Goal: Task Accomplishment & Management: Manage account settings

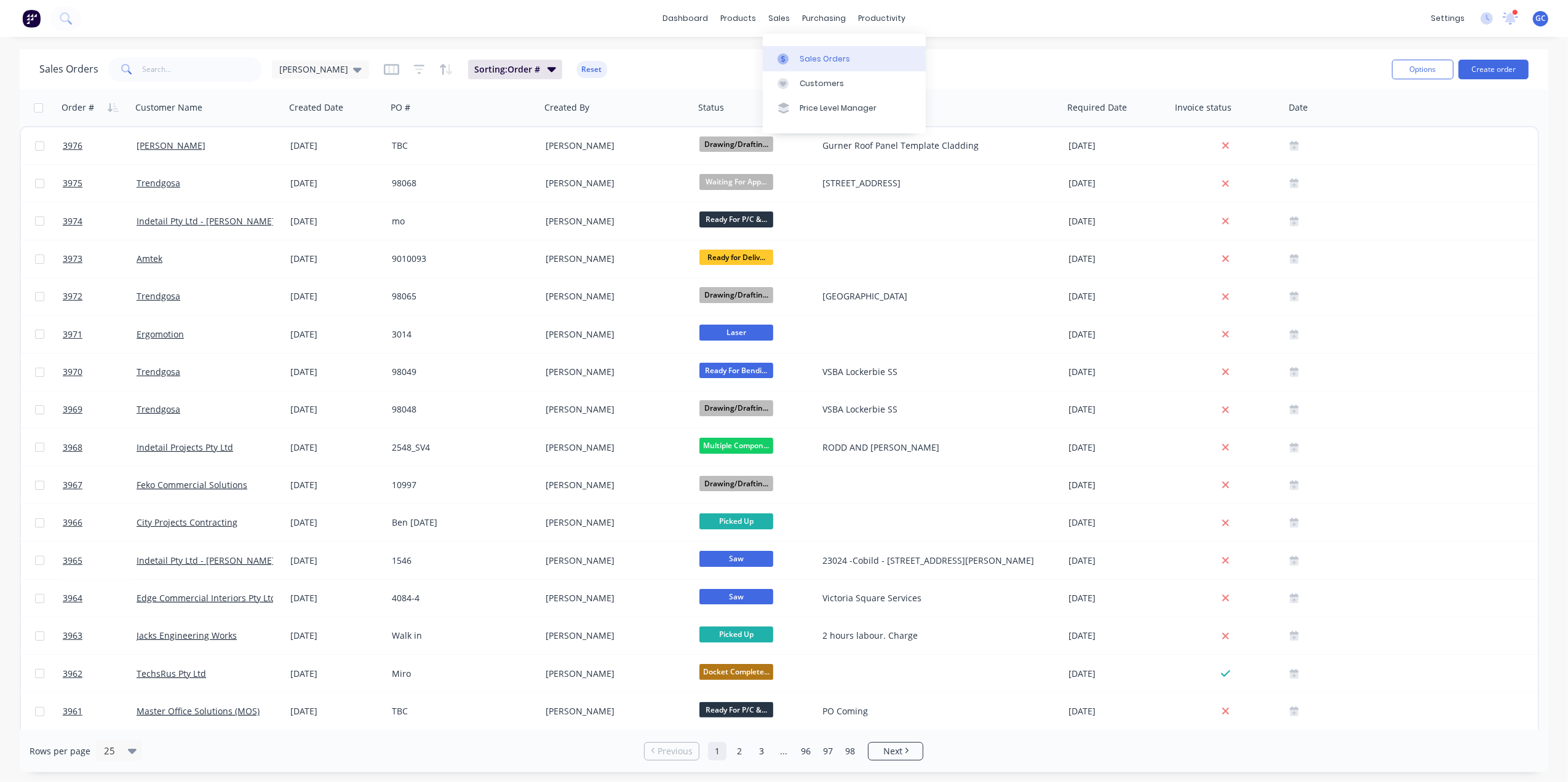
click at [803, 47] on link "Sales Orders" at bounding box center [844, 59] width 163 height 24
click at [661, 61] on div "Sales Orders [PERSON_NAME]: Order # Reset" at bounding box center [710, 69] width 1343 height 30
click at [291, 69] on span "[PERSON_NAME]" at bounding box center [314, 69] width 69 height 13
click at [298, 293] on button "Urgent" at bounding box center [345, 296] width 141 height 14
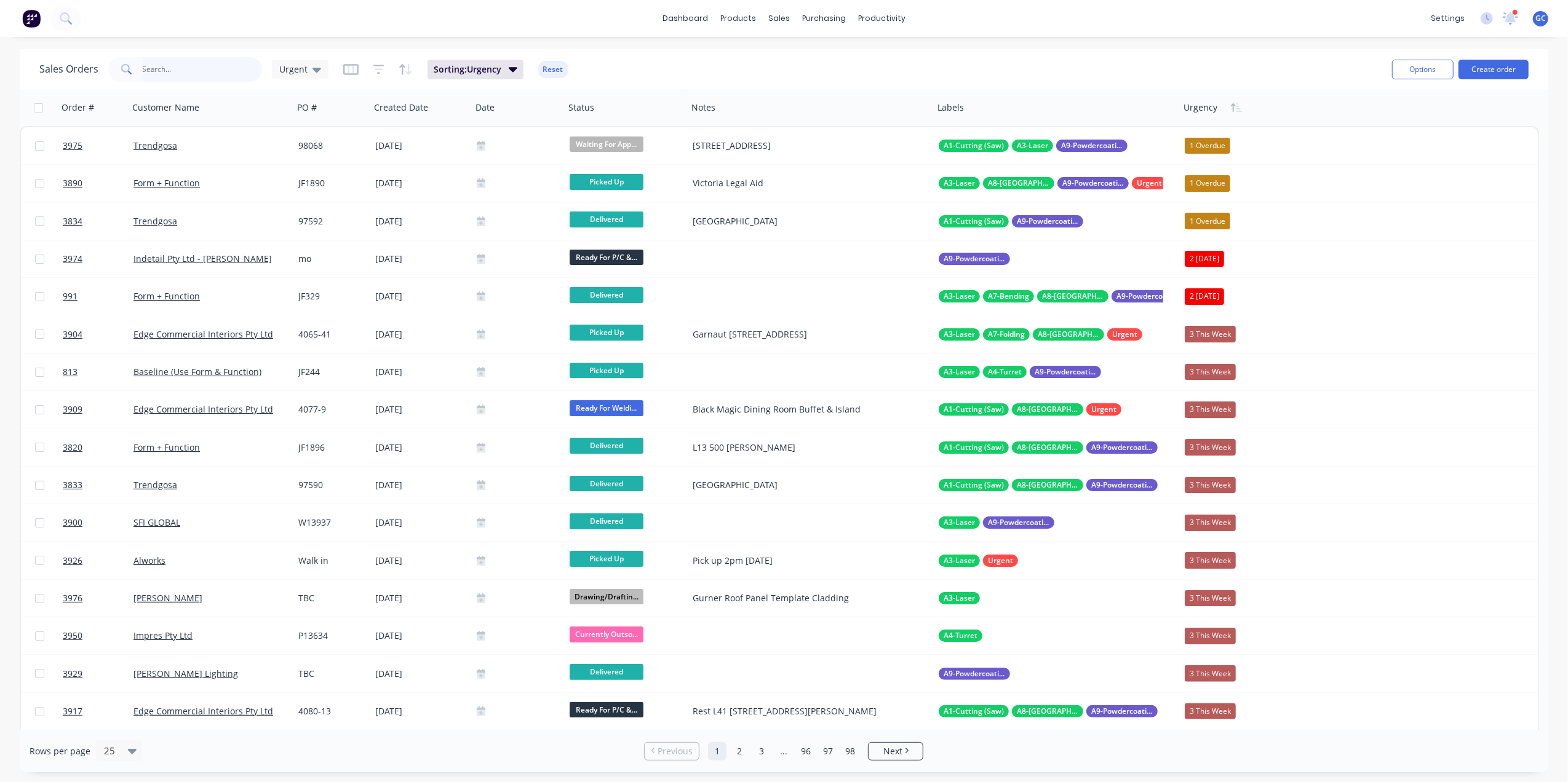
click at [162, 72] on input "text" at bounding box center [202, 69] width 120 height 24
click at [200, 70] on input "text" at bounding box center [202, 69] width 120 height 24
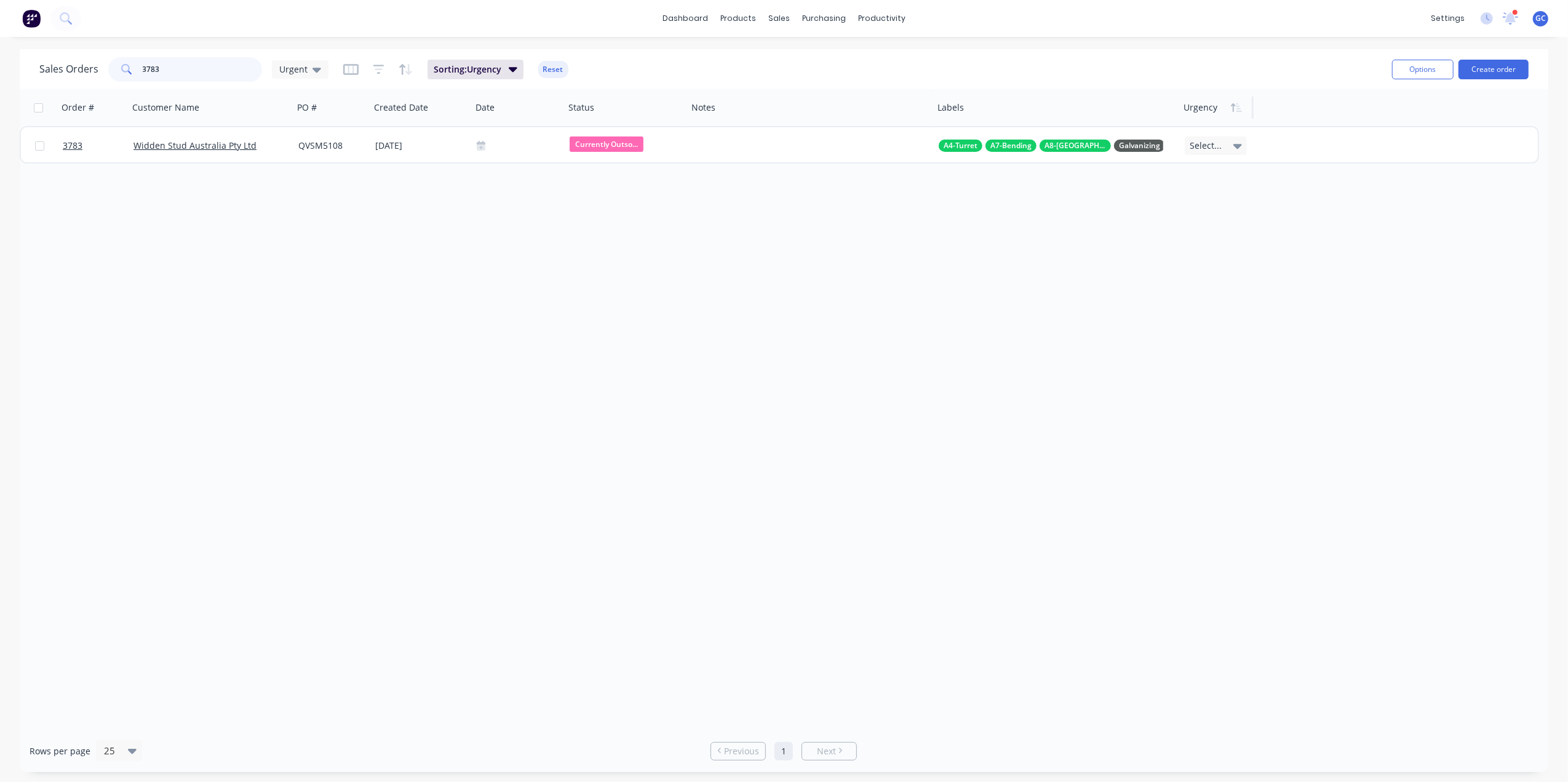
type input "3783"
click at [1212, 133] on button "Edit" at bounding box center [1229, 132] width 92 height 24
click at [1245, 261] on input at bounding box center [1291, 268] width 200 height 19
click at [1197, 271] on input "This Month" at bounding box center [1291, 268] width 200 height 19
type input "4 This Month"
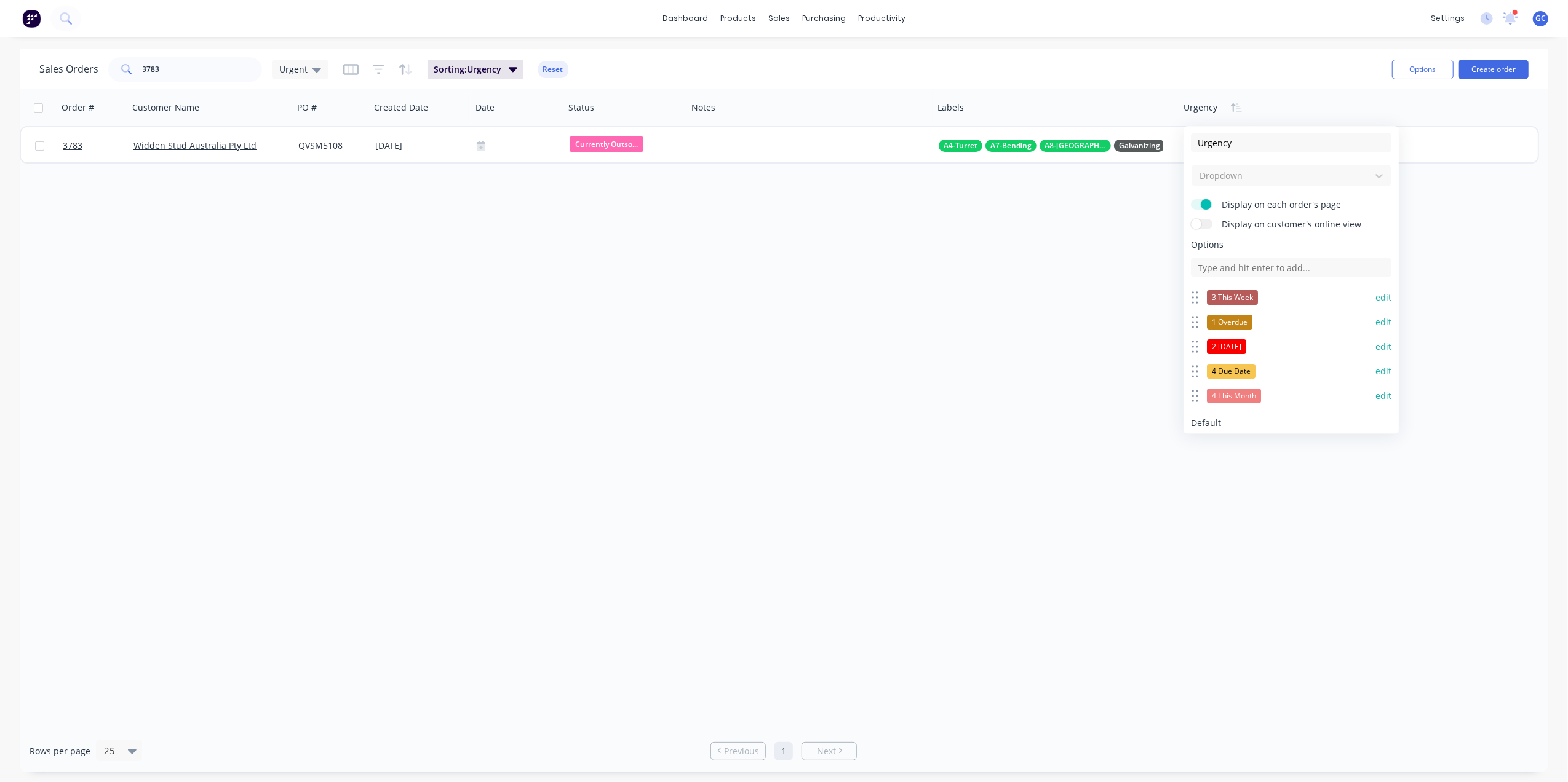
click at [1375, 371] on button "edit" at bounding box center [1383, 371] width 16 height 12
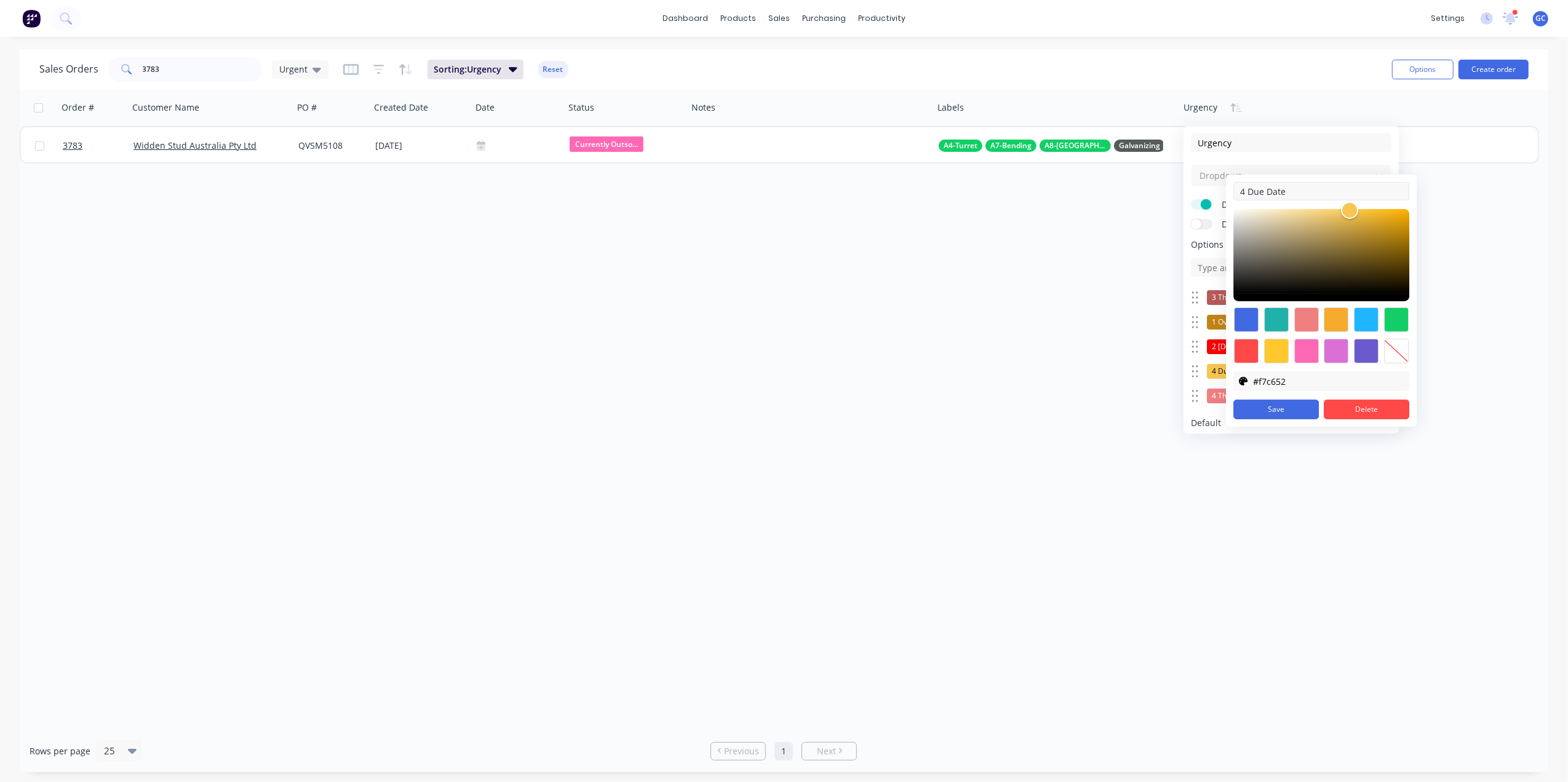
click at [1243, 192] on input "4 Due Date" at bounding box center [1321, 192] width 176 height 19
type input "5 Due Date"
click at [1268, 412] on button "Save" at bounding box center [1277, 409] width 86 height 20
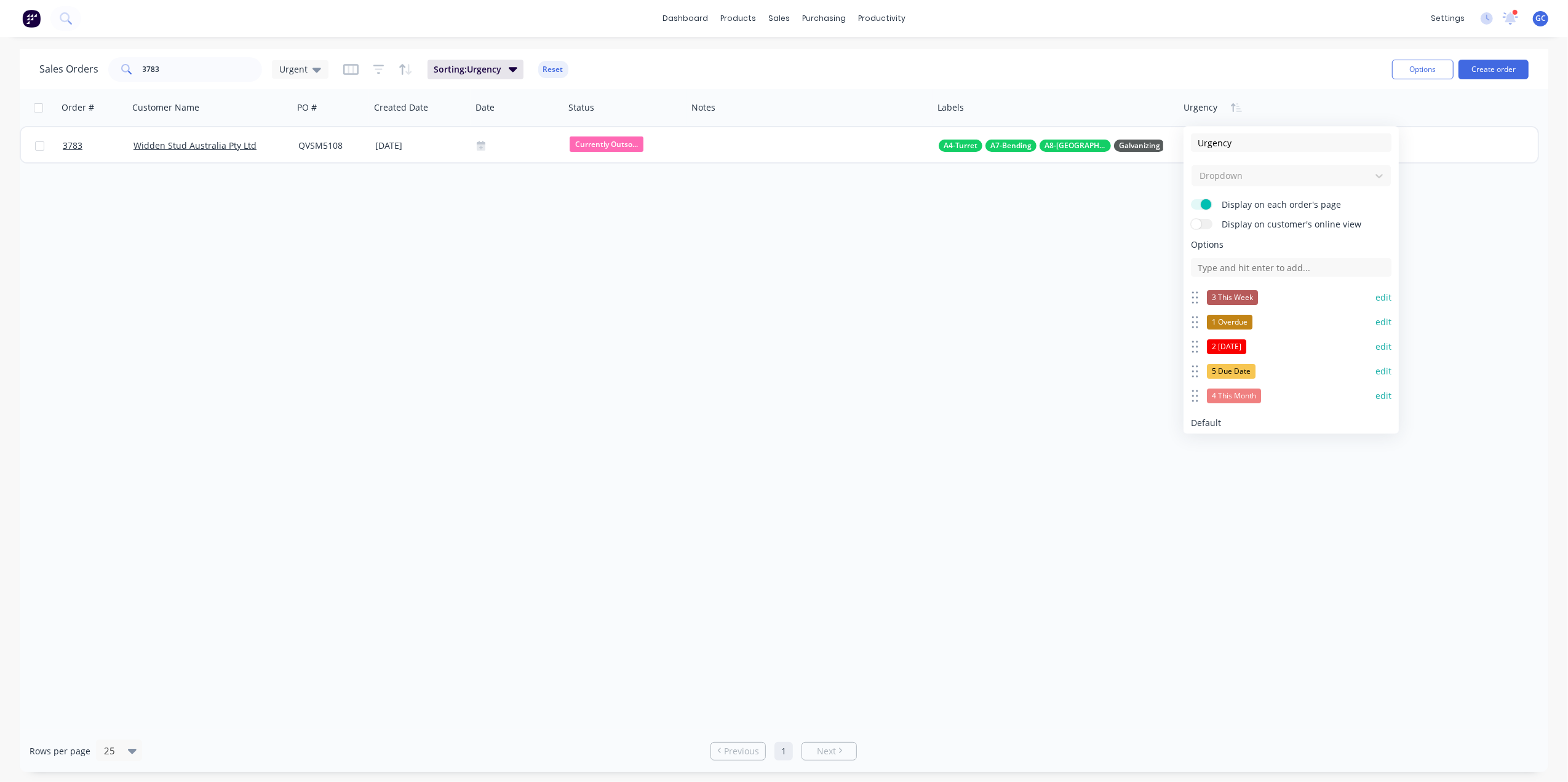
click at [1376, 395] on button "edit" at bounding box center [1383, 396] width 16 height 12
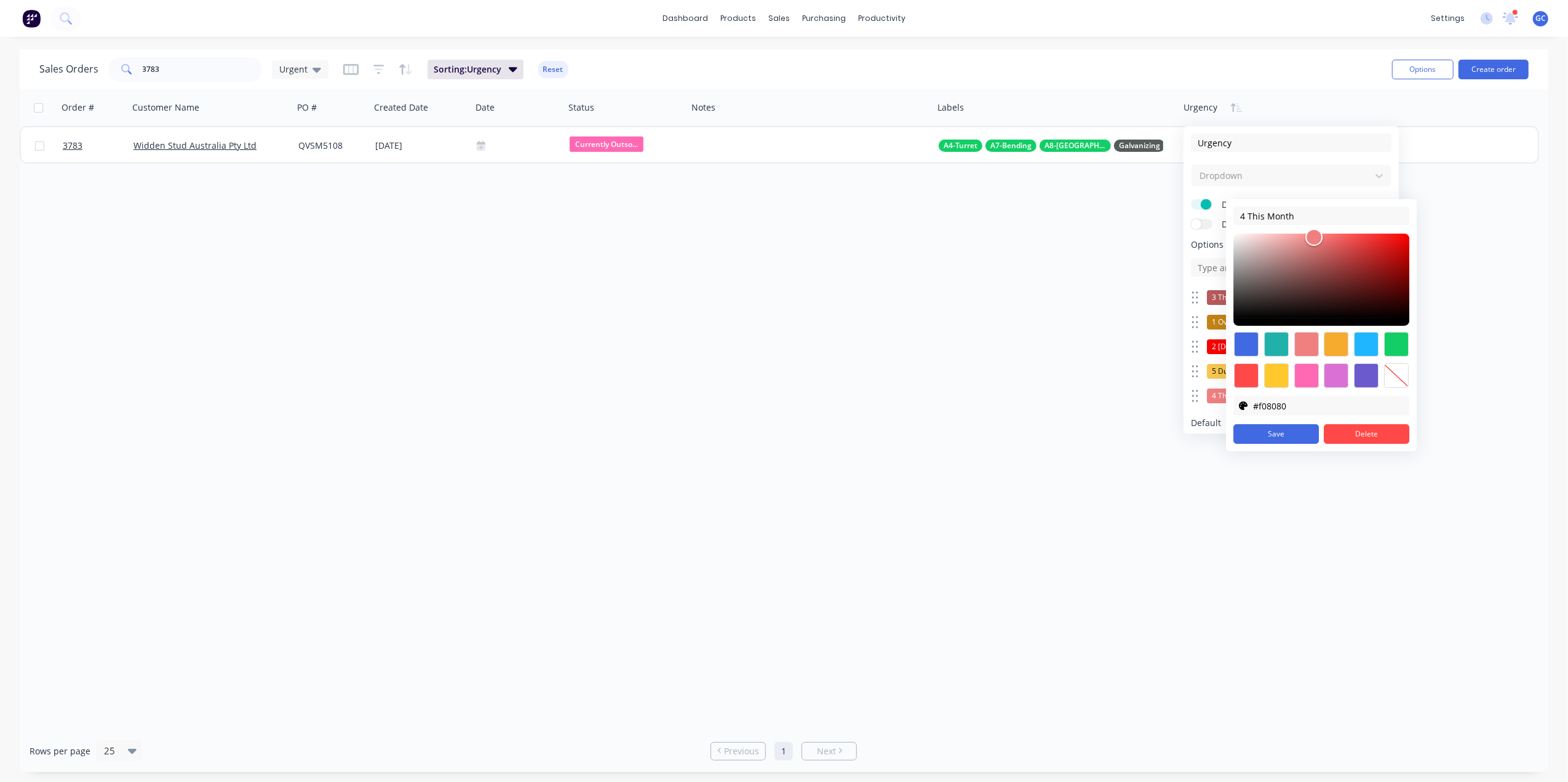
click at [1369, 369] on div at bounding box center [1366, 375] width 24 height 24
type input "#7d6ef0"
drag, startPoint x: 1328, startPoint y: 251, endPoint x: 1329, endPoint y: 239, distance: 12.0
click at [1329, 239] on div at bounding box center [1328, 237] width 15 height 15
click at [1287, 429] on button "Save" at bounding box center [1277, 434] width 86 height 20
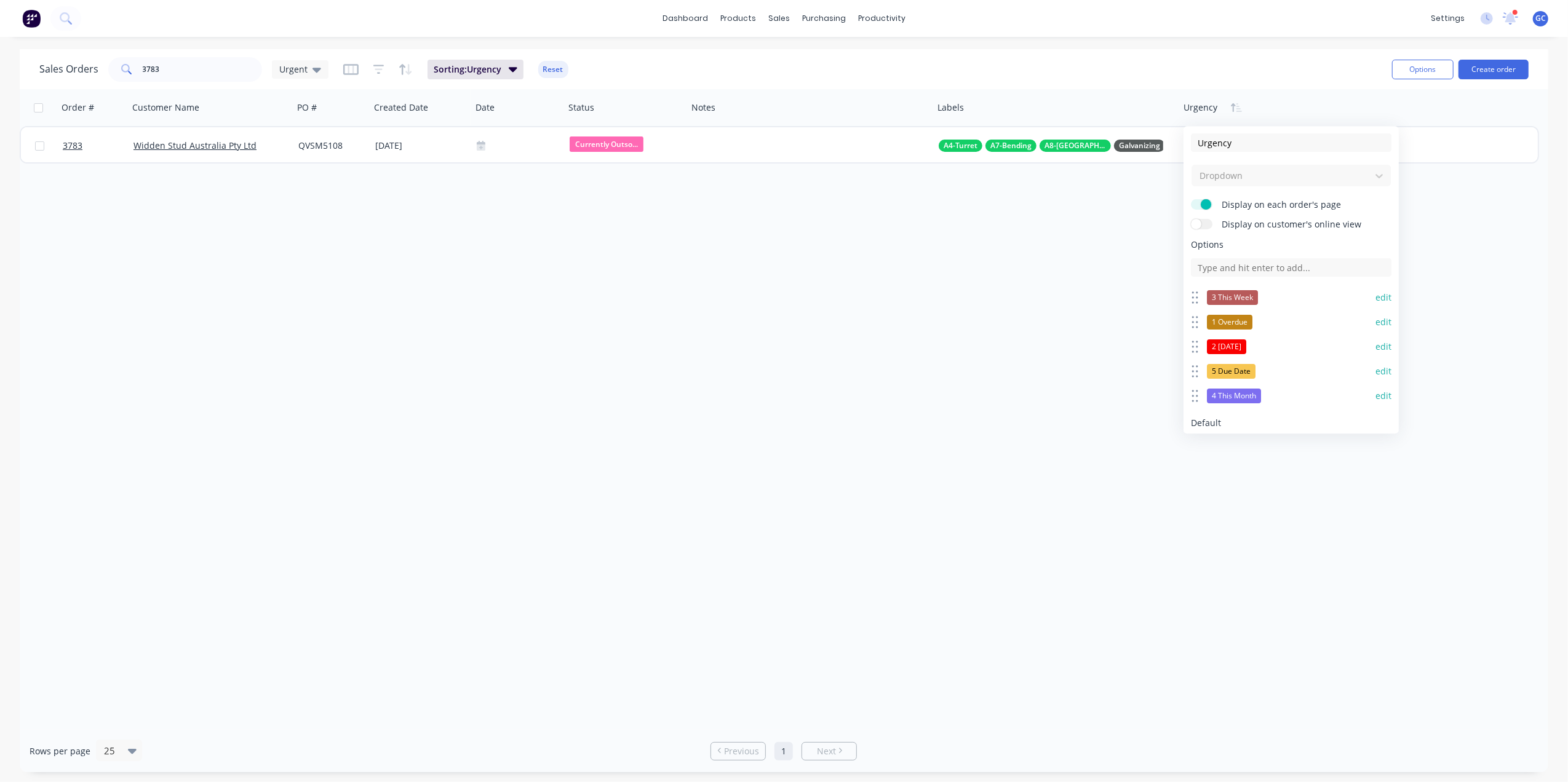
click at [1120, 254] on div "Order # Customer Name PO # Created Date Date Status Notes Labels Urgency 3783 W…" at bounding box center [784, 410] width 1529 height 640
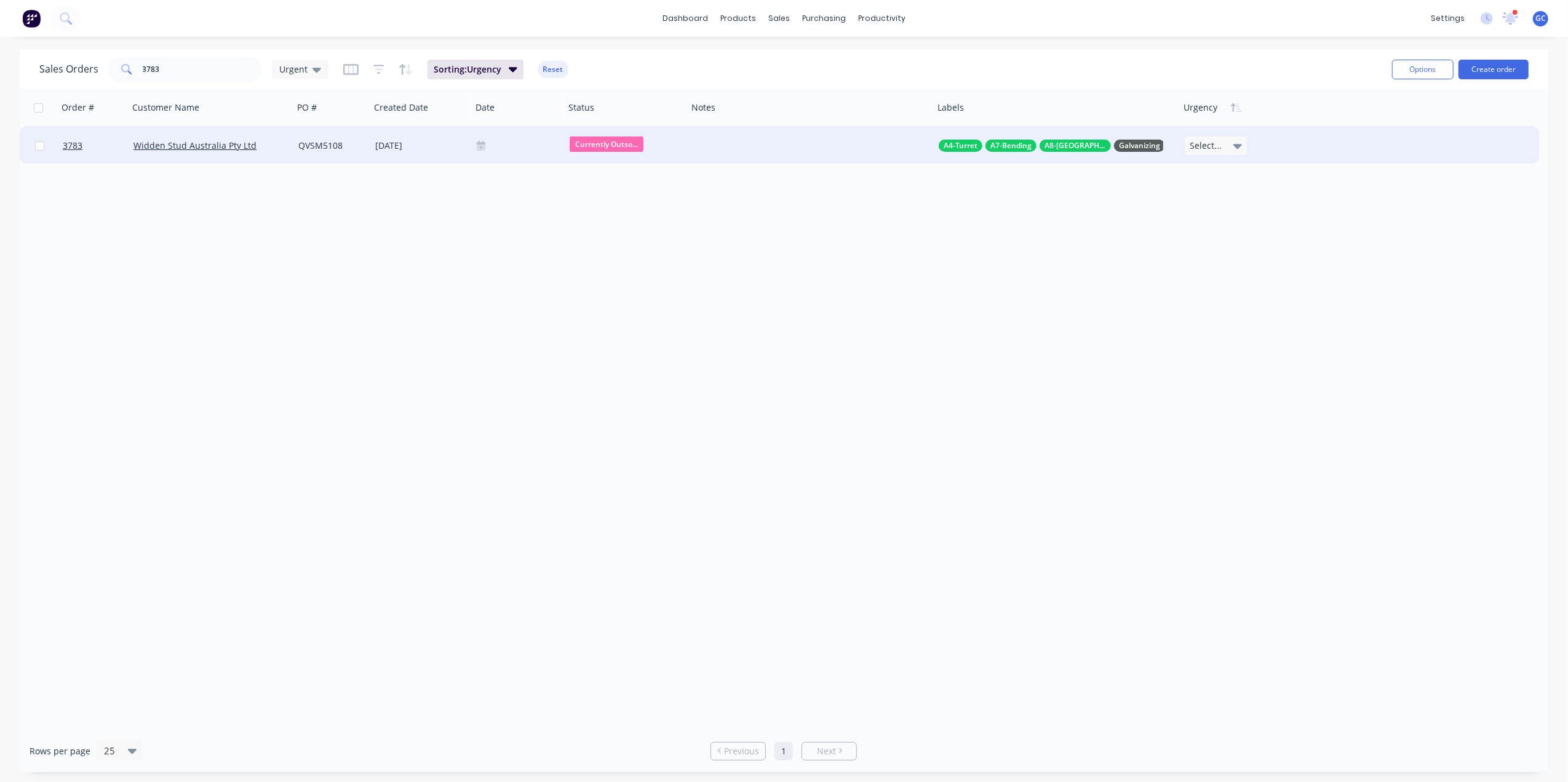
click at [1234, 137] on div "Select..." at bounding box center [1216, 146] width 62 height 19
click at [1126, 217] on div "Order # Customer Name PO # Created Date Date Status Notes Labels Urgency 3783 W…" at bounding box center [784, 410] width 1529 height 640
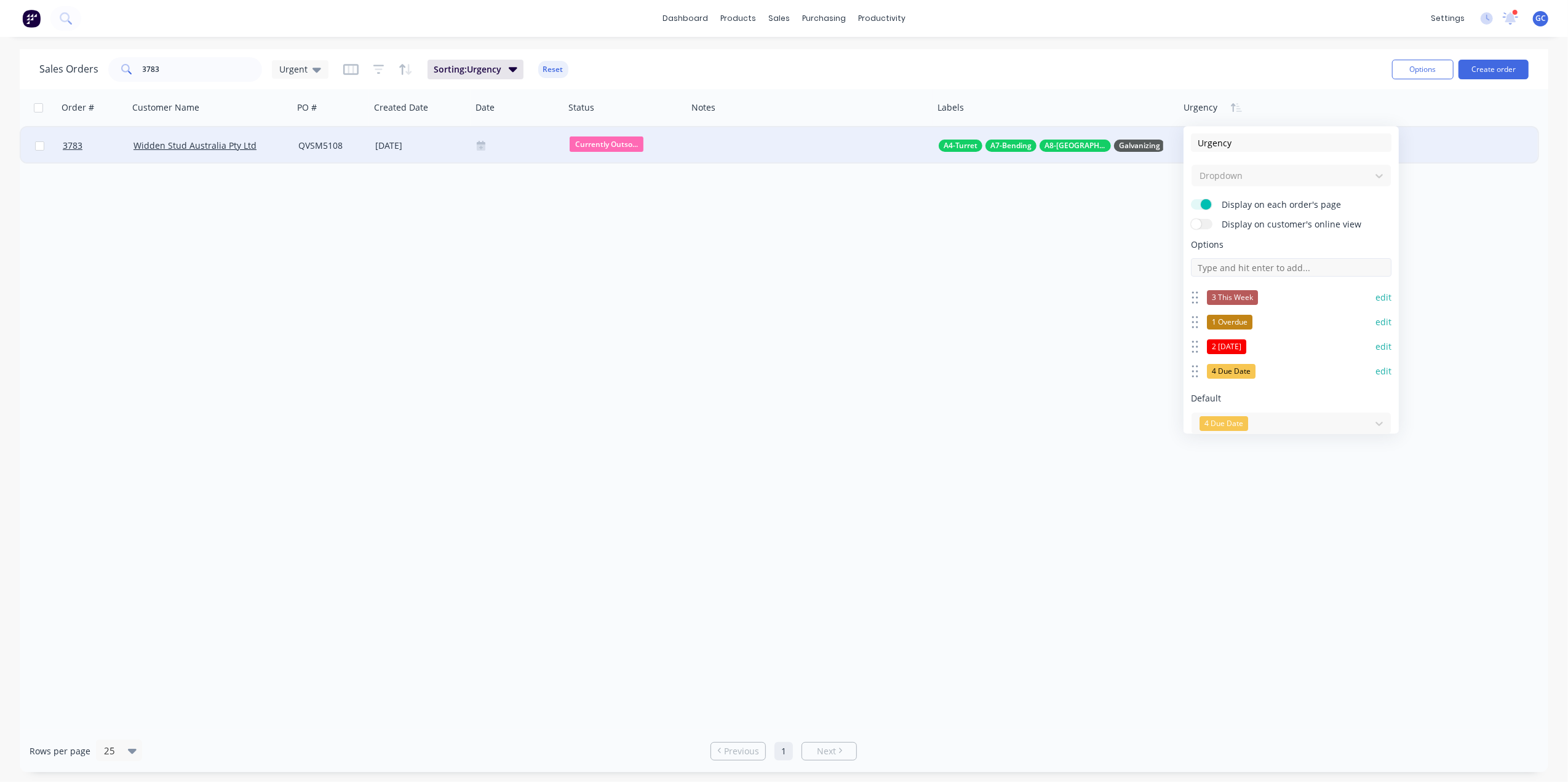
click at [1241, 266] on input at bounding box center [1291, 268] width 200 height 19
type input "4 This Month"
click at [1375, 399] on button "edit" at bounding box center [1383, 396] width 16 height 12
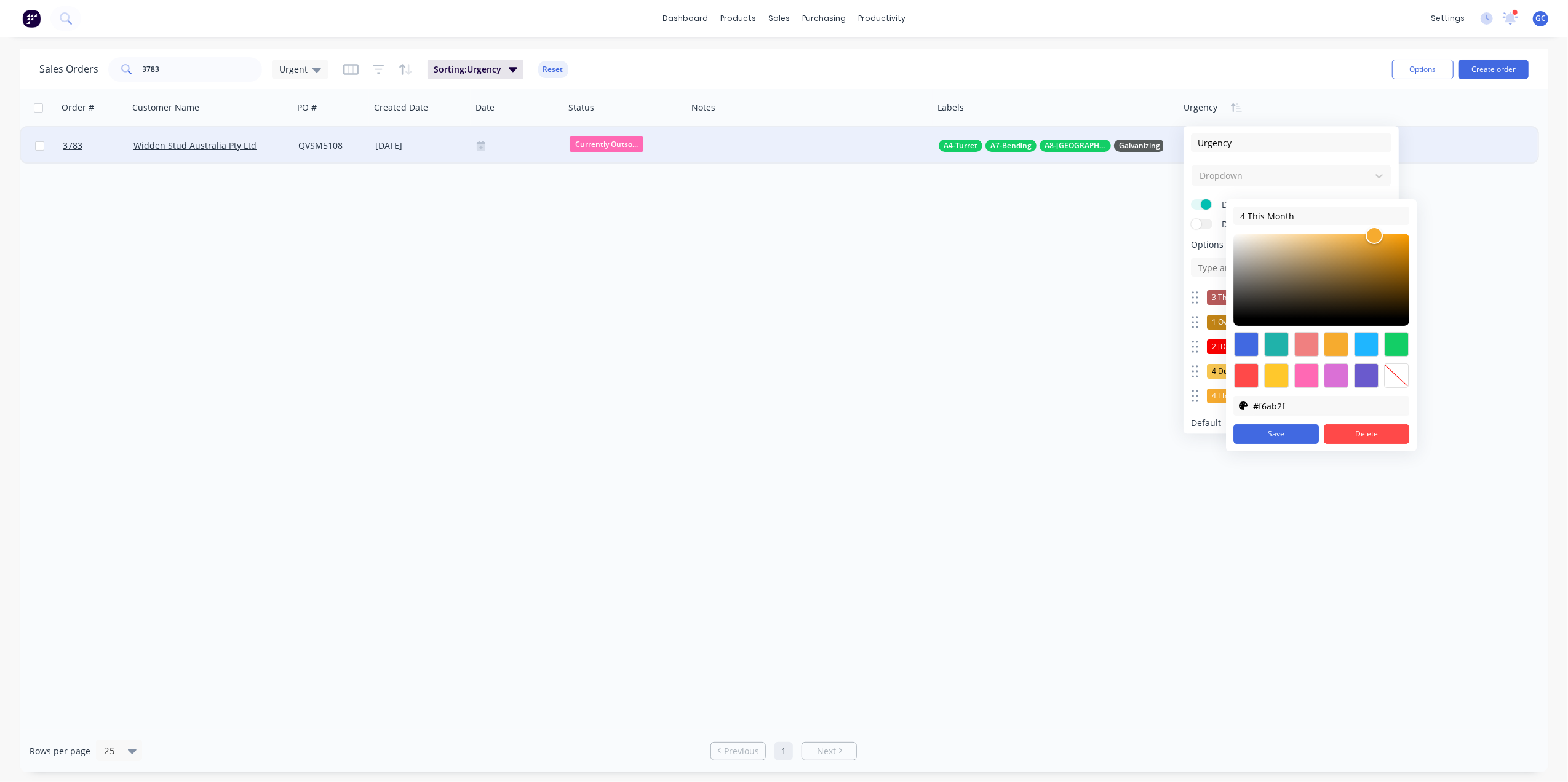
click at [1368, 380] on div at bounding box center [1366, 375] width 24 height 24
type input "#6a5acd"
click at [1292, 436] on button "Save" at bounding box center [1277, 434] width 86 height 20
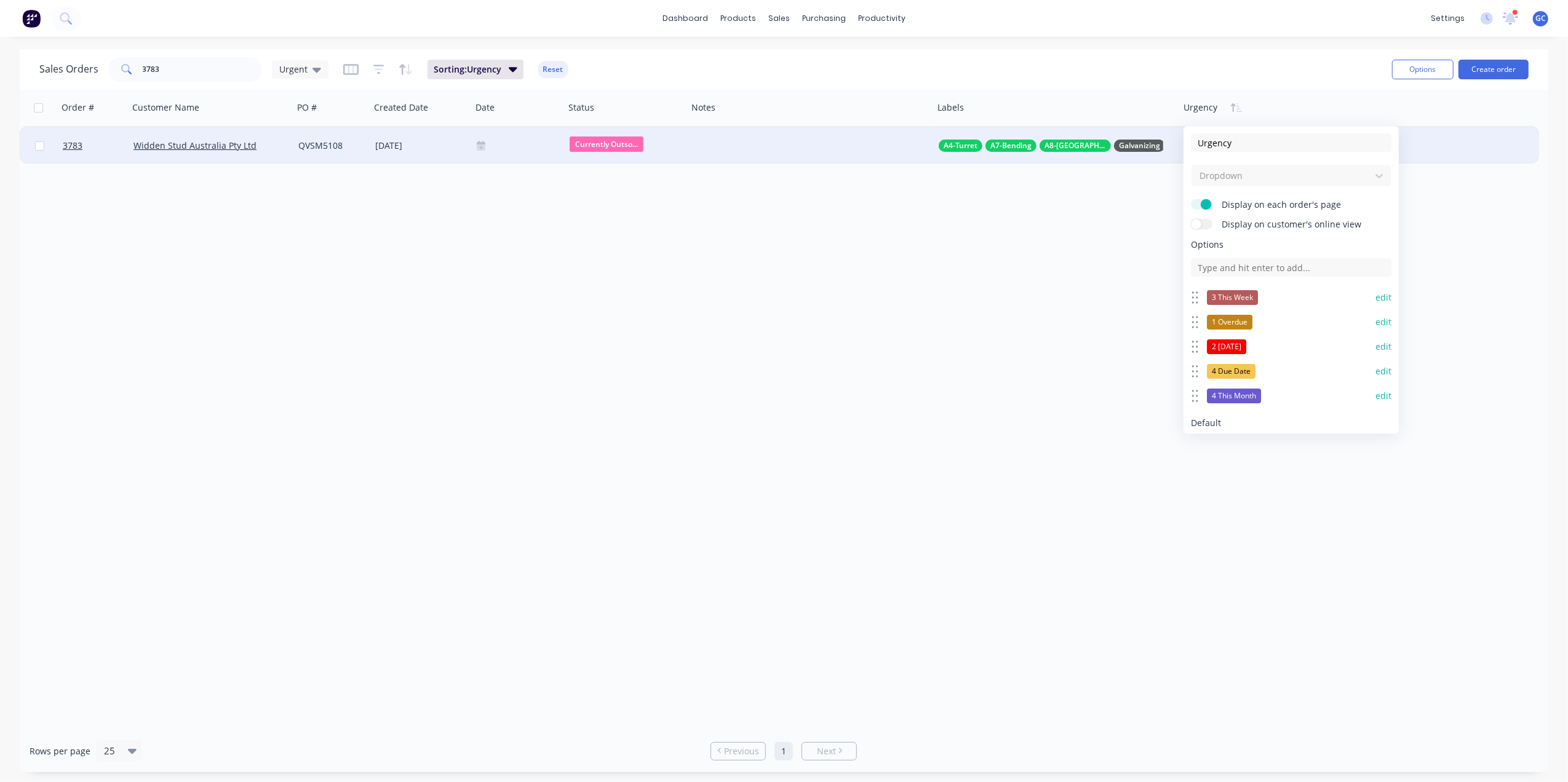
click at [1375, 374] on button "edit" at bounding box center [1383, 371] width 16 height 12
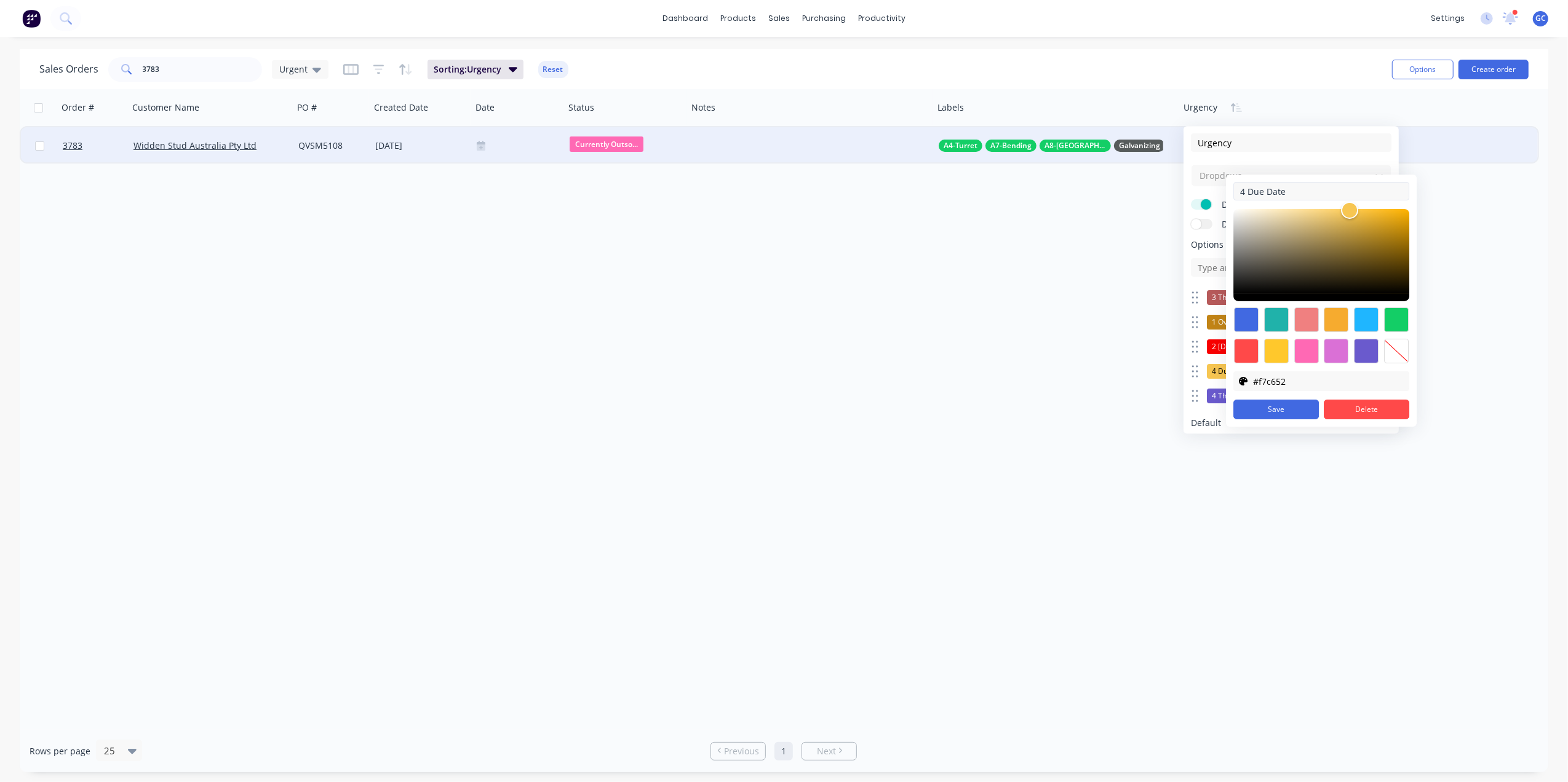
click at [1244, 190] on input "4 Due Date" at bounding box center [1321, 192] width 176 height 19
type input "5 Due Date"
click at [1288, 407] on button "Save" at bounding box center [1277, 409] width 86 height 20
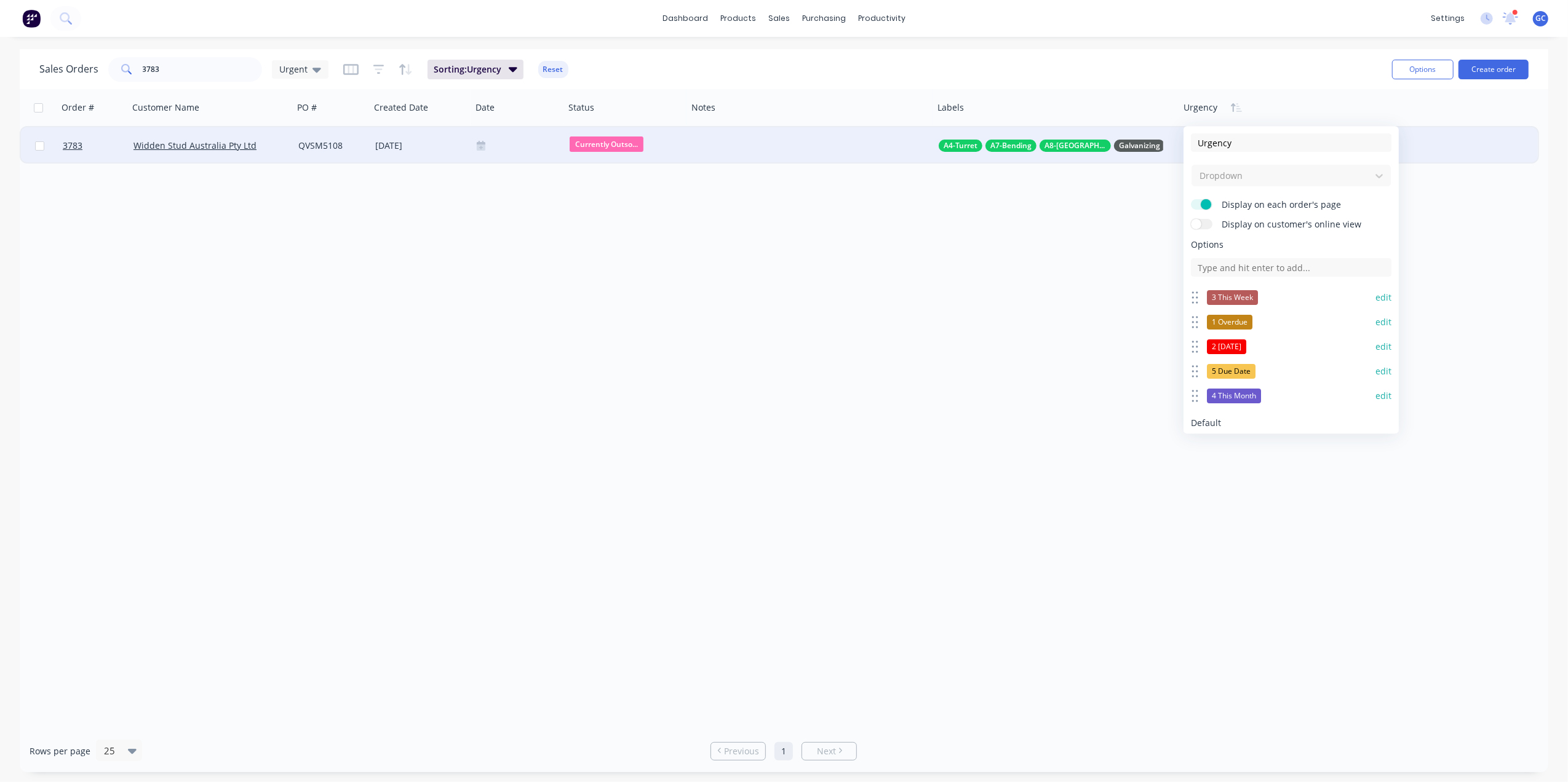
scroll to position [67, 0]
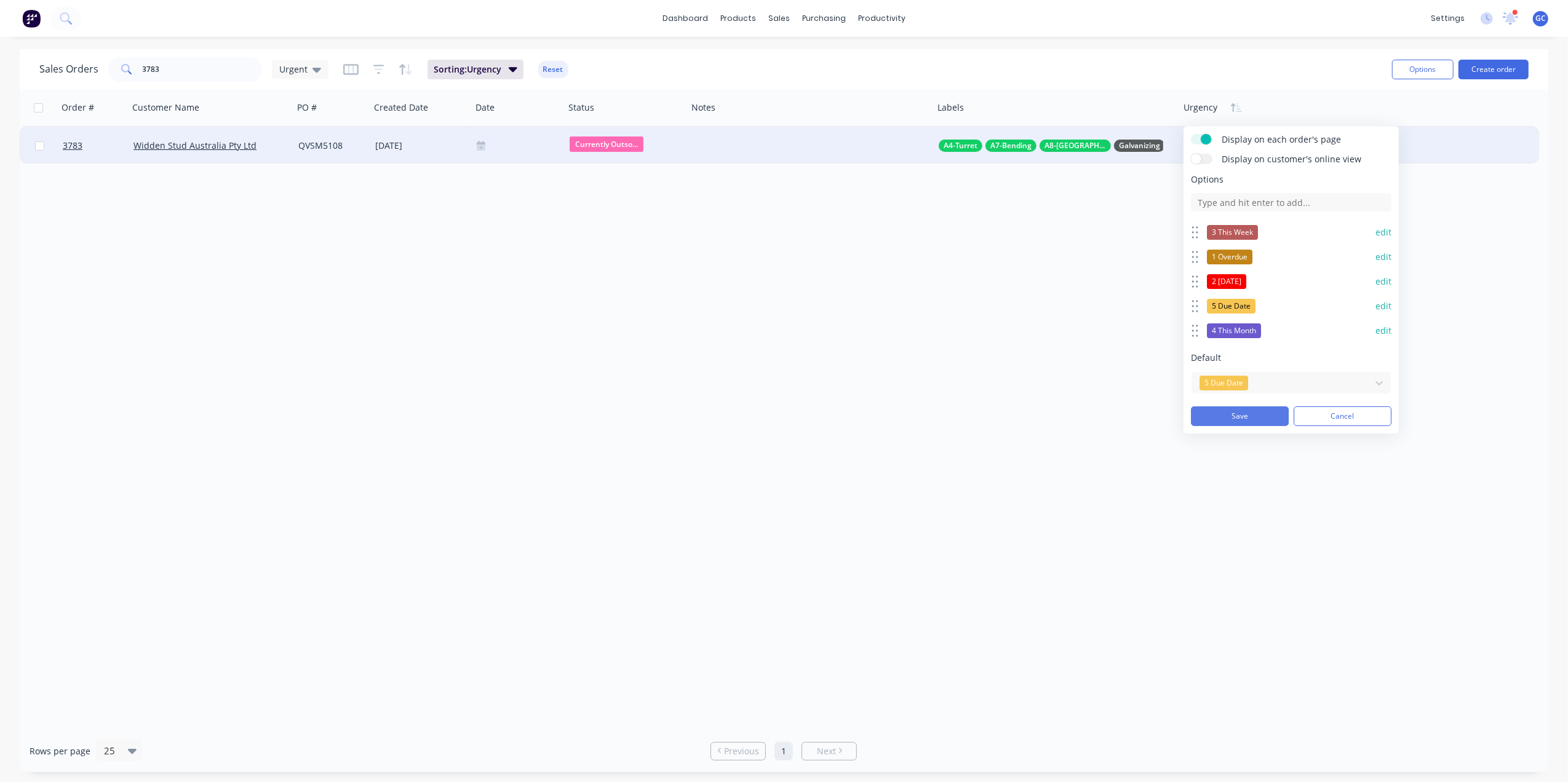
click at [1247, 414] on button "Save" at bounding box center [1239, 416] width 98 height 20
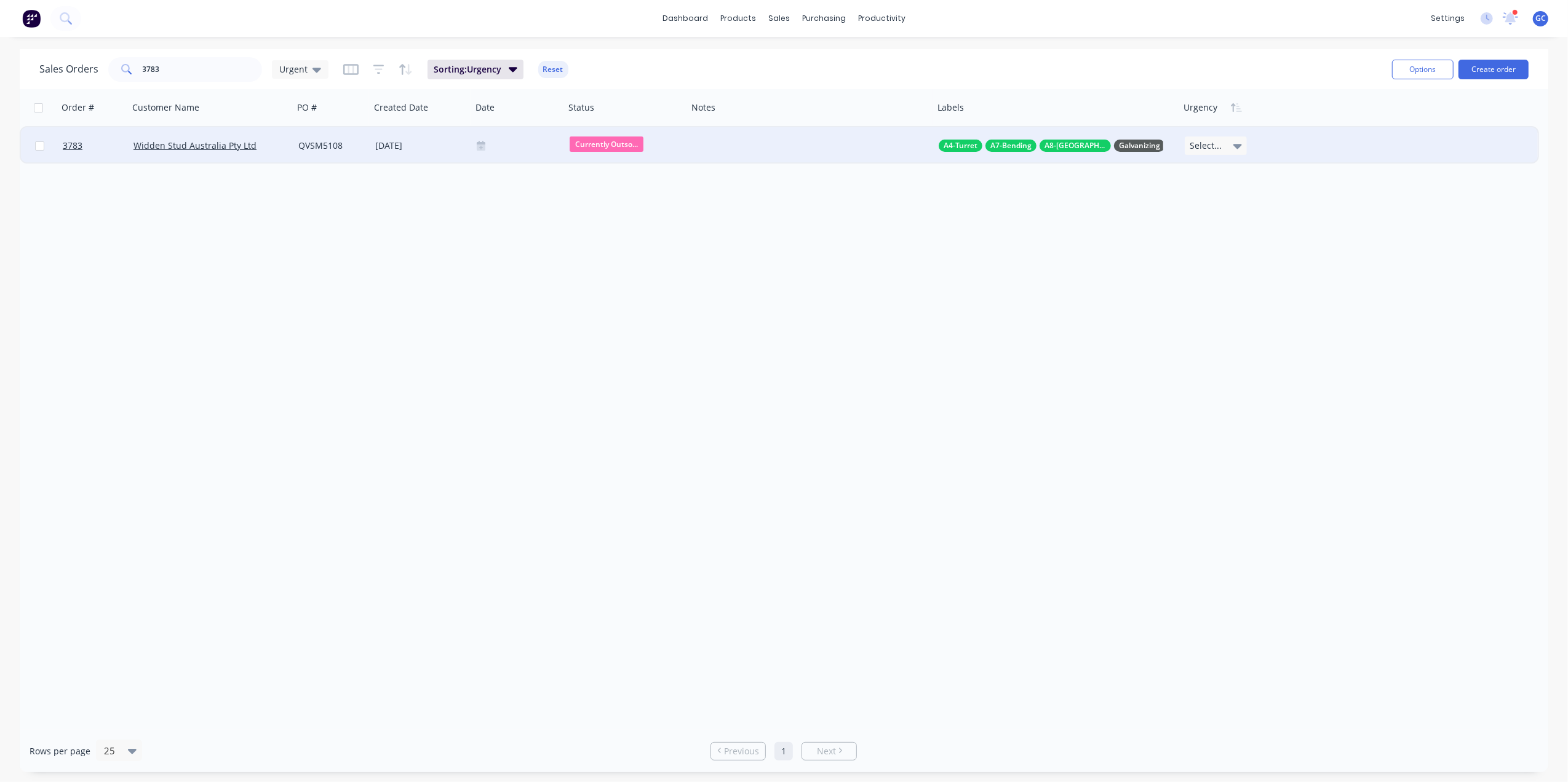
click at [1218, 139] on div "Select..." at bounding box center [1216, 146] width 62 height 19
click at [1221, 311] on div "4 This Month" at bounding box center [1217, 310] width 54 height 18
click at [657, 261] on div "Order # Customer Name PO # Created Date Date Status Notes Labels Urgency 3783 W…" at bounding box center [784, 410] width 1529 height 640
click at [202, 61] on input "3783" at bounding box center [202, 69] width 120 height 24
drag, startPoint x: 198, startPoint y: 68, endPoint x: 100, endPoint y: 60, distance: 98.3
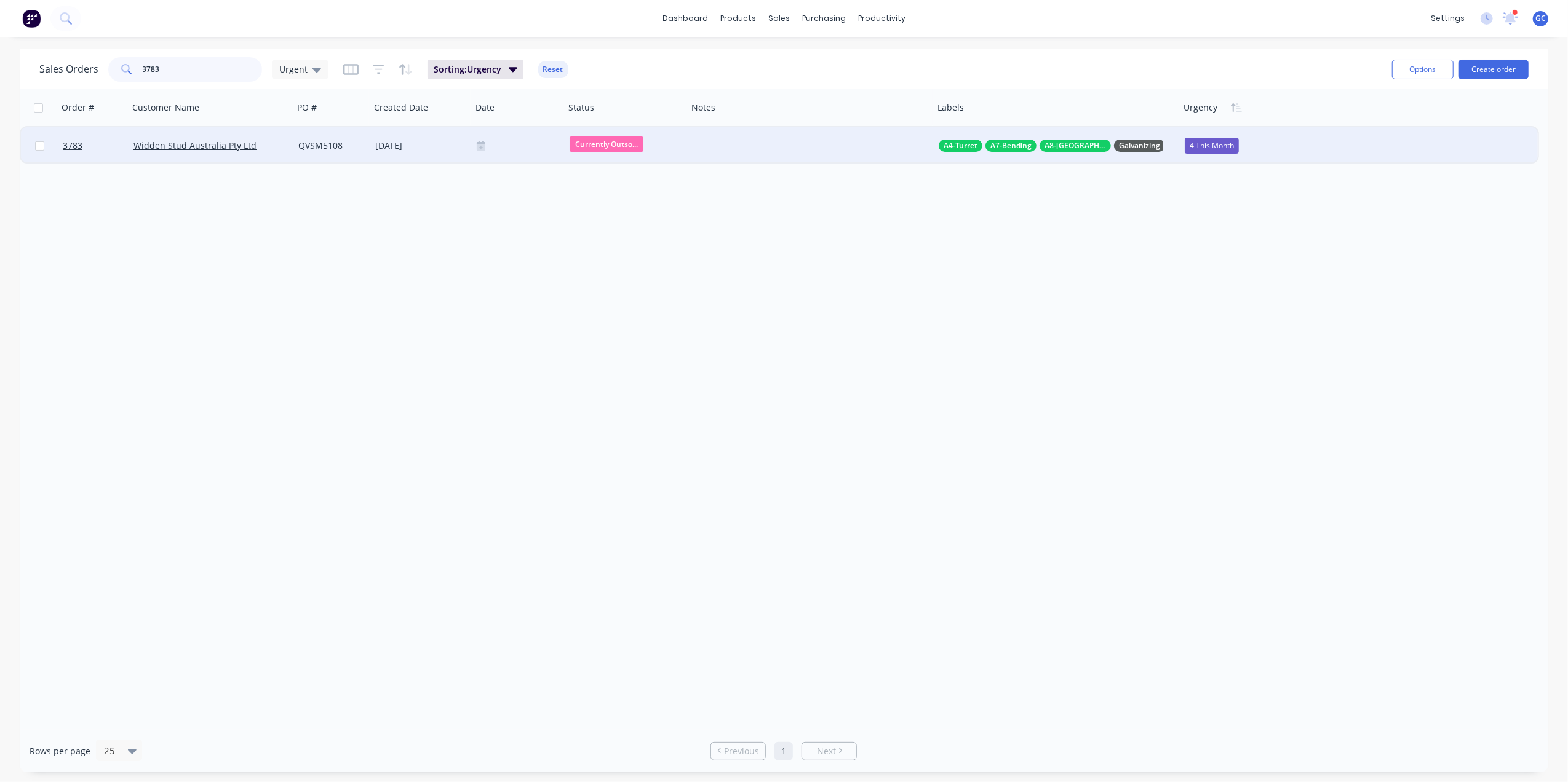
click at [100, 60] on div "Sales Orders 3783 Urgent" at bounding box center [183, 69] width 290 height 24
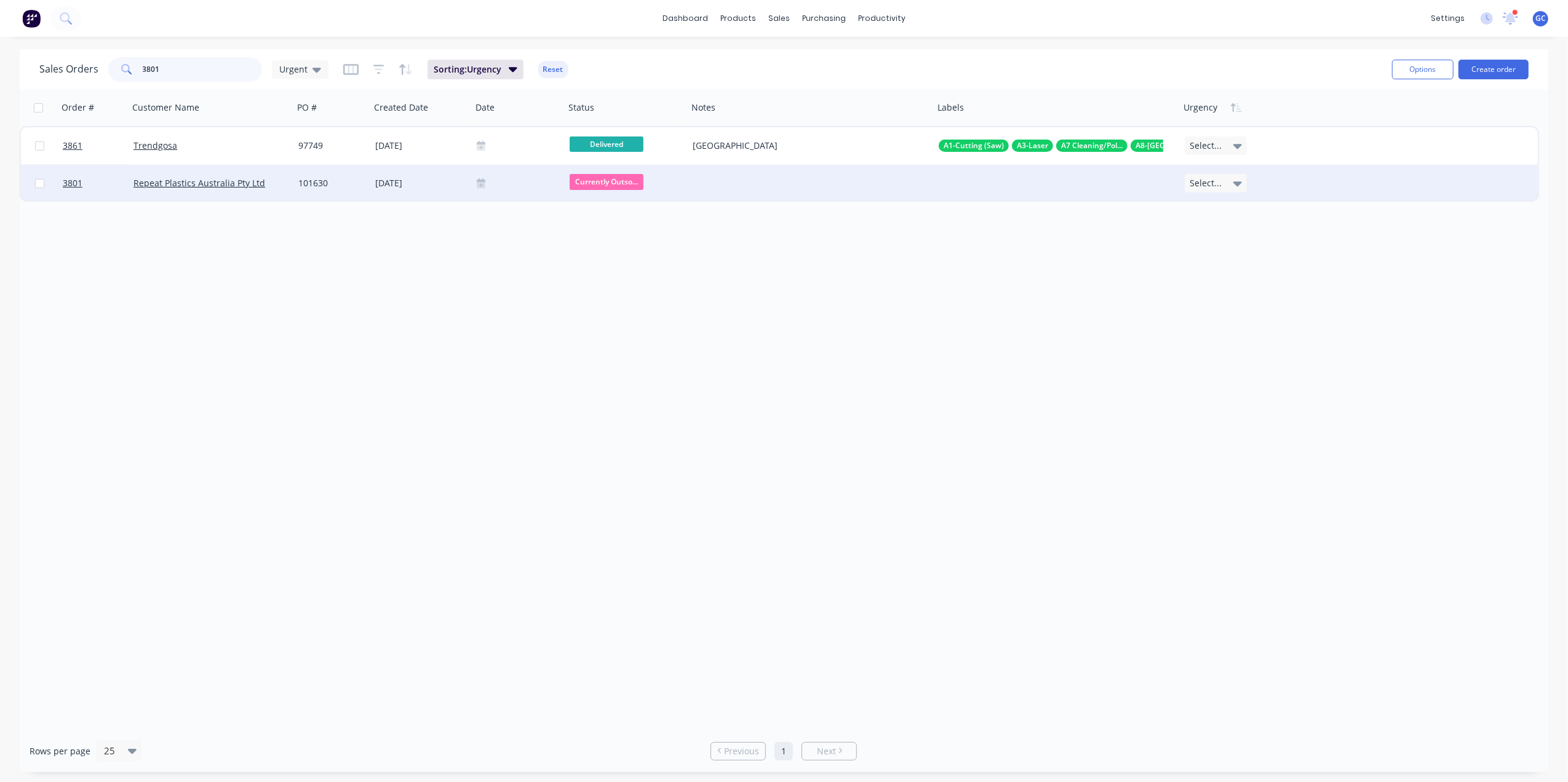
type input "3801"
click at [1244, 186] on div "Select..." at bounding box center [1216, 183] width 62 height 19
click at [1224, 347] on div "4 This Month" at bounding box center [1217, 348] width 54 height 18
drag, startPoint x: 188, startPoint y: 62, endPoint x: 116, endPoint y: 59, distance: 72.1
click at [116, 59] on div "3801" at bounding box center [184, 69] width 154 height 24
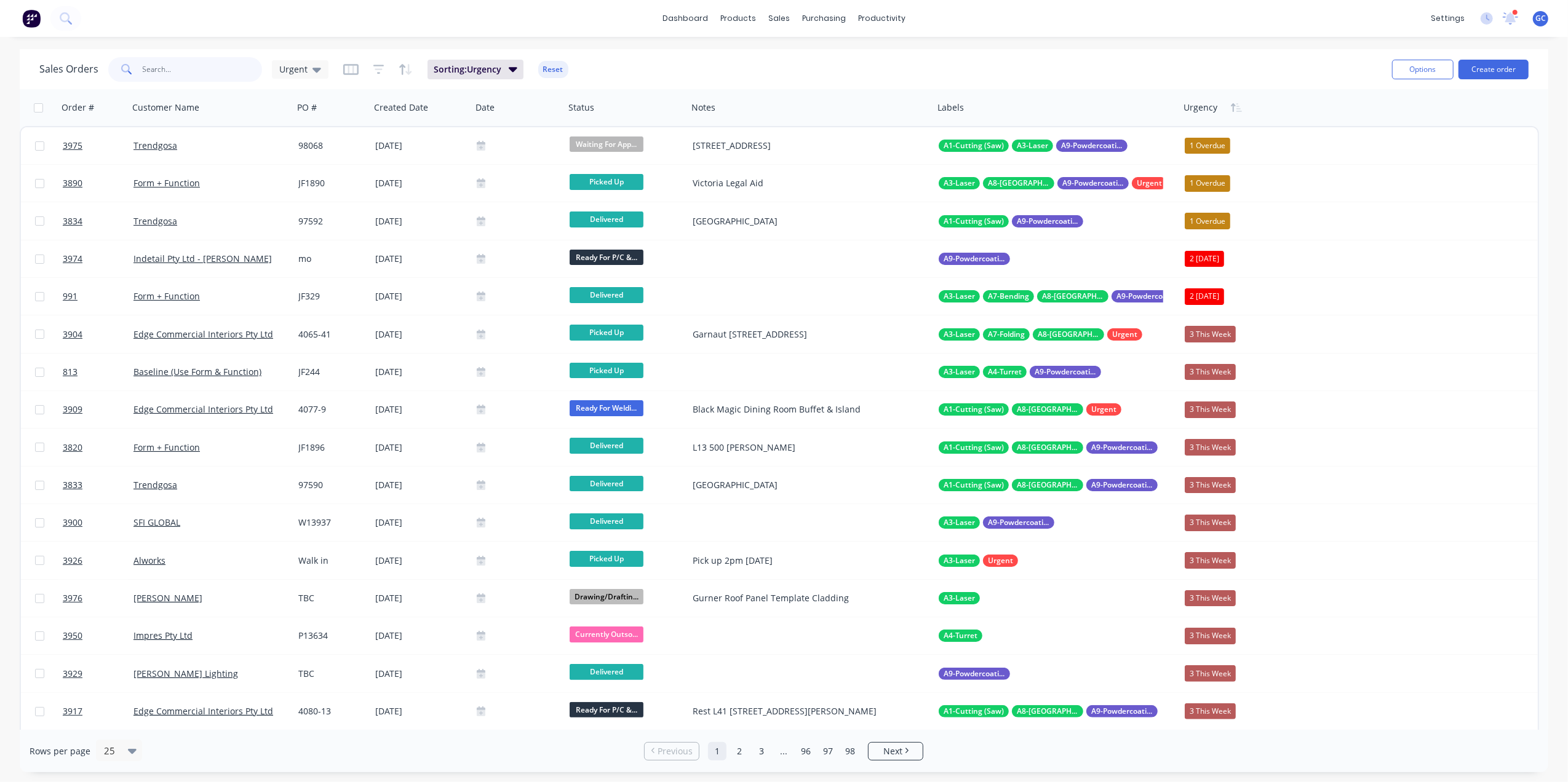
click at [185, 64] on input "text" at bounding box center [202, 69] width 120 height 24
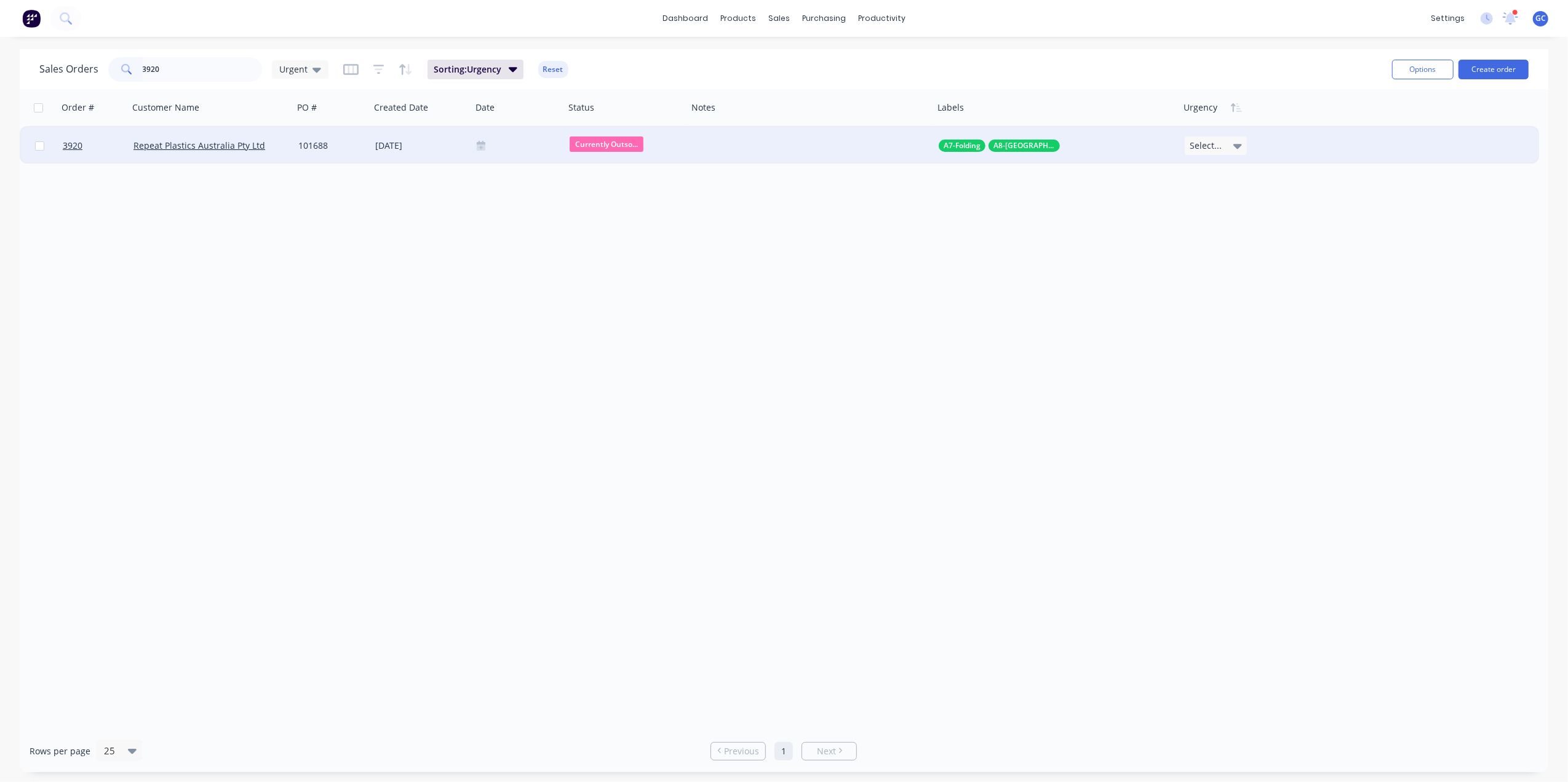
click at [1251, 144] on div "Select..." at bounding box center [1217, 146] width 75 height 37
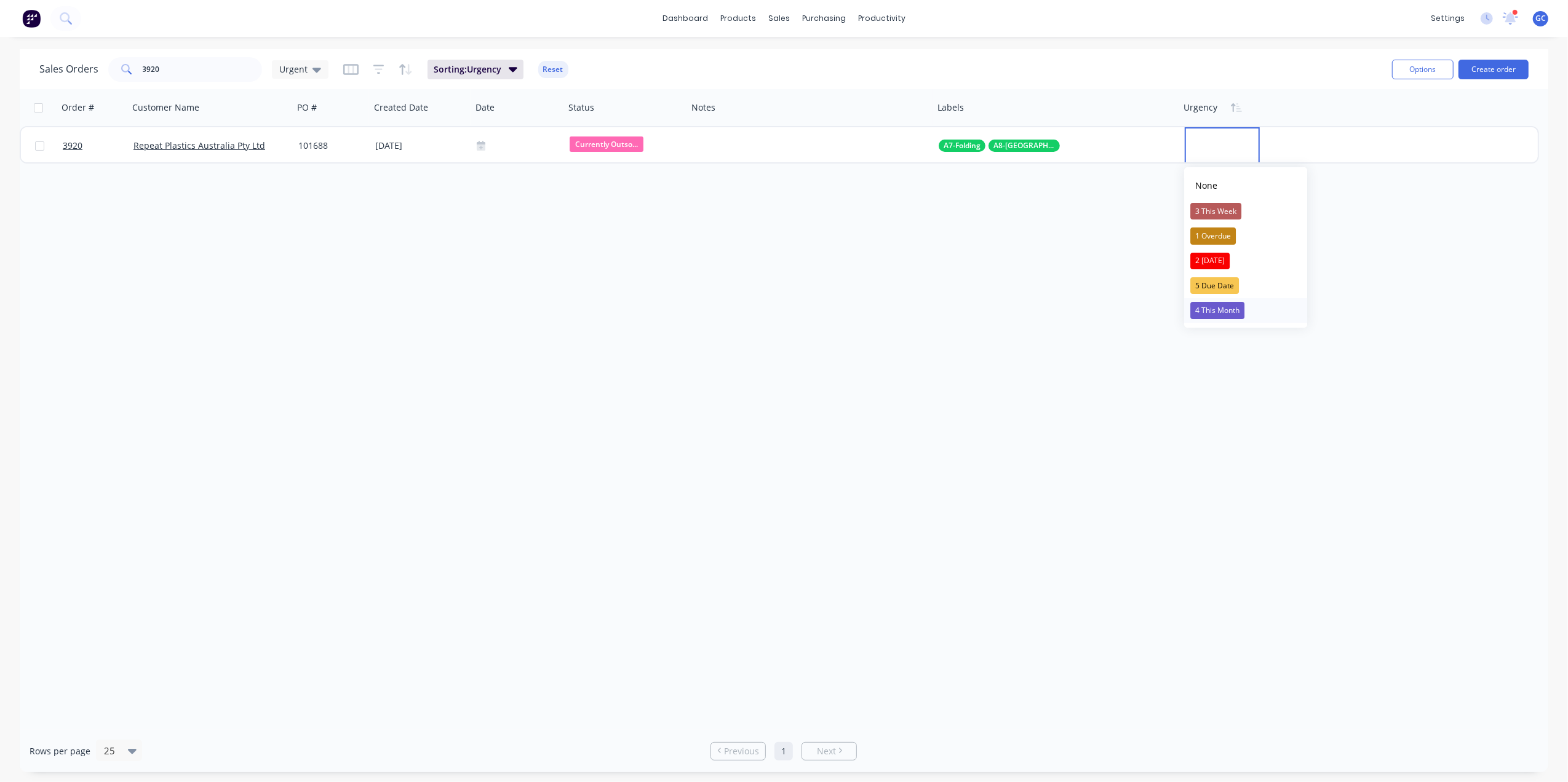
click at [1222, 311] on div "4 This Month" at bounding box center [1217, 310] width 54 height 18
click at [213, 74] on input "3920" at bounding box center [202, 69] width 120 height 24
click at [190, 69] on input "3920" at bounding box center [202, 69] width 120 height 24
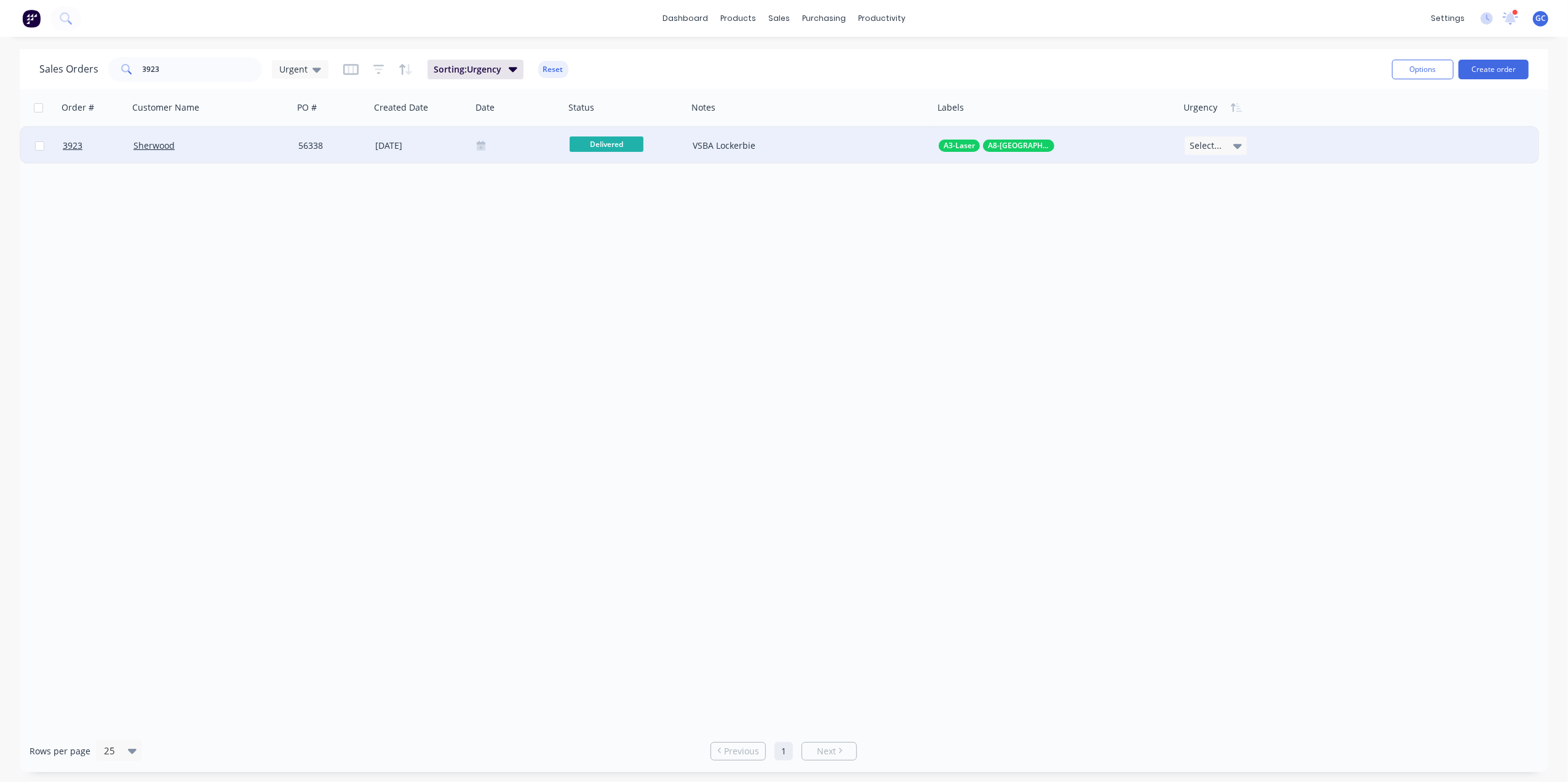
click at [1234, 145] on icon at bounding box center [1237, 146] width 8 height 5
click at [210, 74] on input "3923" at bounding box center [202, 69] width 120 height 24
click at [1216, 142] on span "Select..." at bounding box center [1206, 145] width 32 height 12
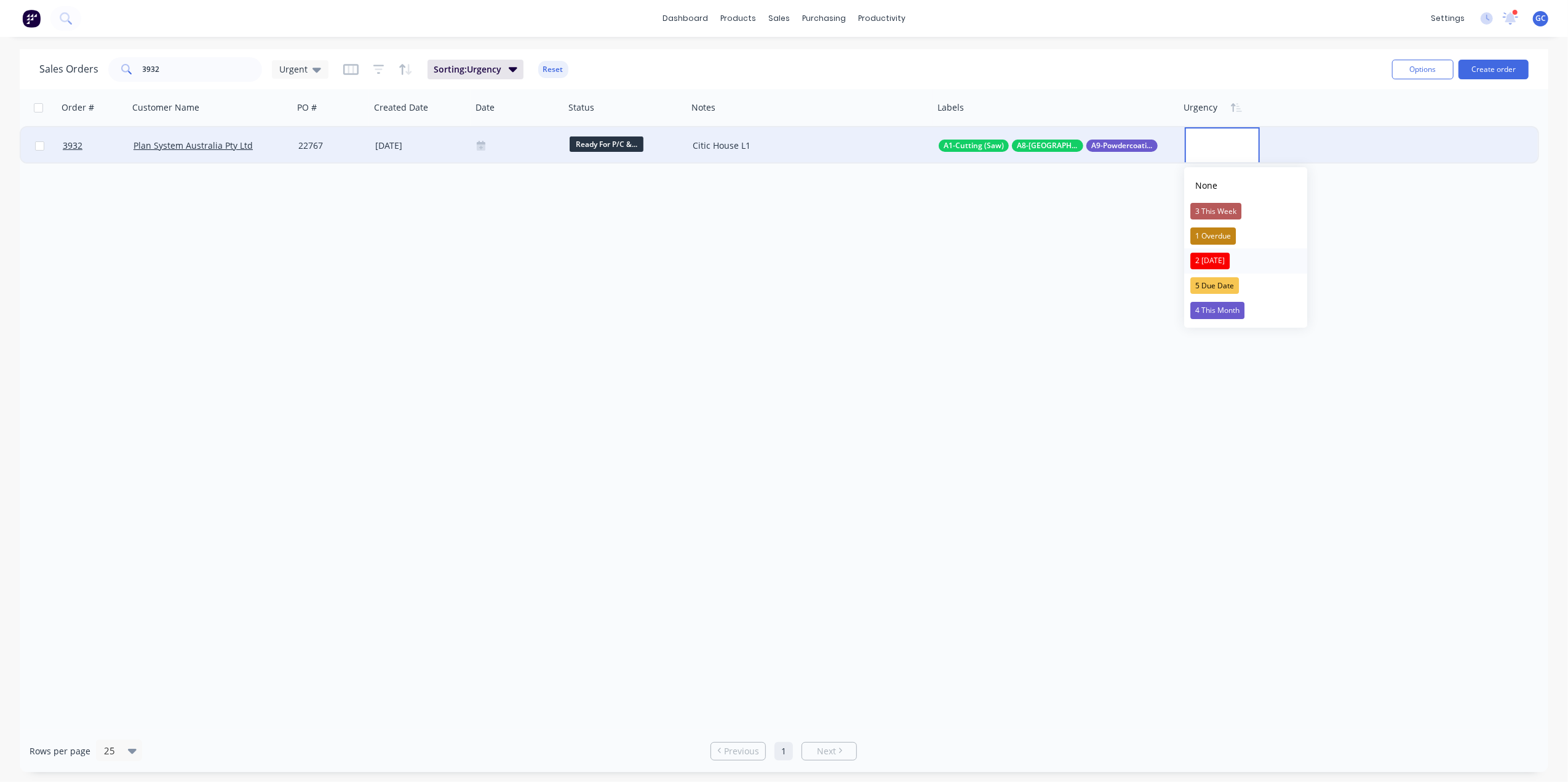
click at [1220, 259] on div "2 [DATE]" at bounding box center [1210, 262] width 39 height 18
click at [160, 64] on input "3932" at bounding box center [202, 69] width 120 height 24
type input "3"
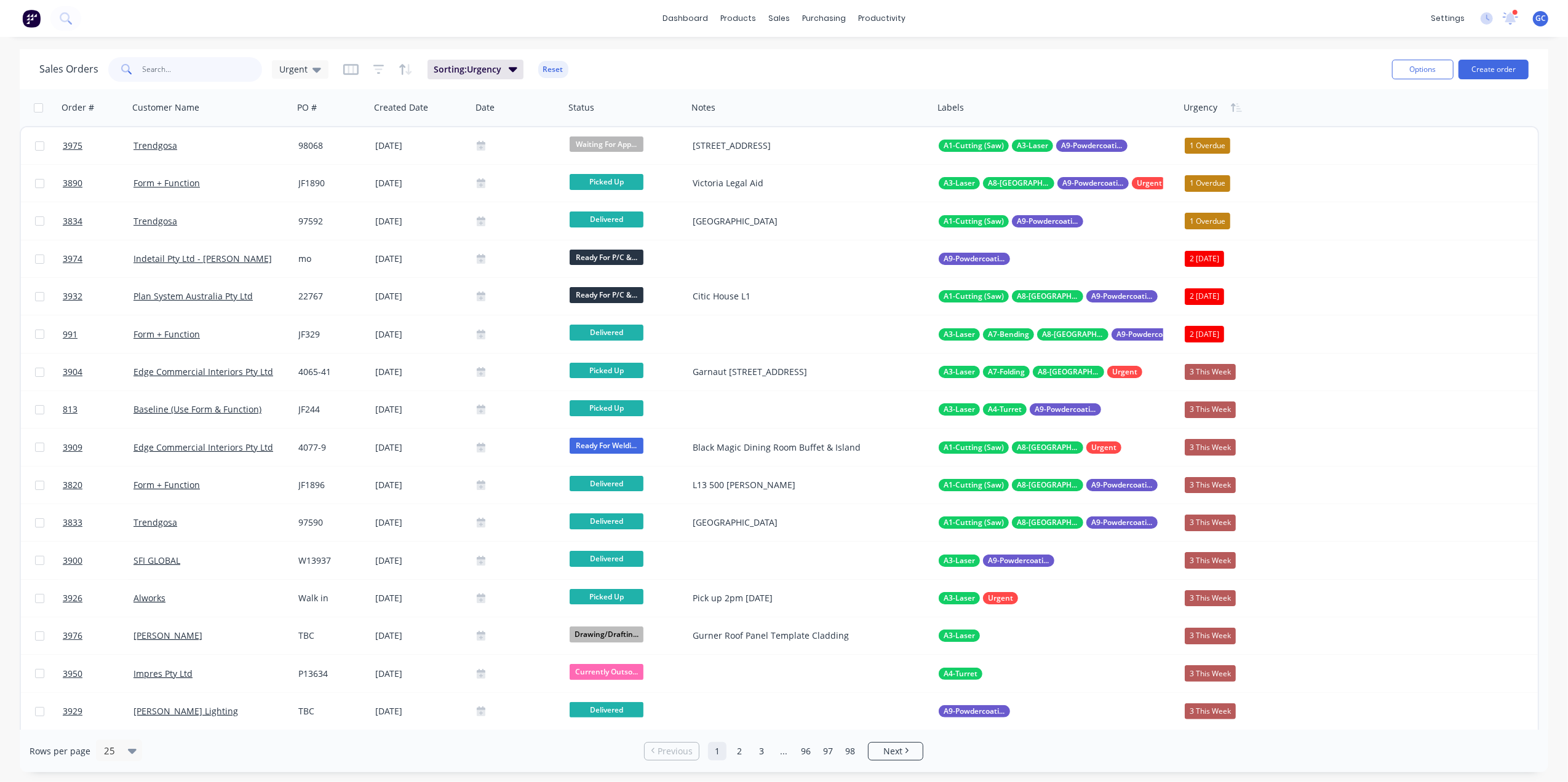
click at [207, 69] on input "text" at bounding box center [202, 69] width 120 height 24
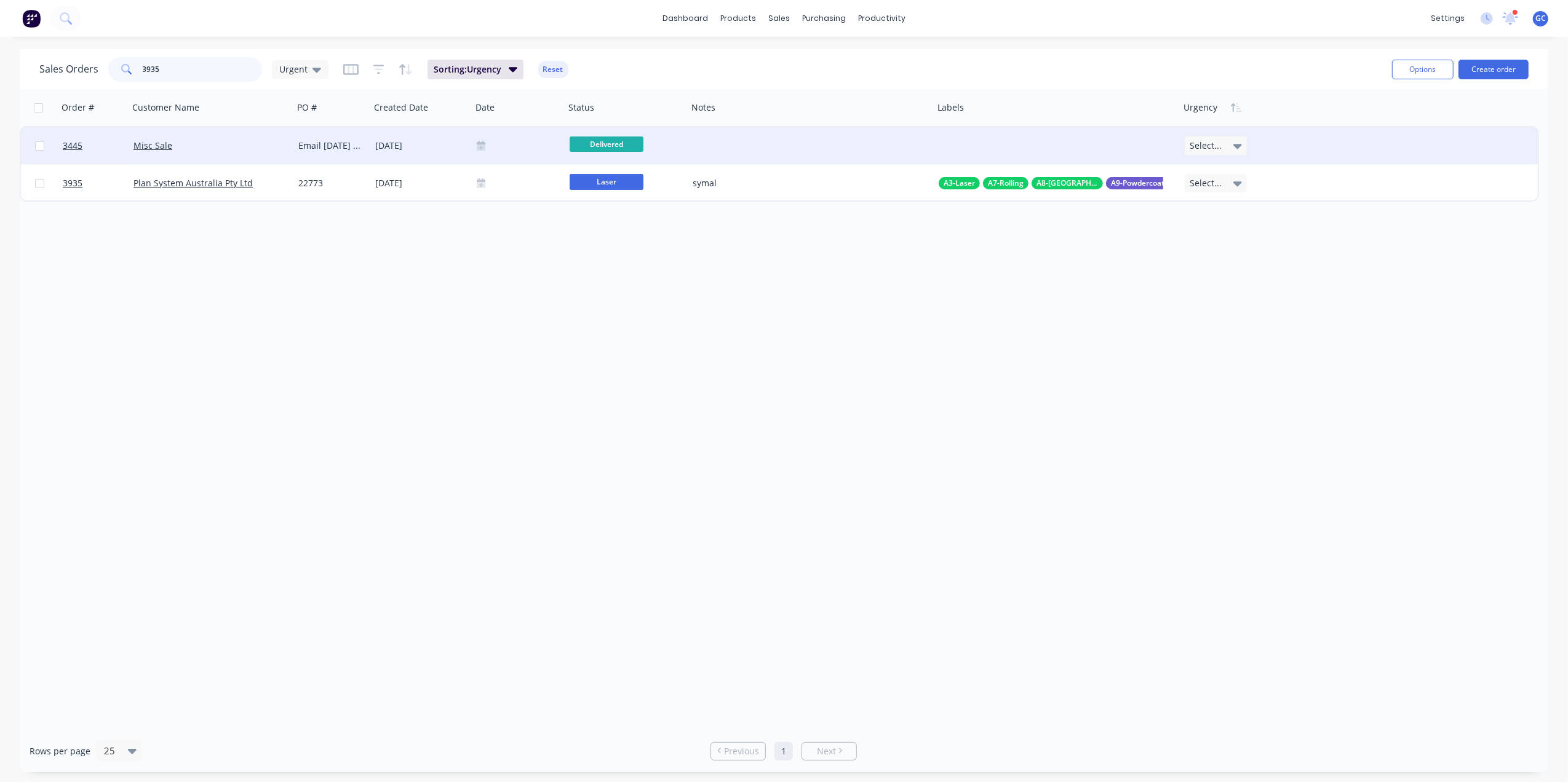
type input "3935"
click at [517, 150] on div at bounding box center [518, 145] width 83 height 10
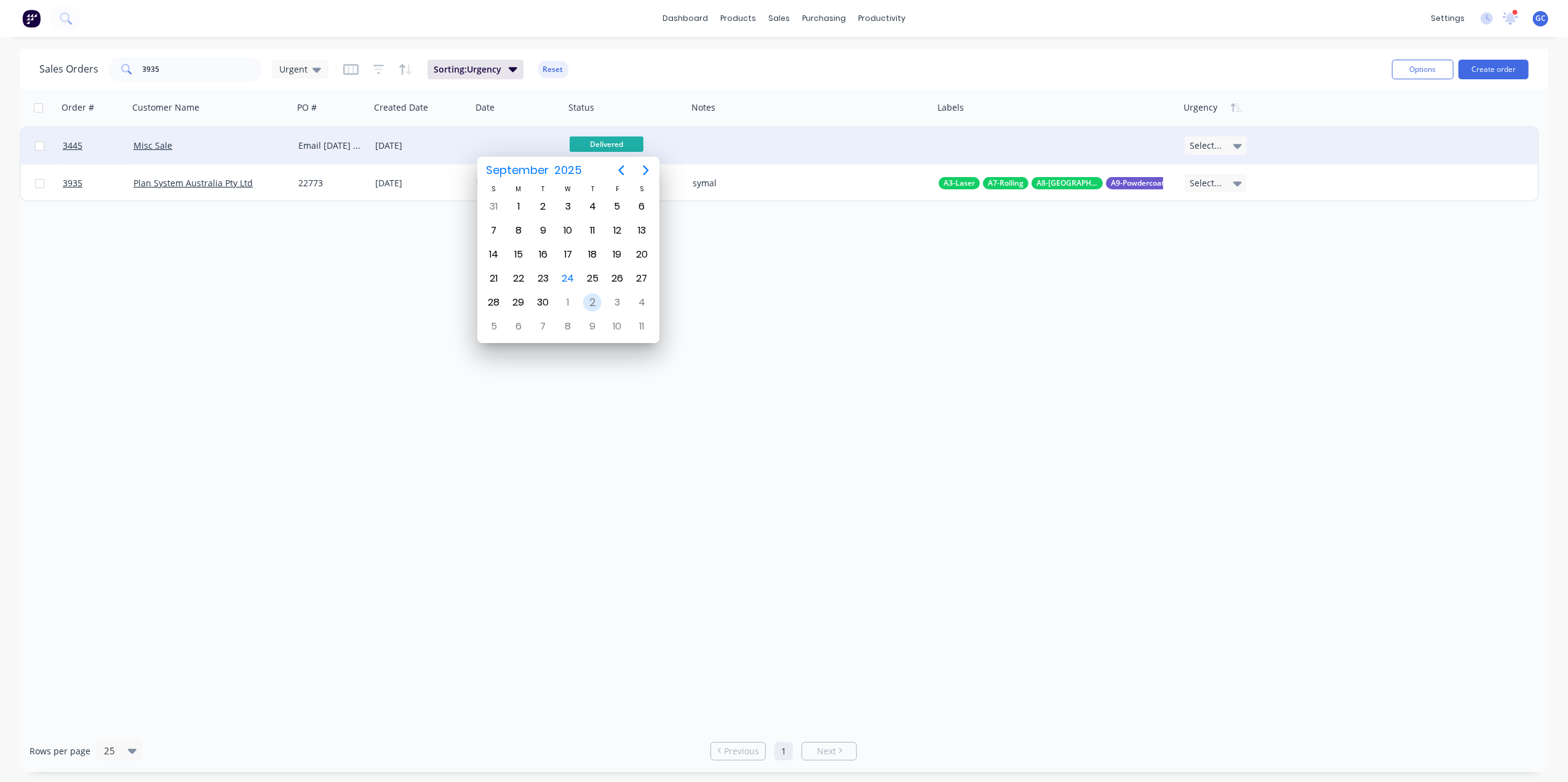
click at [593, 303] on div "2" at bounding box center [592, 303] width 19 height 19
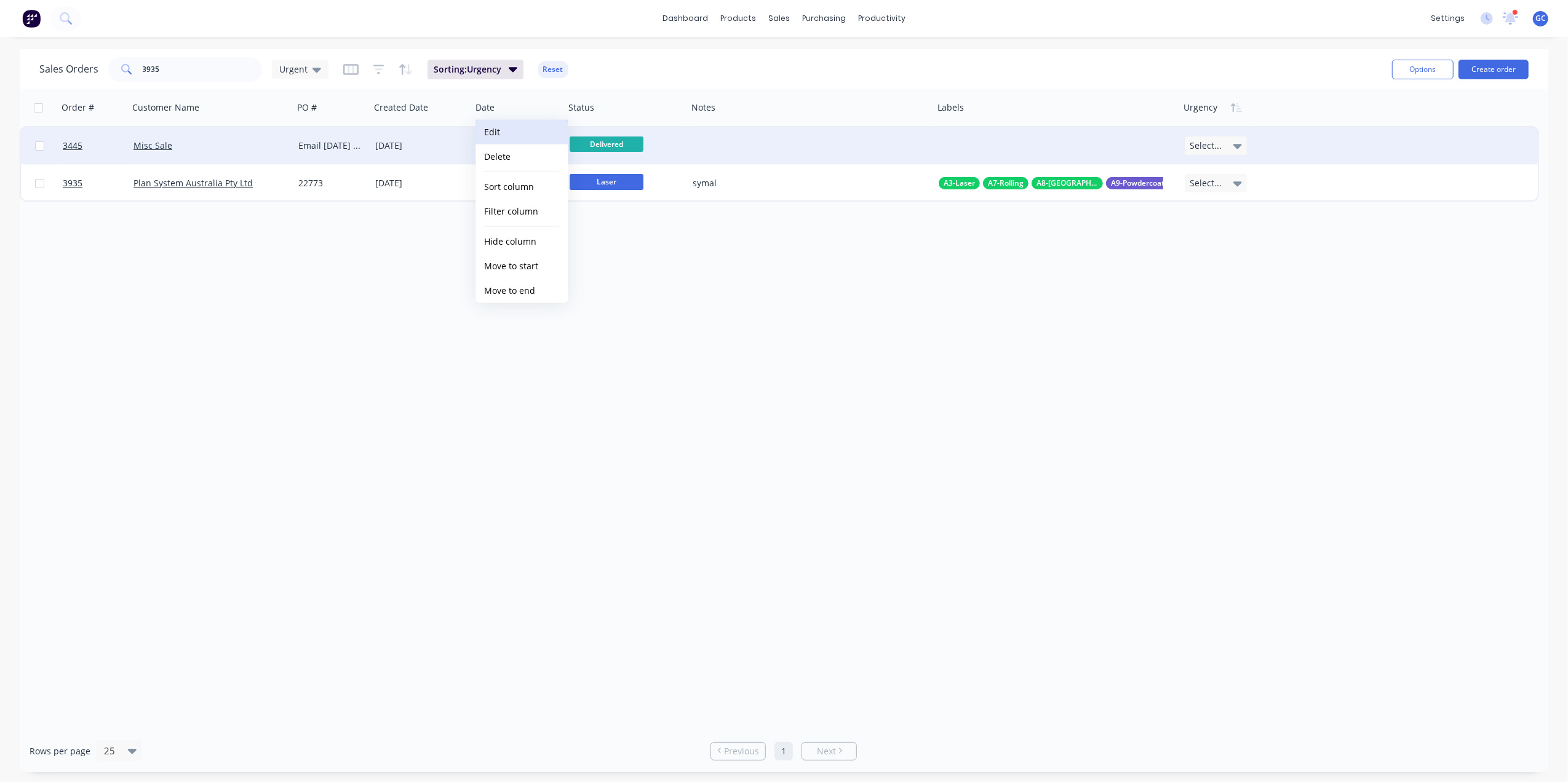
click at [517, 131] on button "Edit" at bounding box center [521, 132] width 92 height 24
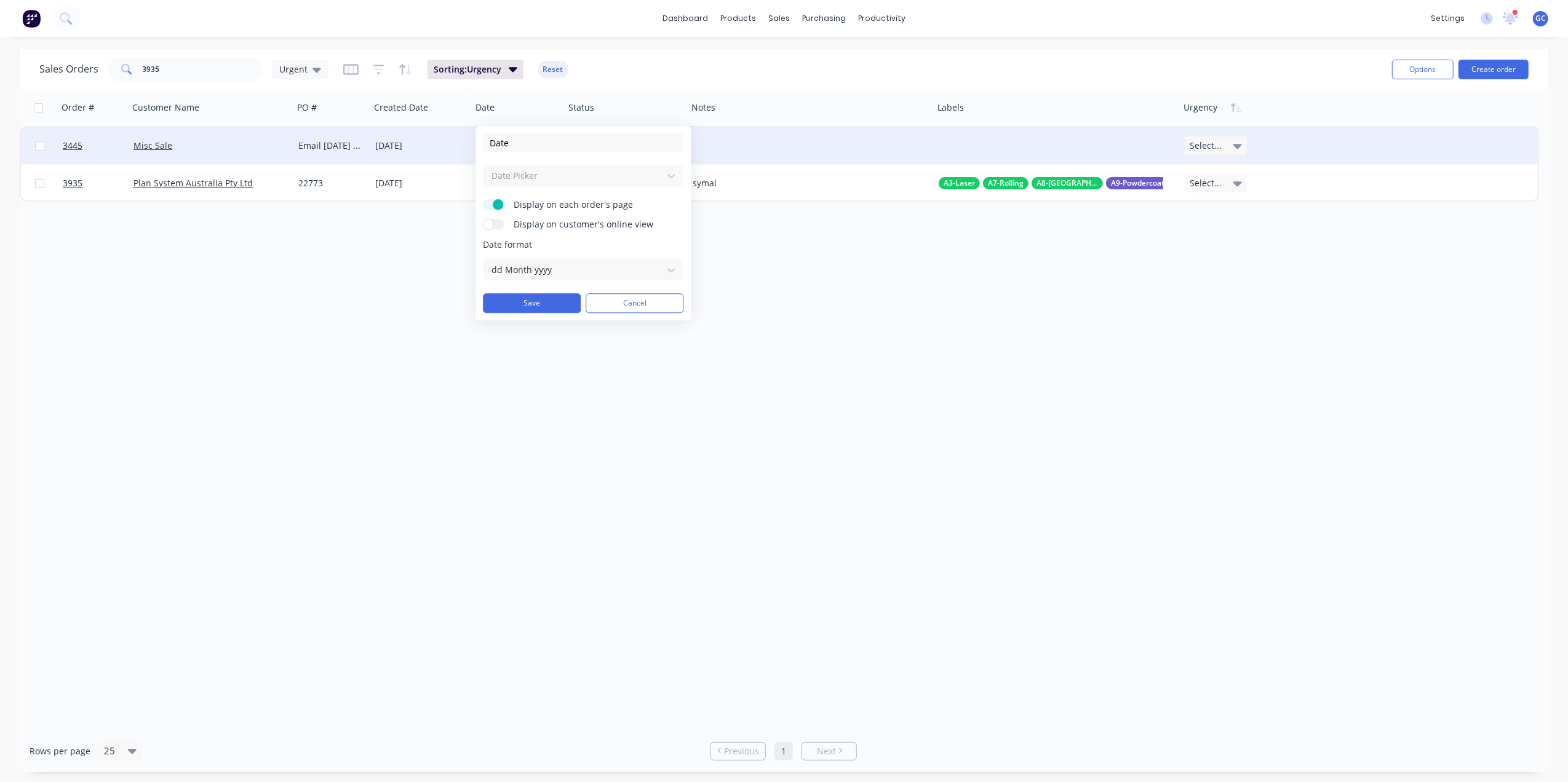
drag, startPoint x: 535, startPoint y: 146, endPoint x: 458, endPoint y: 141, distance: 77.2
click at [458, 141] on body "dashboard products sales purchasing productivity dashboard products Product Cat…" at bounding box center [784, 391] width 1568 height 782
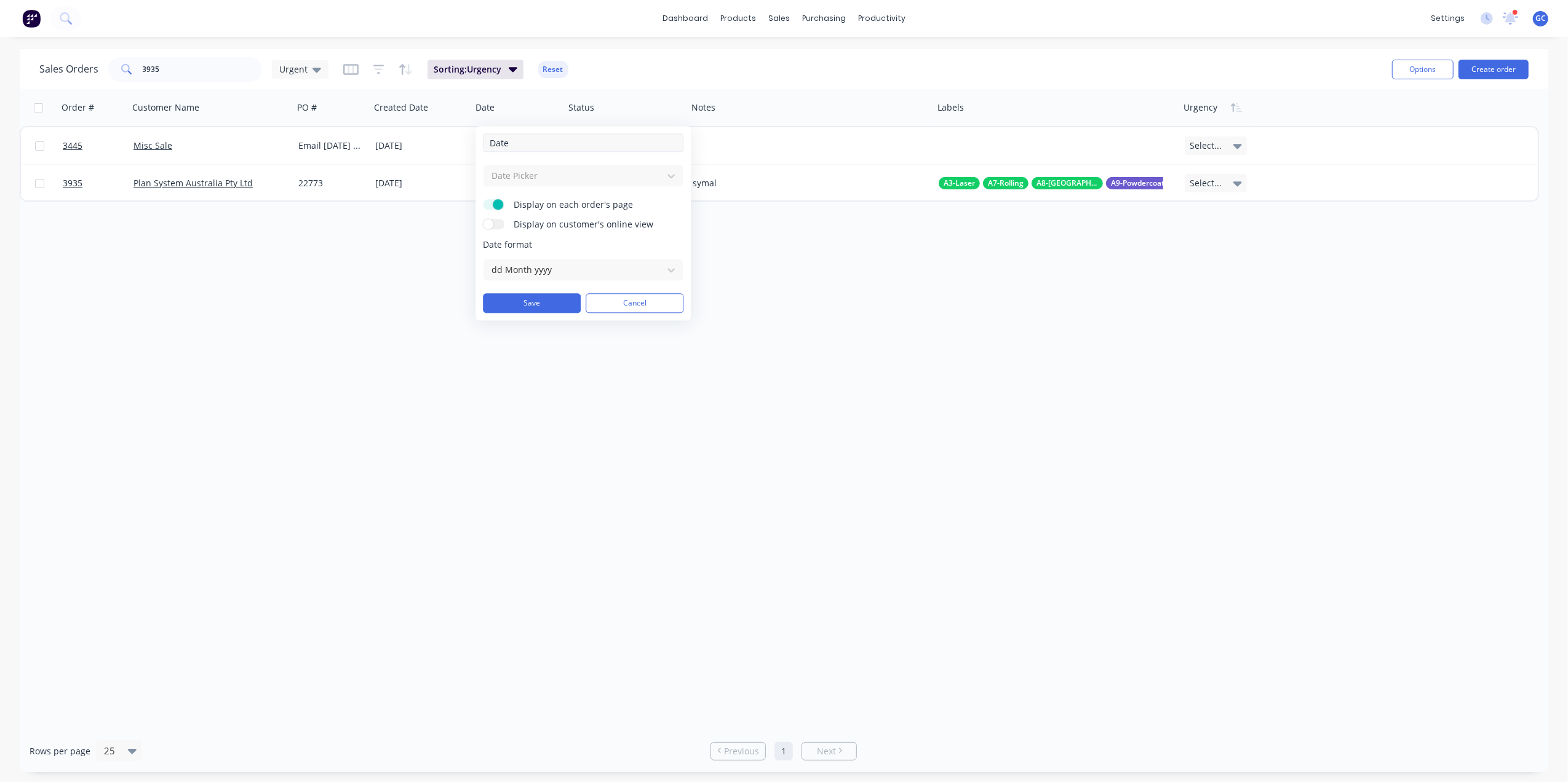
click at [518, 136] on input "Date" at bounding box center [583, 142] width 200 height 19
click at [525, 142] on input "Date" at bounding box center [583, 142] width 200 height 19
type input "D"
type input "Promised Date"
click at [533, 306] on button "Save" at bounding box center [532, 303] width 98 height 20
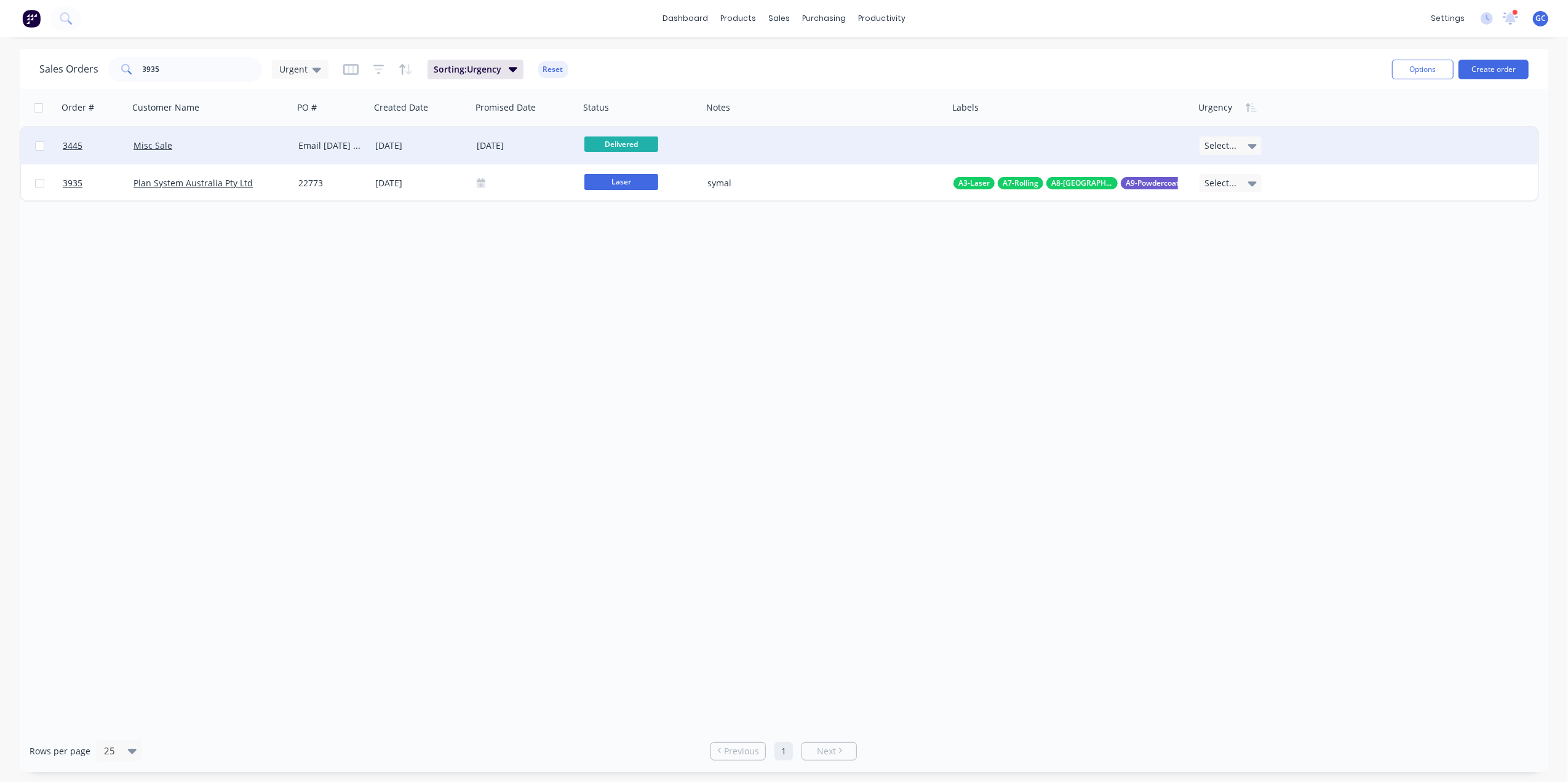
click at [1243, 142] on div "Select..." at bounding box center [1230, 146] width 62 height 19
click at [1240, 212] on div "3 This Week" at bounding box center [1230, 211] width 51 height 18
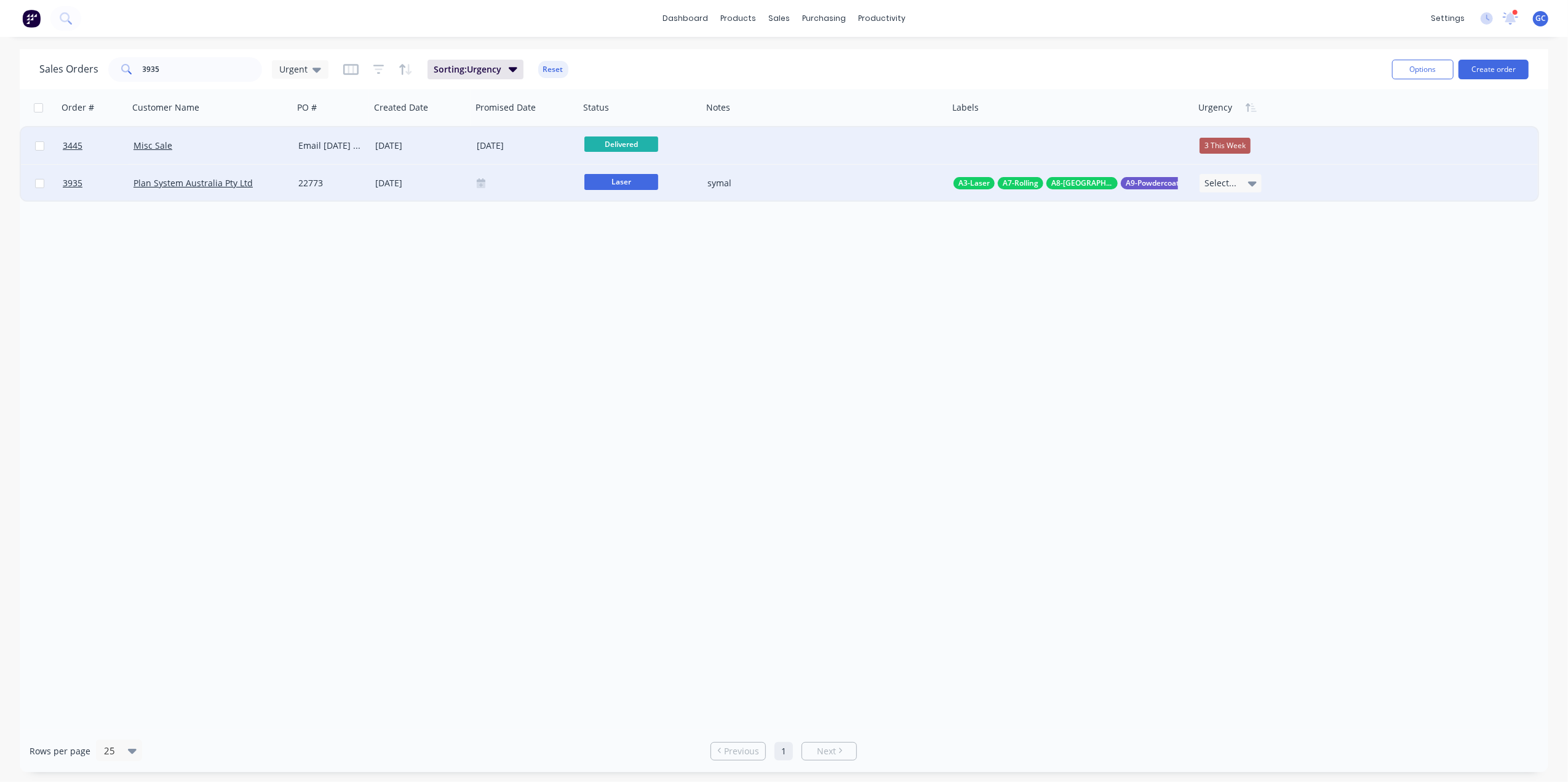
click at [506, 181] on div at bounding box center [525, 183] width 98 height 10
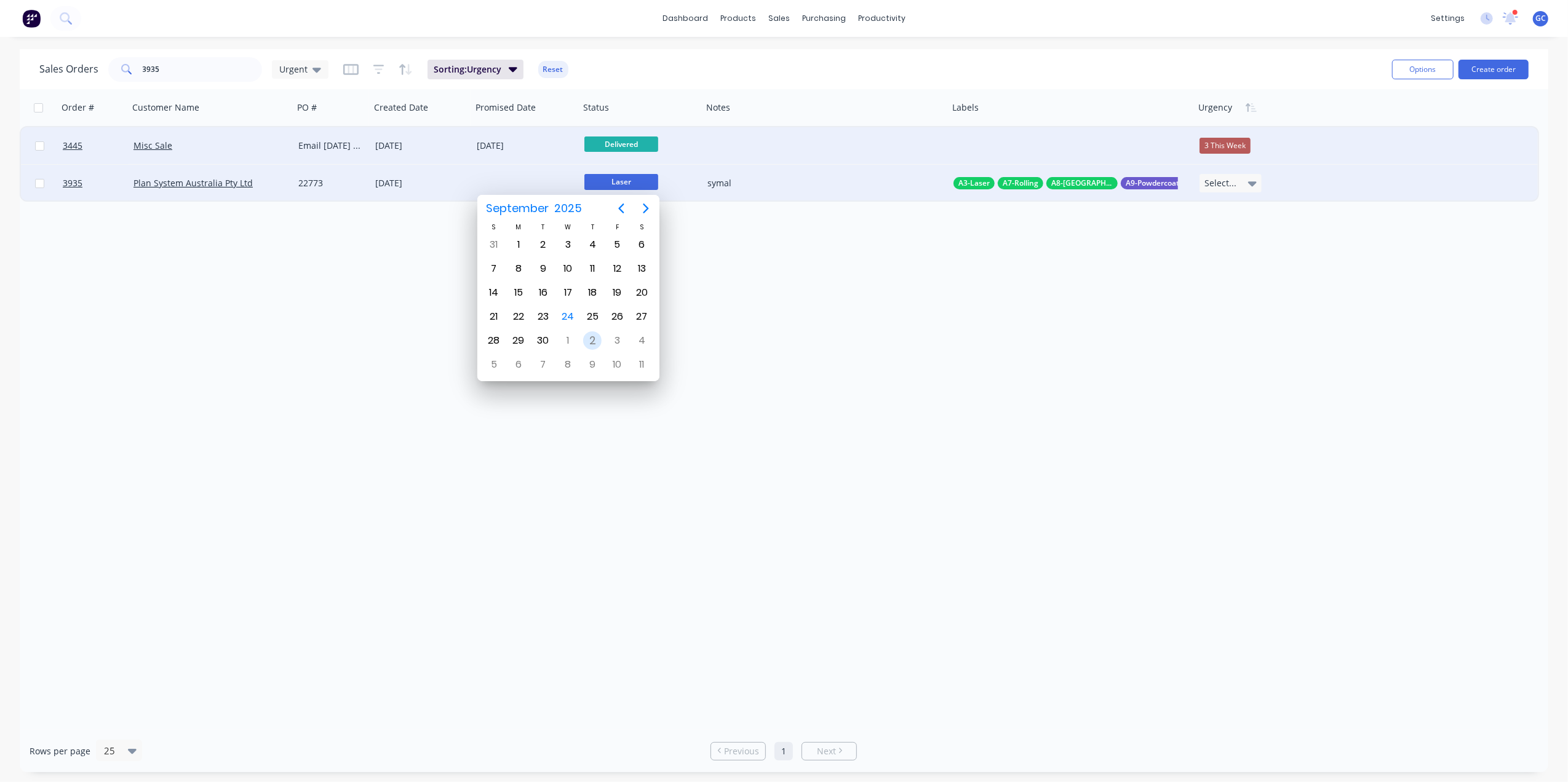
click at [589, 338] on div "2" at bounding box center [592, 341] width 19 height 19
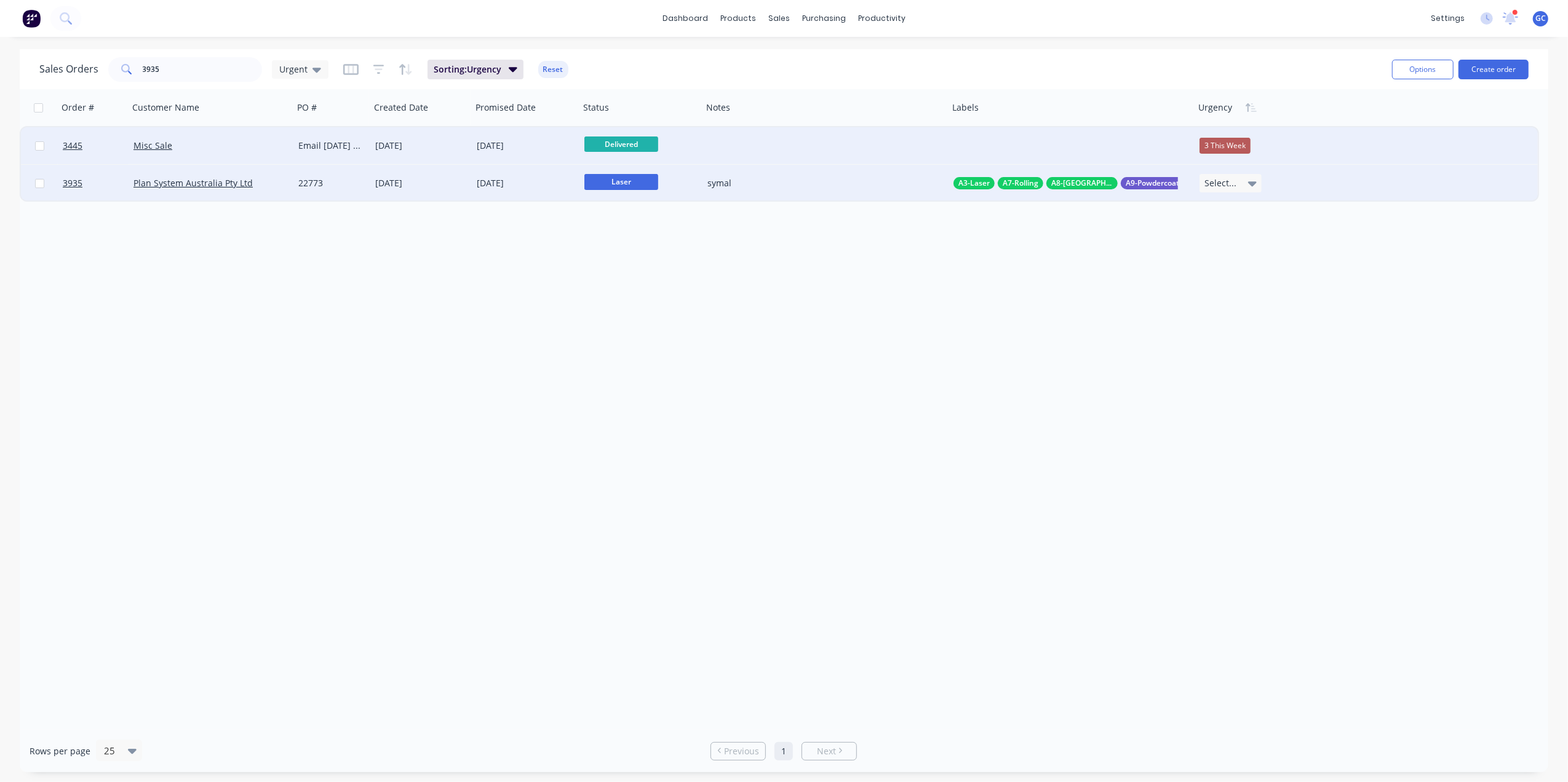
click at [1233, 186] on span "Select..." at bounding box center [1221, 182] width 32 height 12
click at [1241, 349] on div "4 This Month" at bounding box center [1232, 348] width 54 height 18
click at [1232, 146] on div "3 This Week" at bounding box center [1224, 145] width 51 height 16
click at [1238, 289] on div "5 Due Date" at bounding box center [1229, 286] width 48 height 18
click at [1222, 145] on div "5 Due Date" at bounding box center [1223, 145] width 48 height 16
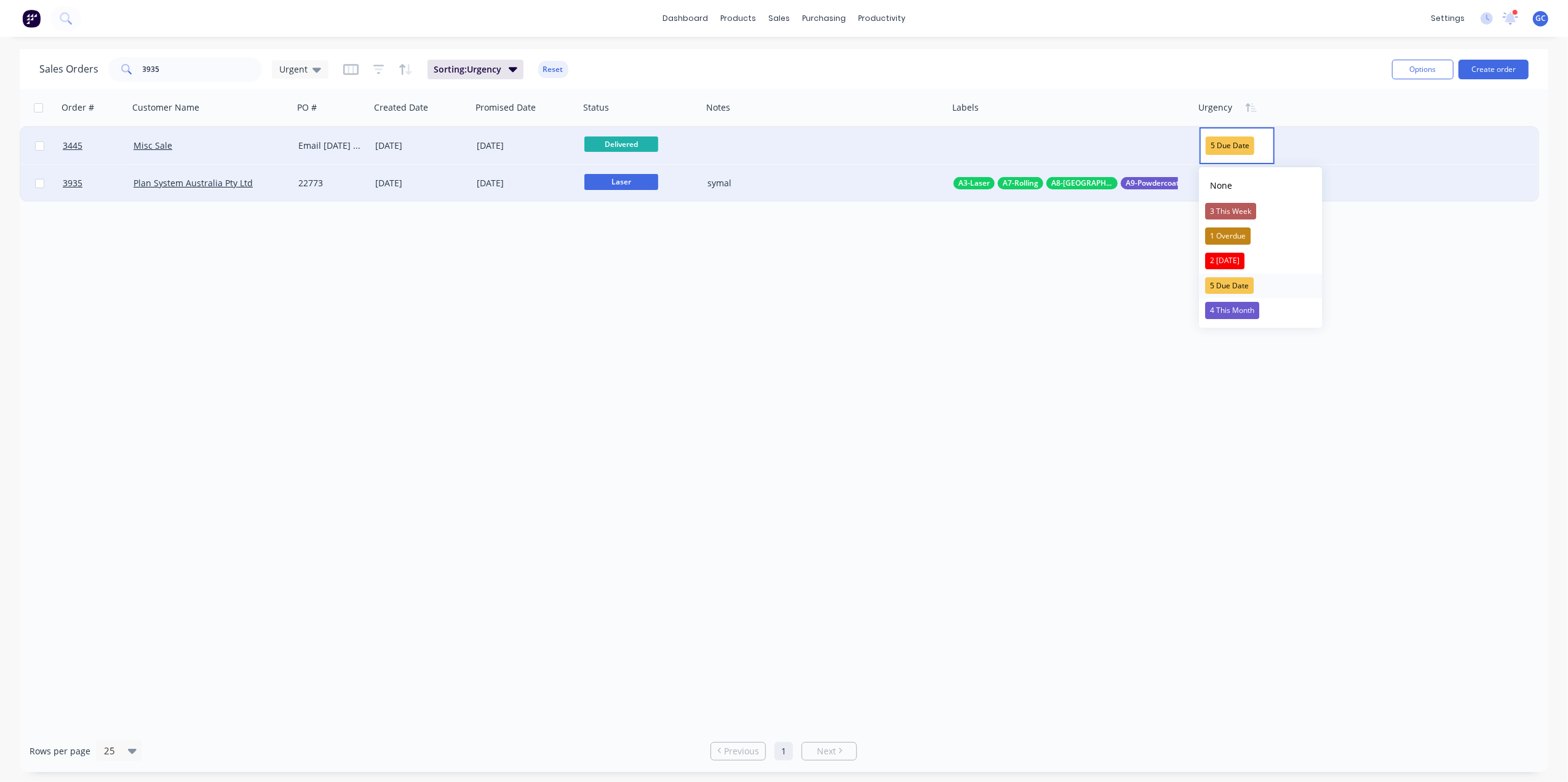
click at [1241, 286] on div "5 Due Date" at bounding box center [1229, 286] width 48 height 18
click at [518, 150] on div "[DATE]" at bounding box center [525, 146] width 98 height 16
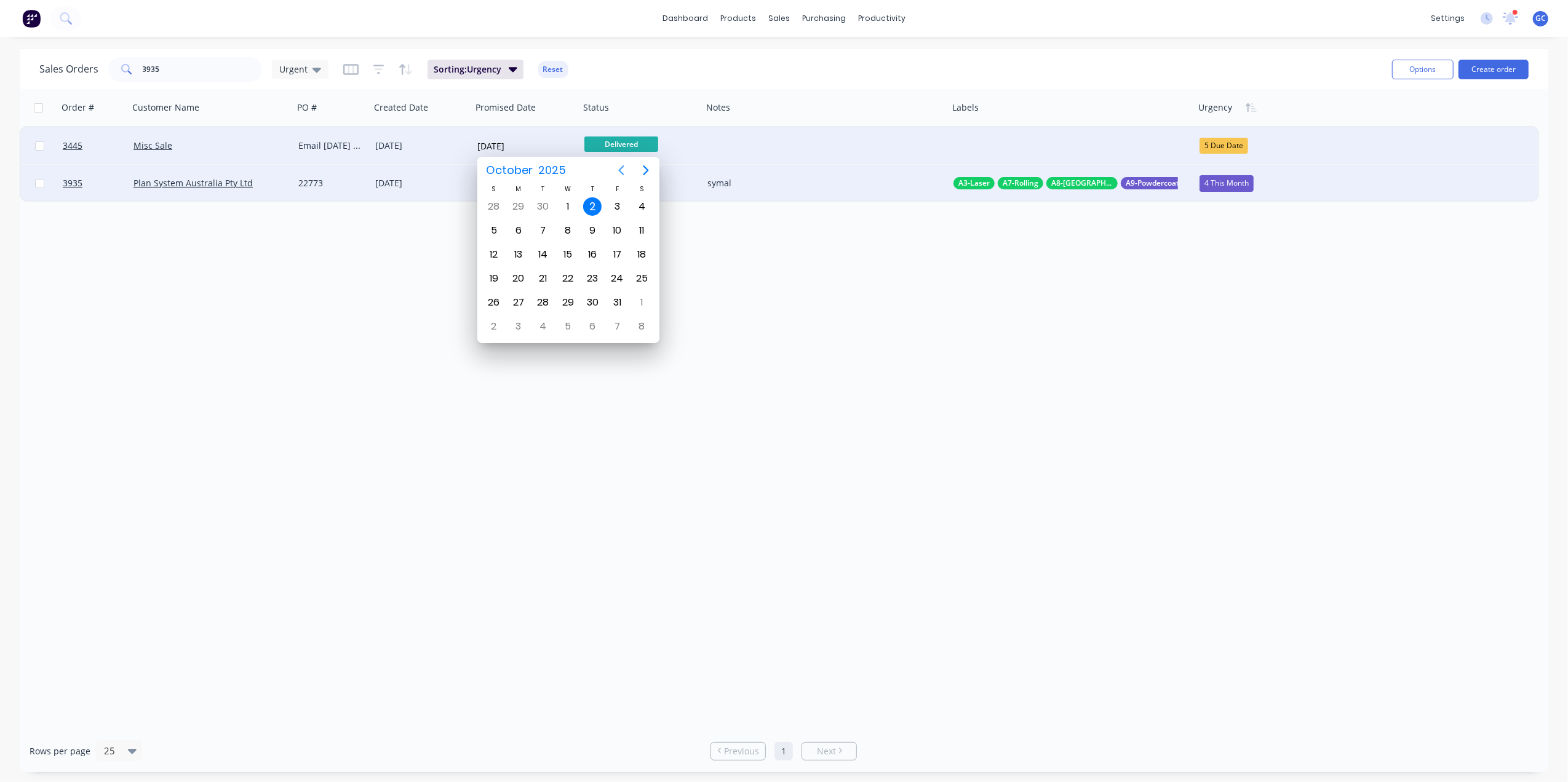
click at [617, 170] on icon "Previous page" at bounding box center [621, 170] width 15 height 15
click at [571, 278] on div "24" at bounding box center [568, 278] width 19 height 19
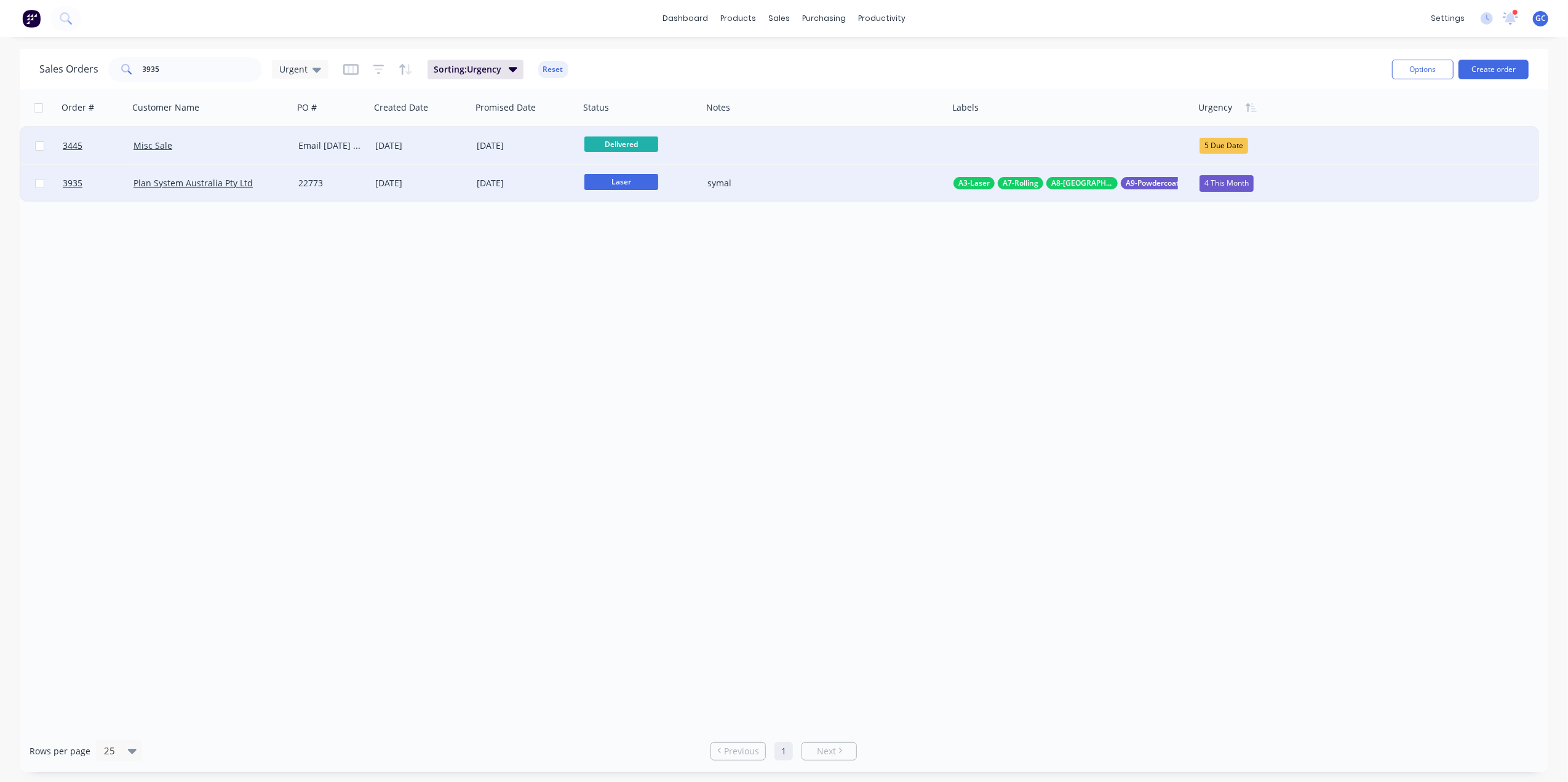
click at [820, 401] on div "Order # Customer Name PO # Created Date Promised Date Status Notes Labels Urgen…" at bounding box center [784, 410] width 1529 height 640
drag, startPoint x: 185, startPoint y: 70, endPoint x: 72, endPoint y: 72, distance: 113.0
click at [72, 72] on div "Sales Orders 3935 Urgent" at bounding box center [183, 69] width 290 height 24
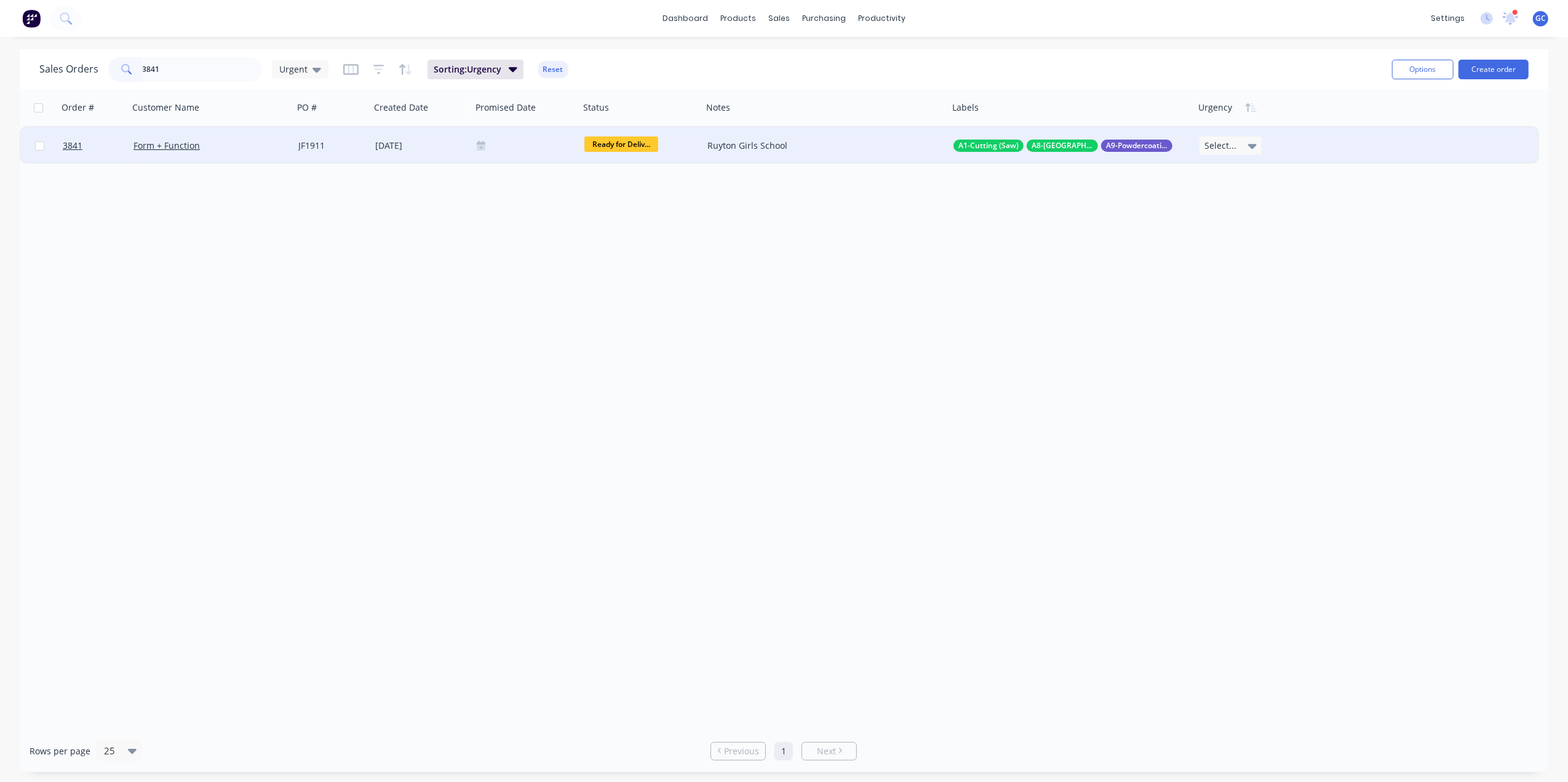
click at [1238, 145] on div "Select..." at bounding box center [1230, 146] width 62 height 19
click at [1228, 311] on div "4 This Month" at bounding box center [1232, 310] width 54 height 18
click at [206, 72] on input "3841" at bounding box center [202, 69] width 120 height 24
type input "3"
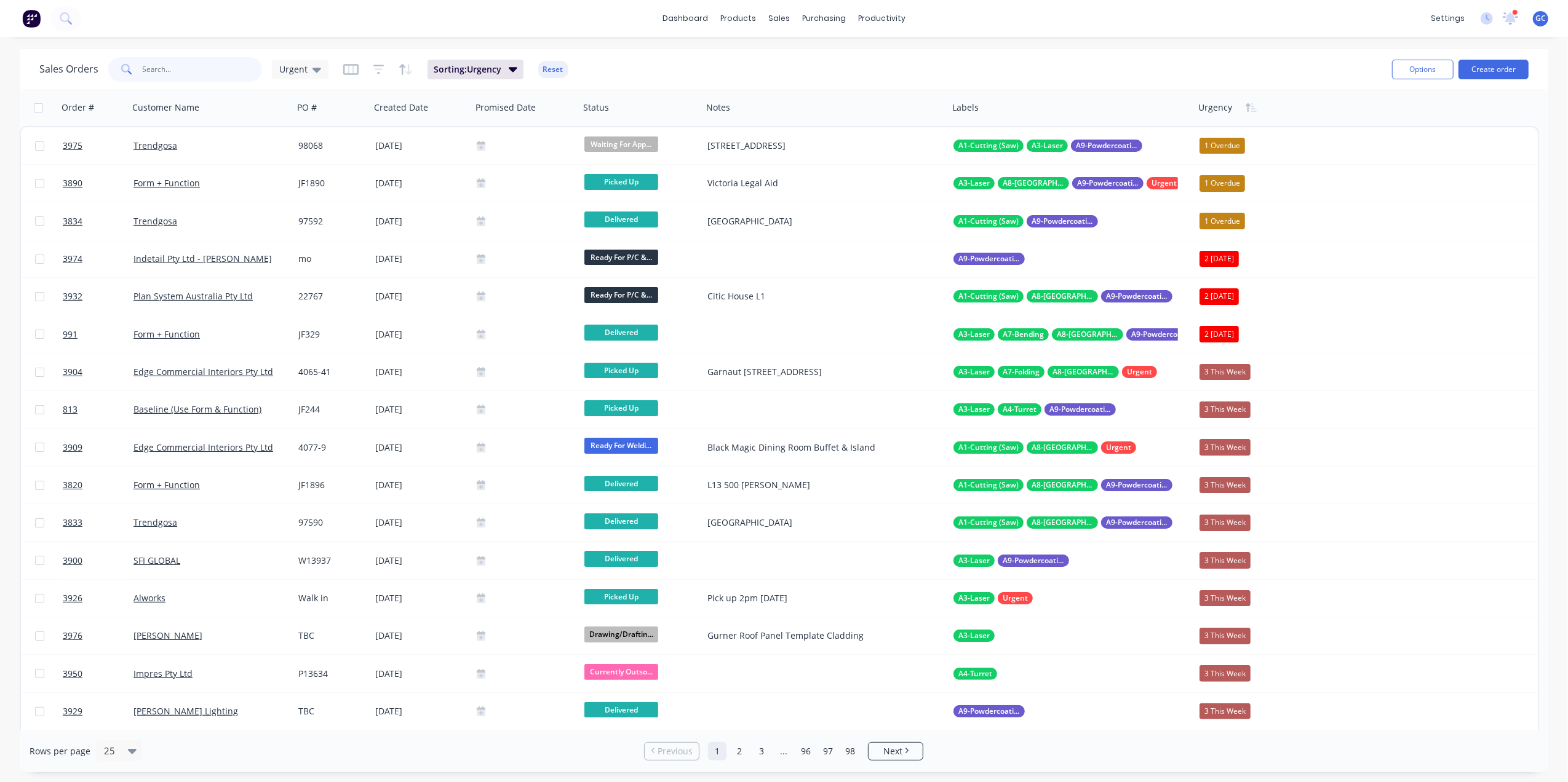
click at [197, 70] on input "text" at bounding box center [202, 69] width 120 height 24
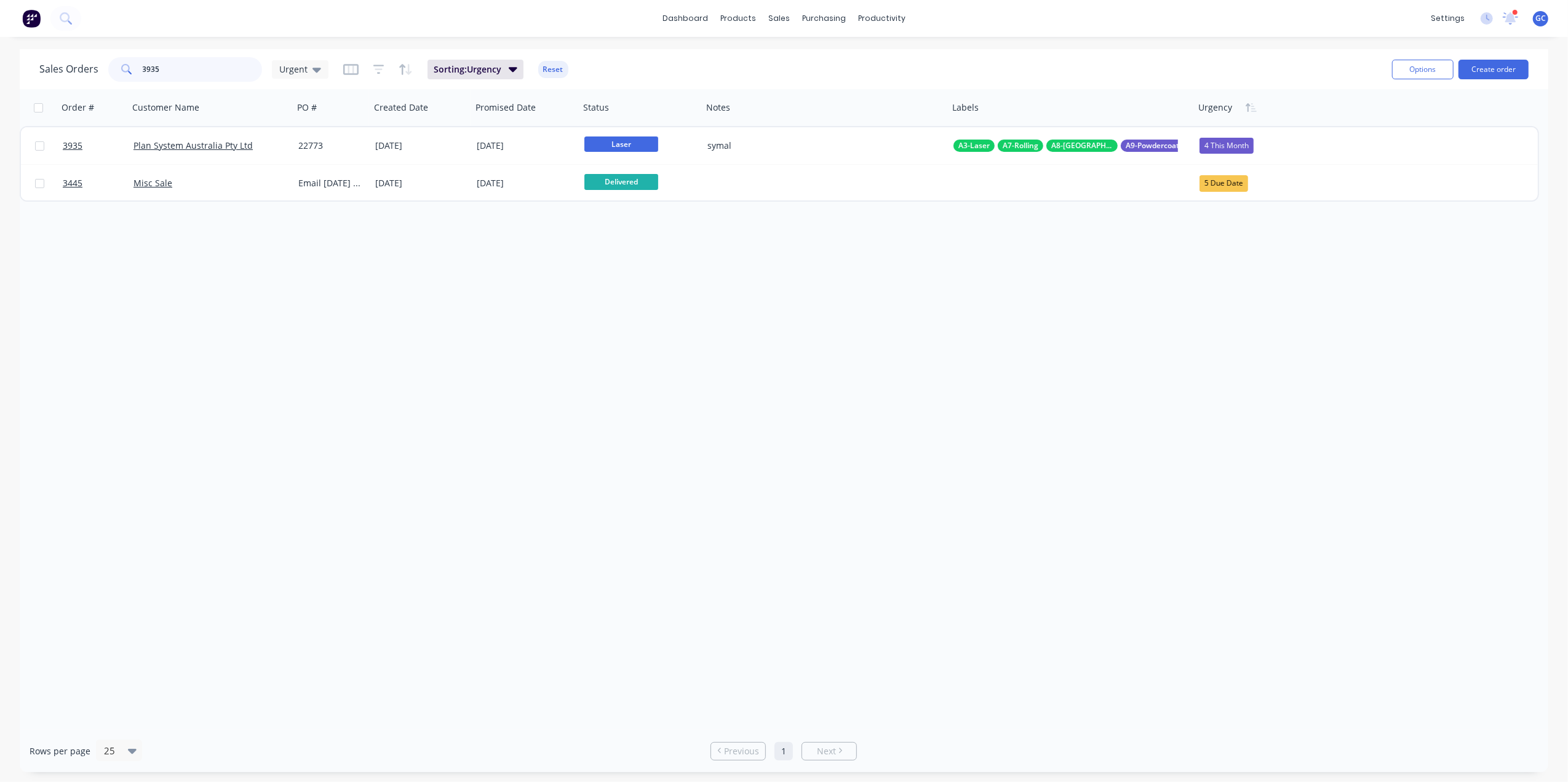
drag, startPoint x: 207, startPoint y: 58, endPoint x: 123, endPoint y: 62, distance: 84.1
click at [123, 62] on div "3935" at bounding box center [184, 69] width 154 height 24
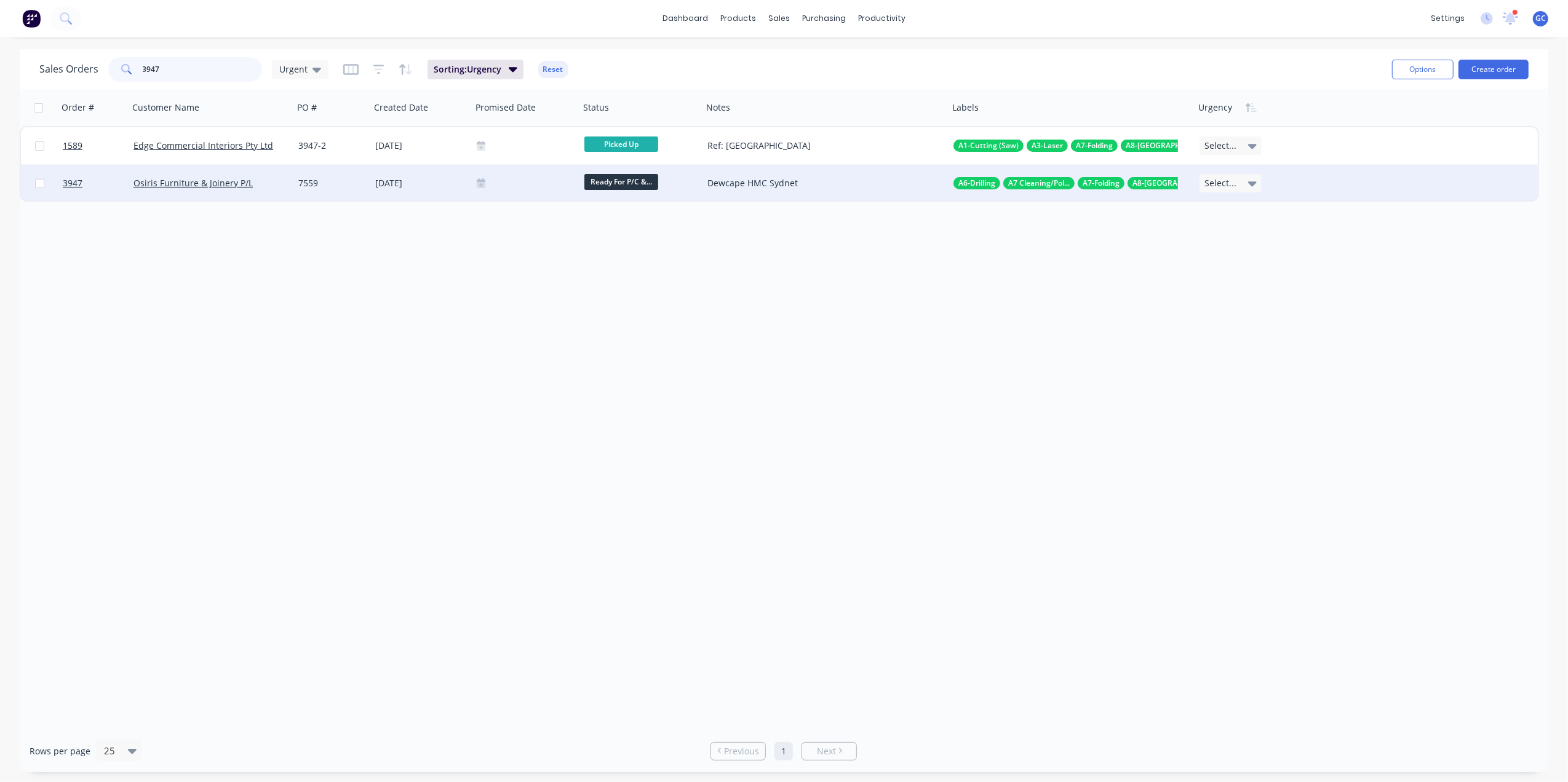
type input "3947"
click at [1213, 190] on div "Select..." at bounding box center [1230, 183] width 62 height 19
click at [1231, 300] on div "2 [DATE]" at bounding box center [1224, 299] width 39 height 18
drag, startPoint x: 195, startPoint y: 62, endPoint x: 100, endPoint y: 69, distance: 95.3
click at [100, 69] on div "Sales Orders 3947 Urgent" at bounding box center [183, 69] width 290 height 24
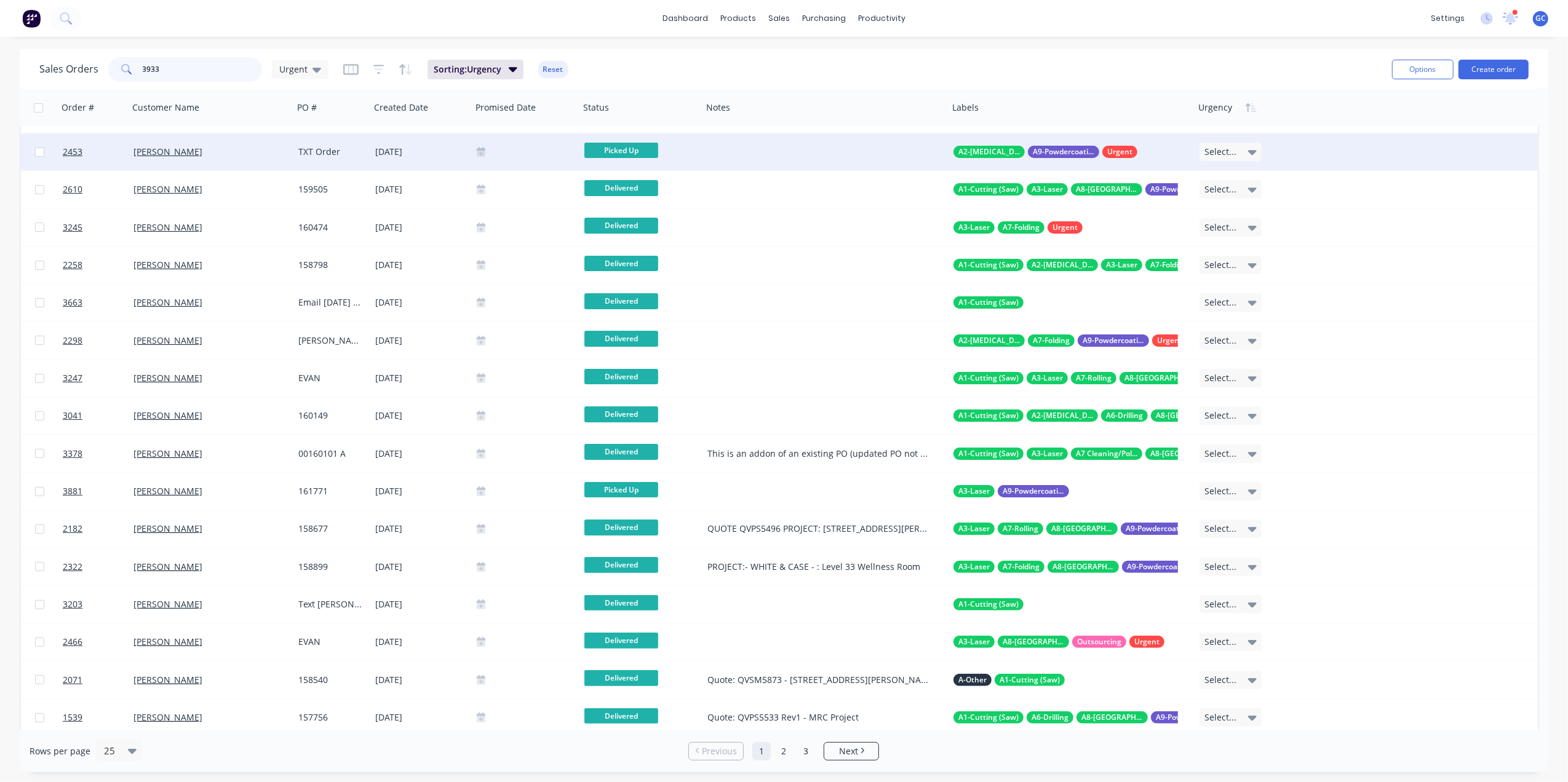
scroll to position [0, 0]
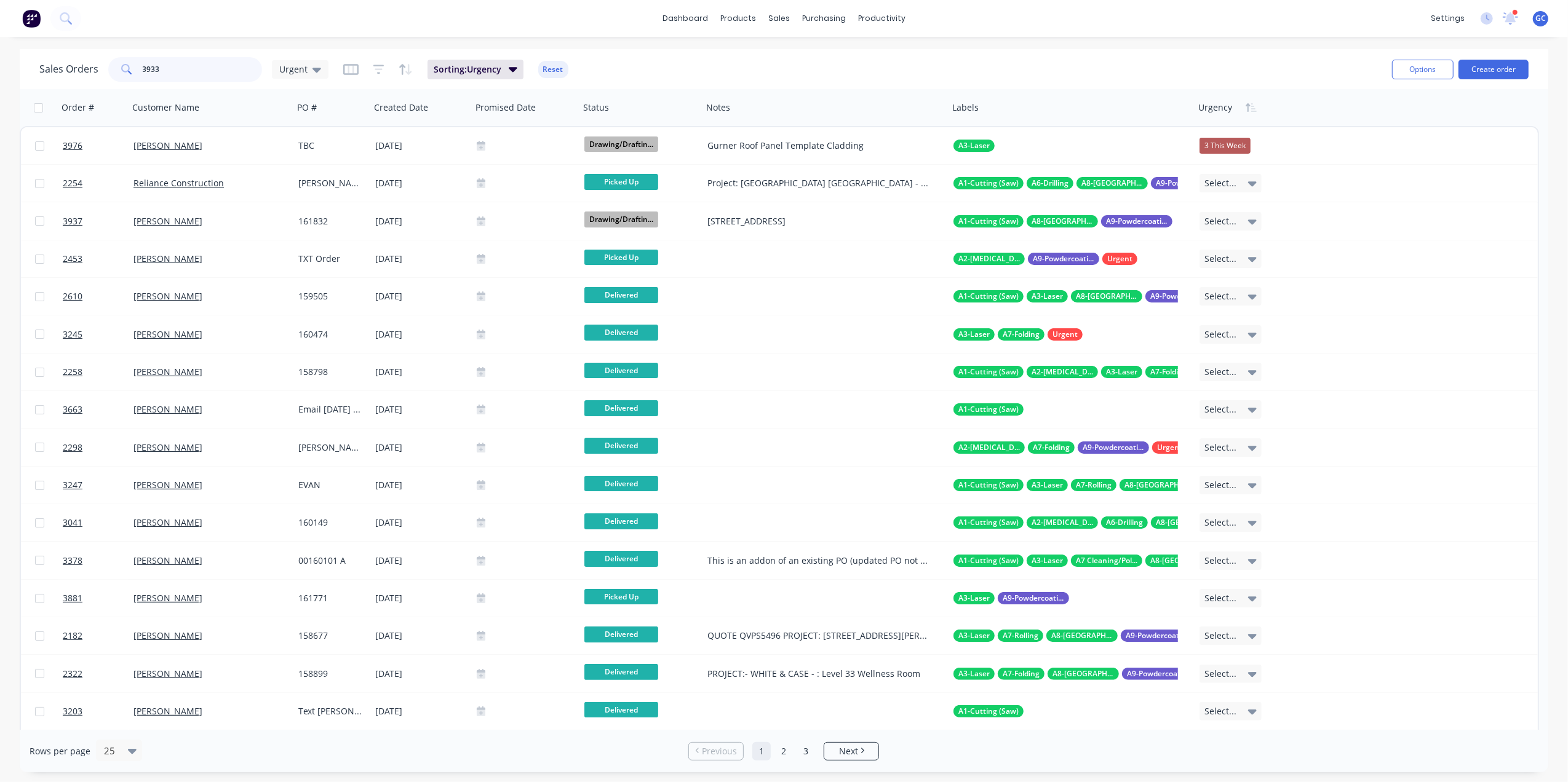
type input "3933"
click at [114, 104] on icon "button" at bounding box center [110, 107] width 11 height 10
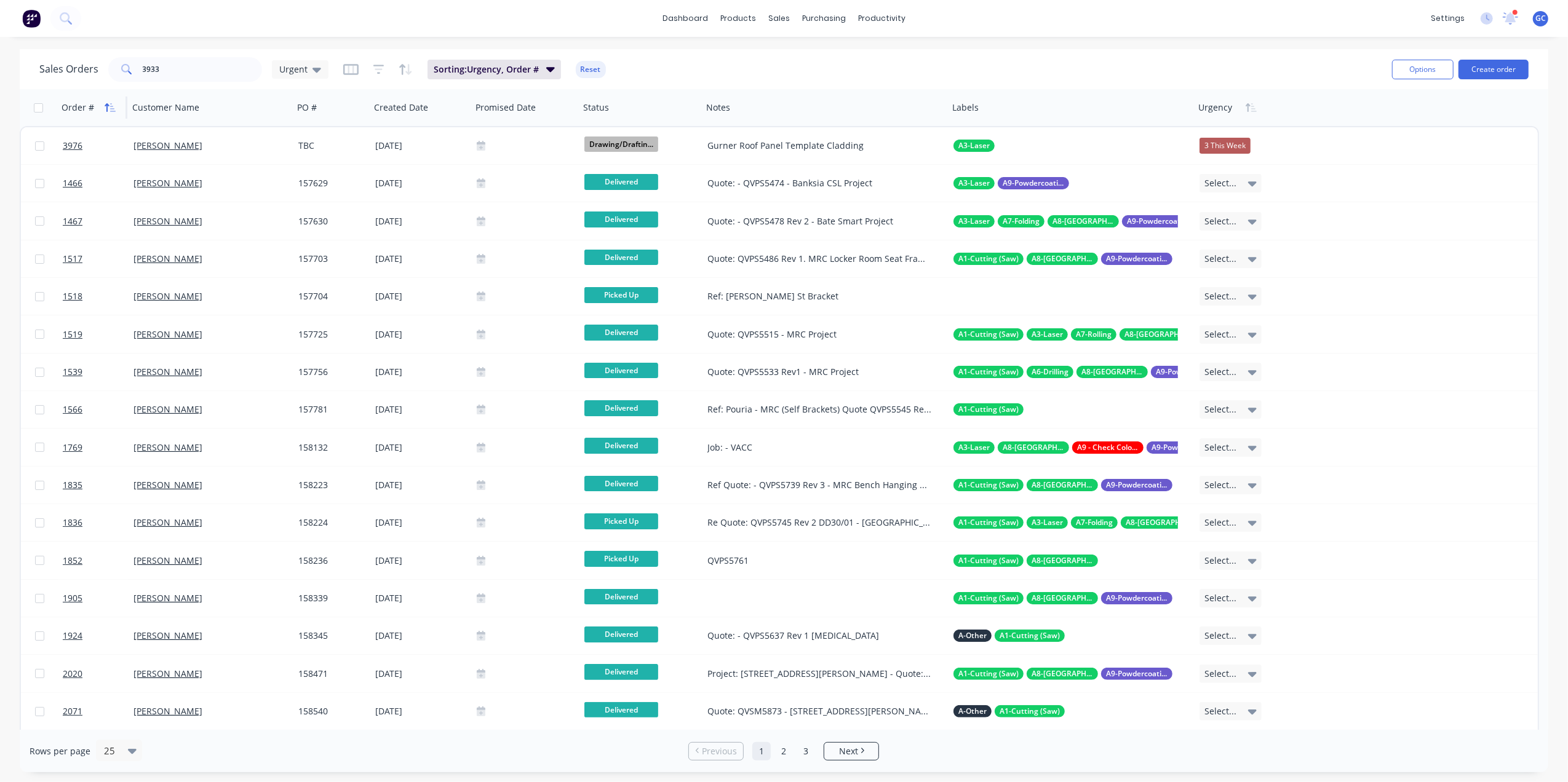
click at [115, 106] on icon "button" at bounding box center [110, 107] width 11 height 10
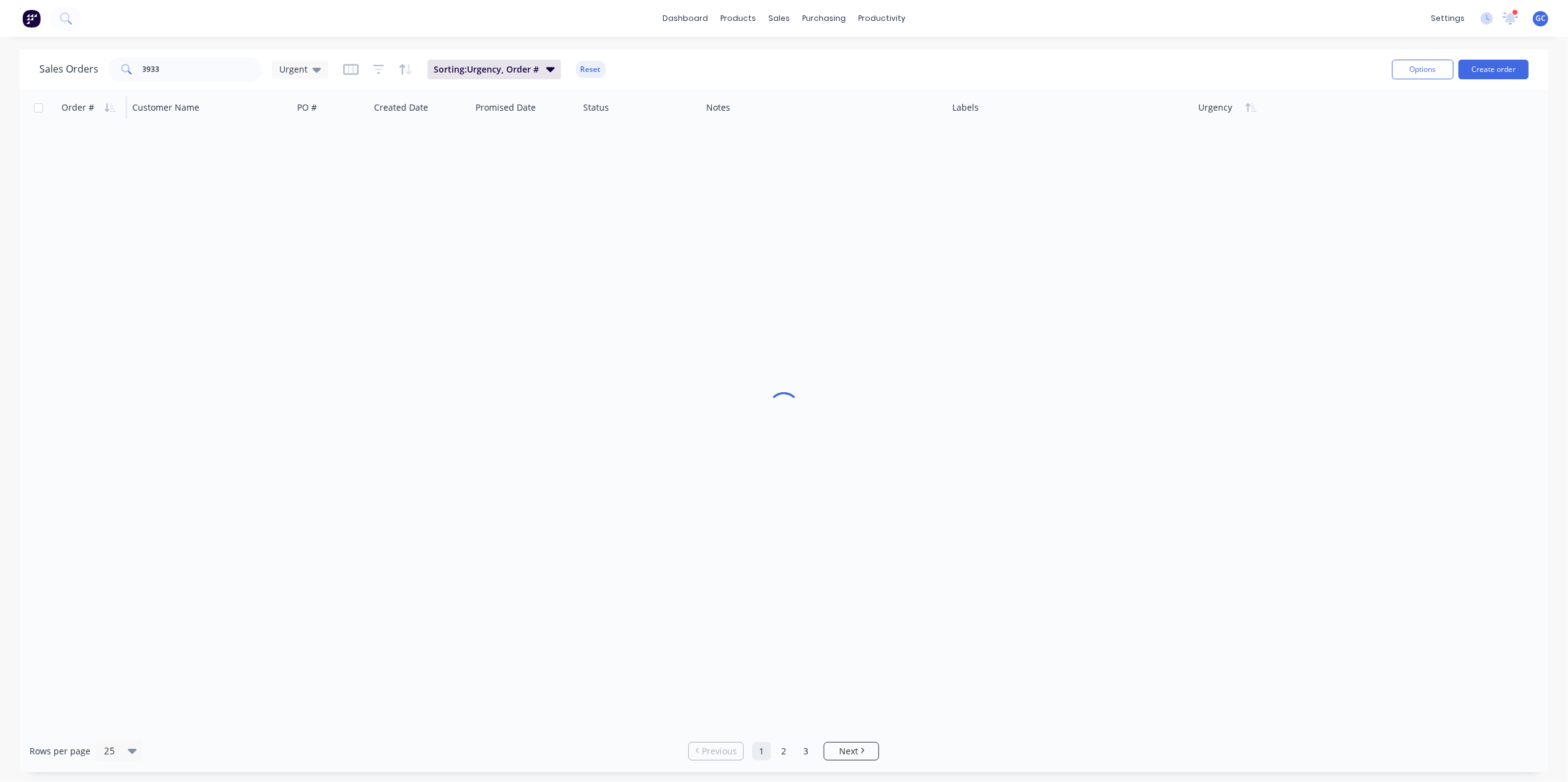
click at [115, 106] on icon "button" at bounding box center [110, 107] width 11 height 10
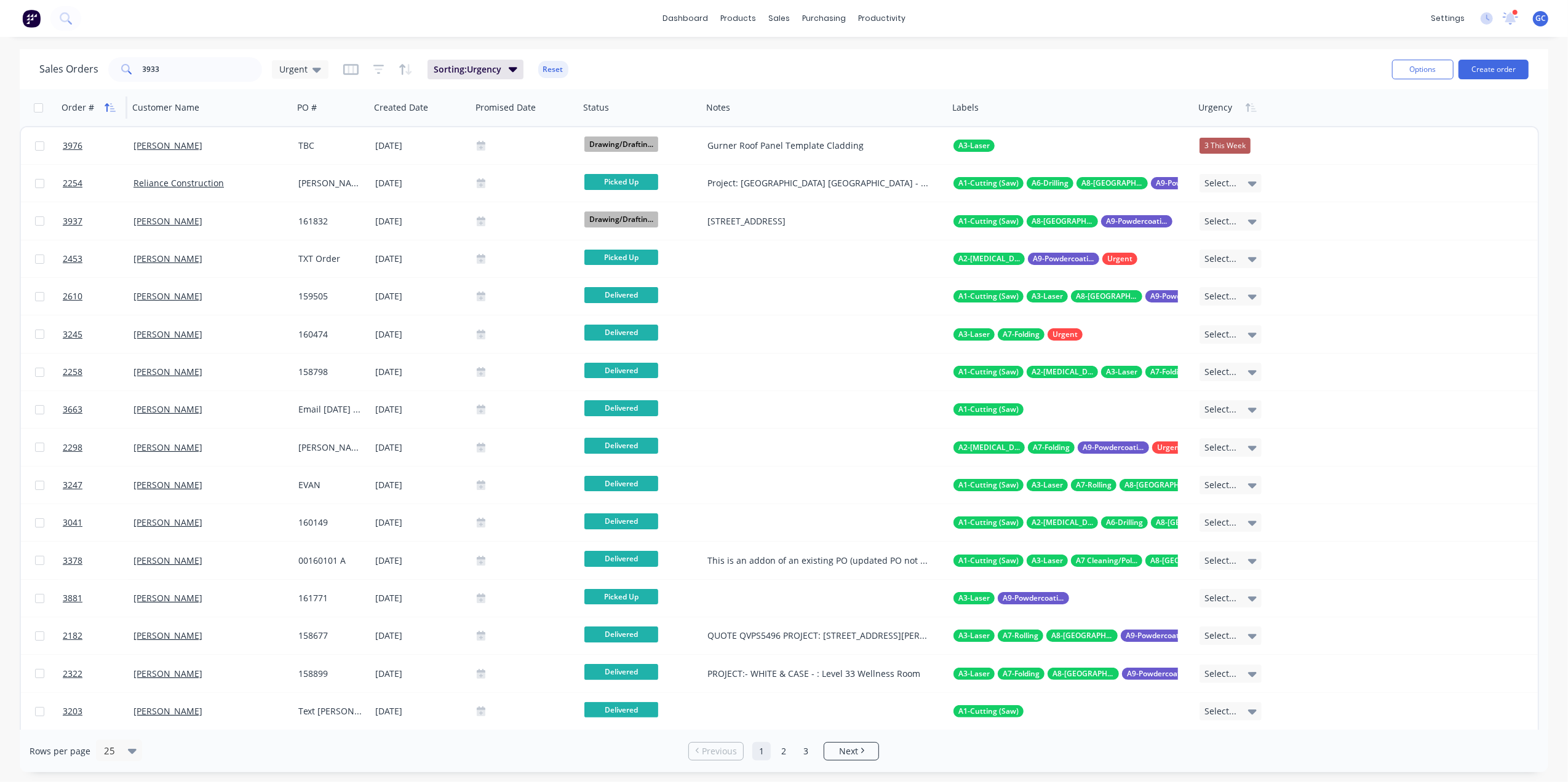
click at [112, 104] on icon "button" at bounding box center [110, 107] width 11 height 10
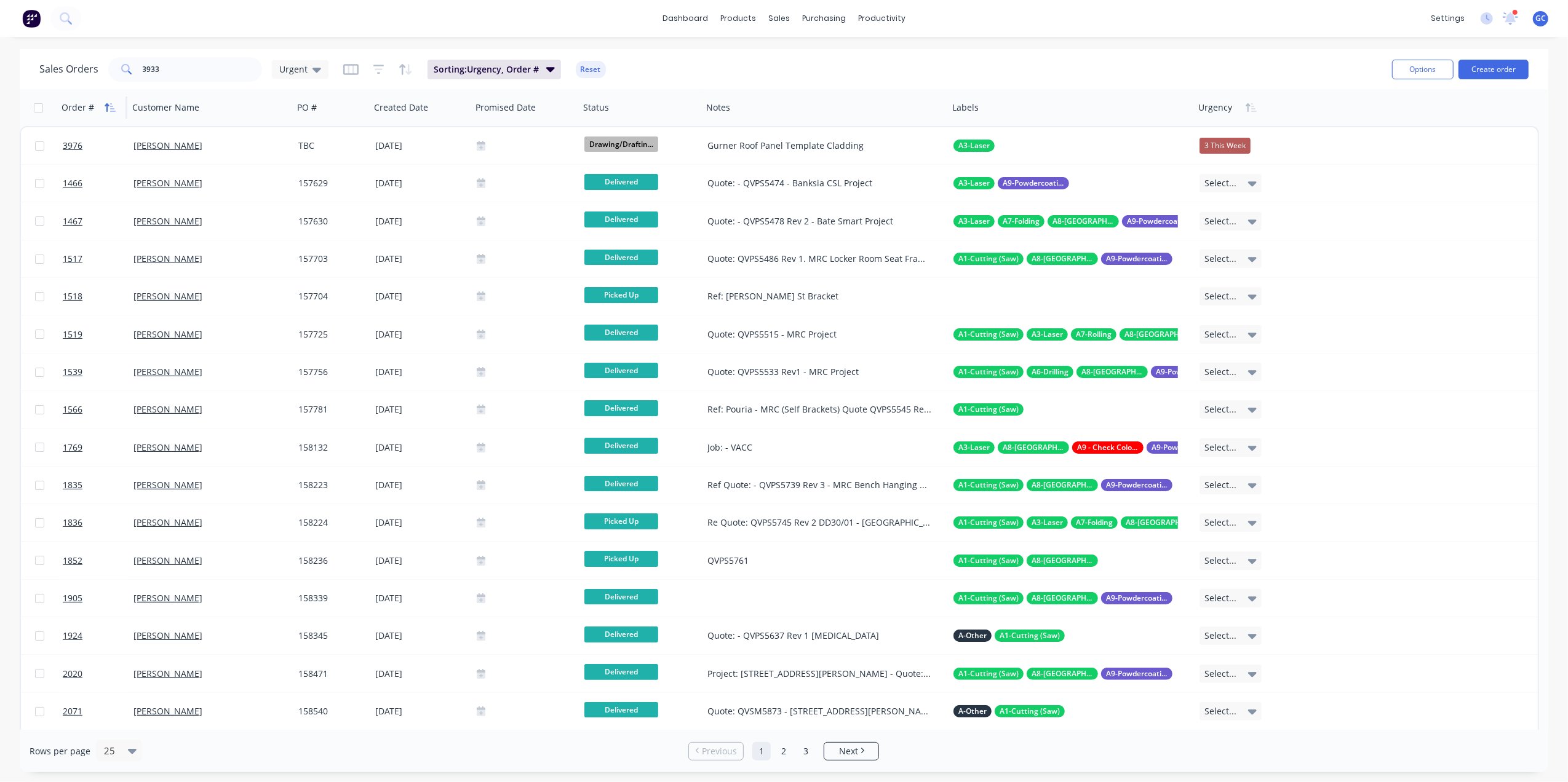
click at [112, 106] on icon "button" at bounding box center [113, 107] width 6 height 8
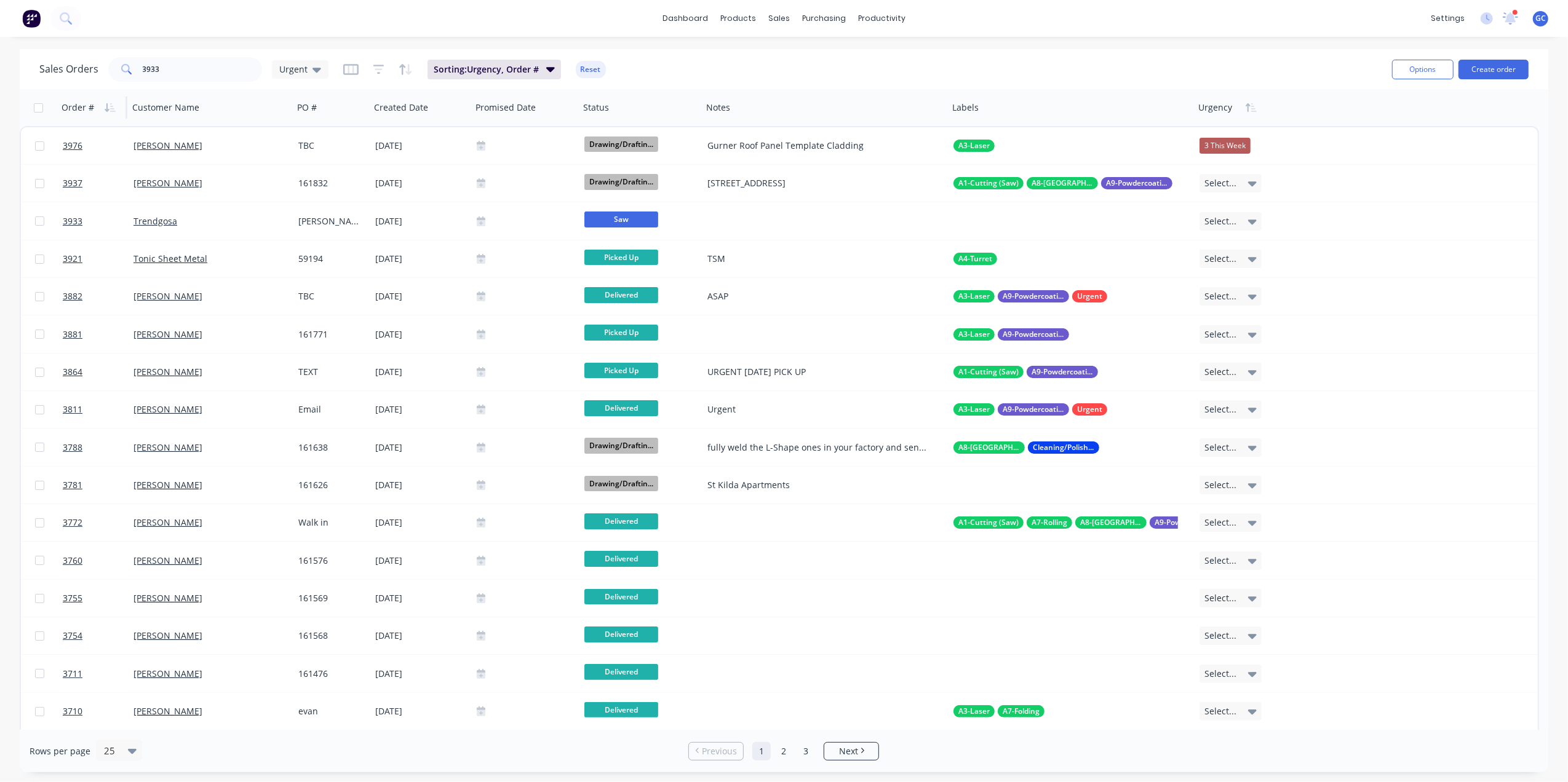
click at [112, 106] on icon "button" at bounding box center [113, 107] width 6 height 8
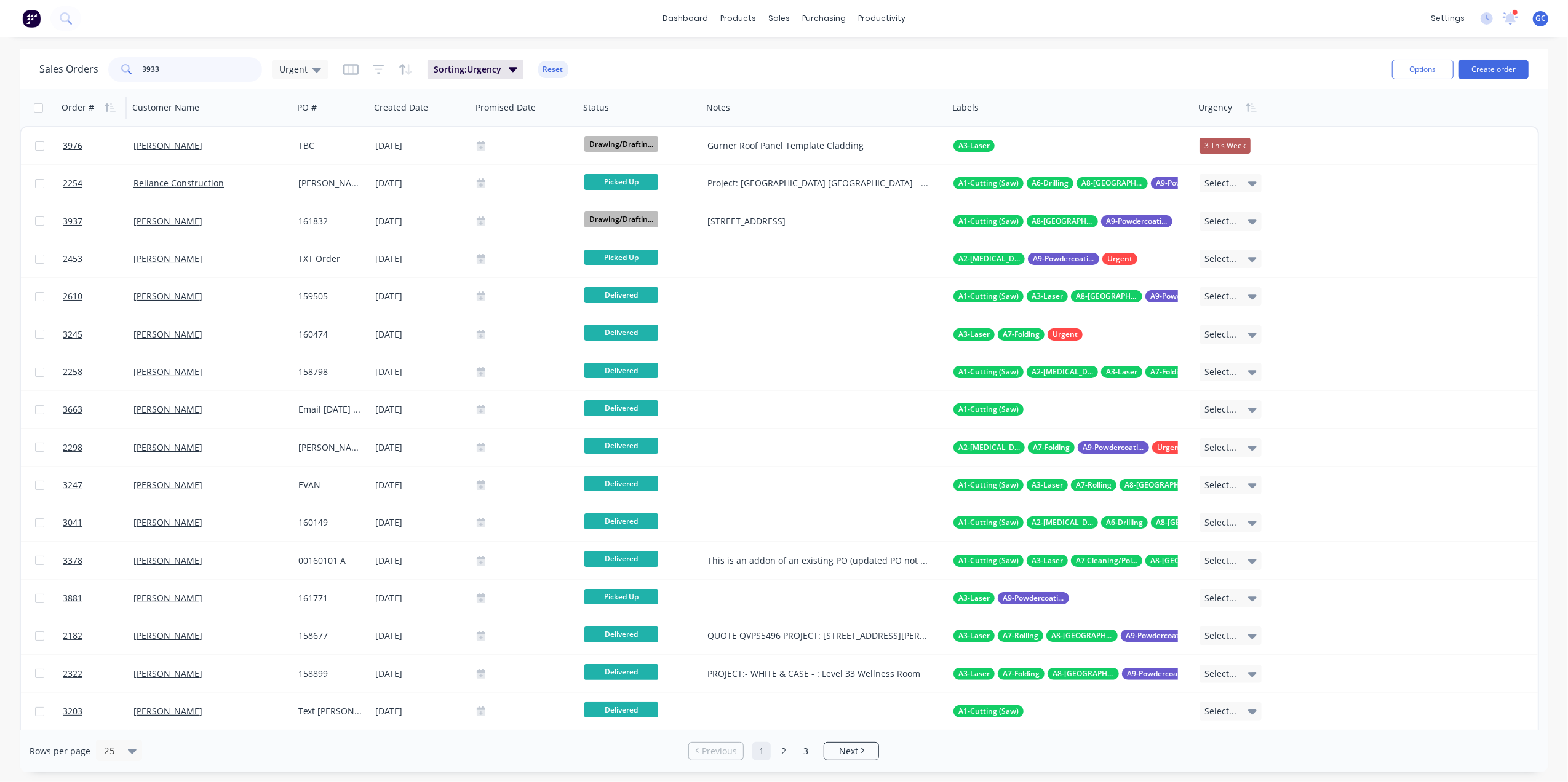
drag, startPoint x: 198, startPoint y: 72, endPoint x: 119, endPoint y: 70, distance: 79.0
click at [119, 70] on div "3933" at bounding box center [184, 69] width 154 height 24
type input "3933"
click at [776, 18] on div "sales" at bounding box center [779, 19] width 34 height 19
click at [803, 60] on div "Sales Orders" at bounding box center [825, 59] width 50 height 11
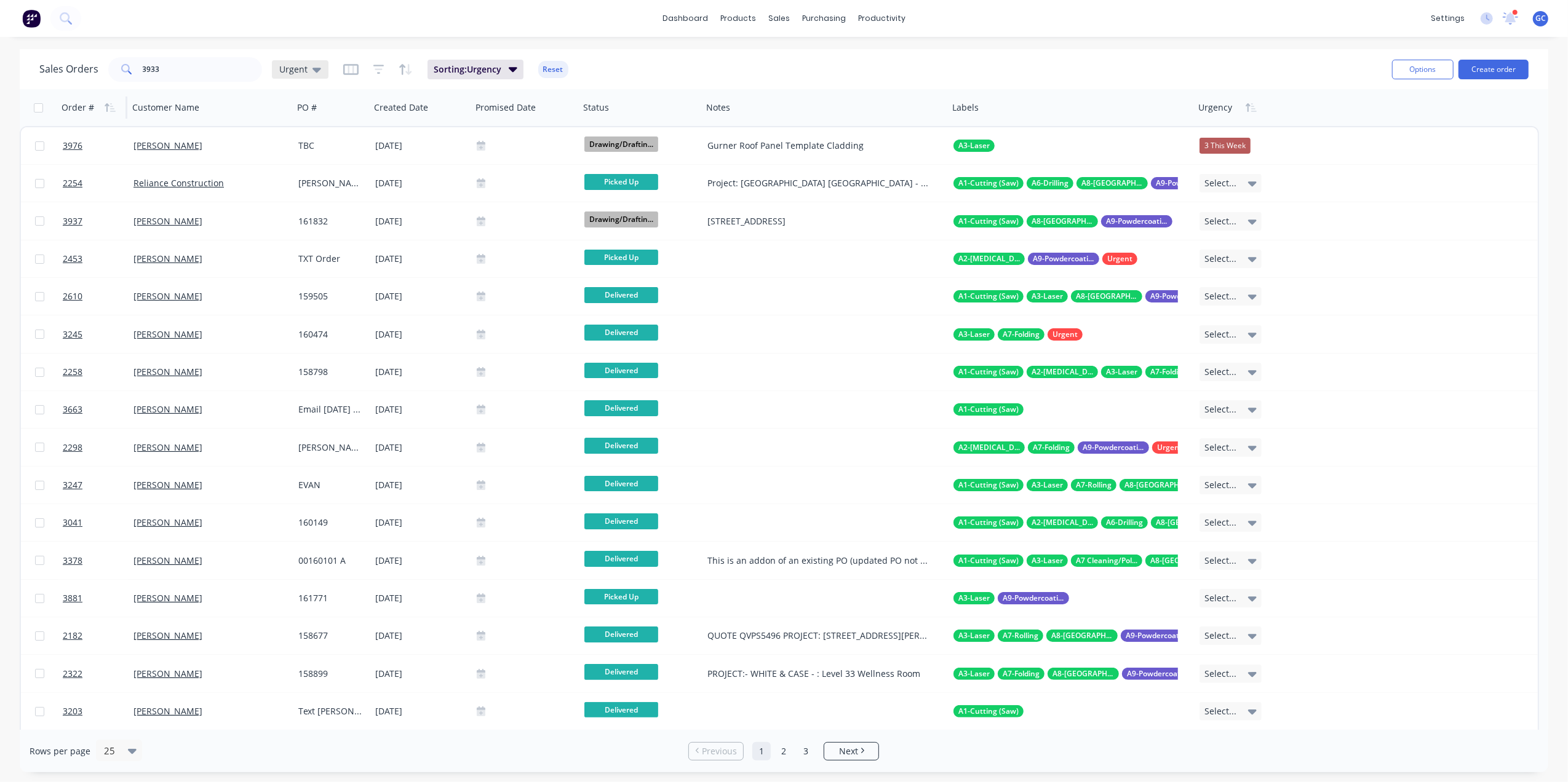
click at [303, 72] on span "Urgent" at bounding box center [293, 69] width 28 height 13
click at [318, 188] on div "Gino (Default) edit" at bounding box center [358, 198] width 165 height 24
click at [338, 191] on button "Gino (Default)" at bounding box center [345, 197] width 141 height 14
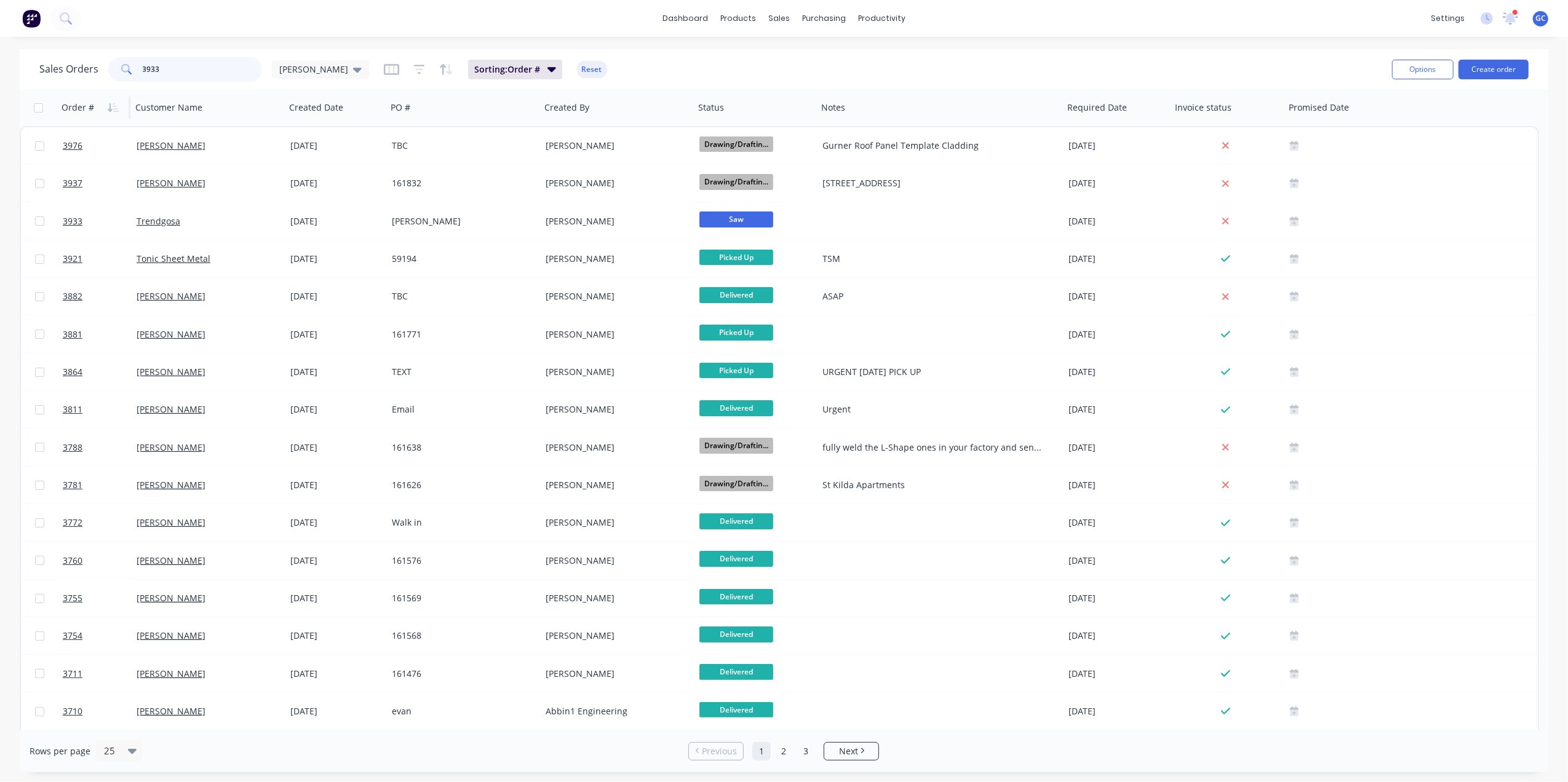
click at [204, 64] on input "3933" at bounding box center [202, 69] width 120 height 24
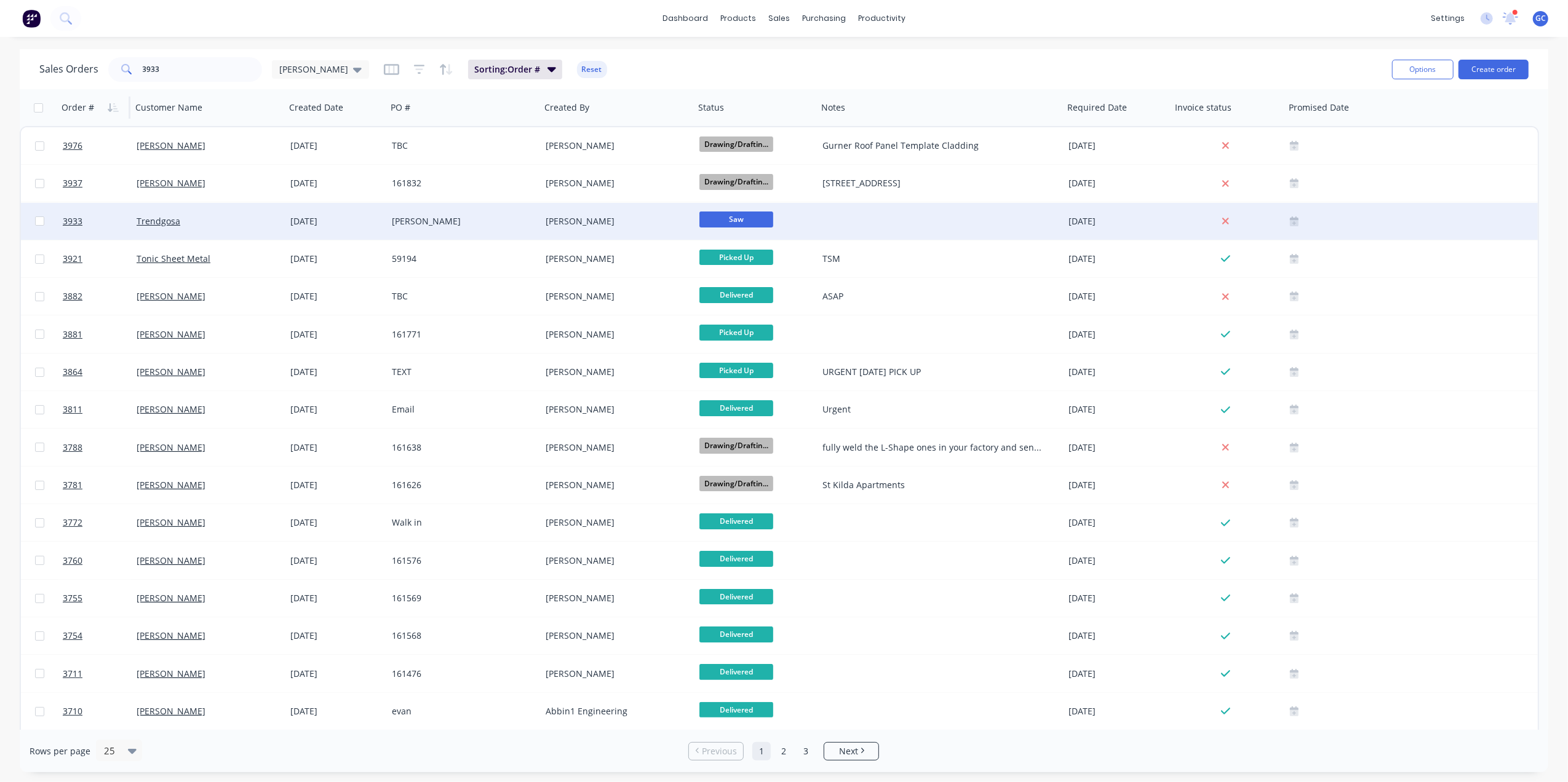
click at [453, 226] on div "[PERSON_NAME]" at bounding box center [460, 221] width 137 height 12
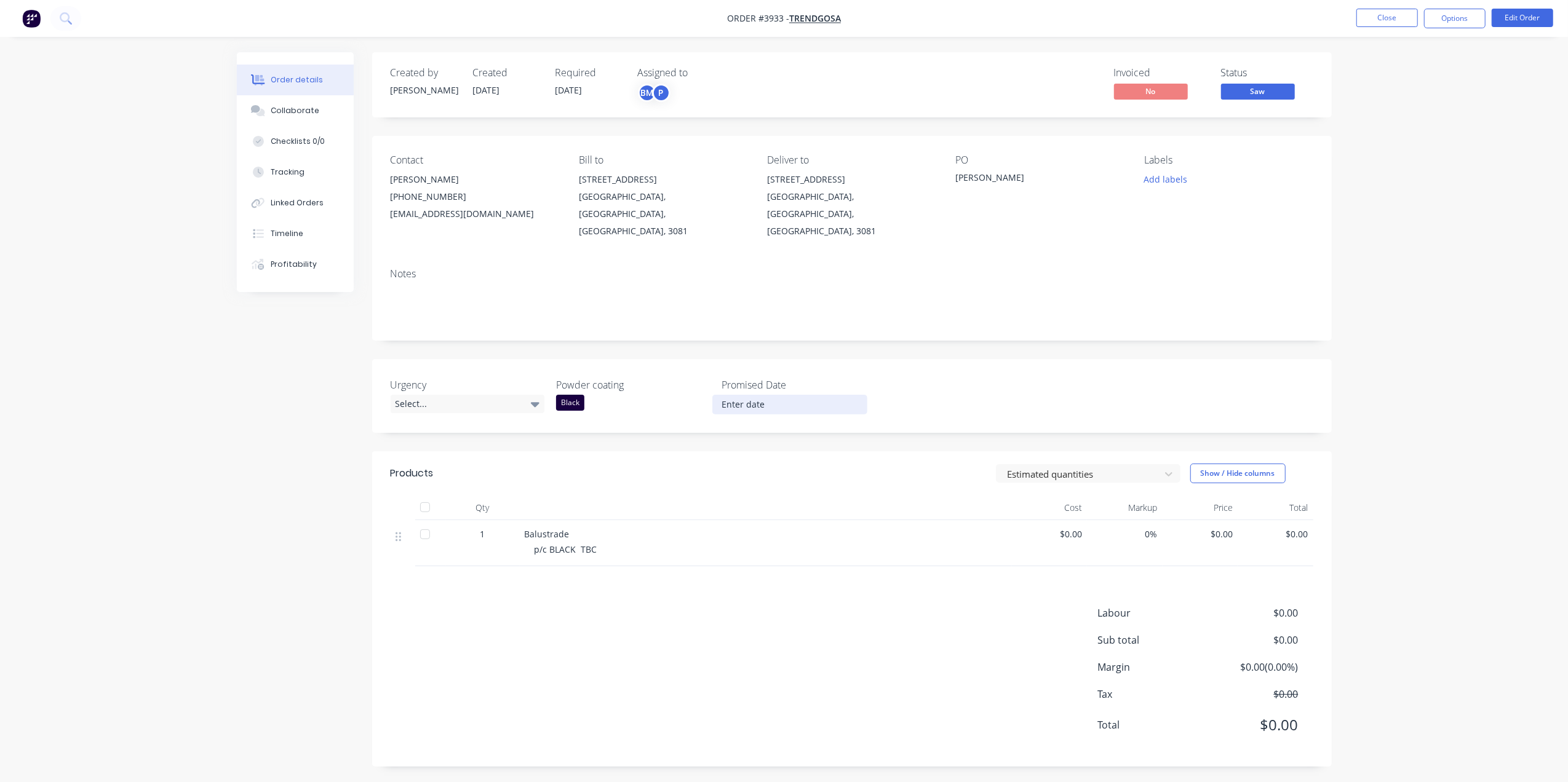
click at [785, 396] on input at bounding box center [790, 405] width 154 height 19
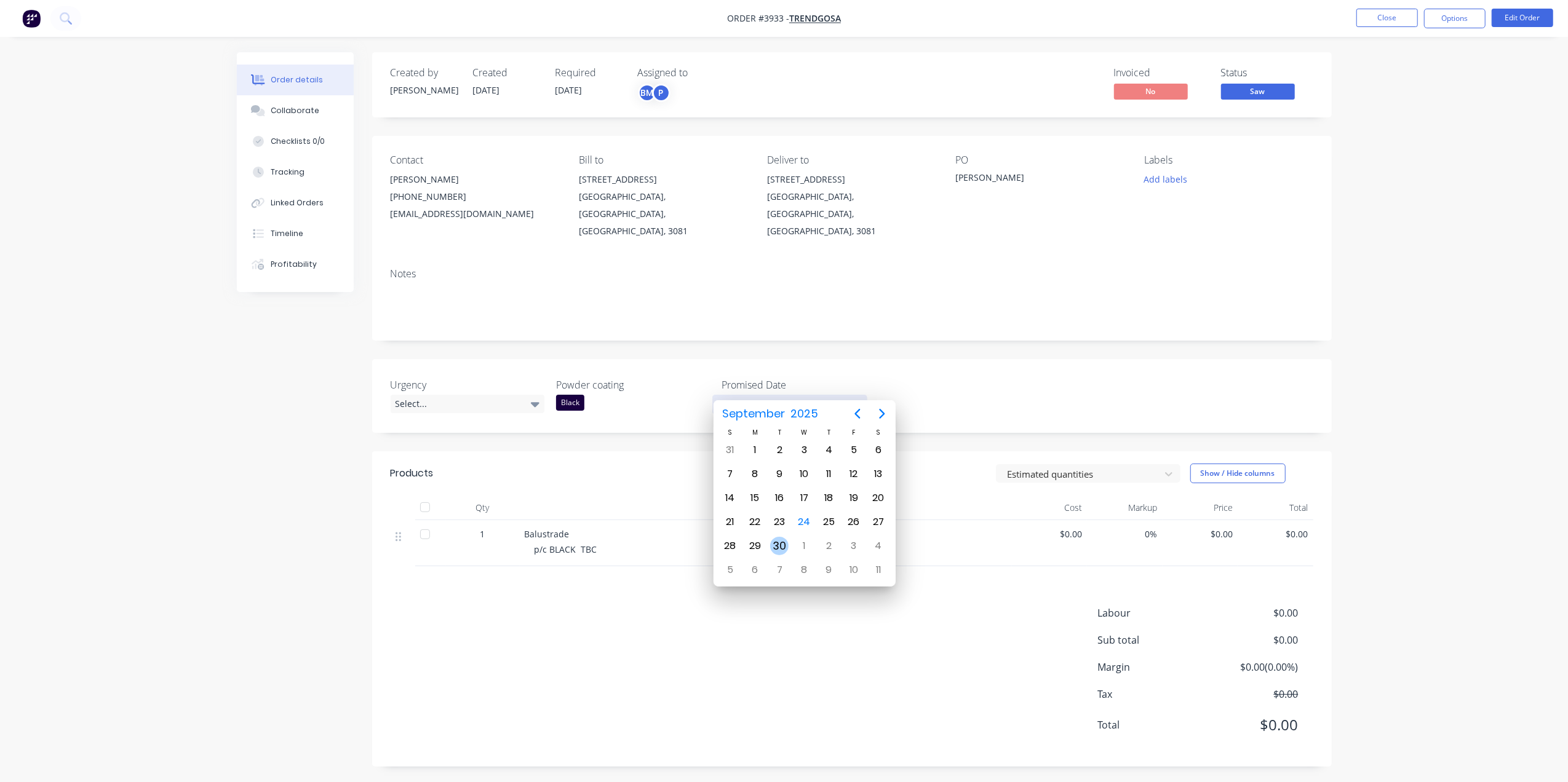
click at [786, 546] on div "30" at bounding box center [779, 546] width 19 height 19
type input "[DATE]"
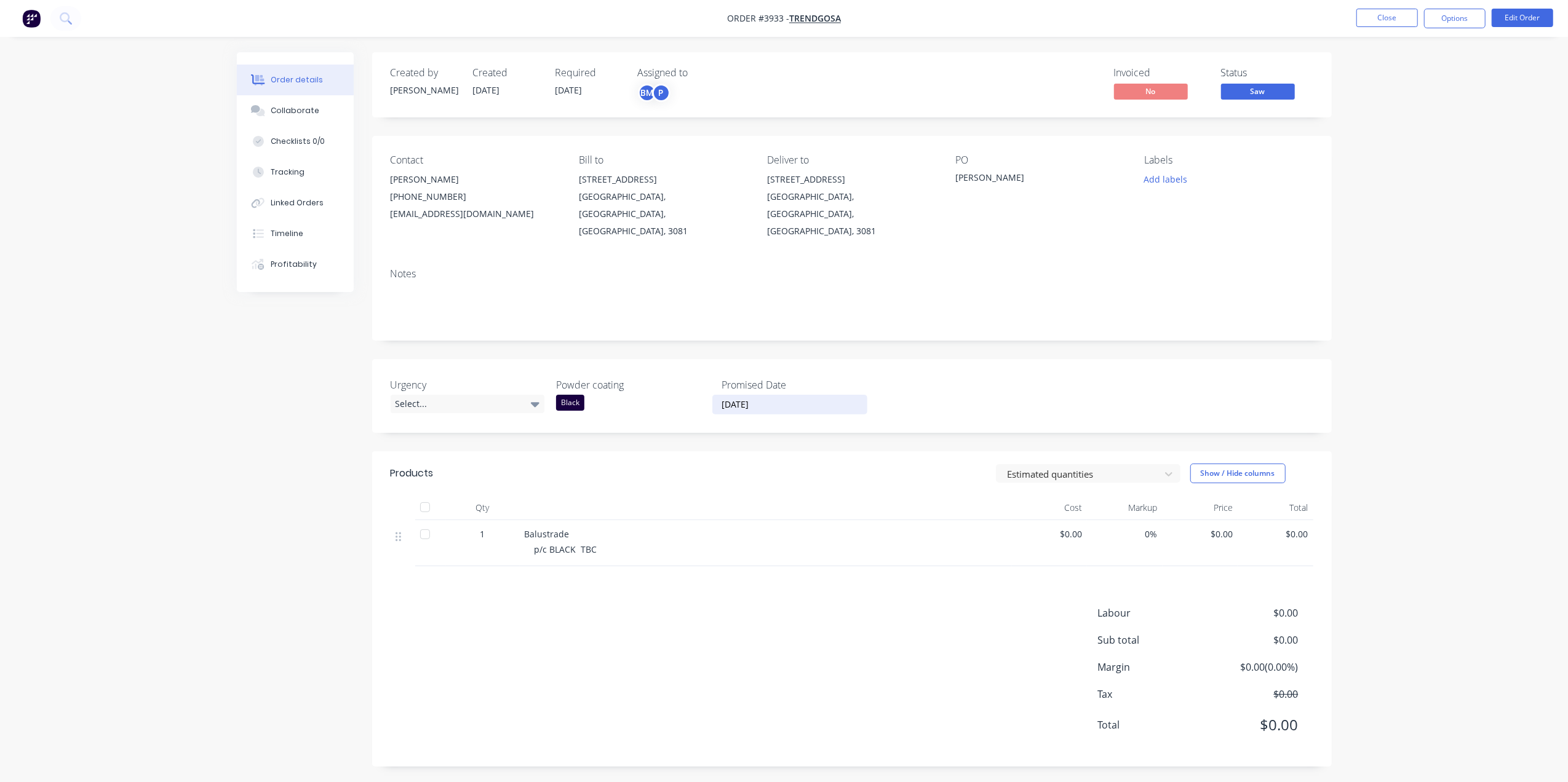
click at [439, 398] on div "Urgency Select..." at bounding box center [467, 397] width 154 height 37
click at [439, 395] on div "Select..." at bounding box center [467, 404] width 154 height 19
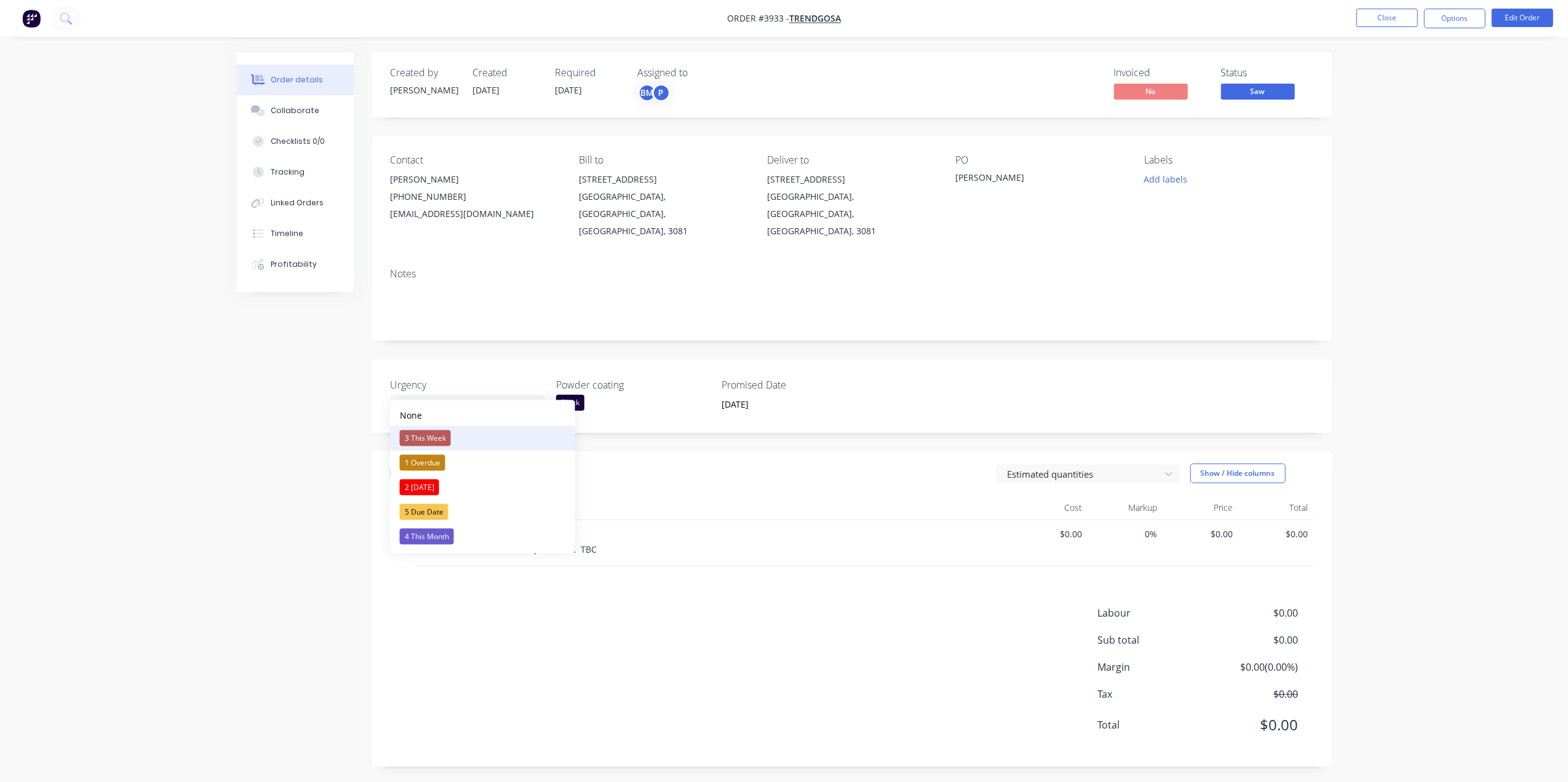
click at [438, 432] on div "3 This Week" at bounding box center [425, 438] width 51 height 16
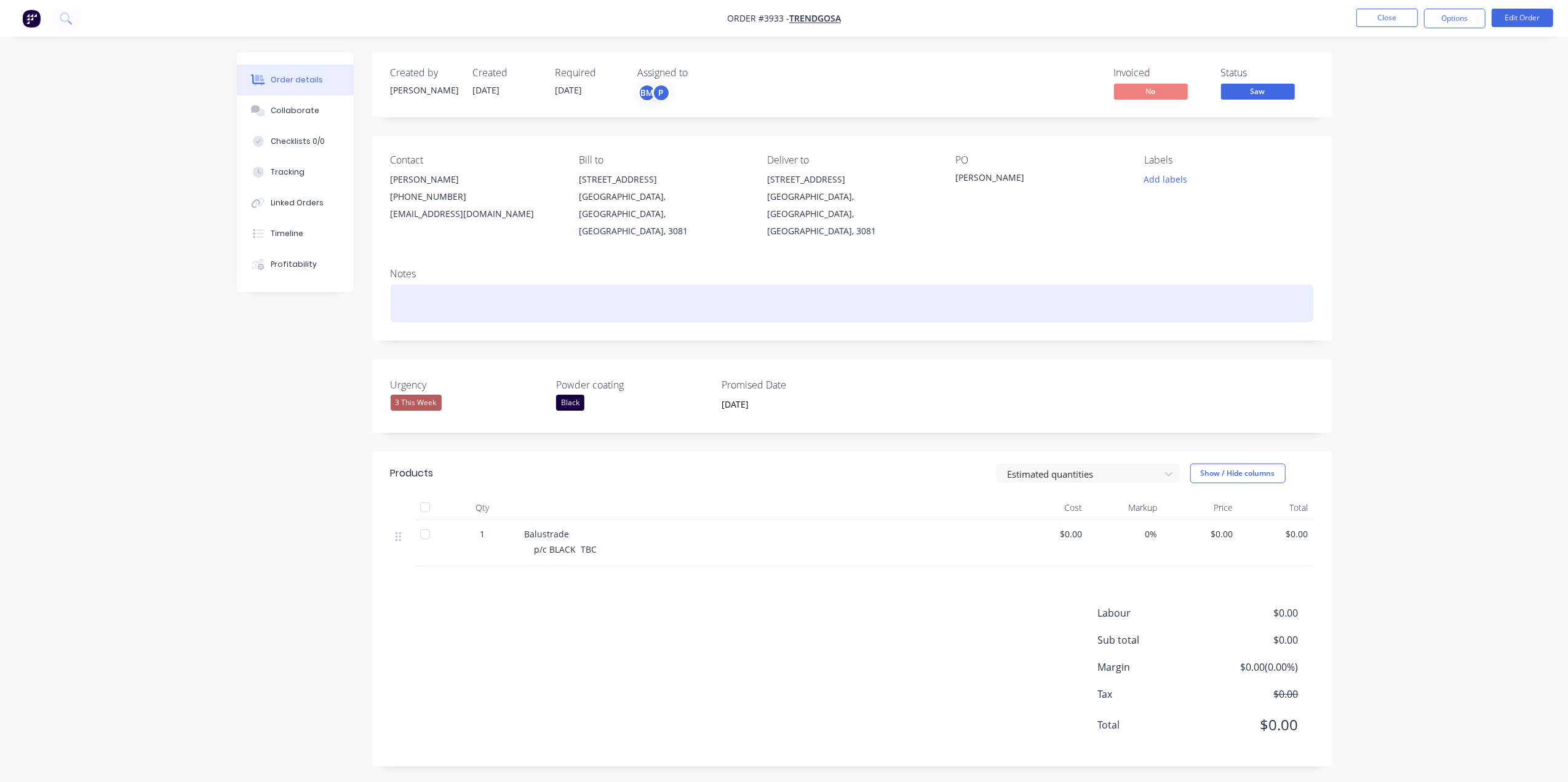
click at [524, 296] on div at bounding box center [852, 303] width 923 height 37
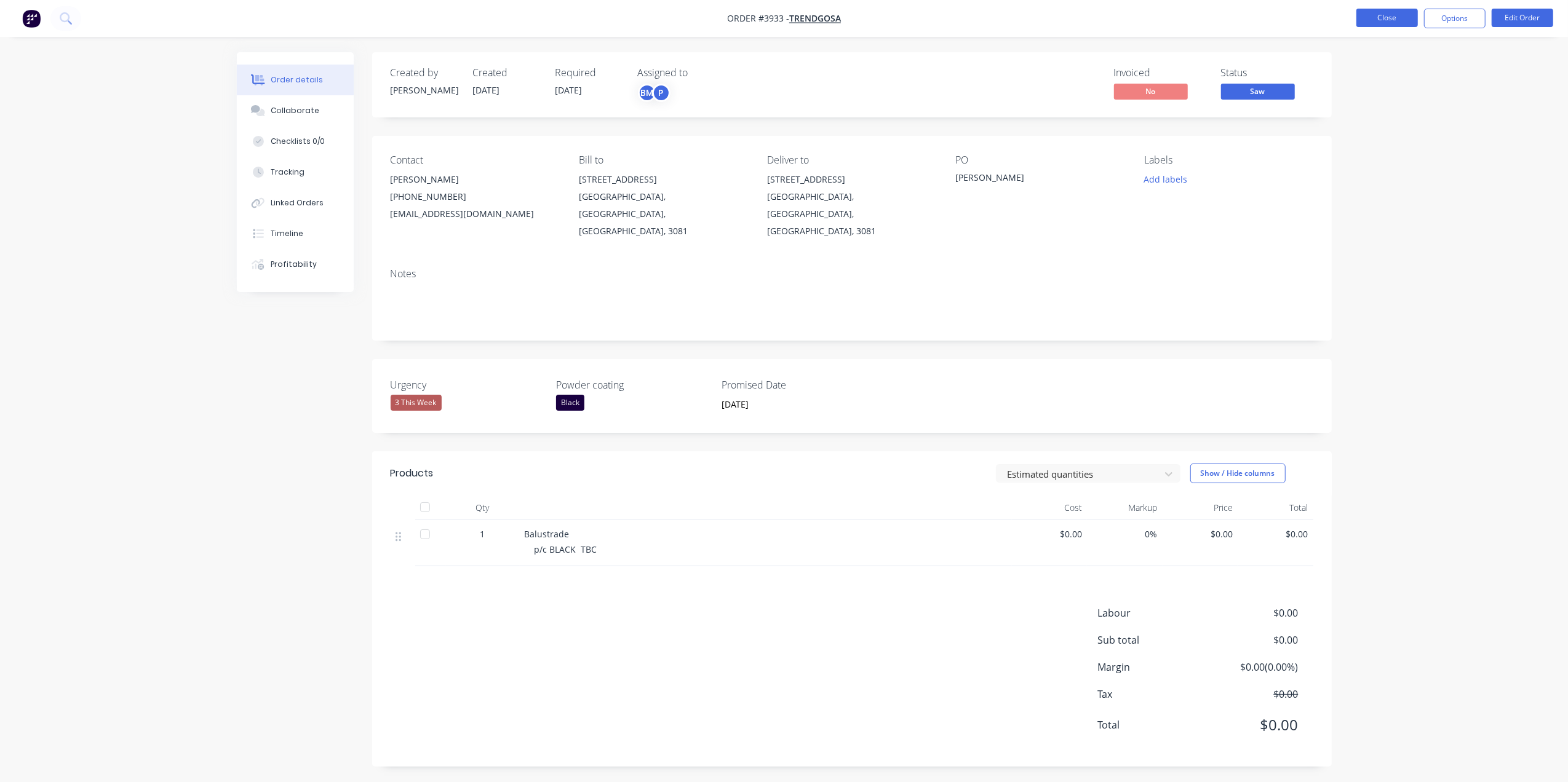
click at [1379, 16] on button "Close" at bounding box center [1387, 18] width 61 height 19
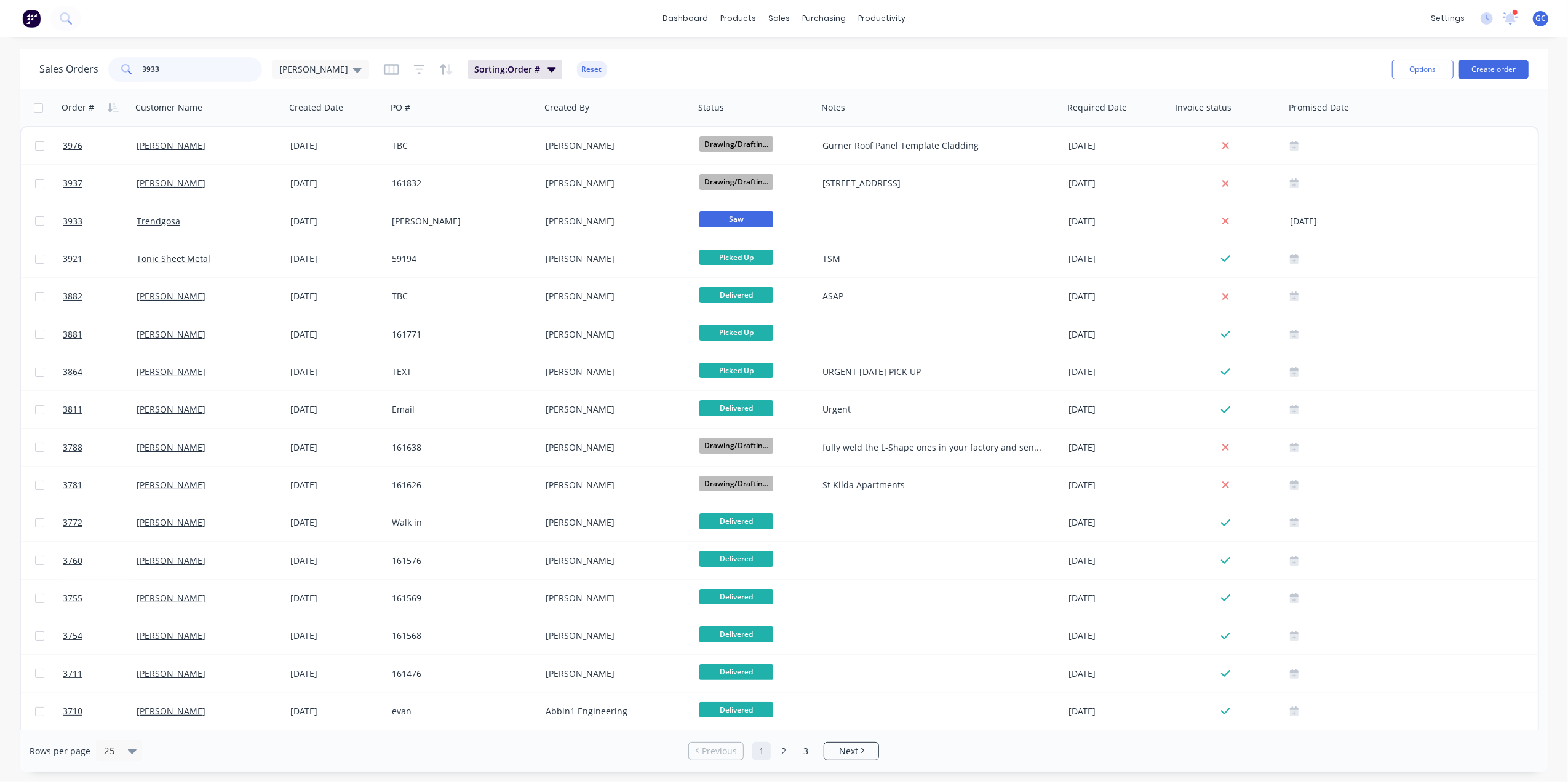
click at [172, 66] on input "3933" at bounding box center [202, 69] width 120 height 24
type input "3"
click at [287, 74] on span "[PERSON_NAME]" at bounding box center [314, 69] width 69 height 13
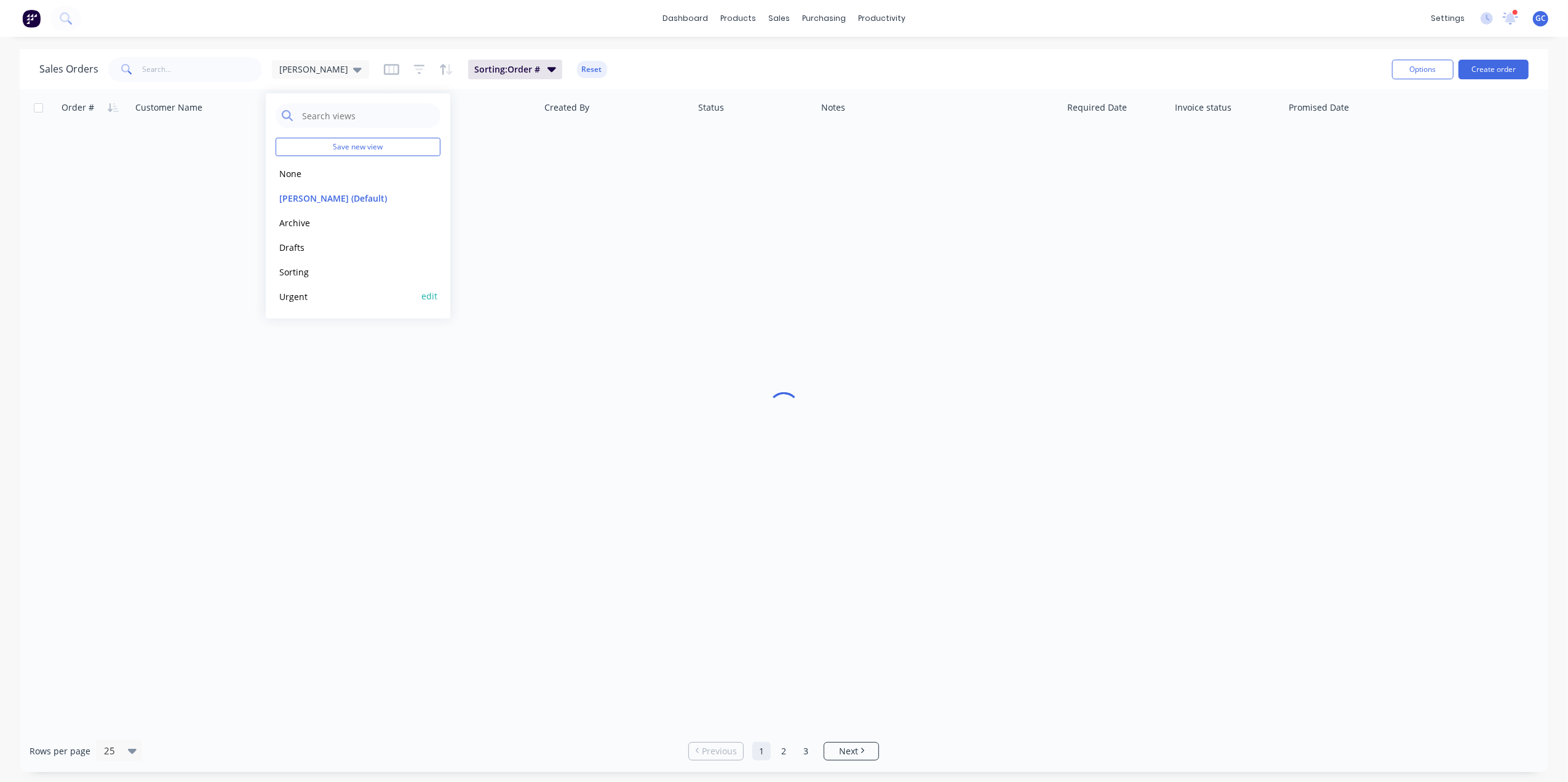
click at [291, 291] on button "Urgent" at bounding box center [345, 296] width 141 height 14
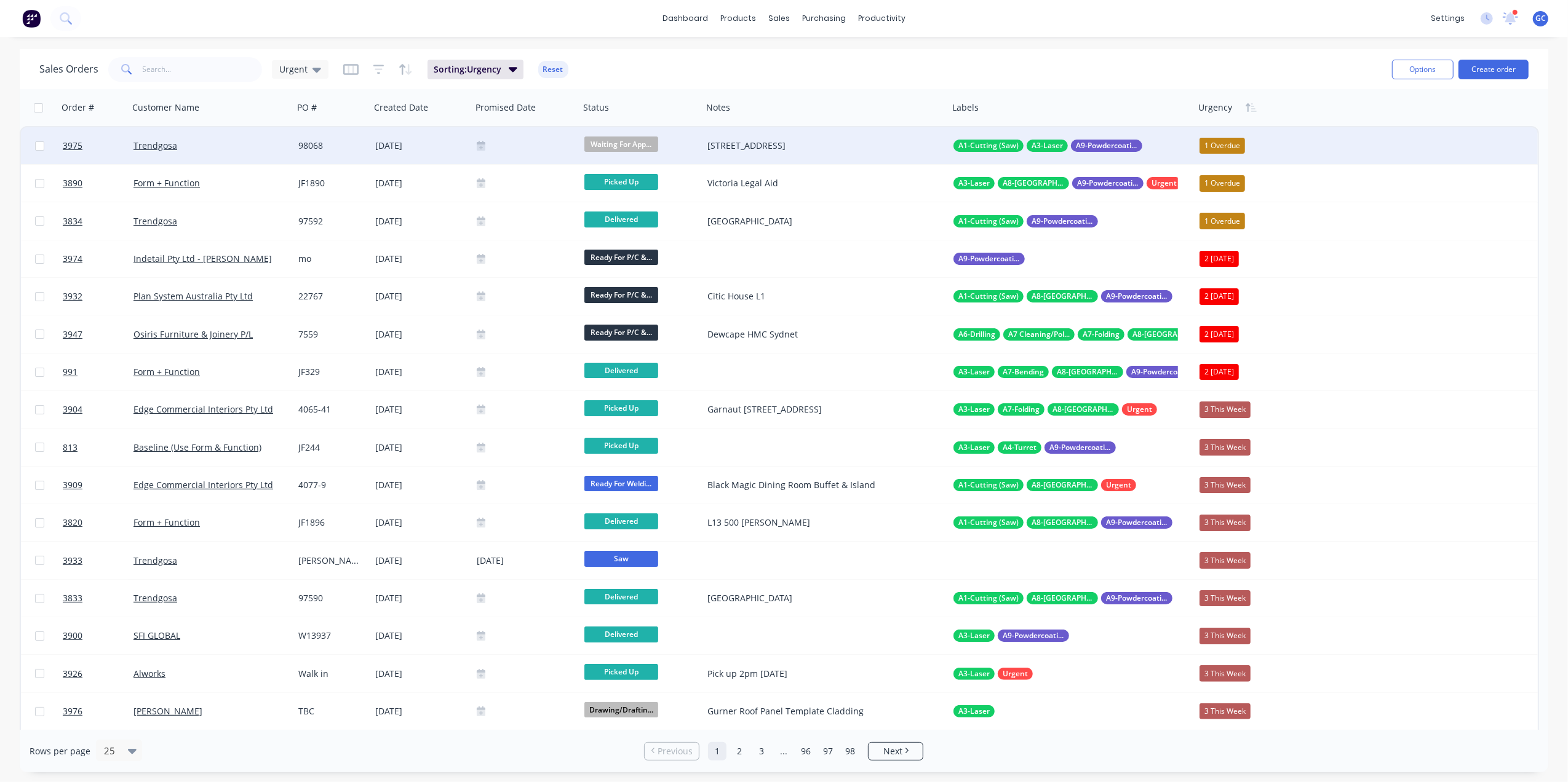
click at [254, 142] on div "Trendgosa" at bounding box center [207, 145] width 147 height 12
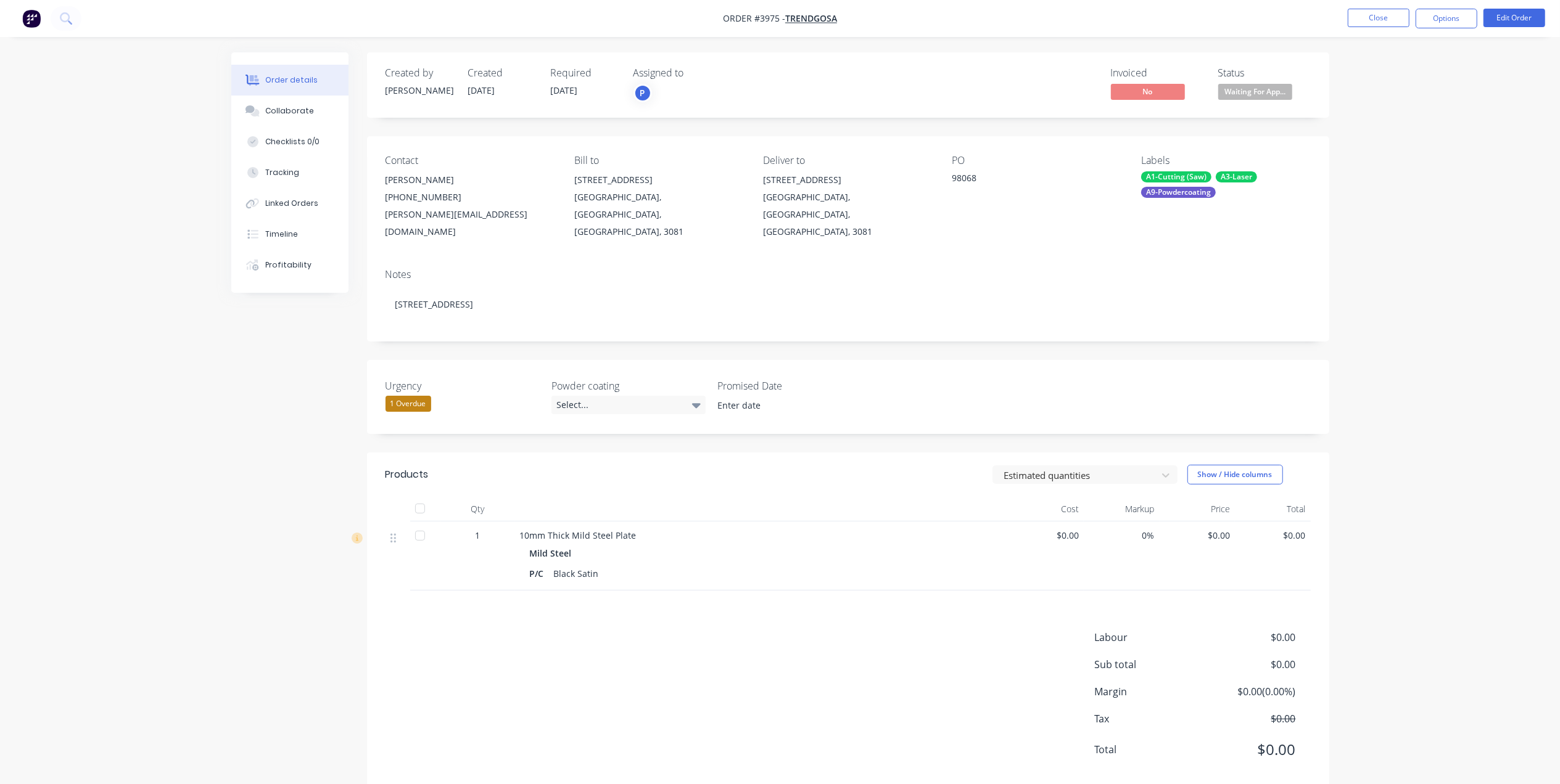
click at [407, 396] on div "1 Overdue" at bounding box center [408, 403] width 46 height 16
click at [435, 506] on div "5 Due Date" at bounding box center [419, 511] width 49 height 16
click at [446, 651] on div "Labour $0.00 Sub total $0.00 Margin $0.00 ( 0.00 %) Tax $0.00 Total $0.00" at bounding box center [848, 701] width 925 height 143
click at [1368, 19] on button "Close" at bounding box center [1379, 18] width 62 height 19
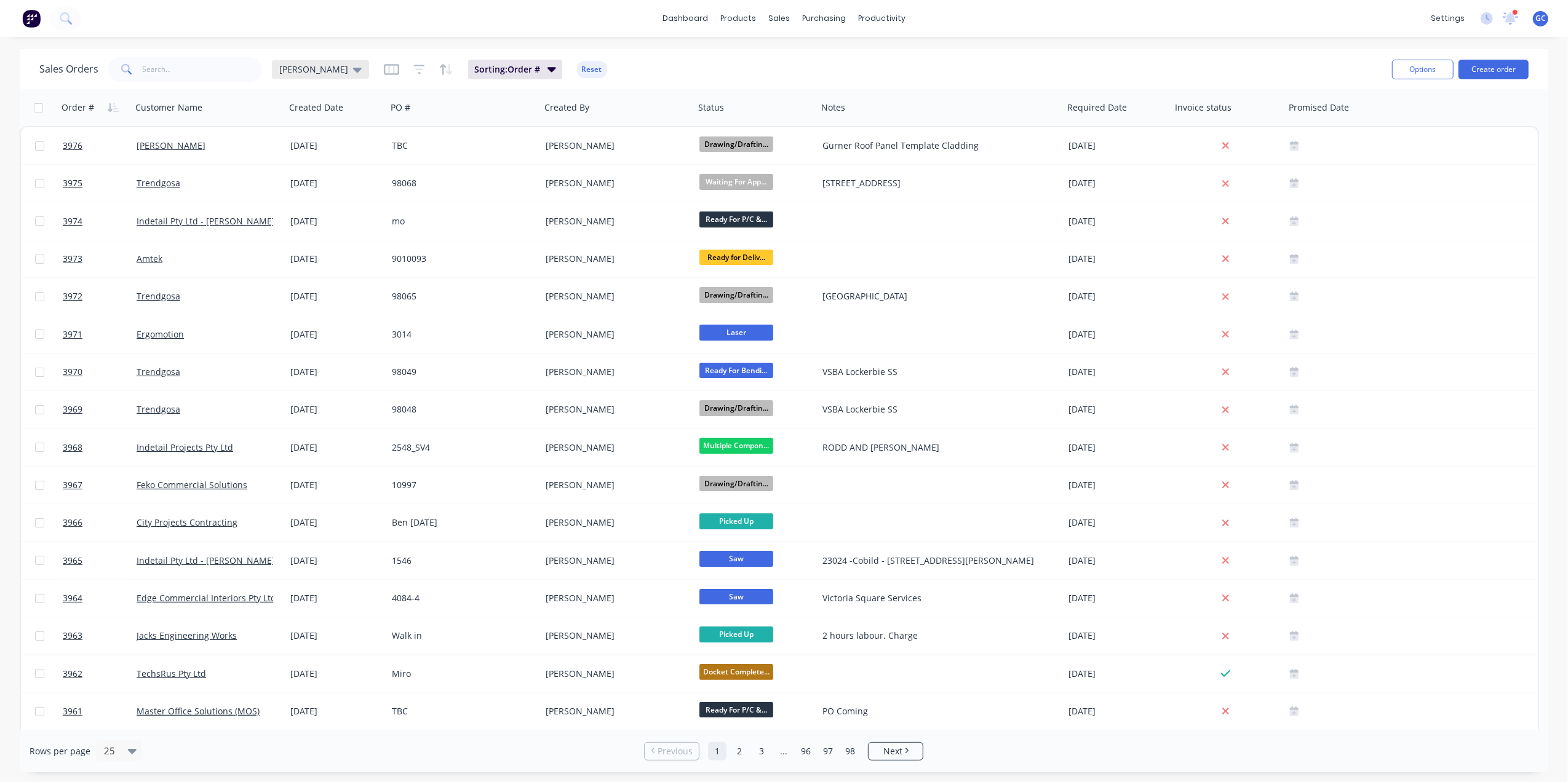
click at [282, 70] on span "[PERSON_NAME]" at bounding box center [314, 69] width 69 height 13
click at [290, 303] on button "Urgent" at bounding box center [345, 296] width 141 height 14
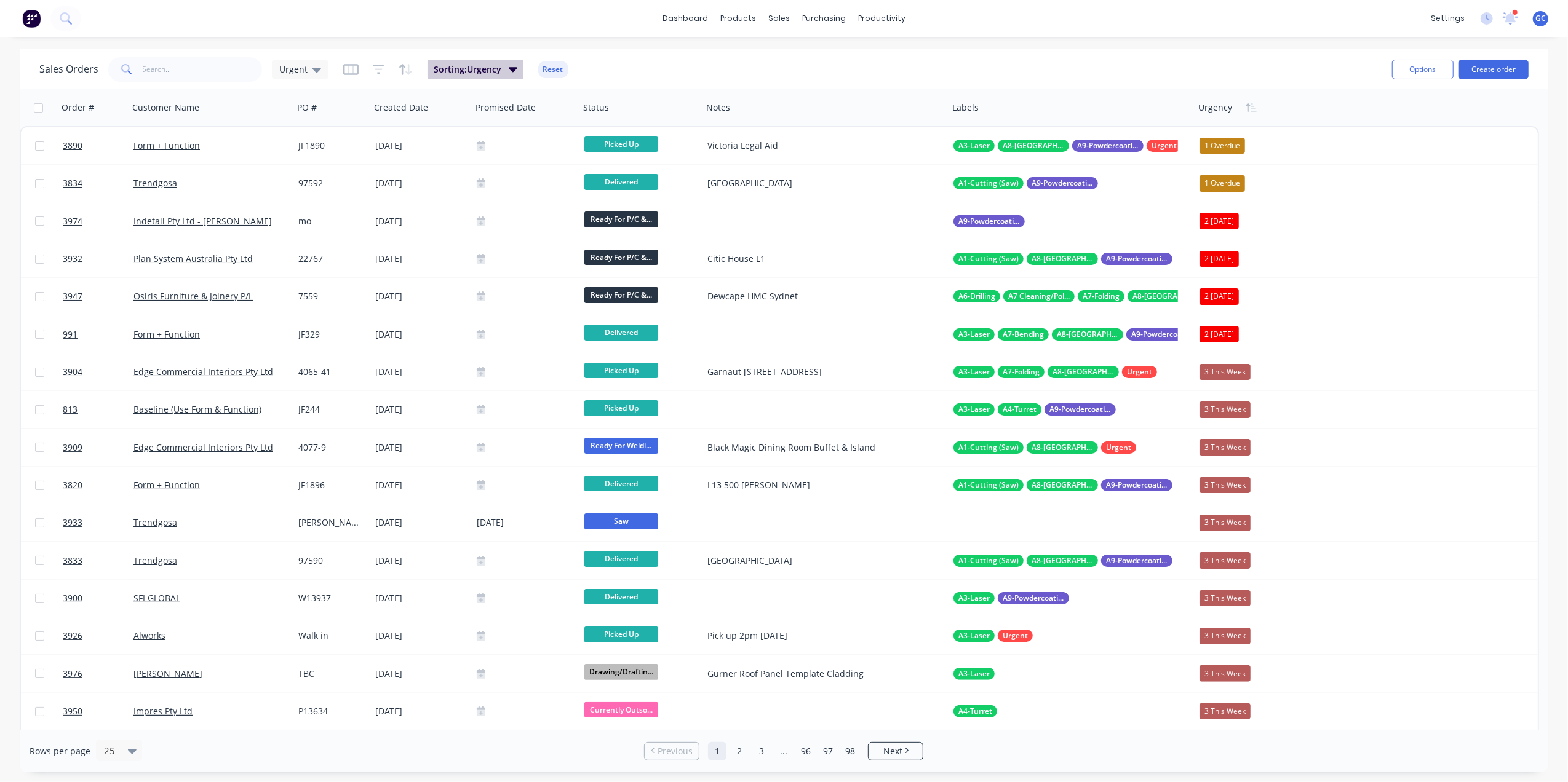
click at [458, 70] on span "Sorting: Urgency" at bounding box center [467, 69] width 68 height 12
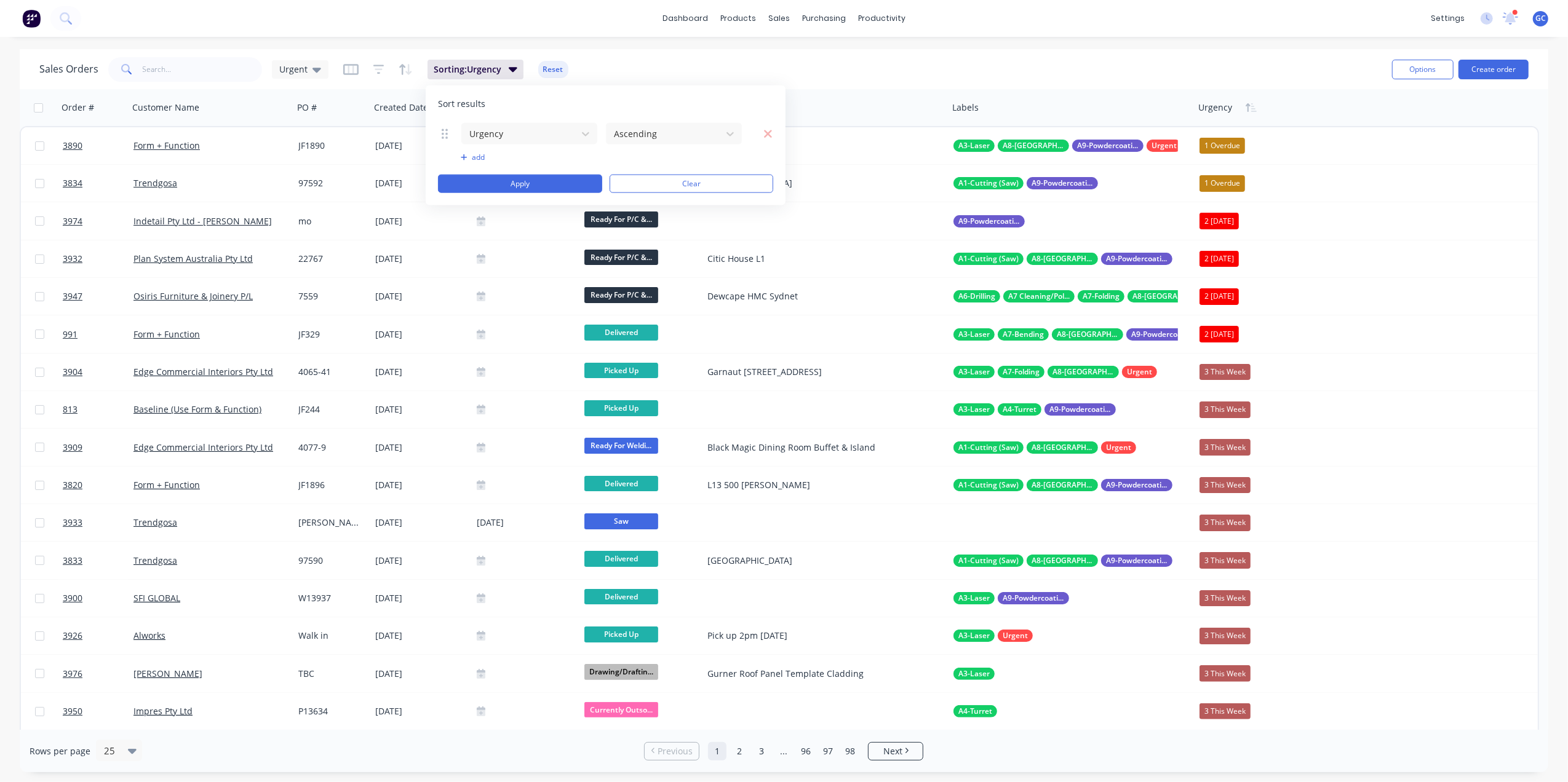
click at [485, 156] on button "add" at bounding box center [529, 157] width 137 height 10
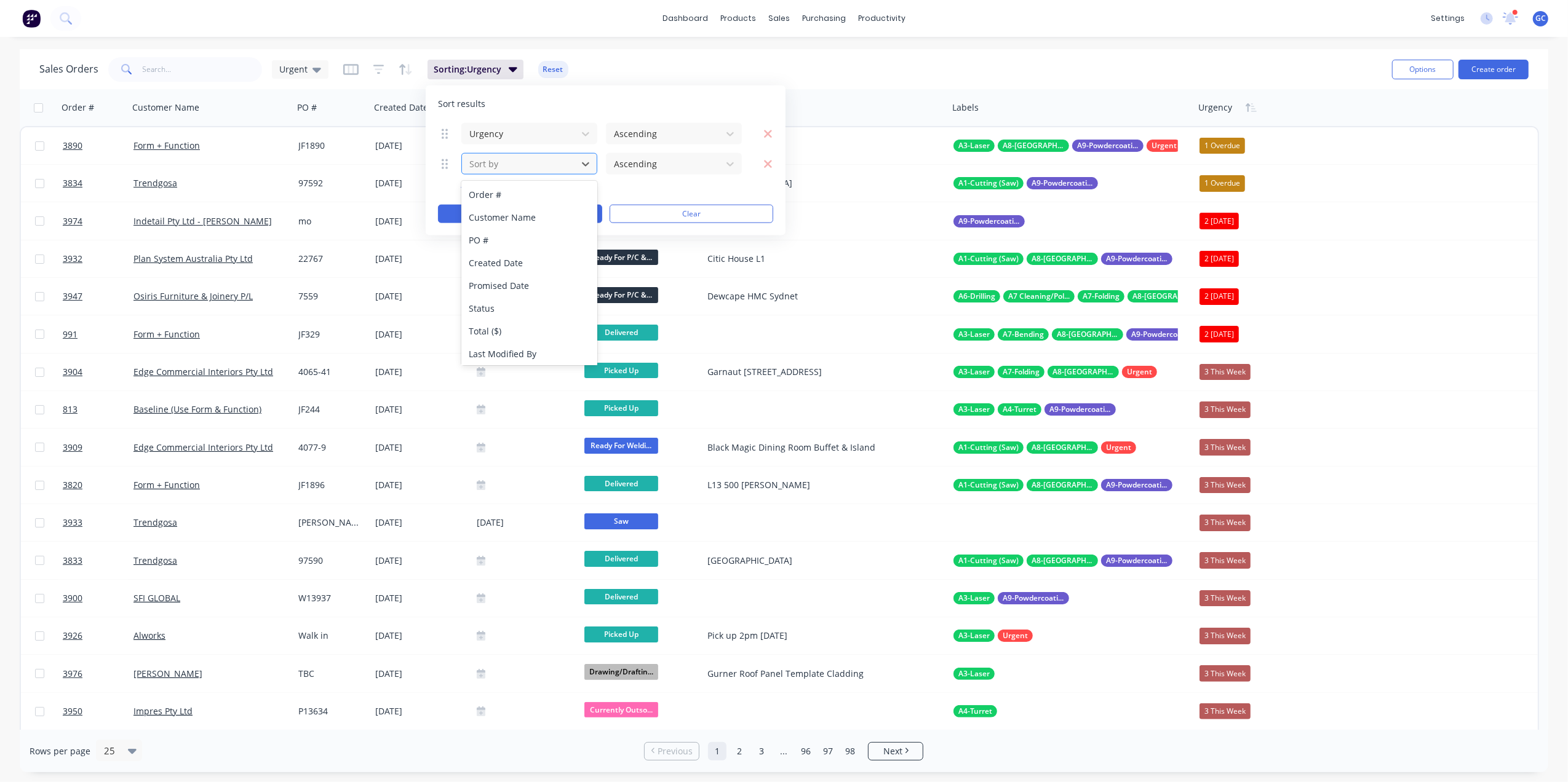
click at [569, 169] on div at bounding box center [520, 164] width 102 height 16
click at [530, 306] on div "Status" at bounding box center [529, 308] width 135 height 22
click at [768, 166] on icon "button" at bounding box center [768, 163] width 9 height 12
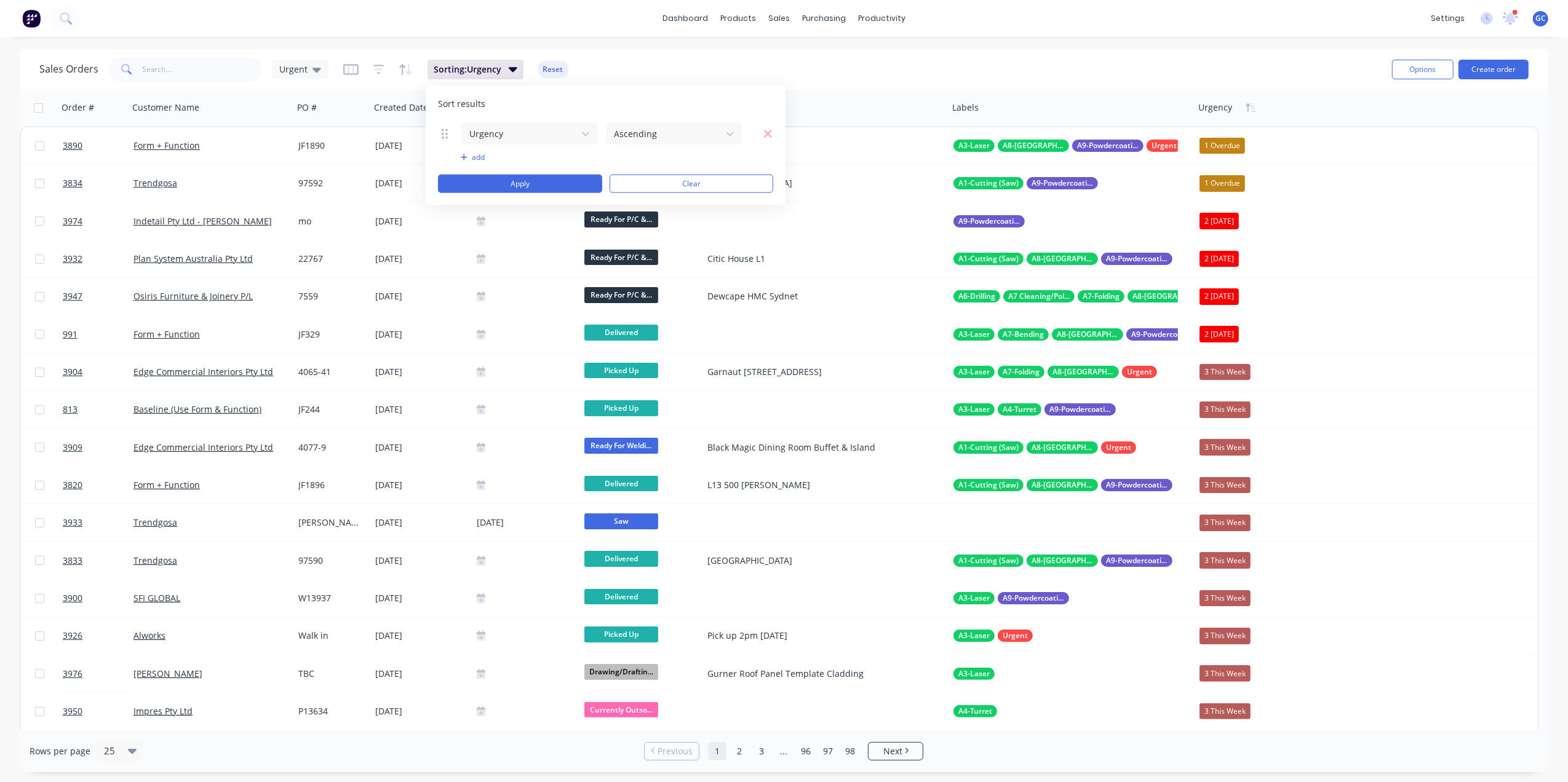
click at [650, 53] on div "Sales Orders Urgent Sorting: Urgency Reset Options Create order" at bounding box center [784, 69] width 1529 height 40
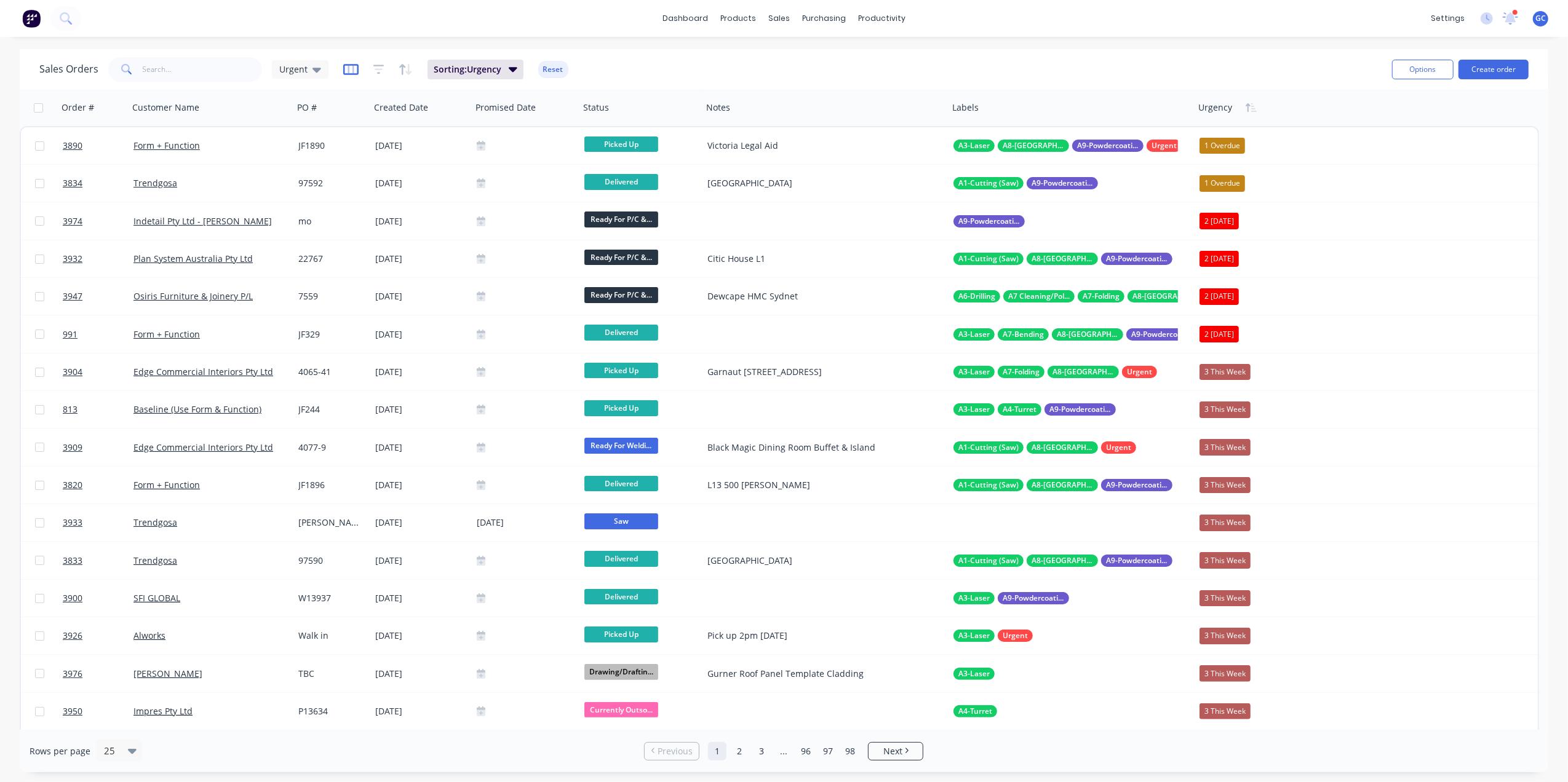
click at [344, 69] on icon "button" at bounding box center [351, 70] width 16 height 11
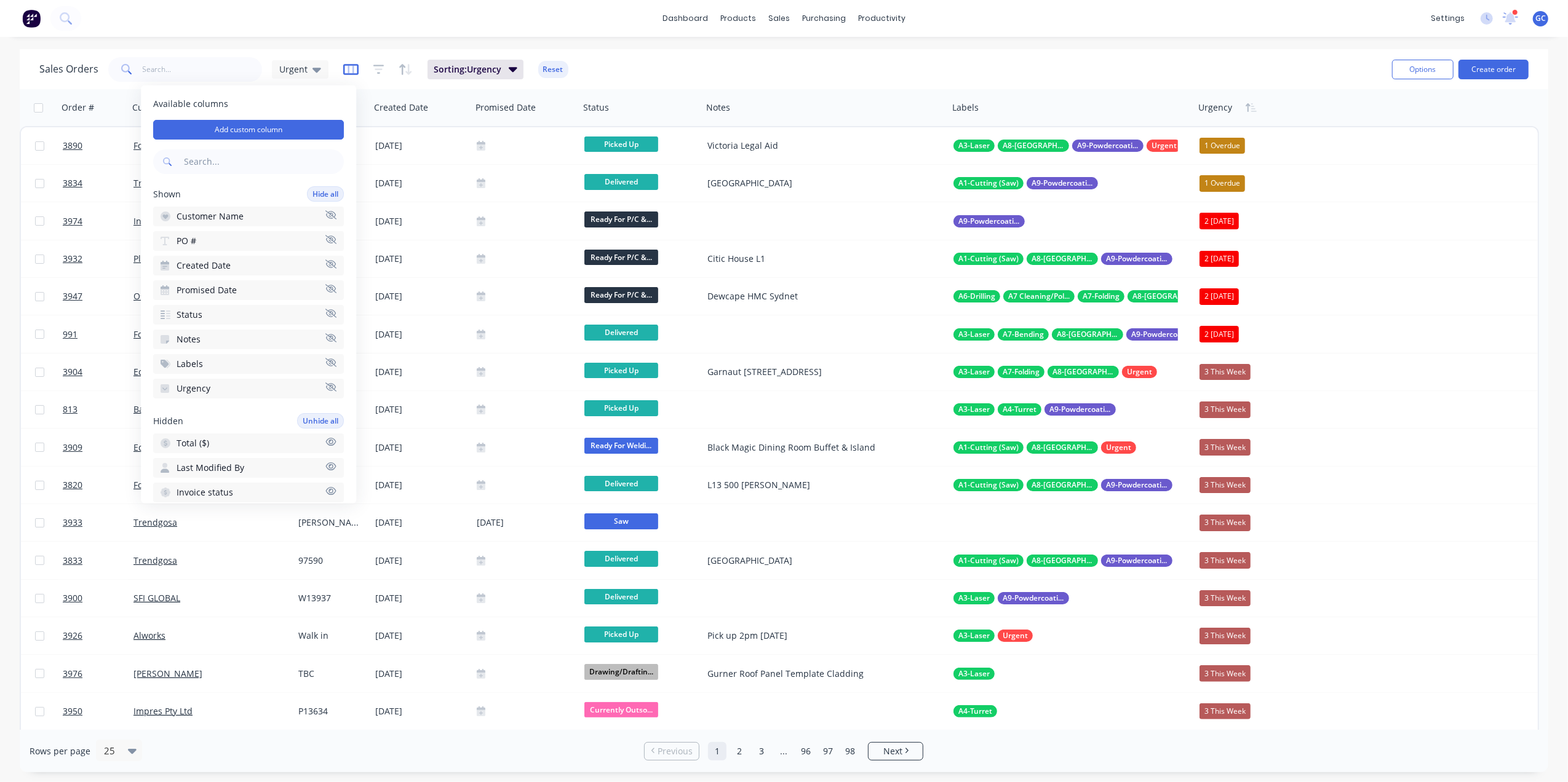
click at [344, 69] on icon "button" at bounding box center [351, 70] width 16 height 11
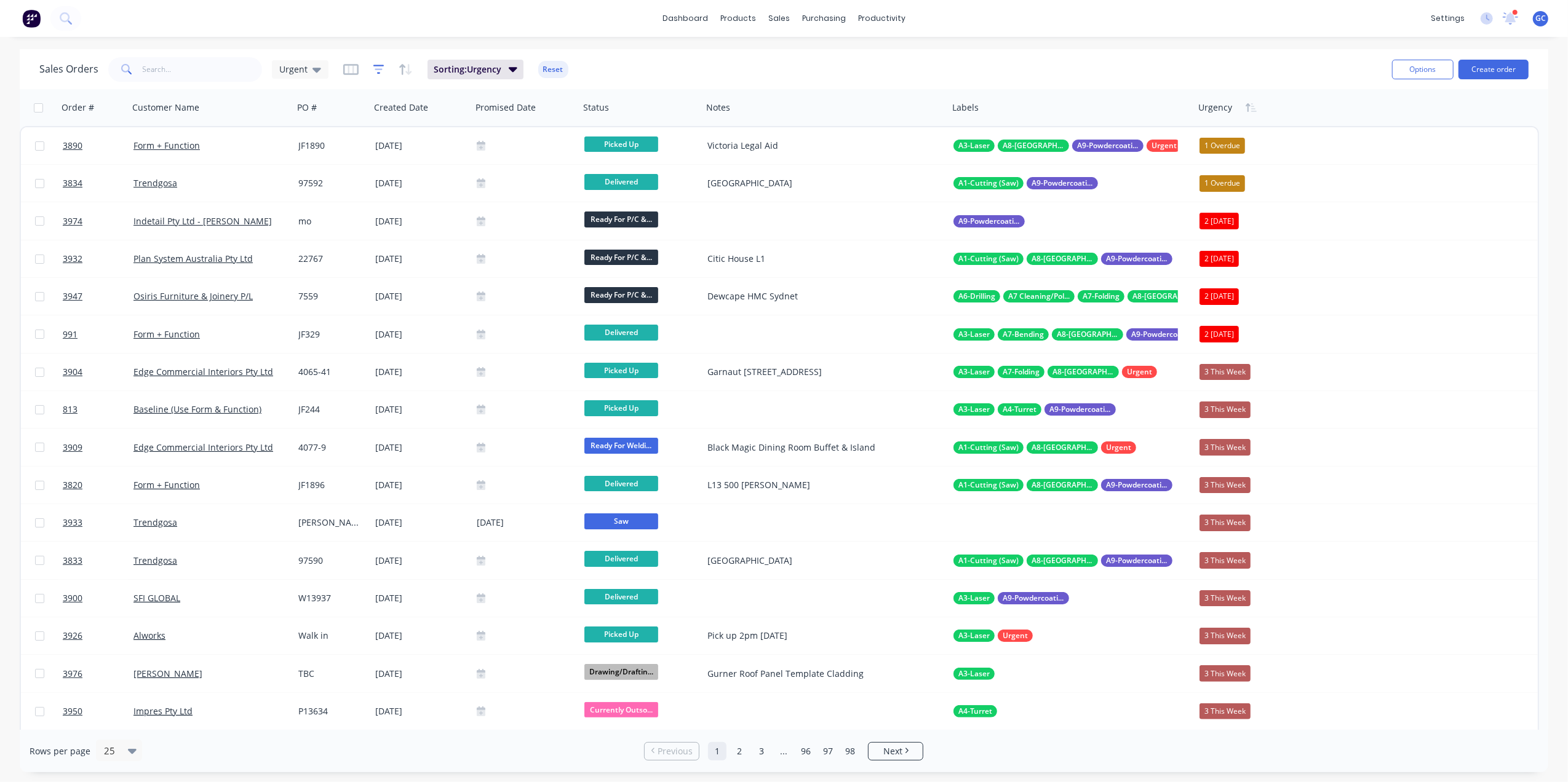
click at [382, 73] on icon "button" at bounding box center [379, 69] width 11 height 12
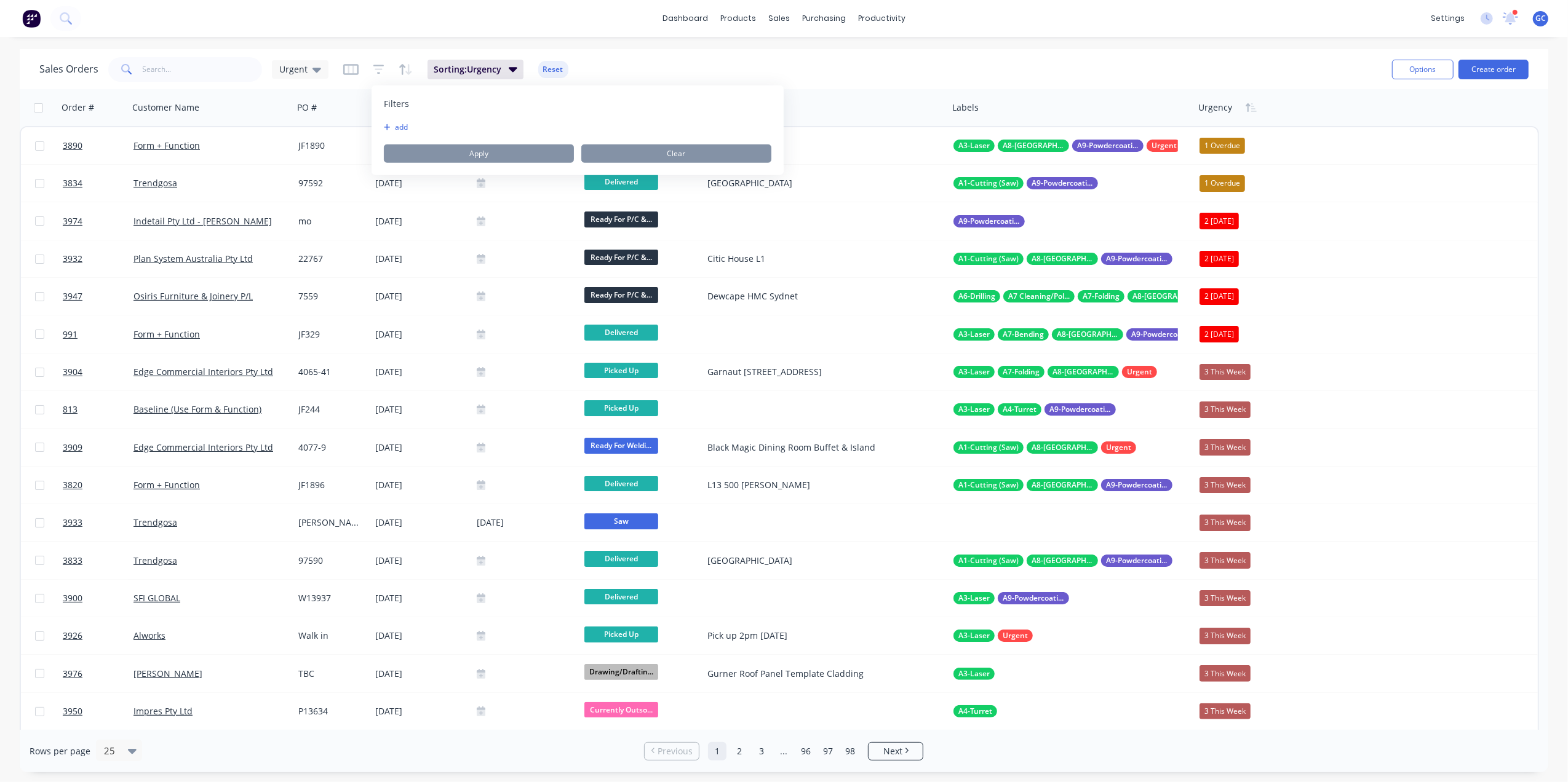
click at [389, 122] on button "add" at bounding box center [399, 127] width 31 height 10
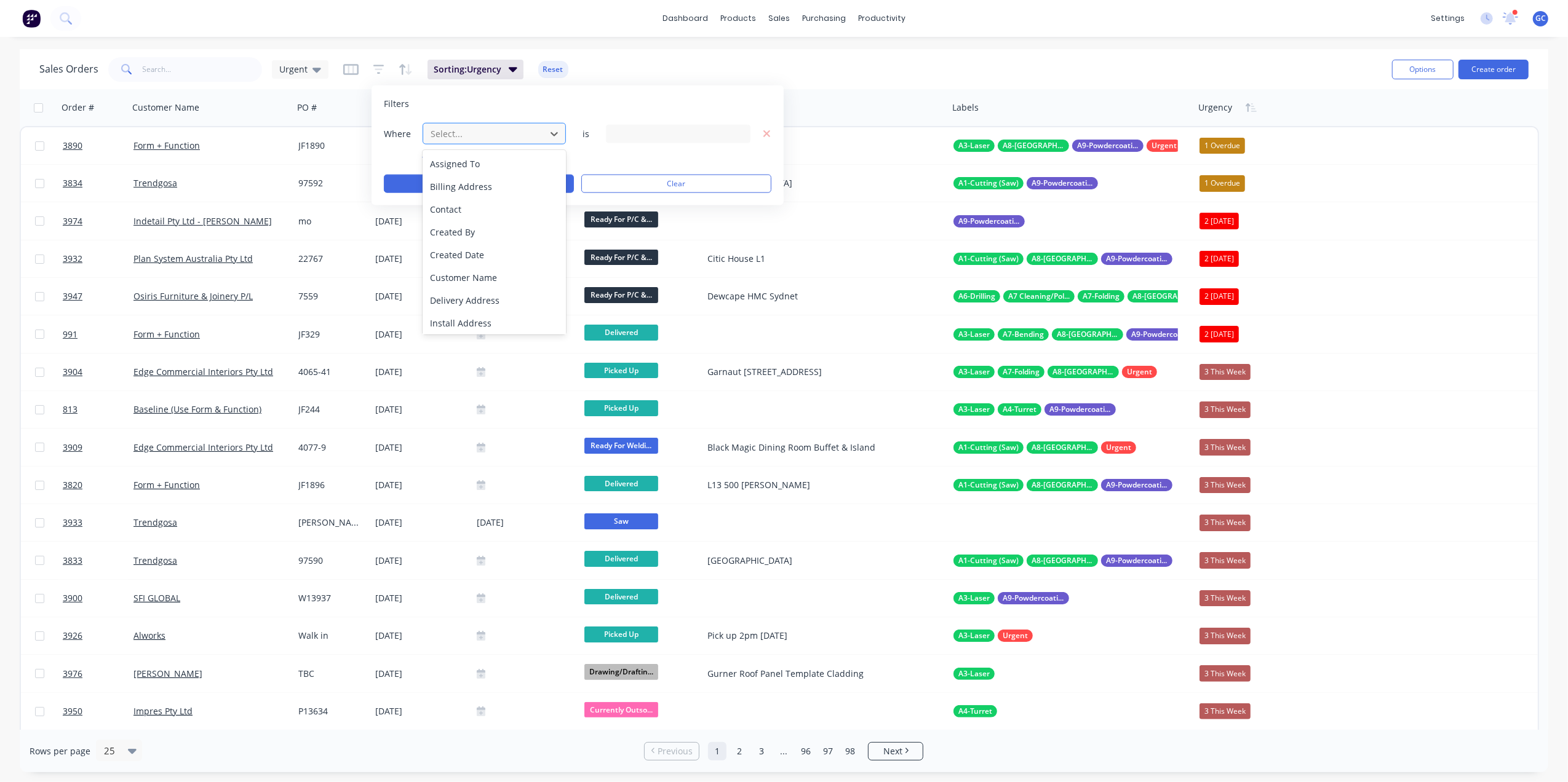
click at [506, 131] on div at bounding box center [484, 133] width 110 height 16
click at [473, 311] on div "Status" at bounding box center [493, 314] width 142 height 22
click at [732, 142] on div "25 Status selected" at bounding box center [678, 133] width 144 height 19
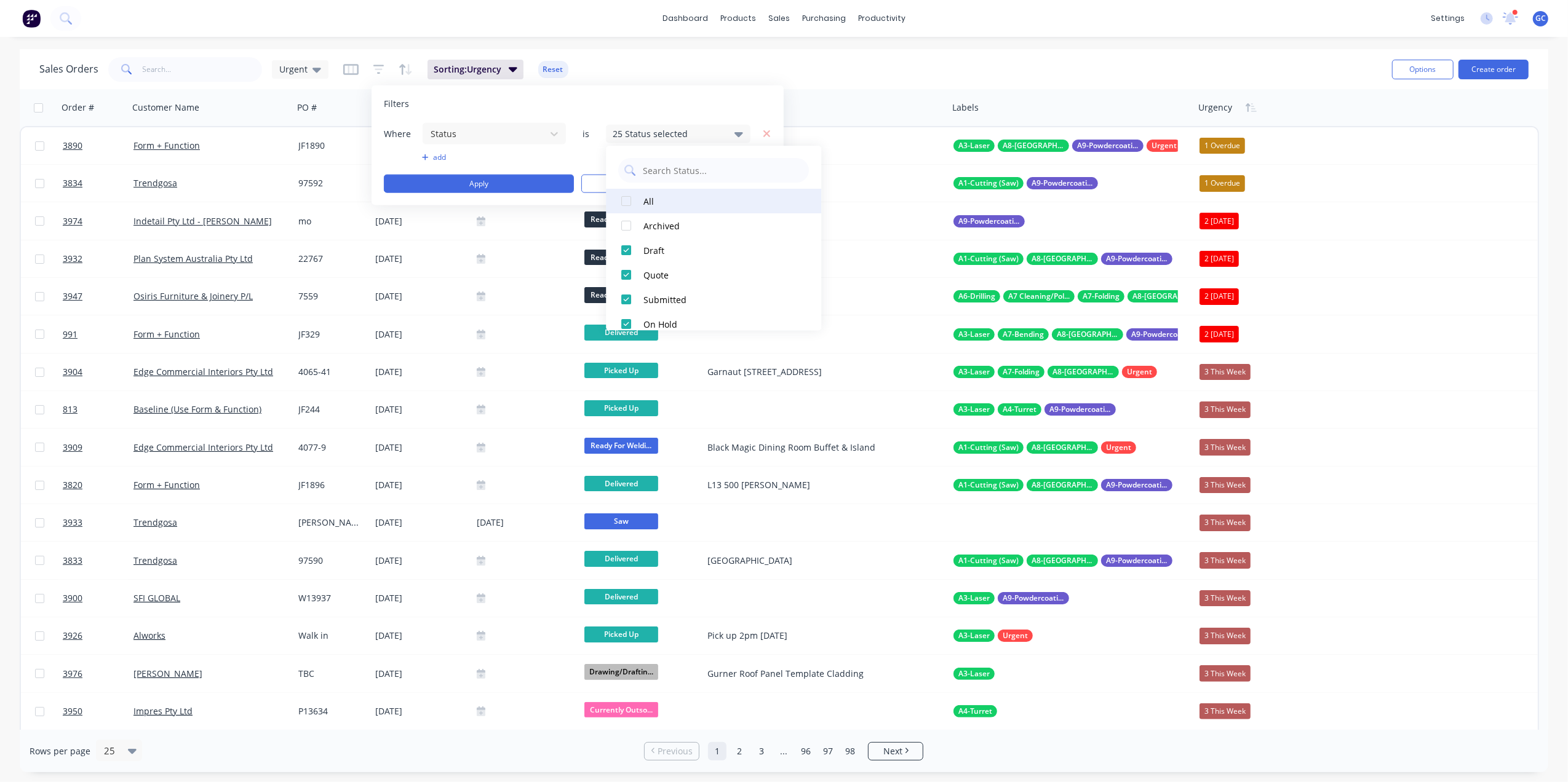
click at [631, 203] on div at bounding box center [626, 201] width 24 height 24
click at [625, 224] on div at bounding box center [626, 225] width 24 height 24
click at [626, 251] on div at bounding box center [626, 250] width 24 height 24
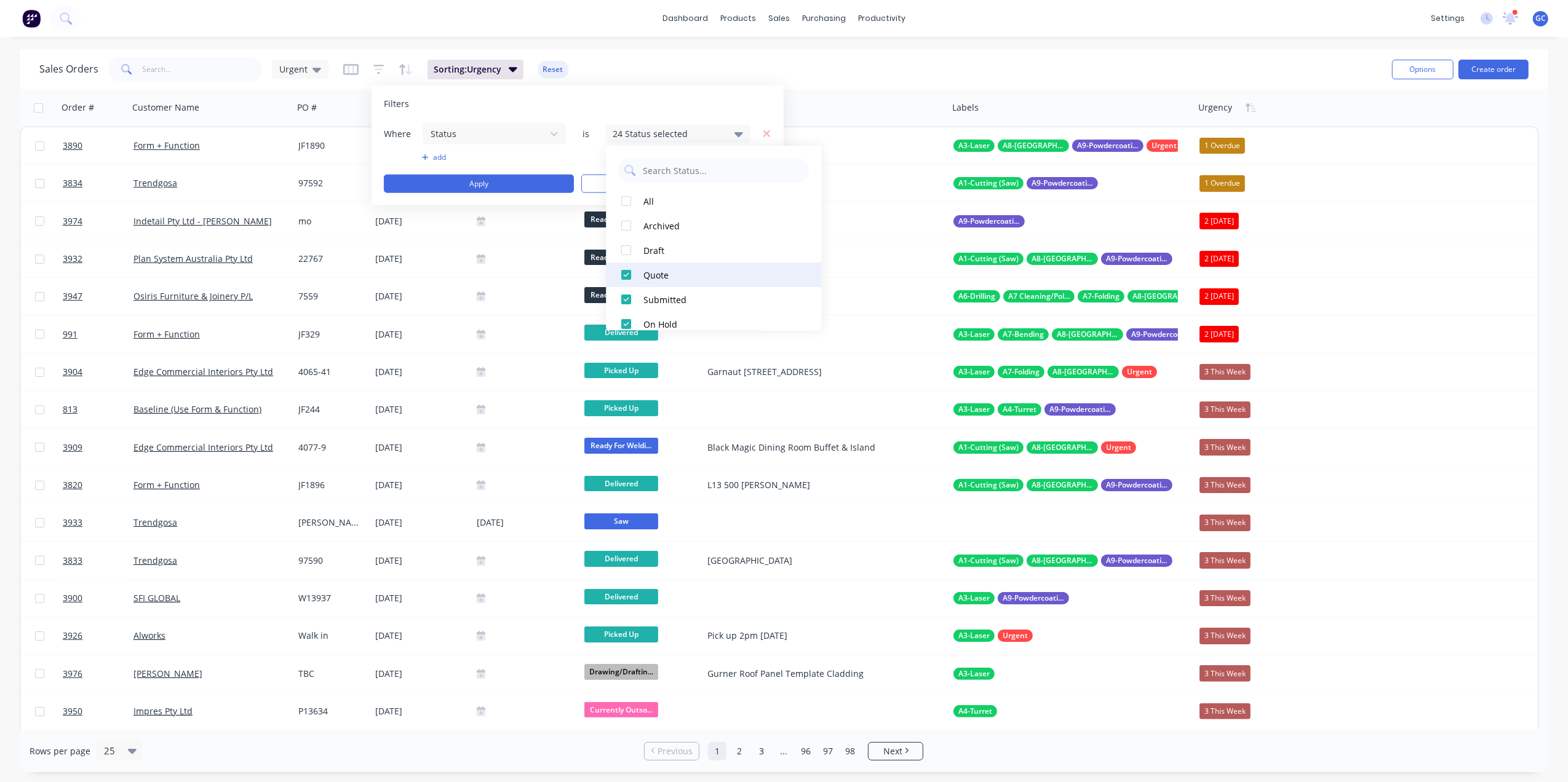
click at [629, 280] on div at bounding box center [626, 275] width 24 height 24
click at [630, 282] on div at bounding box center [626, 287] width 24 height 24
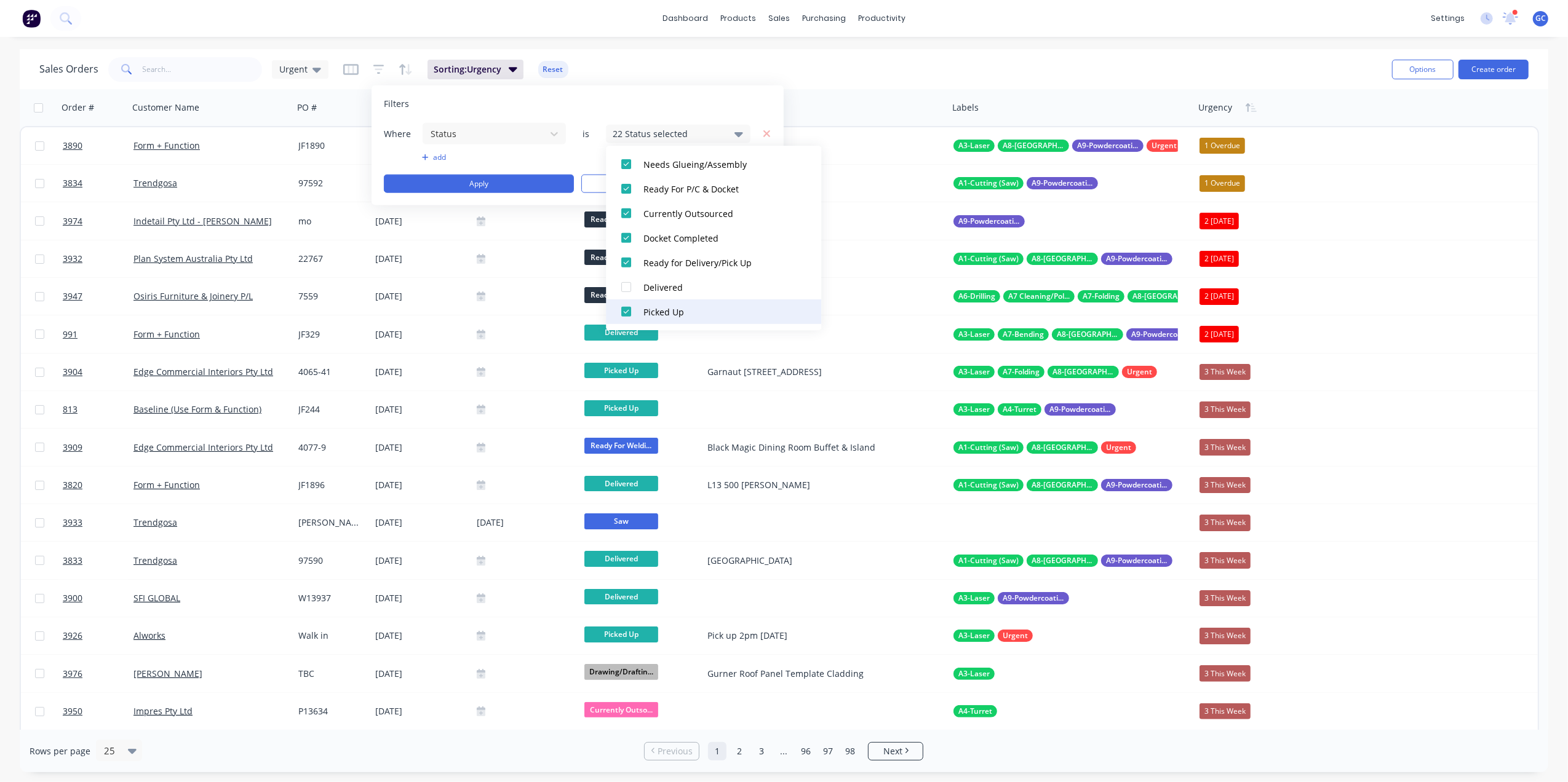
click at [630, 314] on div at bounding box center [626, 312] width 24 height 24
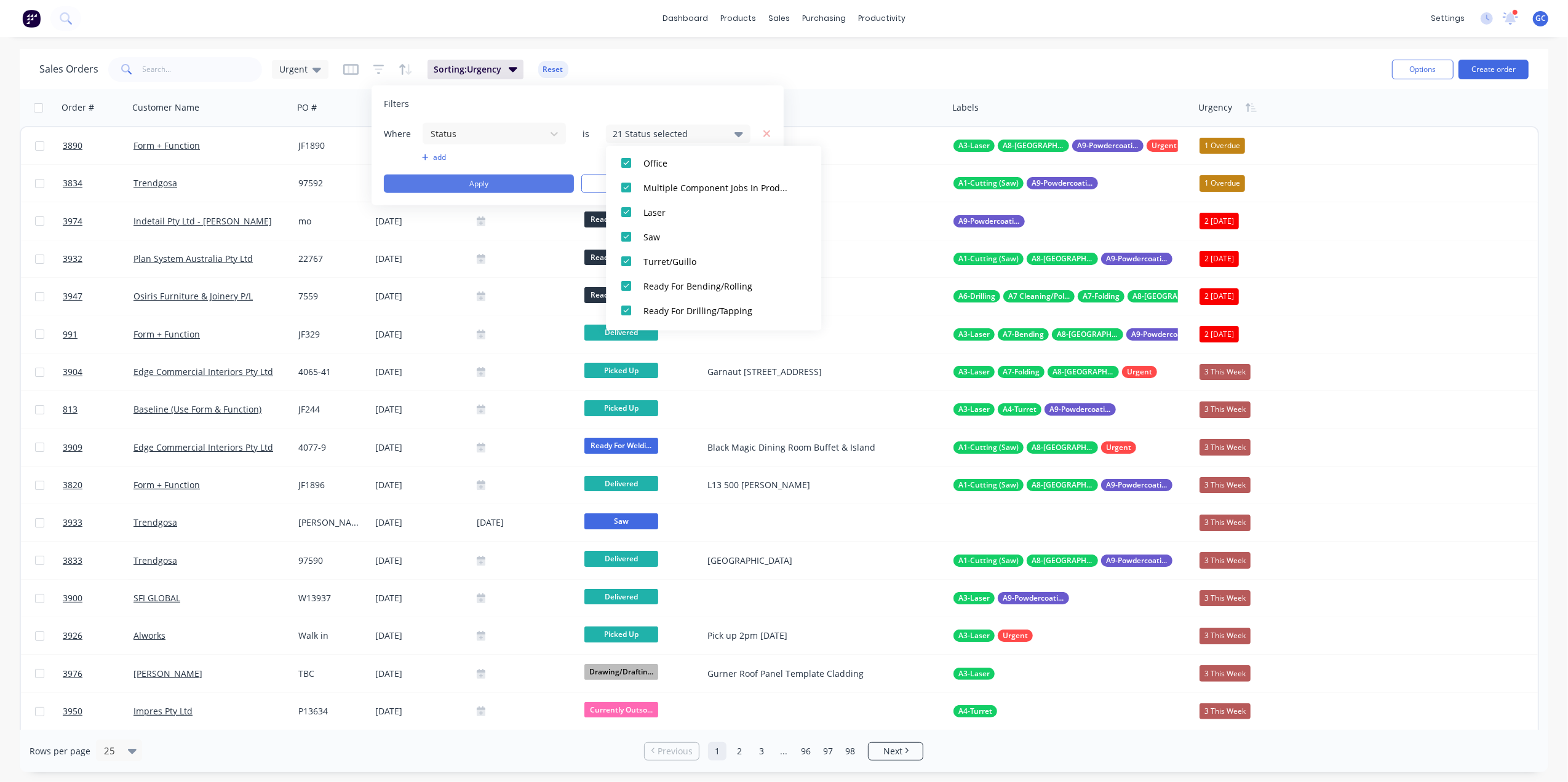
scroll to position [283, 0]
click at [520, 183] on button "Apply" at bounding box center [479, 184] width 190 height 19
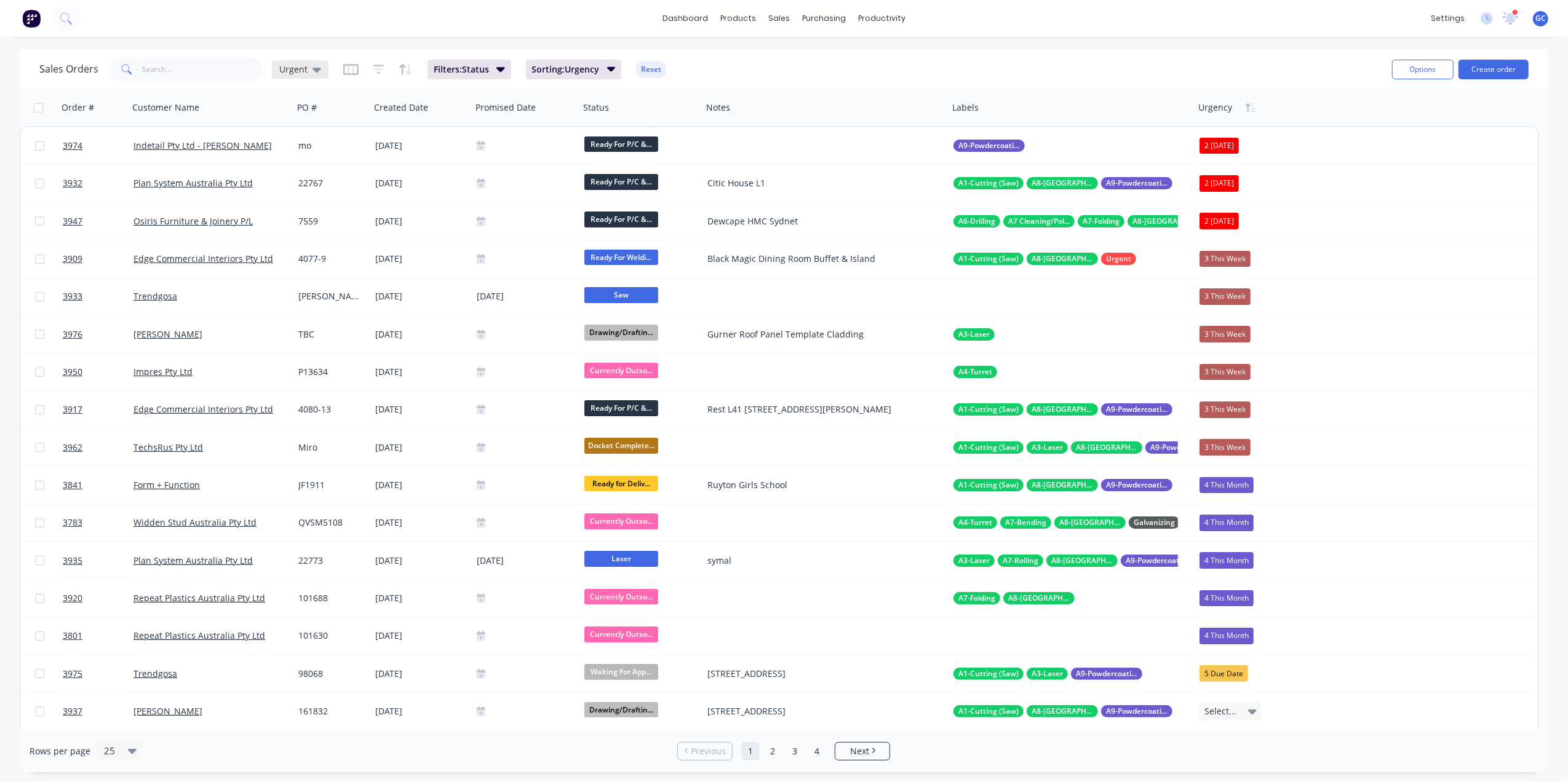
click at [288, 70] on span "Urgent" at bounding box center [293, 69] width 28 height 13
click at [429, 296] on button "edit" at bounding box center [429, 297] width 16 height 13
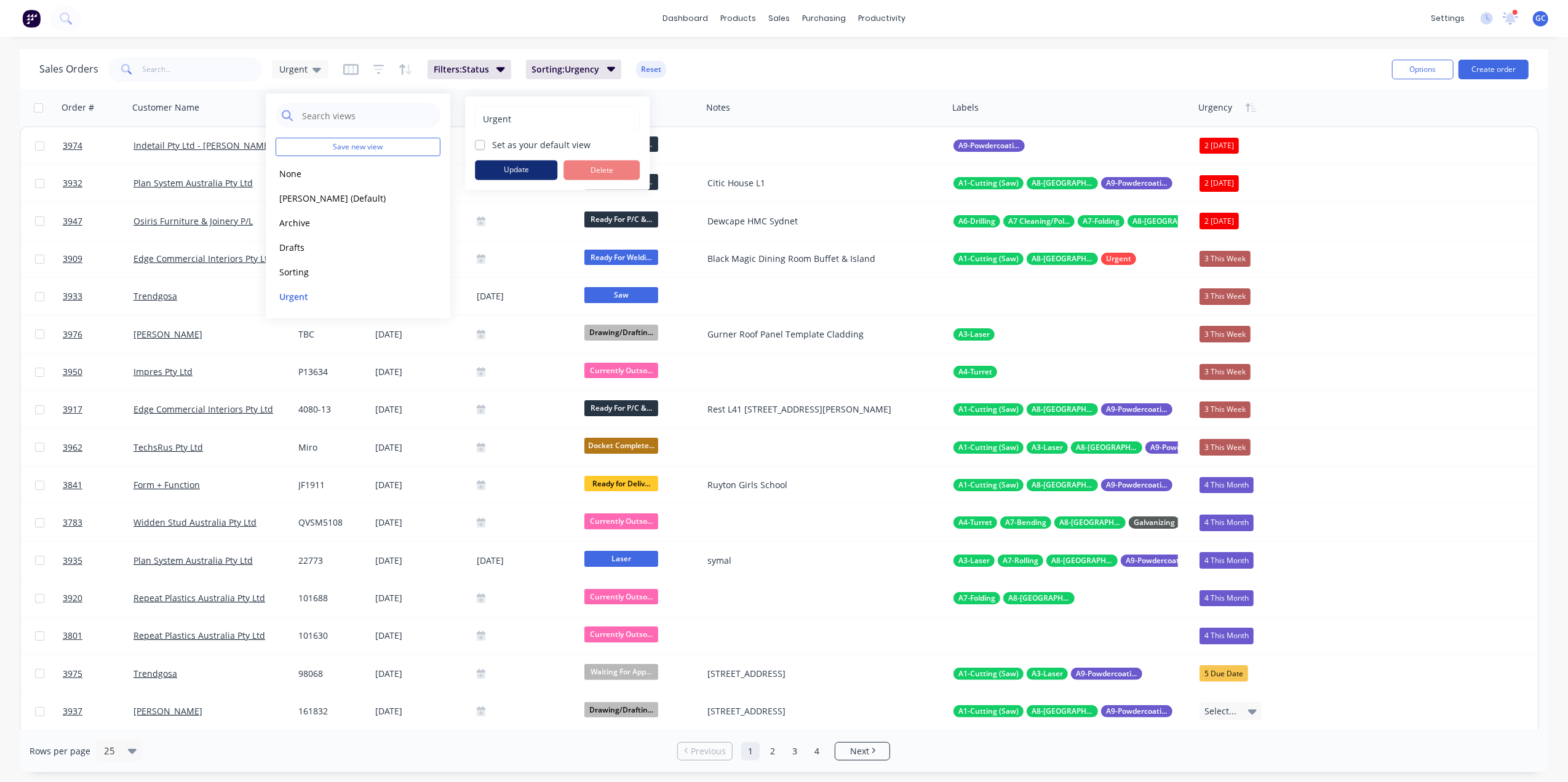
click at [515, 170] on button "Update" at bounding box center [516, 169] width 83 height 20
click at [778, 50] on div "Sales Orders Urgent Filters: Status Sorting: Urgency Reset Options Create order" at bounding box center [784, 69] width 1529 height 40
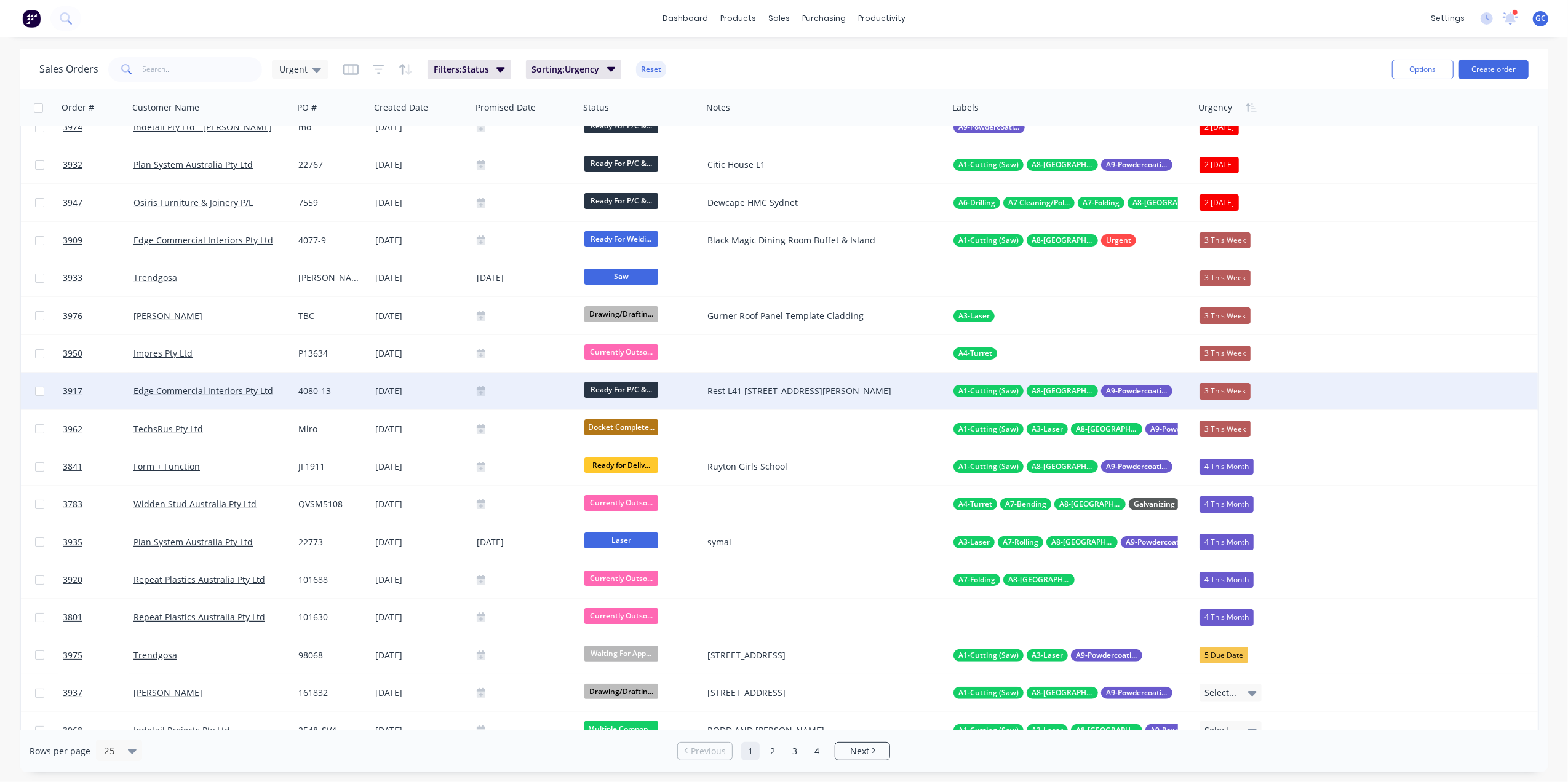
scroll to position [0, 0]
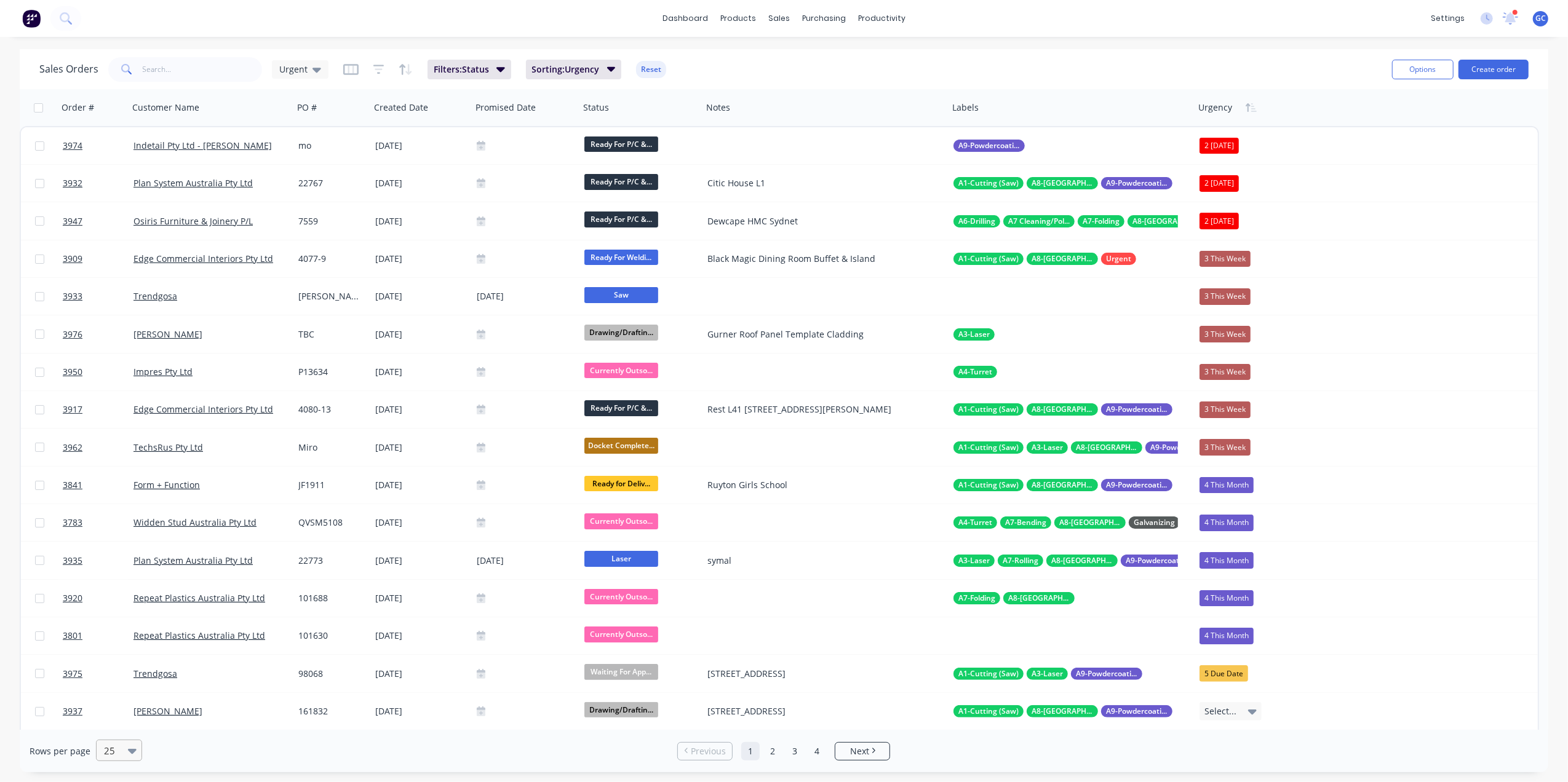
click at [133, 747] on icon at bounding box center [131, 750] width 8 height 14
click at [128, 720] on div "100" at bounding box center [117, 721] width 47 height 22
click at [287, 70] on span "Urgent" at bounding box center [293, 69] width 28 height 13
click at [432, 295] on button "edit" at bounding box center [429, 297] width 16 height 13
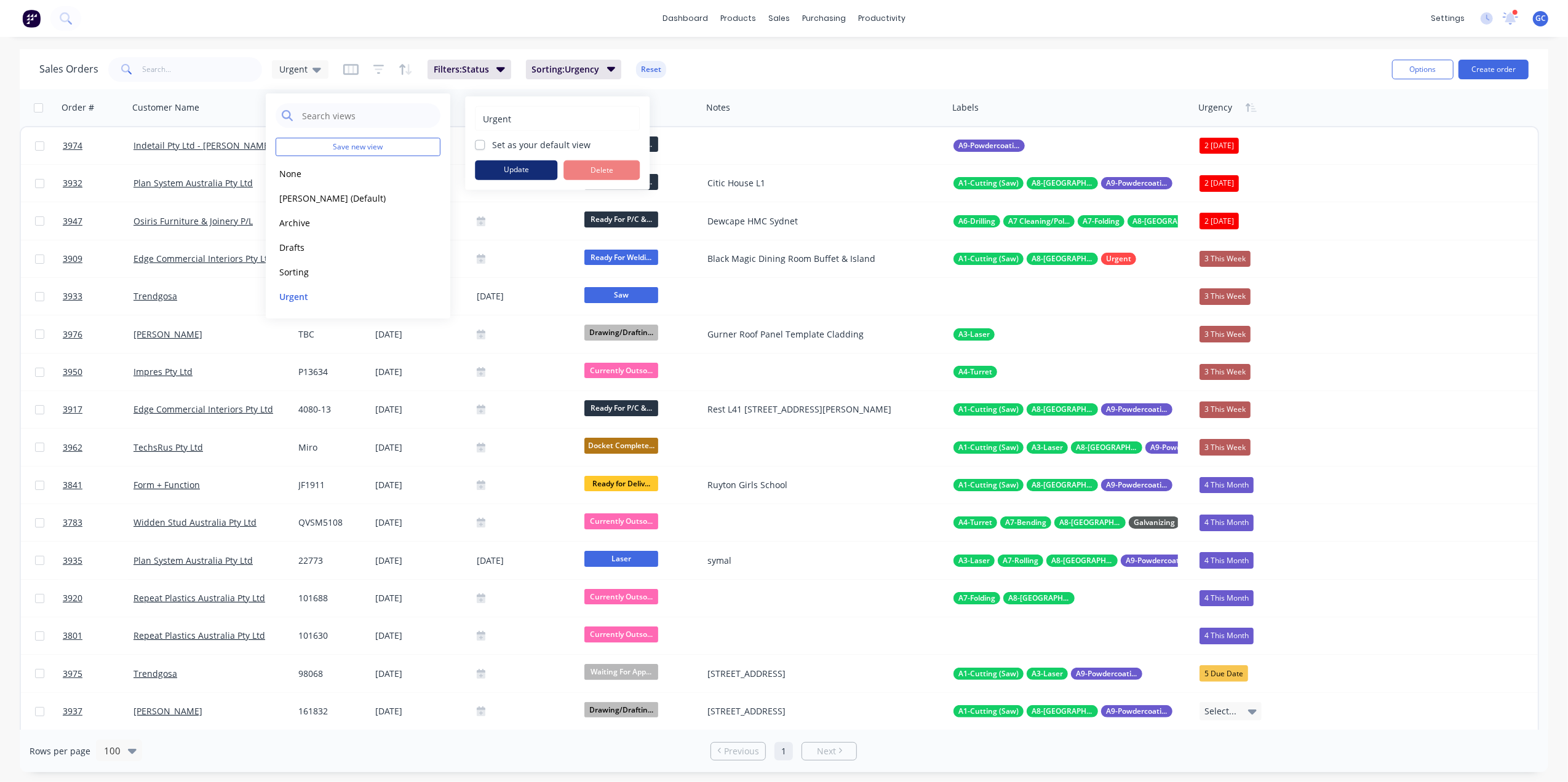
click at [521, 166] on button "Update" at bounding box center [516, 169] width 83 height 20
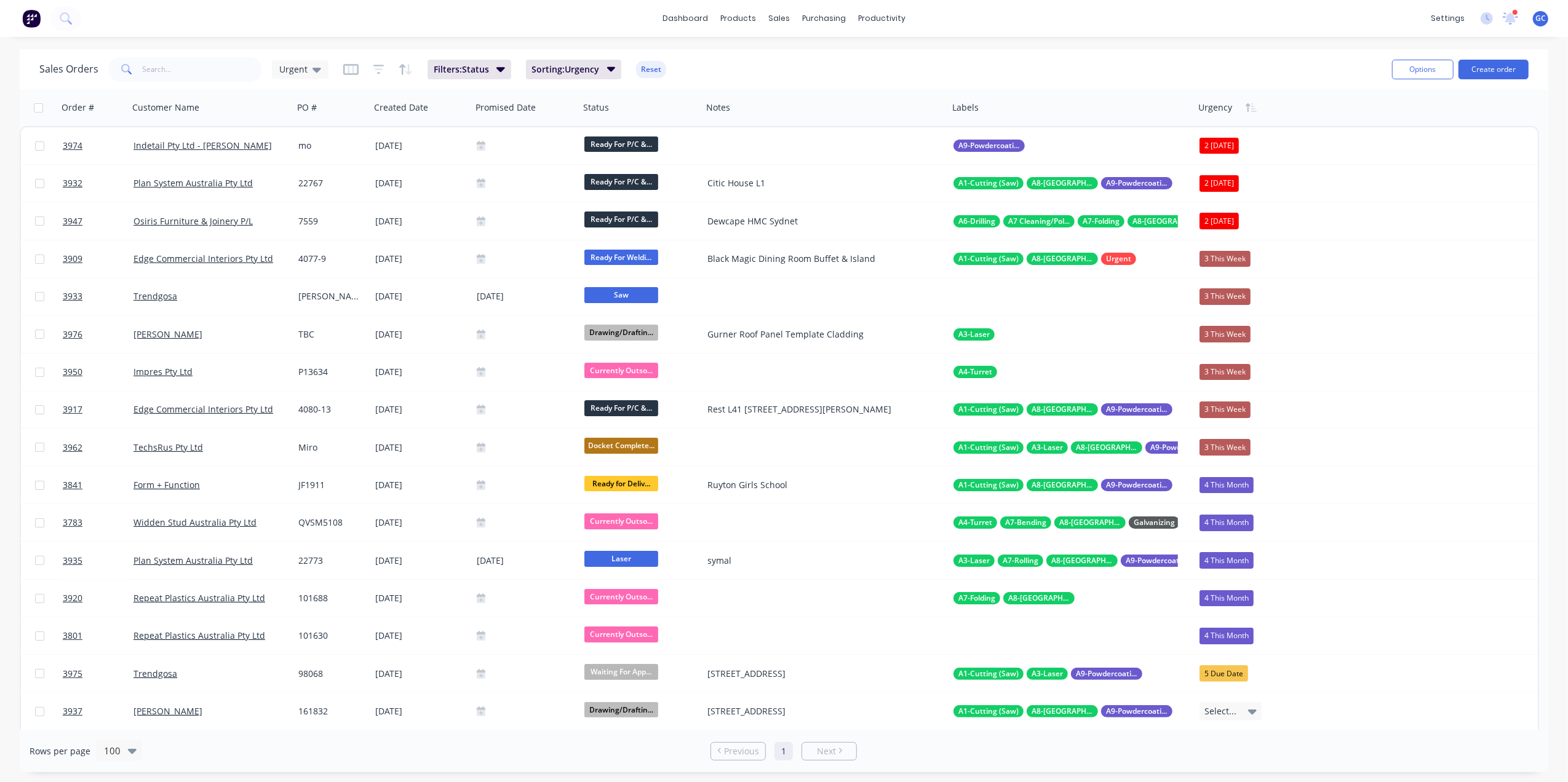
click at [816, 61] on div "Sales Orders Urgent Filters: Status Sorting: Urgency Reset" at bounding box center [710, 69] width 1343 height 30
click at [202, 77] on input "text" at bounding box center [202, 69] width 120 height 24
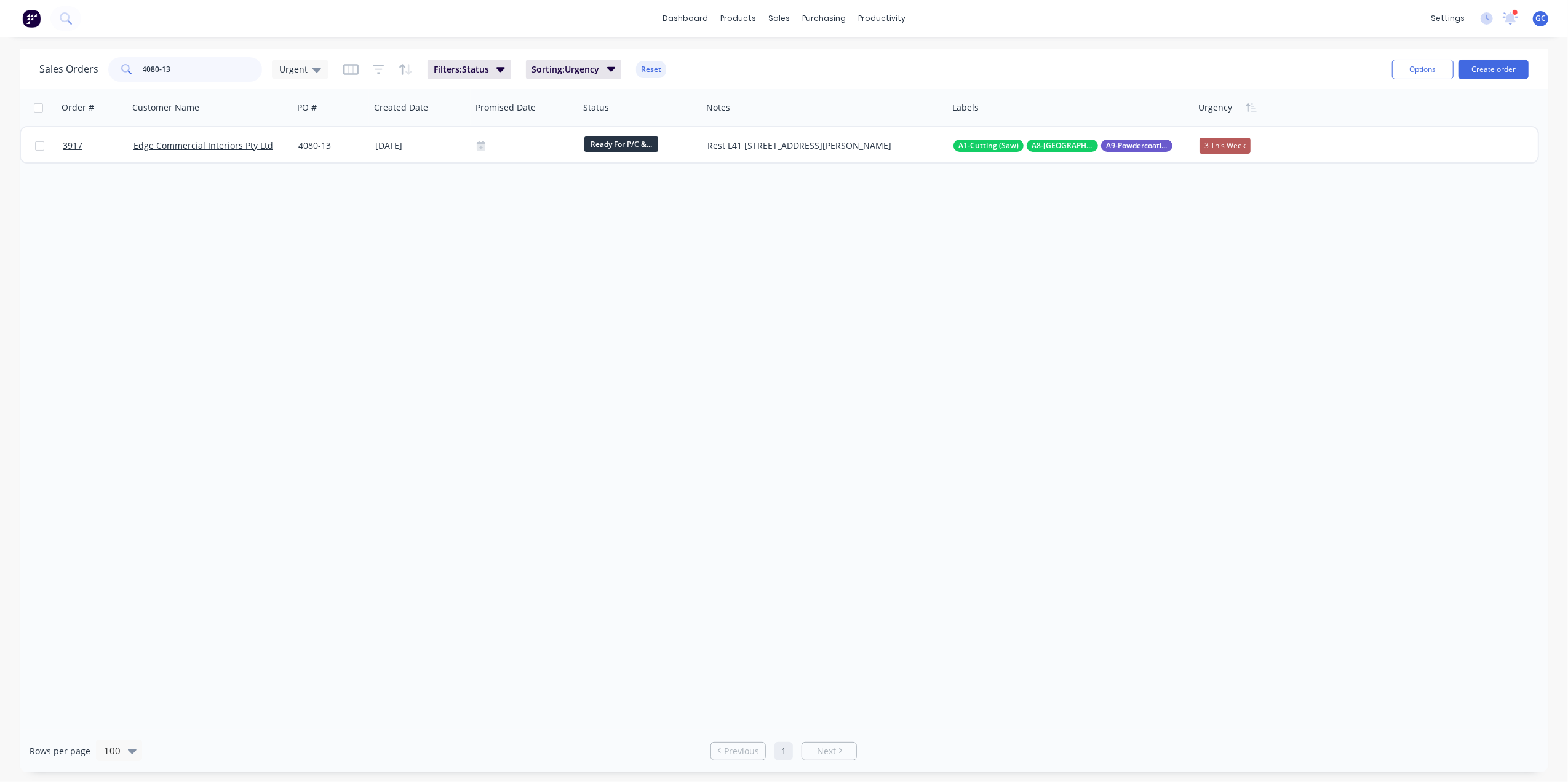
click at [210, 64] on input "4080-13" at bounding box center [202, 69] width 120 height 24
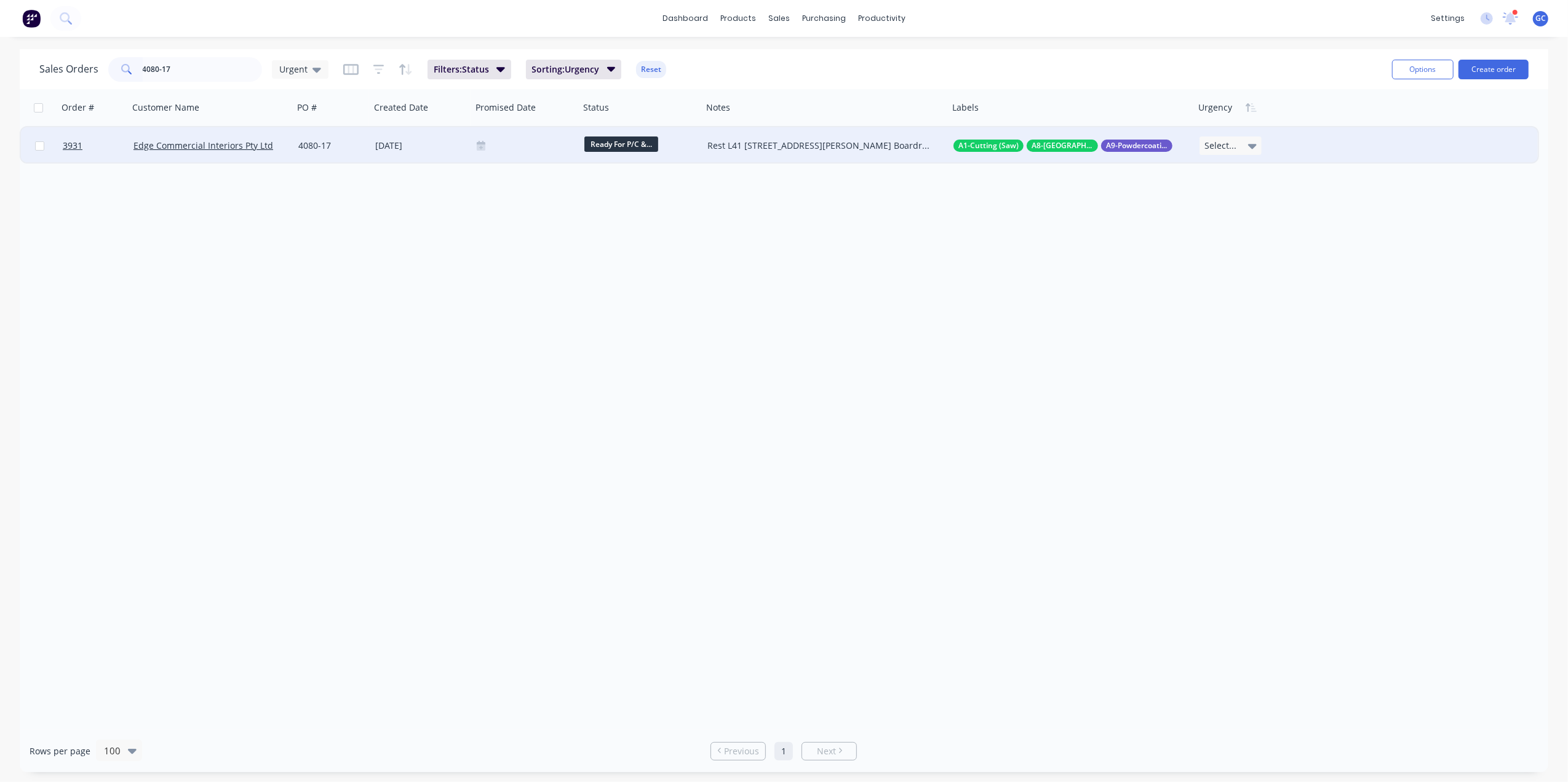
click at [1251, 142] on icon at bounding box center [1252, 145] width 8 height 14
click at [1244, 208] on div "3 This Week" at bounding box center [1230, 211] width 51 height 18
click at [222, 69] on input "4080-17" at bounding box center [202, 69] width 120 height 24
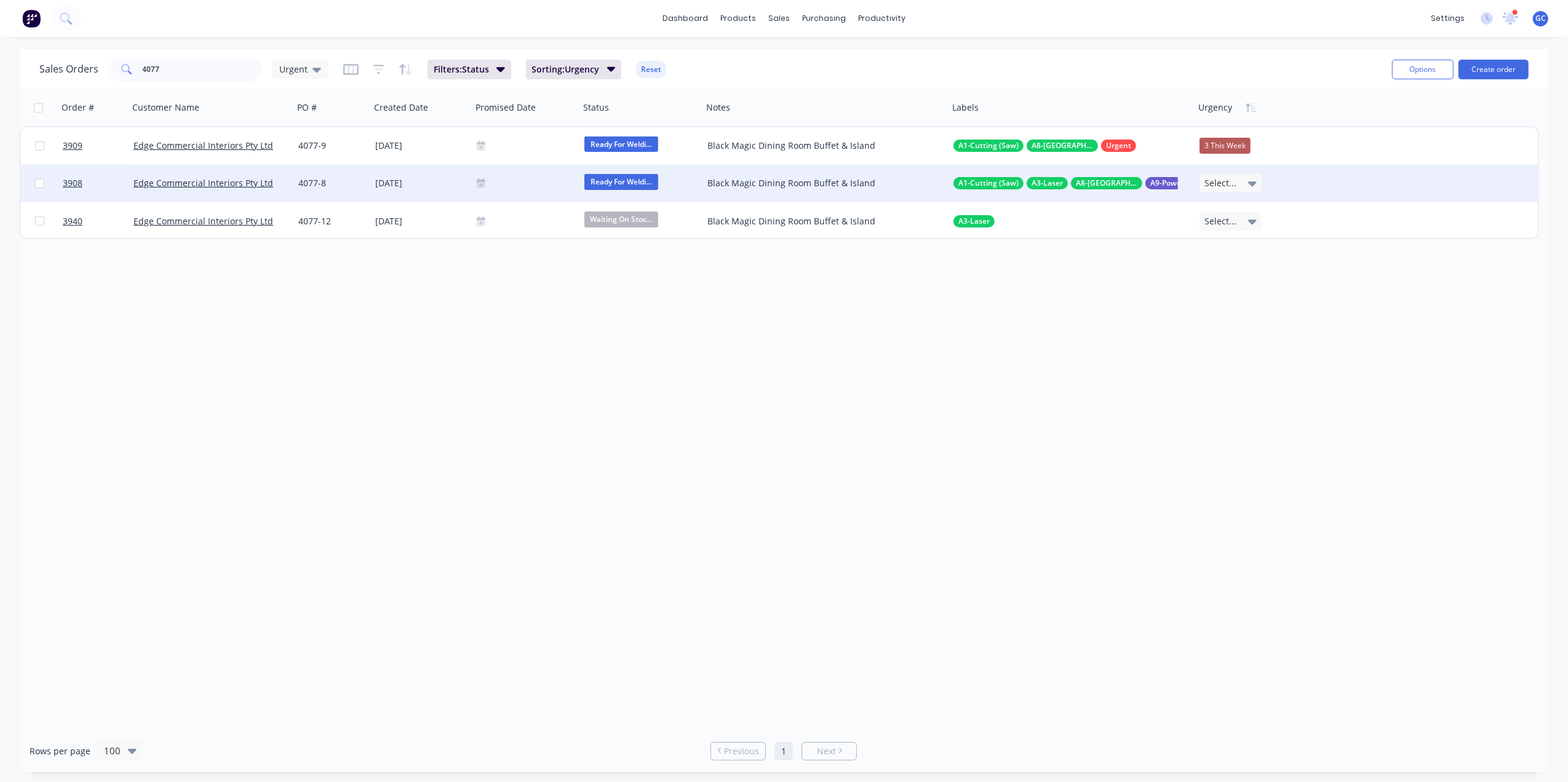
click at [522, 188] on div at bounding box center [525, 183] width 98 height 10
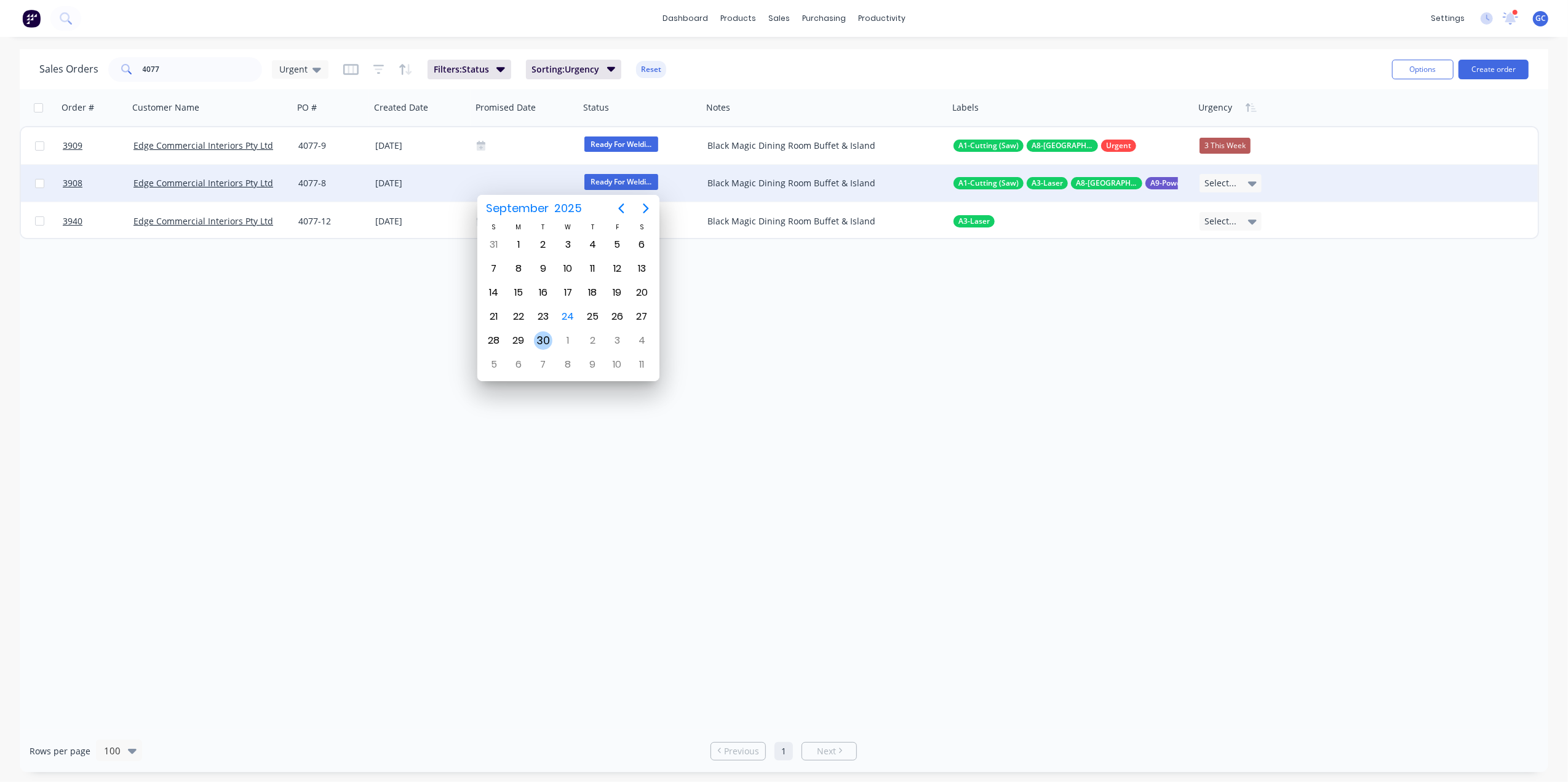
click at [545, 340] on div "30" at bounding box center [544, 341] width 19 height 19
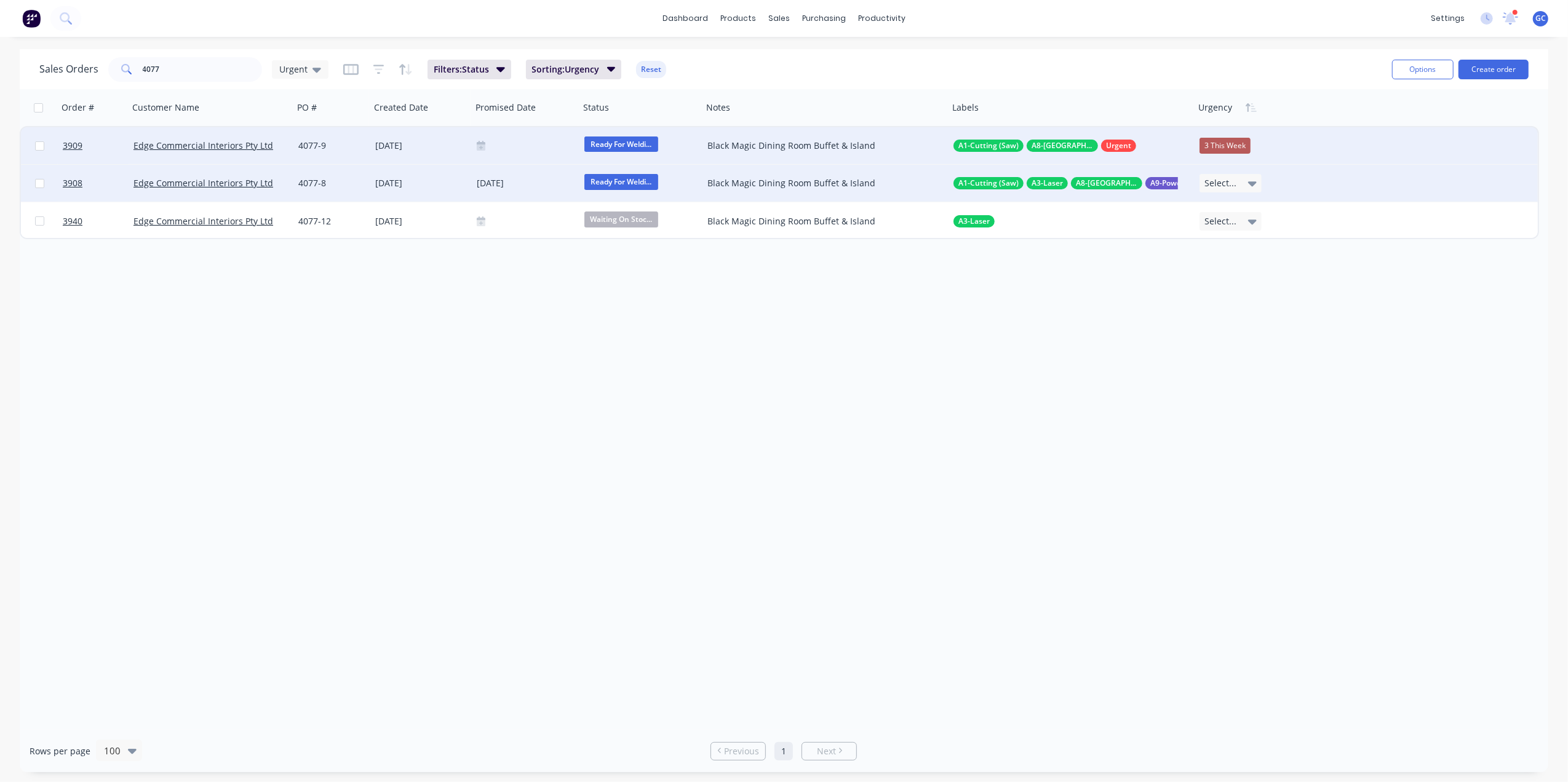
click at [507, 146] on div at bounding box center [525, 145] width 98 height 10
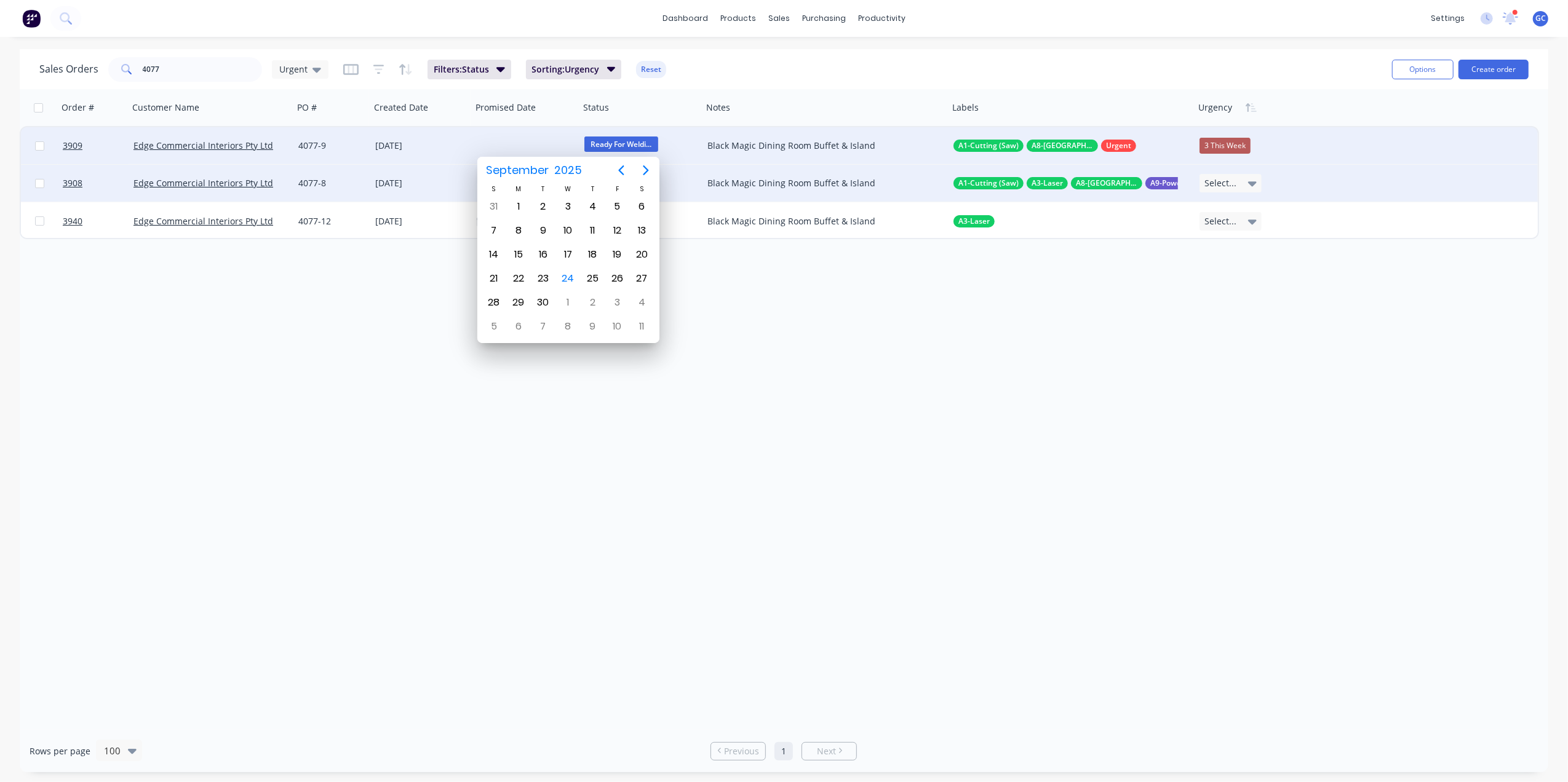
click at [186, 67] on input "4077" at bounding box center [202, 69] width 120 height 24
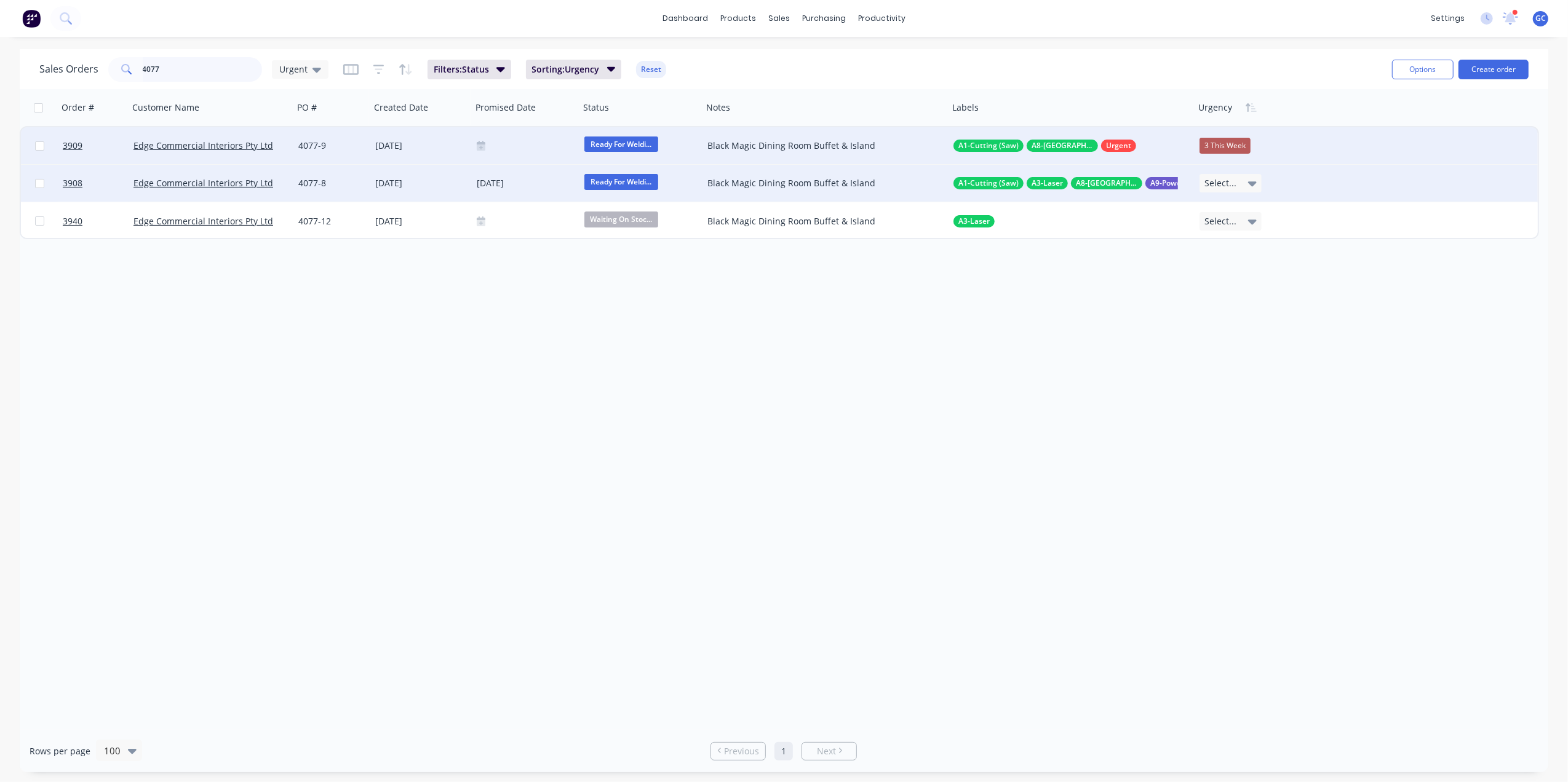
click at [186, 67] on input "4077" at bounding box center [202, 69] width 120 height 24
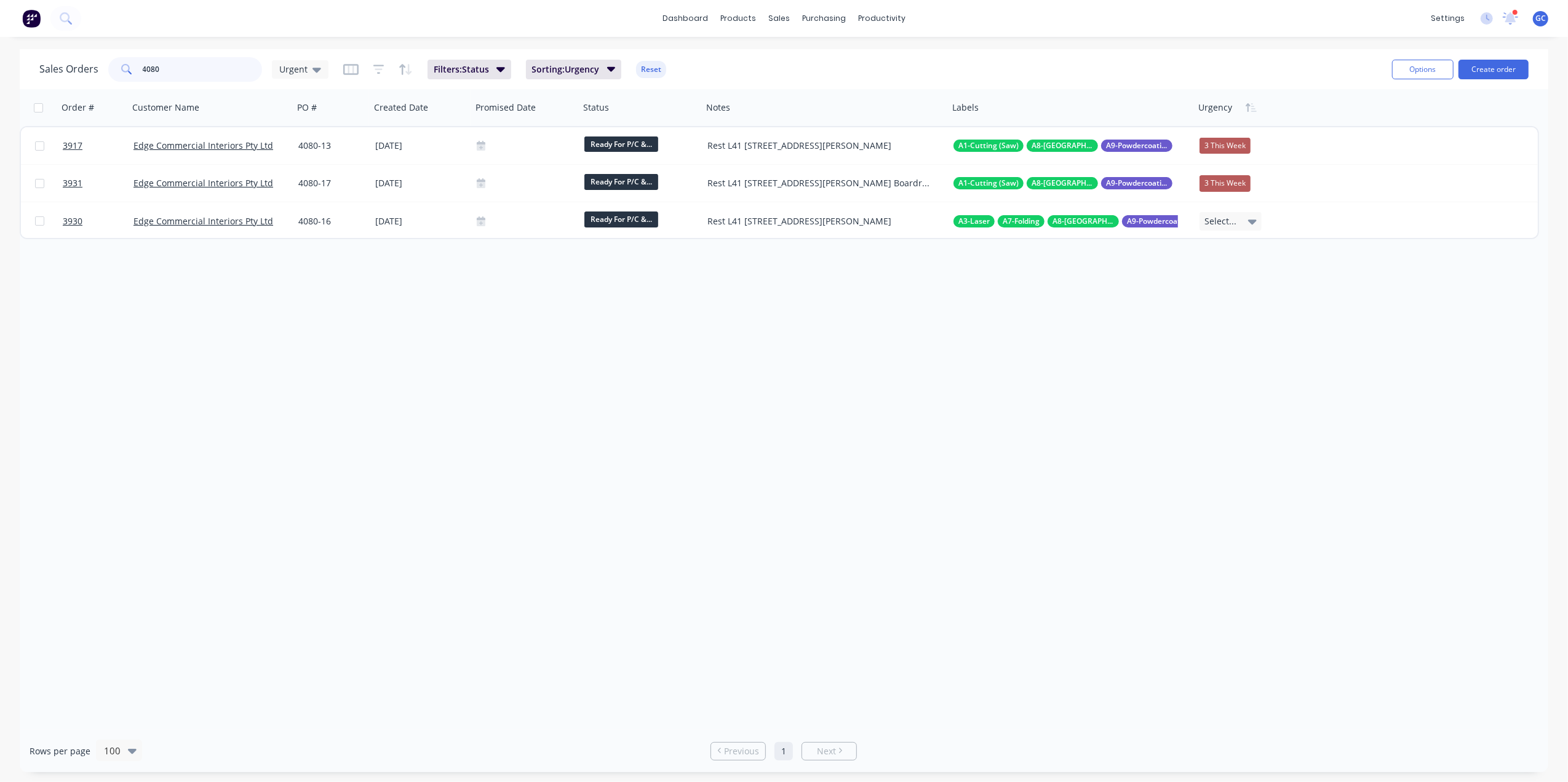
click at [203, 64] on input "4080" at bounding box center [202, 69] width 120 height 24
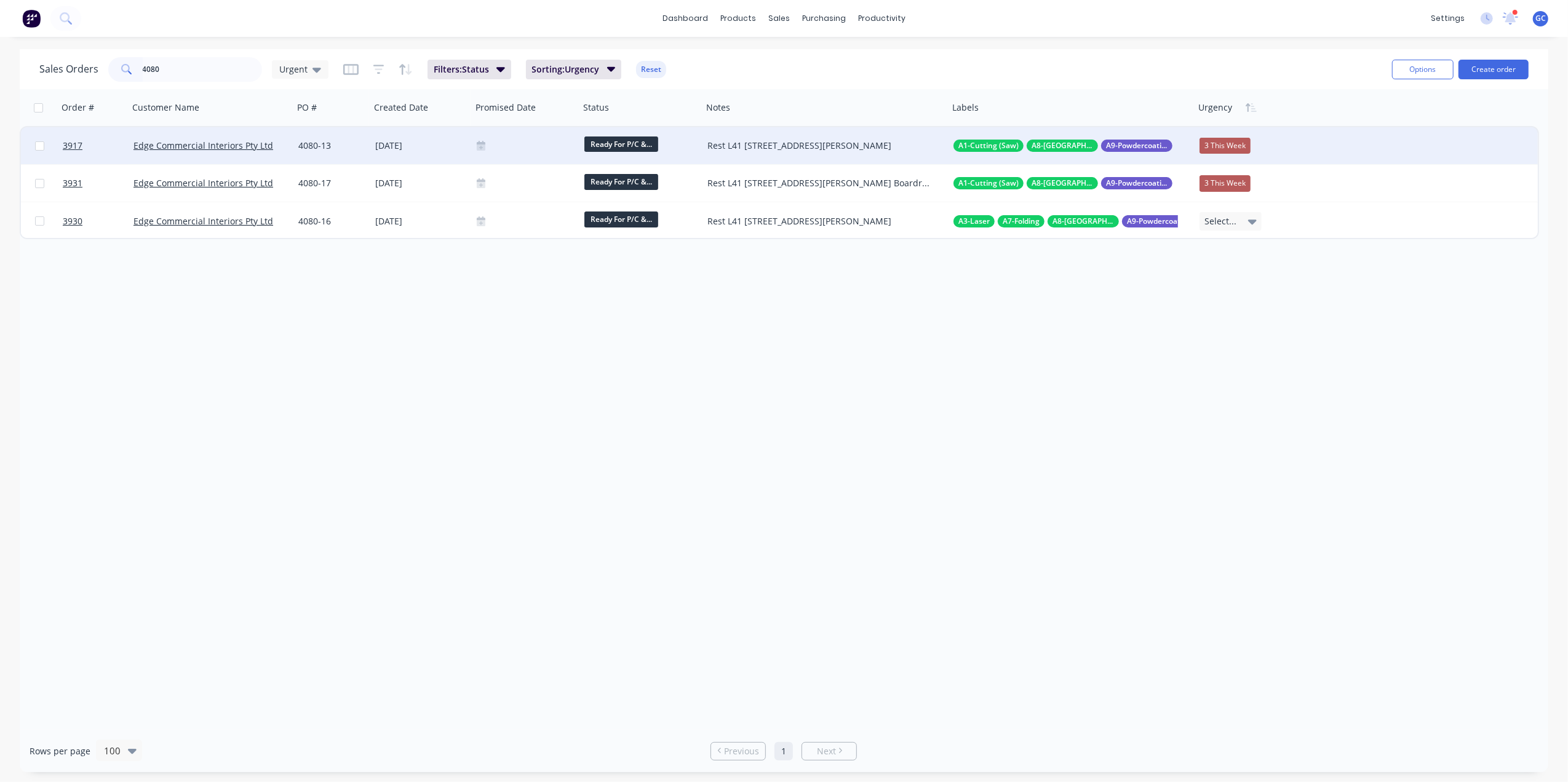
click at [521, 143] on div at bounding box center [525, 145] width 98 height 10
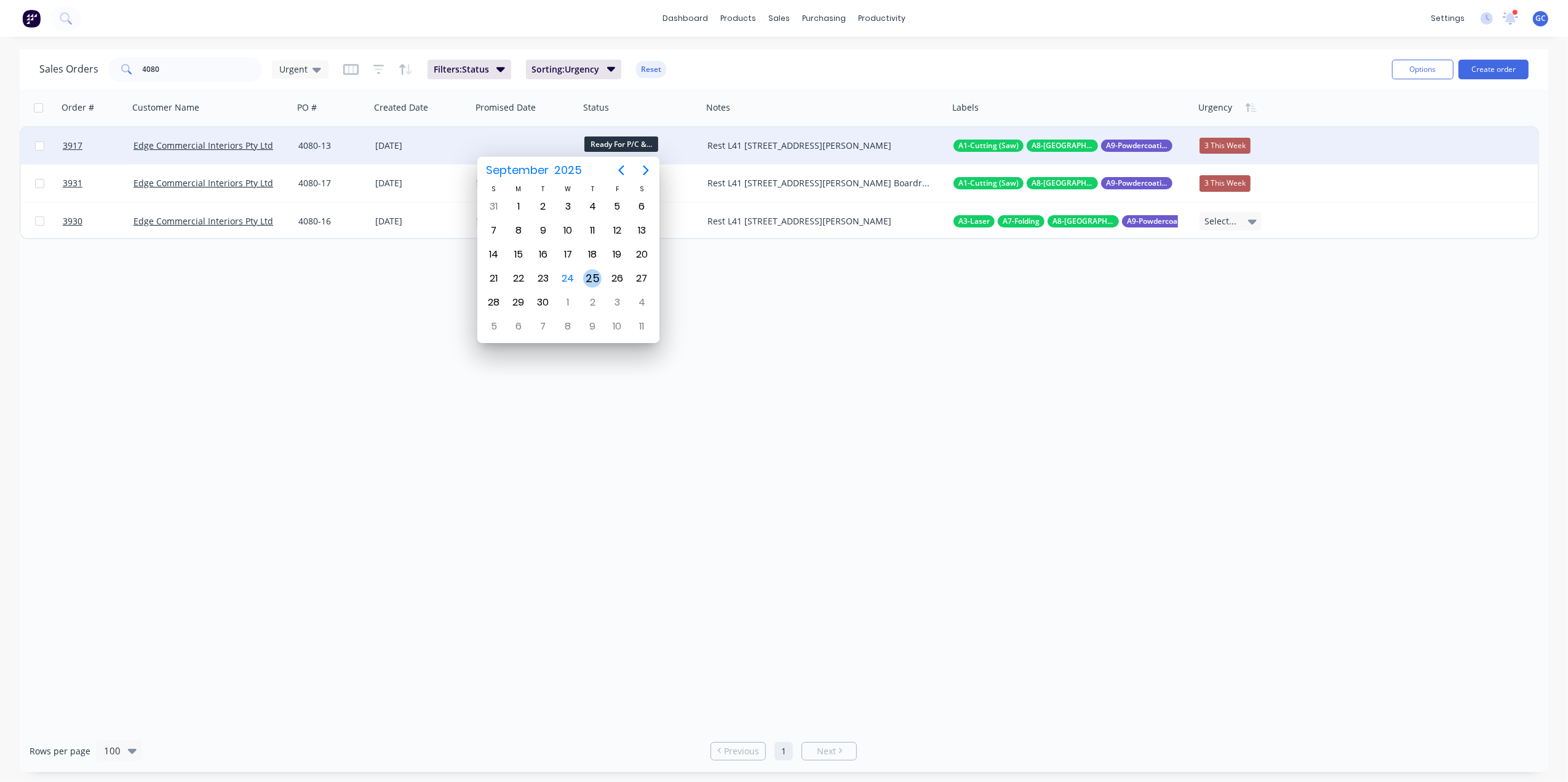
click at [598, 276] on div "25" at bounding box center [592, 278] width 19 height 19
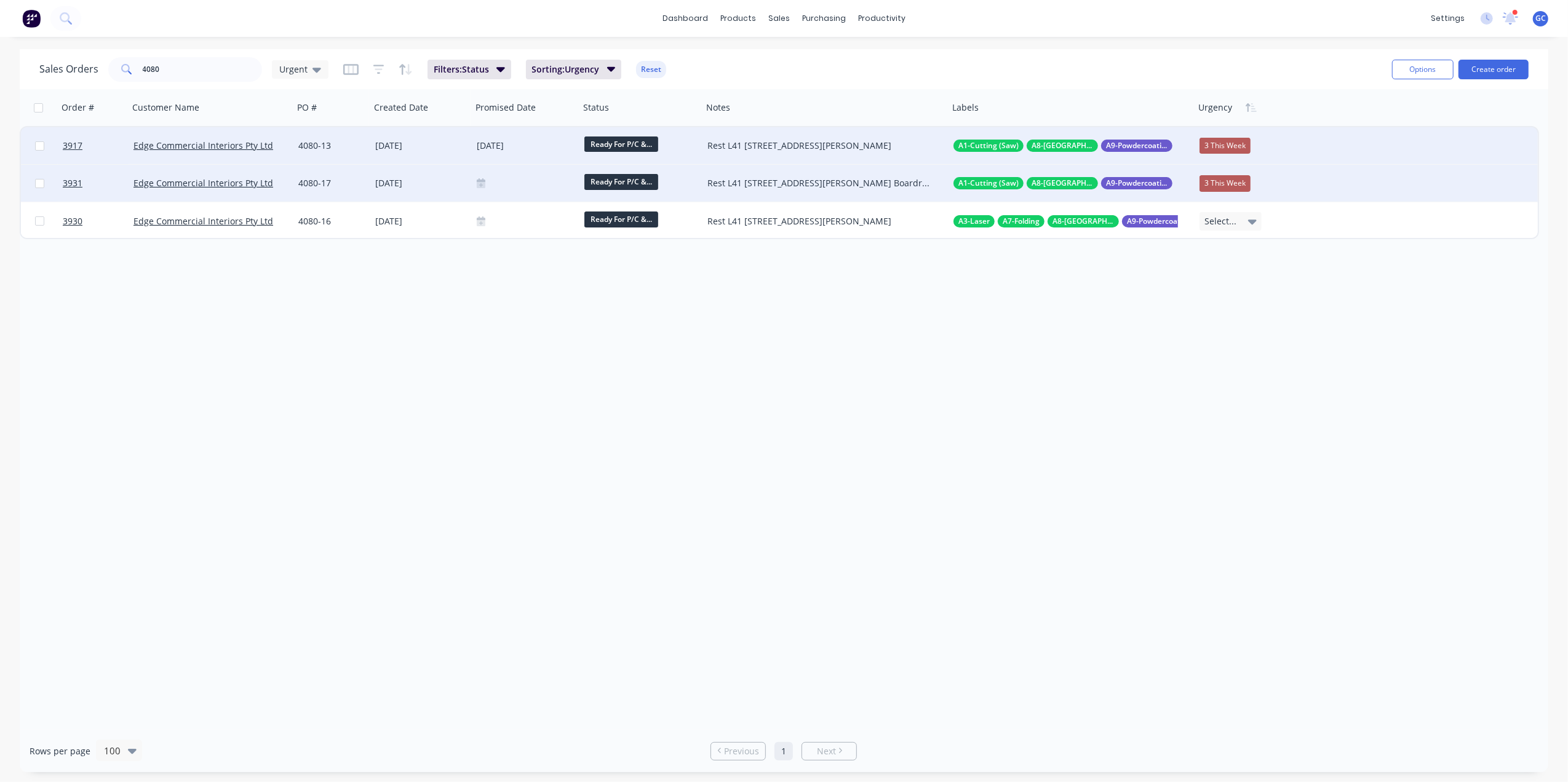
click at [516, 181] on div at bounding box center [525, 183] width 98 height 10
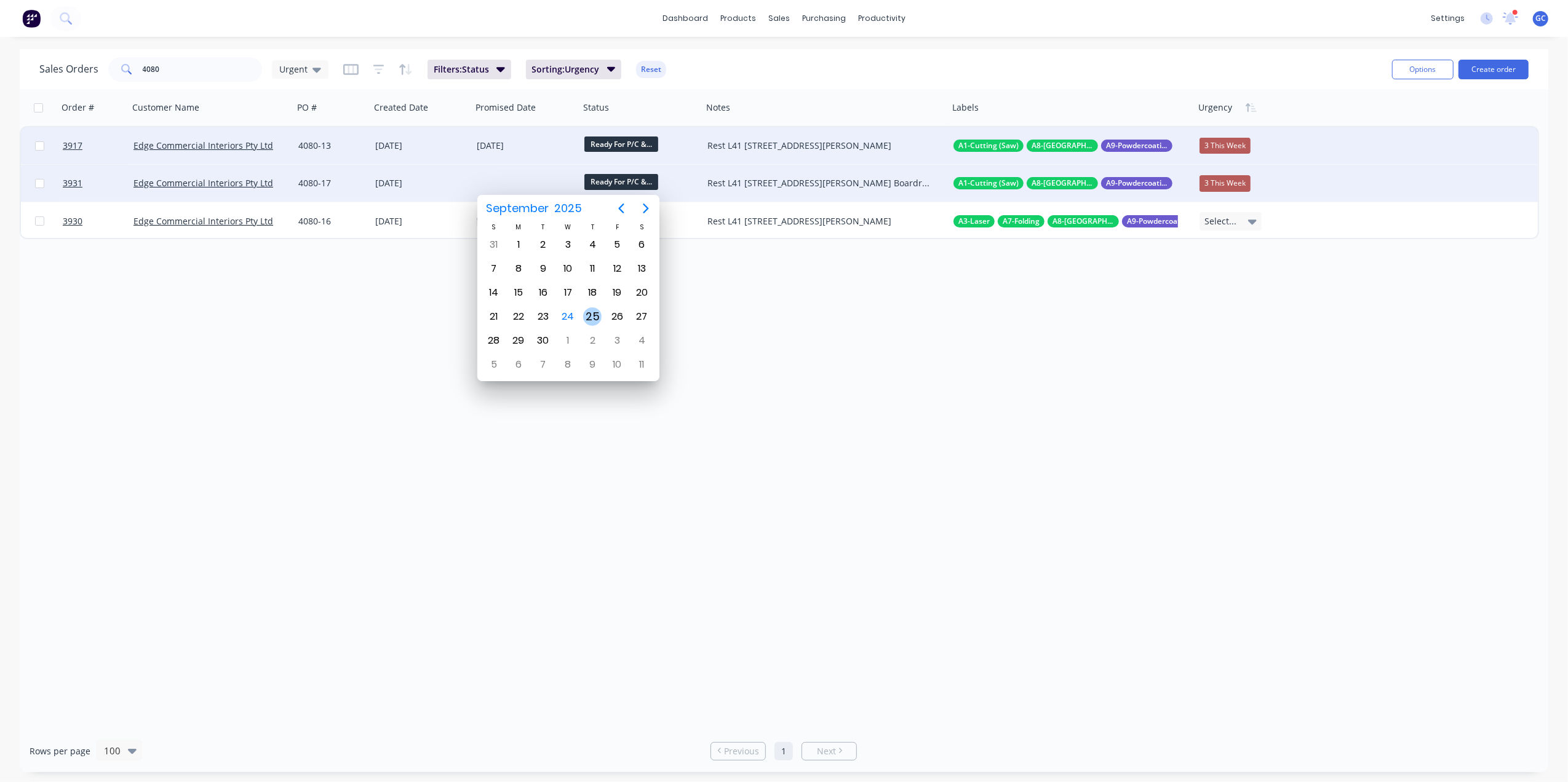
click at [587, 313] on div "25" at bounding box center [592, 317] width 19 height 19
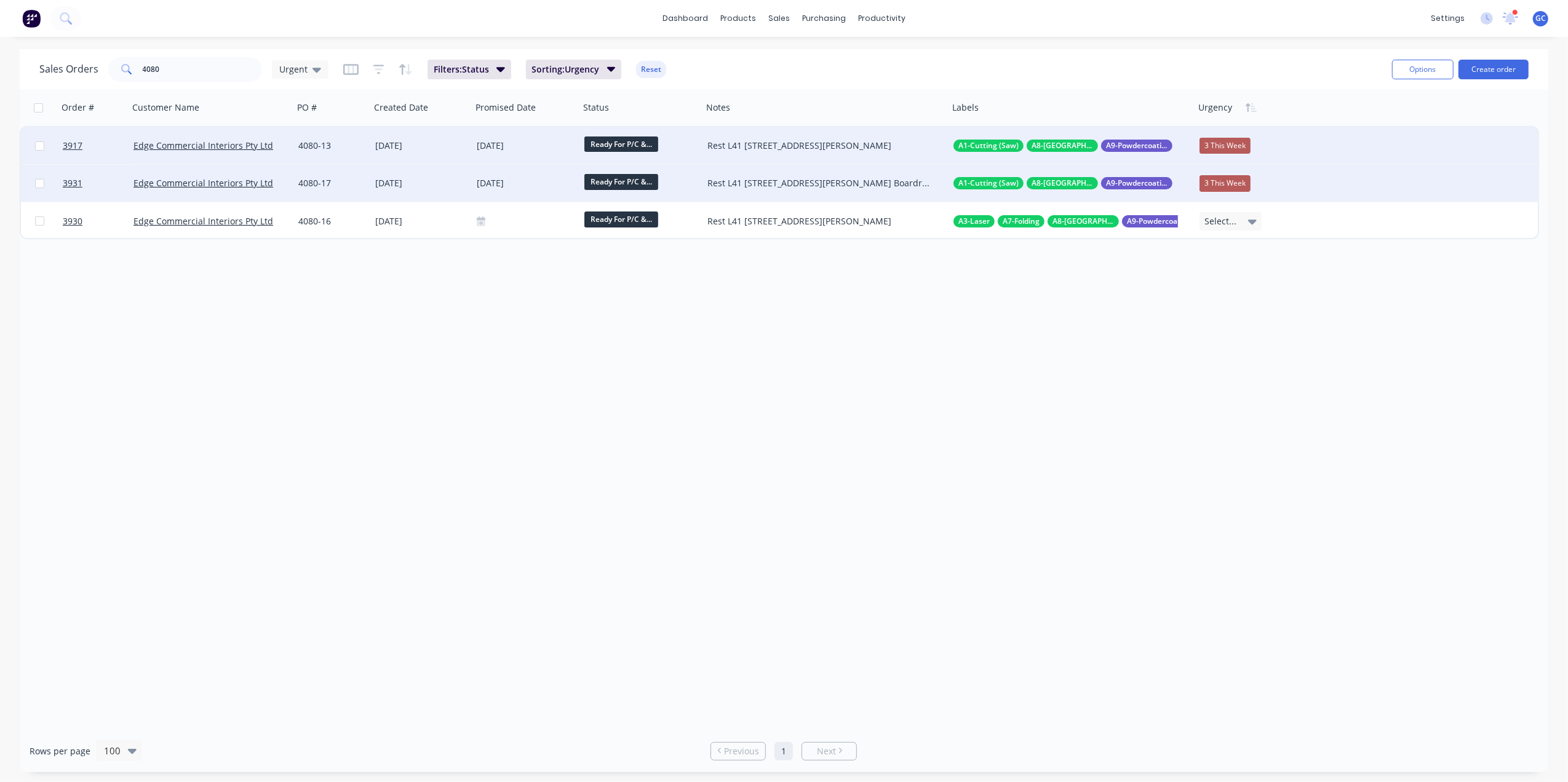
click at [521, 313] on div "Order # Customer Name PO # Created Date Promised Date Status Notes Labels Urgen…" at bounding box center [784, 410] width 1529 height 640
click at [193, 66] on input "4080" at bounding box center [202, 69] width 120 height 24
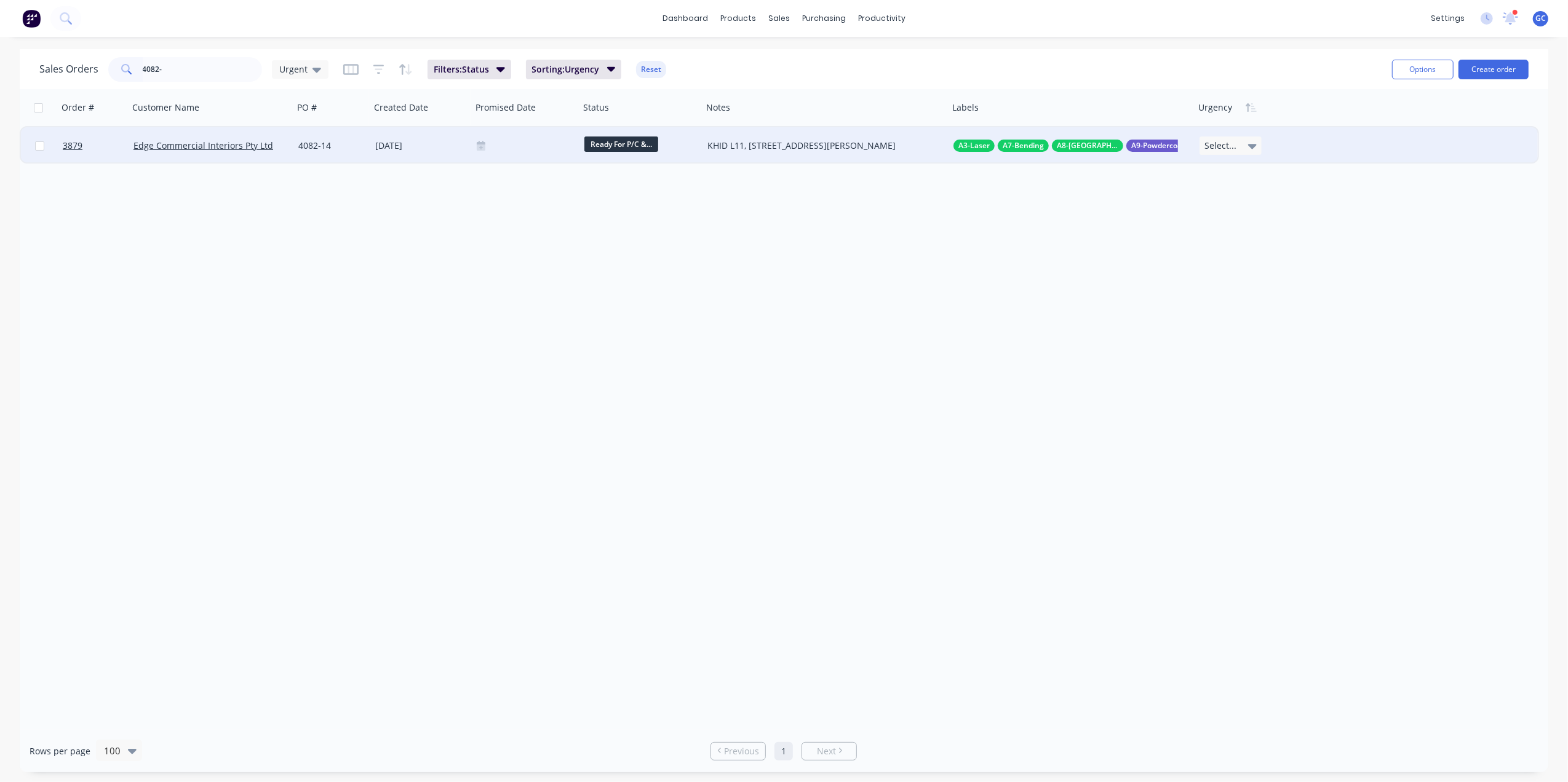
click at [1232, 142] on span "Select..." at bounding box center [1221, 145] width 32 height 12
click at [1237, 214] on div "3 This Week" at bounding box center [1230, 211] width 51 height 18
click at [512, 150] on div at bounding box center [525, 145] width 98 height 10
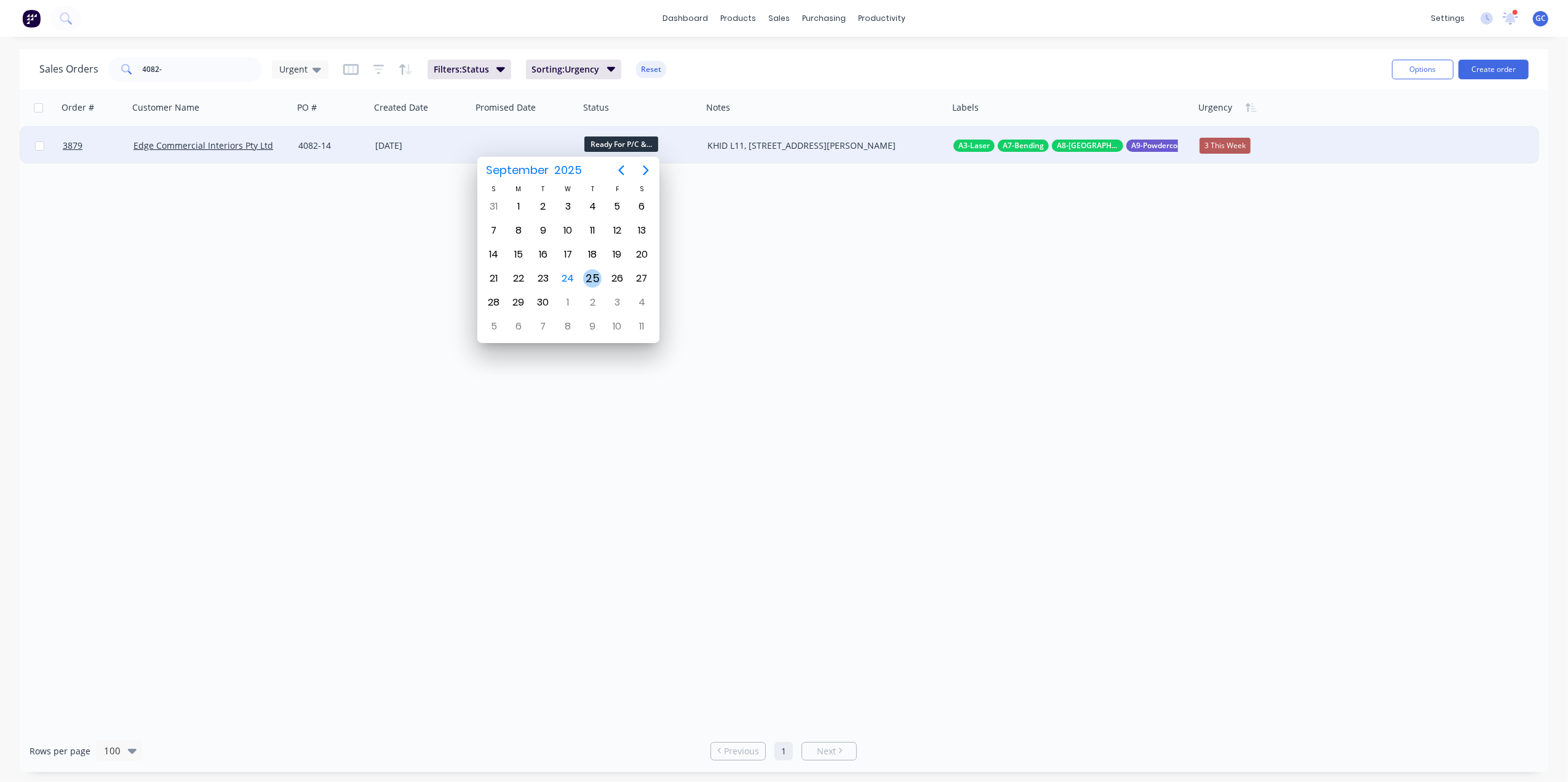
click at [594, 276] on div "25" at bounding box center [592, 278] width 19 height 19
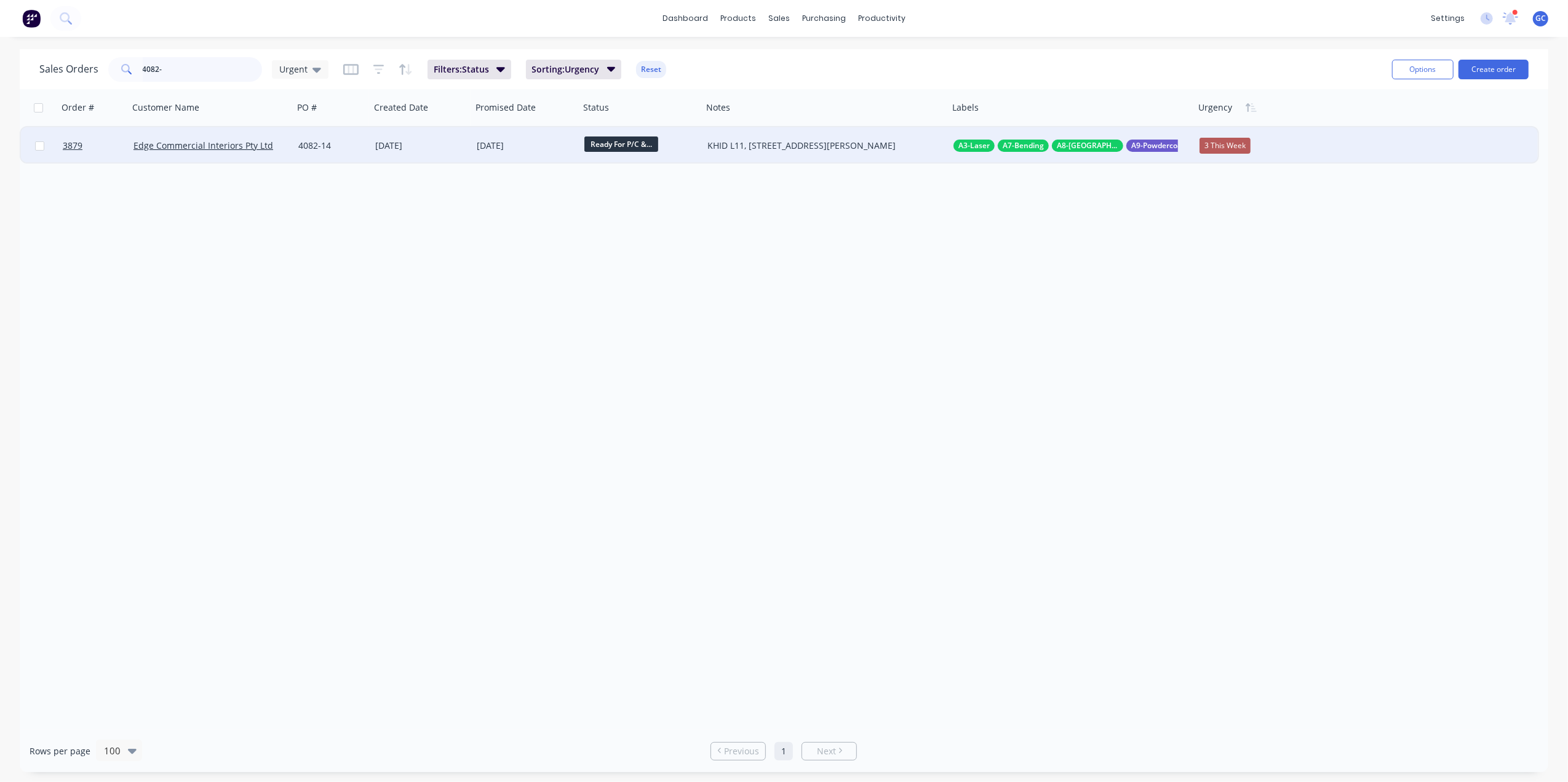
click at [192, 66] on input "4082-" at bounding box center [202, 69] width 120 height 24
type input "4"
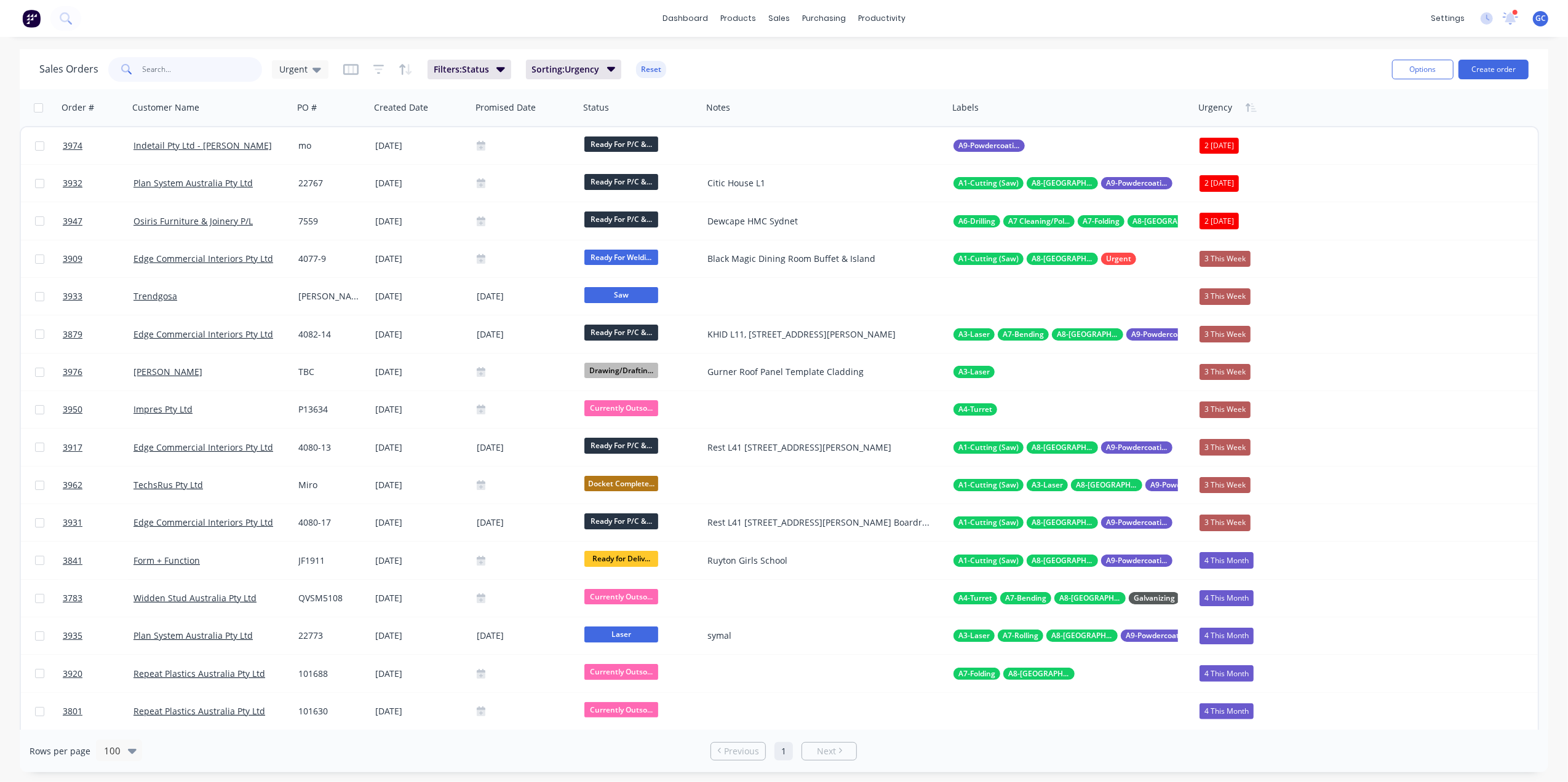
click at [217, 79] on input "text" at bounding box center [202, 69] width 120 height 24
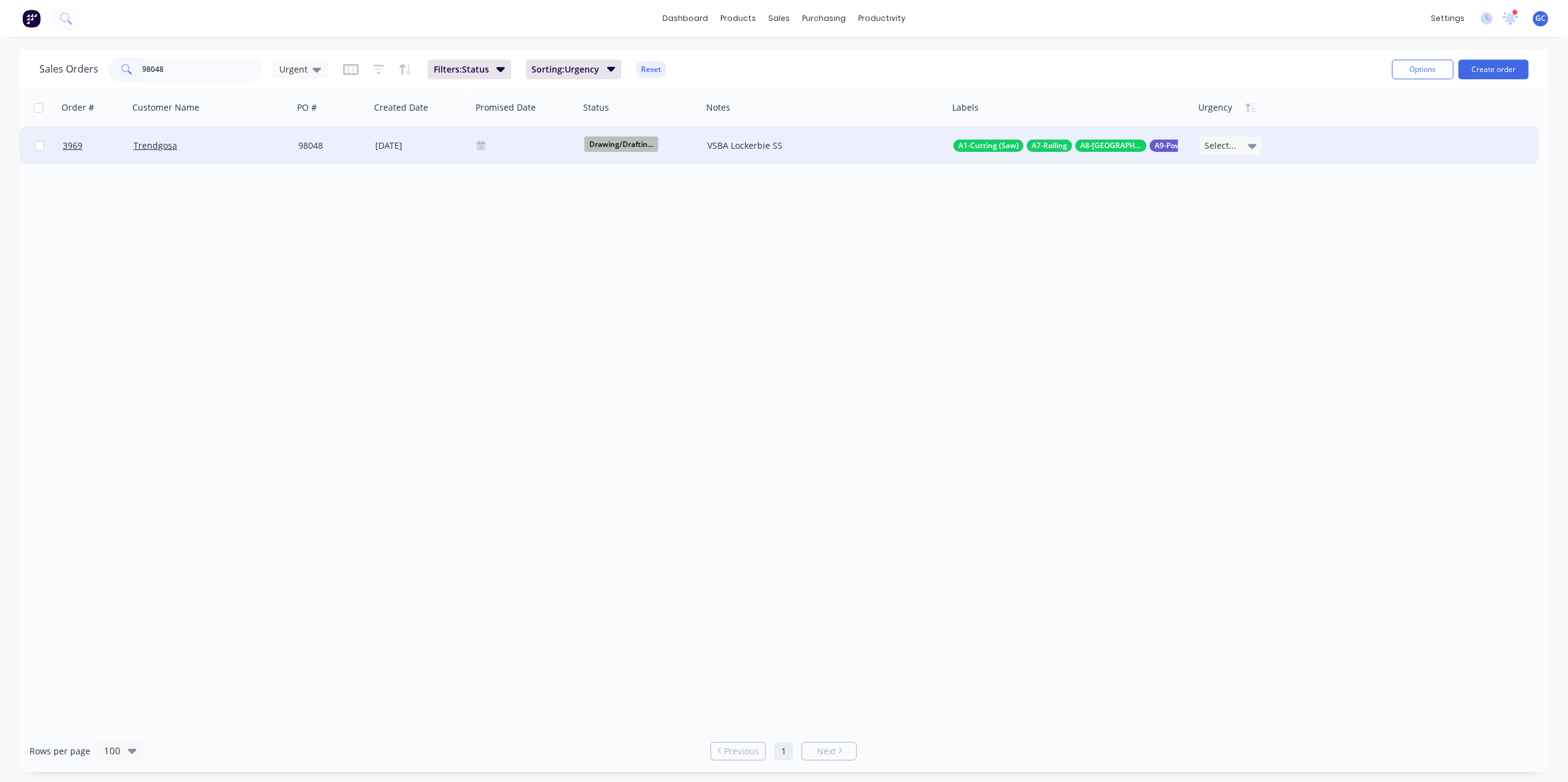
click at [510, 148] on div at bounding box center [525, 145] width 98 height 10
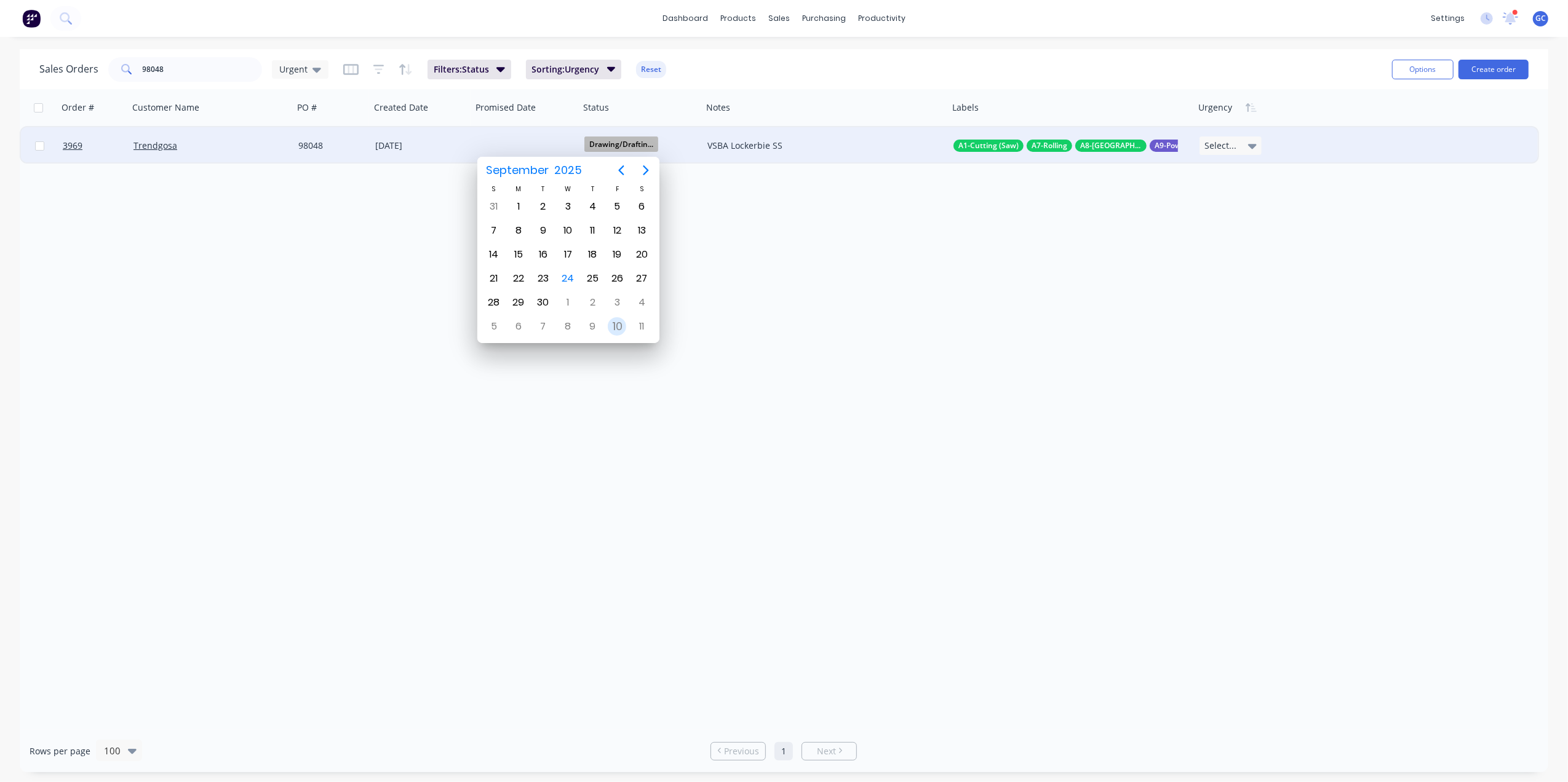
click at [621, 323] on div "10" at bounding box center [617, 327] width 19 height 19
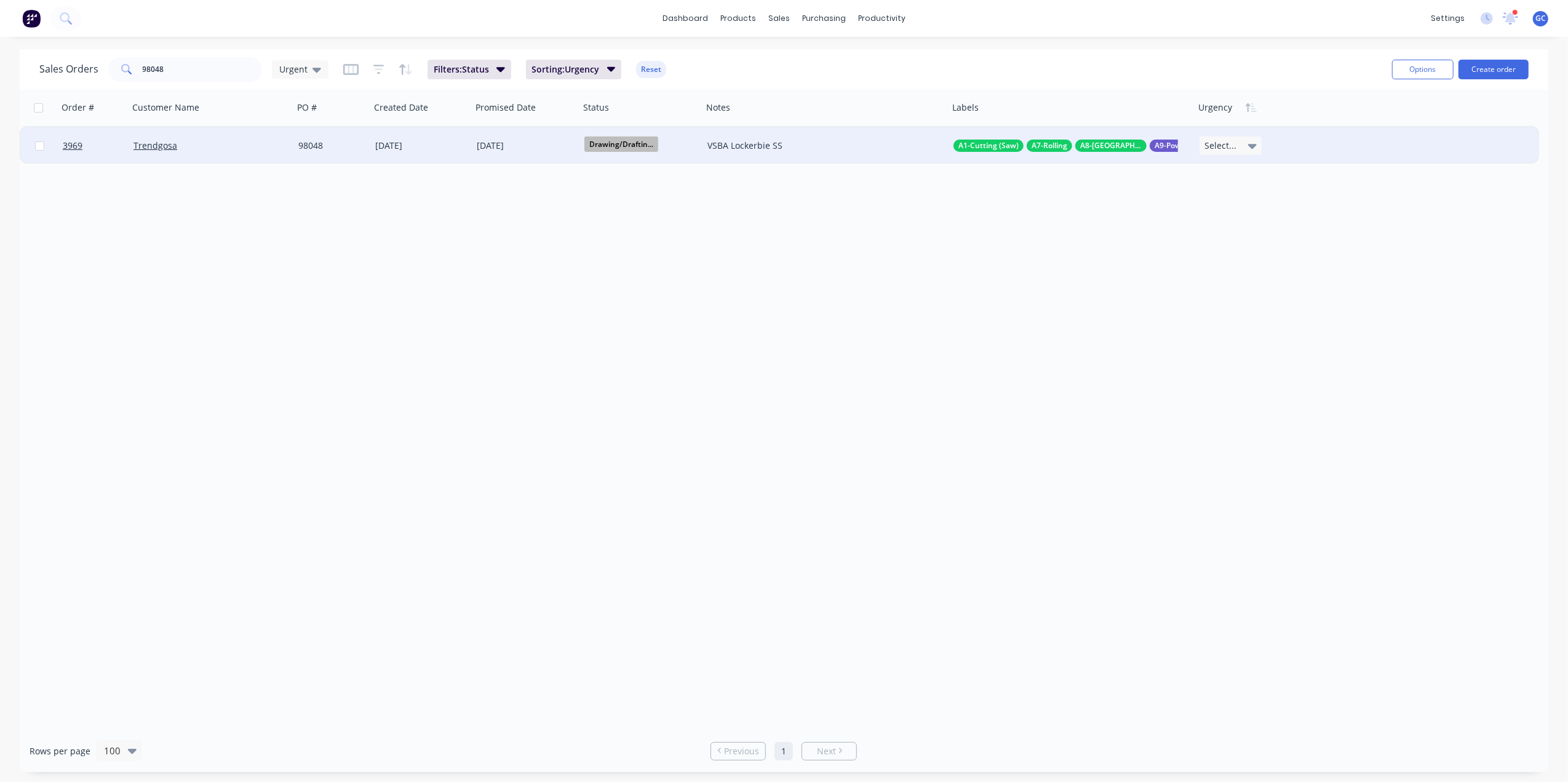
click at [1236, 148] on div "Select..." at bounding box center [1230, 146] width 62 height 19
click at [1241, 286] on div "5 Due Date" at bounding box center [1229, 286] width 48 height 18
click at [1226, 144] on div "5 Due Date" at bounding box center [1223, 145] width 48 height 16
click at [1237, 284] on div "5 Due Date" at bounding box center [1229, 286] width 48 height 18
click at [204, 62] on input "98048" at bounding box center [202, 69] width 120 height 24
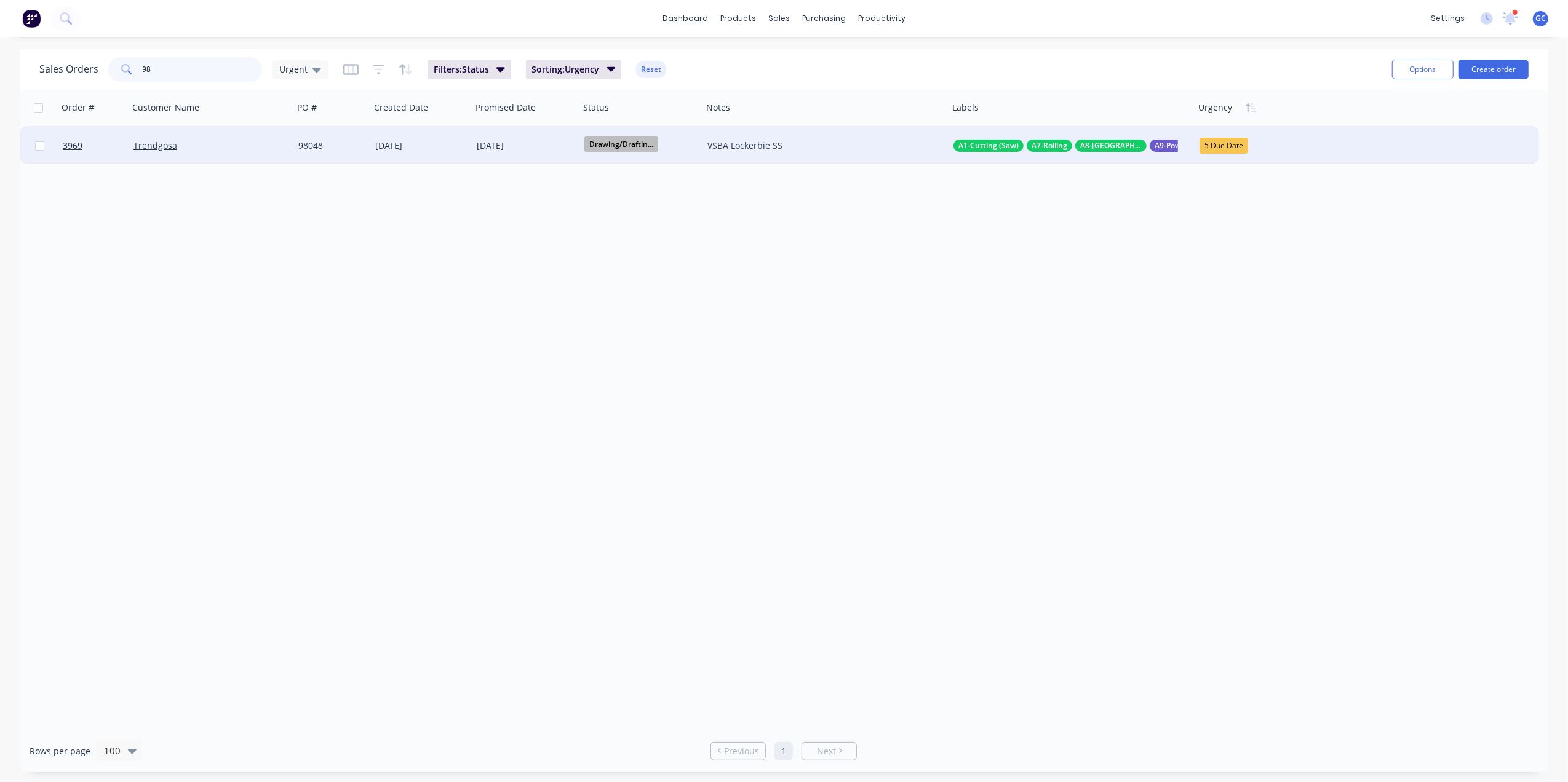
type input "9"
click at [512, 138] on div at bounding box center [526, 146] width 108 height 37
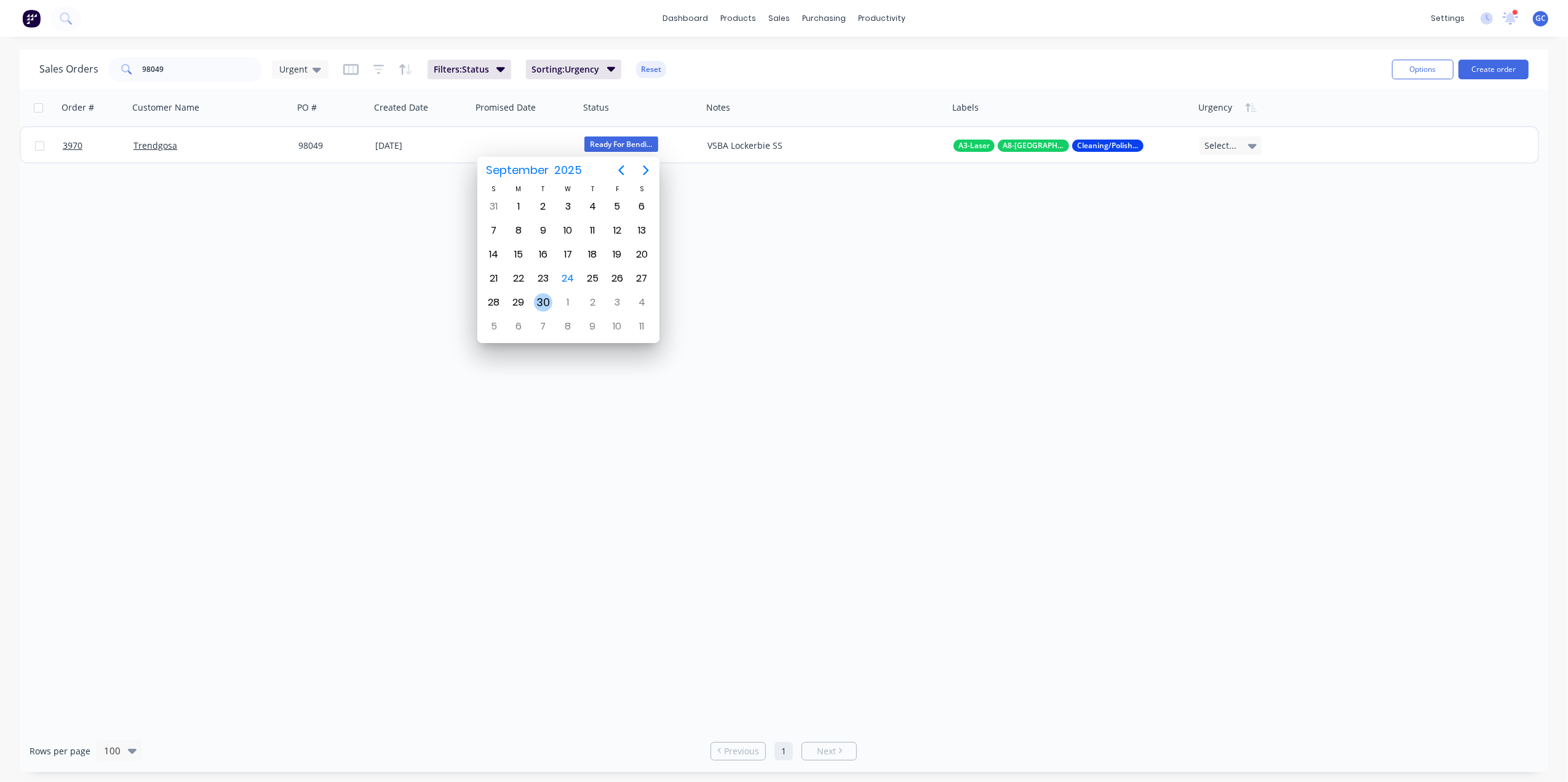
click at [544, 300] on div "30" at bounding box center [544, 303] width 19 height 19
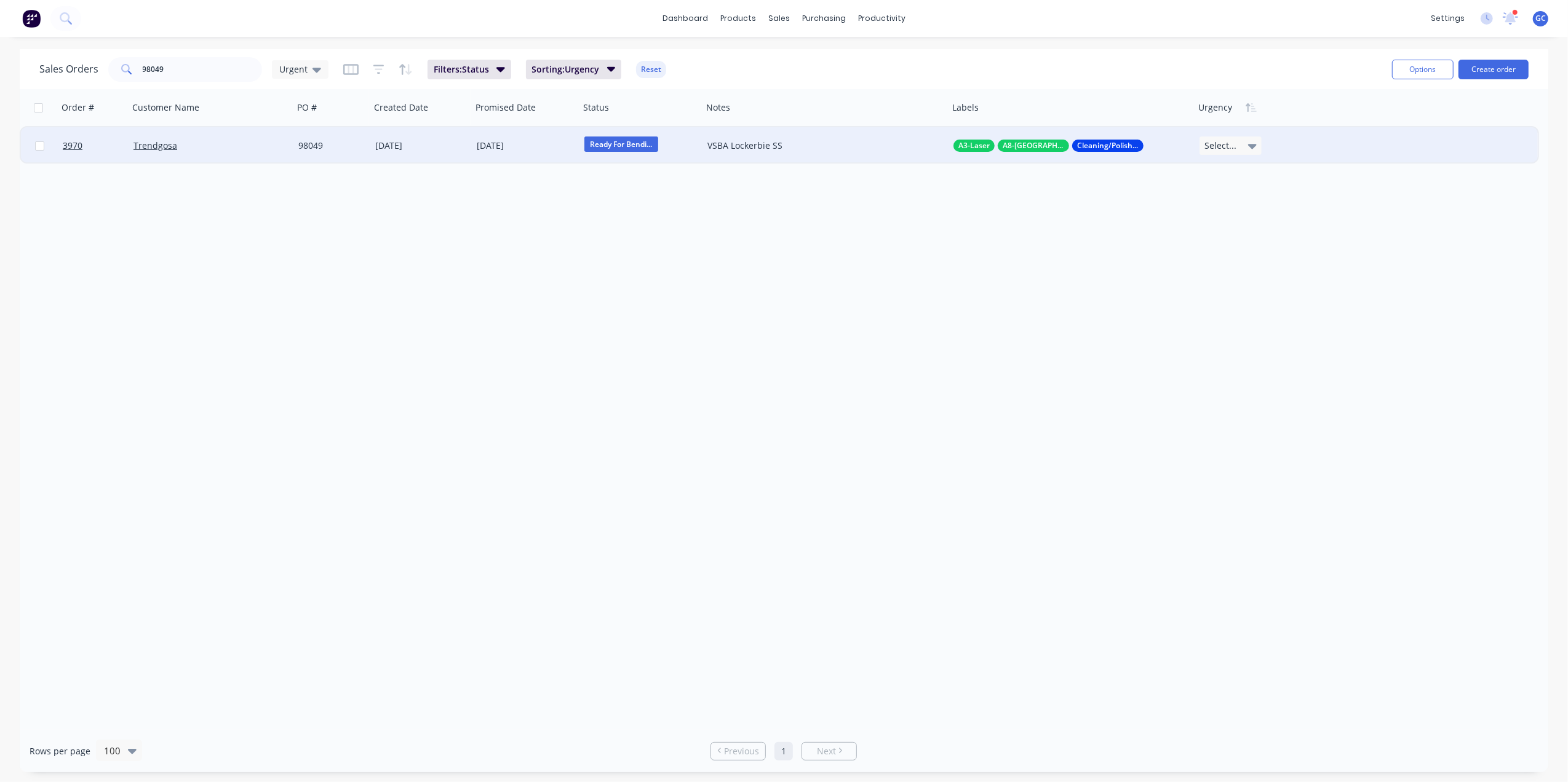
click at [1258, 143] on div "Select..." at bounding box center [1230, 146] width 62 height 19
click at [1238, 307] on div "4 This Month" at bounding box center [1232, 310] width 54 height 18
click at [190, 66] on input "98049" at bounding box center [202, 69] width 120 height 24
type input "9"
click at [535, 148] on div at bounding box center [525, 145] width 98 height 10
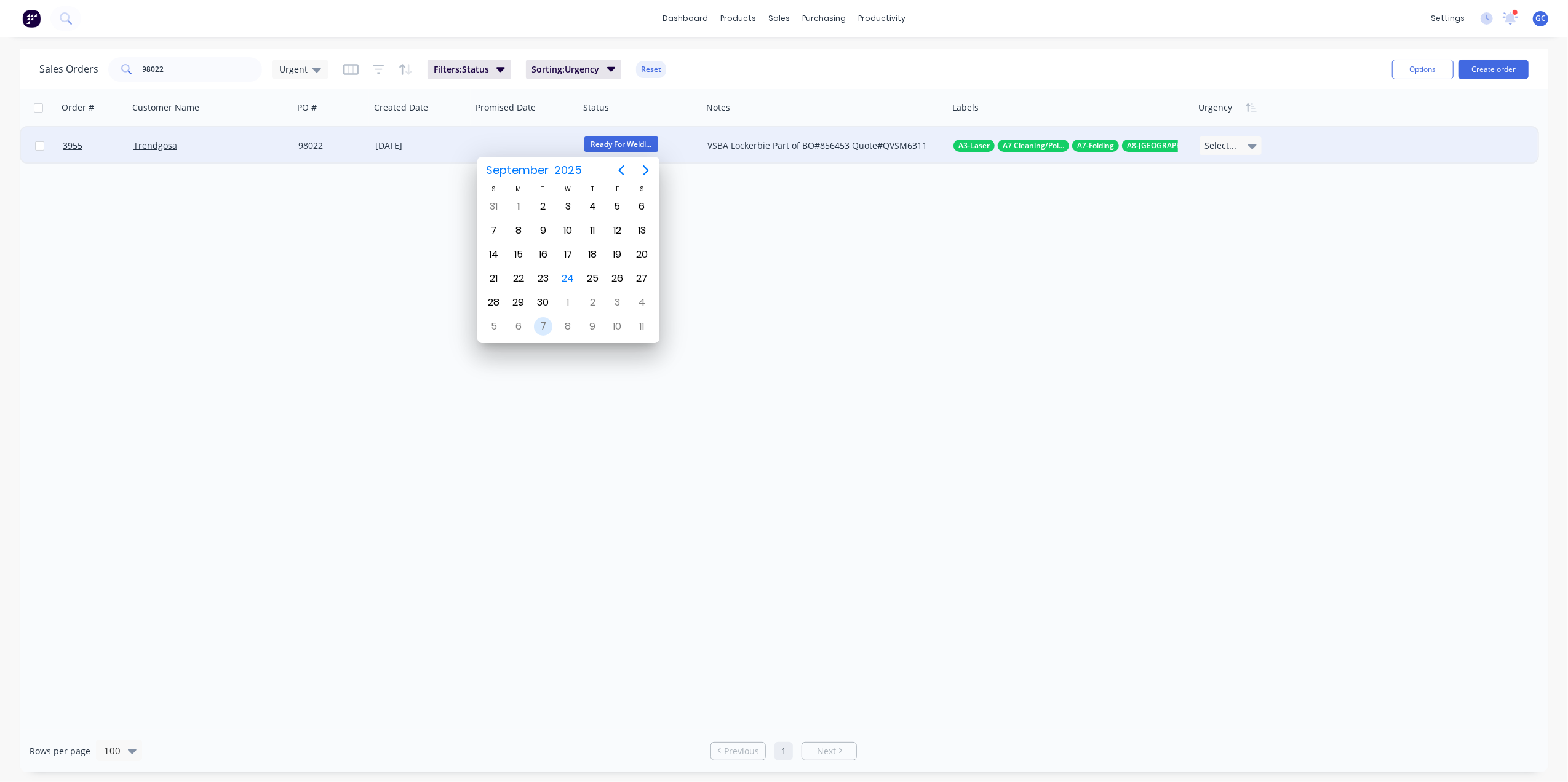
click at [547, 322] on div "7" at bounding box center [544, 327] width 19 height 19
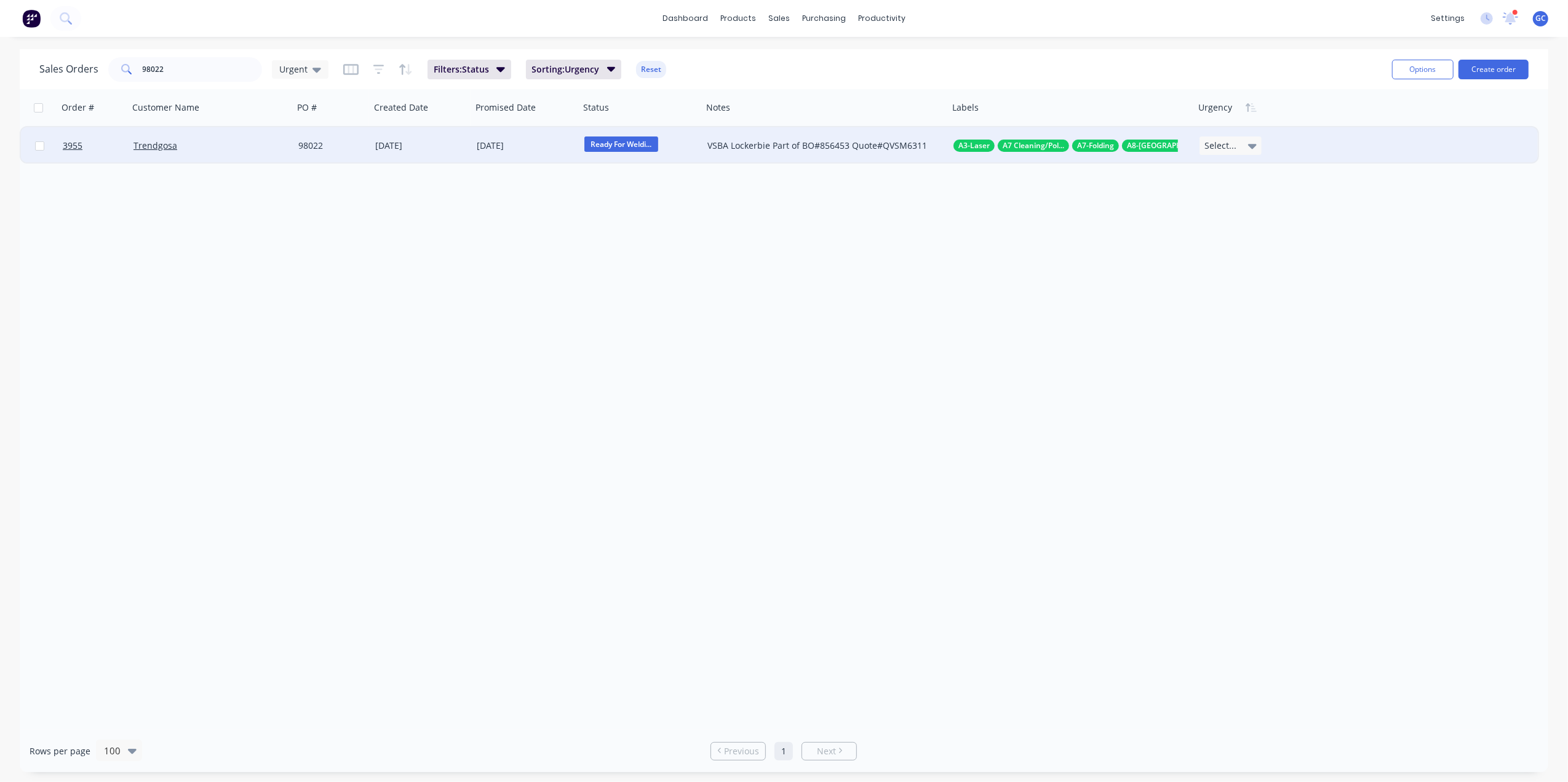
click at [1228, 149] on span "Select..." at bounding box center [1221, 145] width 32 height 12
click at [1241, 290] on div "5 Due Date" at bounding box center [1229, 286] width 48 height 18
click at [188, 74] on input "98022" at bounding box center [202, 69] width 120 height 24
type input "9"
click at [518, 144] on div at bounding box center [525, 145] width 98 height 10
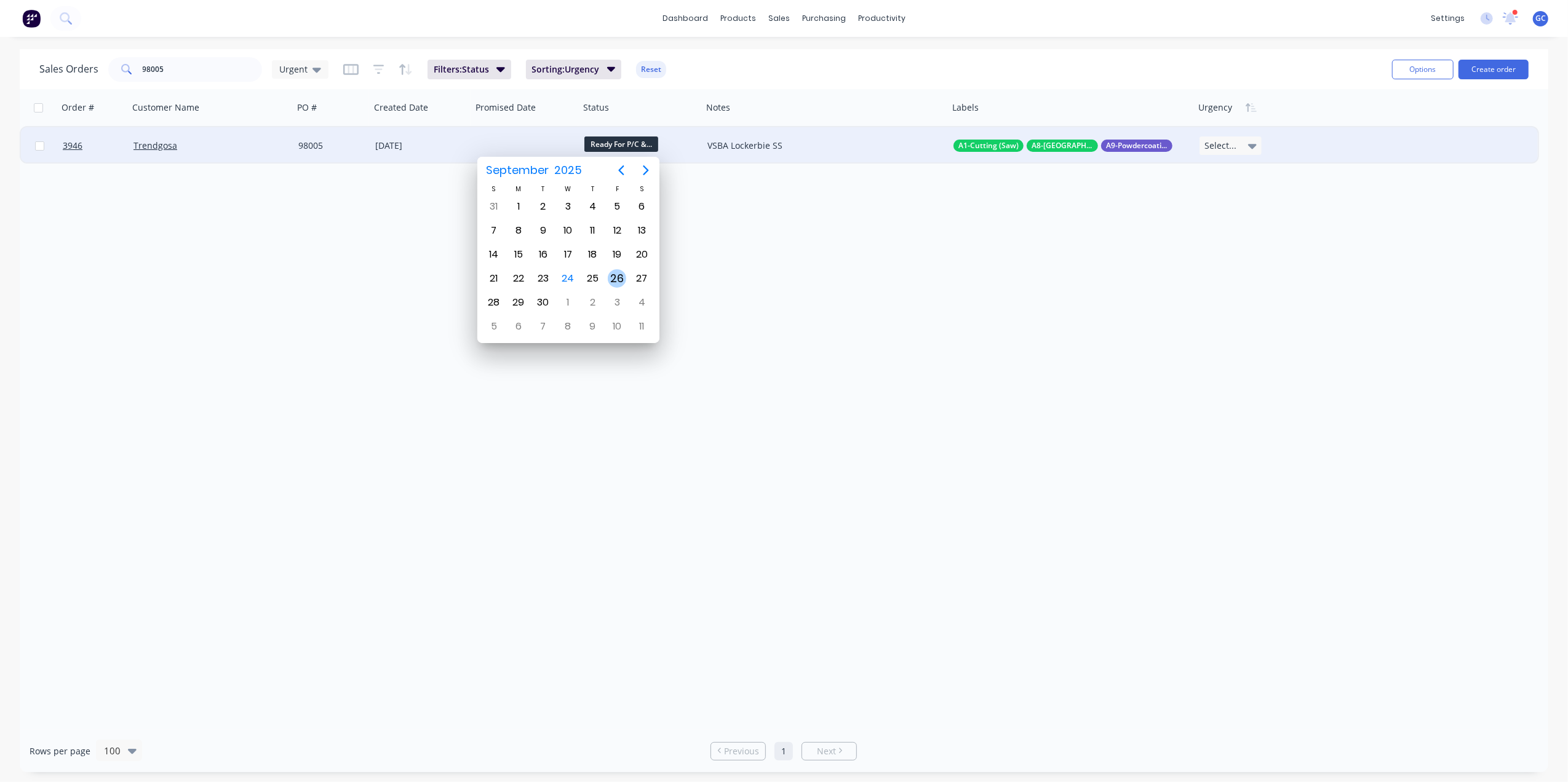
click at [611, 276] on div "26" at bounding box center [617, 278] width 19 height 19
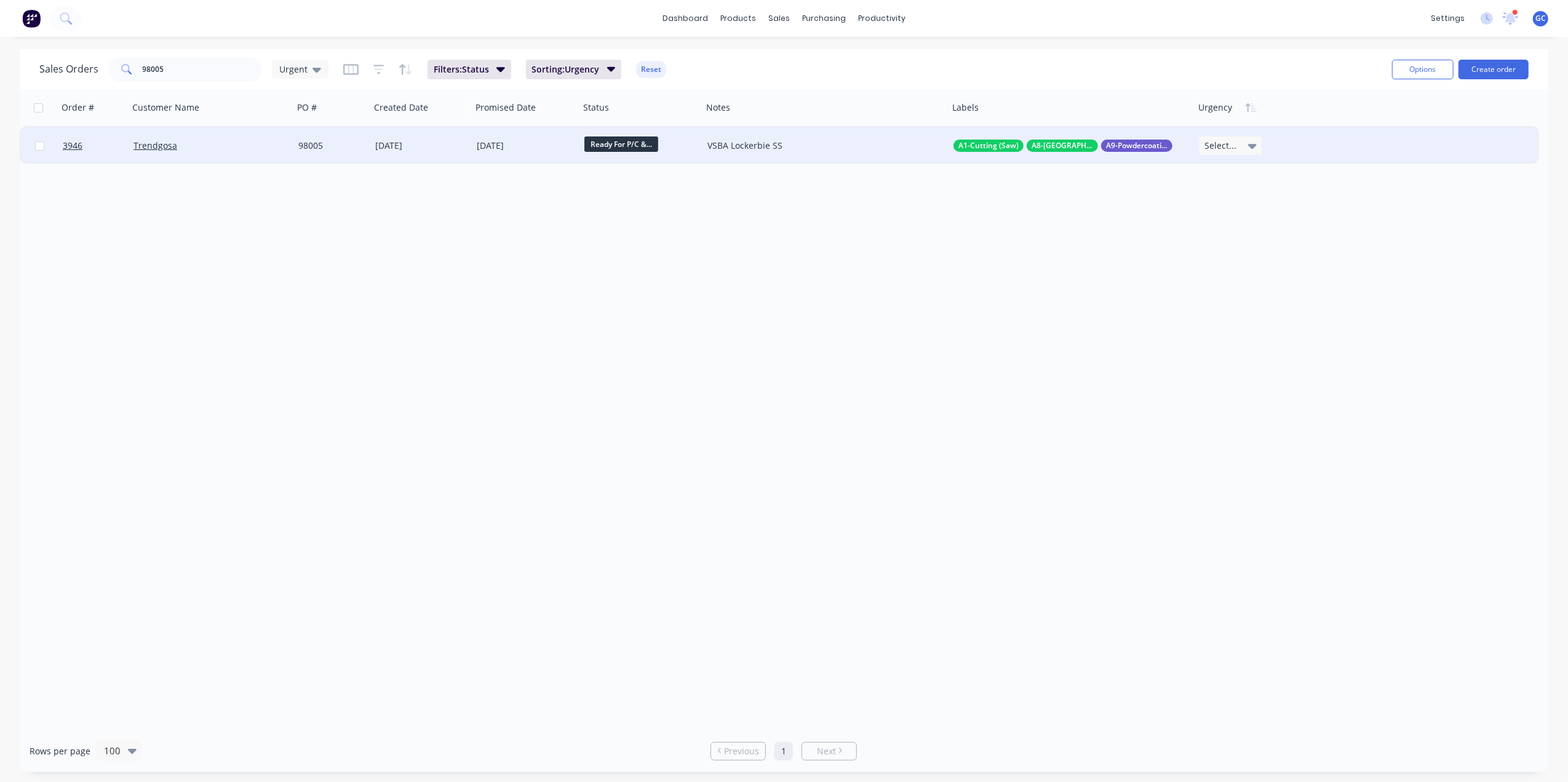
click at [1214, 148] on span "Select..." at bounding box center [1221, 145] width 32 height 12
click at [1237, 284] on div "5 Due Date" at bounding box center [1229, 286] width 48 height 18
click at [162, 64] on input "98005" at bounding box center [202, 69] width 120 height 24
type input "9"
click at [1232, 145] on span "Select..." at bounding box center [1221, 145] width 32 height 12
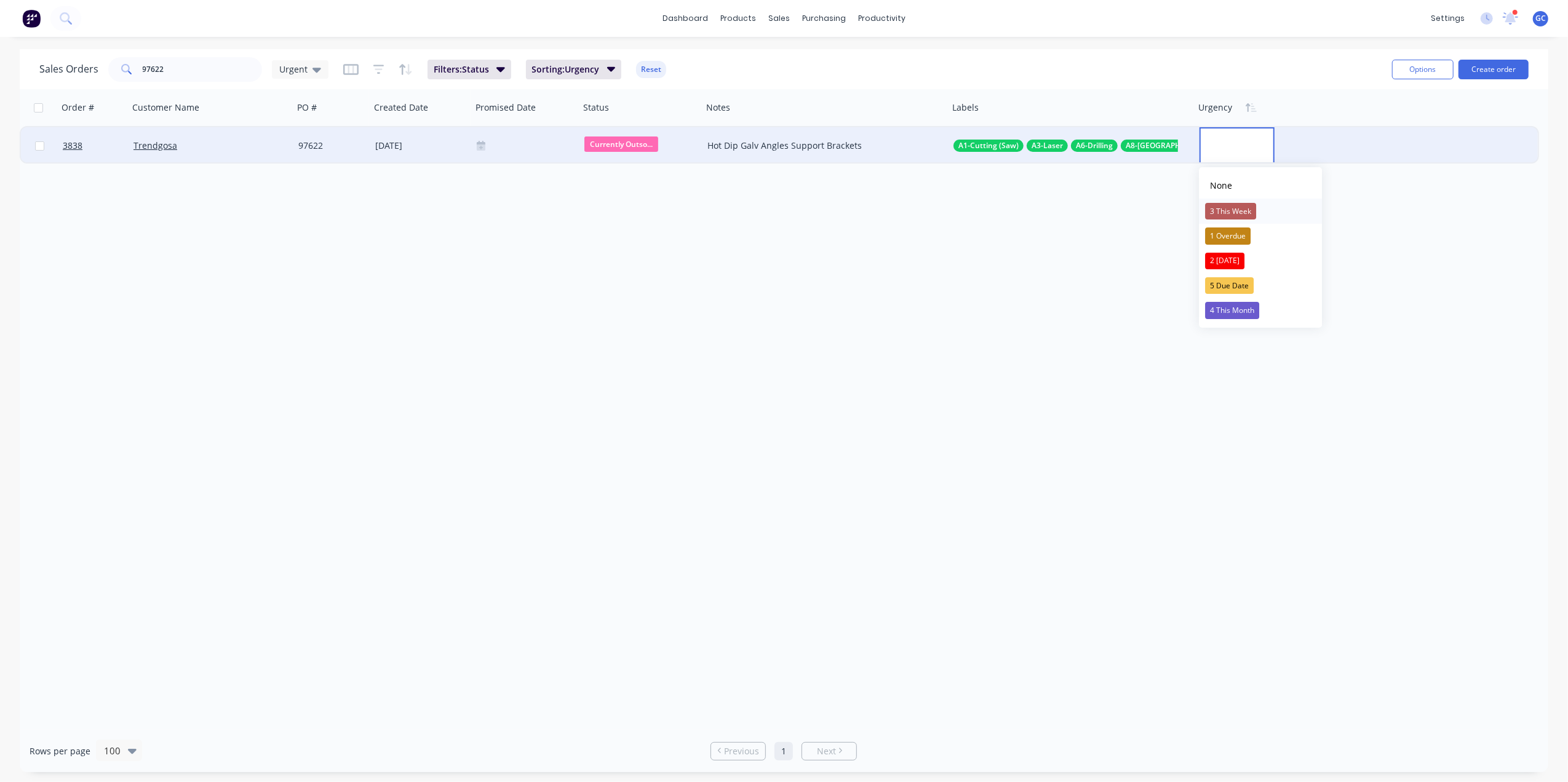
click at [1241, 215] on div "3 This Week" at bounding box center [1230, 211] width 51 height 18
click at [491, 141] on div at bounding box center [525, 145] width 98 height 10
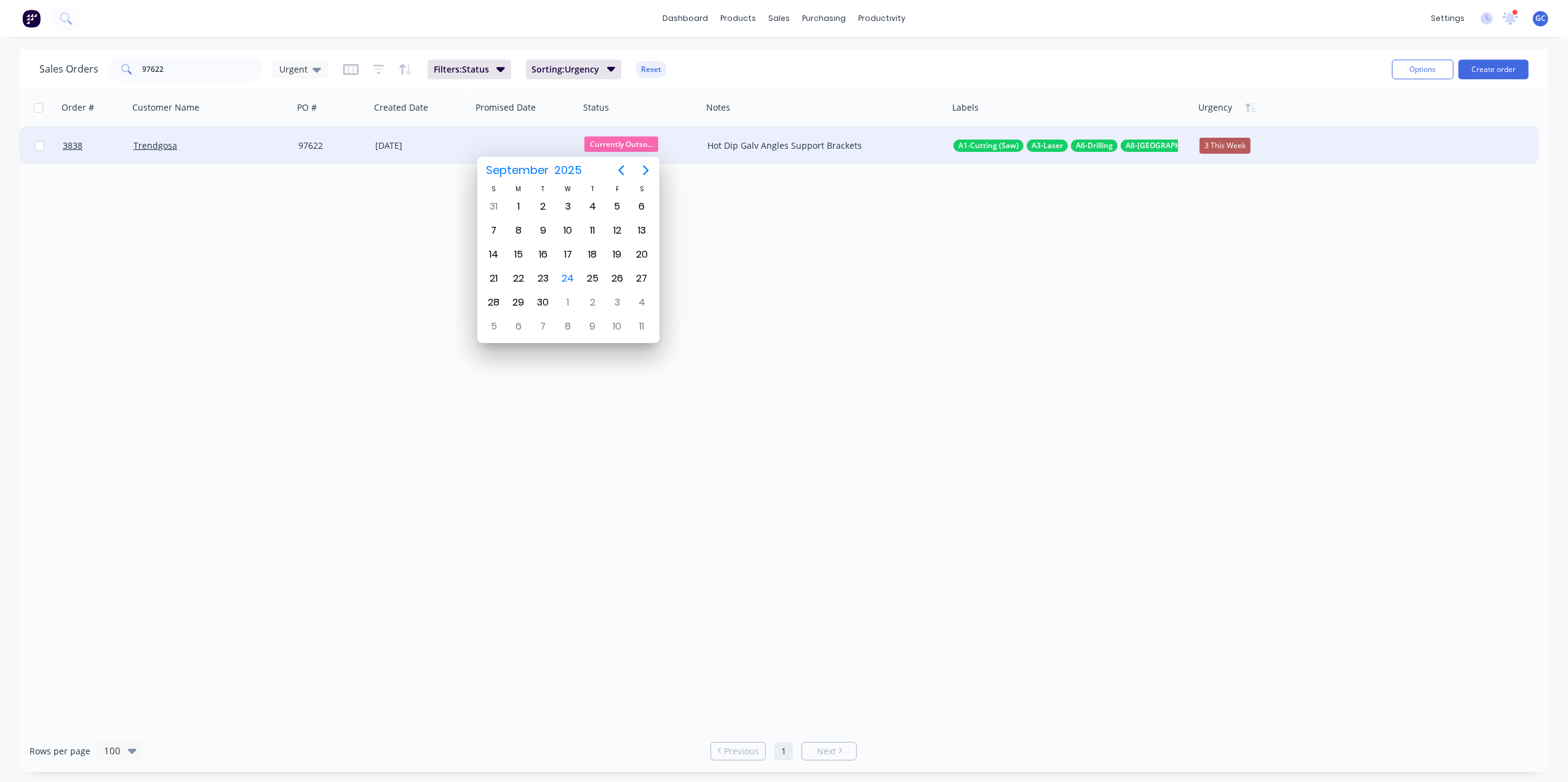
click at [1223, 141] on div "3 This Week" at bounding box center [1224, 145] width 51 height 16
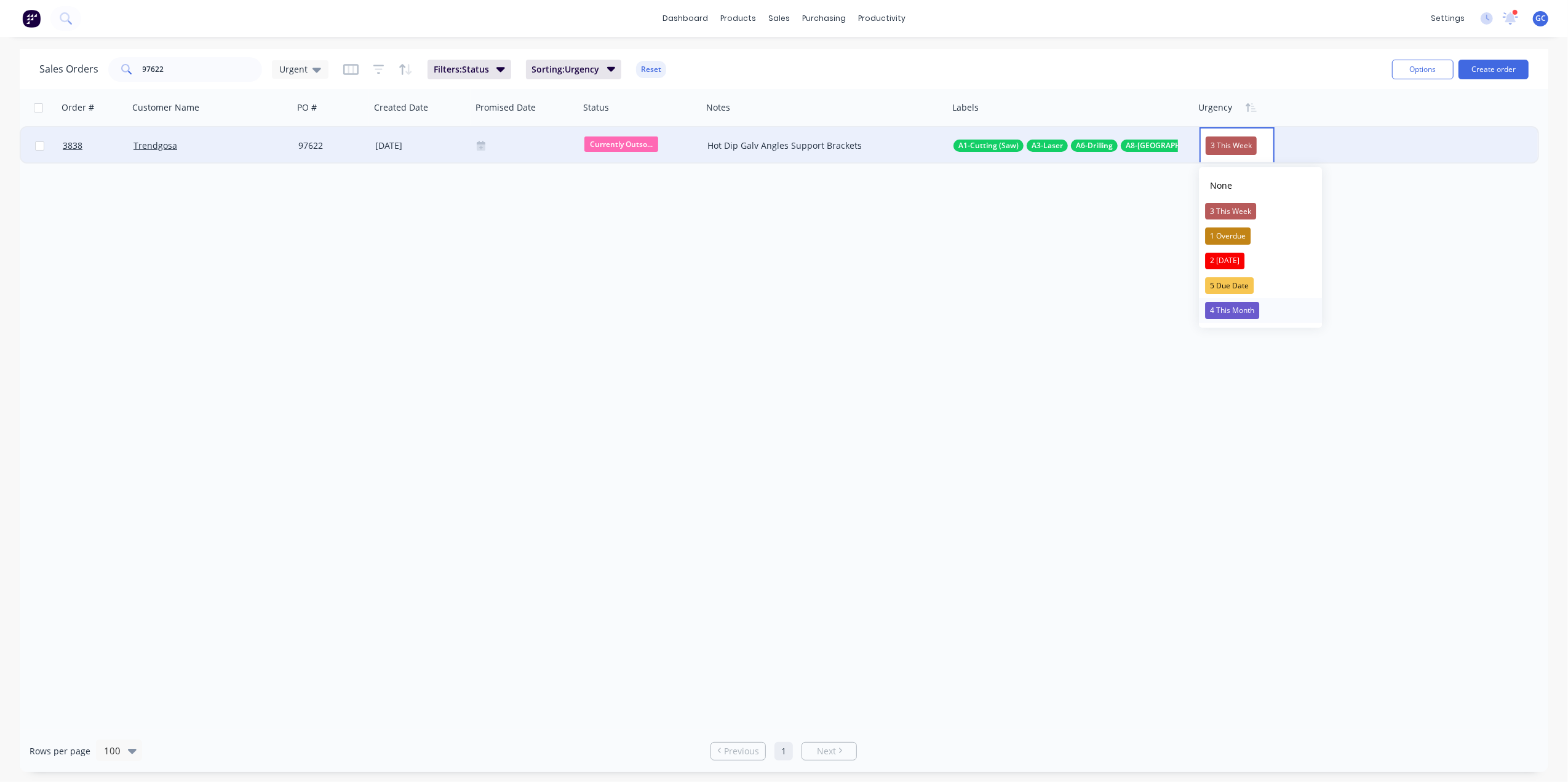
click at [1221, 311] on div "4 This Month" at bounding box center [1232, 310] width 54 height 18
click at [518, 148] on div at bounding box center [525, 145] width 98 height 10
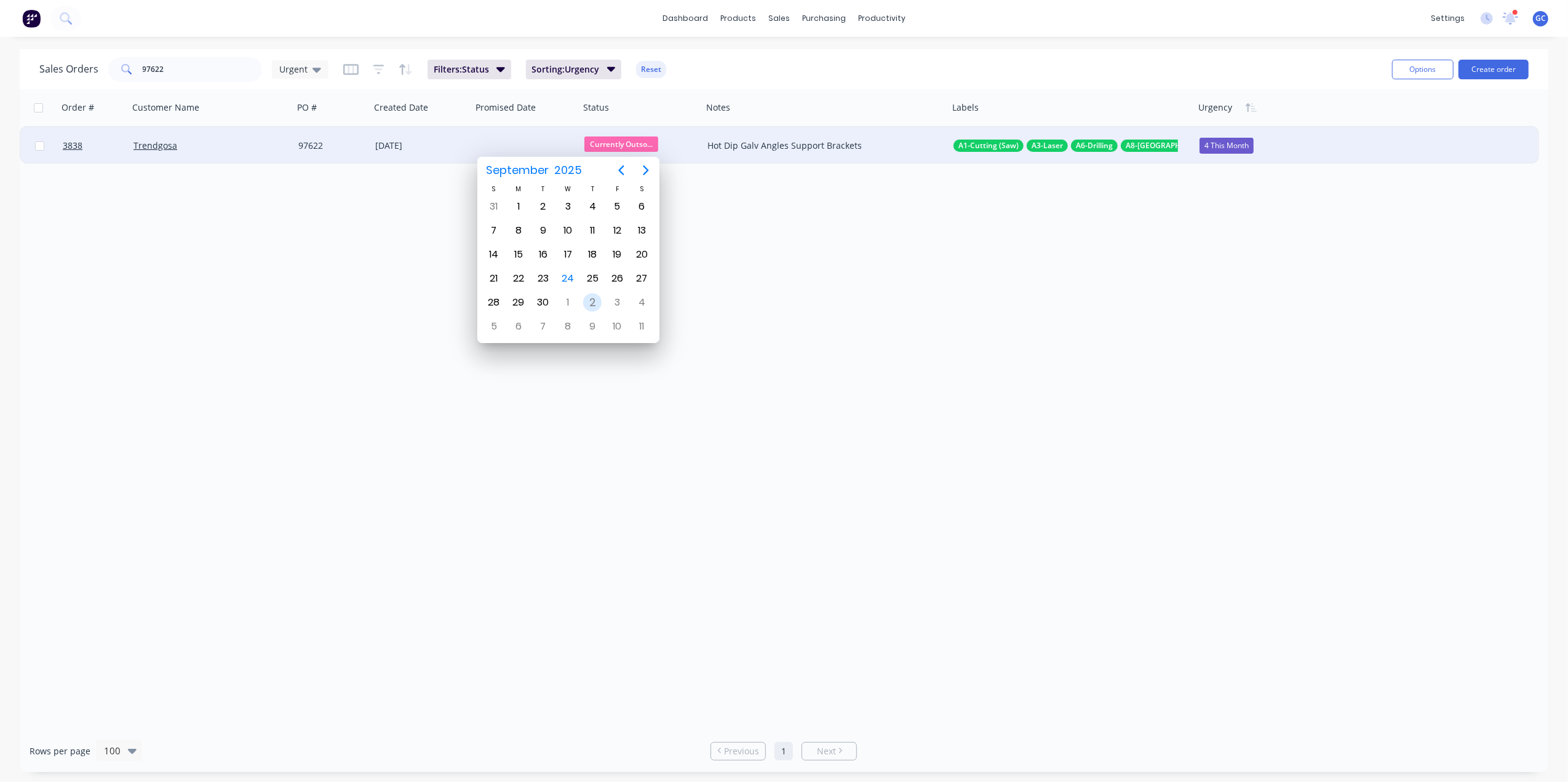
click at [582, 303] on div "2" at bounding box center [592, 303] width 24 height 23
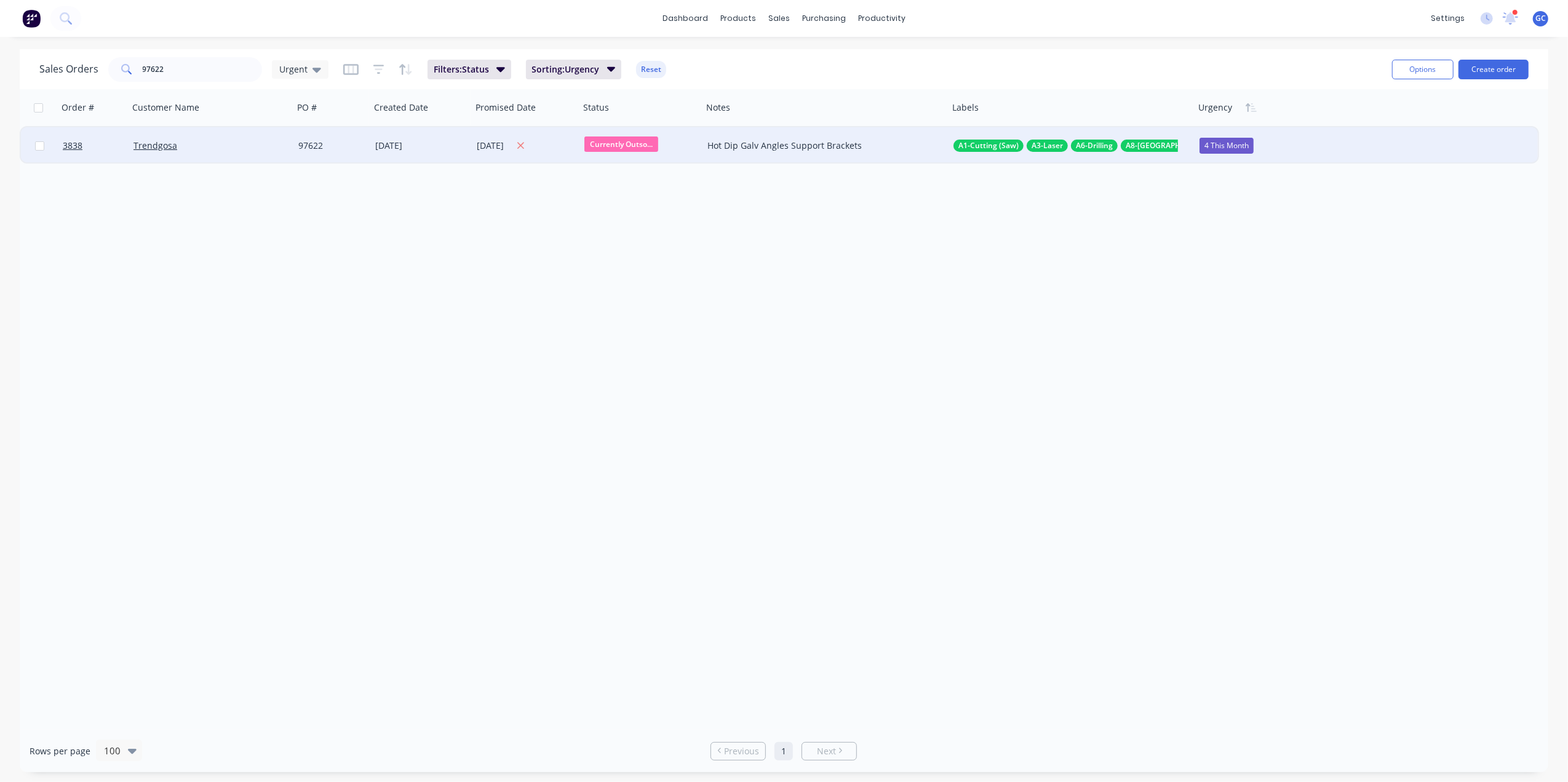
click at [510, 144] on div "[DATE]" at bounding box center [525, 146] width 98 height 16
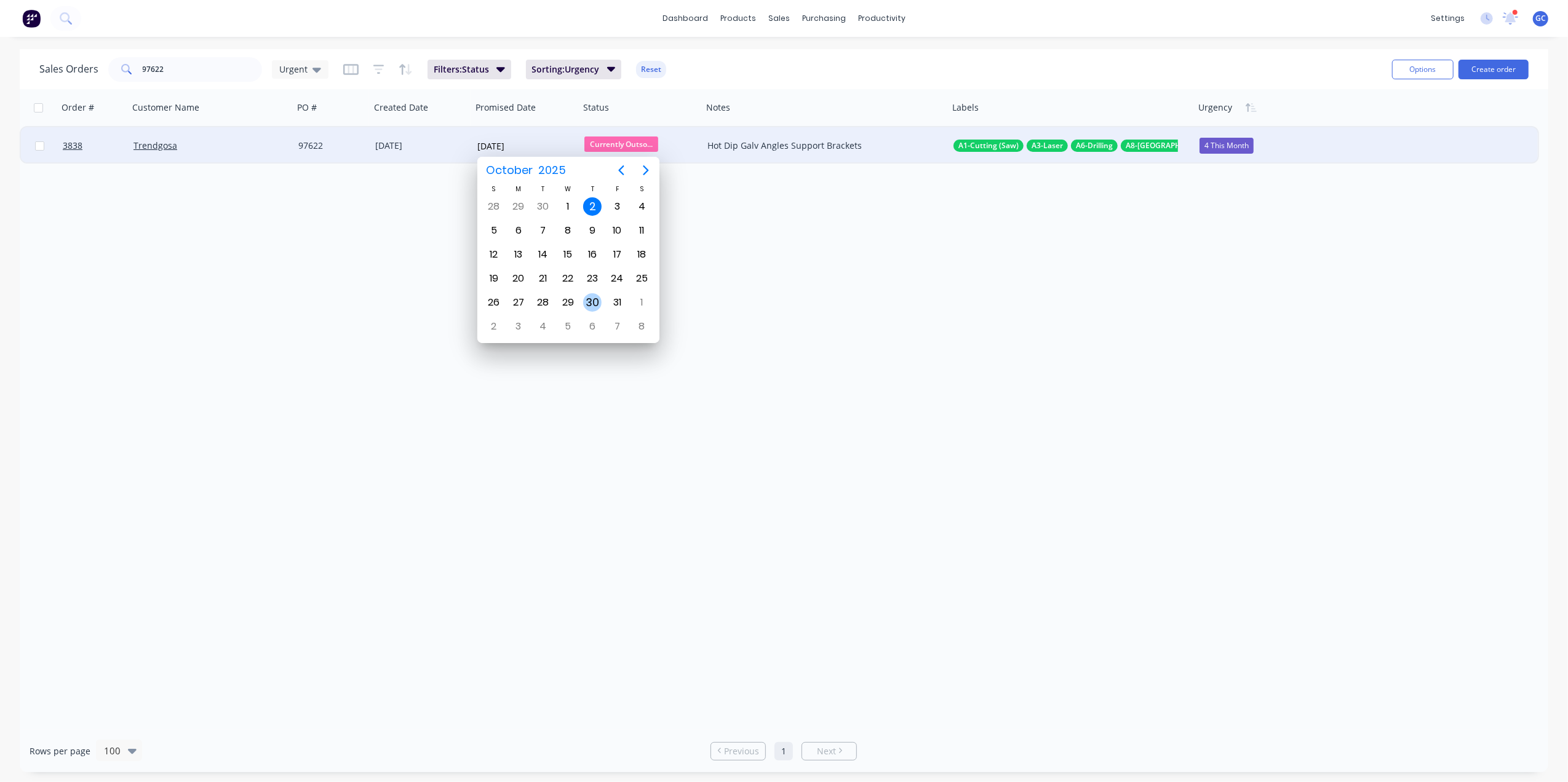
click at [600, 306] on div "30" at bounding box center [592, 303] width 19 height 19
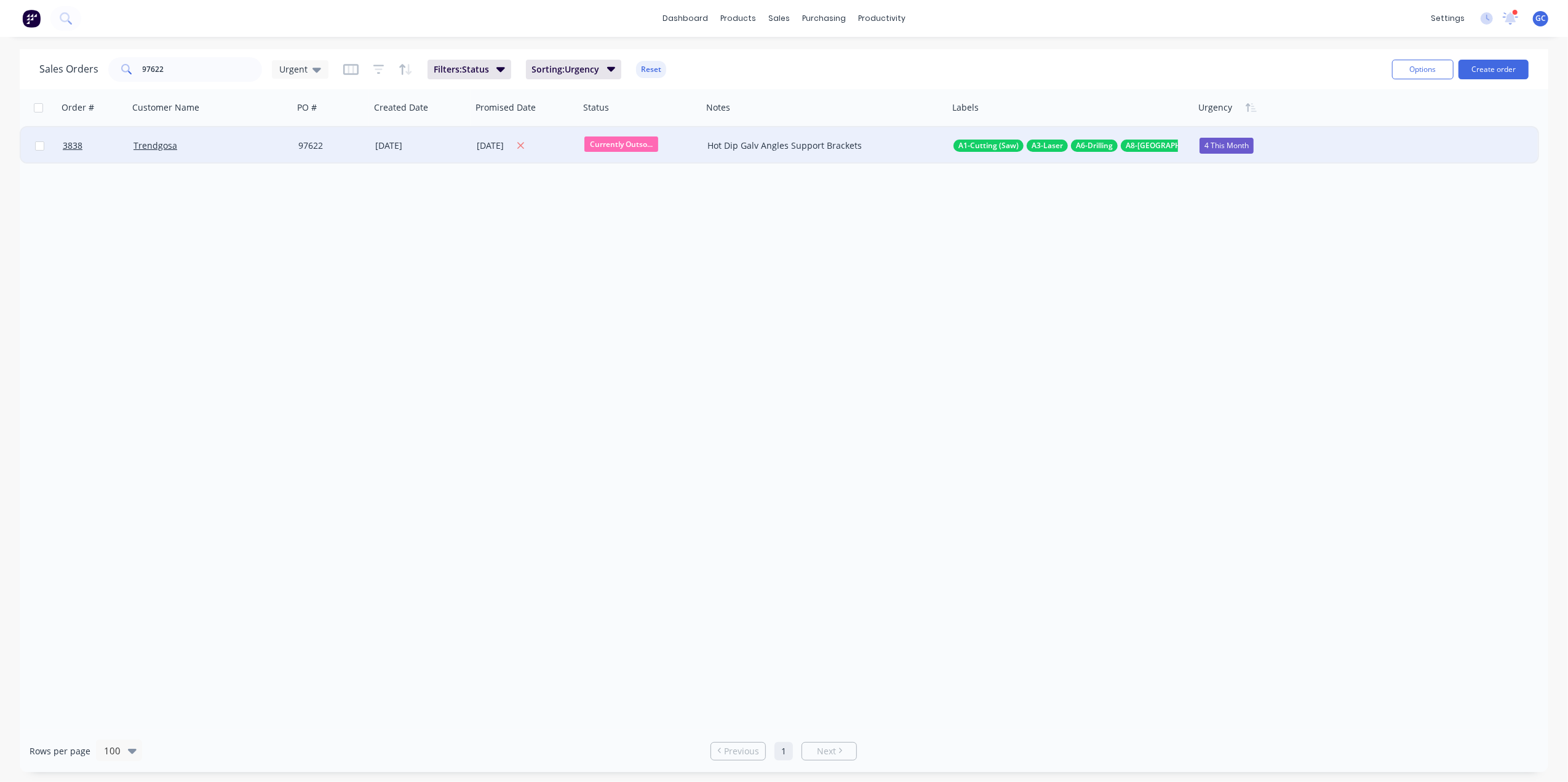
click at [510, 144] on div "30 October 2025" at bounding box center [525, 146] width 98 height 16
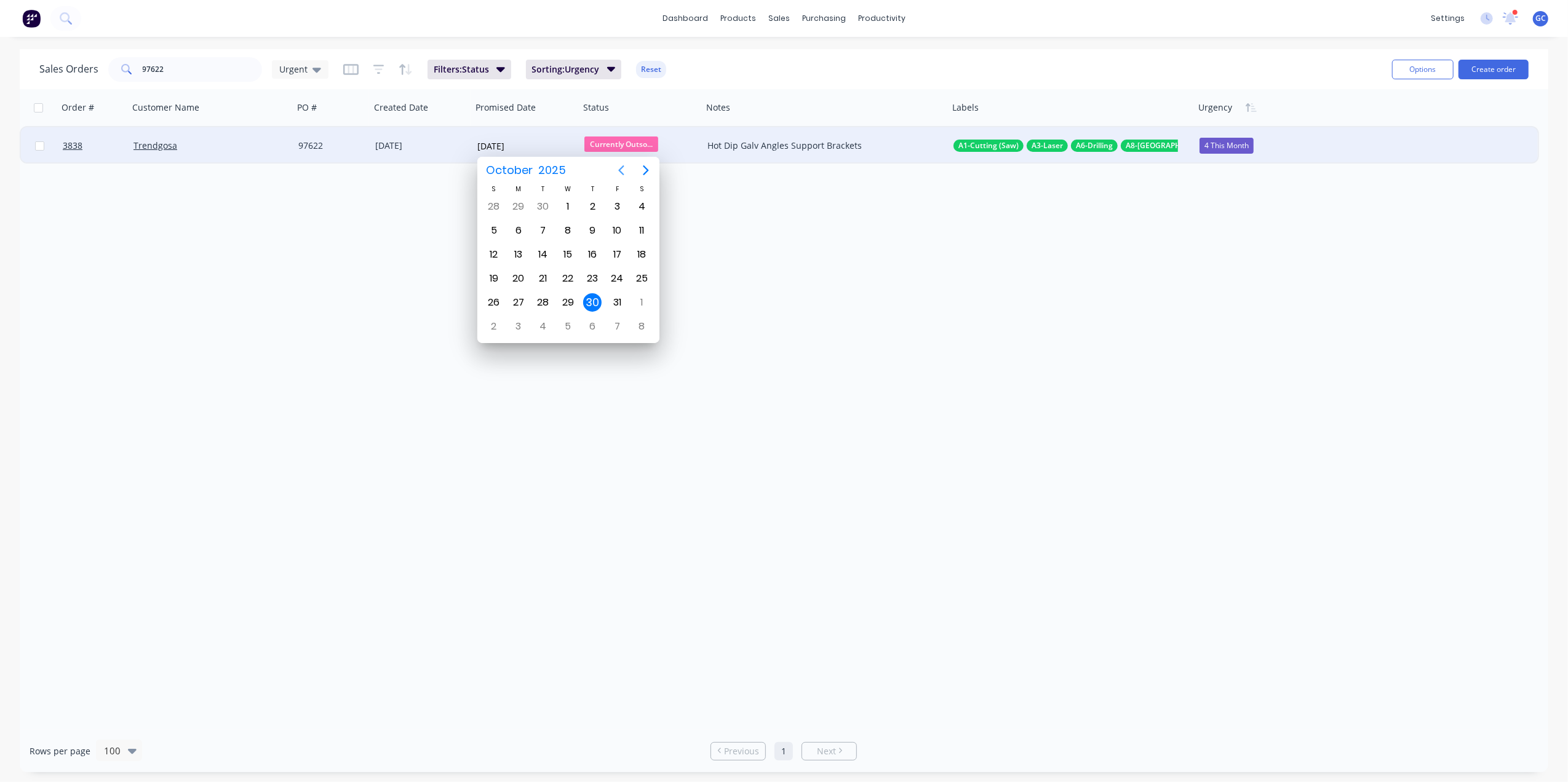
click at [623, 169] on icon "Previous page" at bounding box center [621, 170] width 15 height 15
click at [550, 298] on div "30" at bounding box center [544, 303] width 19 height 19
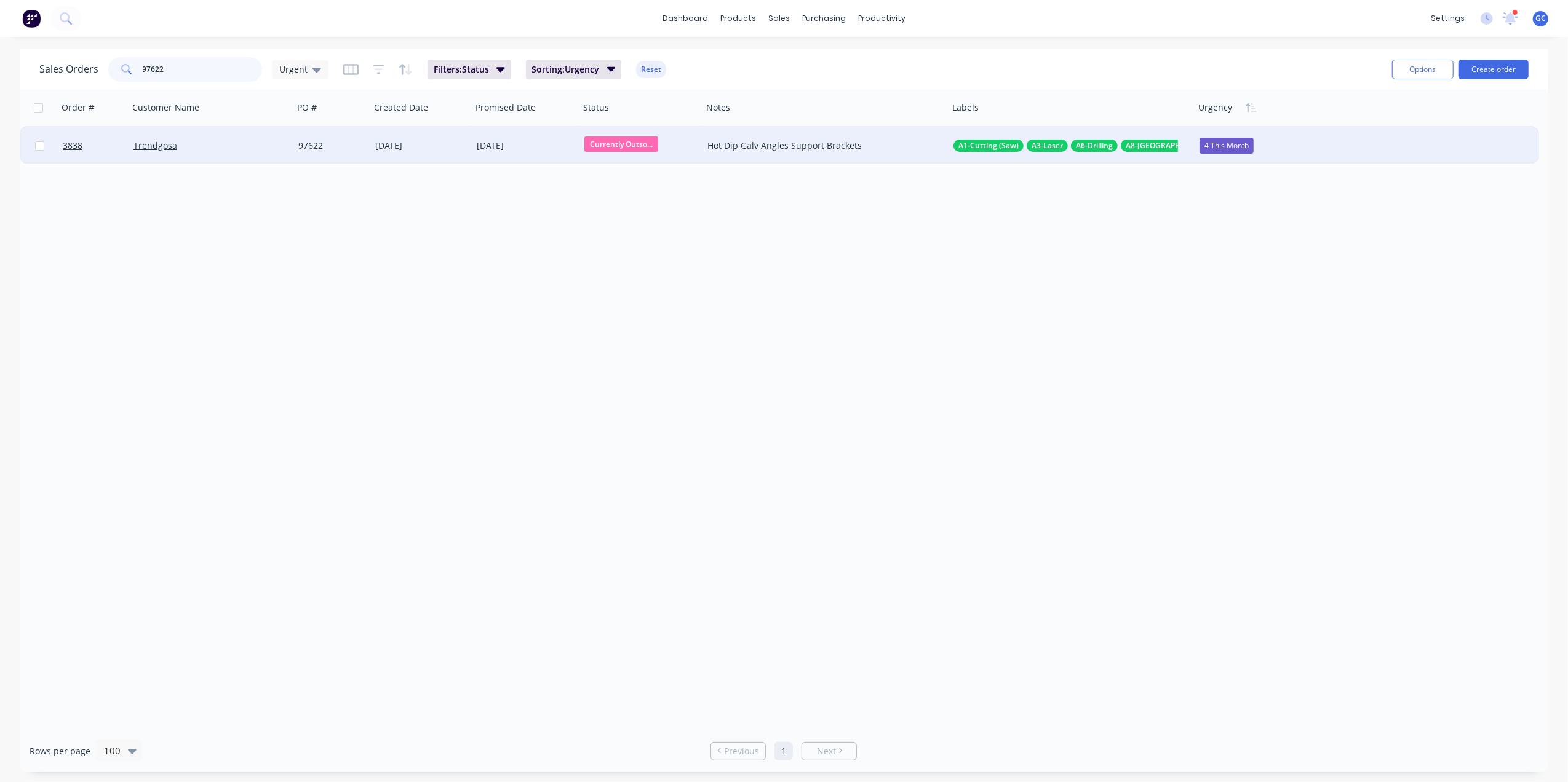
click at [195, 59] on input "97622" at bounding box center [202, 69] width 120 height 24
type input "9"
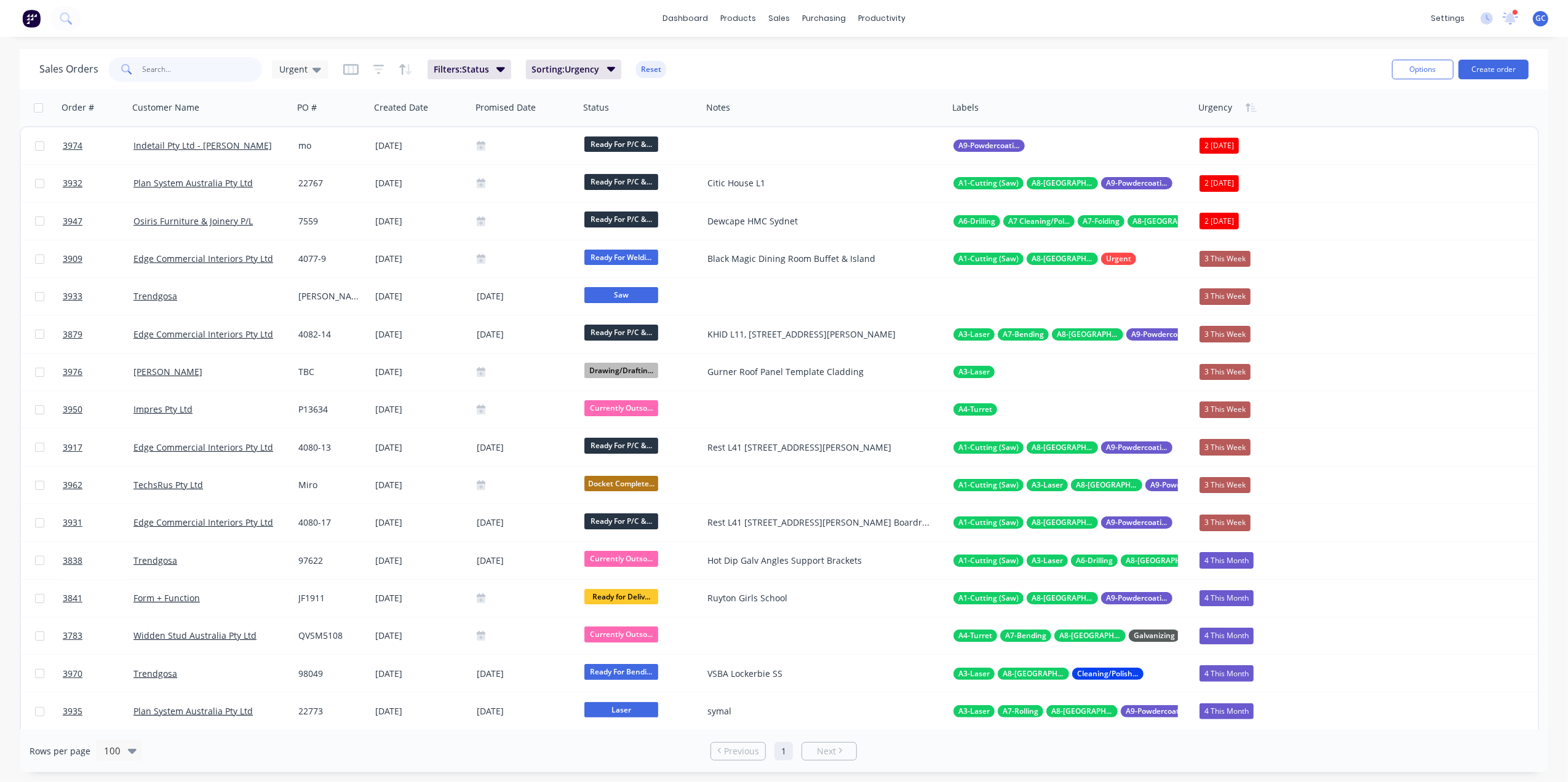
click at [188, 65] on input "text" at bounding box center [202, 69] width 120 height 24
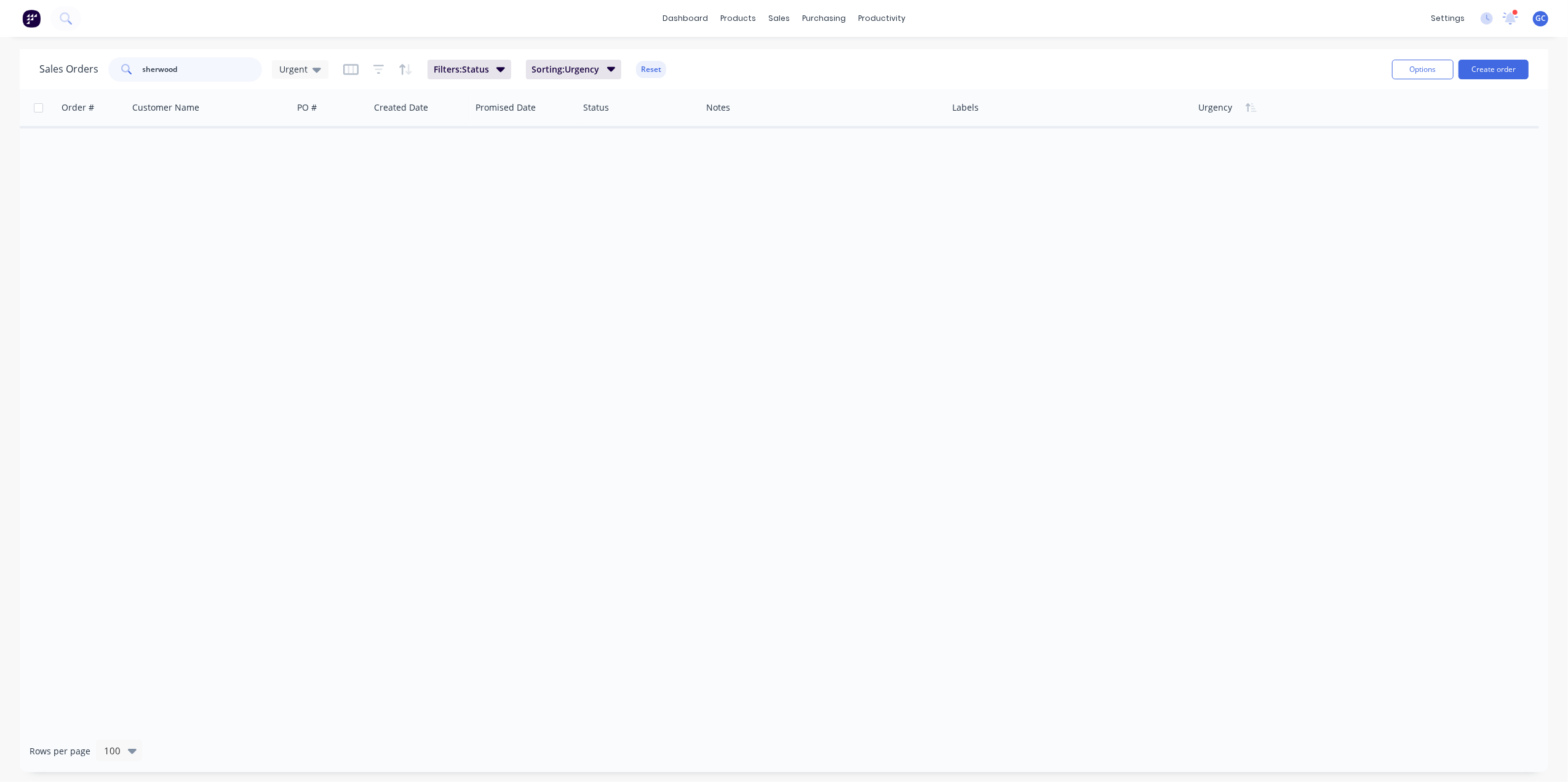
type input "sherwood"
click at [212, 55] on div "Sales Orders sherwood Urgent Filters: Status Sorting: Urgency Reset" at bounding box center [710, 69] width 1343 height 30
click at [210, 70] on input "sherwood" at bounding box center [202, 69] width 120 height 24
drag, startPoint x: 210, startPoint y: 70, endPoint x: 97, endPoint y: 67, distance: 113.0
click at [97, 67] on div "Sales Orders sherwood Urgent" at bounding box center [183, 69] width 290 height 24
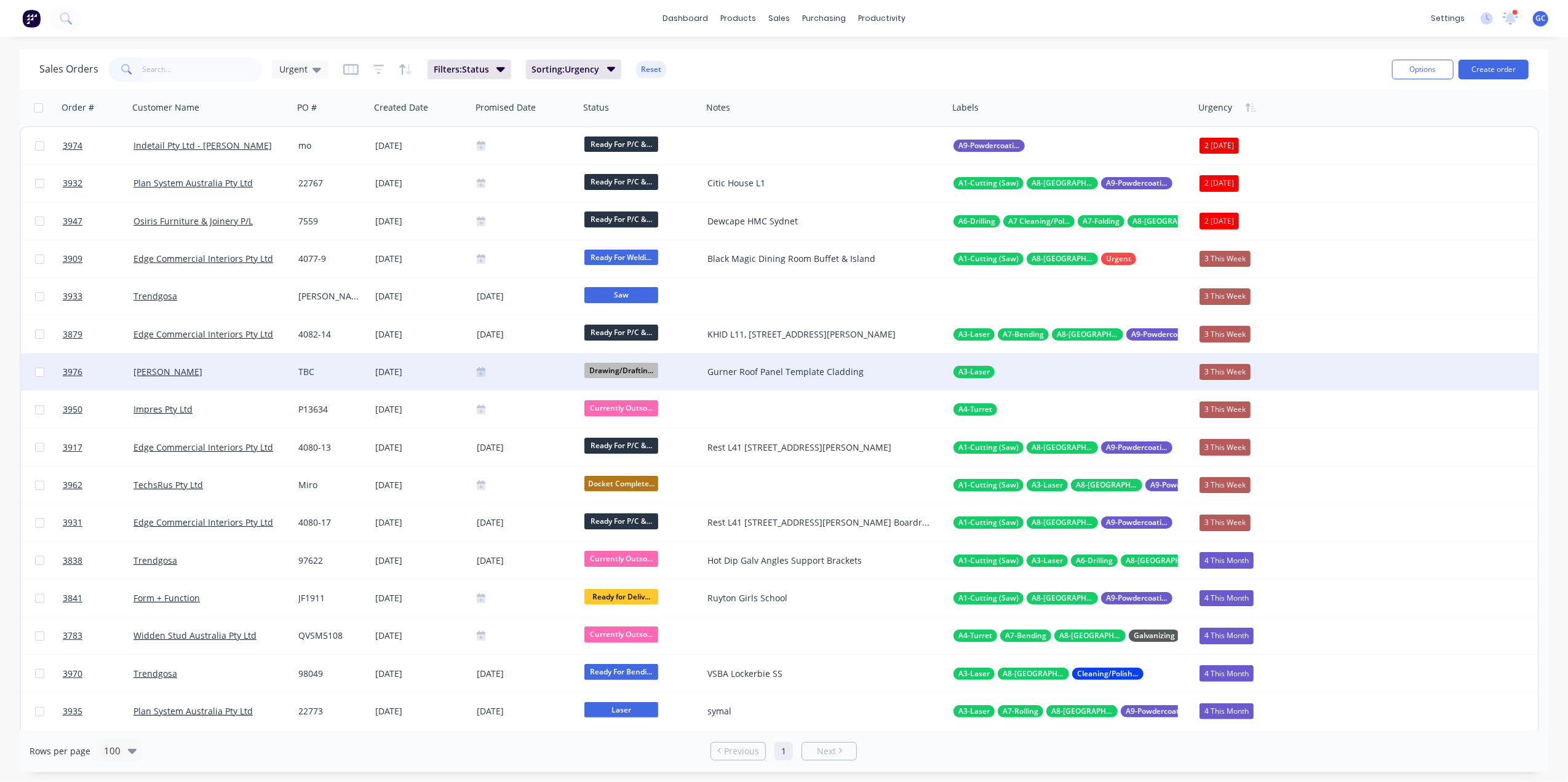
click at [527, 371] on div at bounding box center [525, 371] width 98 height 10
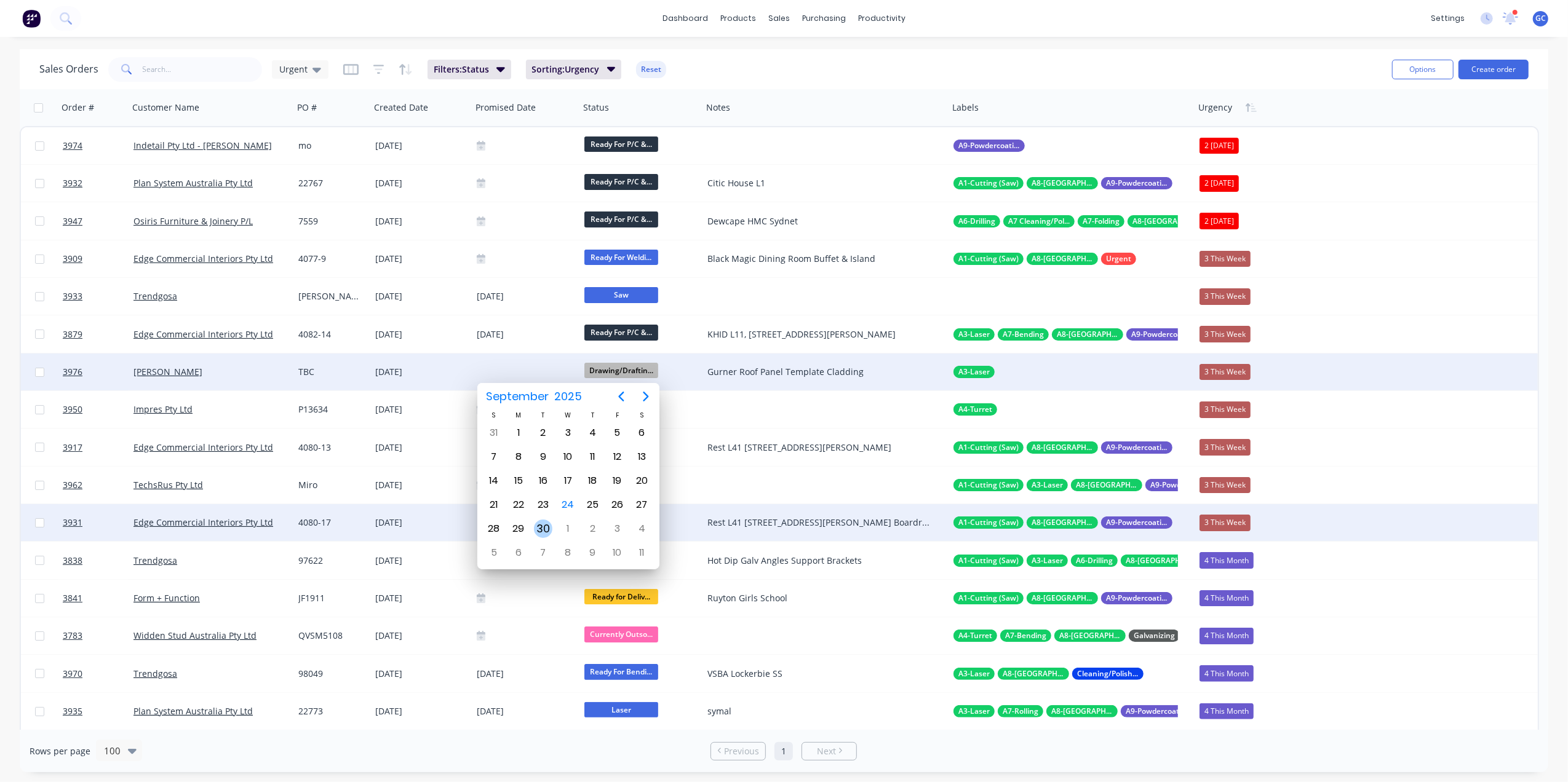
click at [535, 532] on div "30" at bounding box center [544, 529] width 19 height 19
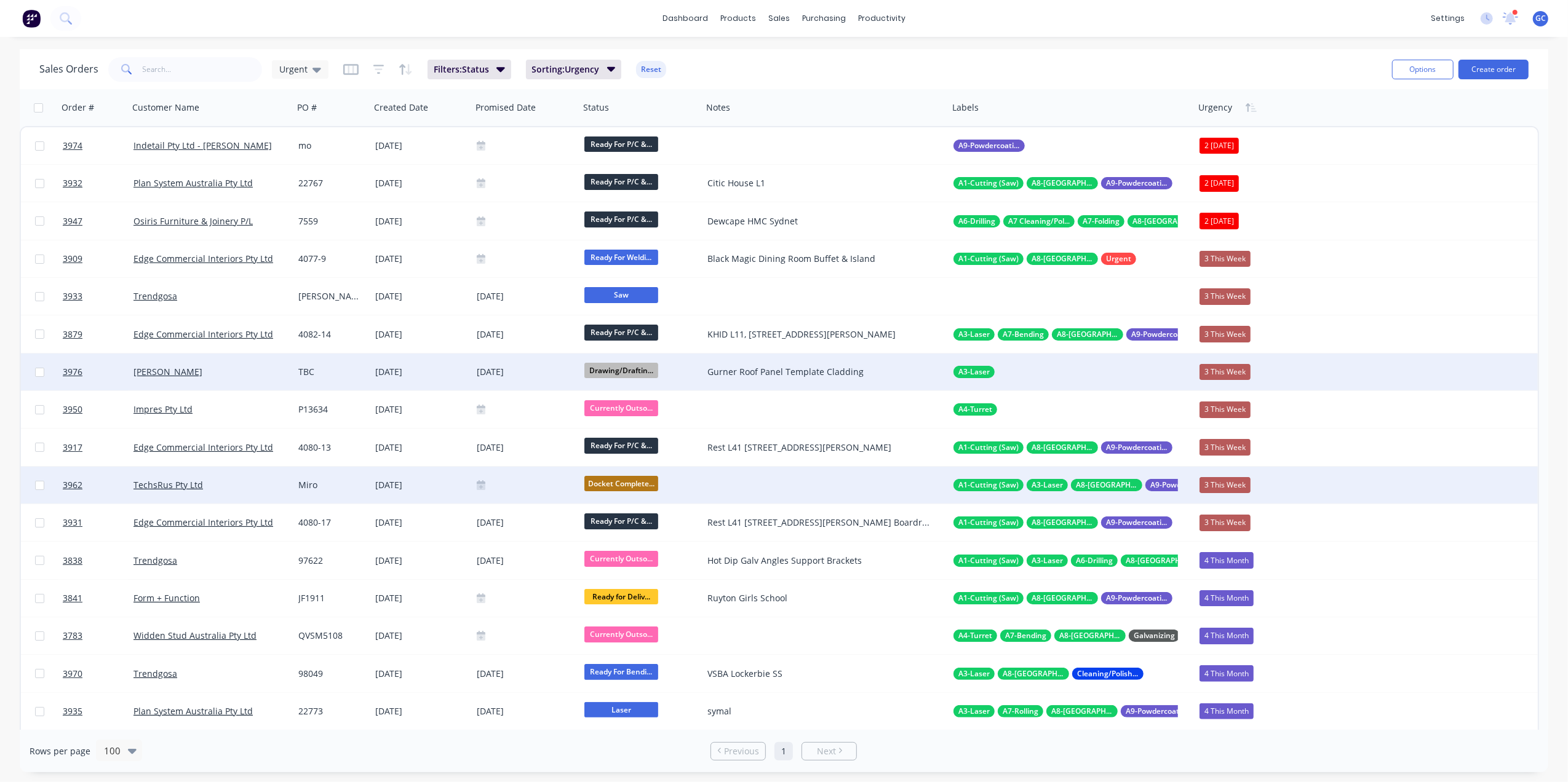
click at [1228, 485] on div "3 This Week" at bounding box center [1224, 485] width 51 height 16
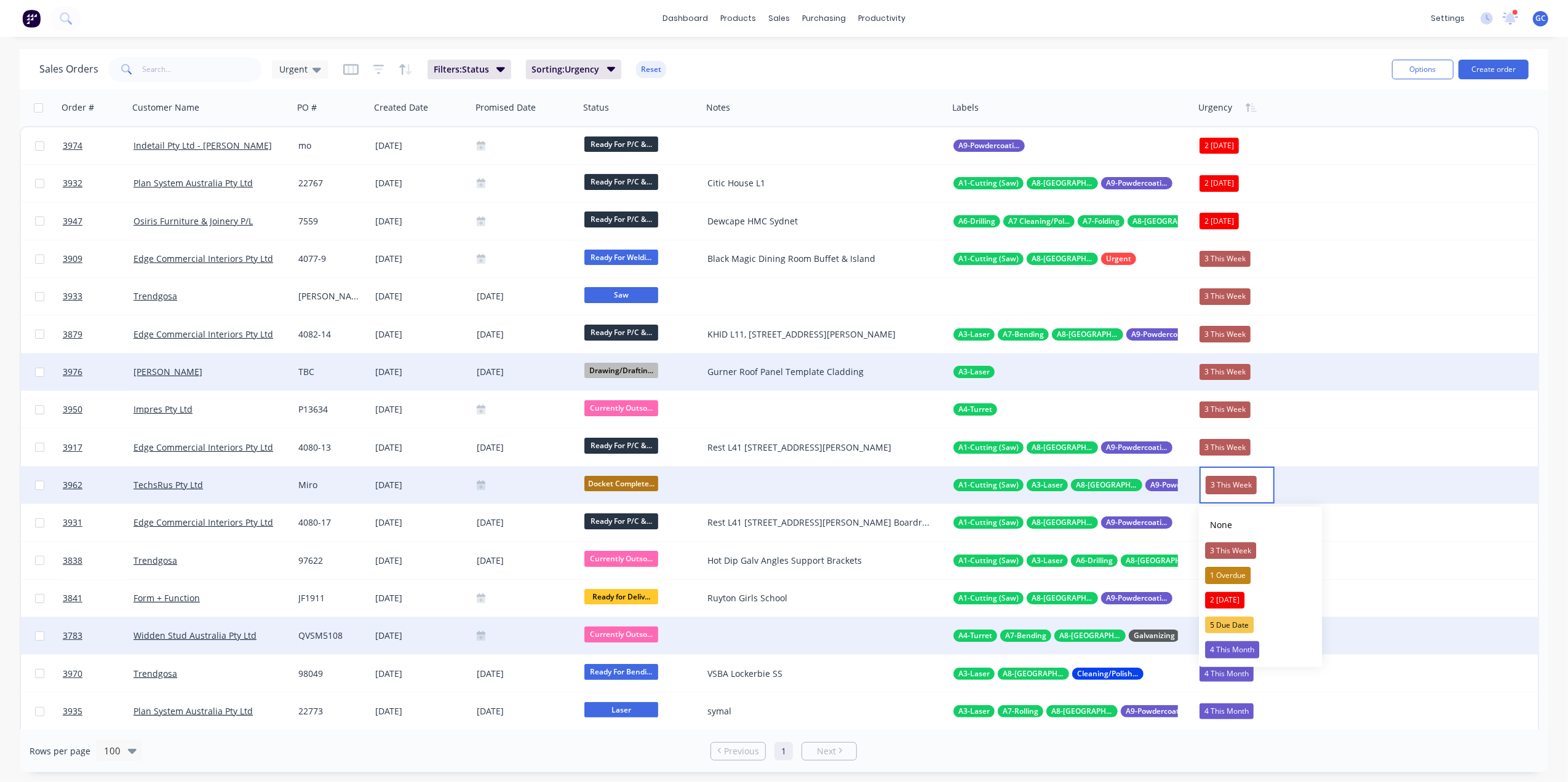
click at [1230, 628] on div "5 Due Date" at bounding box center [1229, 626] width 48 height 18
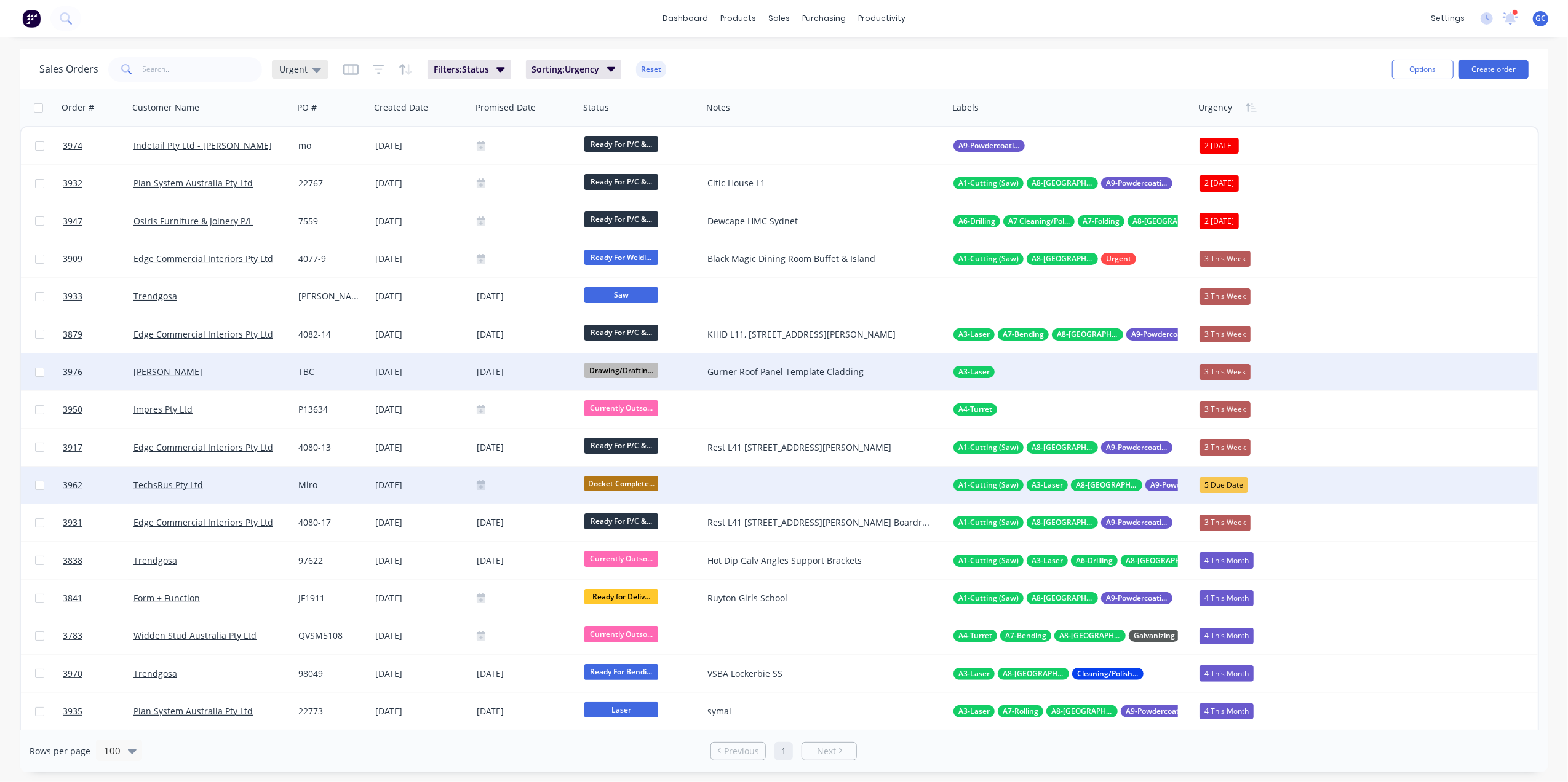
click at [280, 74] on span "Urgent" at bounding box center [293, 69] width 28 height 13
click at [429, 293] on button "edit" at bounding box center [429, 297] width 16 height 13
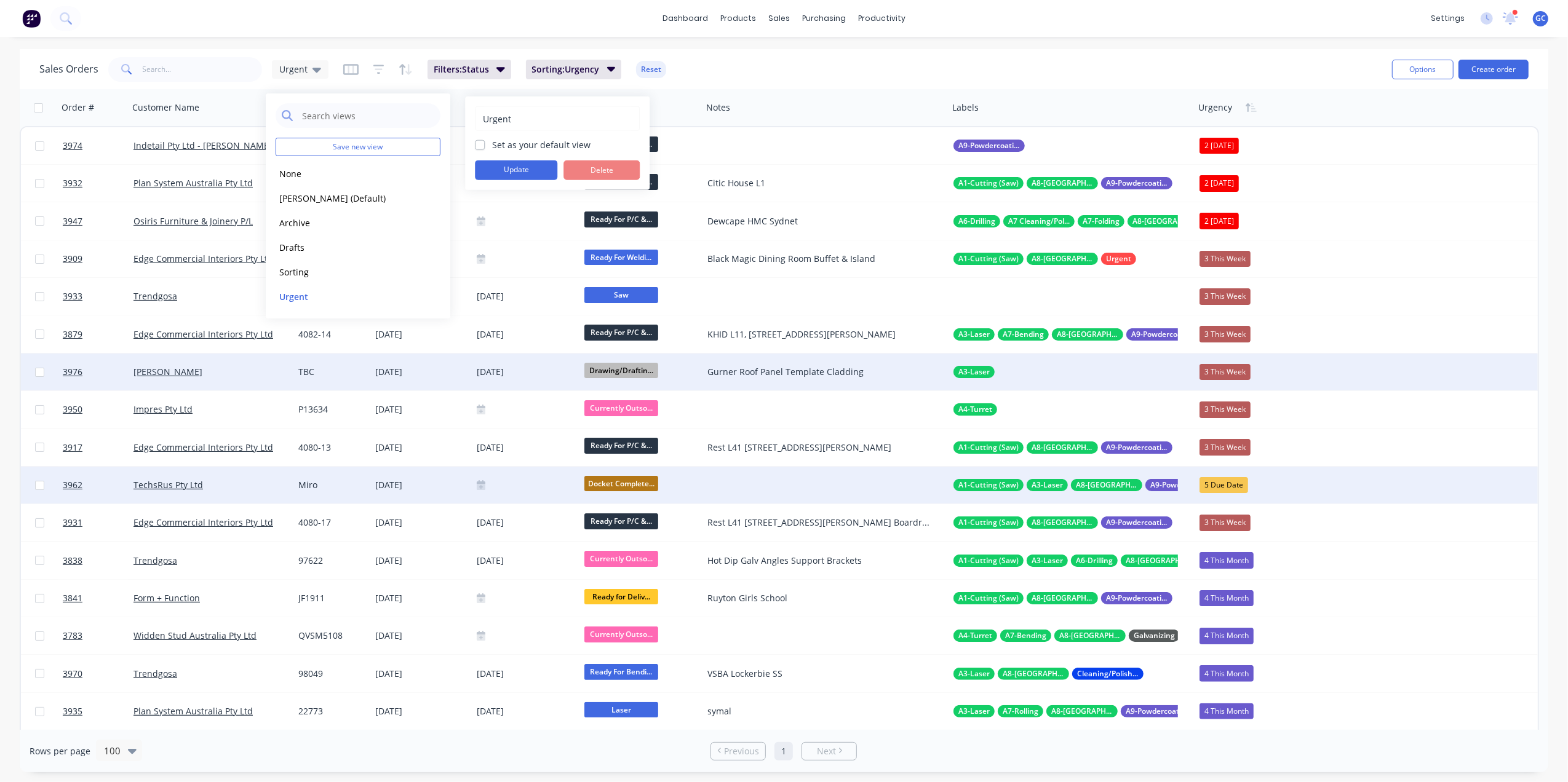
click at [493, 145] on label "Set as your default view" at bounding box center [542, 145] width 99 height 13
click at [481, 145] on input "Set as your default view" at bounding box center [480, 144] width 10 height 12
click at [493, 142] on label "Set as your default view" at bounding box center [542, 145] width 99 height 13
click at [480, 142] on input "Set as your default view" at bounding box center [480, 144] width 10 height 12
checkbox input "false"
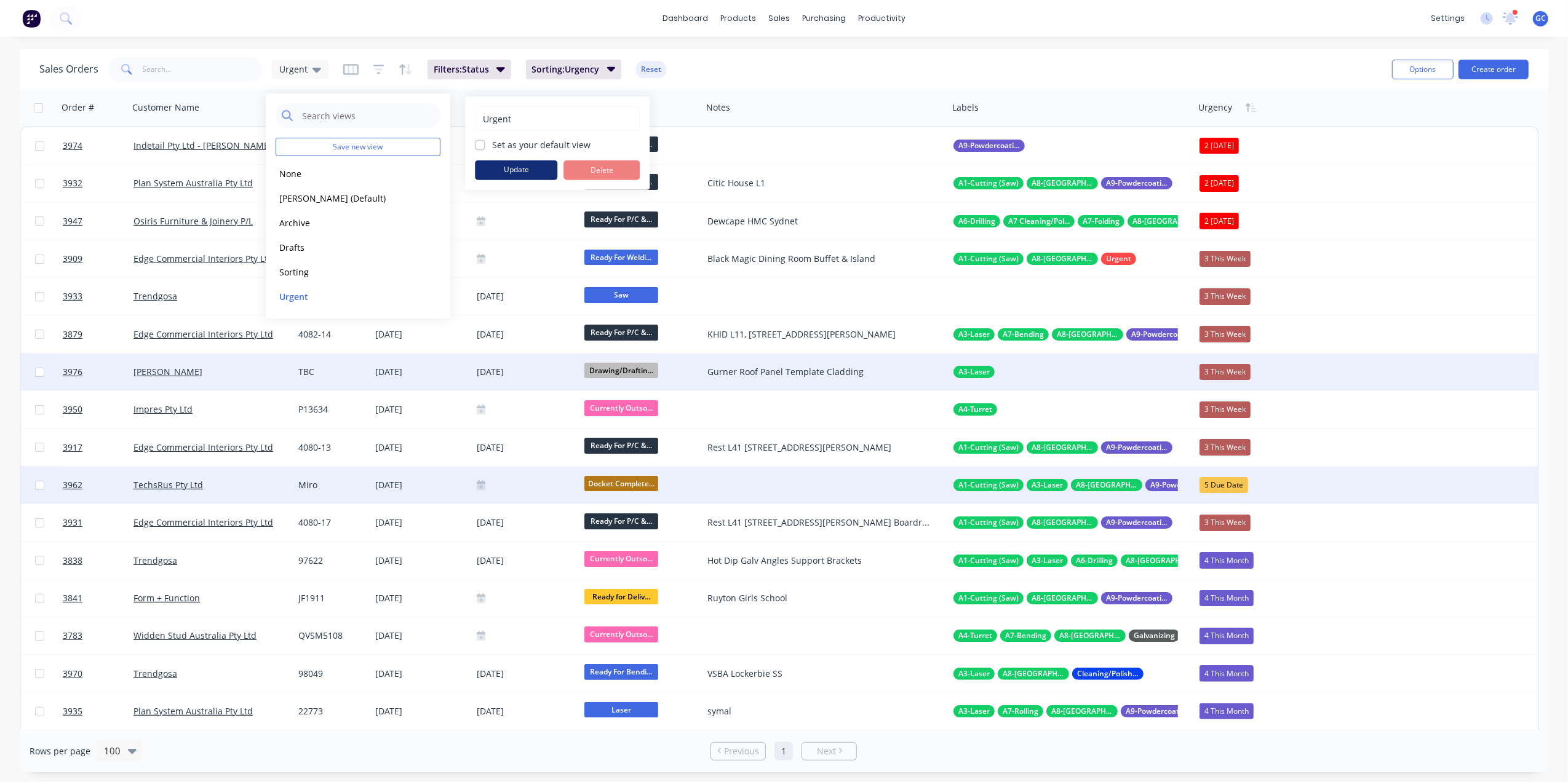
click at [500, 168] on button "Update" at bounding box center [516, 169] width 83 height 20
click at [789, 53] on div "Sales Orders Urgent Filters: Status Sorting: Urgency Reset Options Create order" at bounding box center [784, 69] width 1529 height 40
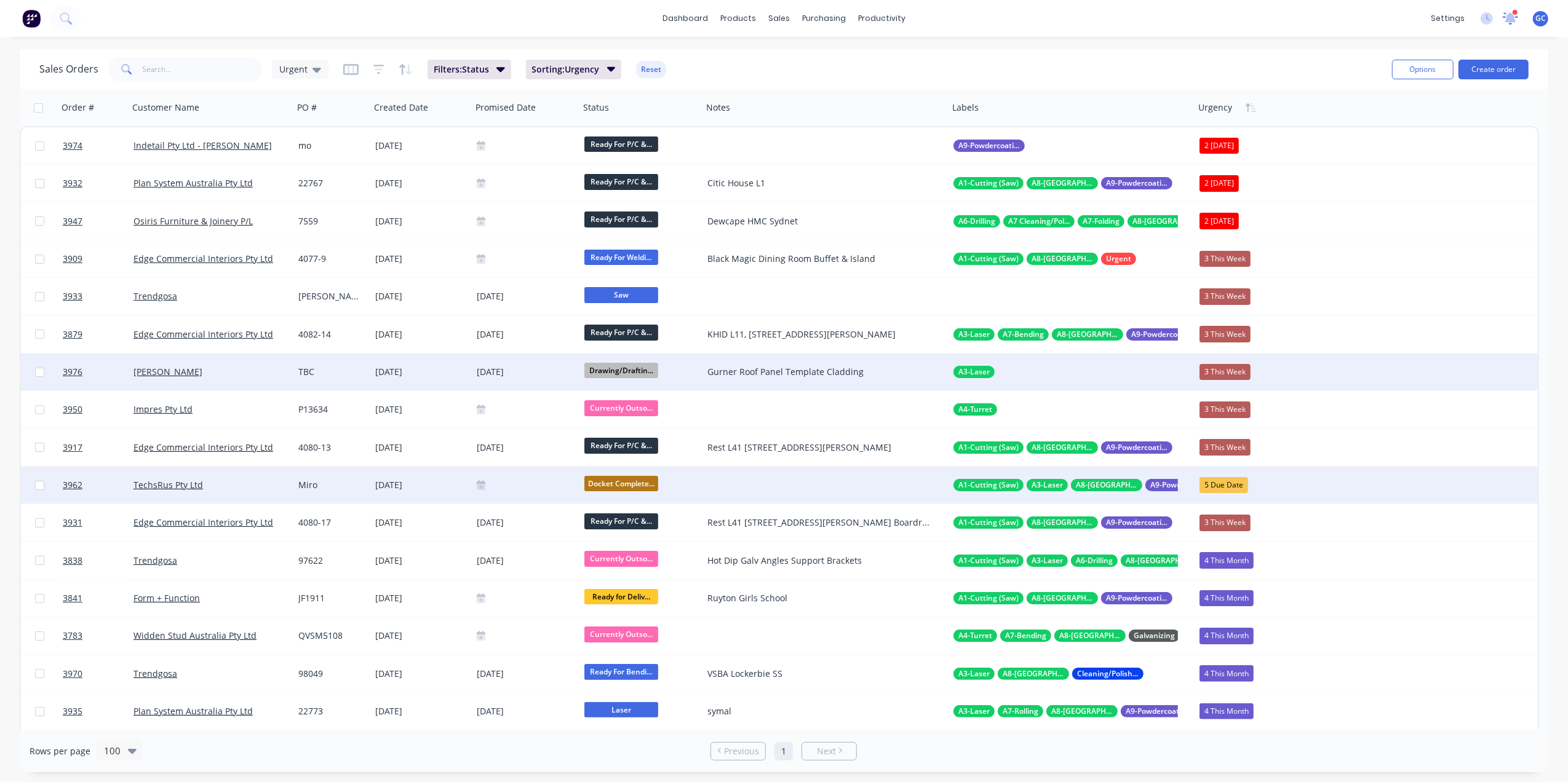
click at [1513, 22] on icon at bounding box center [1510, 18] width 16 height 12
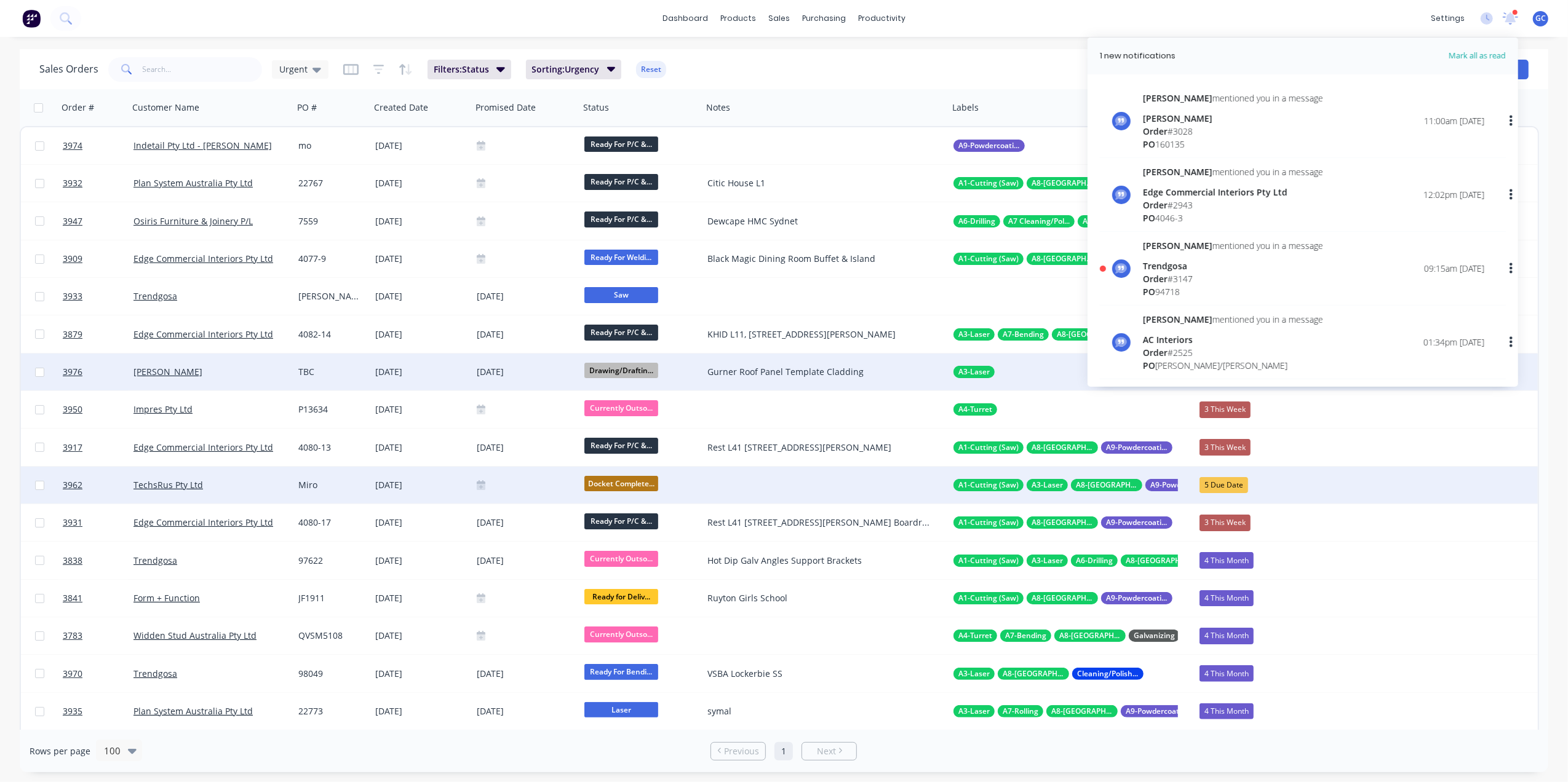
click at [1542, 18] on span "GC" at bounding box center [1540, 19] width 10 height 11
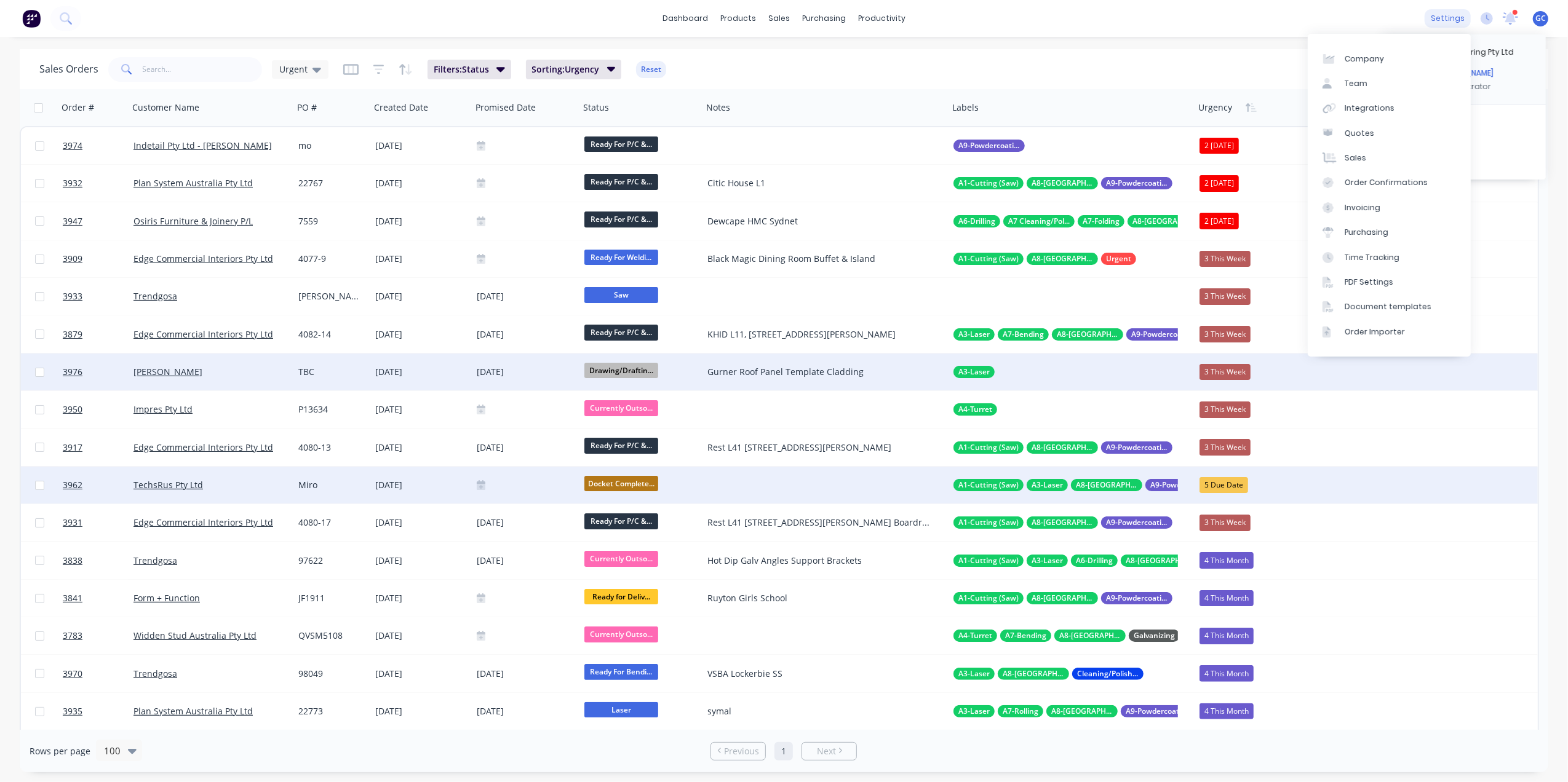
click at [1469, 12] on div "settings" at bounding box center [1448, 19] width 47 height 19
click at [1484, 16] on icon at bounding box center [1486, 18] width 12 height 12
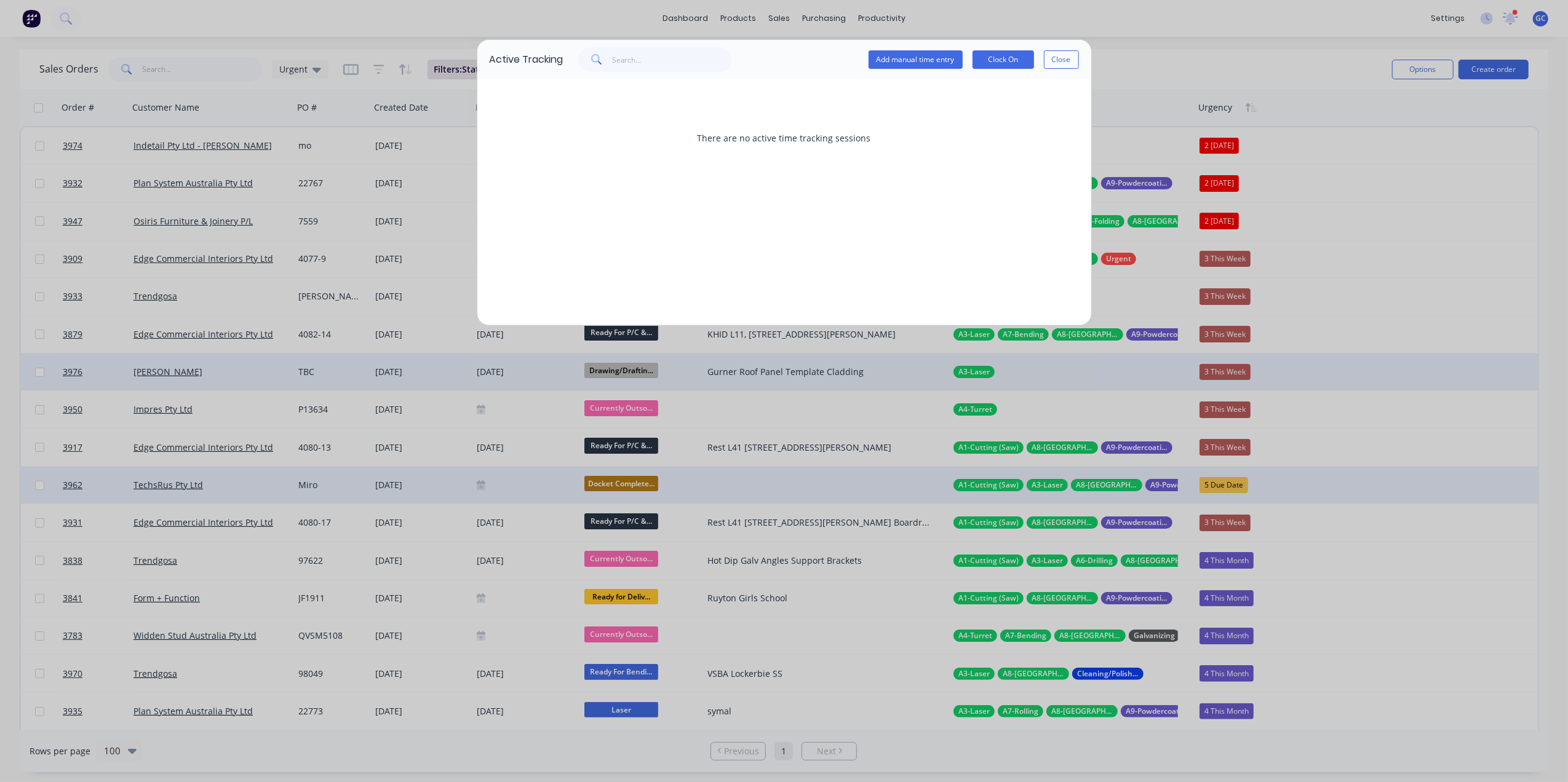
click at [1466, 16] on div "Active Tracking Add manual time entry Clock On Close There are no active time t…" at bounding box center [784, 391] width 1568 height 782
click at [1048, 59] on button "Close" at bounding box center [1061, 60] width 35 height 19
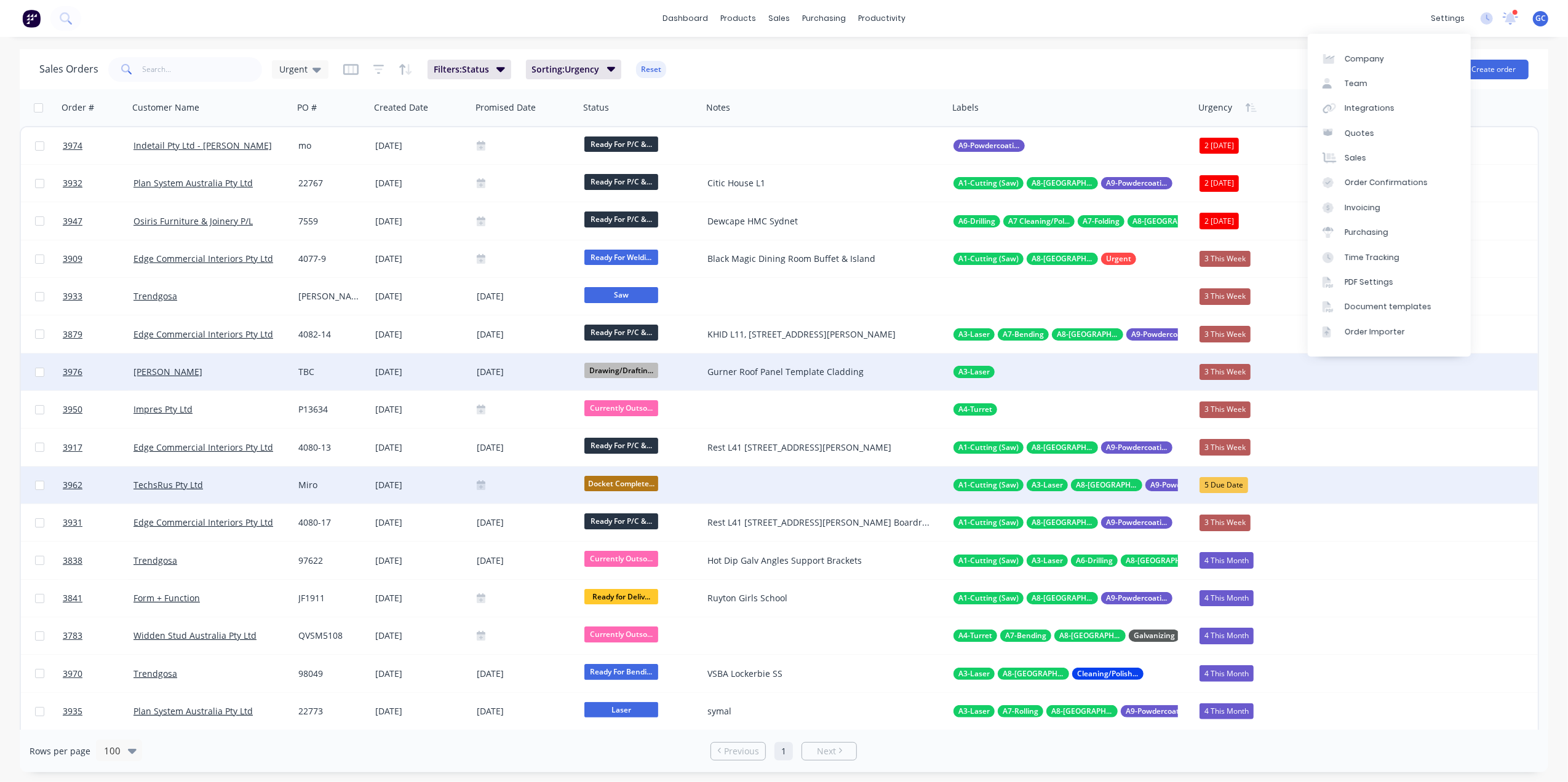
click at [1425, 15] on div "dashboard products sales purchasing productivity dashboard products Product Cat…" at bounding box center [784, 19] width 1568 height 37
click at [1440, 18] on div "settings" at bounding box center [1448, 19] width 47 height 19
click at [1354, 79] on div "Team" at bounding box center [1356, 84] width 22 height 11
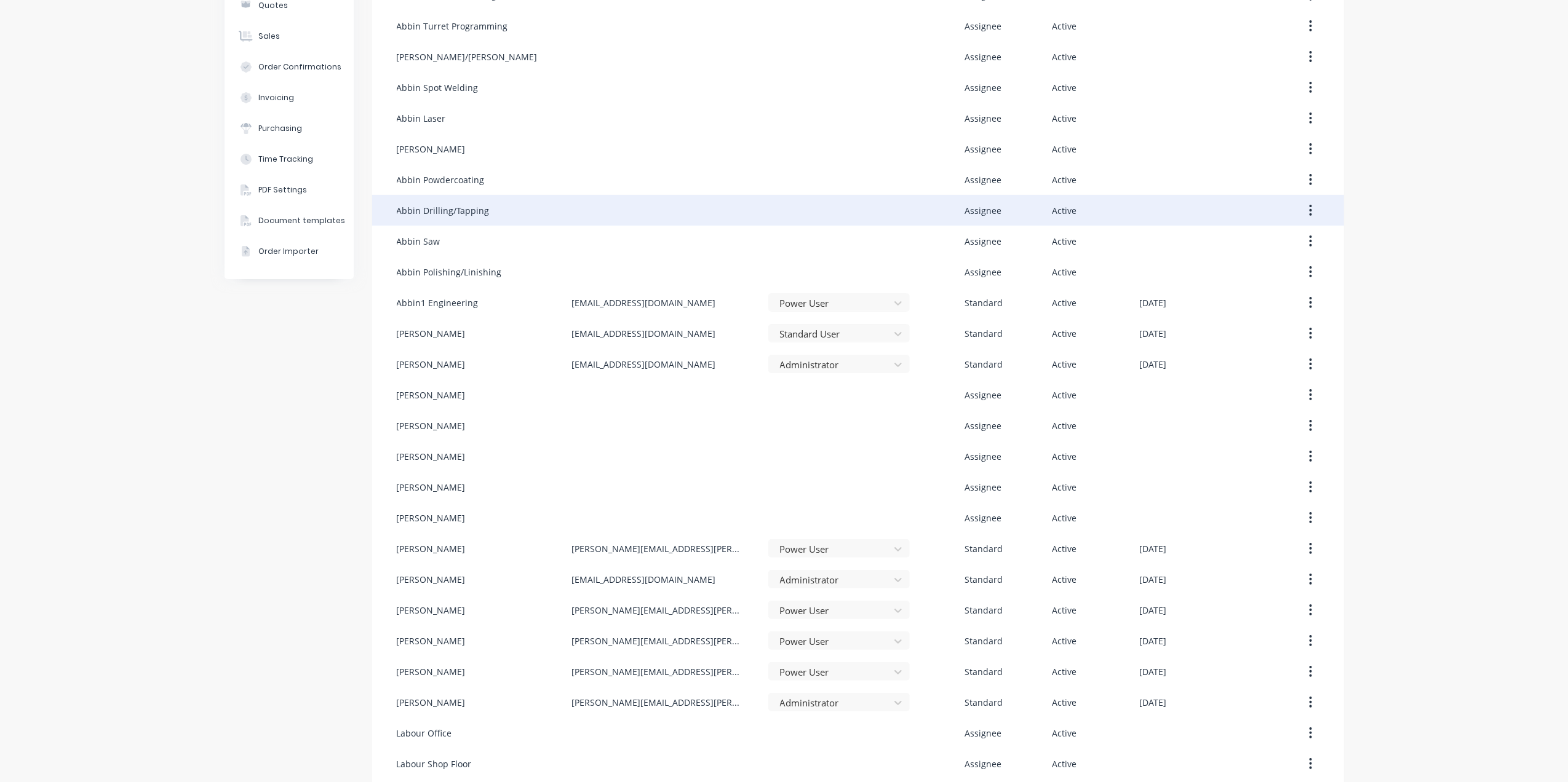
scroll to position [246, 0]
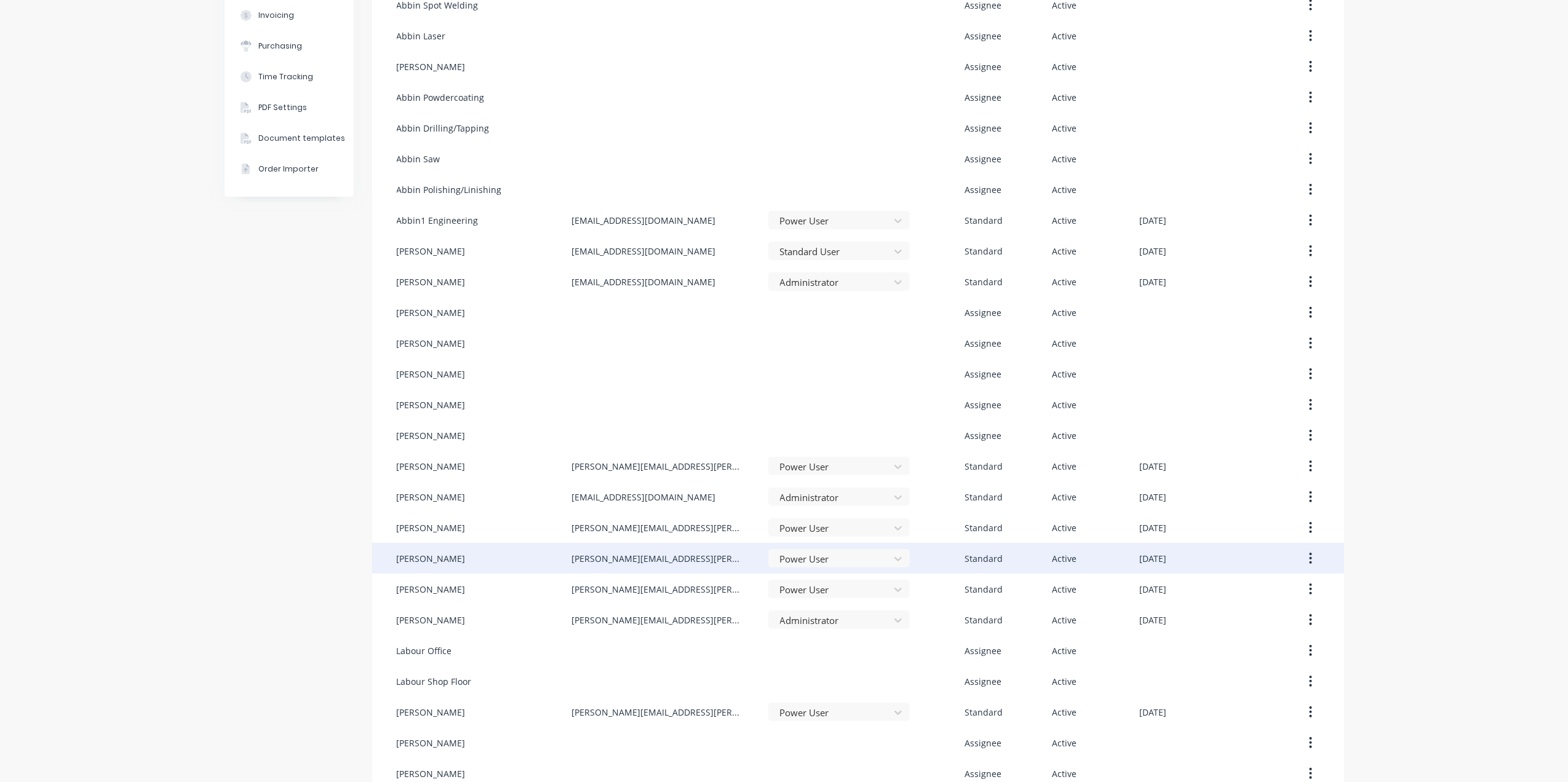
click at [1309, 560] on icon "button" at bounding box center [1310, 559] width 3 height 14
click at [1250, 586] on div "Edit" at bounding box center [1267, 590] width 95 height 18
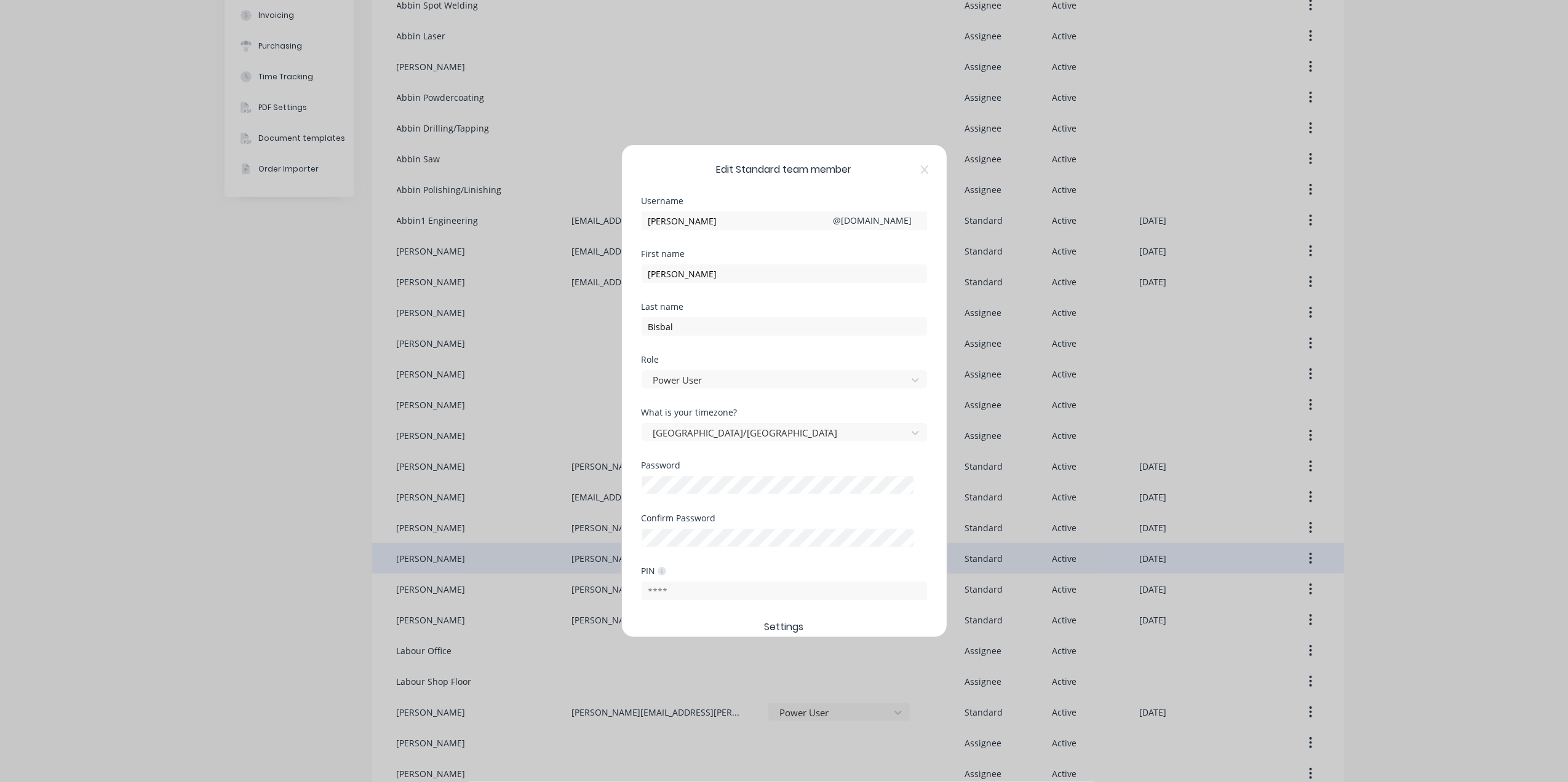
click at [744, 455] on div "What is your timezone? Australia/Melbourne" at bounding box center [784, 435] width 286 height 53
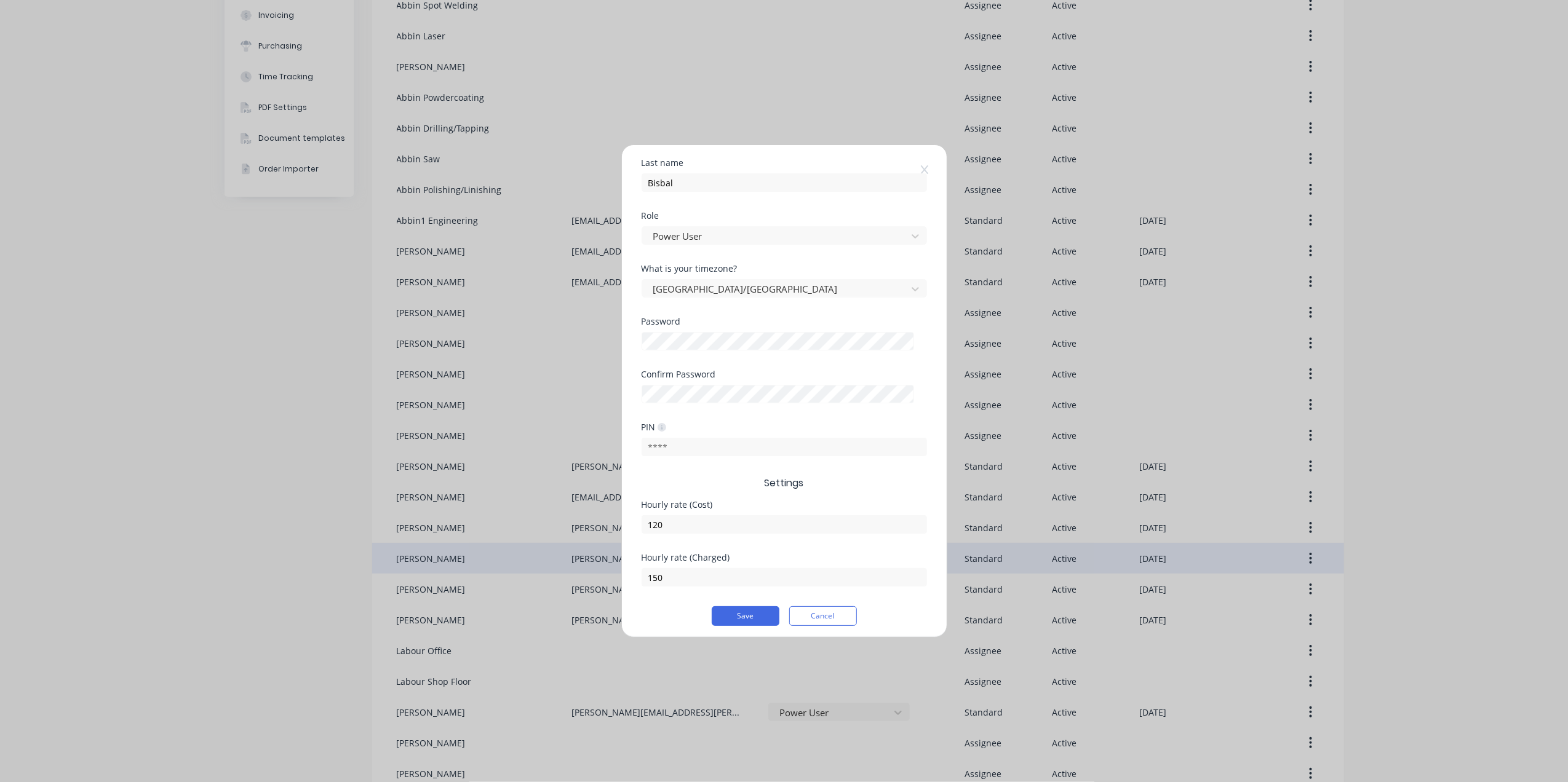
scroll to position [151, 0]
click at [672, 440] on input "text" at bounding box center [784, 441] width 286 height 19
type input "1223"
click at [704, 476] on span "Settings" at bounding box center [784, 478] width 286 height 15
click at [723, 298] on div "What is your timezone? Australia/Melbourne" at bounding box center [784, 285] width 286 height 53
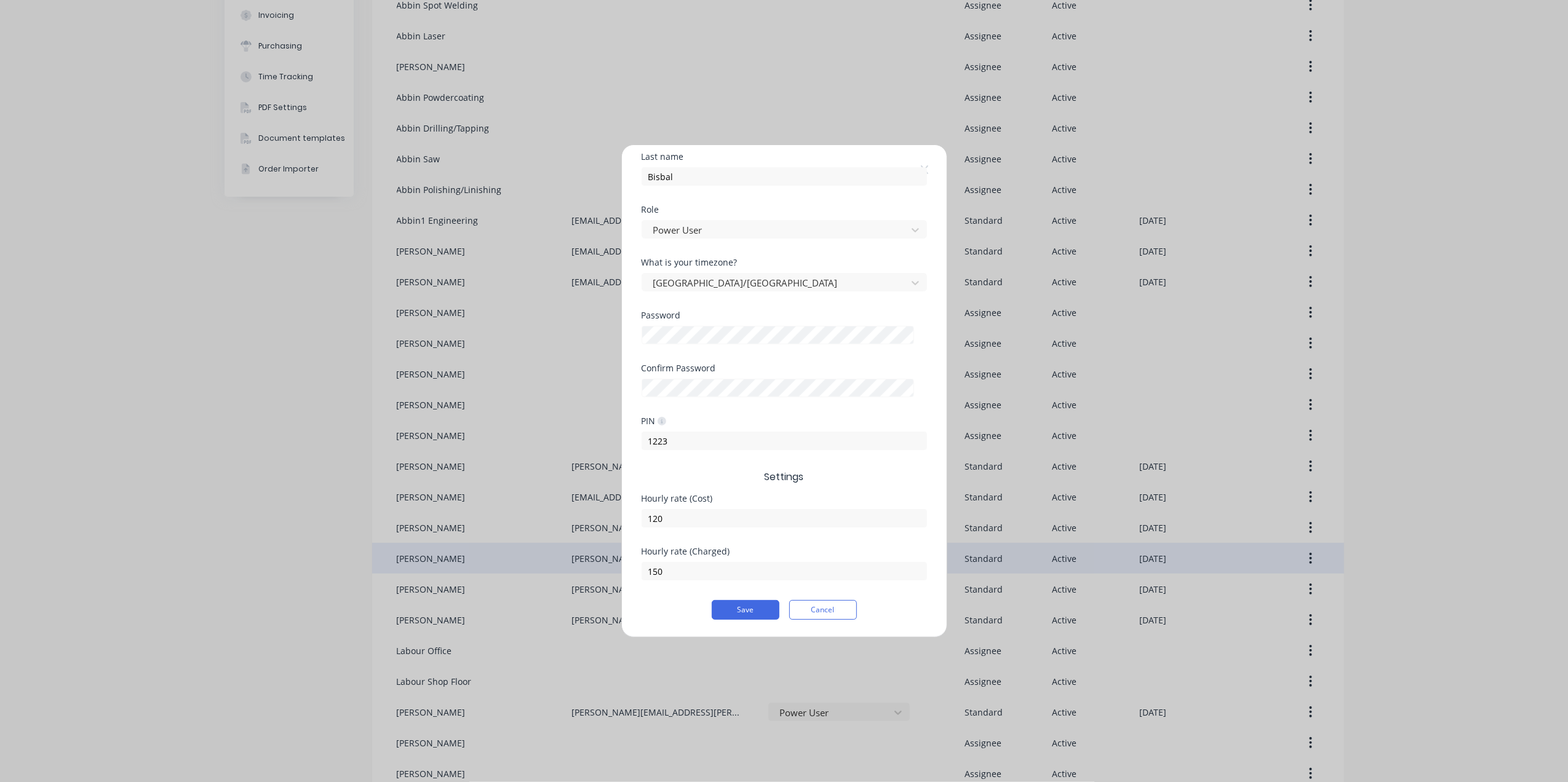
click at [729, 355] on div "Password" at bounding box center [784, 337] width 286 height 53
click at [766, 364] on div "Confirm Password" at bounding box center [784, 368] width 286 height 8
click at [743, 619] on button "Save" at bounding box center [745, 610] width 68 height 20
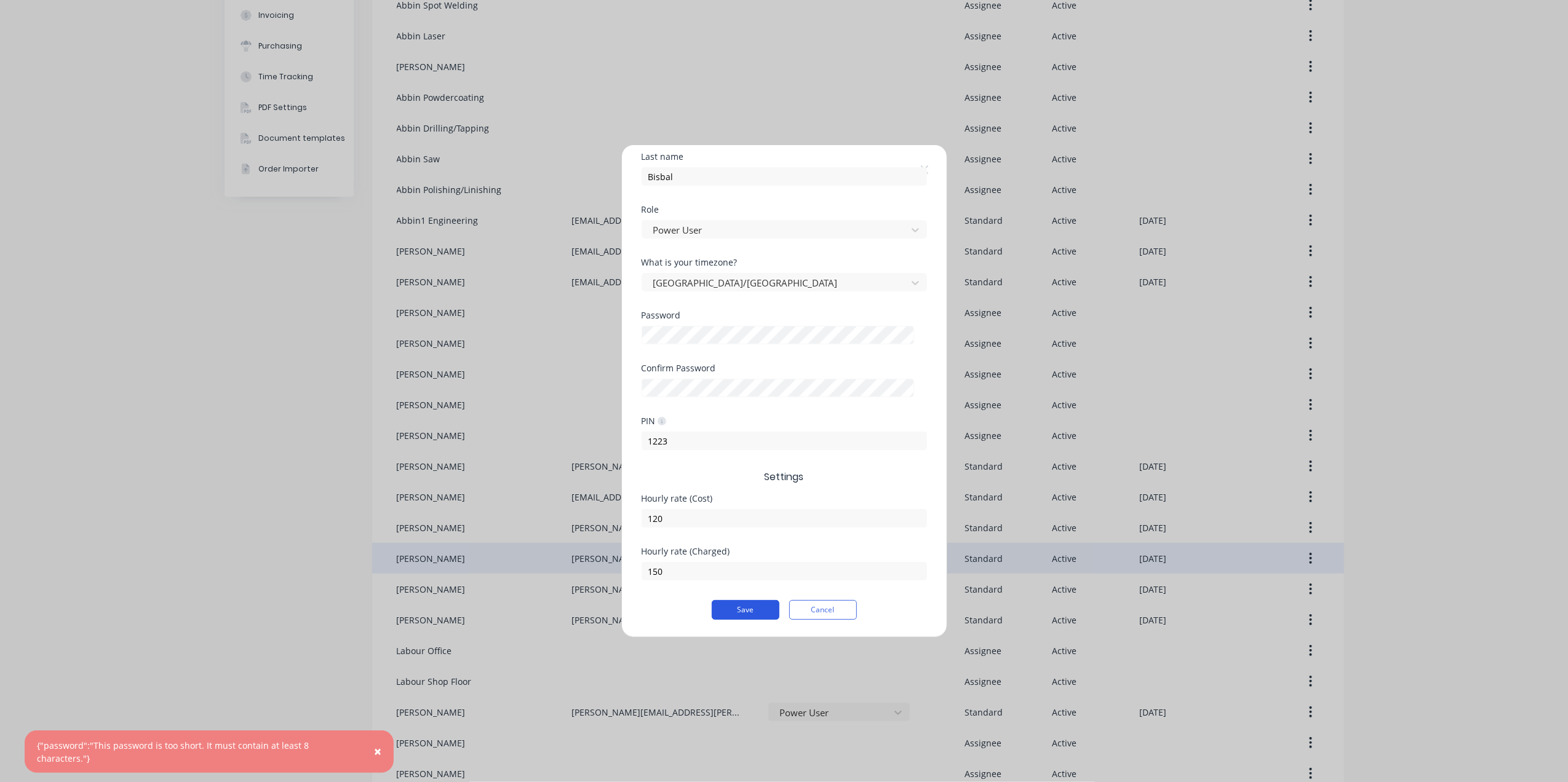
click at [746, 609] on button "Save" at bounding box center [745, 610] width 68 height 20
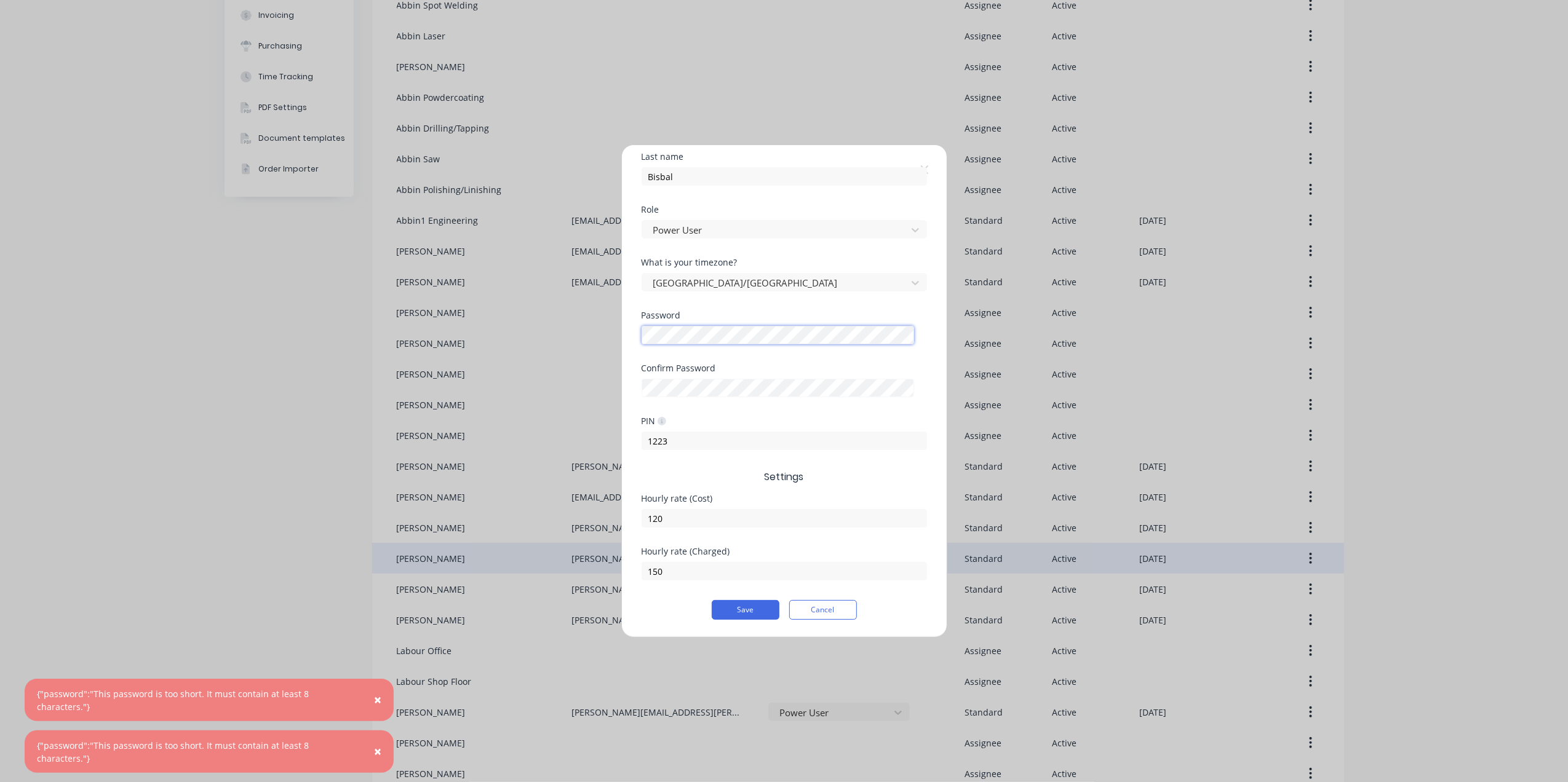
click at [574, 318] on div "Edit Standard team member Username Gustavo @ abbin.com.au First name Gustavo La…" at bounding box center [784, 391] width 1568 height 782
click at [630, 382] on div "Edit Standard team member Username Gustavo @ abbin.com.au First name Gustavo La…" at bounding box center [784, 391] width 325 height 492
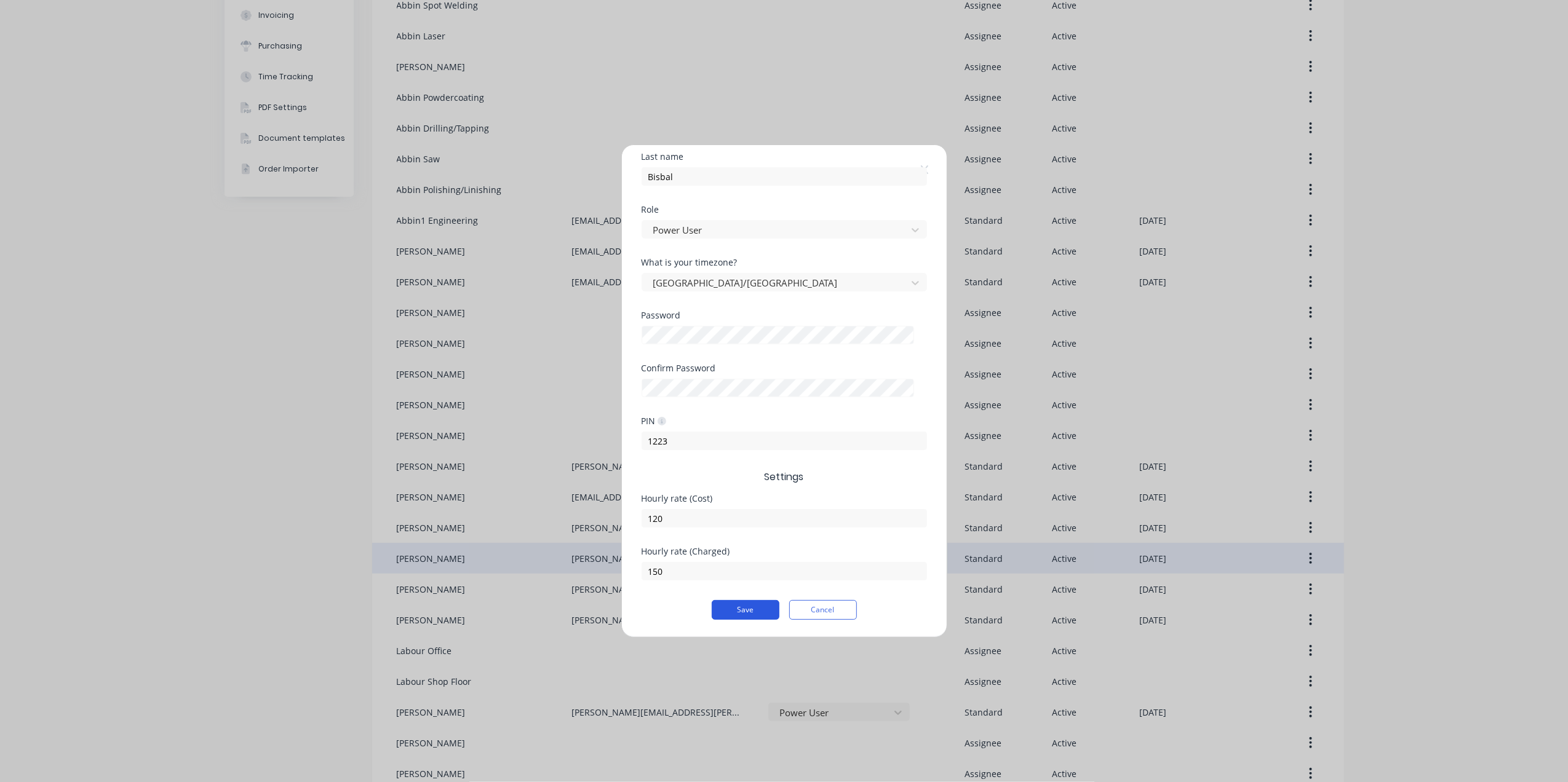
click at [757, 615] on button "Save" at bounding box center [745, 610] width 68 height 20
click at [601, 328] on div "Edit Standard team member Username Gustavo @ abbin.com.au First name Gustavo La…" at bounding box center [784, 391] width 1568 height 782
drag, startPoint x: 642, startPoint y: 360, endPoint x: 659, endPoint y: 355, distance: 17.7
click at [642, 360] on div "Password" at bounding box center [784, 337] width 286 height 53
click at [588, 375] on div "Edit Standard team member Username Gustavo @ abbin.com.au First name Gustavo La…" at bounding box center [784, 391] width 1568 height 782
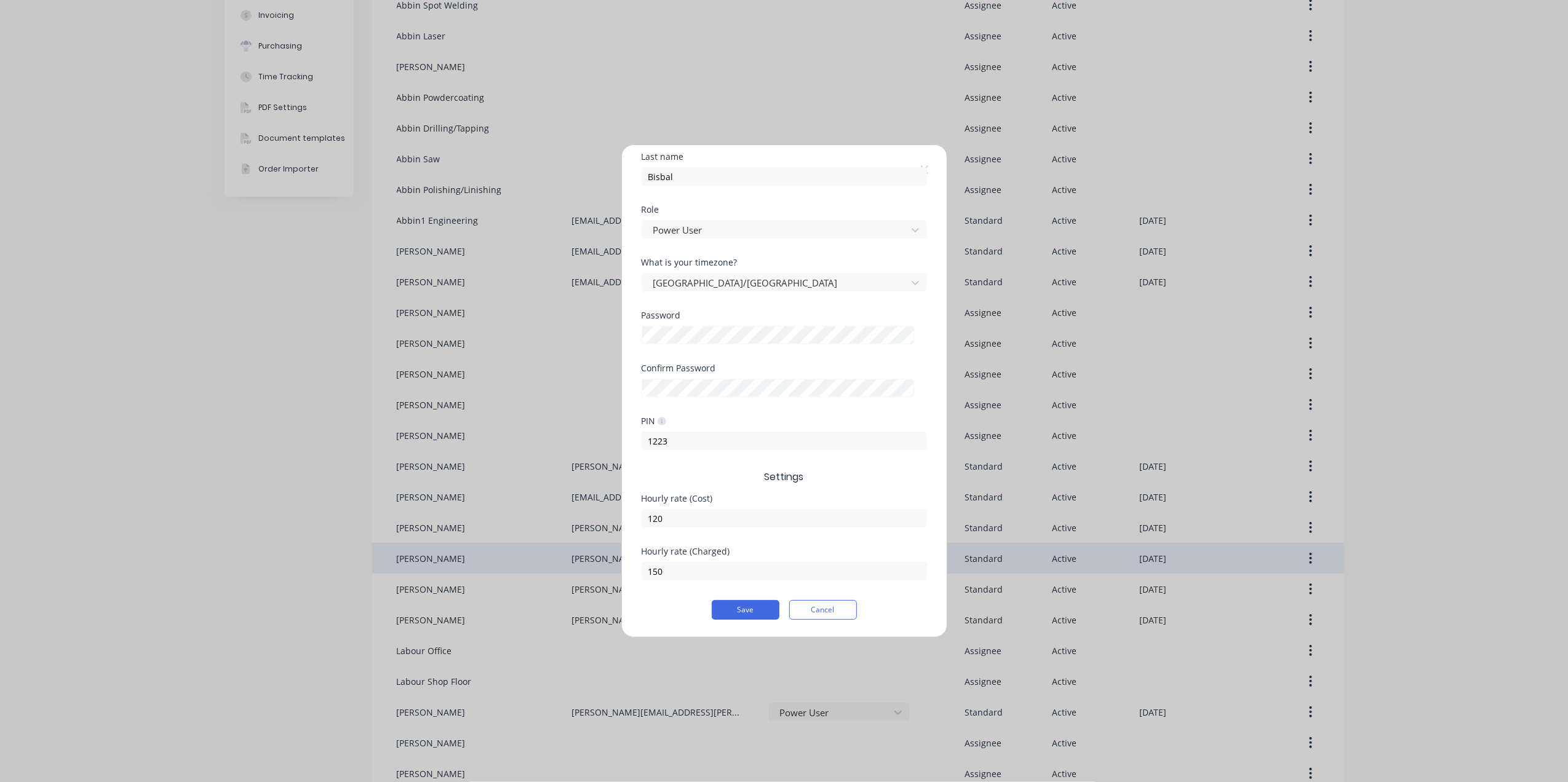
click at [832, 355] on div "Password" at bounding box center [784, 337] width 286 height 53
click at [754, 611] on button "Save" at bounding box center [745, 610] width 68 height 20
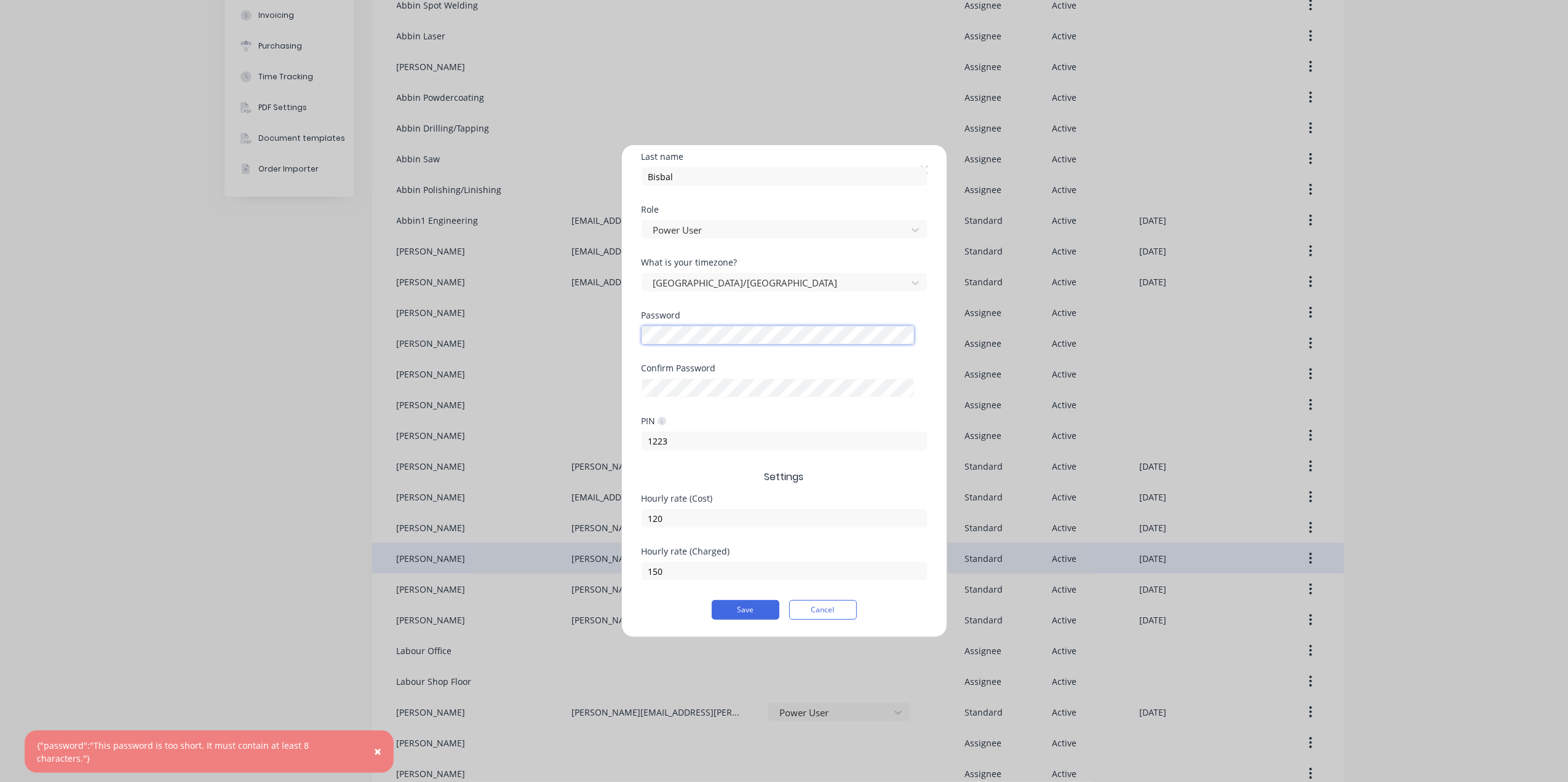
click at [586, 335] on div "Edit Standard team member Username Gustavo @ abbin.com.au First name Gustavo La…" at bounding box center [784, 391] width 1568 height 782
click at [604, 382] on div "Edit Standard team member Username Gustavo @ abbin.com.au First name Gustavo La…" at bounding box center [784, 391] width 1568 height 782
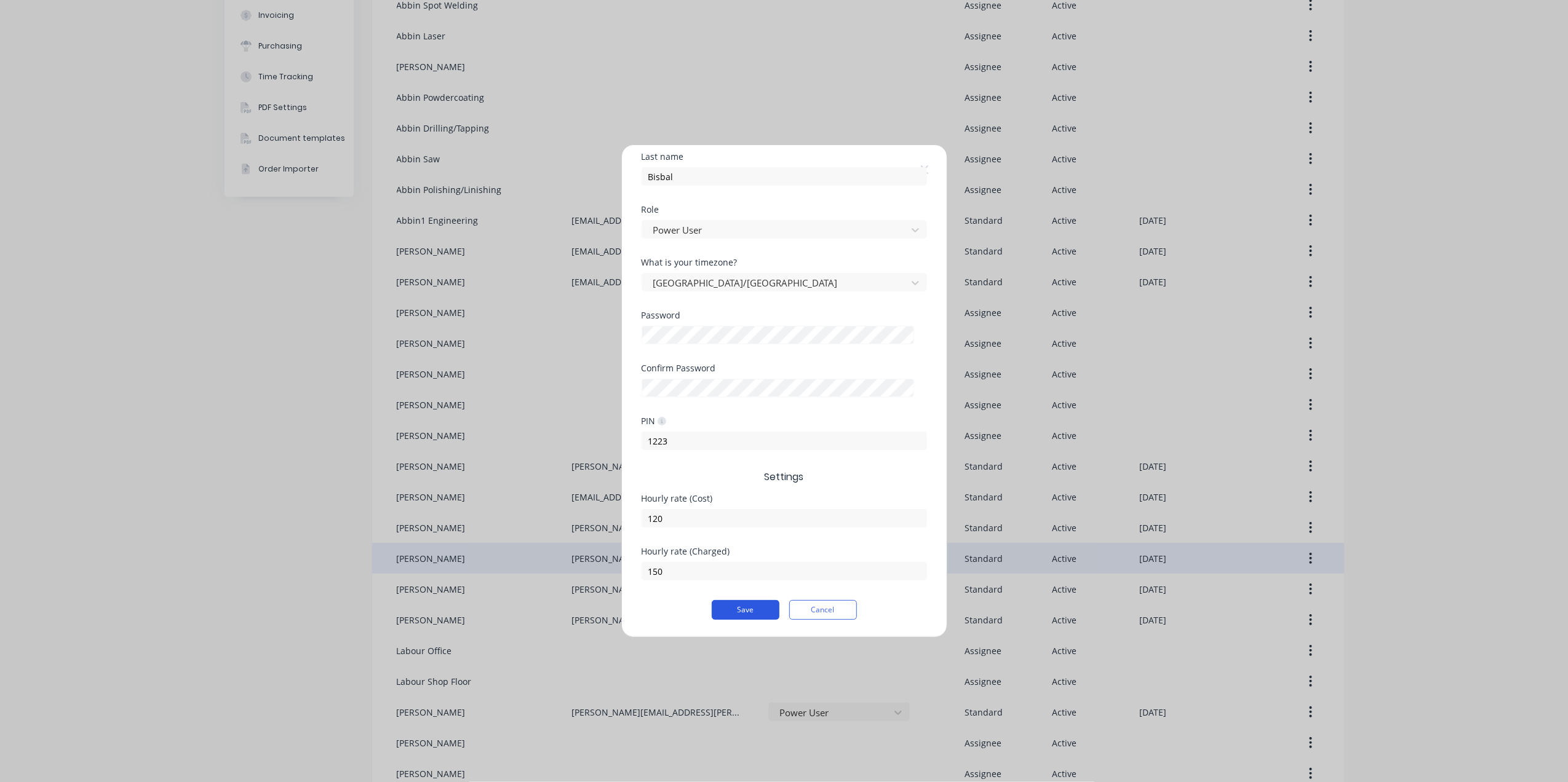
click at [759, 606] on button "Save" at bounding box center [745, 610] width 68 height 20
click at [577, 328] on div "Edit Standard team member Username Gustavo @ abbin.com.au First name Gustavo La…" at bounding box center [784, 391] width 1568 height 782
click at [581, 383] on div "Edit Standard team member Username Gustavo @ abbin.com.au First name Gustavo La…" at bounding box center [784, 391] width 1568 height 782
click at [744, 609] on button "Save" at bounding box center [745, 610] width 68 height 20
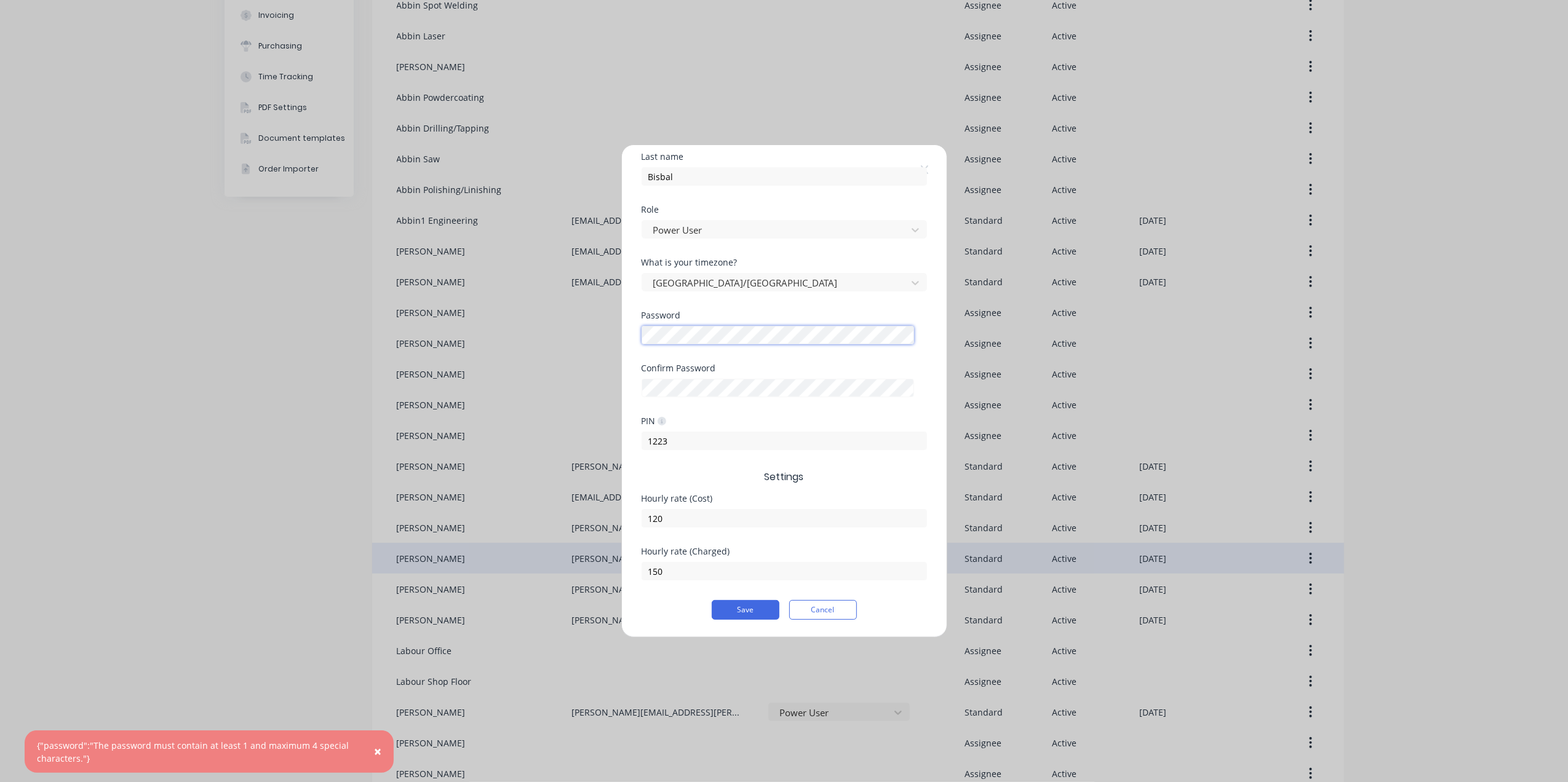
click at [610, 325] on div "Edit Standard team member Username Gustavo @ abbin.com.au First name Gustavo La…" at bounding box center [784, 391] width 1568 height 782
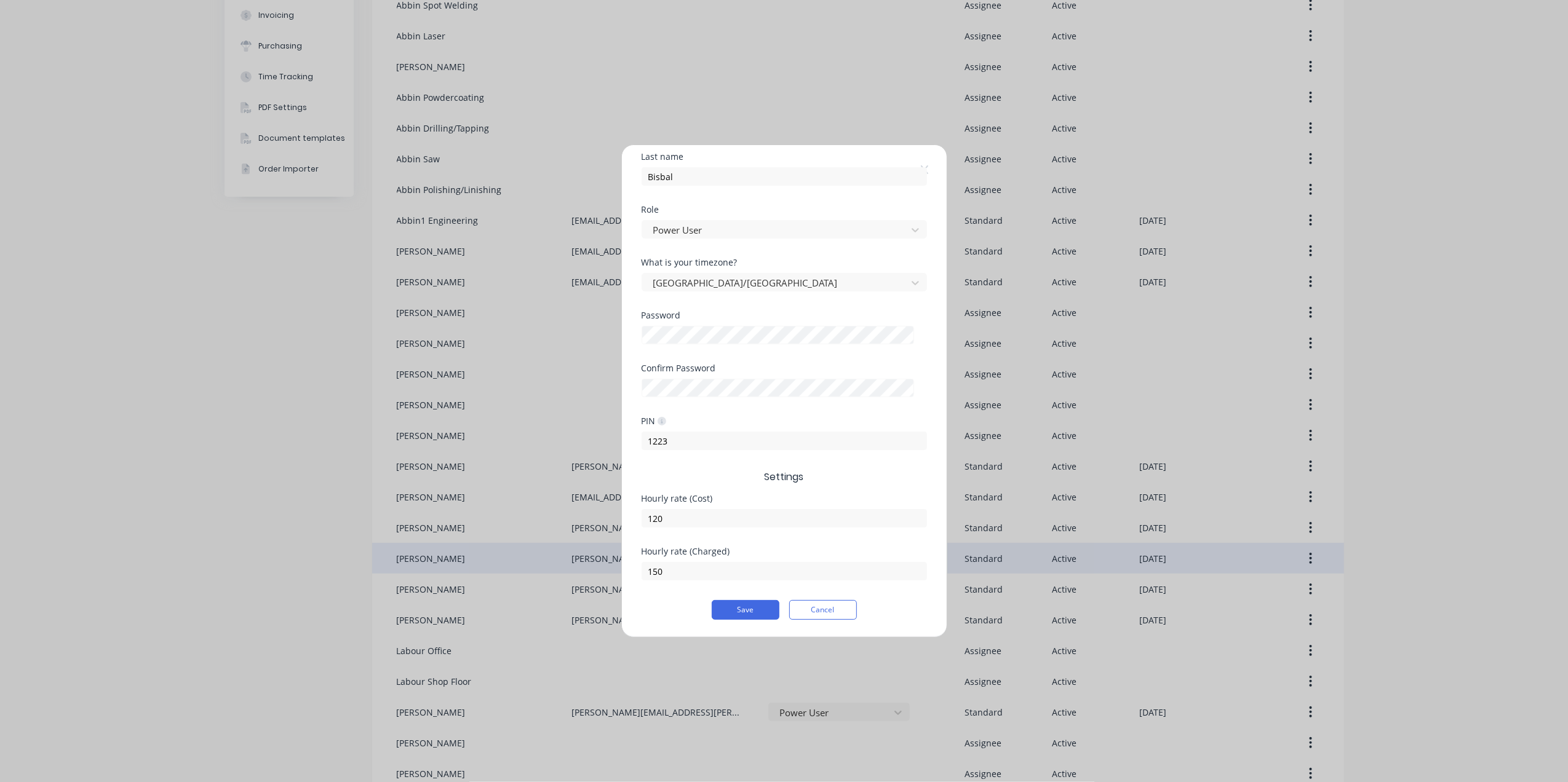
click at [660, 403] on div "Confirm Password" at bounding box center [784, 390] width 286 height 53
click at [572, 375] on div "Edit Standard team member Username Gustavo @ abbin.com.au First name Gustavo La…" at bounding box center [784, 391] width 1568 height 782
drag, startPoint x: 666, startPoint y: 627, endPoint x: 675, endPoint y: 620, distance: 11.4
click at [666, 627] on div "Edit Standard team member Username Gustavo @ abbin.com.au First name Gustavo La…" at bounding box center [784, 391] width 325 height 492
click at [736, 611] on button "Save" at bounding box center [745, 610] width 68 height 20
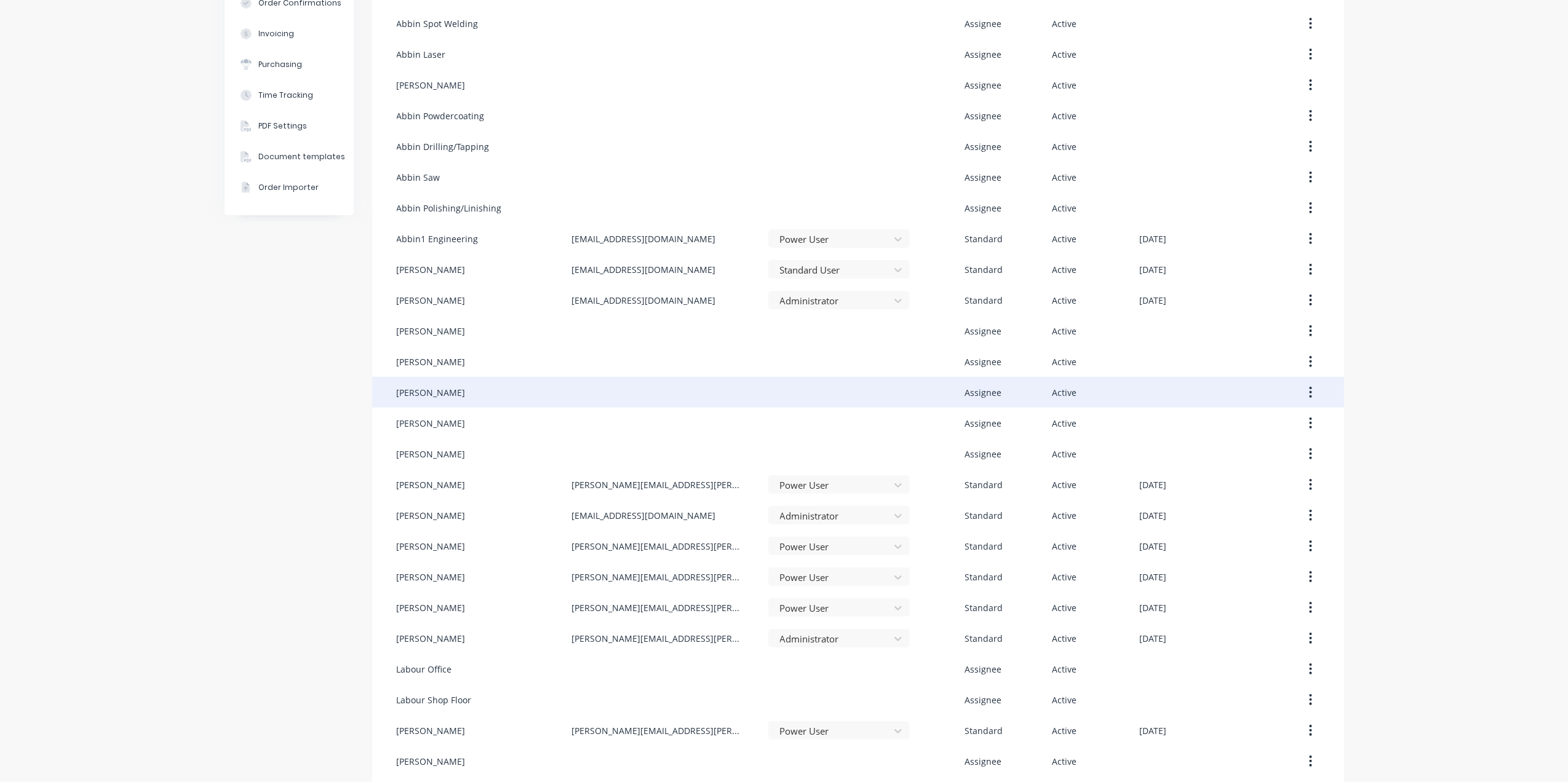
scroll to position [246, 0]
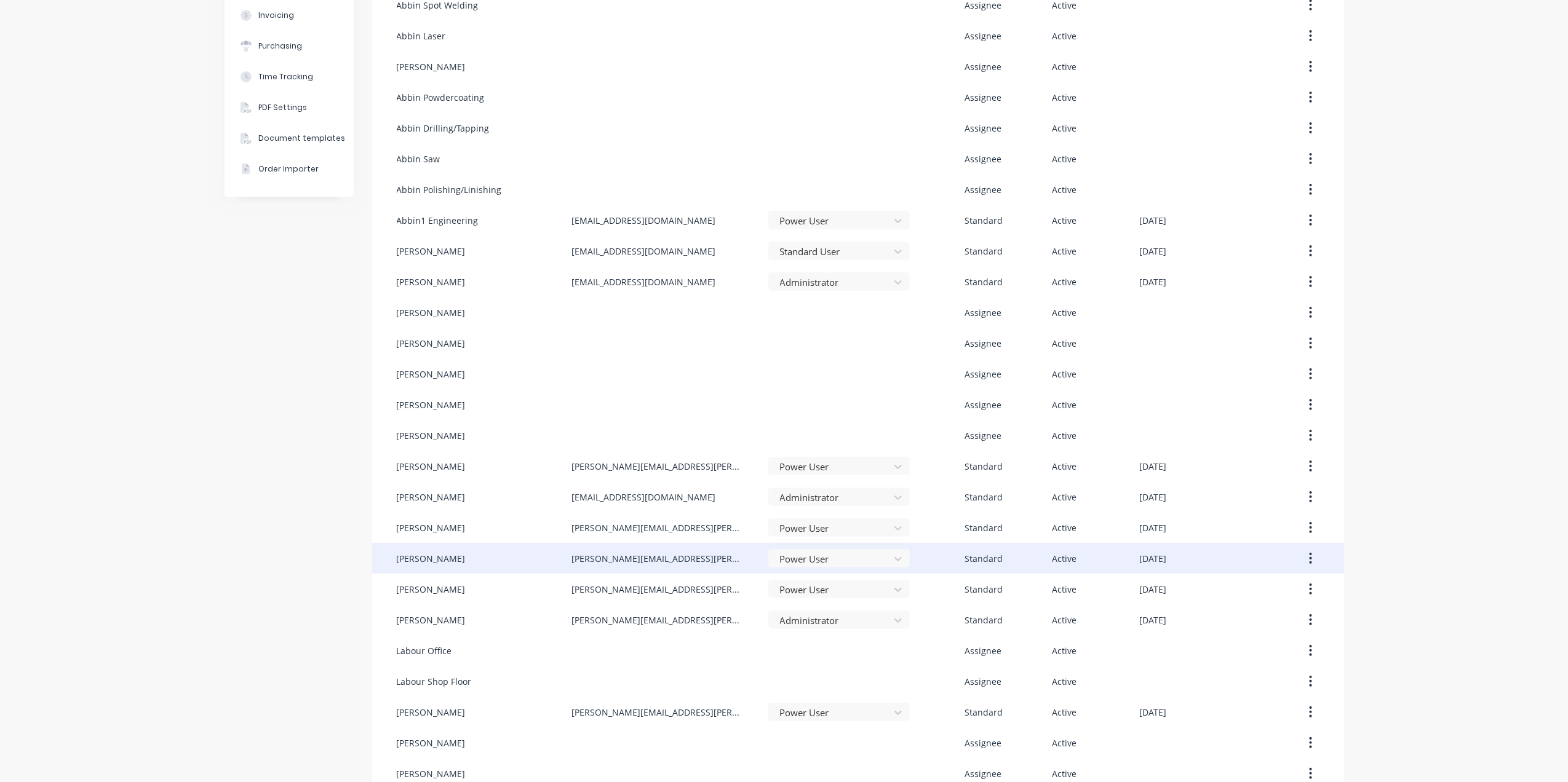
click at [1310, 552] on button "button" at bounding box center [1310, 559] width 29 height 22
click at [1237, 588] on div "Edit" at bounding box center [1267, 590] width 95 height 18
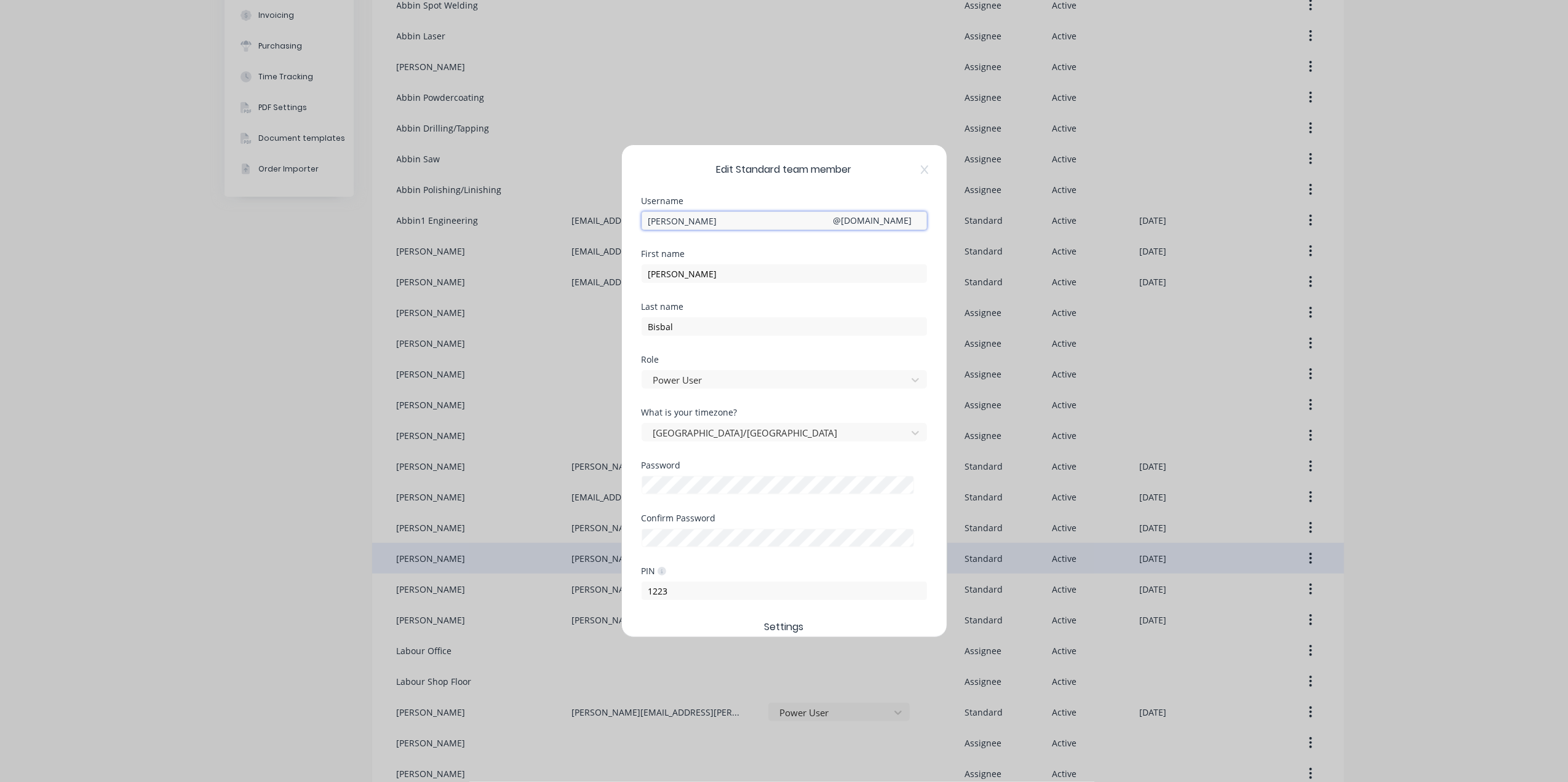
click at [699, 224] on input "Gustavo" at bounding box center [784, 221] width 286 height 19
click at [656, 100] on div "Edit Standard team member Username Gustavo @ abbin.com.au First name Gustavo La…" at bounding box center [784, 391] width 1568 height 782
click at [793, 89] on div "Edit Standard team member Username Gustavo @ abbin.com.au First name Gustavo La…" at bounding box center [784, 391] width 1568 height 782
click at [931, 172] on div "Edit Standard team member Username Gustavo @ abbin.com.au First name Gustavo La…" at bounding box center [784, 391] width 325 height 492
click at [926, 171] on icon at bounding box center [924, 169] width 7 height 8
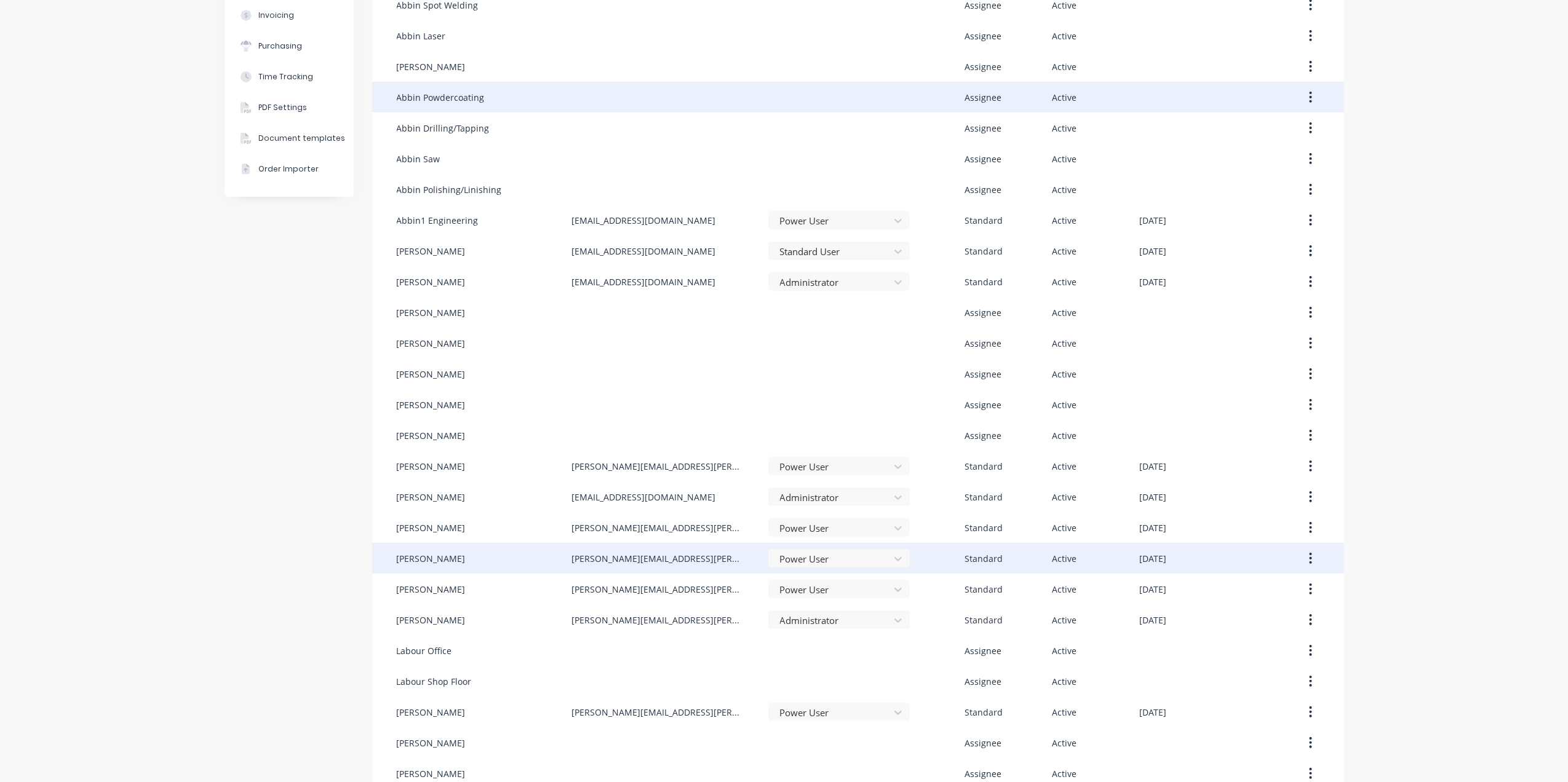
click at [572, 89] on div at bounding box center [669, 97] width 196 height 31
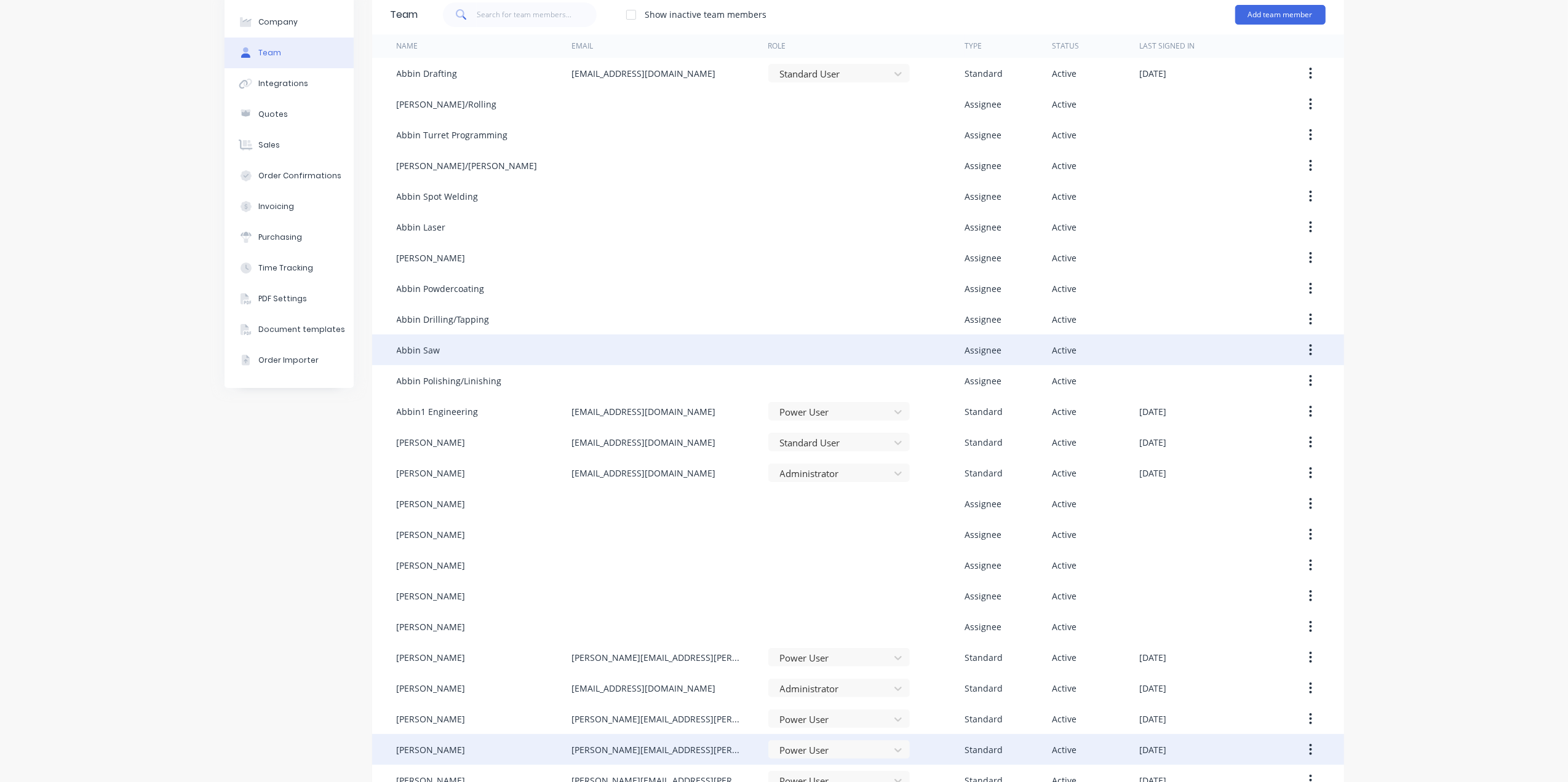
scroll to position [0, 0]
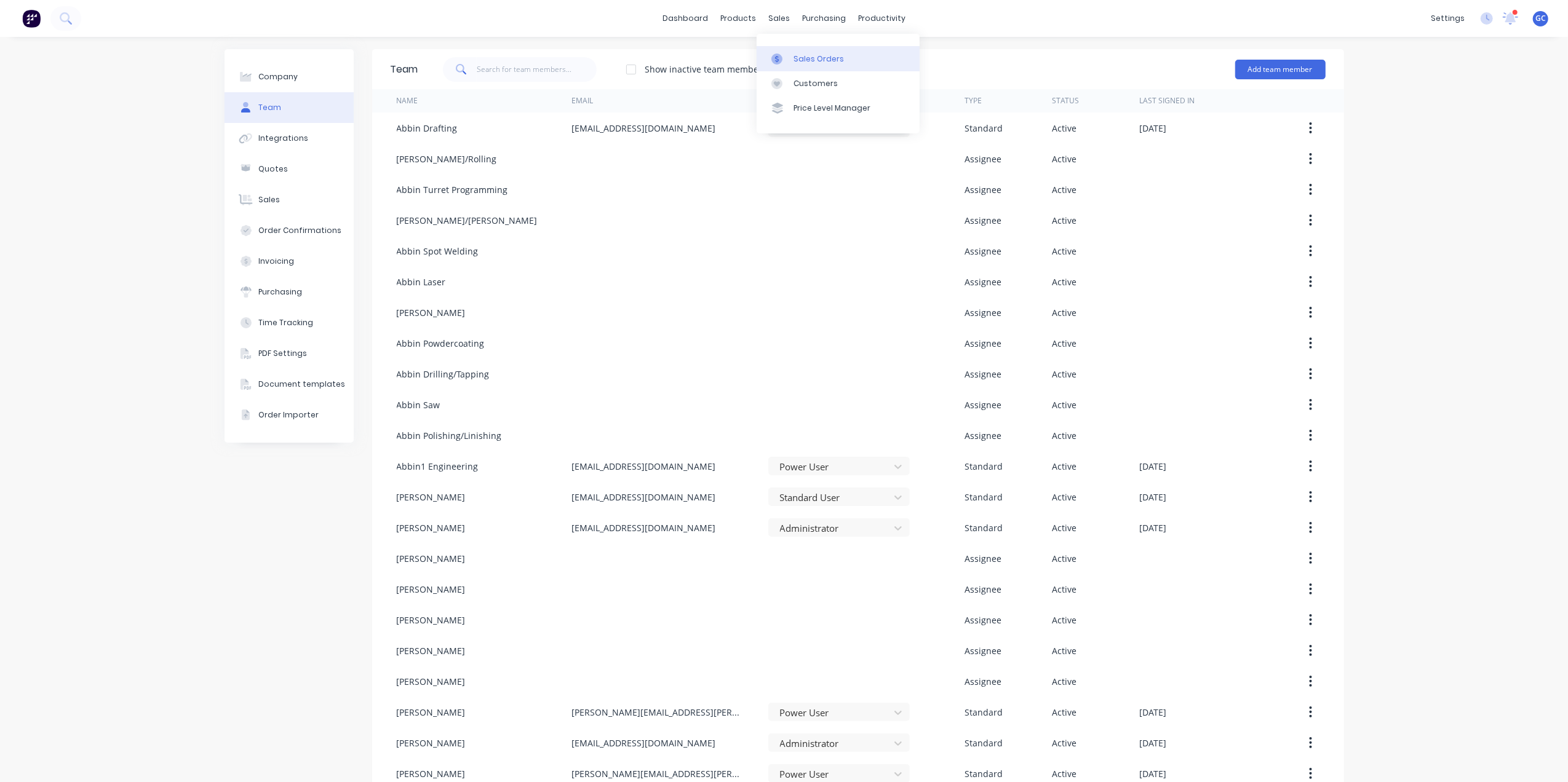
click at [808, 55] on div "Sales Orders" at bounding box center [818, 59] width 50 height 11
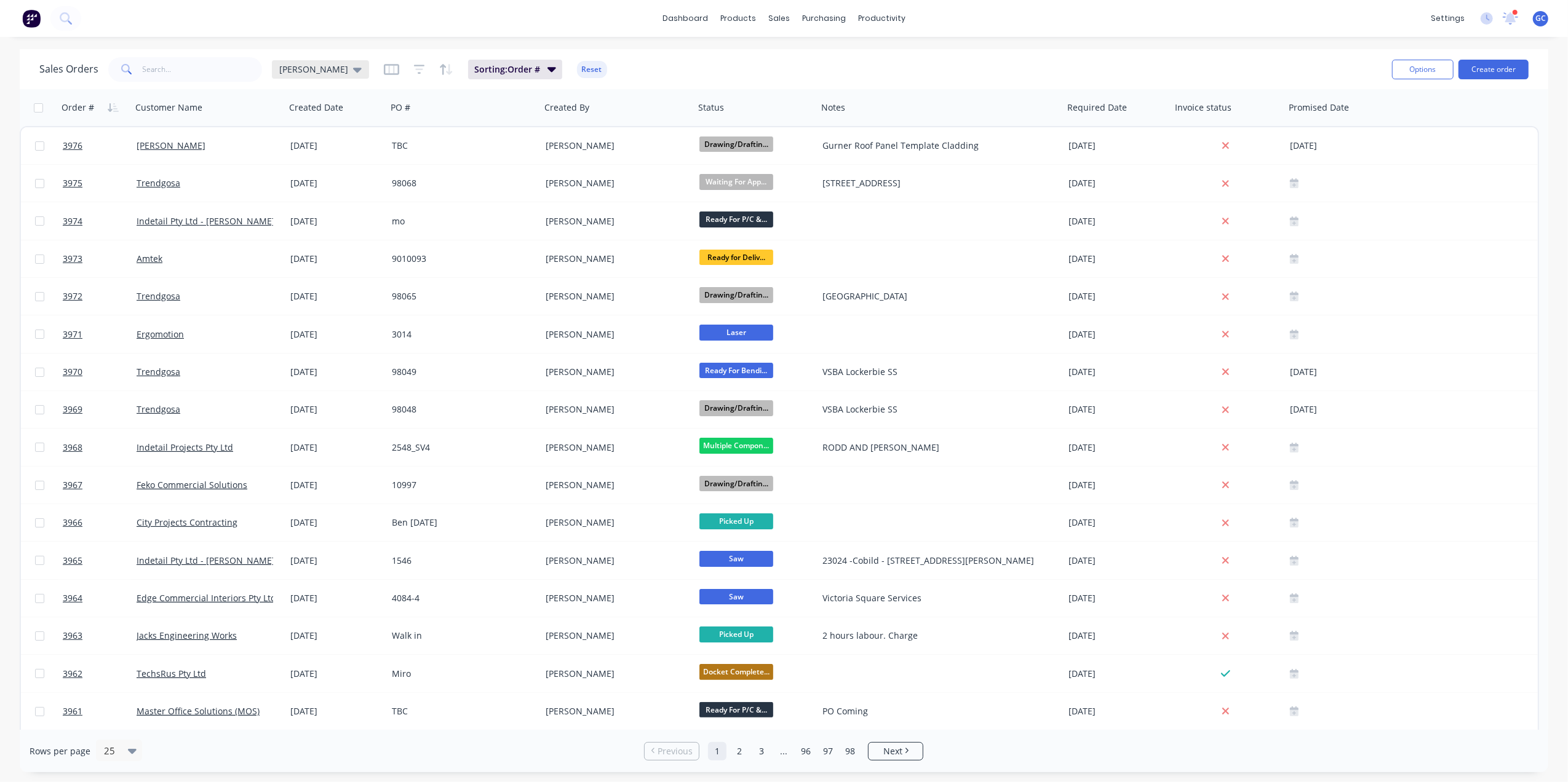
click at [290, 70] on span "[PERSON_NAME]" at bounding box center [314, 69] width 69 height 13
click at [291, 293] on button "Urgent" at bounding box center [345, 296] width 141 height 14
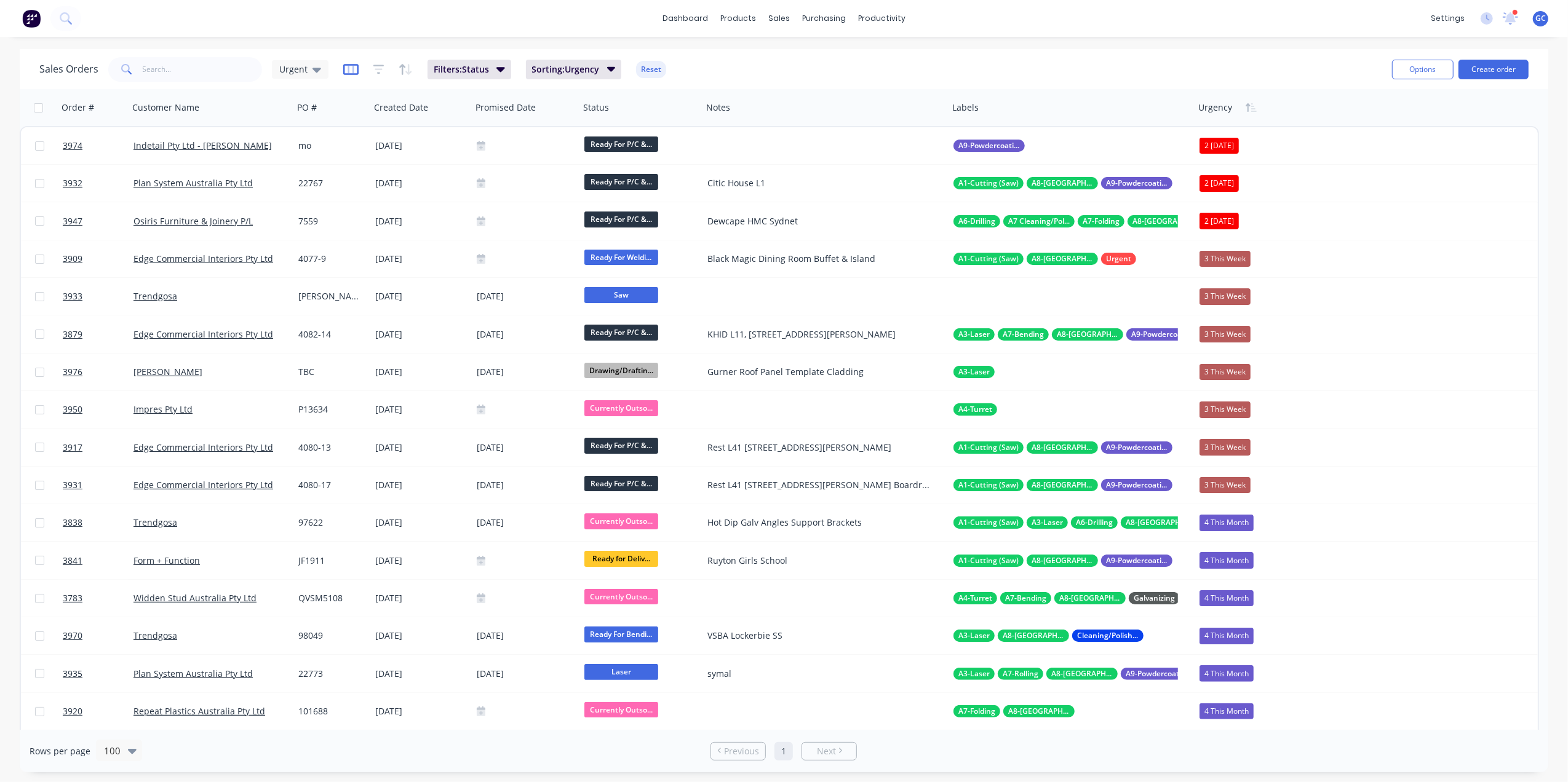
click at [349, 70] on icon "button" at bounding box center [351, 69] width 16 height 12
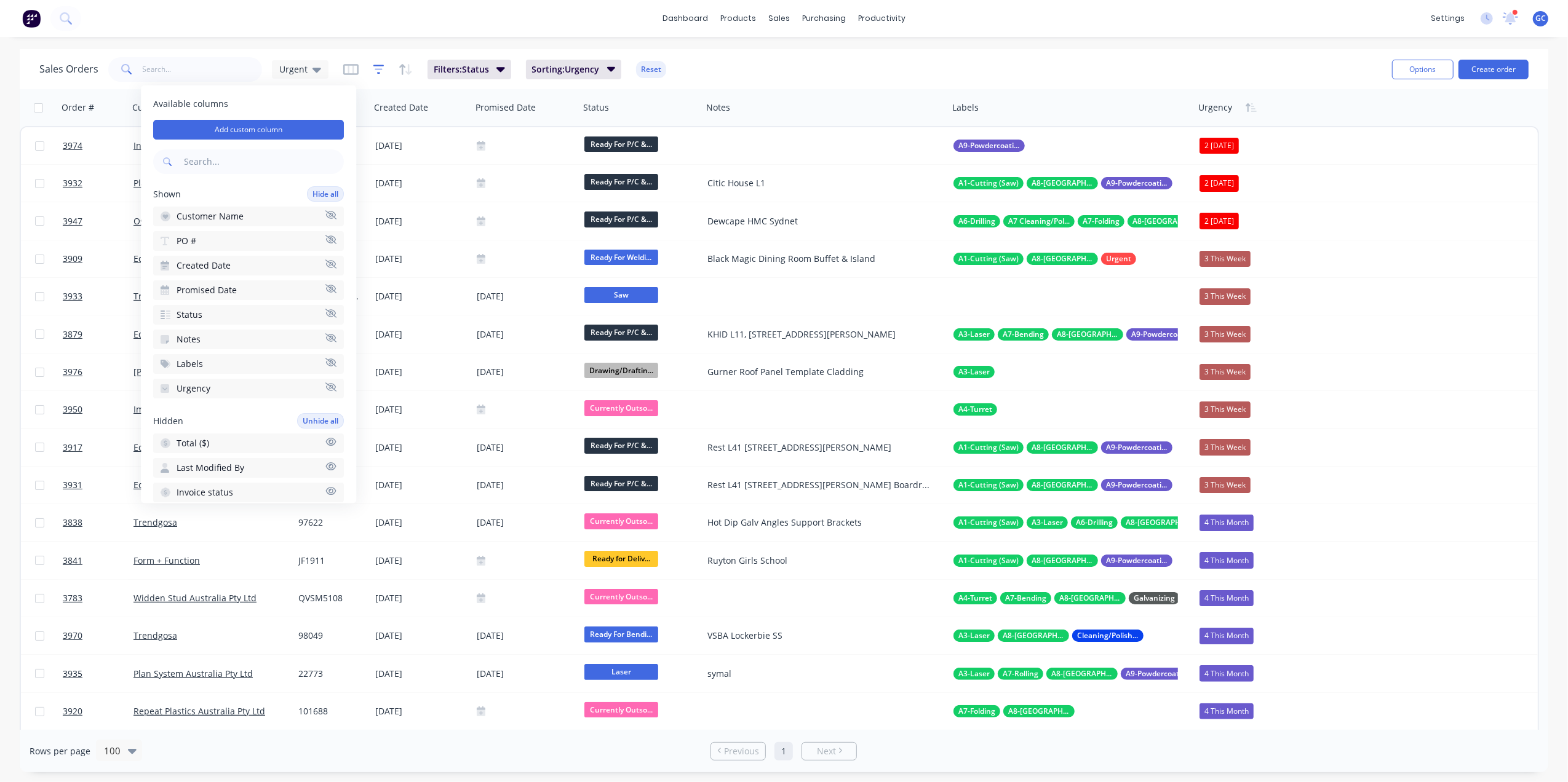
click at [374, 72] on icon "button" at bounding box center [379, 69] width 11 height 12
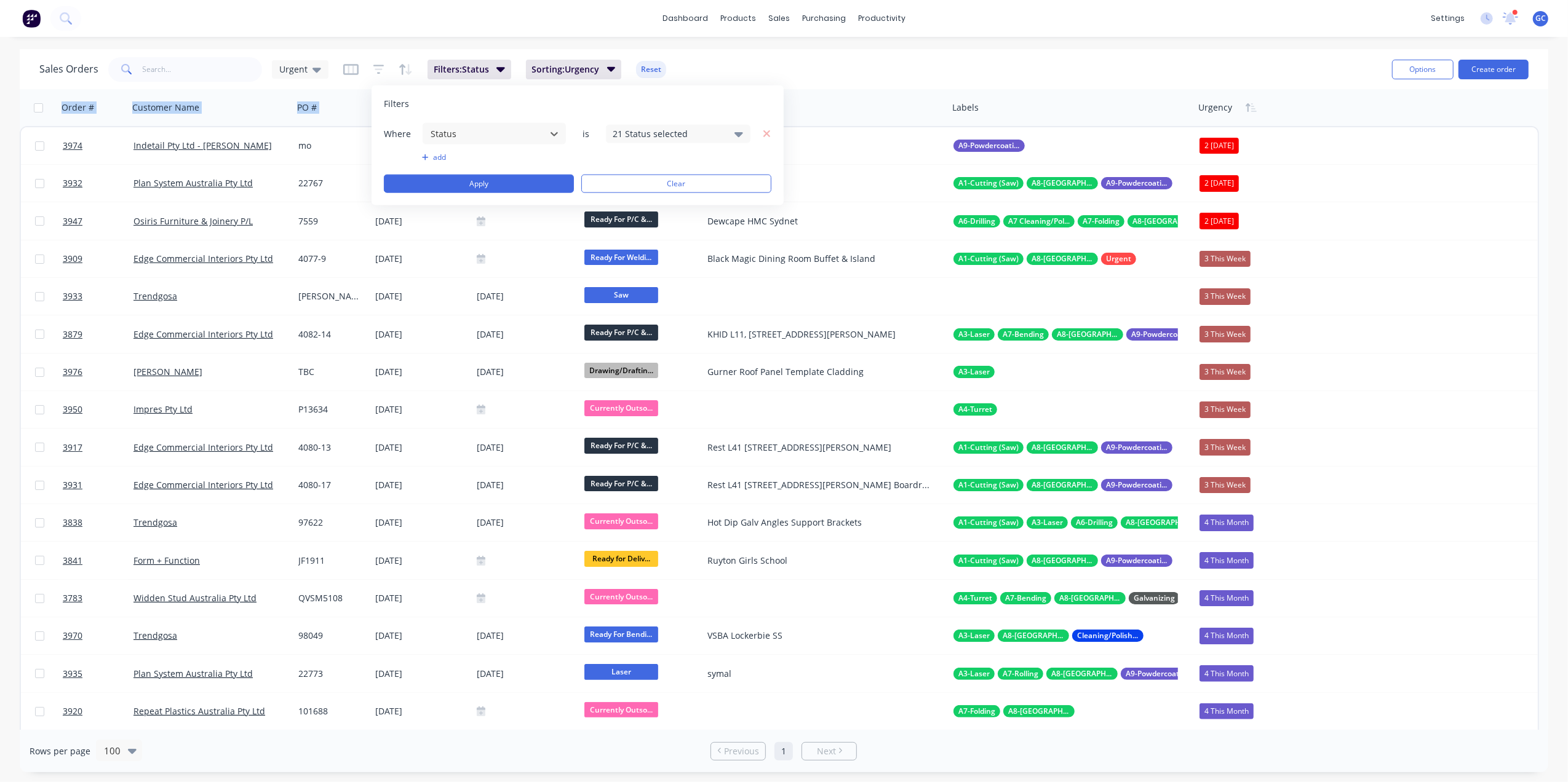
click at [820, 88] on div "Sales Orders Urgent Filters: Status Sorting: Urgency Reset Options Create order…" at bounding box center [784, 411] width 1529 height 723
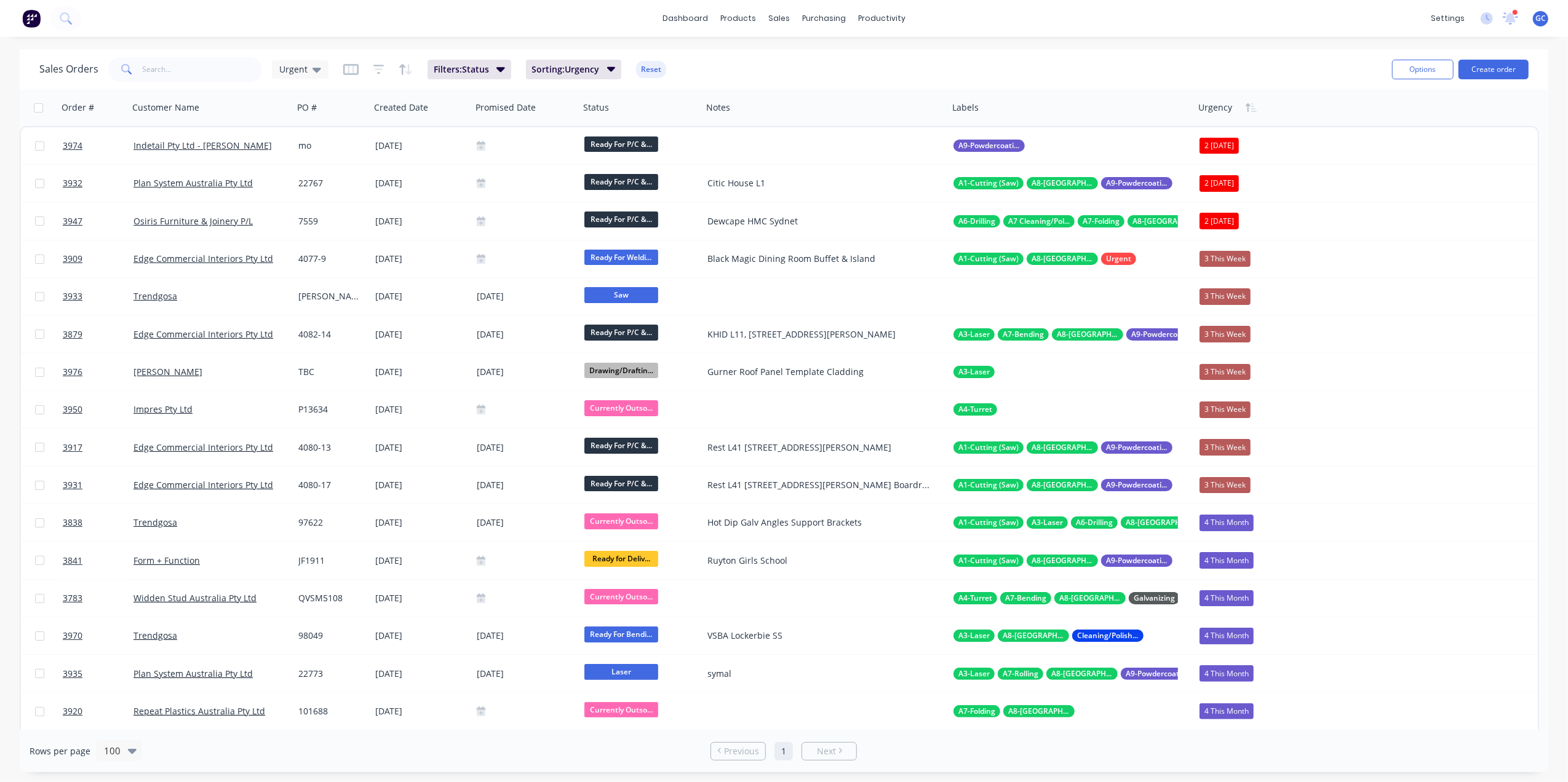
click at [835, 74] on div "Sales Orders Urgent Filters: Status Sorting: Urgency Reset" at bounding box center [710, 69] width 1343 height 30
click at [221, 66] on input "text" at bounding box center [202, 69] width 120 height 24
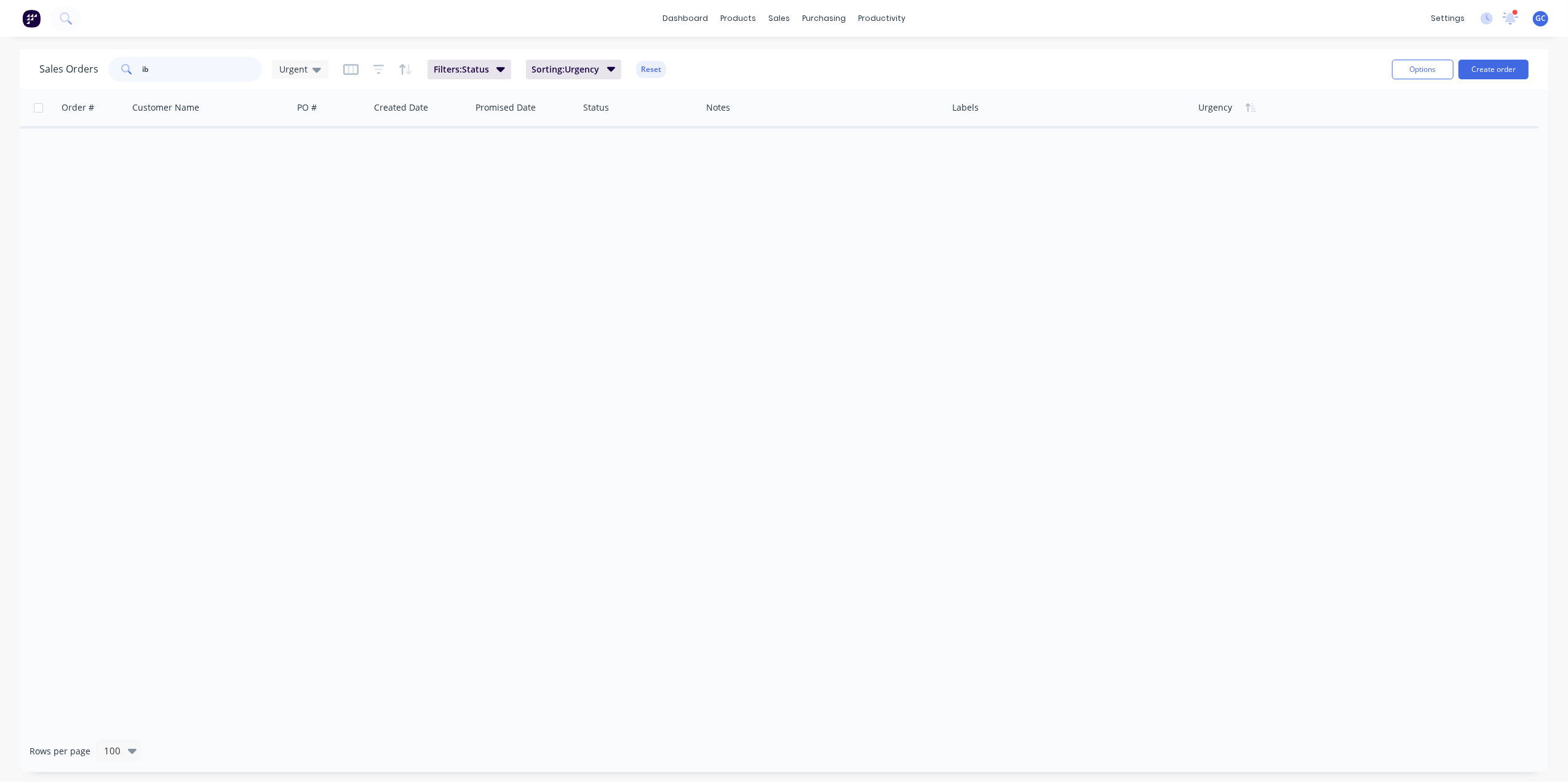
type input "i"
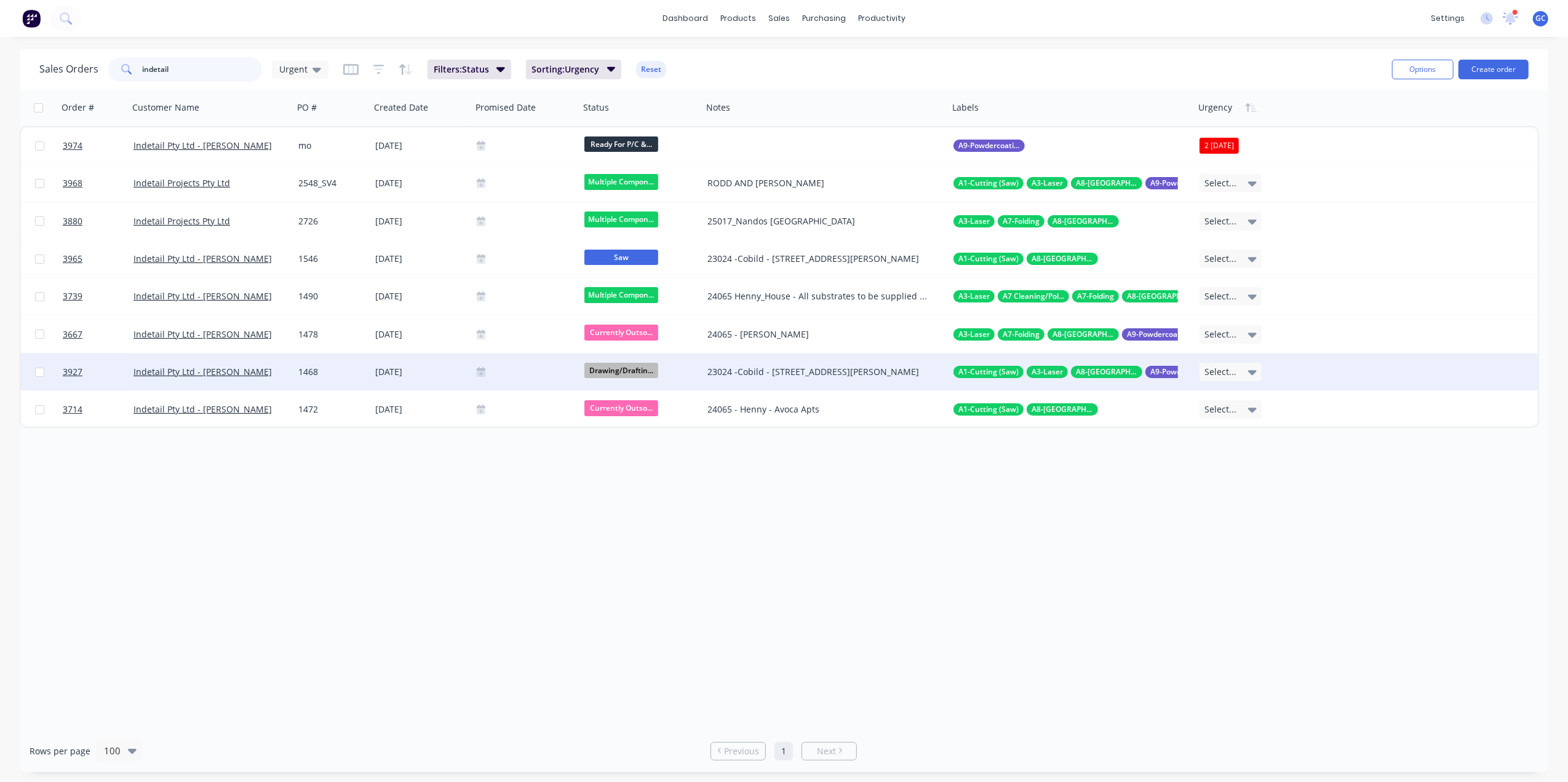
type input "indetail"
click at [561, 380] on div at bounding box center [526, 372] width 108 height 37
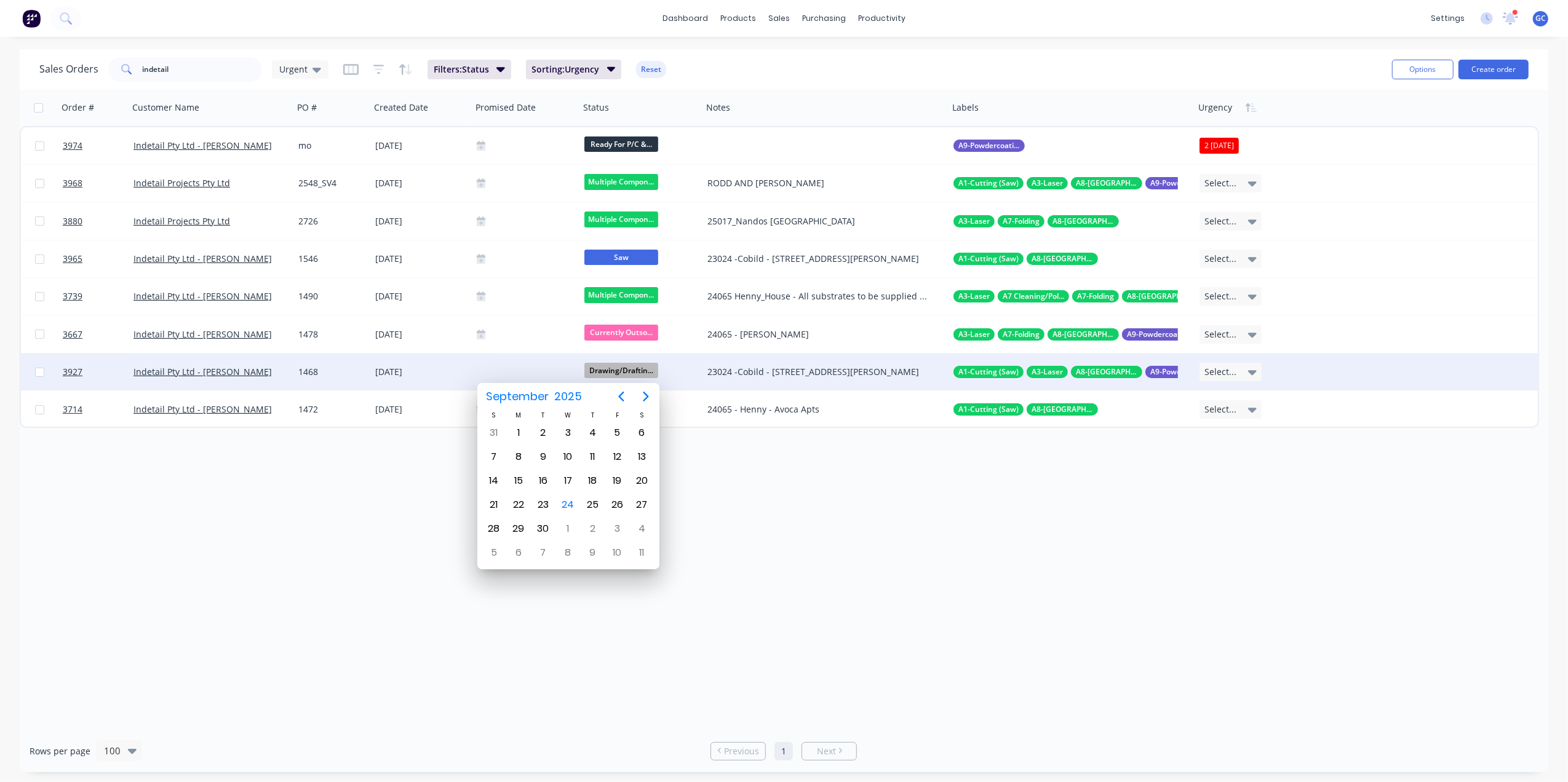
click at [274, 365] on div "Indetail Pty Ltd - [PERSON_NAME]" at bounding box center [210, 372] width 165 height 37
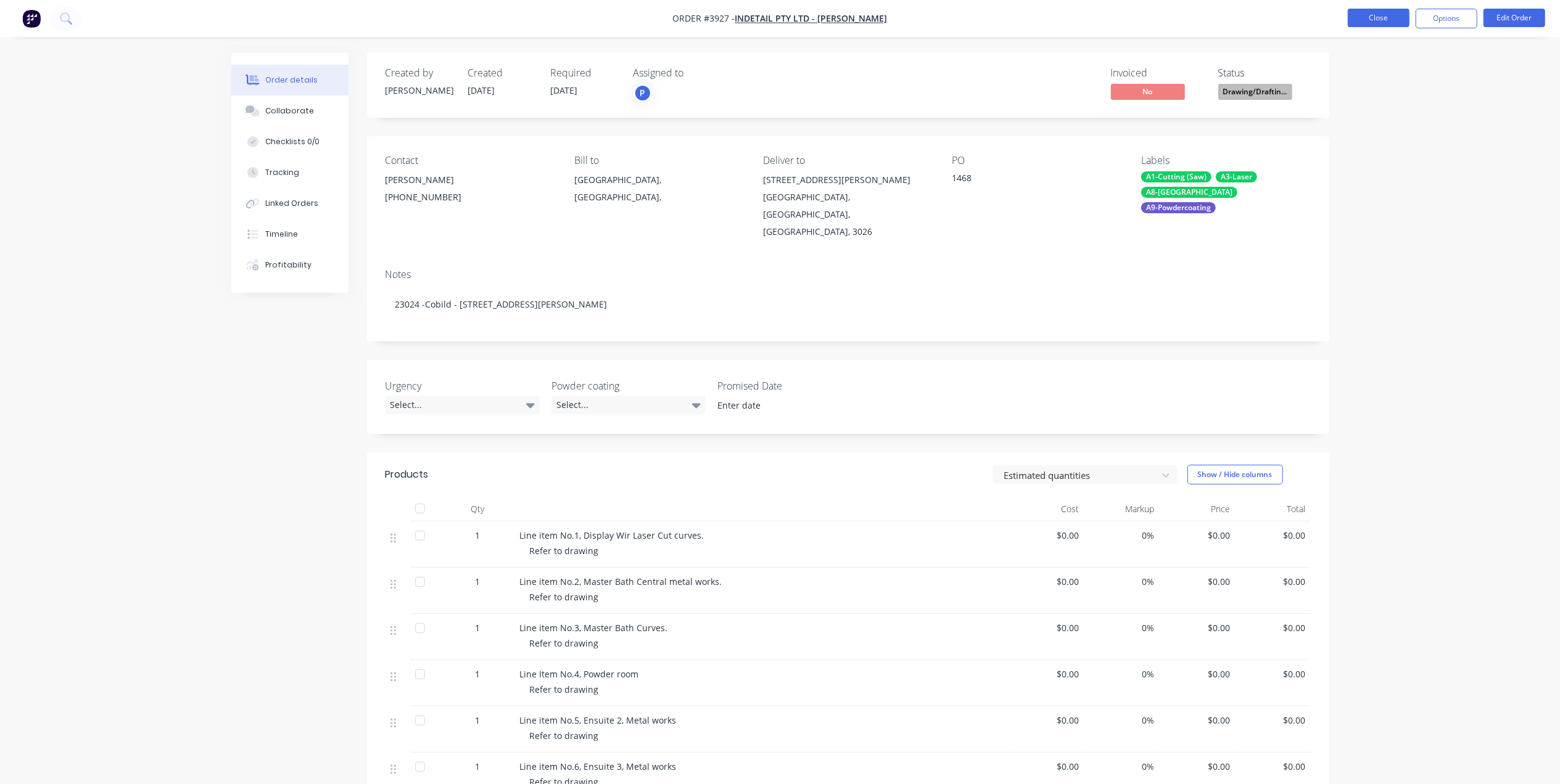
click at [1381, 21] on button "Close" at bounding box center [1379, 18] width 62 height 19
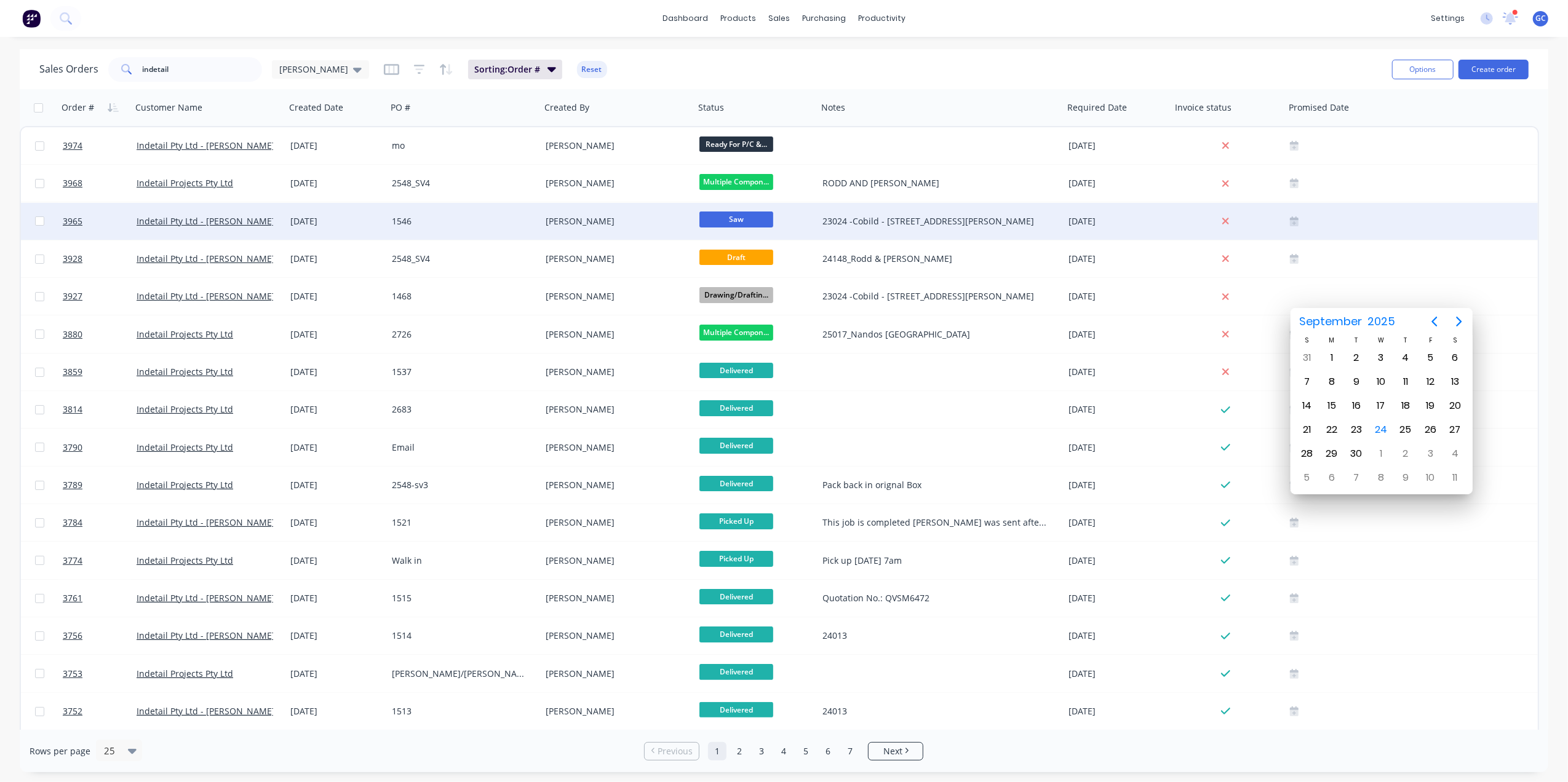
click at [443, 219] on div "1546" at bounding box center [460, 221] width 137 height 12
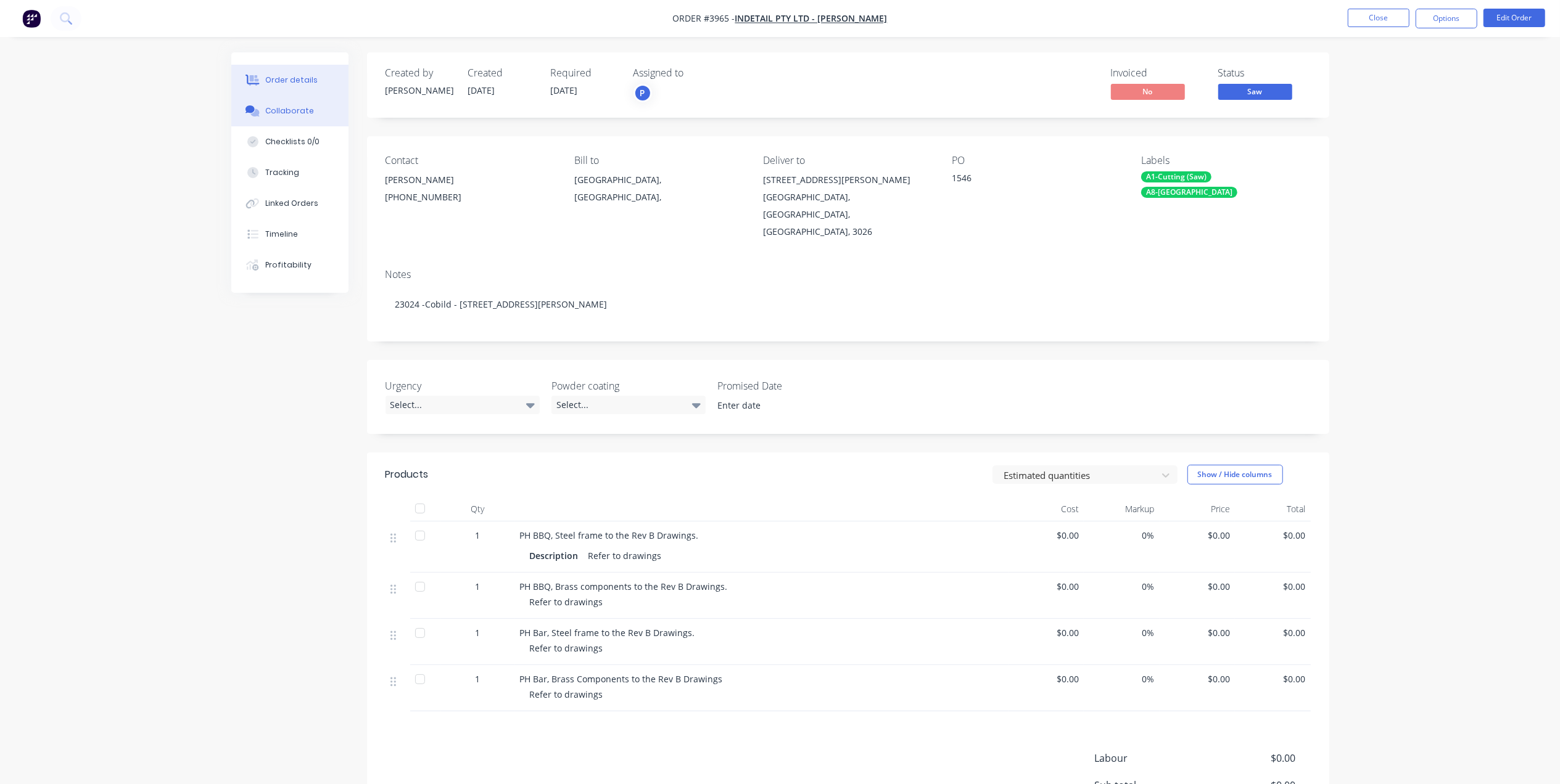
click at [322, 117] on button "Collaborate" at bounding box center [290, 110] width 118 height 31
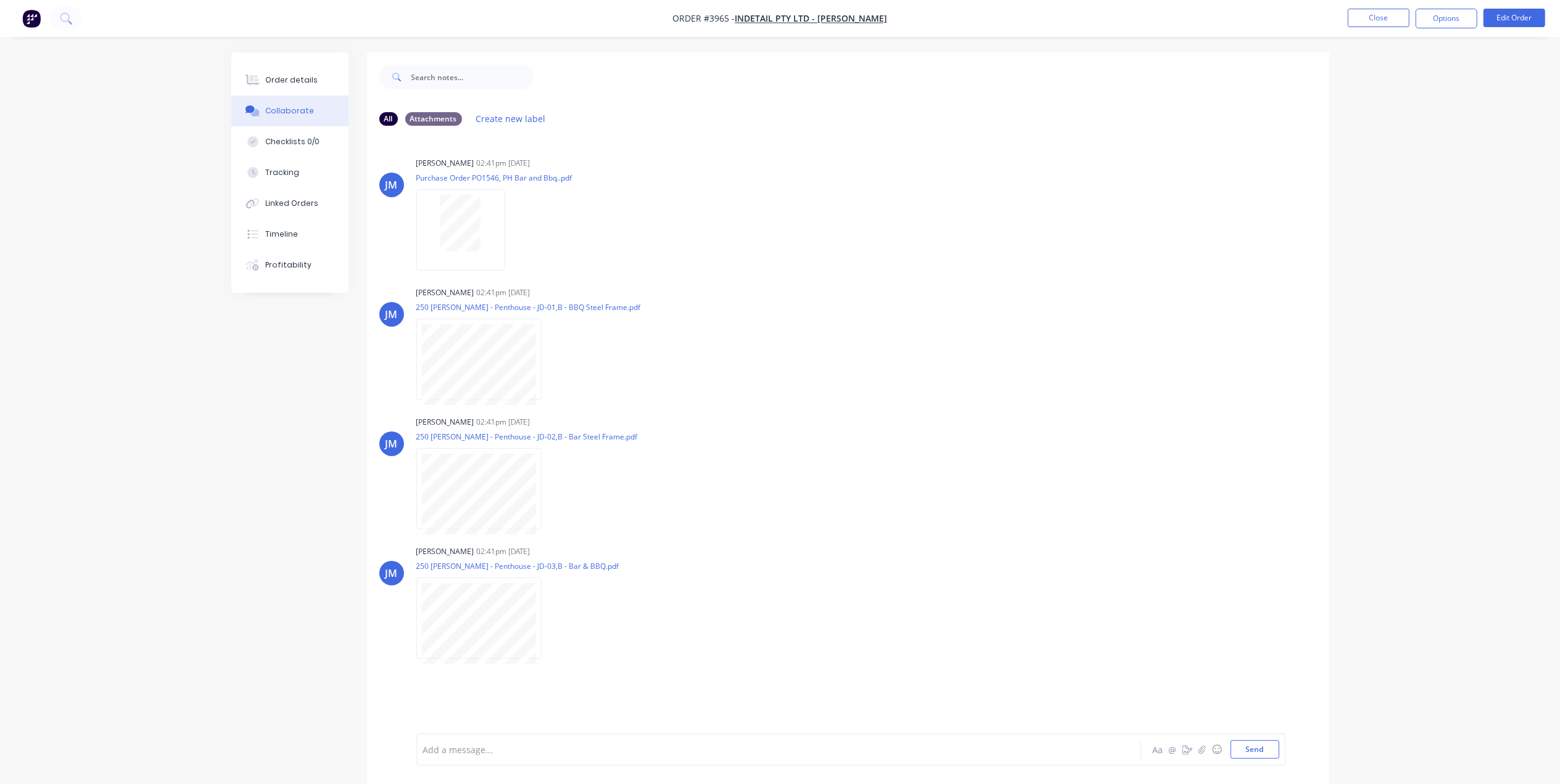
click at [1378, 3] on nav "Order #3965 - Indetail Pty Ltd - Refer Mohammed Close Options Edit Order" at bounding box center [780, 19] width 1560 height 37
click at [1379, 8] on button "Close" at bounding box center [1379, 18] width 62 height 19
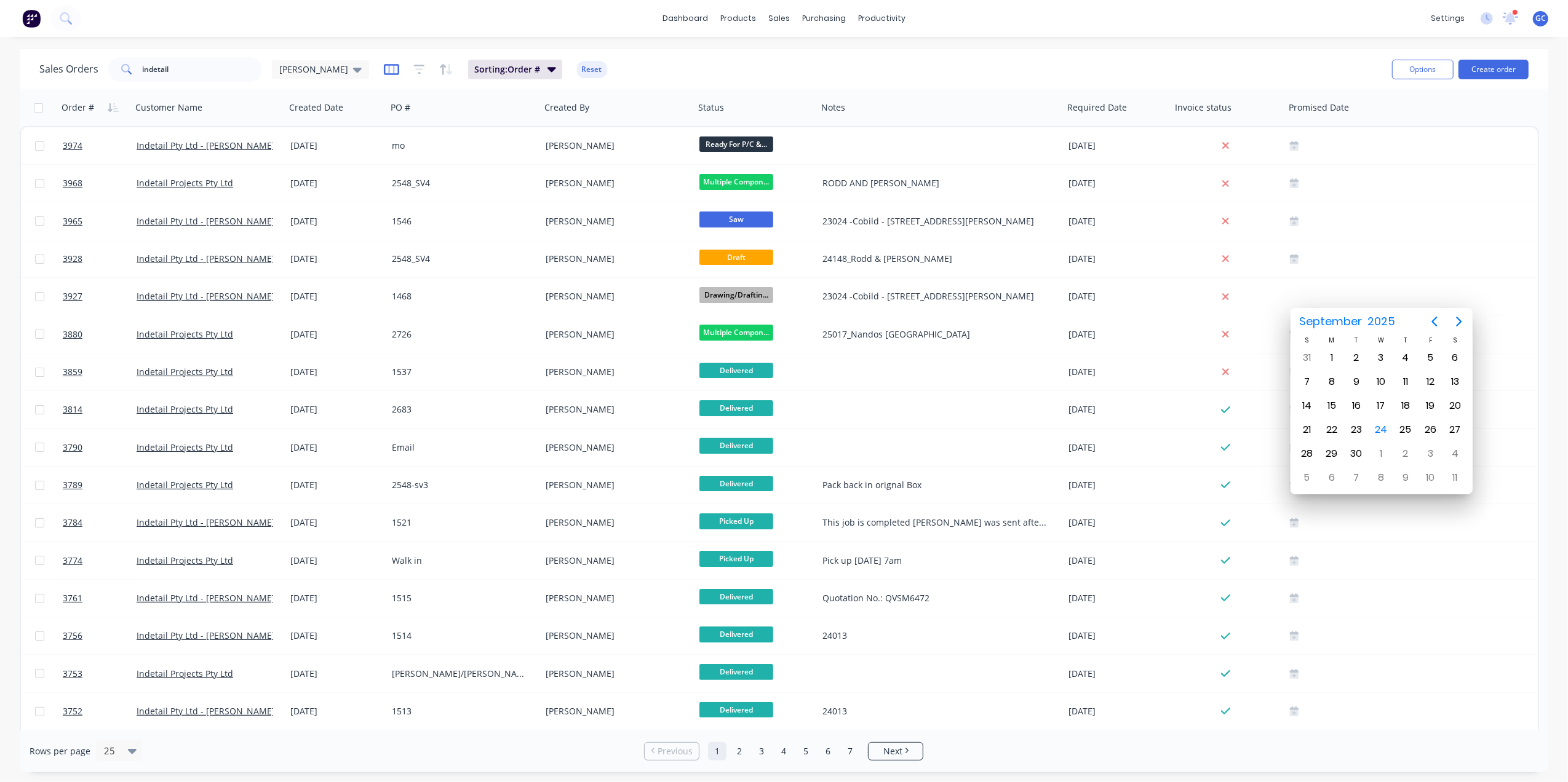
click at [384, 74] on icon "button" at bounding box center [391, 70] width 16 height 11
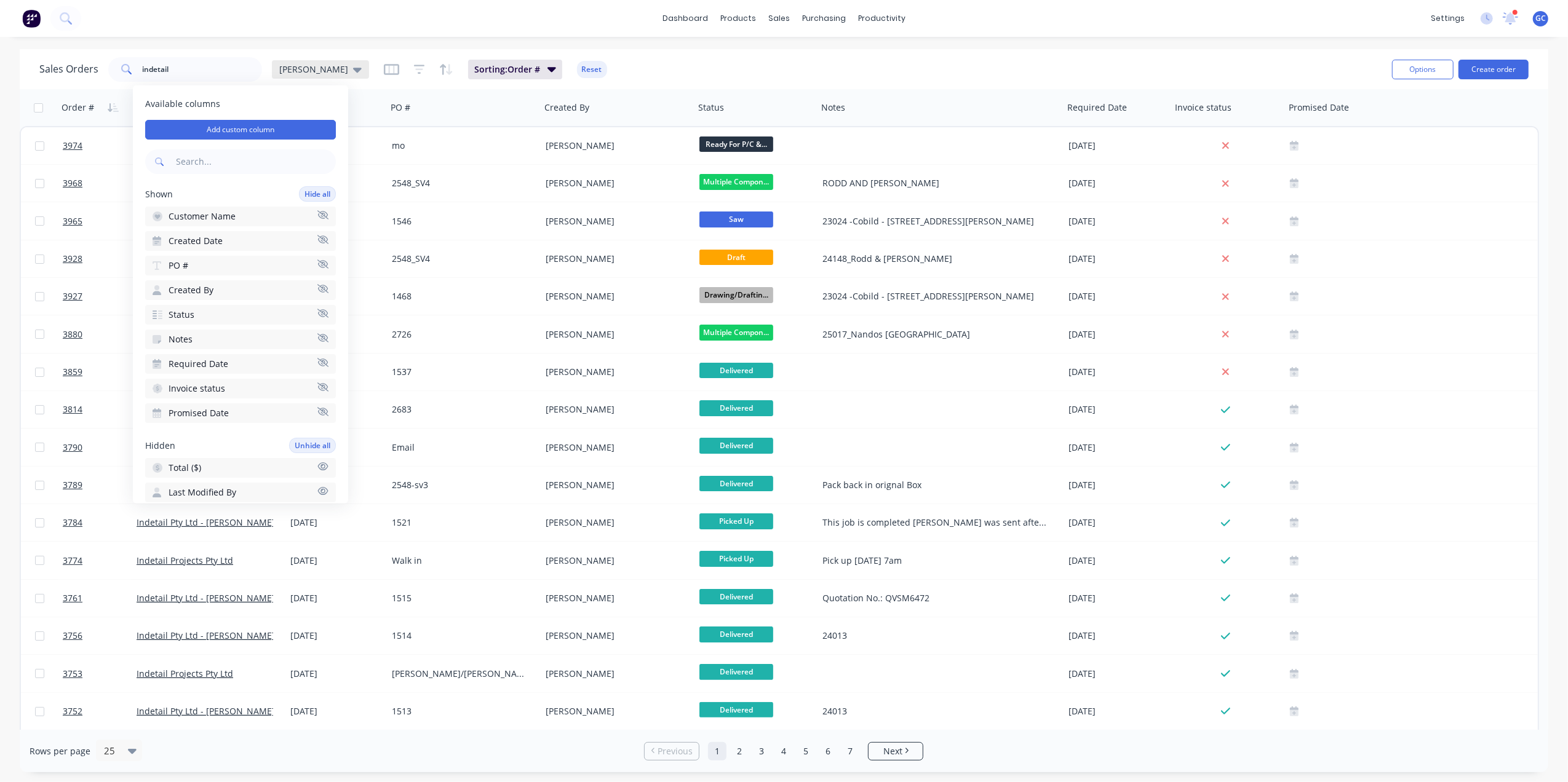
click at [286, 64] on span "[PERSON_NAME]" at bounding box center [314, 69] width 69 height 13
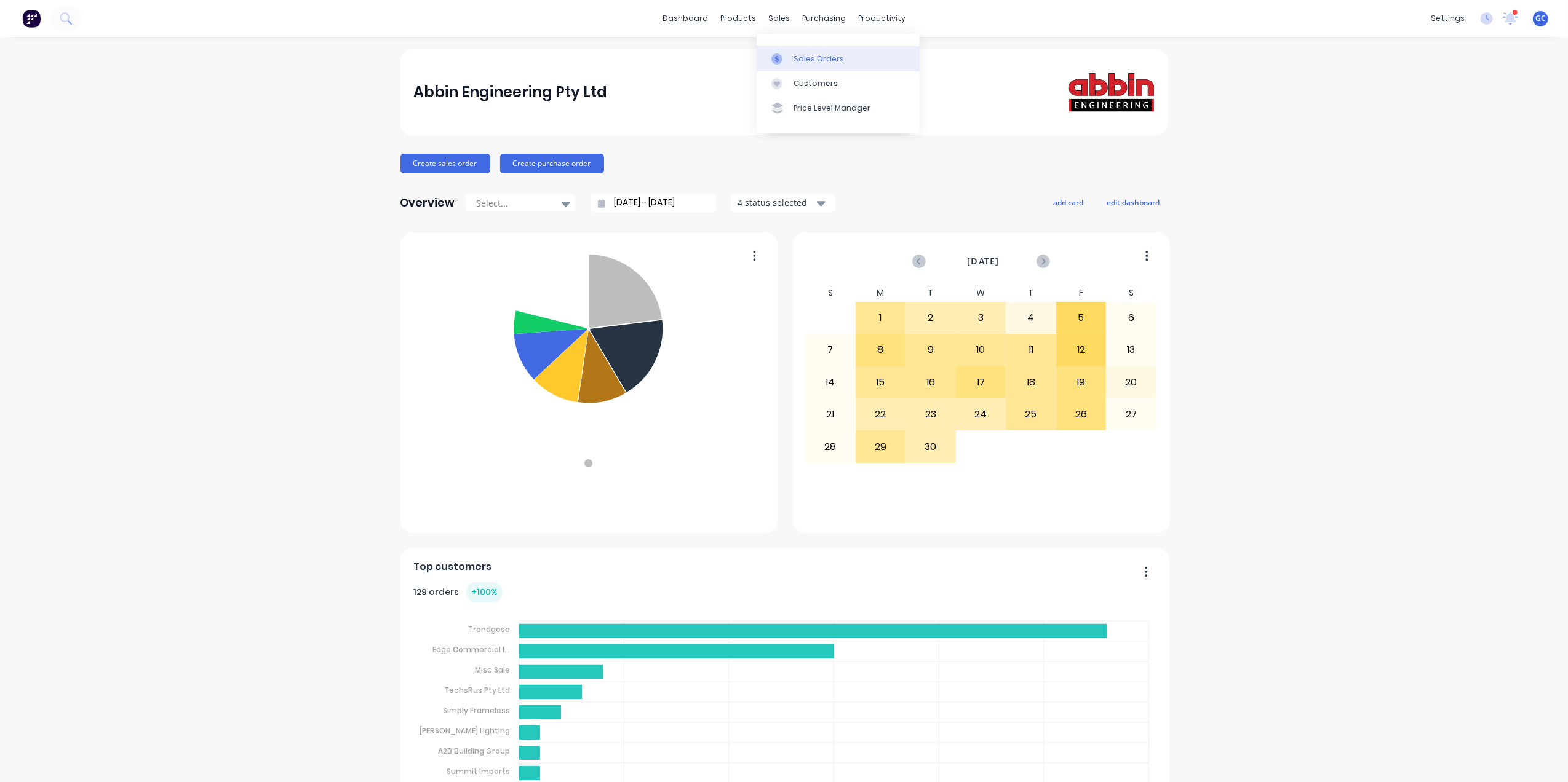
click at [792, 62] on link "Sales Orders" at bounding box center [838, 59] width 163 height 24
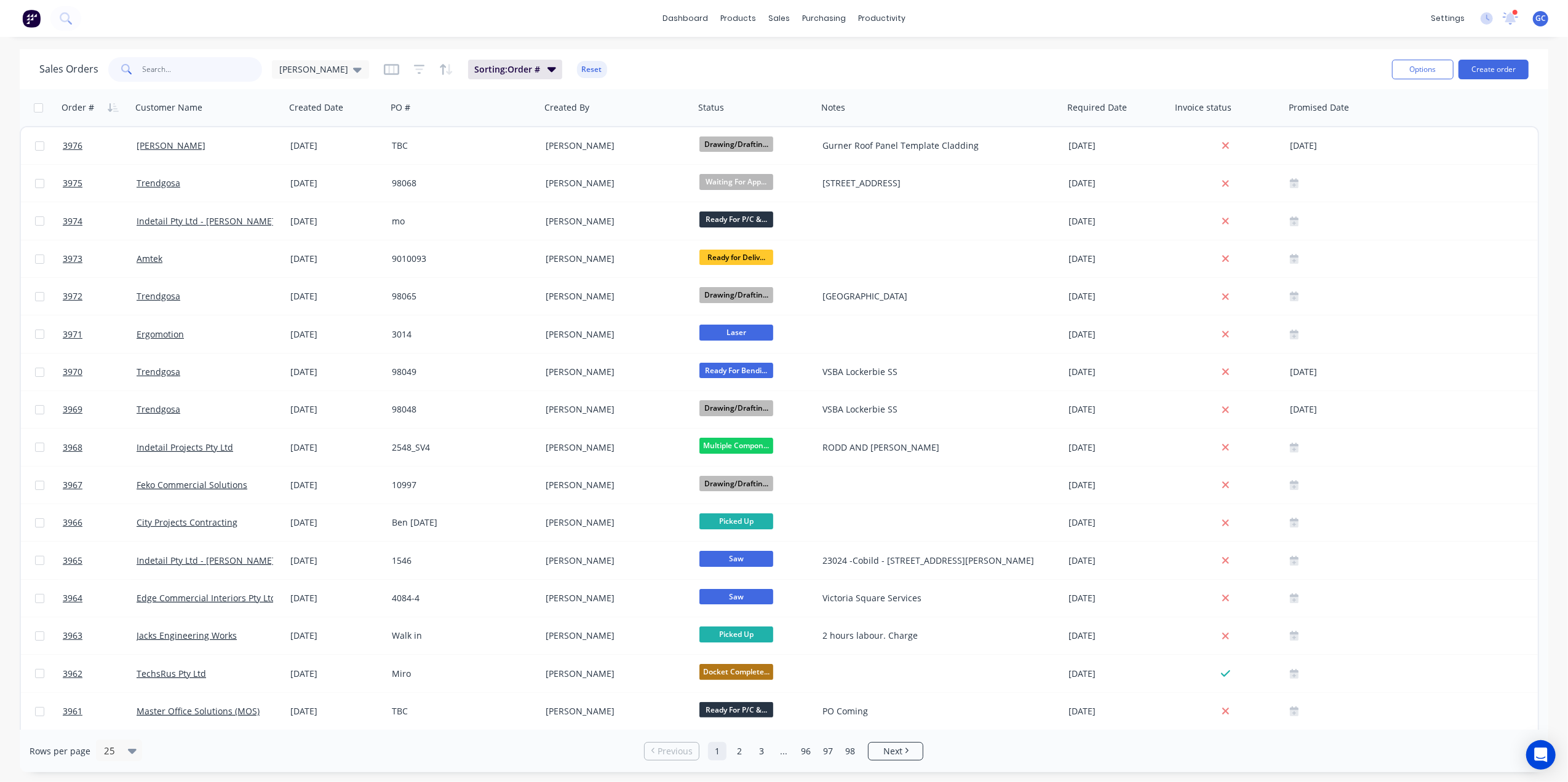
click at [204, 74] on input "text" at bounding box center [202, 69] width 120 height 24
click at [223, 70] on input "text" at bounding box center [202, 69] width 120 height 24
click at [208, 72] on input "text" at bounding box center [202, 69] width 120 height 24
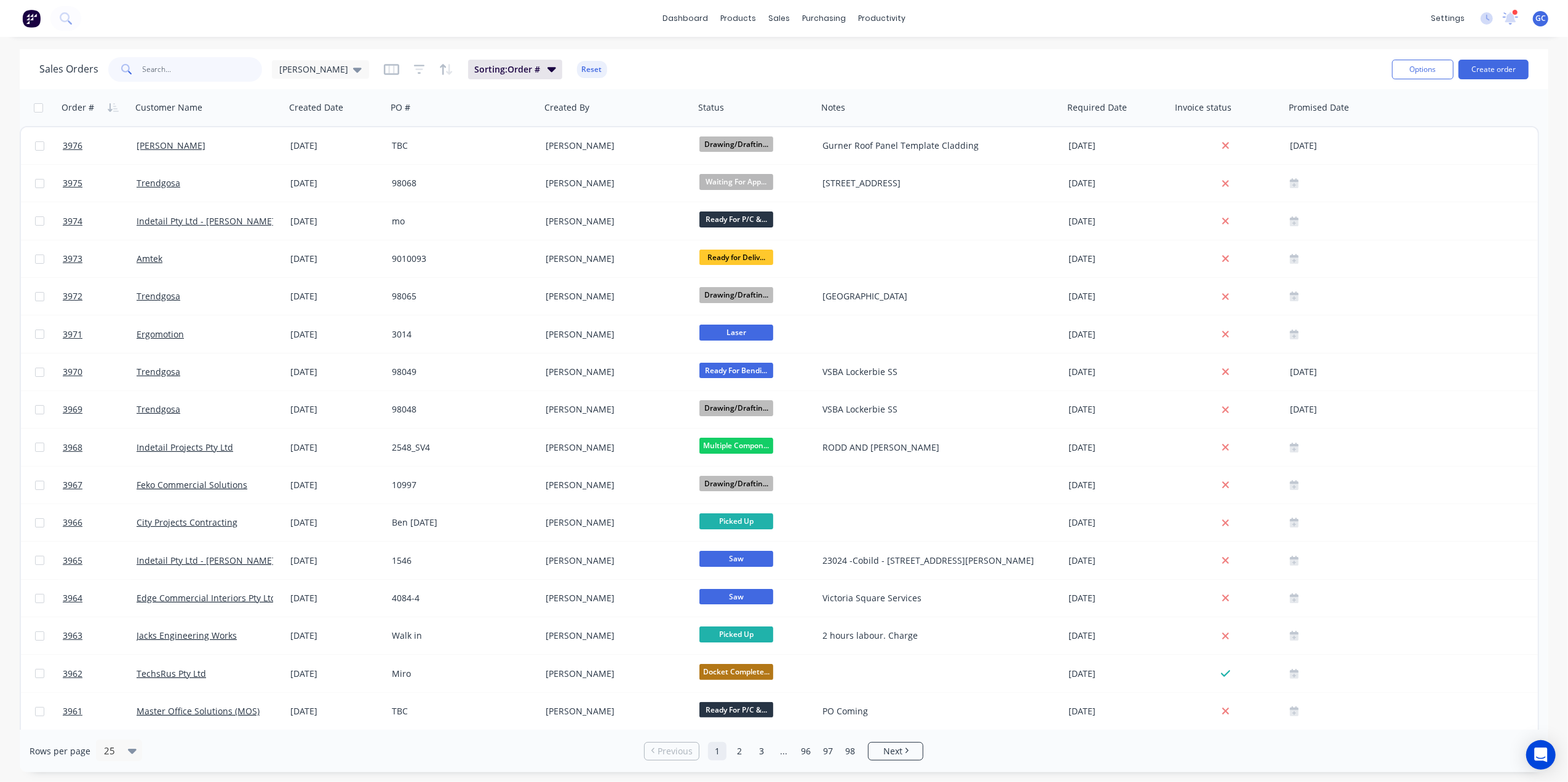
click at [188, 72] on input "text" at bounding box center [202, 69] width 120 height 24
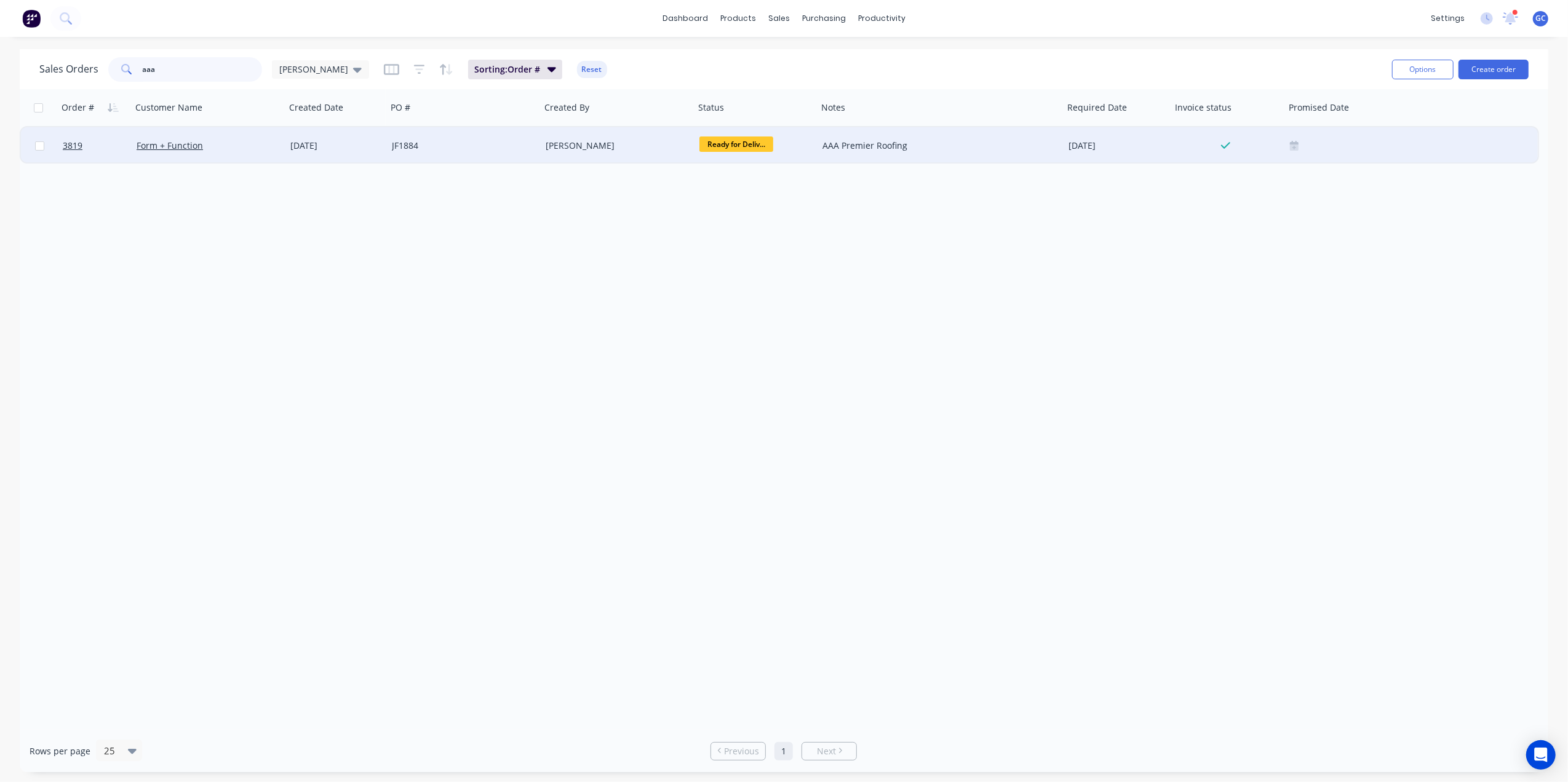
type input "aaa"
click at [510, 143] on div "JF1884" at bounding box center [460, 145] width 137 height 12
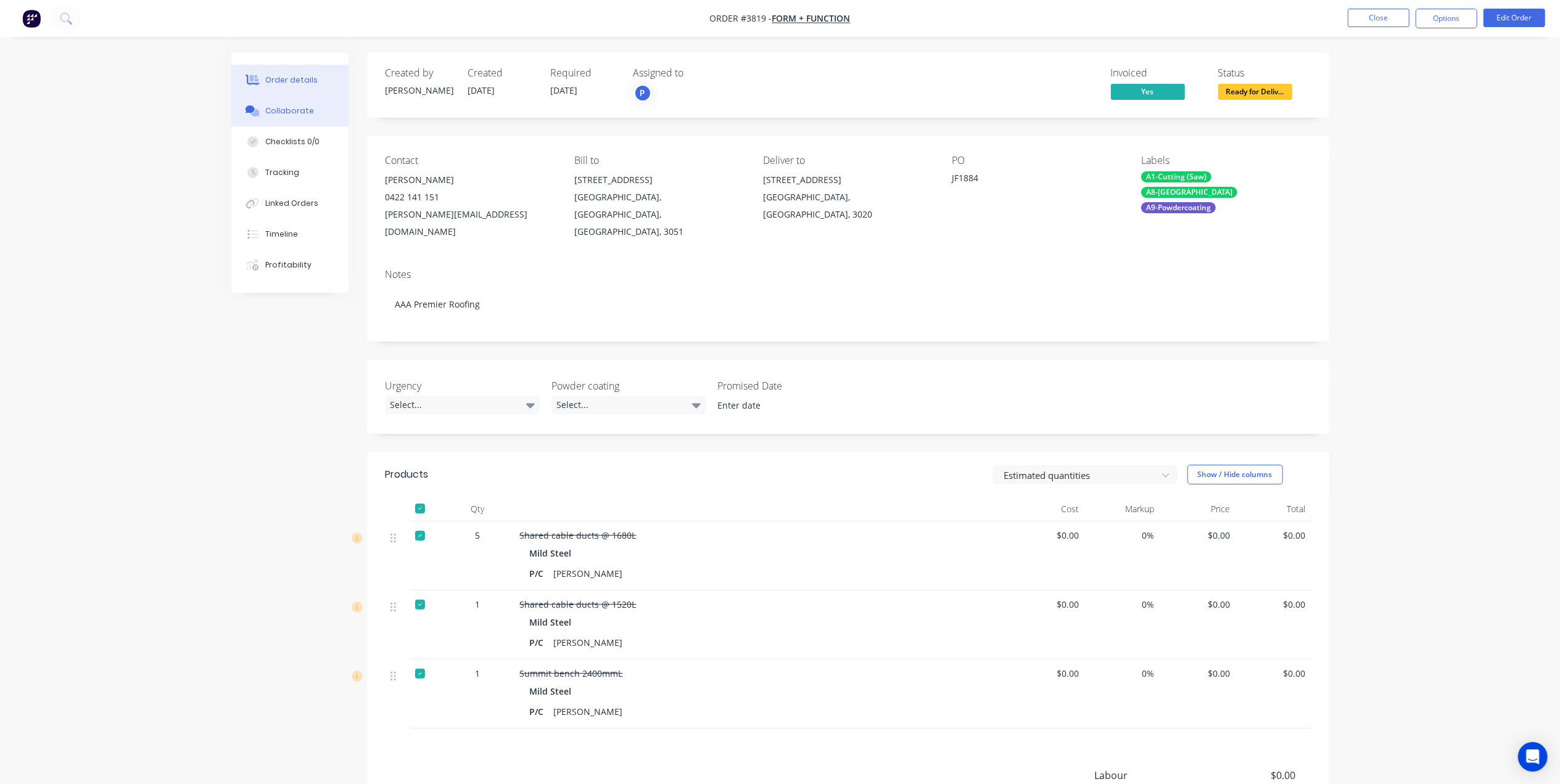
click at [279, 121] on button "Collaborate" at bounding box center [290, 110] width 118 height 31
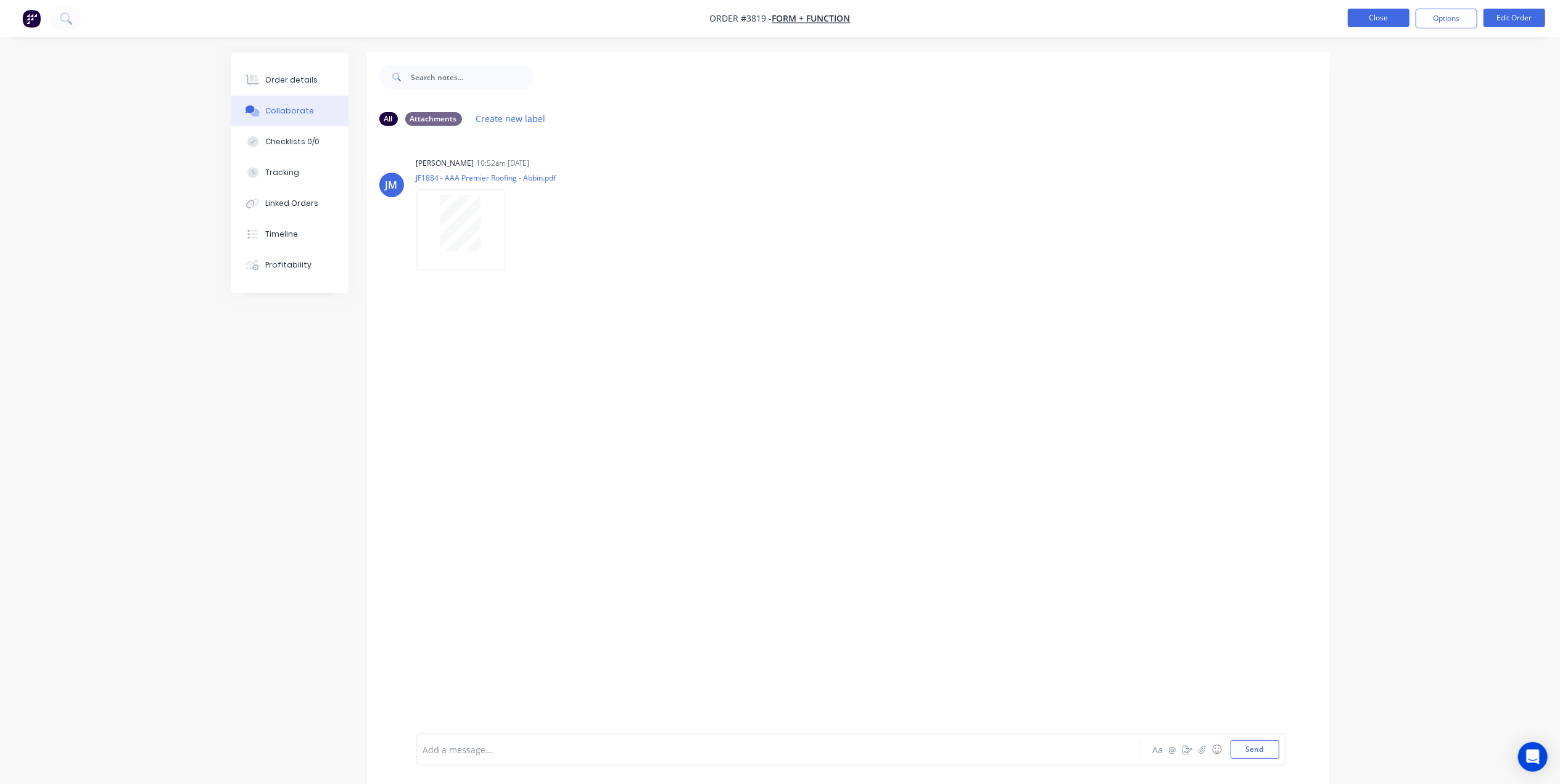
click at [1375, 16] on button "Close" at bounding box center [1379, 18] width 62 height 19
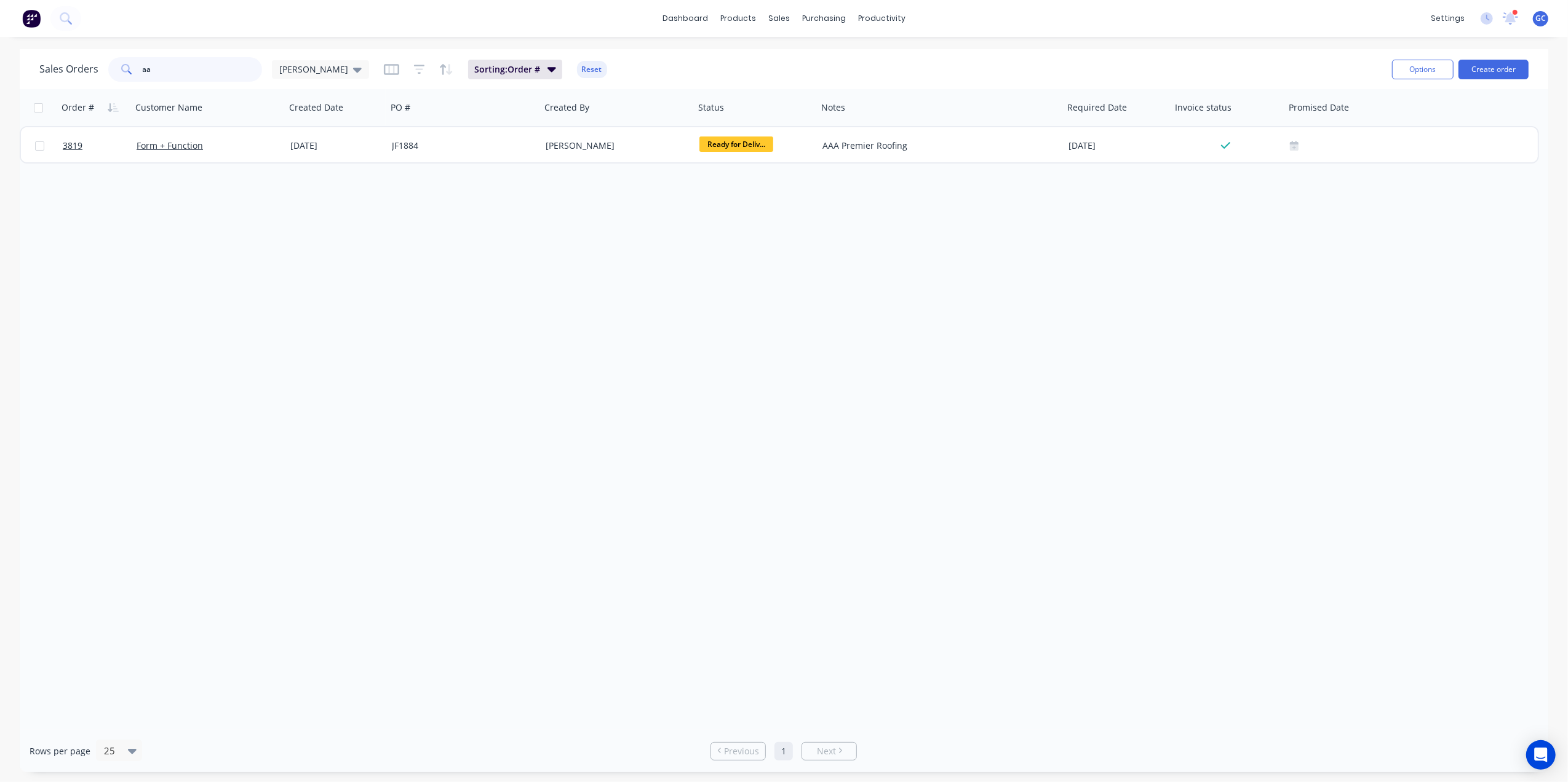
type input "a"
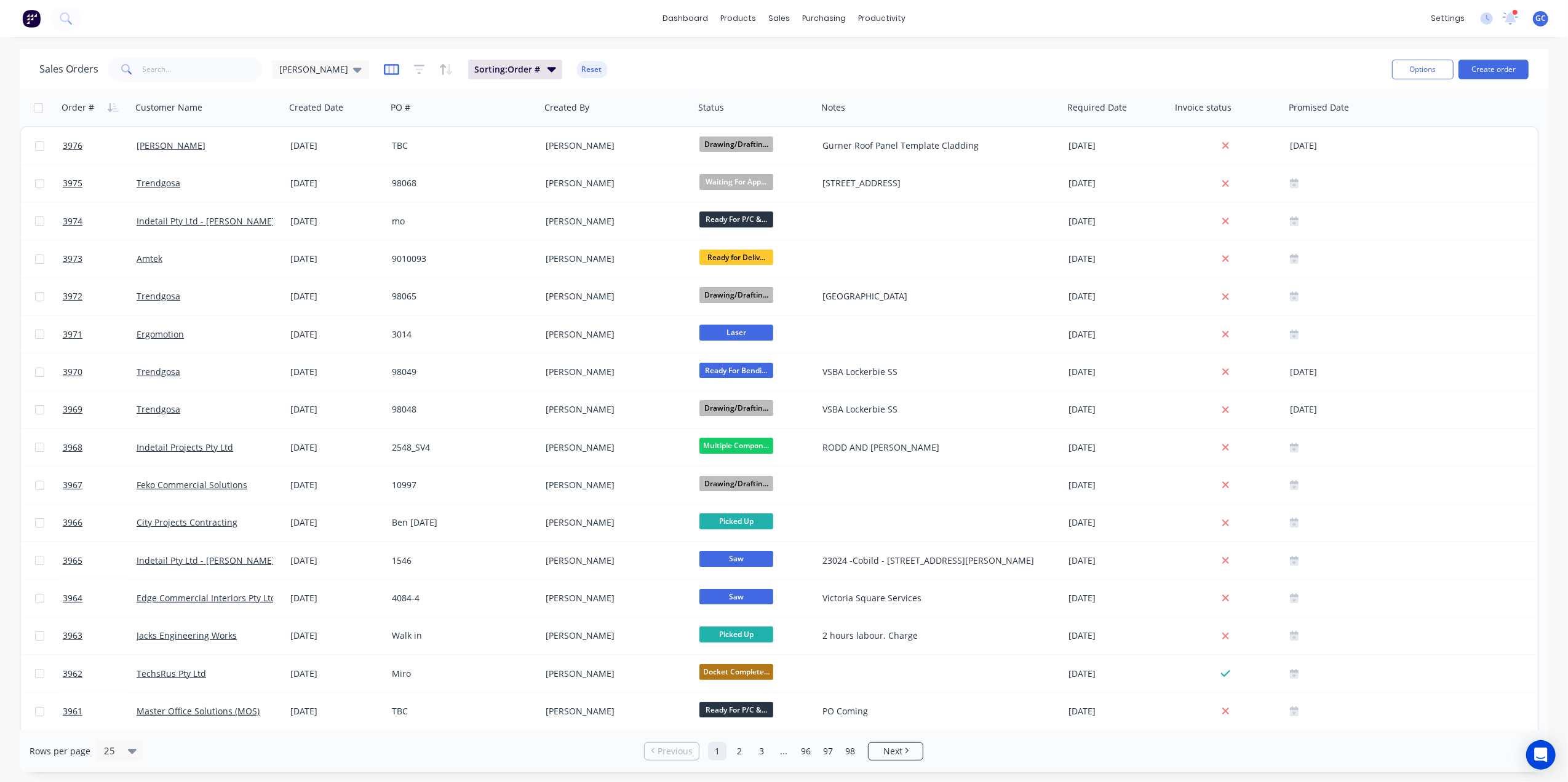
click at [384, 69] on icon "button" at bounding box center [391, 69] width 16 height 12
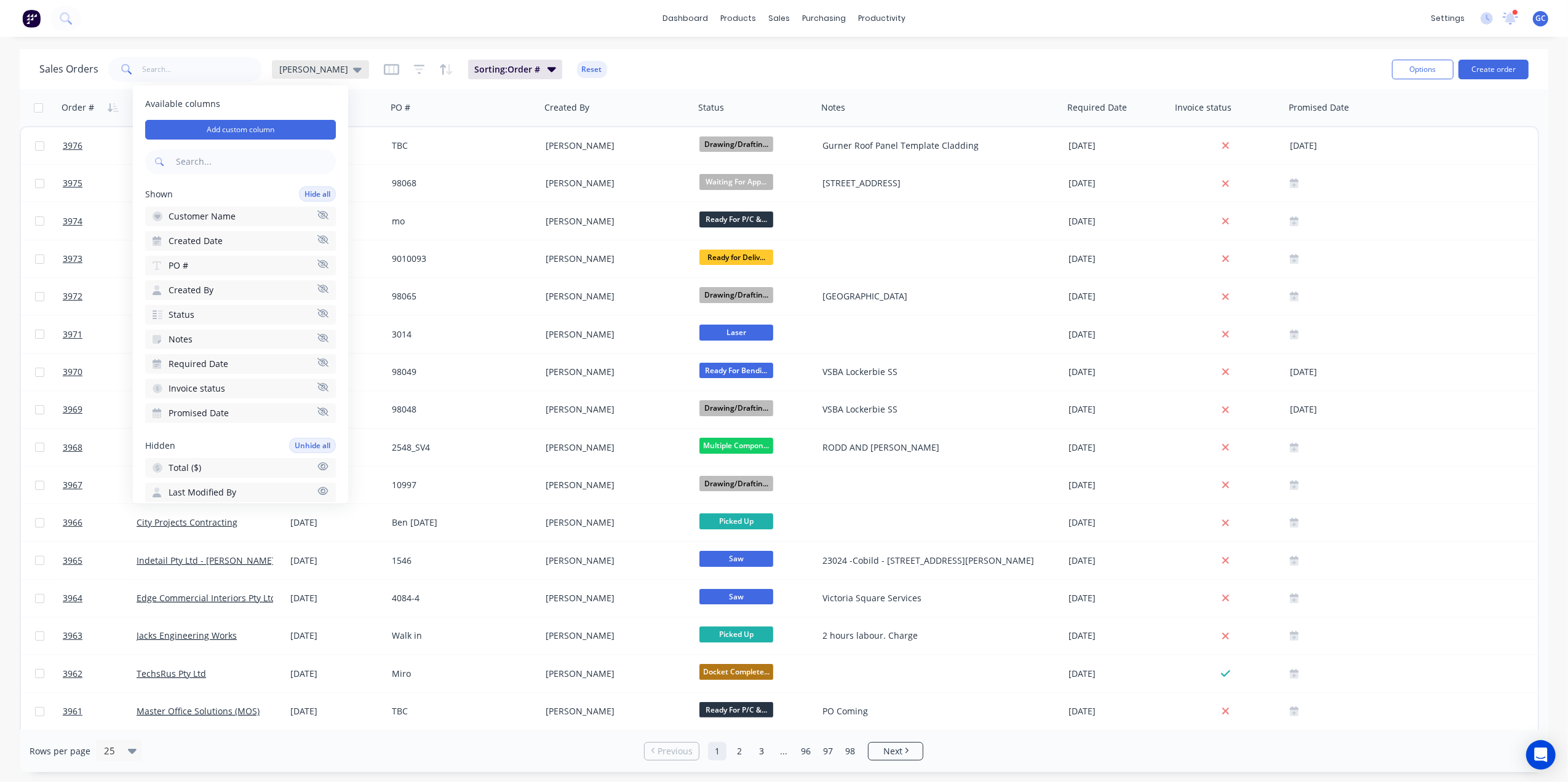
click at [286, 72] on span "[PERSON_NAME]" at bounding box center [314, 69] width 69 height 13
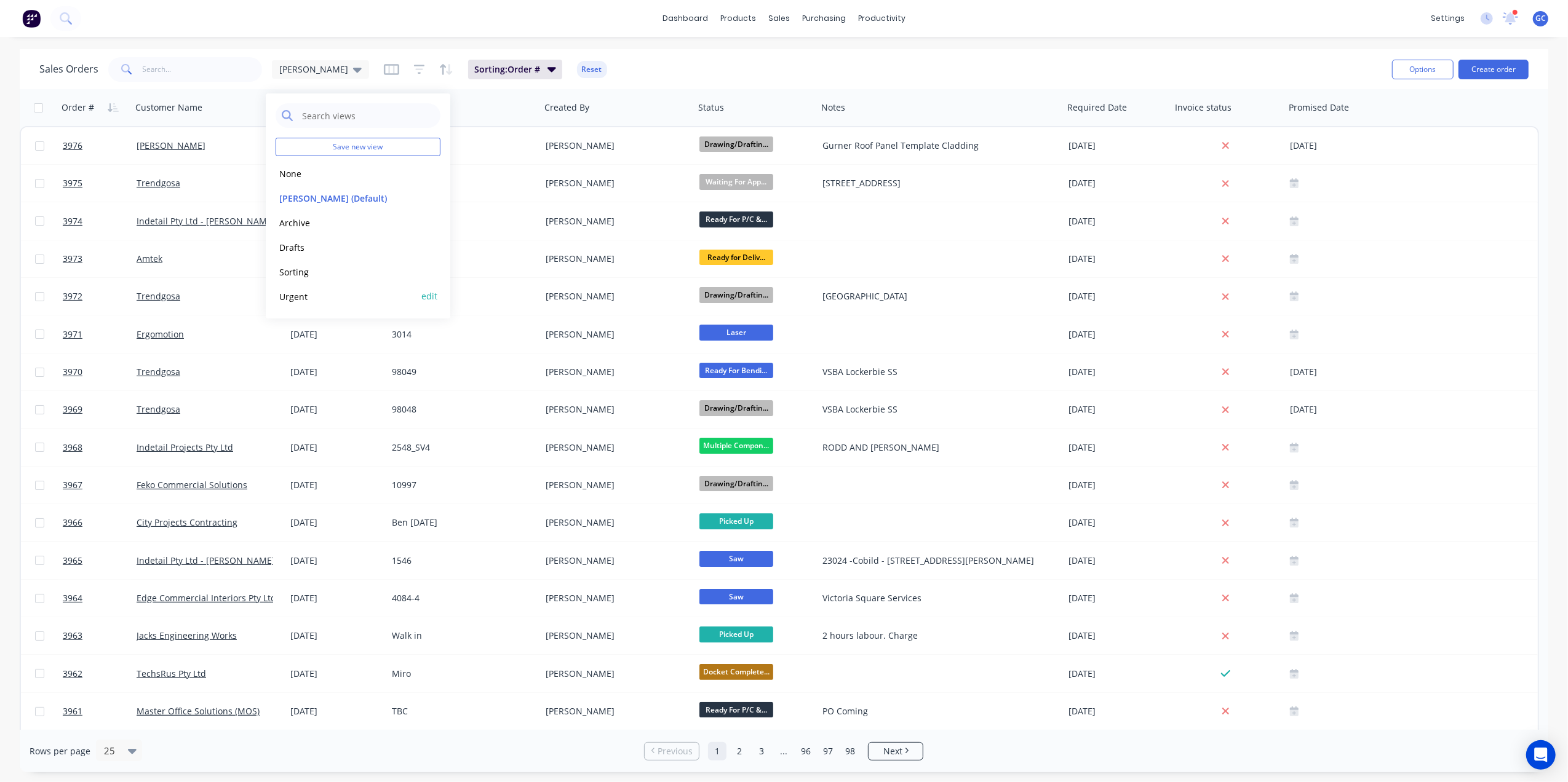
click at [291, 301] on button "Urgent" at bounding box center [345, 296] width 141 height 14
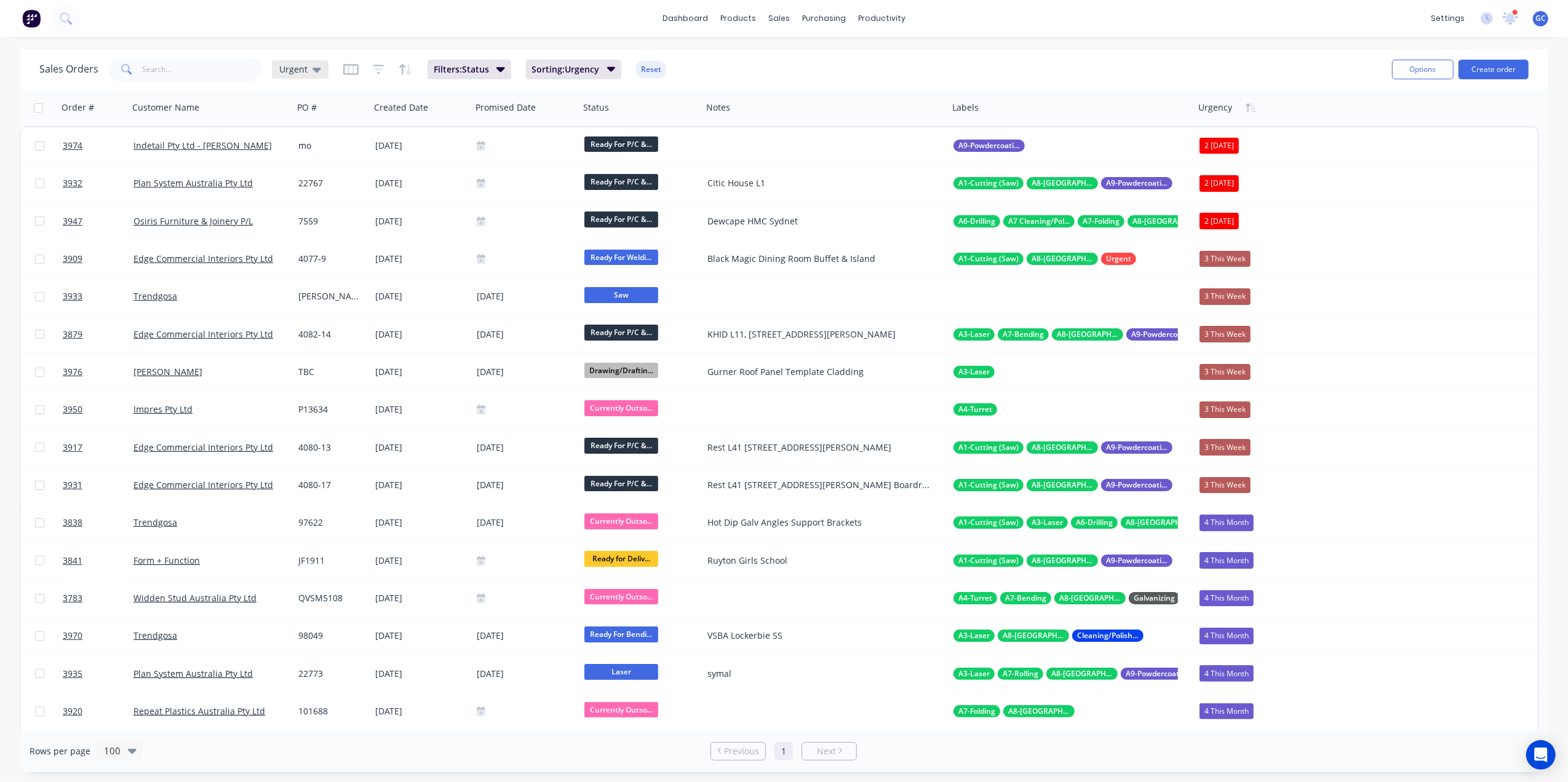
click at [298, 74] on span "Urgent" at bounding box center [293, 69] width 28 height 13
click at [353, 69] on icon "button" at bounding box center [351, 69] width 16 height 12
drag, startPoint x: 1017, startPoint y: 115, endPoint x: 1011, endPoint y: 121, distance: 8.5
click at [1011, 121] on div "Labels" at bounding box center [1071, 108] width 246 height 37
click at [1079, 106] on div at bounding box center [1064, 107] width 224 height 24
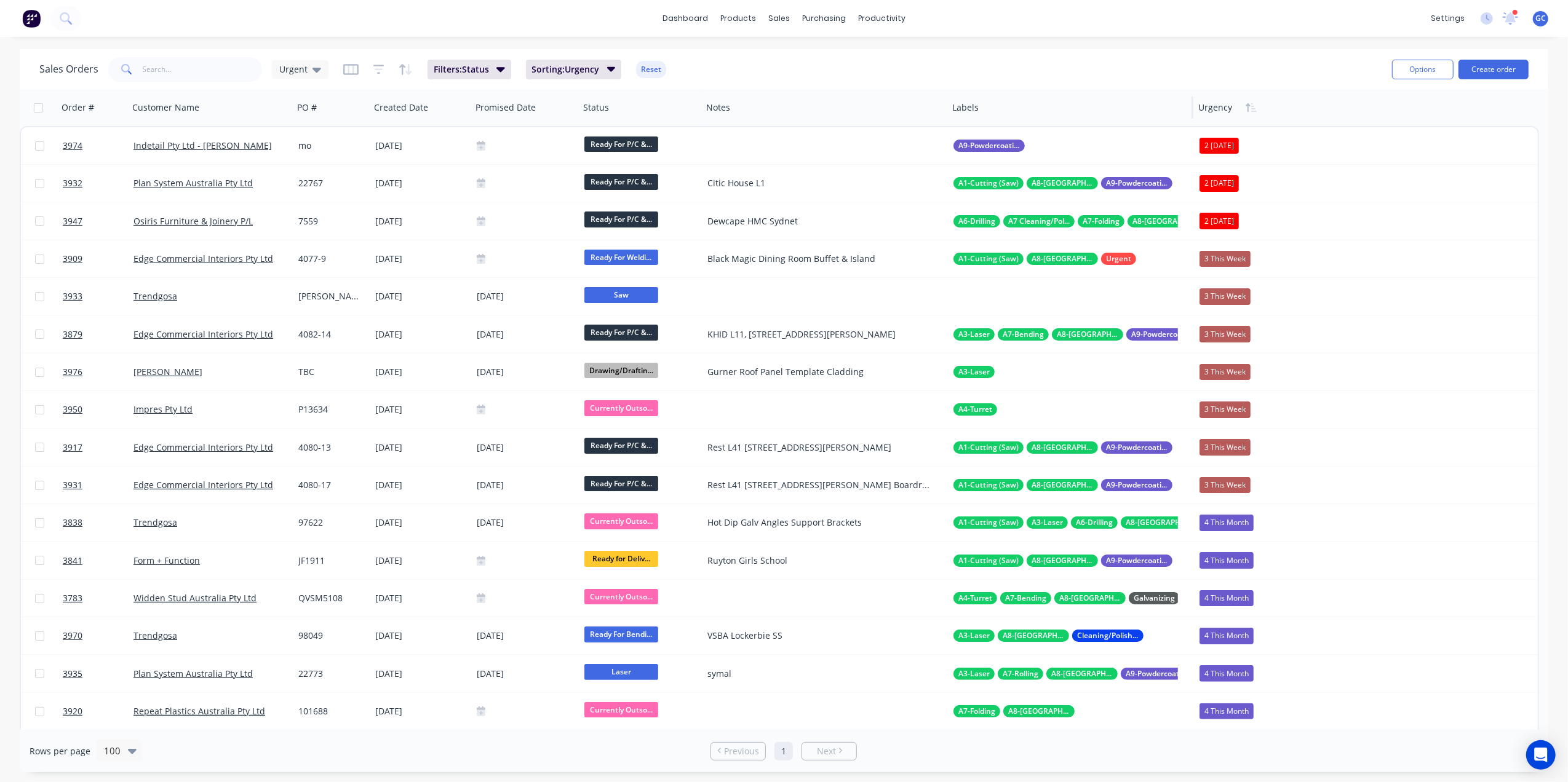
click at [1094, 121] on div "Labels" at bounding box center [1071, 108] width 246 height 37
drag, startPoint x: 1095, startPoint y: 114, endPoint x: 1034, endPoint y: 114, distance: 61.0
click at [999, 118] on div at bounding box center [1064, 107] width 224 height 24
drag, startPoint x: 1094, startPoint y: 119, endPoint x: 1048, endPoint y: 99, distance: 50.2
click at [1026, 111] on div at bounding box center [1064, 107] width 224 height 24
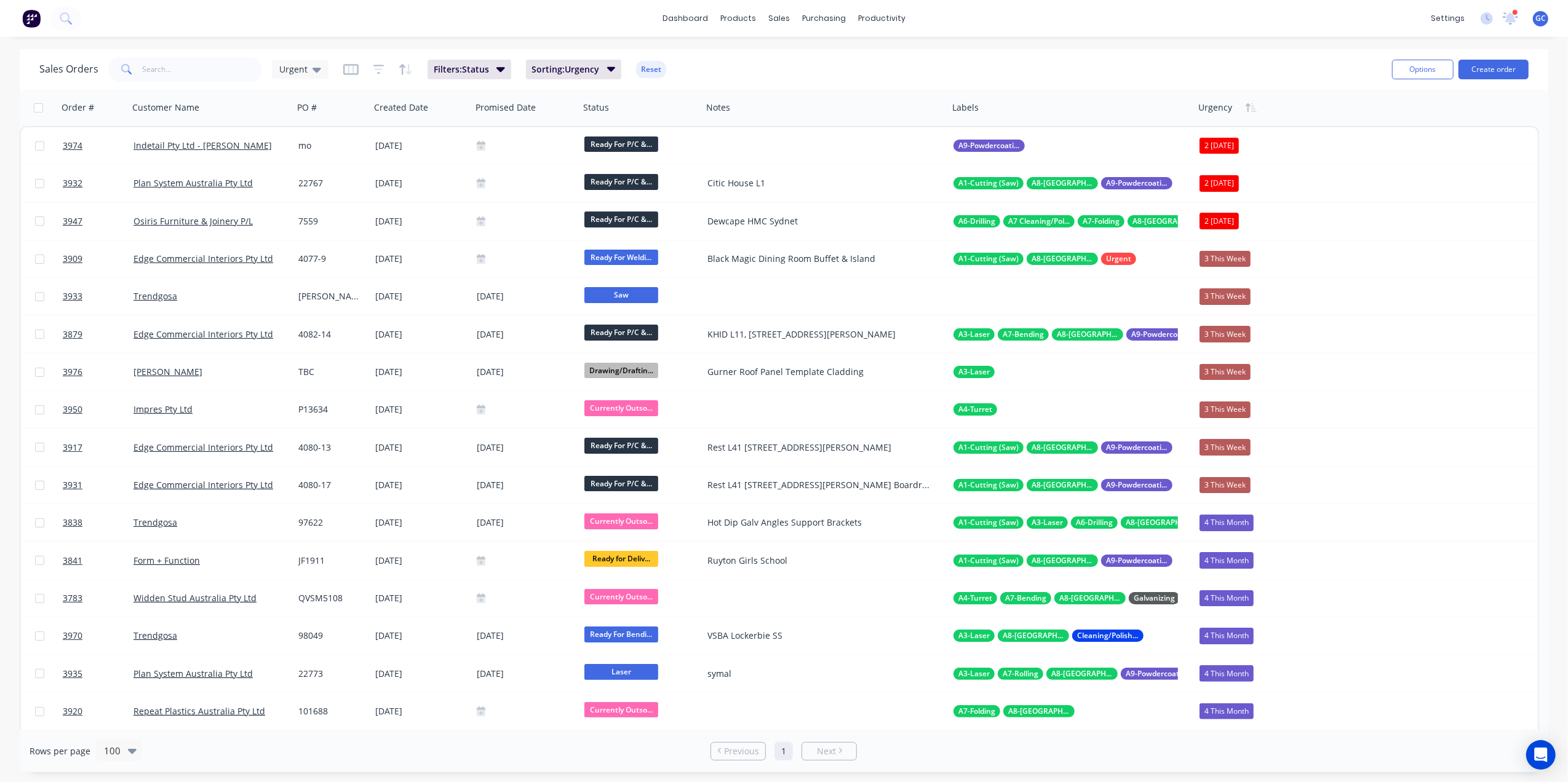
click at [1105, 55] on div "Sales Orders Urgent Filters: Status Sorting: Urgency Reset" at bounding box center [710, 69] width 1343 height 30
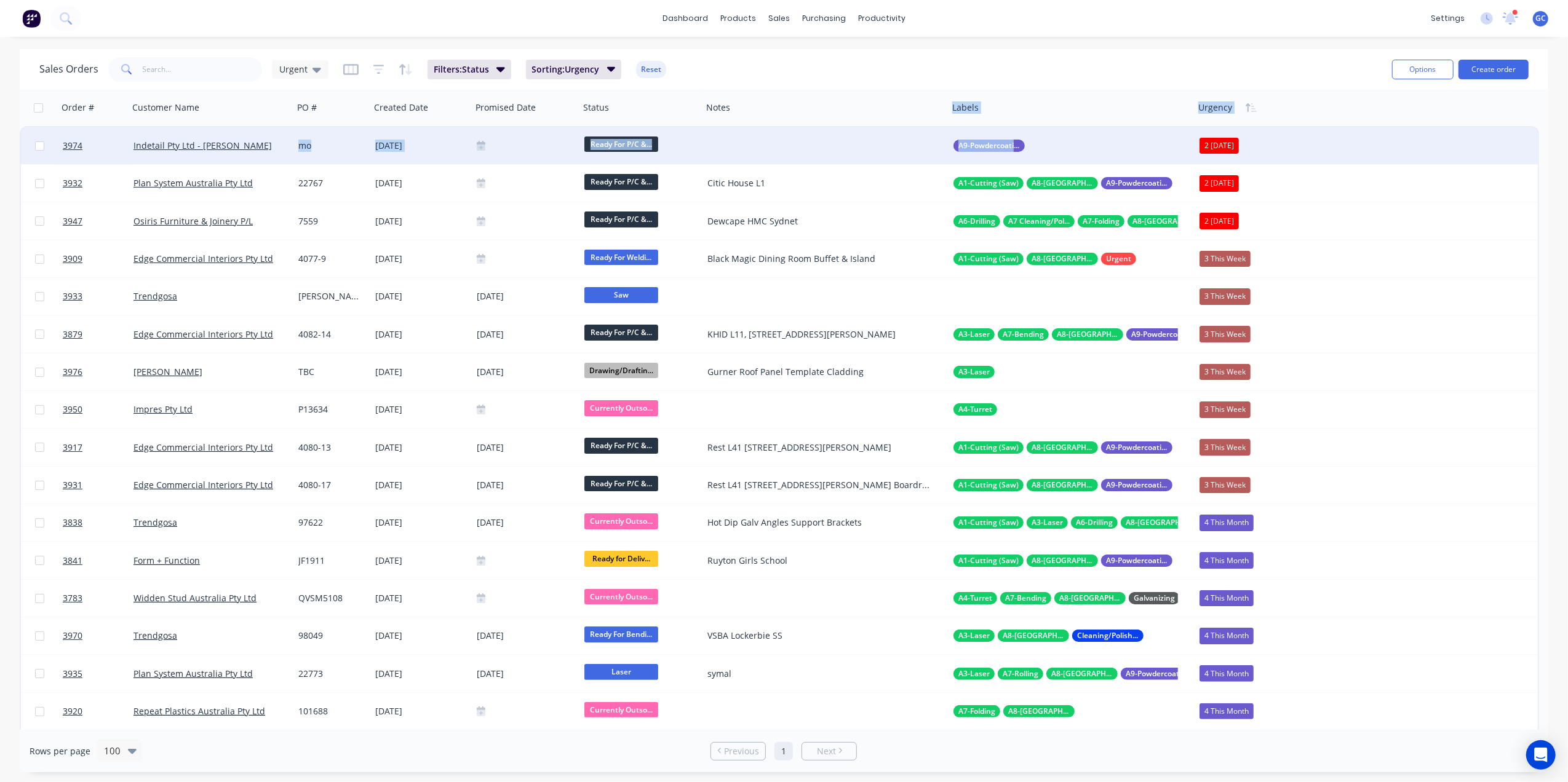
drag, startPoint x: 1054, startPoint y: 112, endPoint x: 1066, endPoint y: 131, distance: 22.5
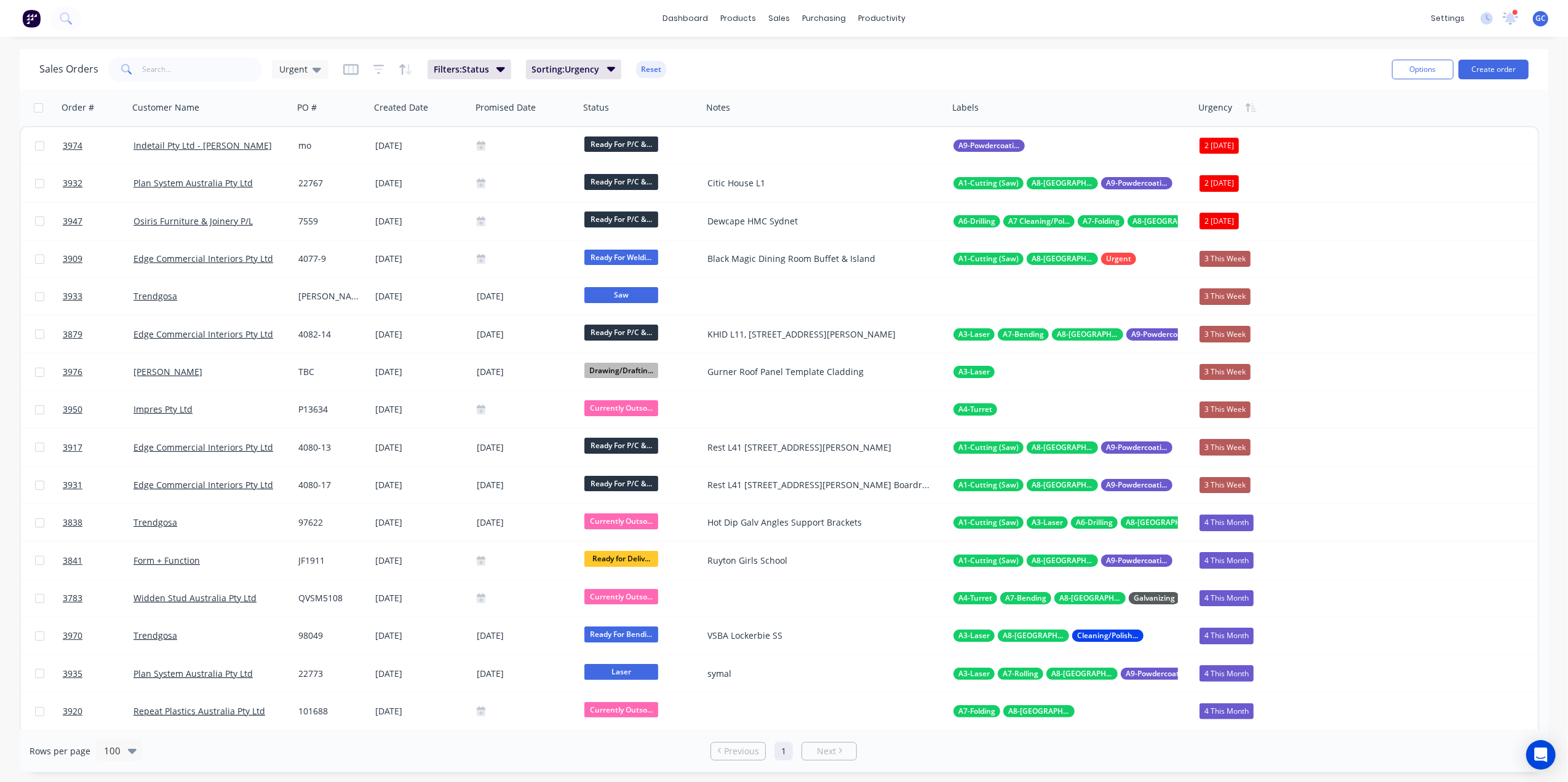
click at [1086, 67] on div "Sales Orders Urgent Filters: Status Sorting: Urgency Reset" at bounding box center [710, 69] width 1343 height 30
click at [1216, 99] on div at bounding box center [1229, 107] width 62 height 24
click at [1228, 137] on button "Edit" at bounding box center [1244, 132] width 92 height 24
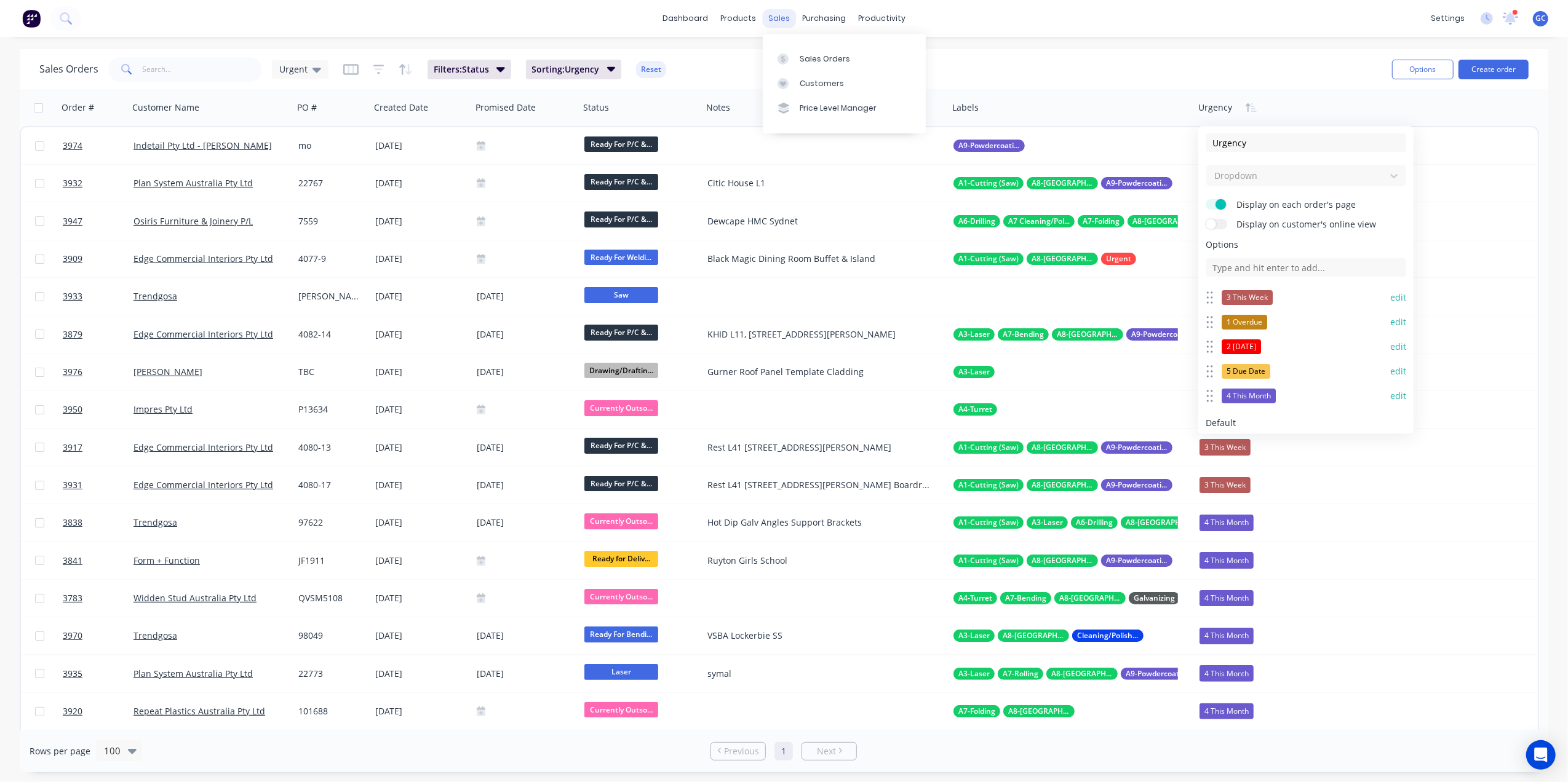
click at [791, 12] on div "sales" at bounding box center [779, 19] width 34 height 19
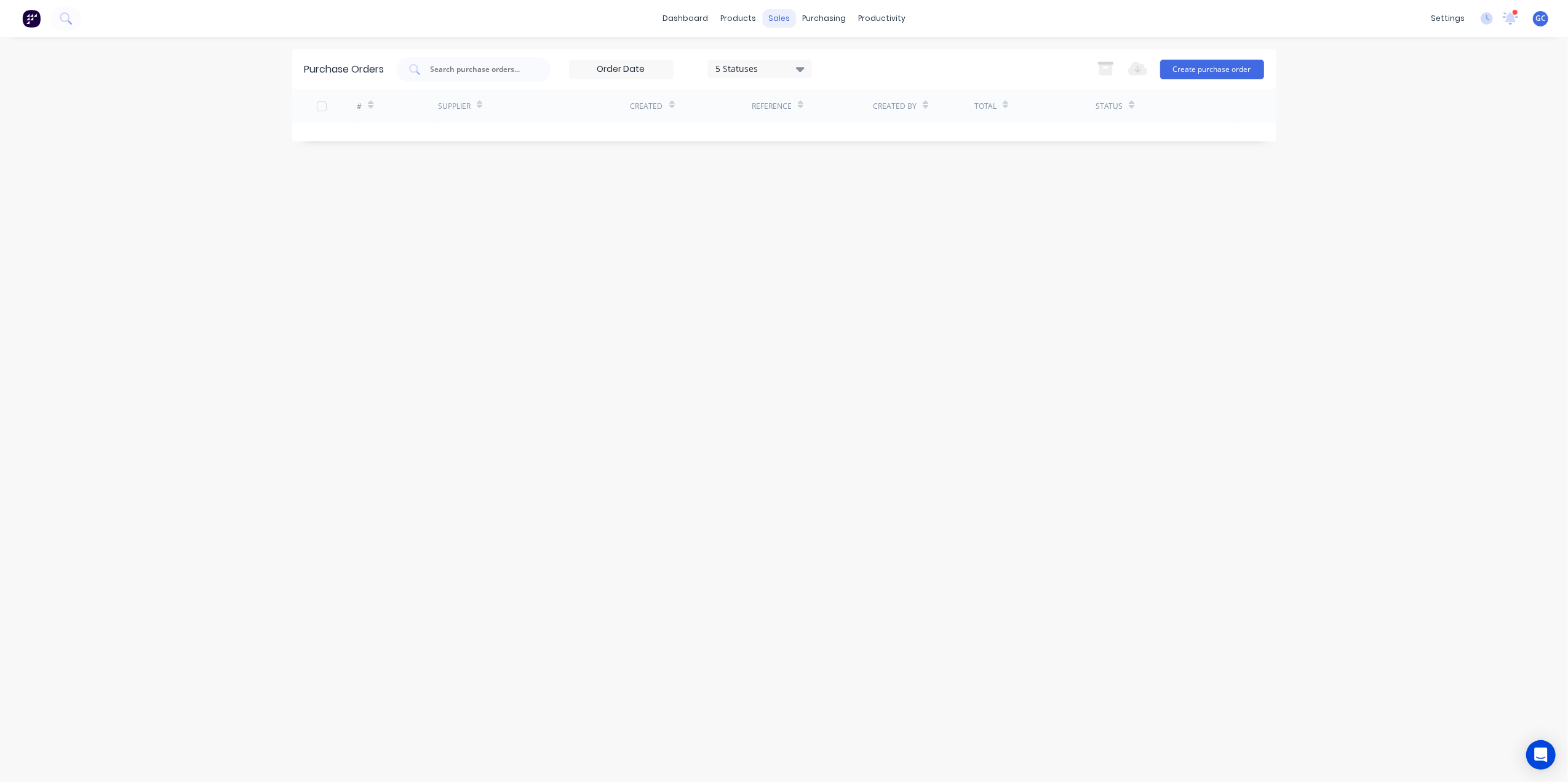
click at [786, 23] on div "sales" at bounding box center [779, 19] width 34 height 19
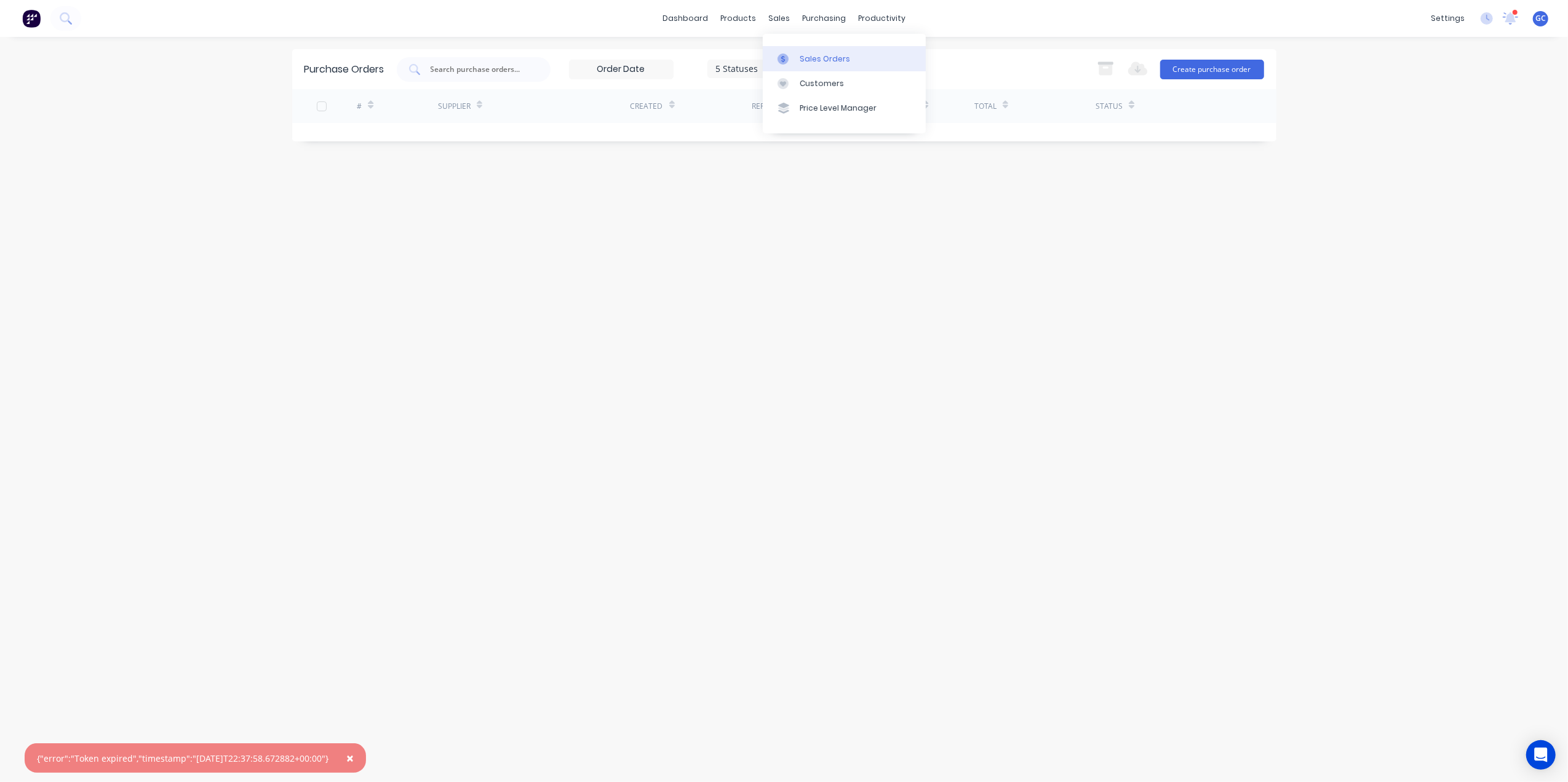
click at [804, 49] on link "Sales Orders" at bounding box center [844, 59] width 163 height 24
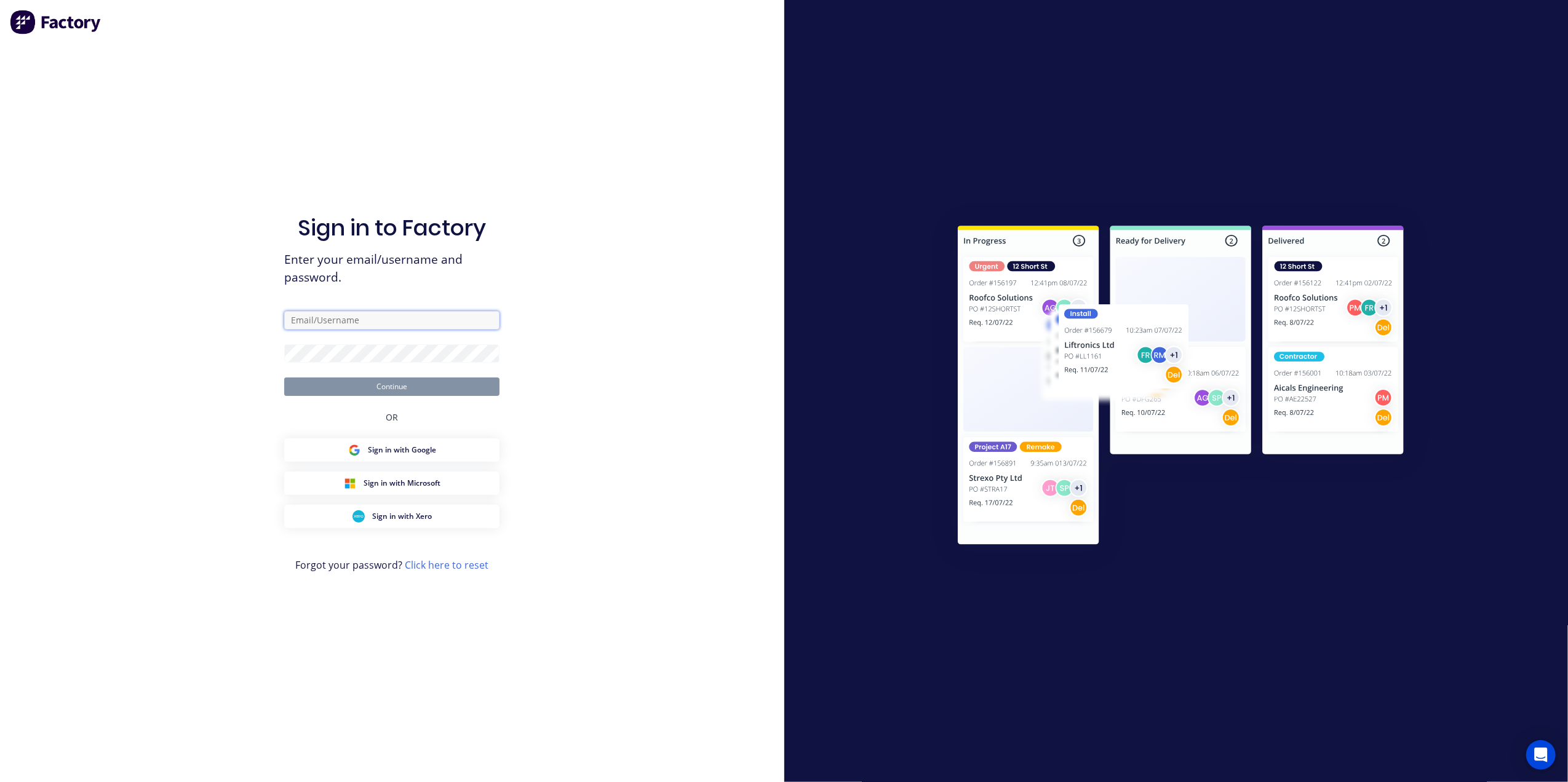
type input "ginoc@abbin.com.au"
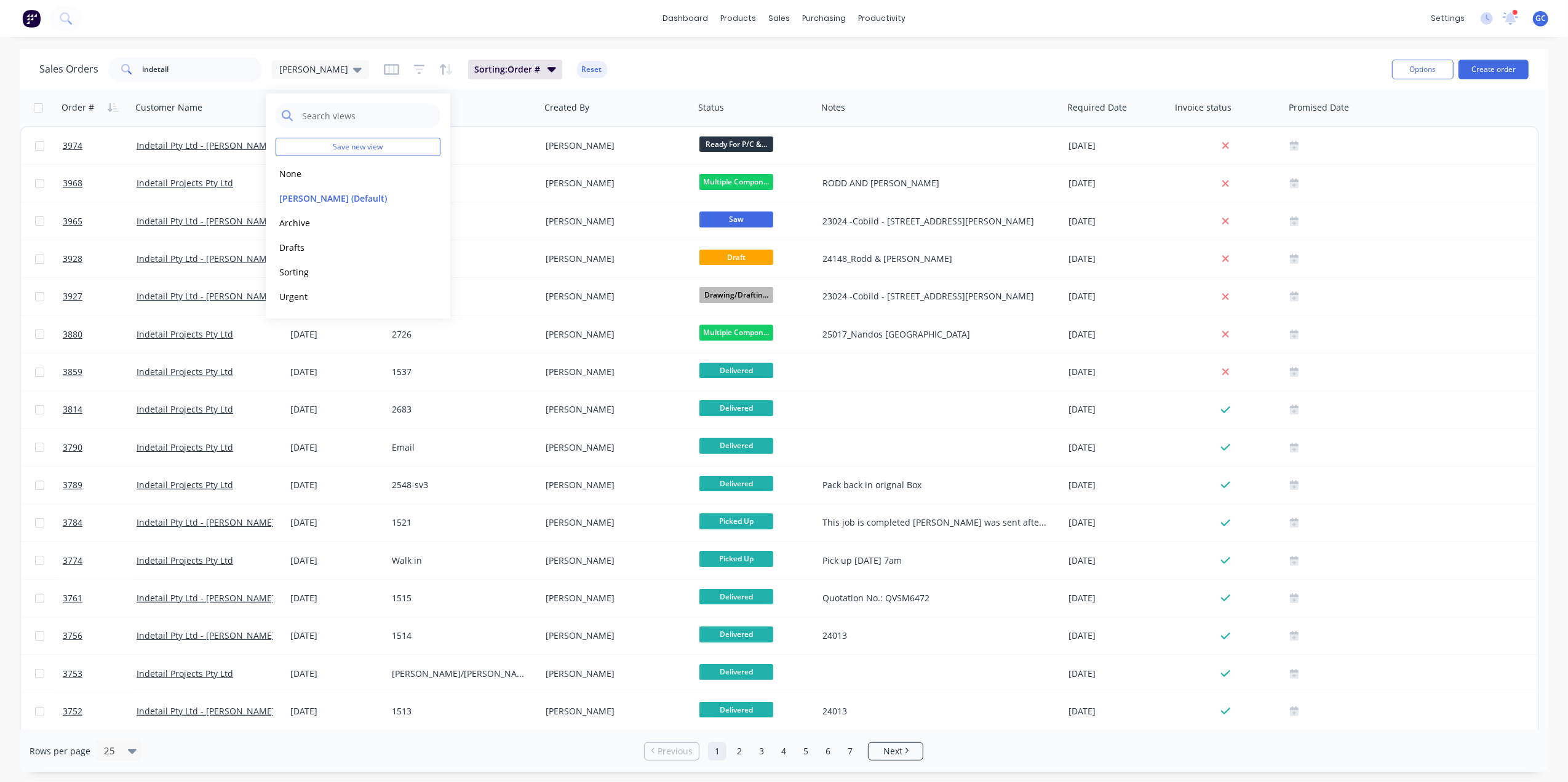
click at [210, 52] on div "Sales Orders indetail Gino Sorting: Order # Reset Options Create order" at bounding box center [784, 69] width 1529 height 40
drag, startPoint x: 190, startPoint y: 64, endPoint x: 94, endPoint y: 77, distance: 96.9
click at [94, 77] on div "Sales Orders indetail Gino" at bounding box center [204, 69] width 330 height 24
type input "3976"
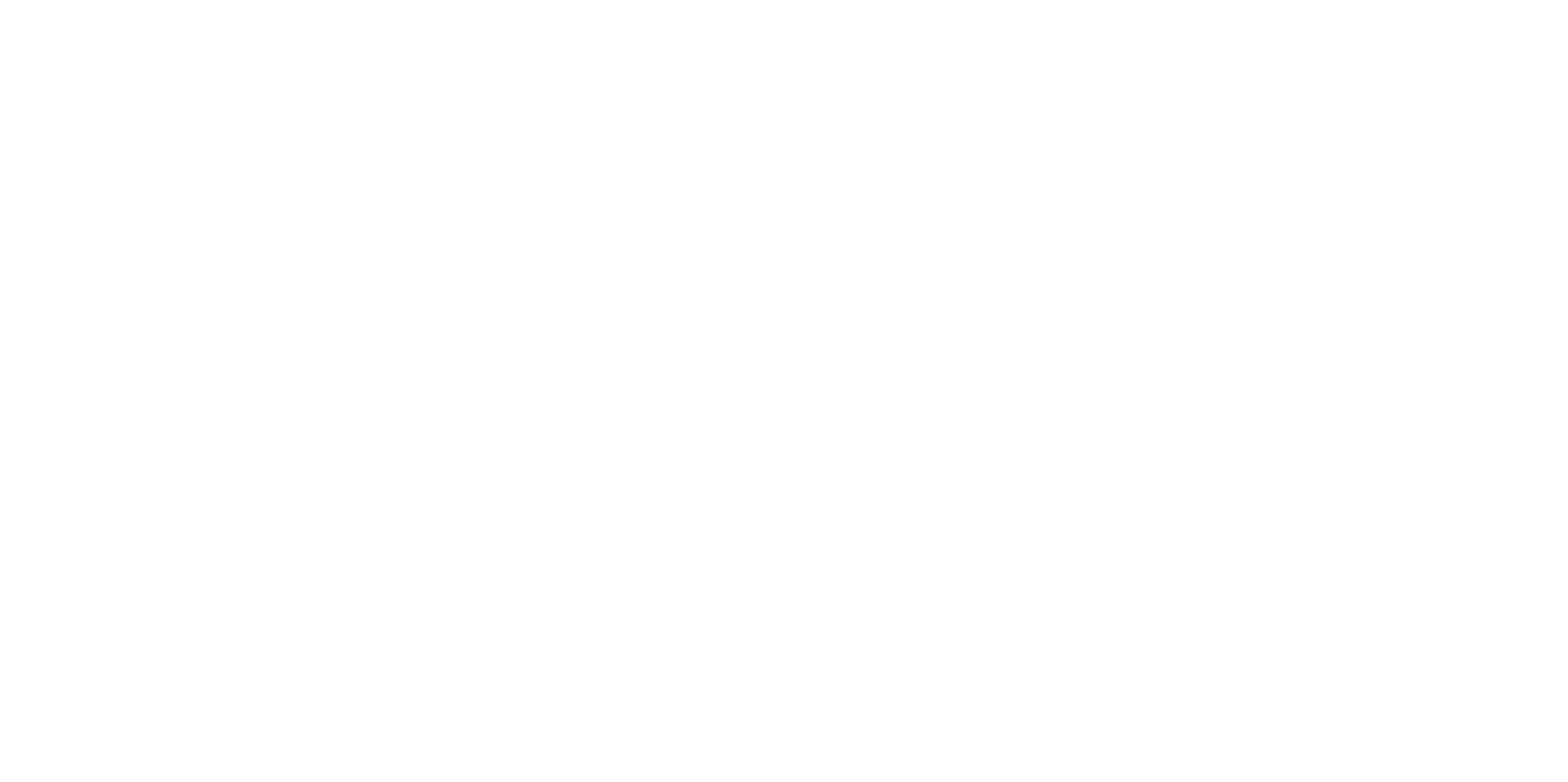
click at [281, 0] on html at bounding box center [784, 0] width 1568 height 0
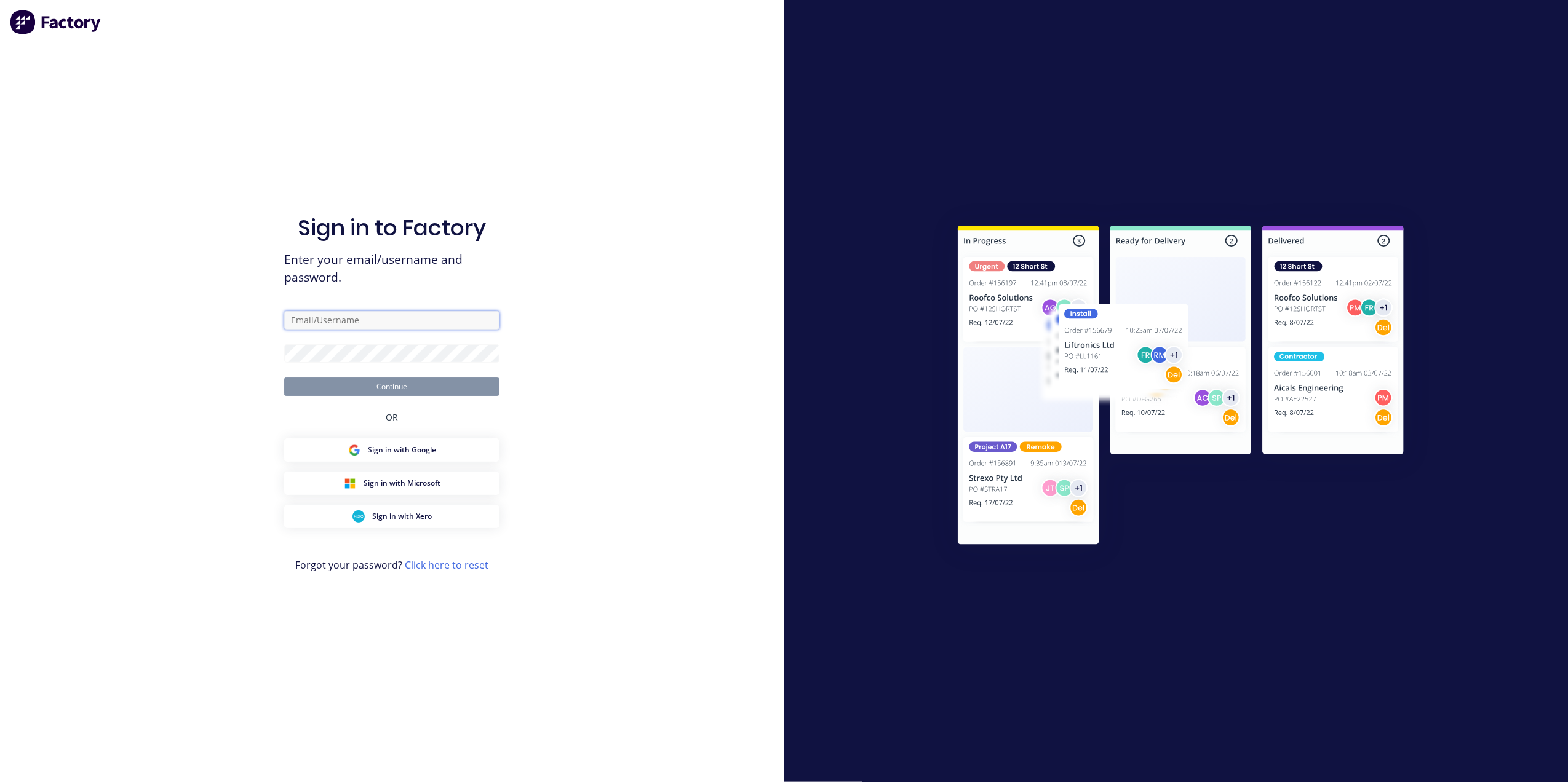
type input "[EMAIL_ADDRESS][DOMAIN_NAME]"
click at [225, 369] on div "Sign in to Factory Enter your email/username and password. ginoc@abbin.com.au C…" at bounding box center [392, 391] width 784 height 782
click at [374, 385] on button "Continue" at bounding box center [391, 387] width 215 height 19
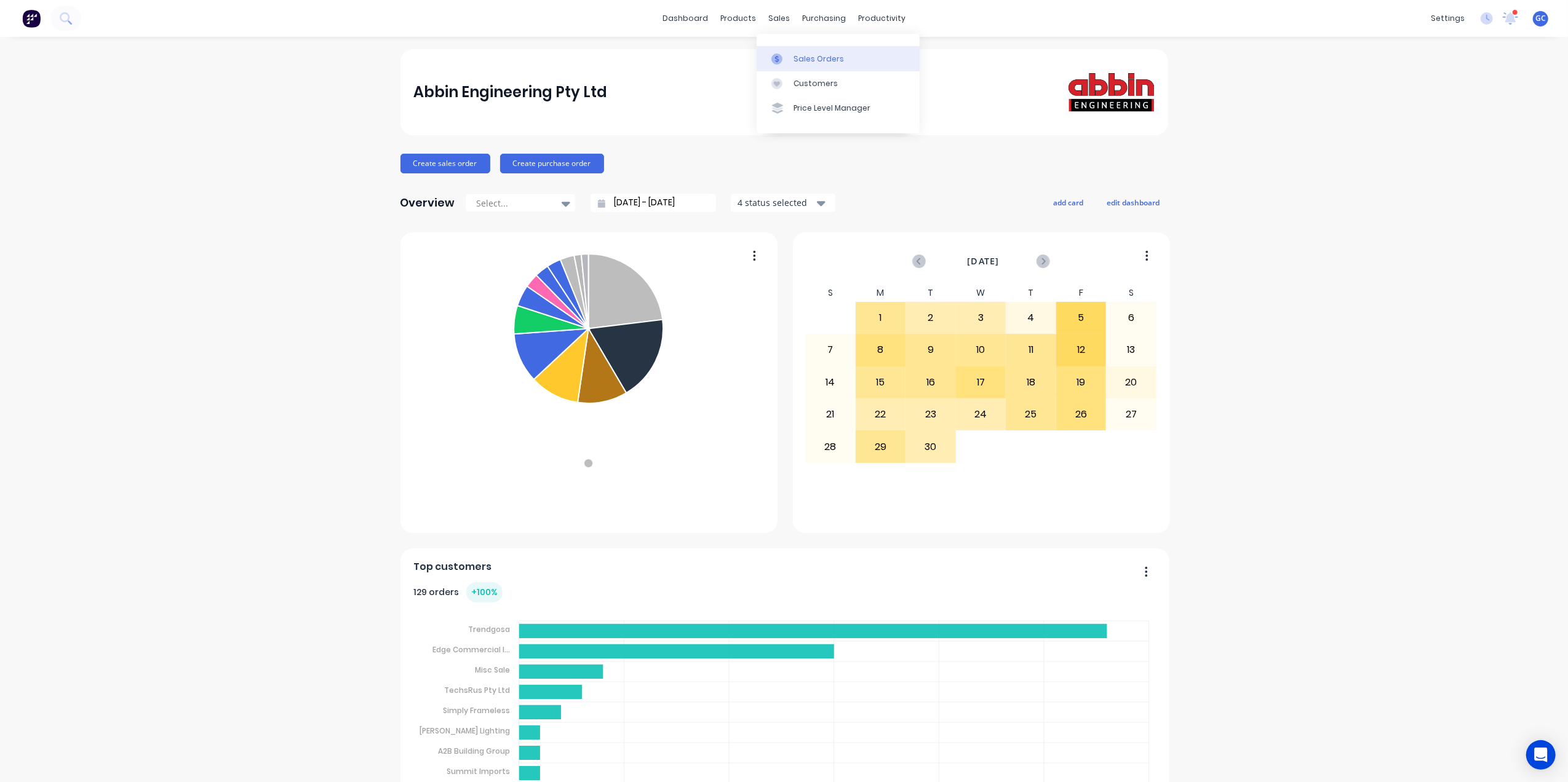
click at [789, 50] on link "Sales Orders" at bounding box center [838, 59] width 163 height 24
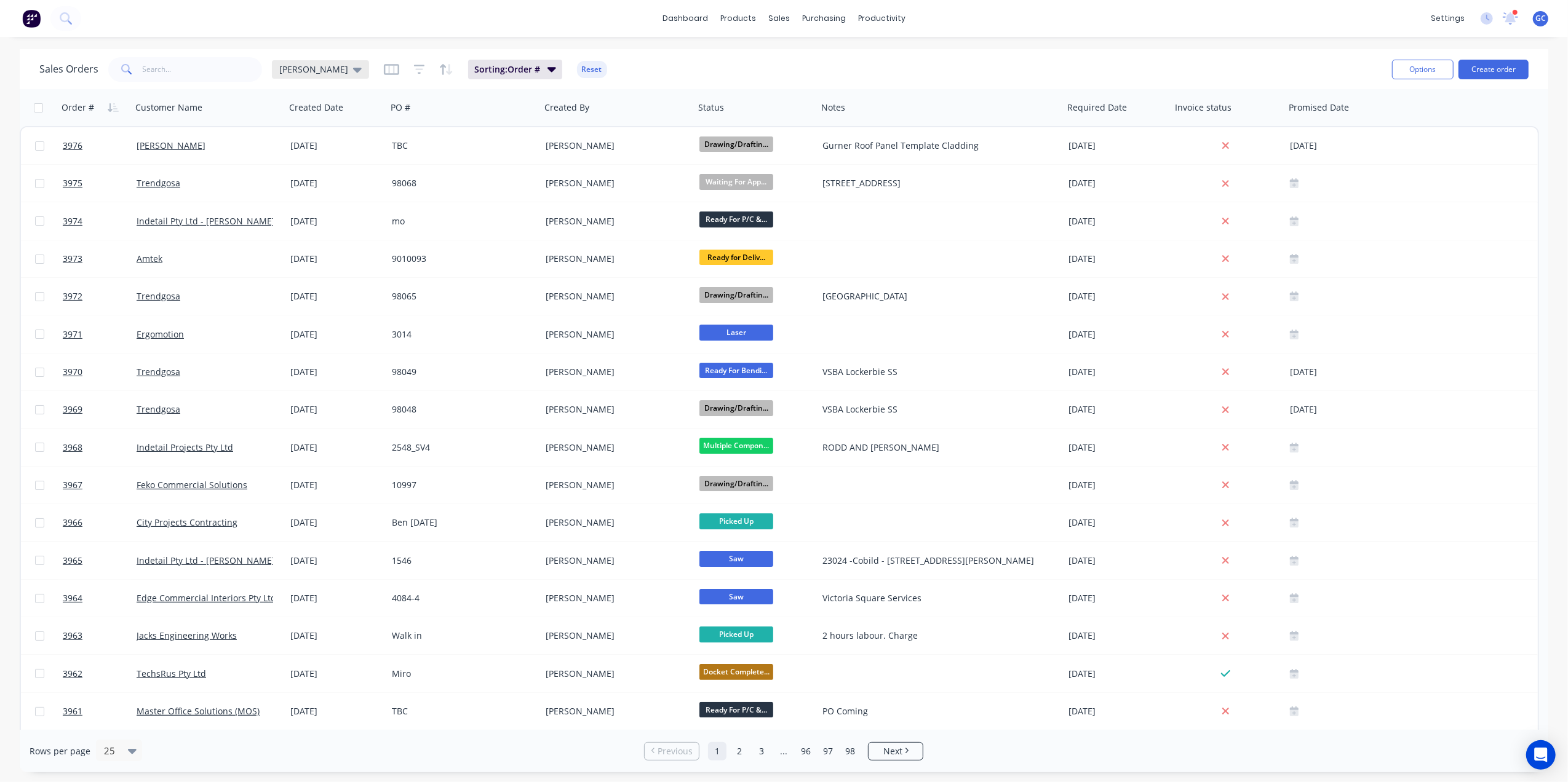
click at [280, 69] on span "[PERSON_NAME]" at bounding box center [314, 69] width 69 height 13
click at [294, 298] on button "Urgent" at bounding box center [345, 296] width 141 height 14
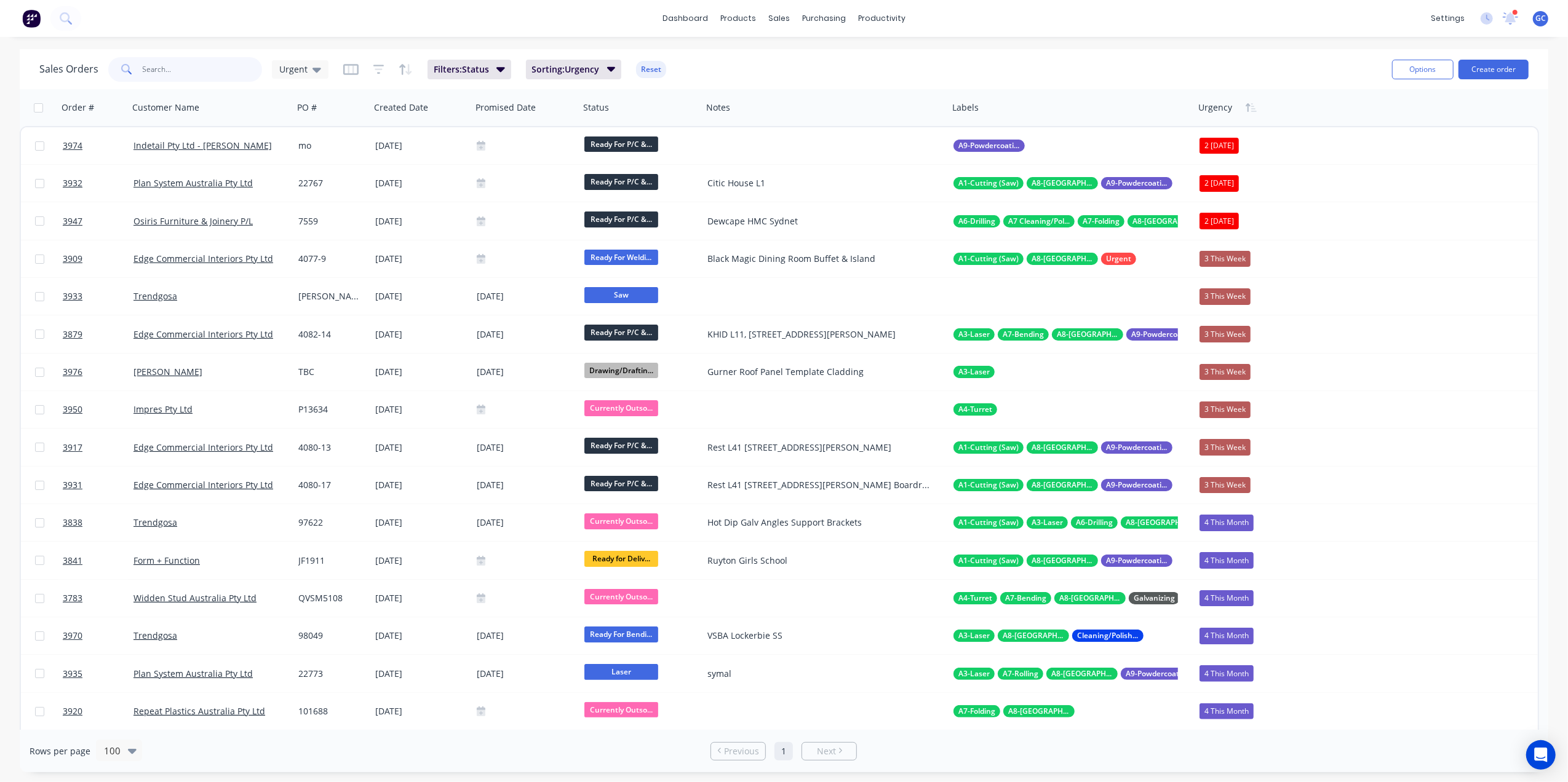
click at [180, 67] on input "text" at bounding box center [202, 69] width 120 height 24
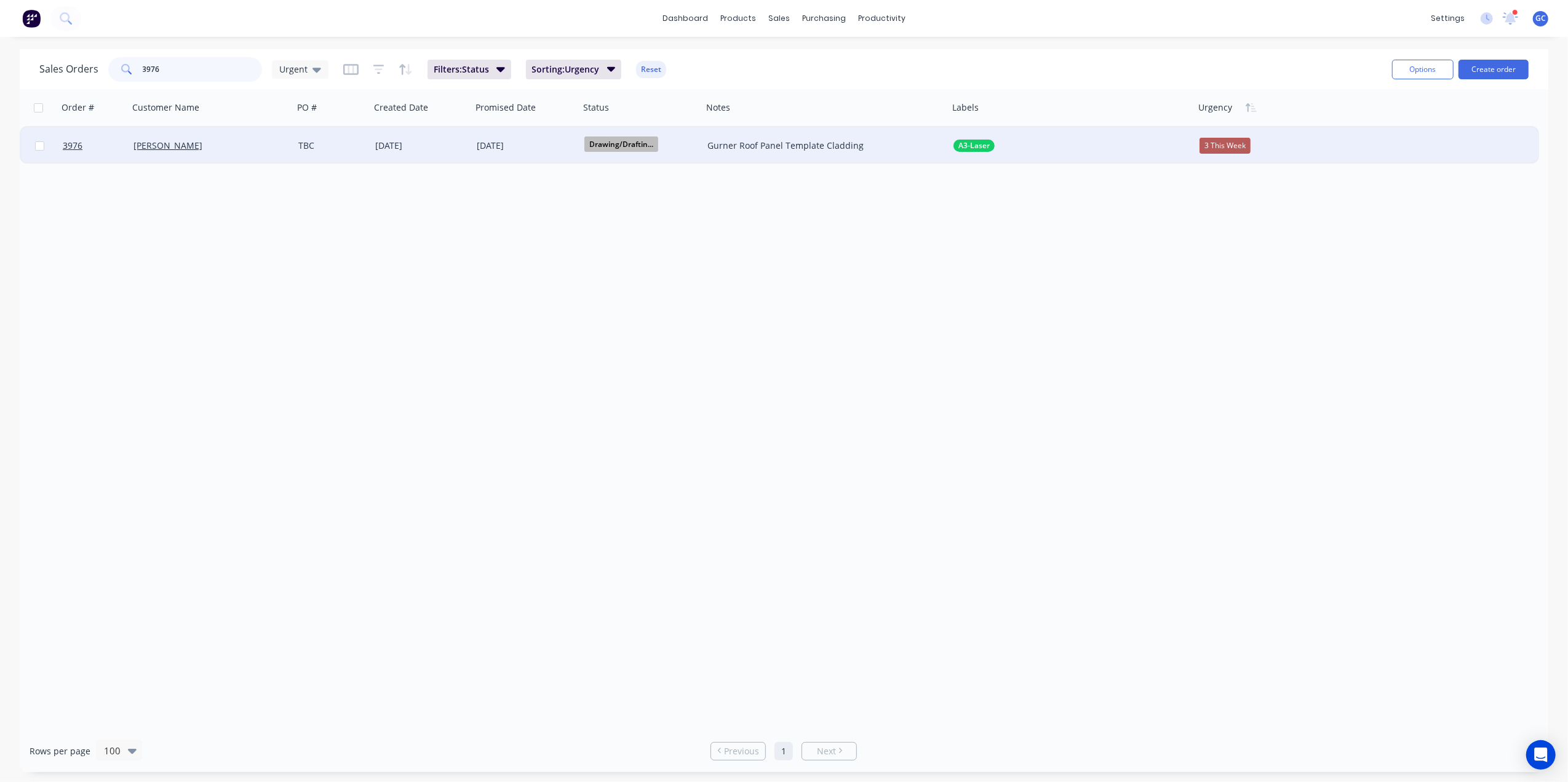
type input "3976"
click at [1220, 148] on div "3 This Week" at bounding box center [1224, 145] width 51 height 16
click at [1237, 208] on div "3 This Week" at bounding box center [1230, 211] width 51 height 18
click at [525, 143] on div "[DATE]" at bounding box center [525, 146] width 98 height 16
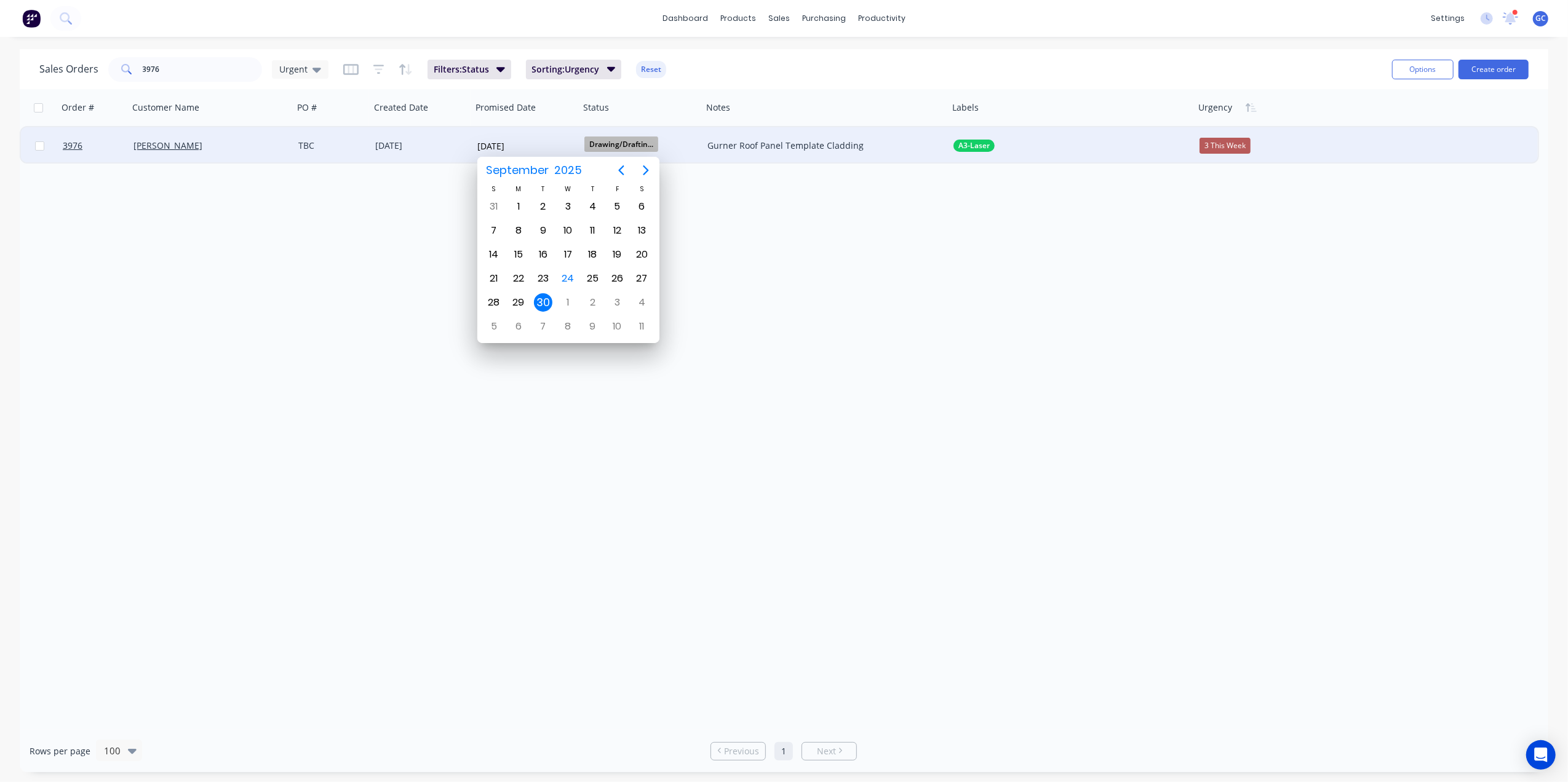
click at [542, 300] on div "30" at bounding box center [544, 303] width 19 height 19
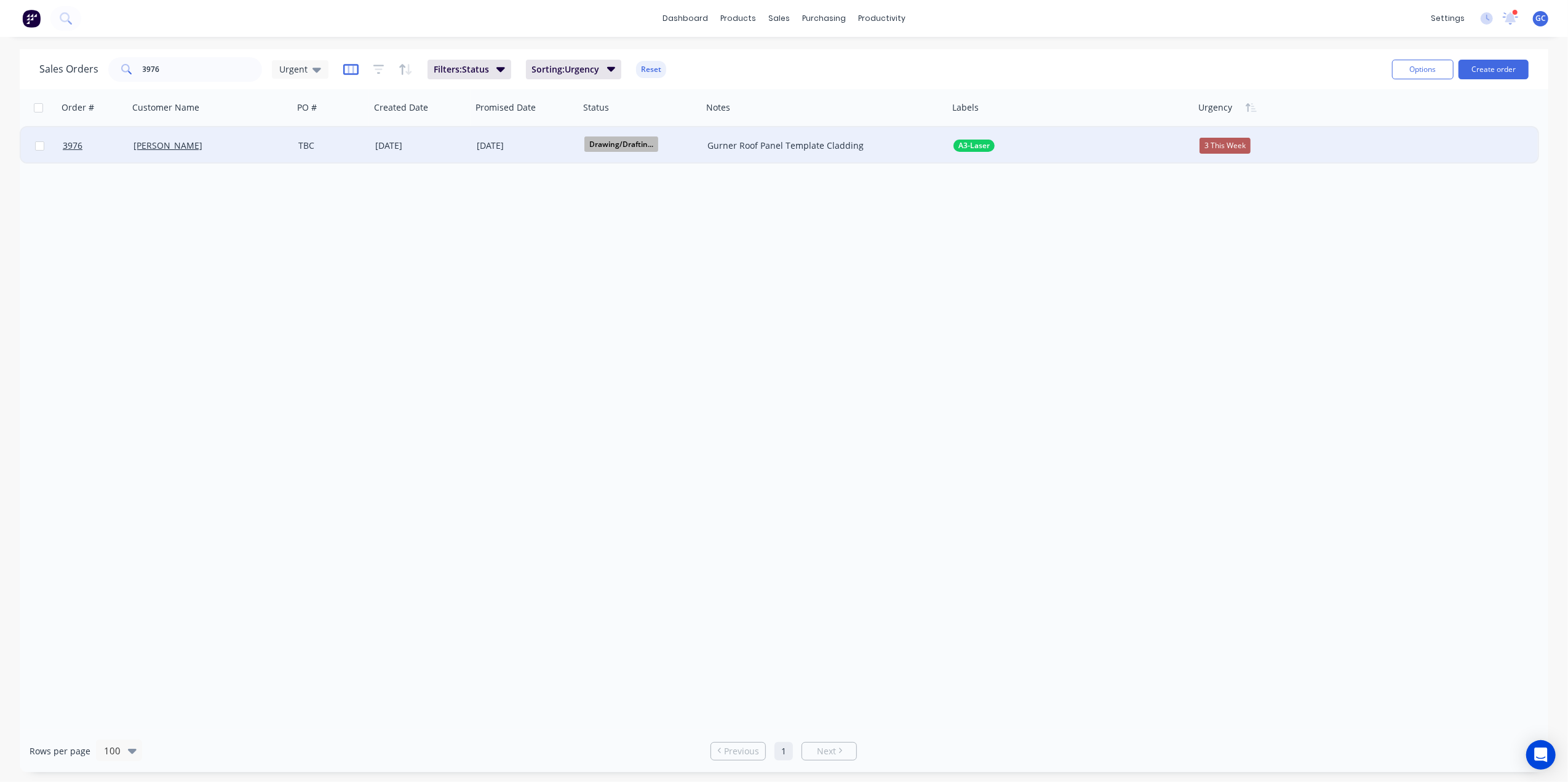
click at [348, 64] on icon "button" at bounding box center [351, 70] width 16 height 11
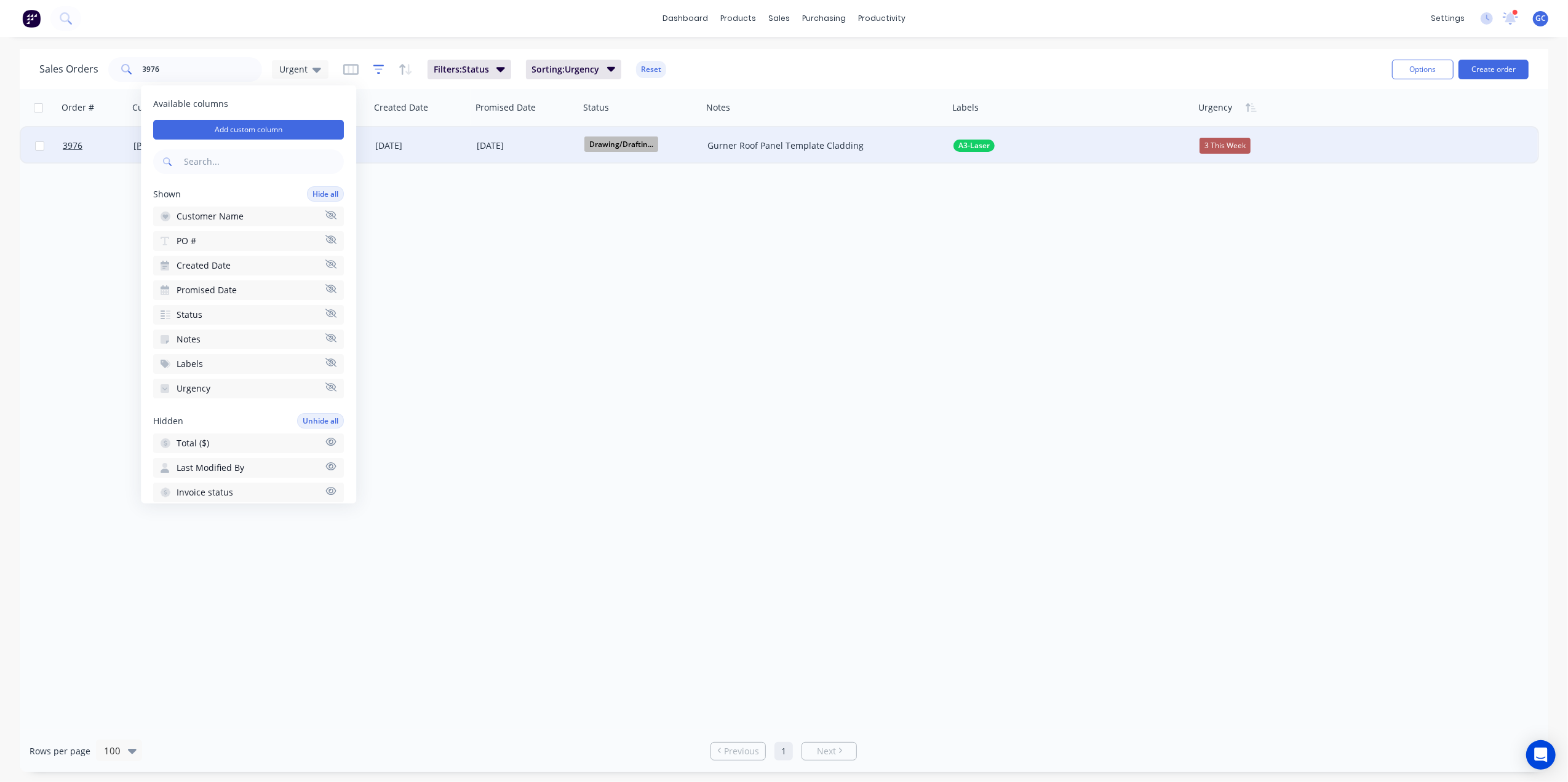
click at [380, 72] on icon "button" at bounding box center [379, 69] width 11 height 12
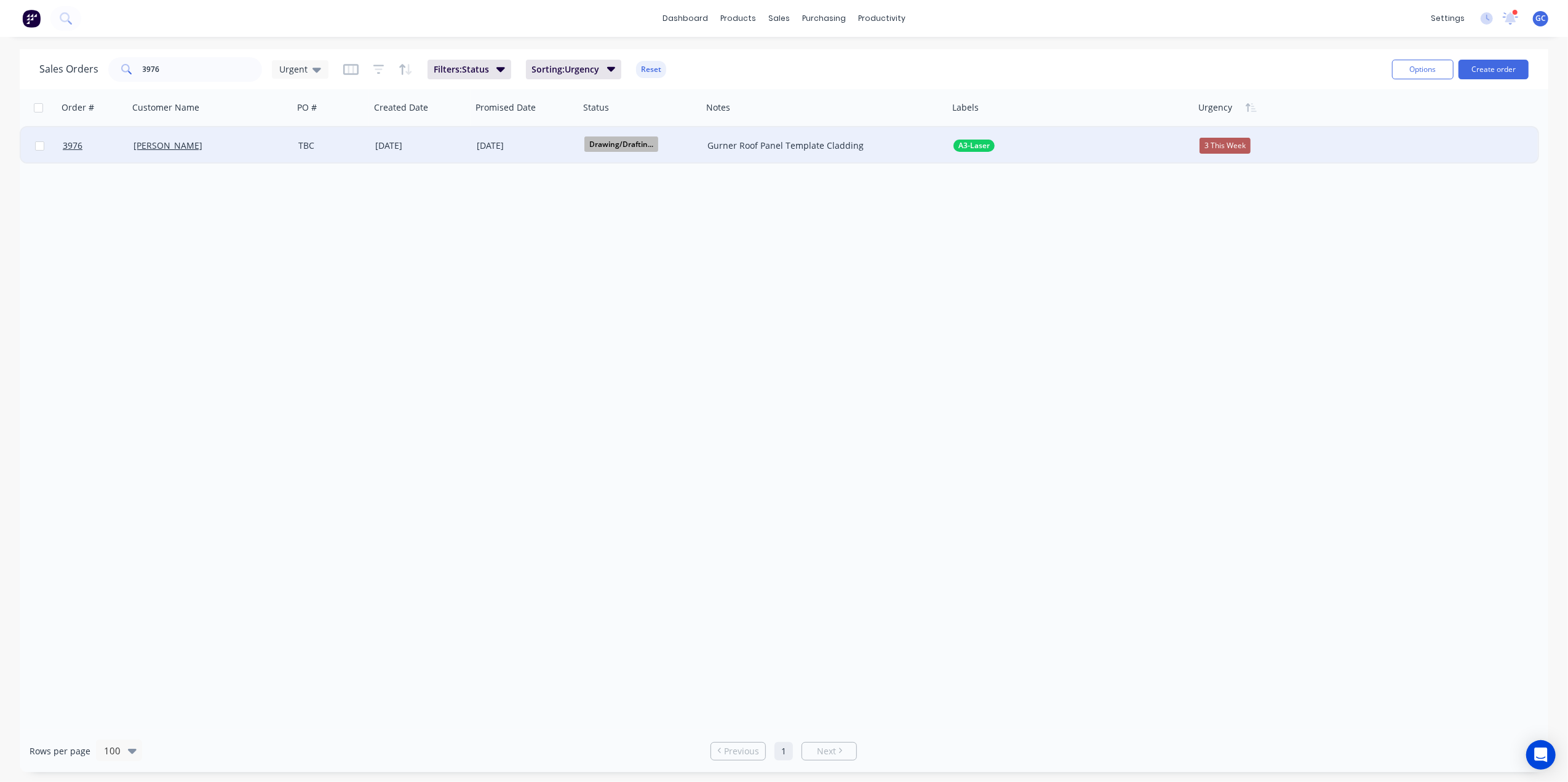
click at [414, 20] on div "dashboard products sales purchasing productivity dashboard products Product Cat…" at bounding box center [784, 19] width 1568 height 37
drag, startPoint x: 187, startPoint y: 73, endPoint x: 73, endPoint y: 59, distance: 114.9
click at [73, 59] on div "Sales Orders 3976 Urgent" at bounding box center [183, 69] width 290 height 24
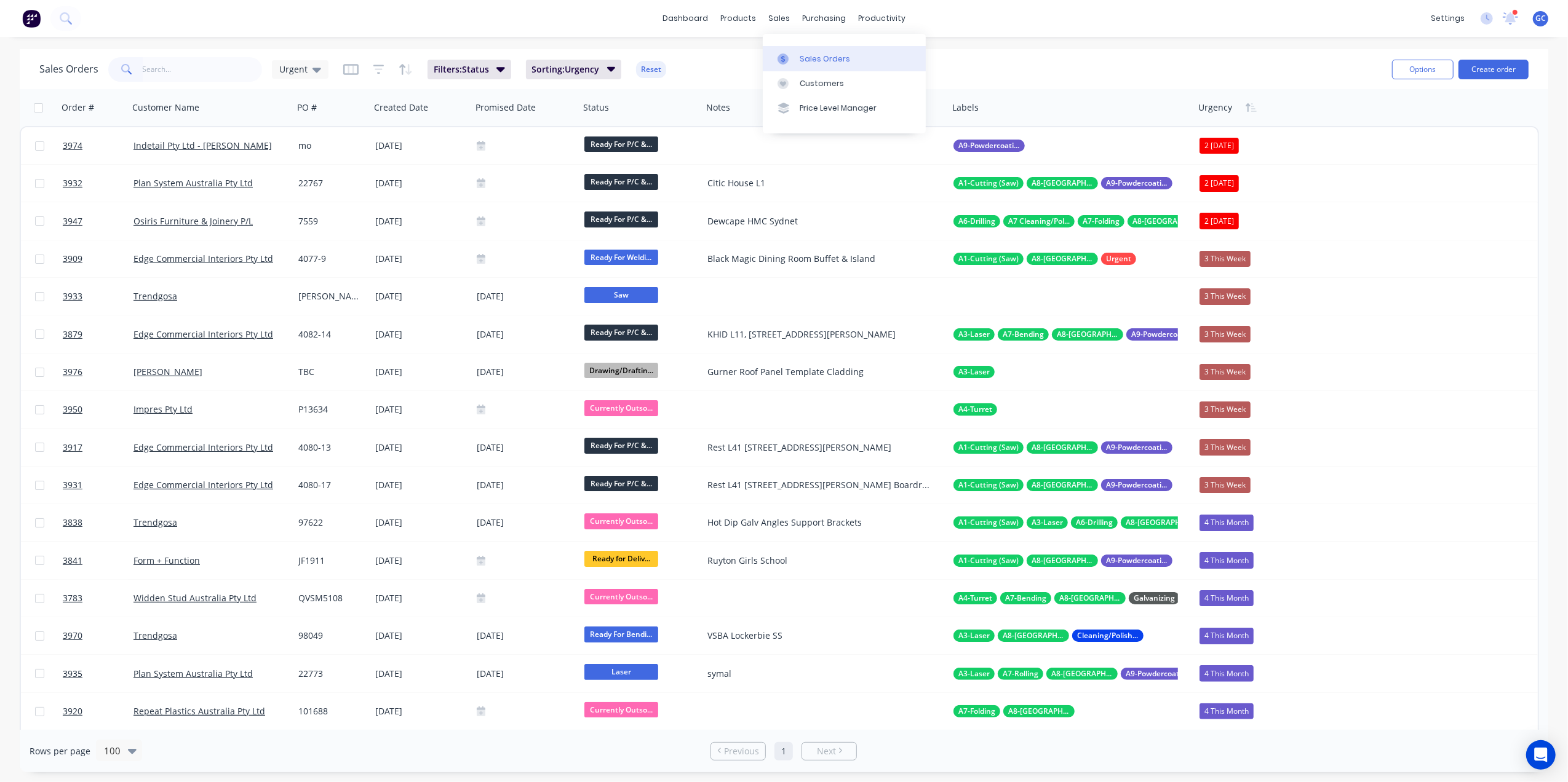
click at [791, 47] on link "Sales Orders" at bounding box center [844, 59] width 163 height 24
click at [1196, 107] on div "Urgency" at bounding box center [1231, 108] width 75 height 37
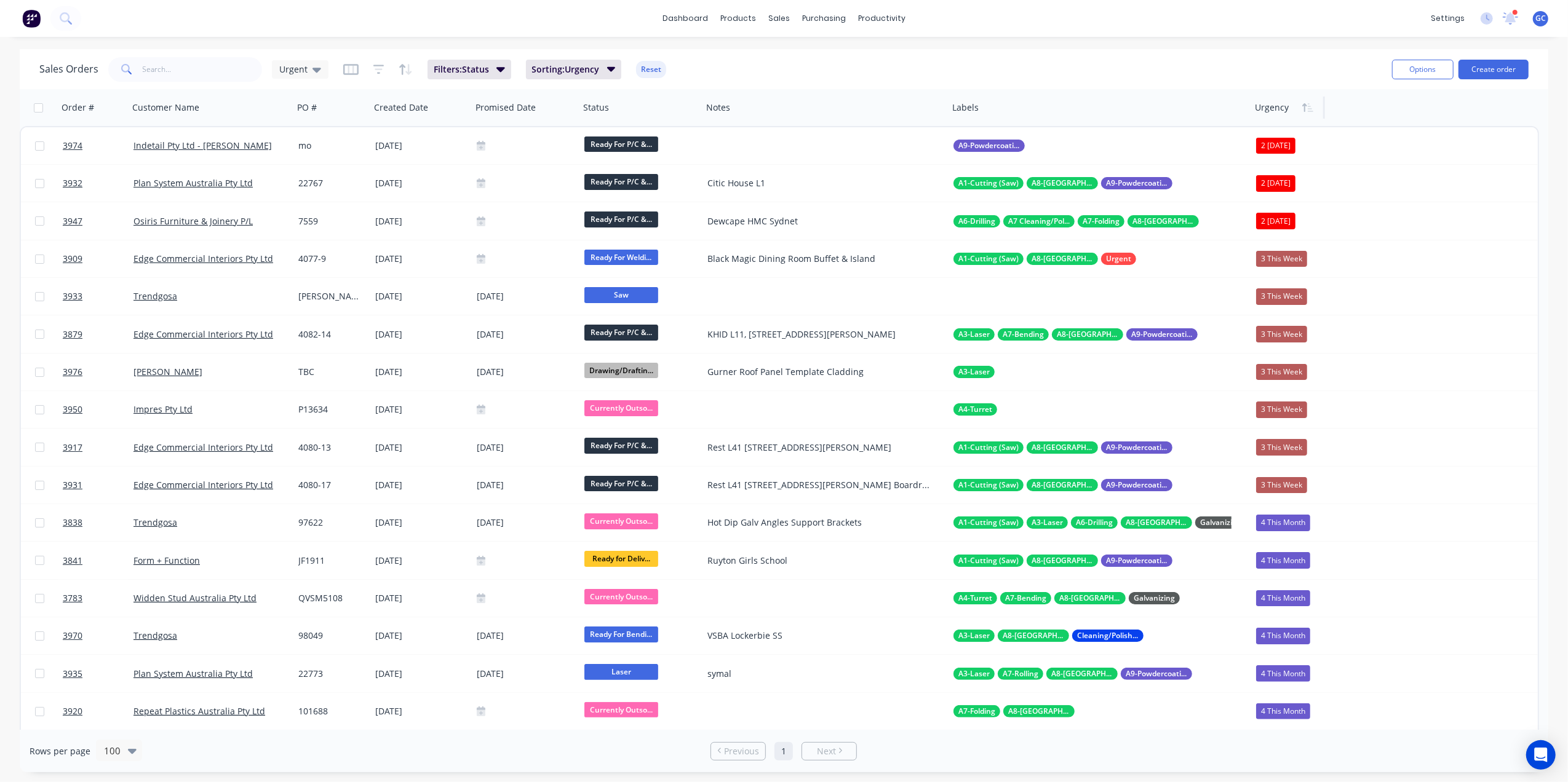
drag, startPoint x: 1192, startPoint y: 104, endPoint x: 1249, endPoint y: 111, distance: 57.4
click at [1249, 111] on div at bounding box center [1250, 108] width 2 height 22
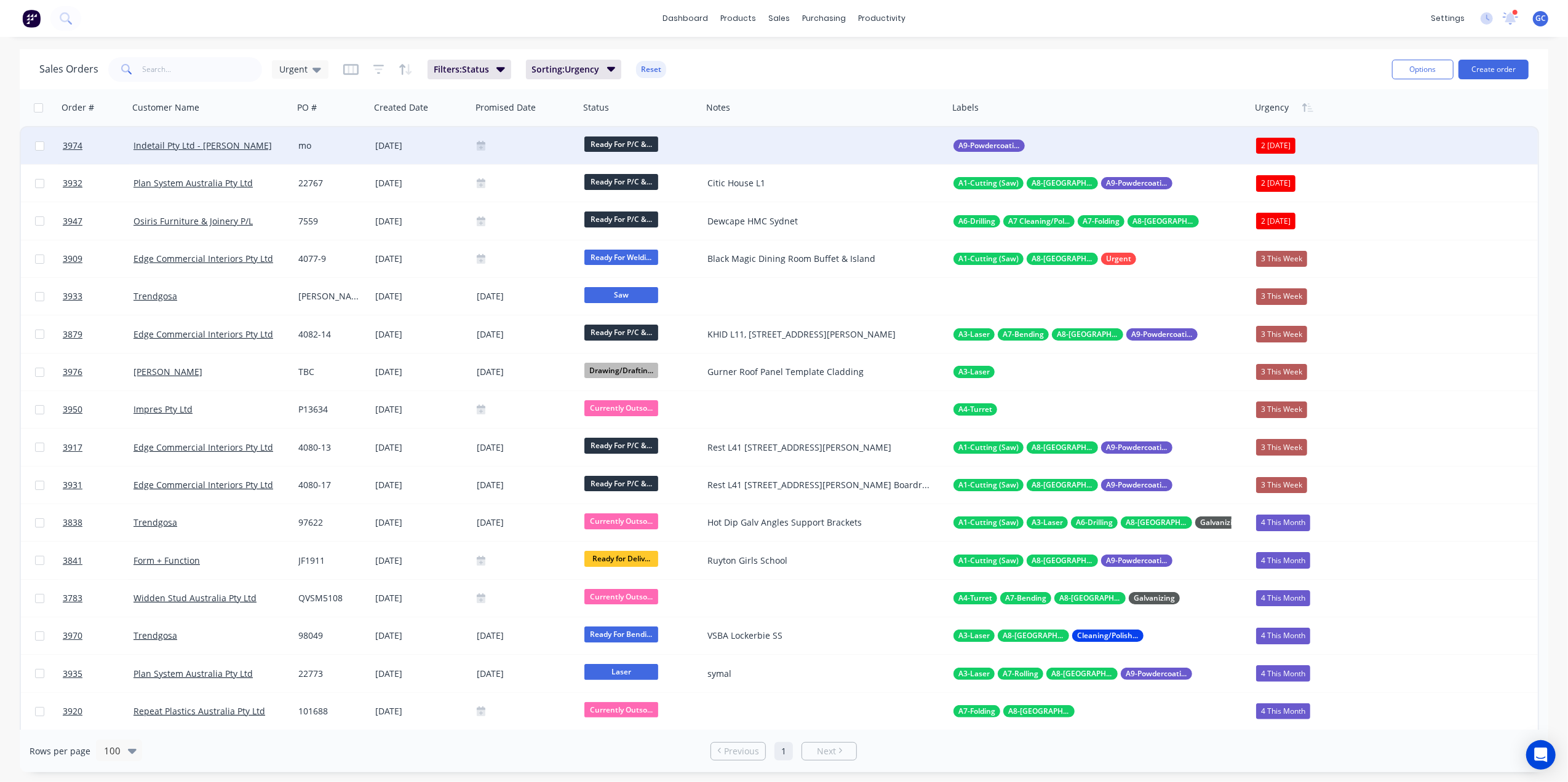
click at [523, 139] on div at bounding box center [526, 146] width 108 height 37
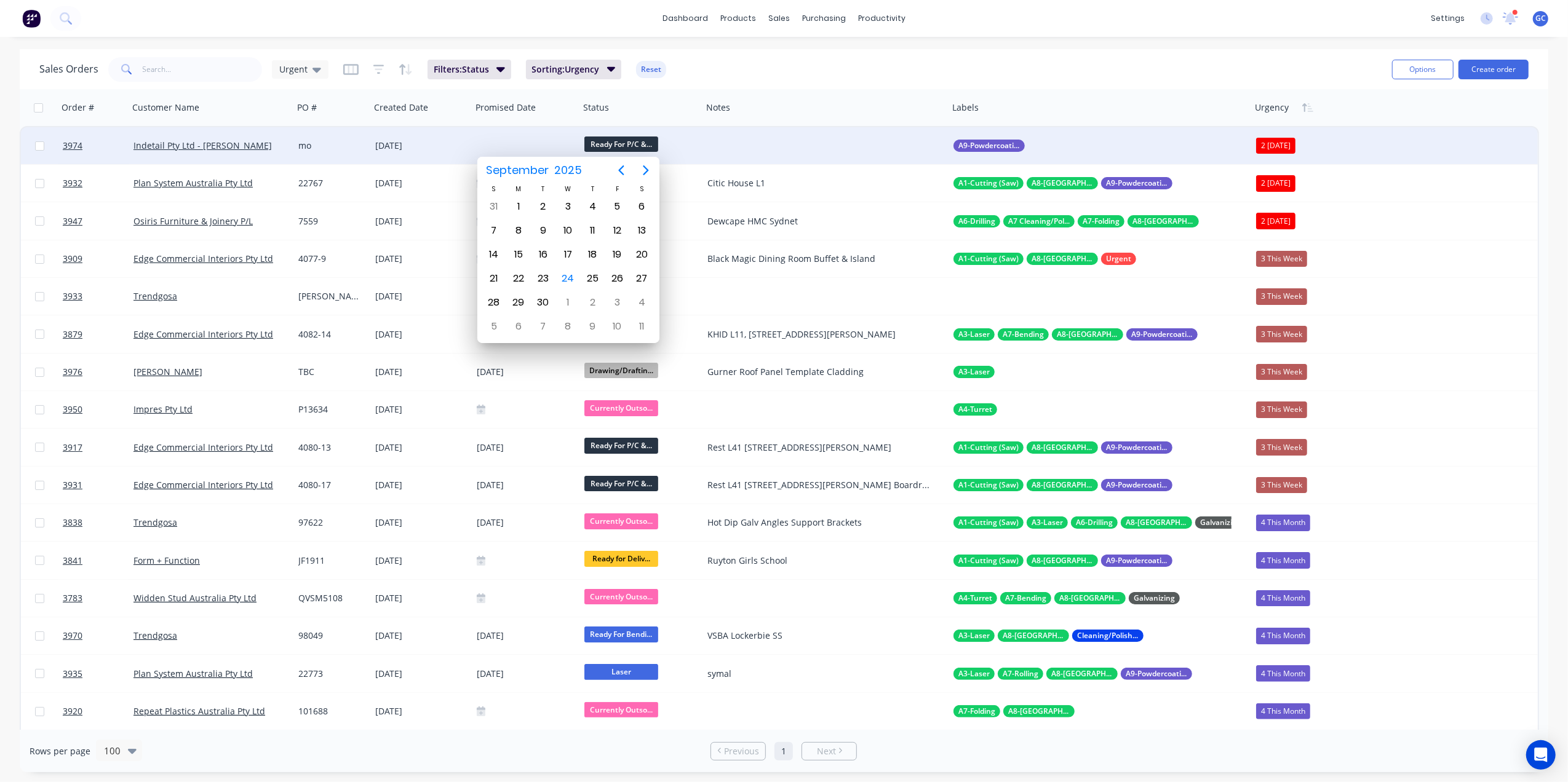
click at [523, 138] on input at bounding box center [529, 146] width 103 height 19
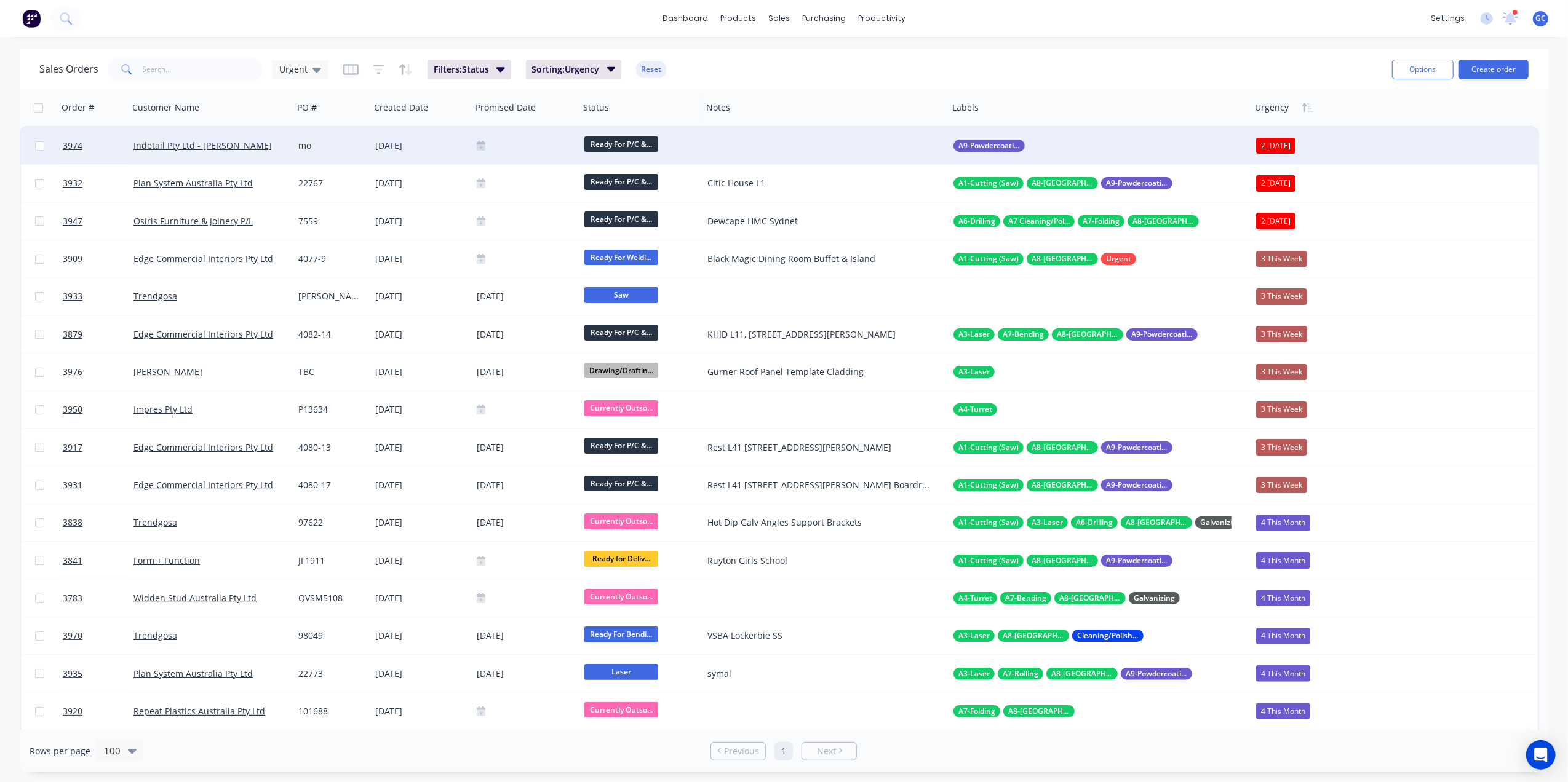
click at [353, 145] on div "mo" at bounding box center [330, 145] width 64 height 12
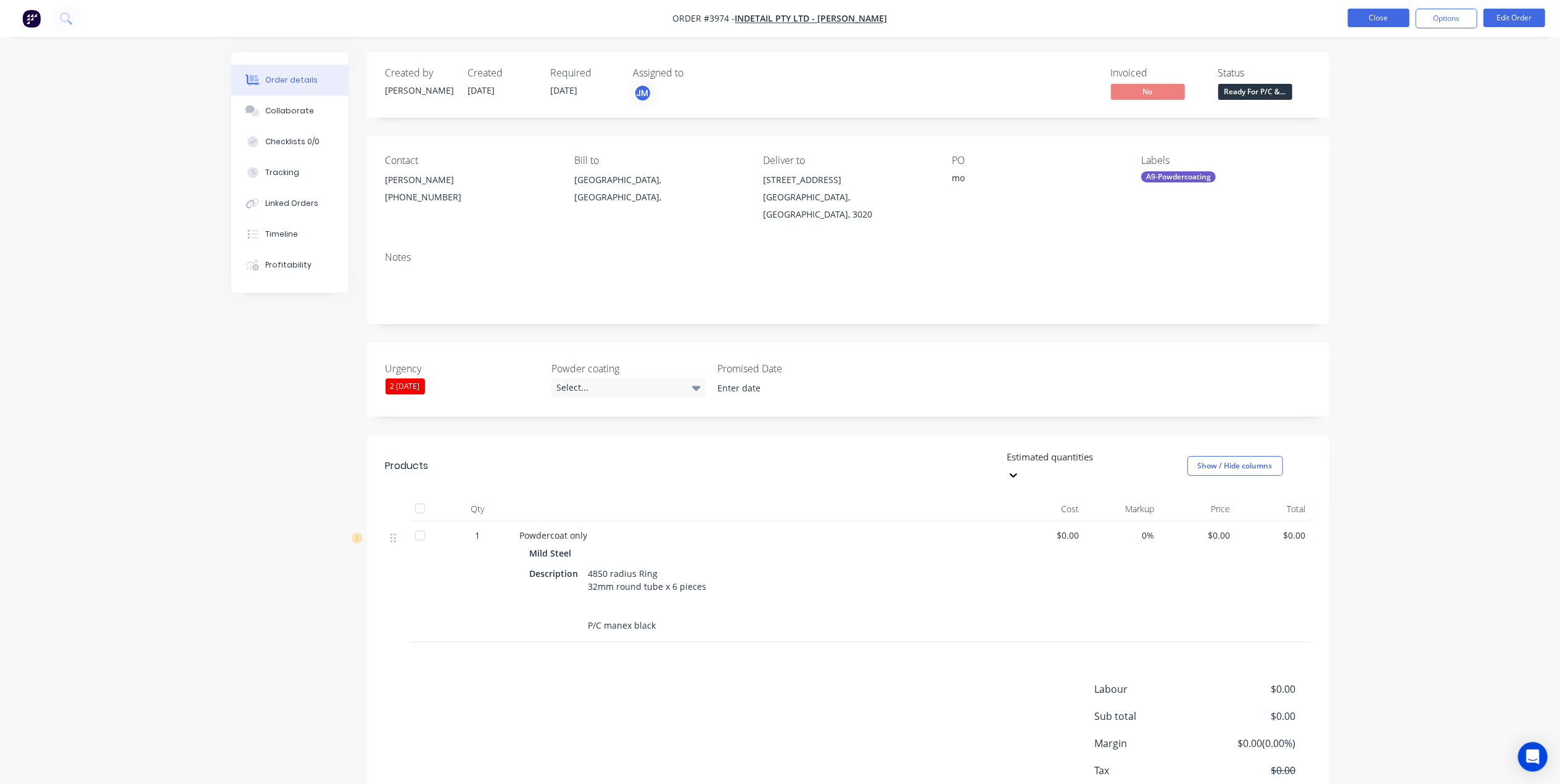
click at [1377, 18] on button "Close" at bounding box center [1379, 18] width 62 height 19
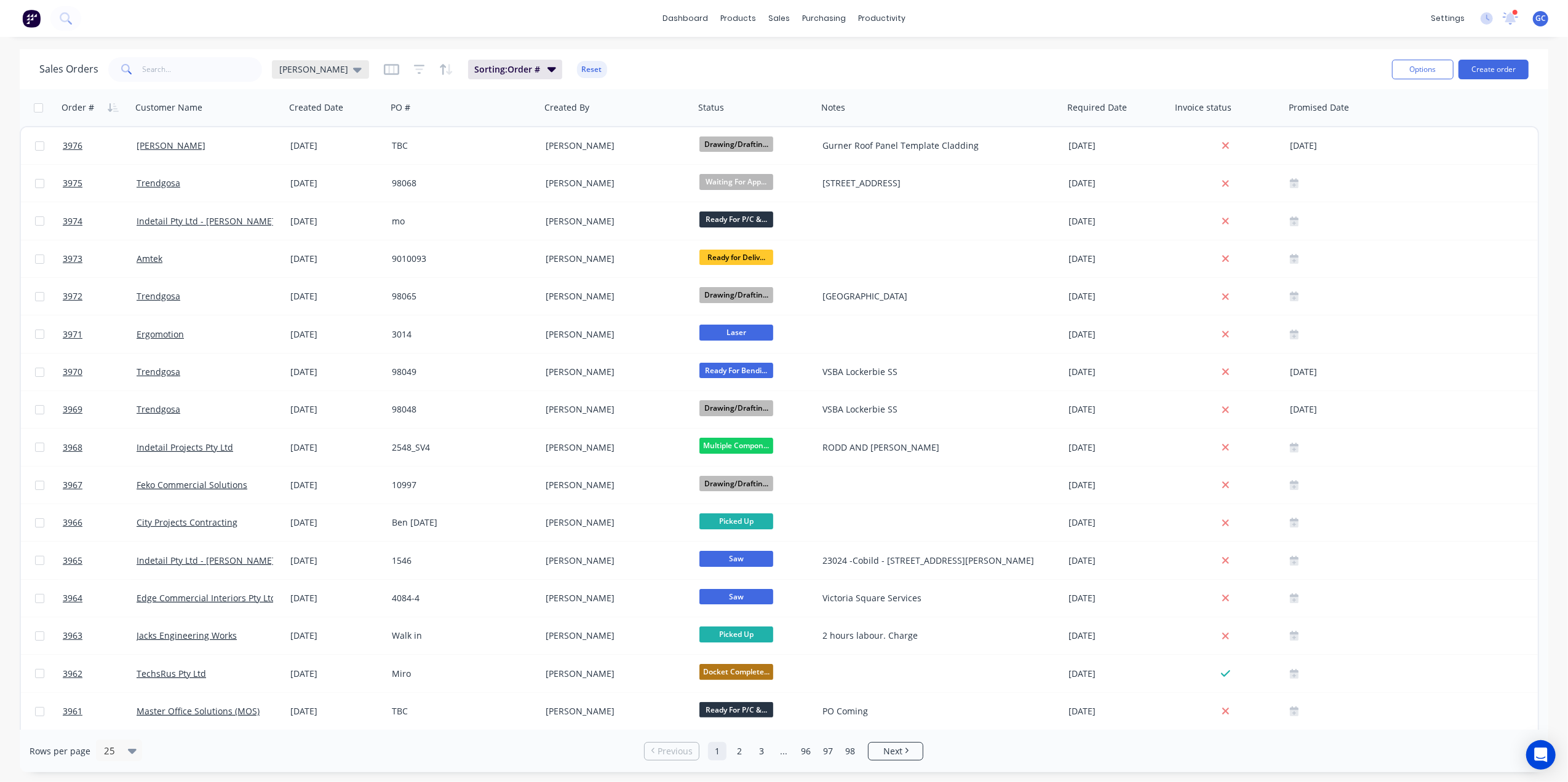
click at [287, 72] on span "[PERSON_NAME]" at bounding box center [314, 69] width 69 height 13
click at [429, 293] on button "edit" at bounding box center [429, 297] width 16 height 13
click at [282, 303] on button "Urgent" at bounding box center [345, 296] width 141 height 14
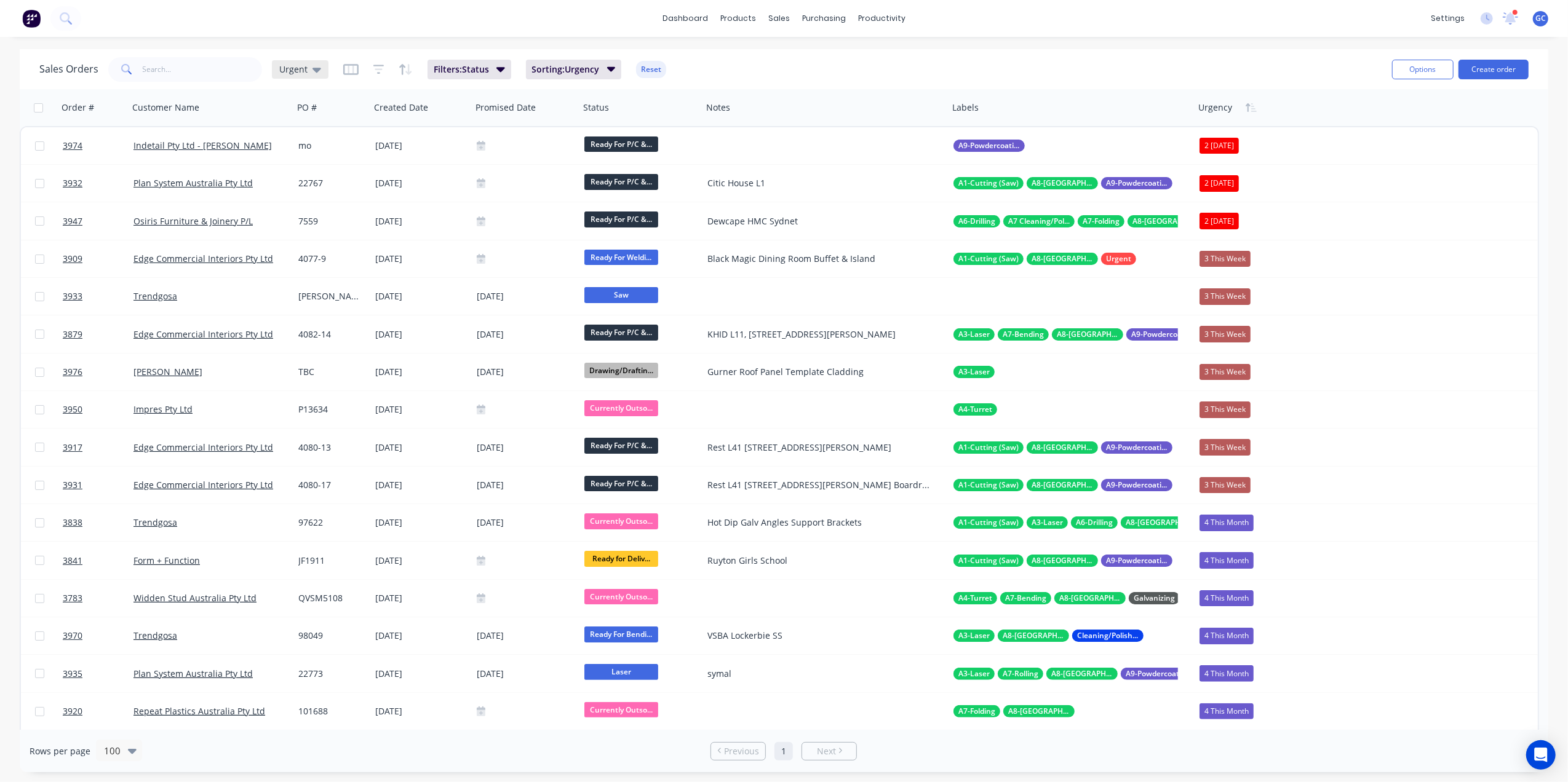
click at [299, 68] on span "Urgent" at bounding box center [293, 69] width 28 height 13
click at [429, 298] on button "edit" at bounding box center [429, 297] width 16 height 13
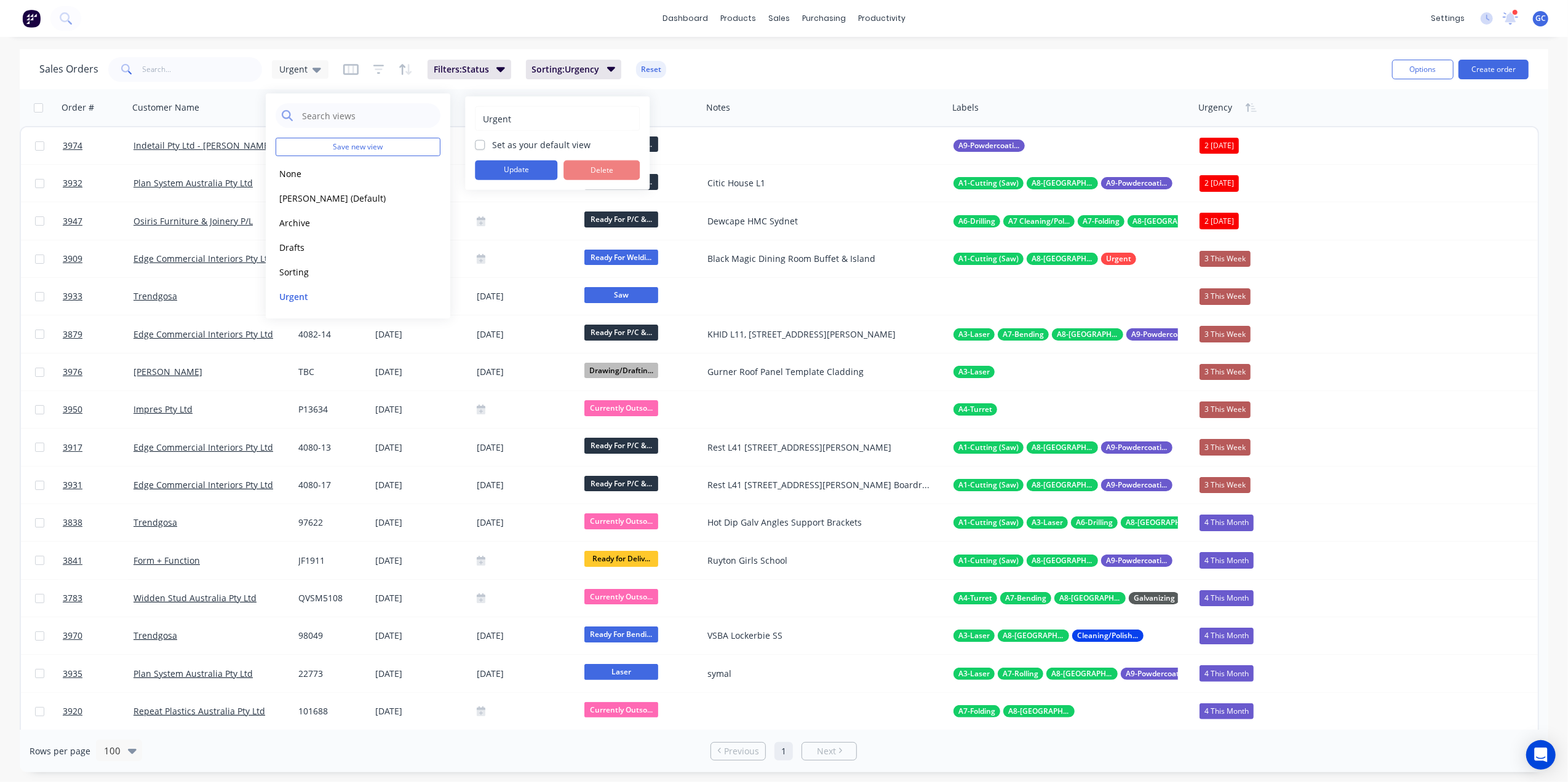
click at [493, 146] on label "Set as your default view" at bounding box center [542, 145] width 99 height 13
click at [481, 146] on input "Set as your default view" at bounding box center [480, 144] width 10 height 12
checkbox input "true"
click at [500, 162] on button "Update" at bounding box center [516, 169] width 83 height 20
click at [719, 59] on div "Sales Orders Urgent Filters: Status Sorting: Urgency Reset" at bounding box center [710, 69] width 1343 height 30
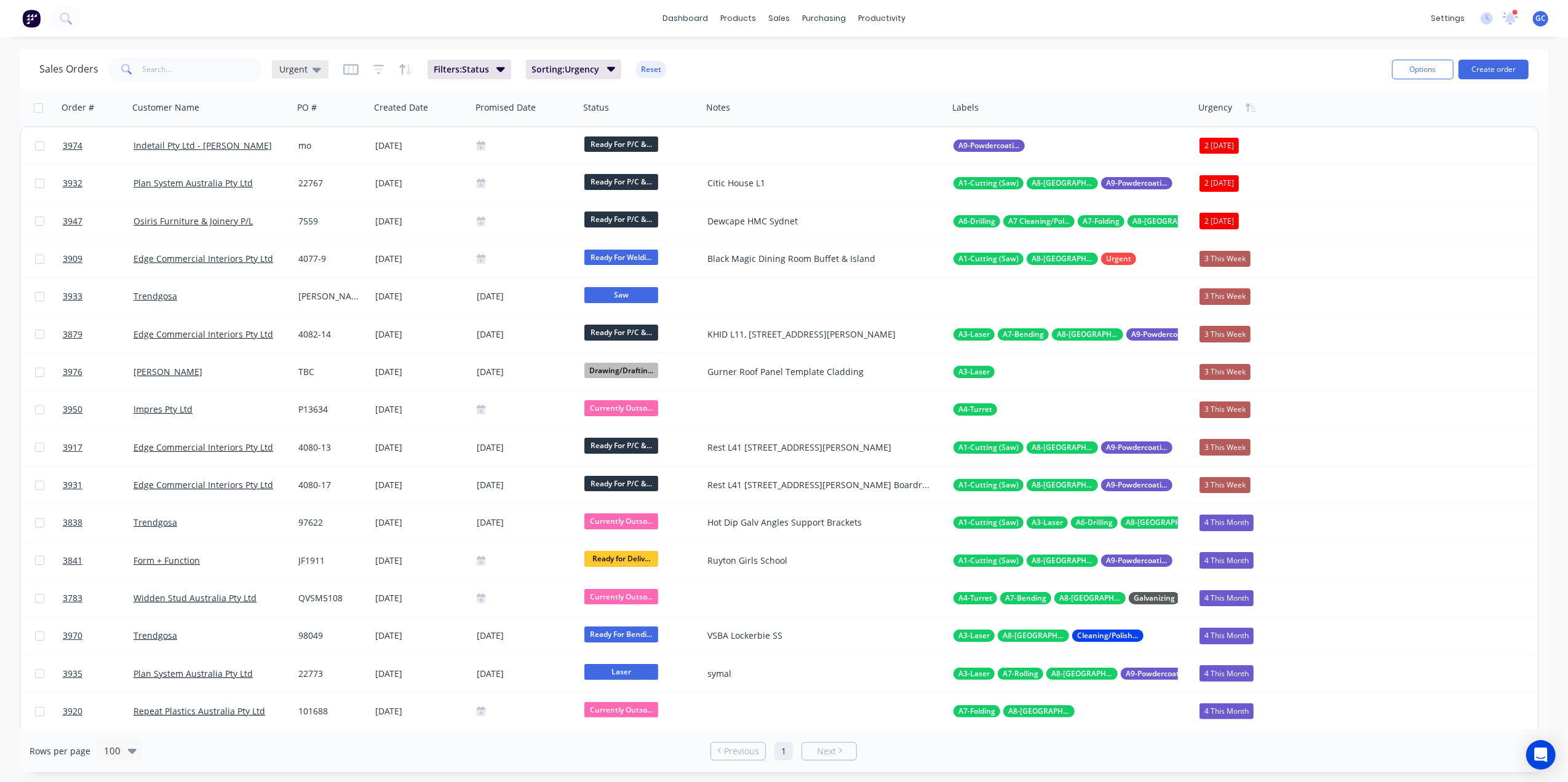
click at [287, 72] on span "Urgent" at bounding box center [293, 69] width 28 height 13
click at [304, 13] on div "dashboard products sales purchasing productivity dashboard products Product Cat…" at bounding box center [784, 19] width 1568 height 37
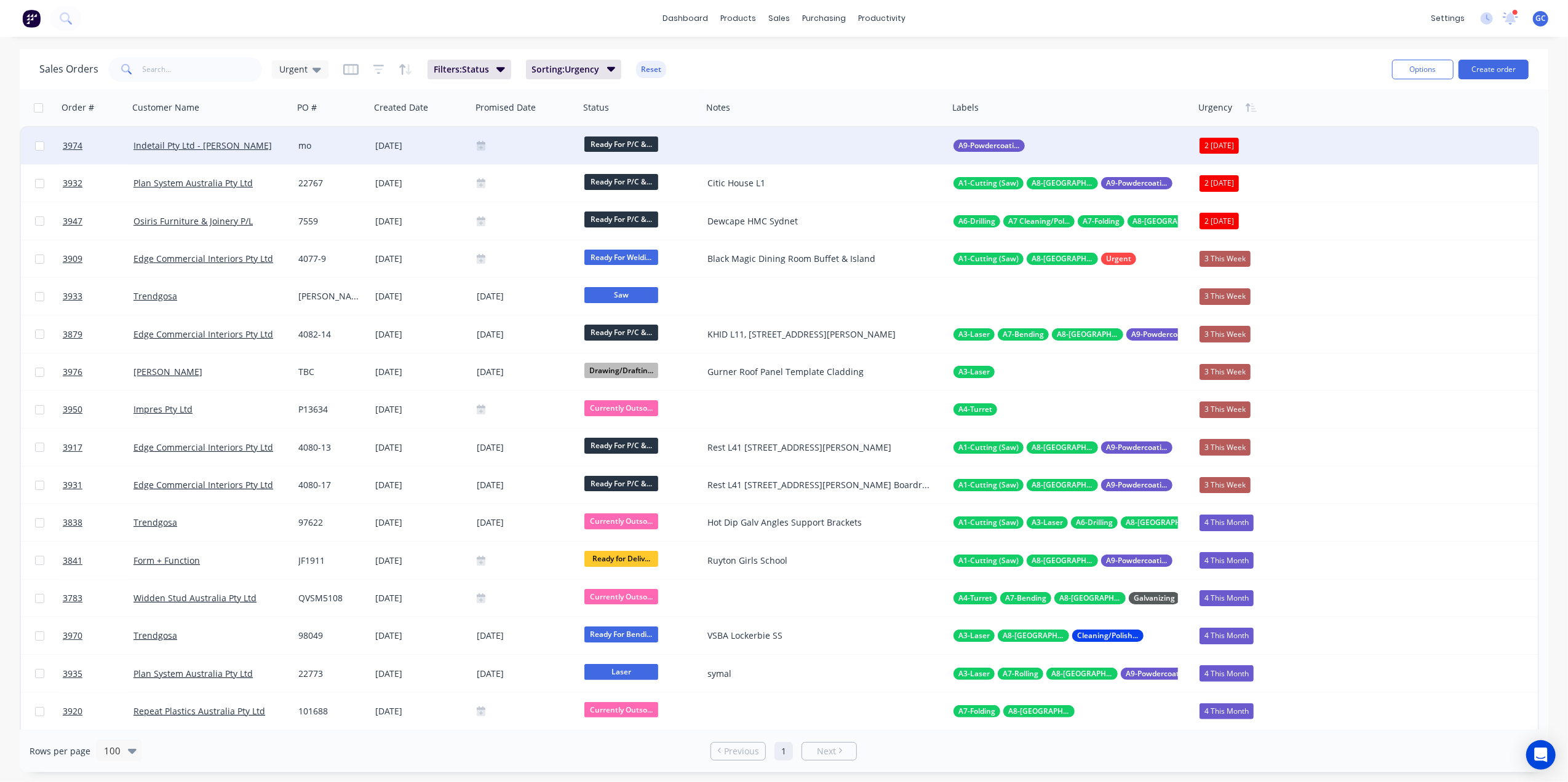
click at [1214, 144] on div "2 [DATE]" at bounding box center [1219, 145] width 39 height 16
click at [1239, 308] on div "4 This Month" at bounding box center [1232, 310] width 54 height 18
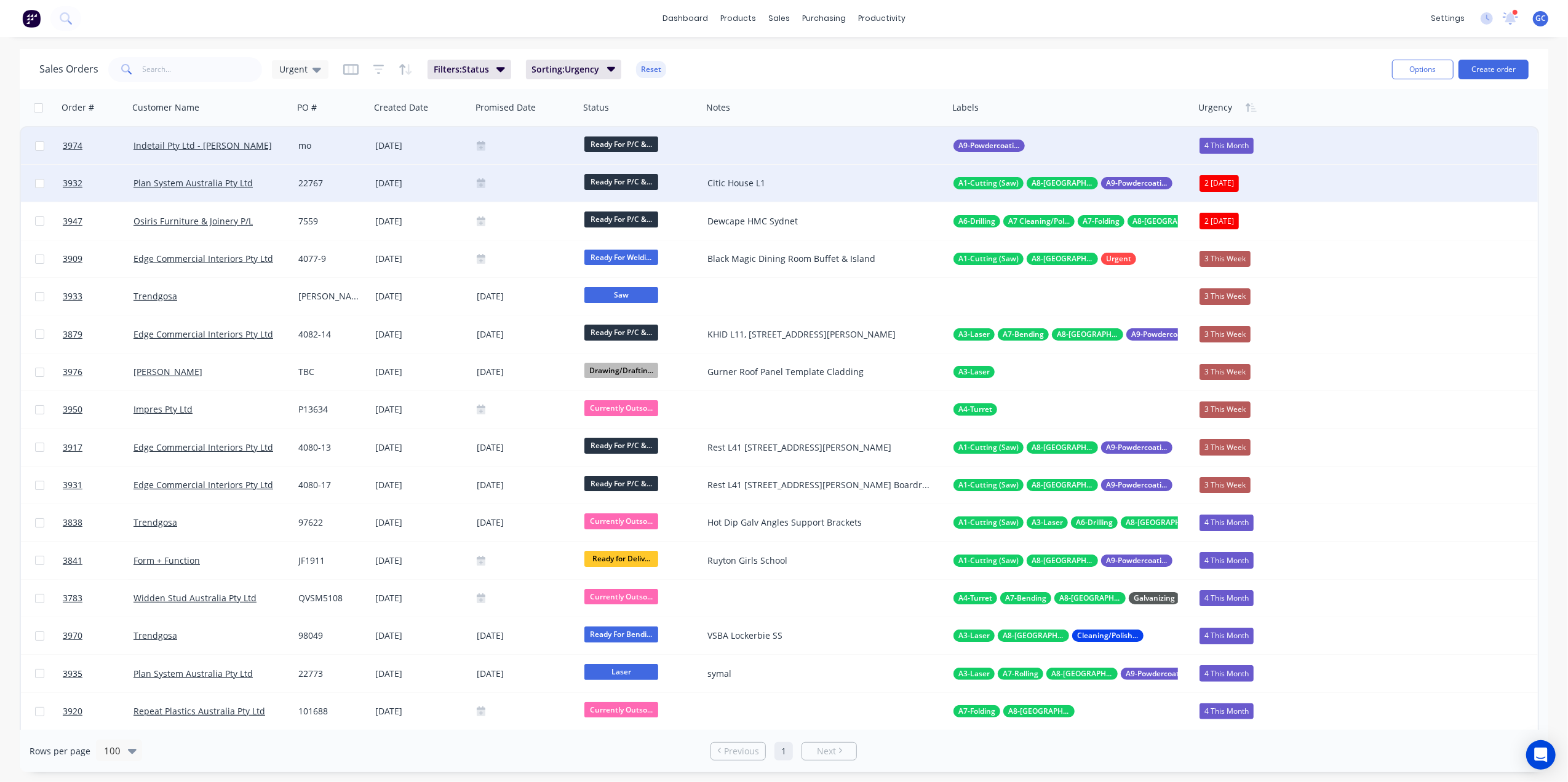
click at [342, 185] on div "22767" at bounding box center [330, 182] width 64 height 12
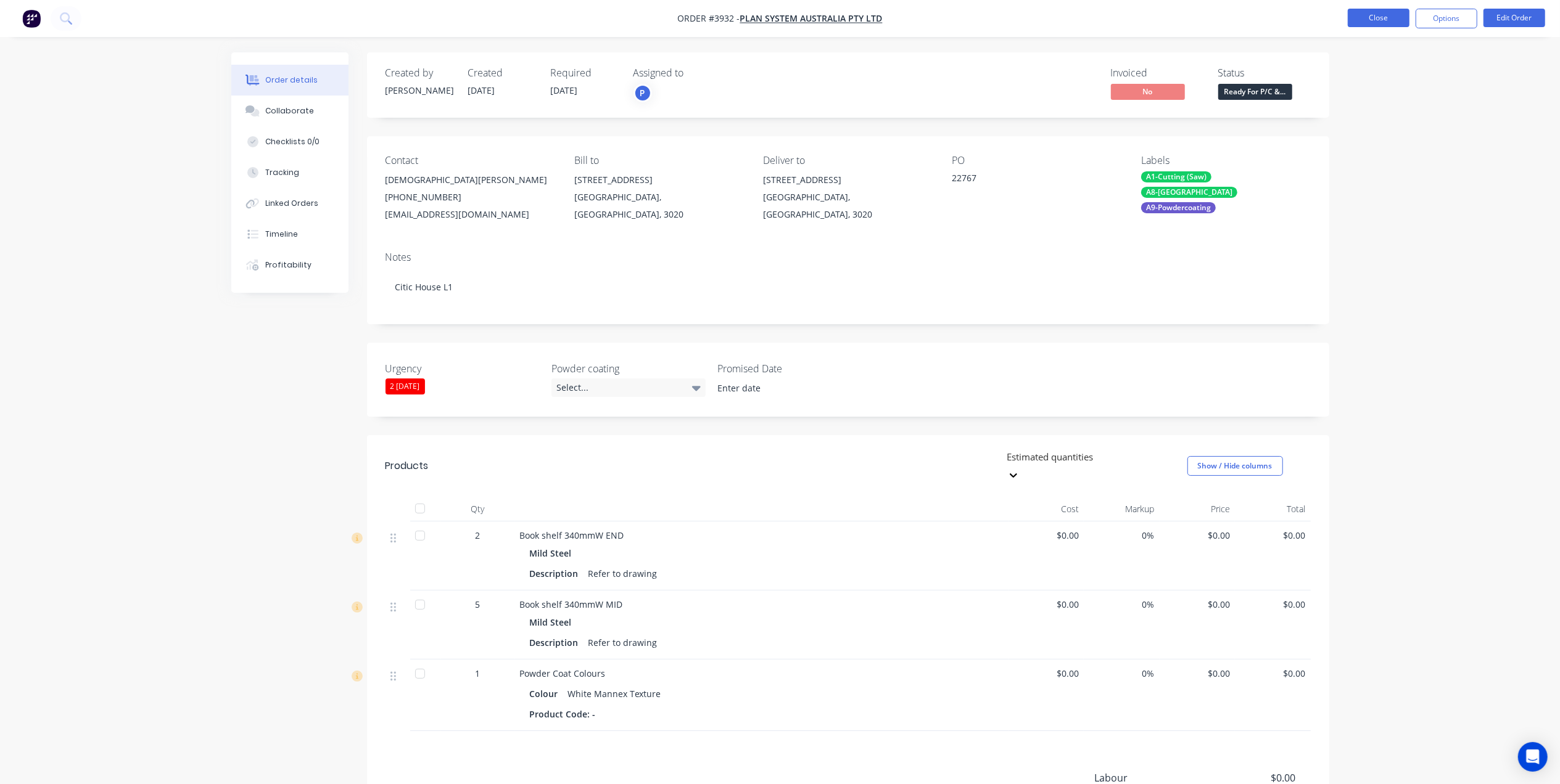
click at [1372, 16] on button "Close" at bounding box center [1379, 18] width 62 height 19
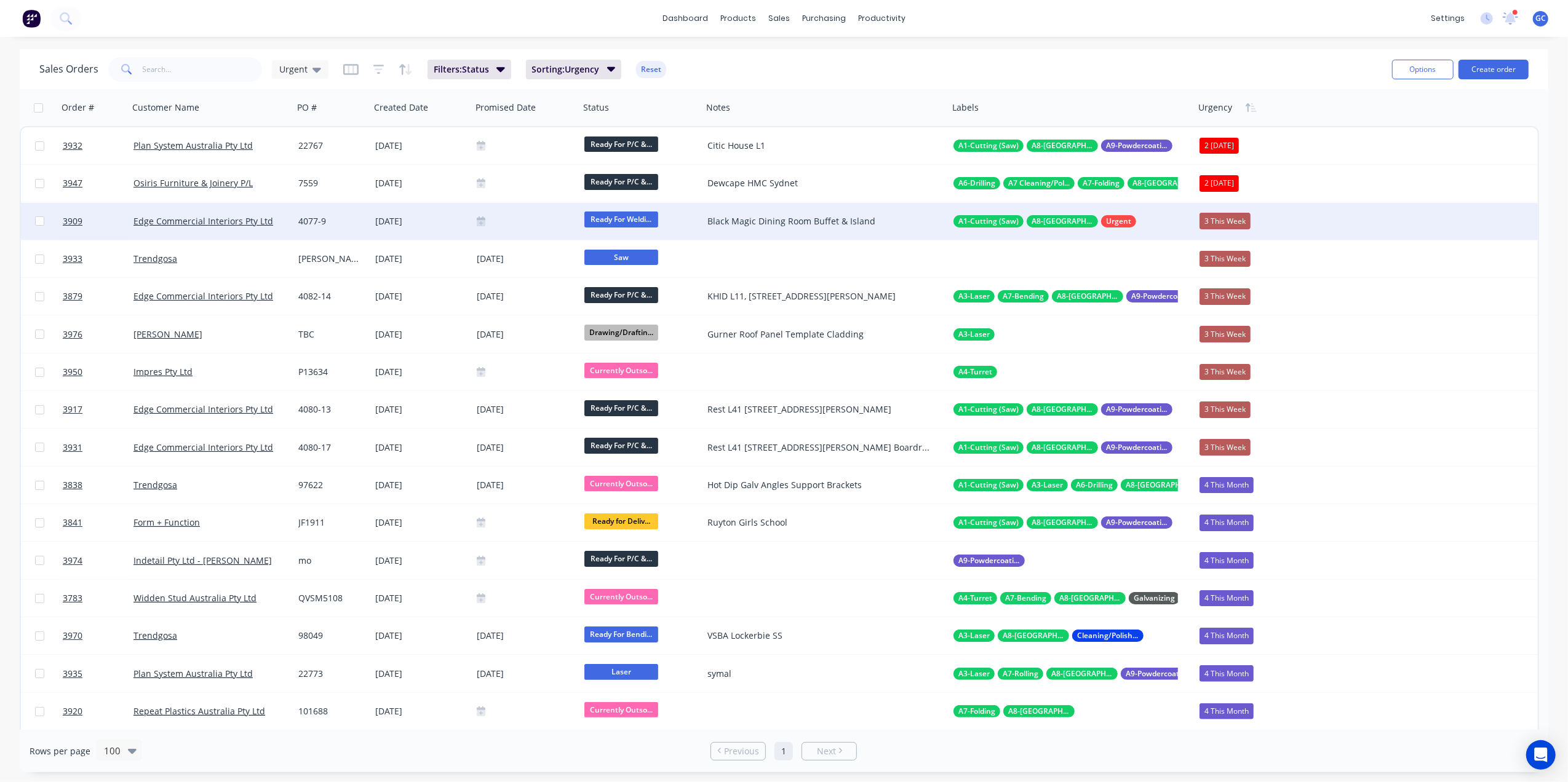
click at [452, 222] on div "[DATE]" at bounding box center [421, 221] width 91 height 12
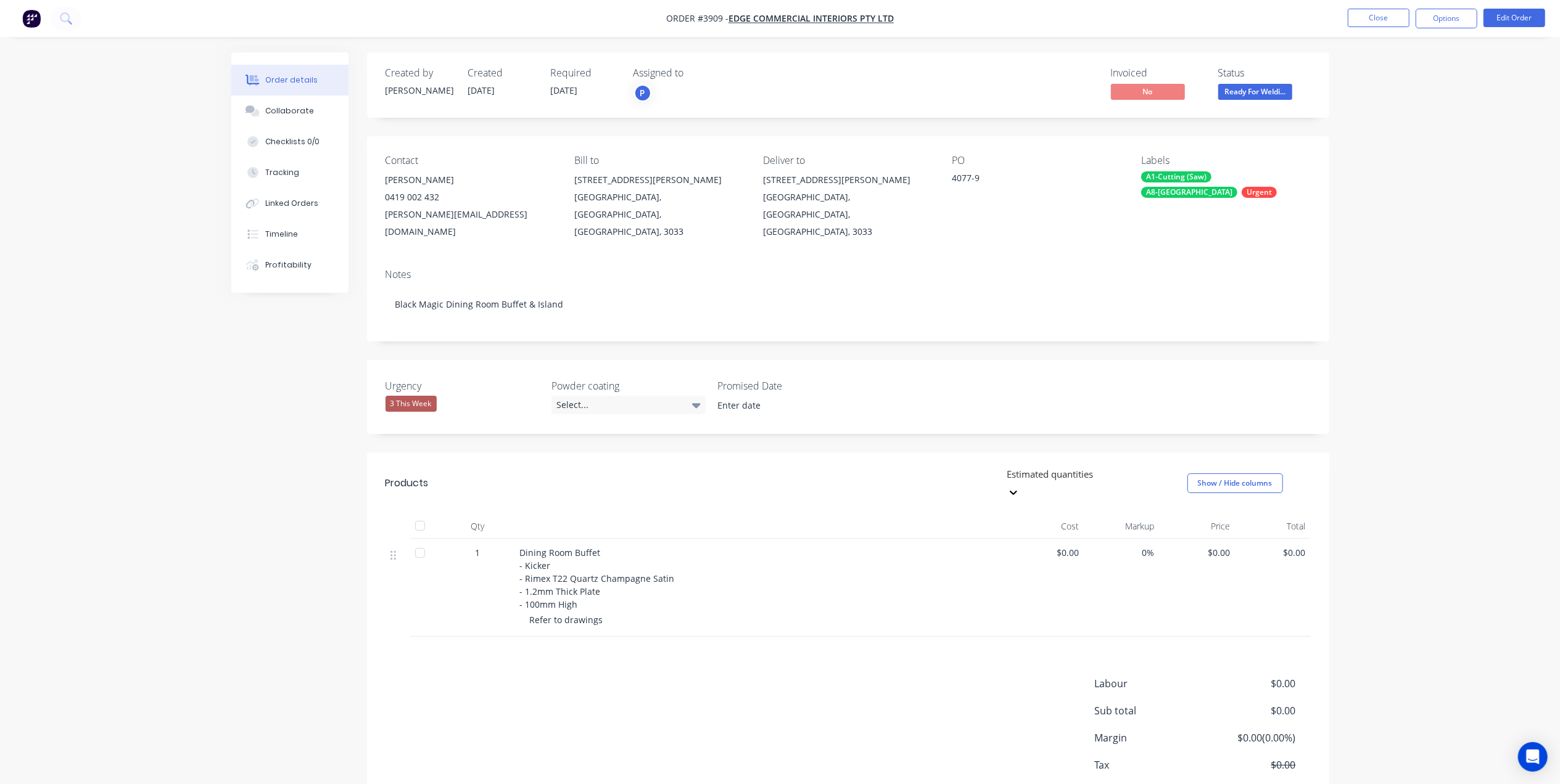
click at [425, 396] on div "3 This Week" at bounding box center [411, 403] width 51 height 16
click at [469, 337] on div "Created by Joe Created 08/09/25 Required 09/09/25 Assigned to P Invoiced No Sta…" at bounding box center [848, 445] width 963 height 786
click at [415, 396] on div "3 This Week" at bounding box center [411, 403] width 51 height 16
click at [417, 514] on div "5 Due Date" at bounding box center [419, 511] width 49 height 16
click at [1377, 22] on button "Close" at bounding box center [1379, 18] width 62 height 19
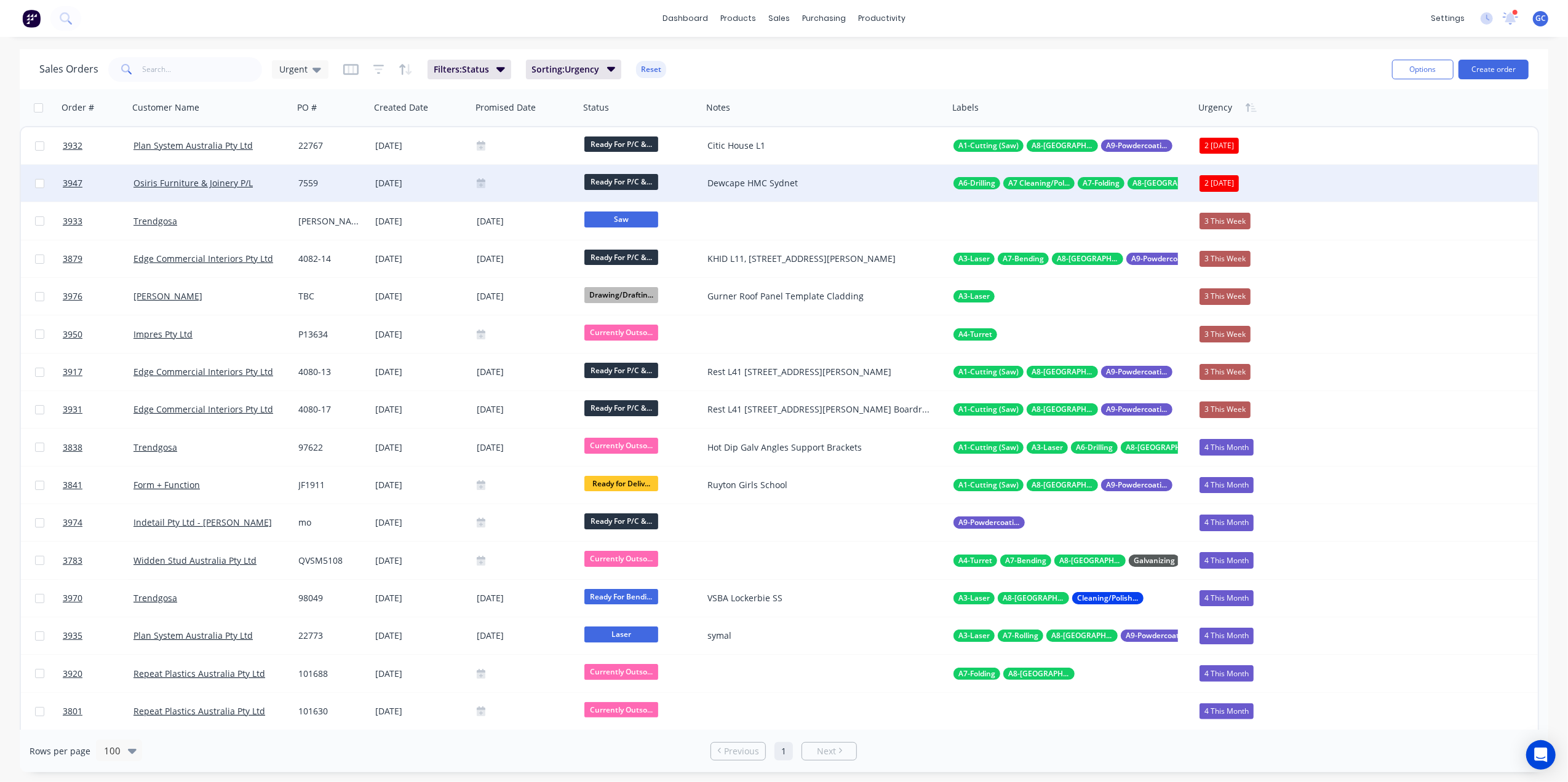
click at [552, 179] on div at bounding box center [525, 183] width 98 height 10
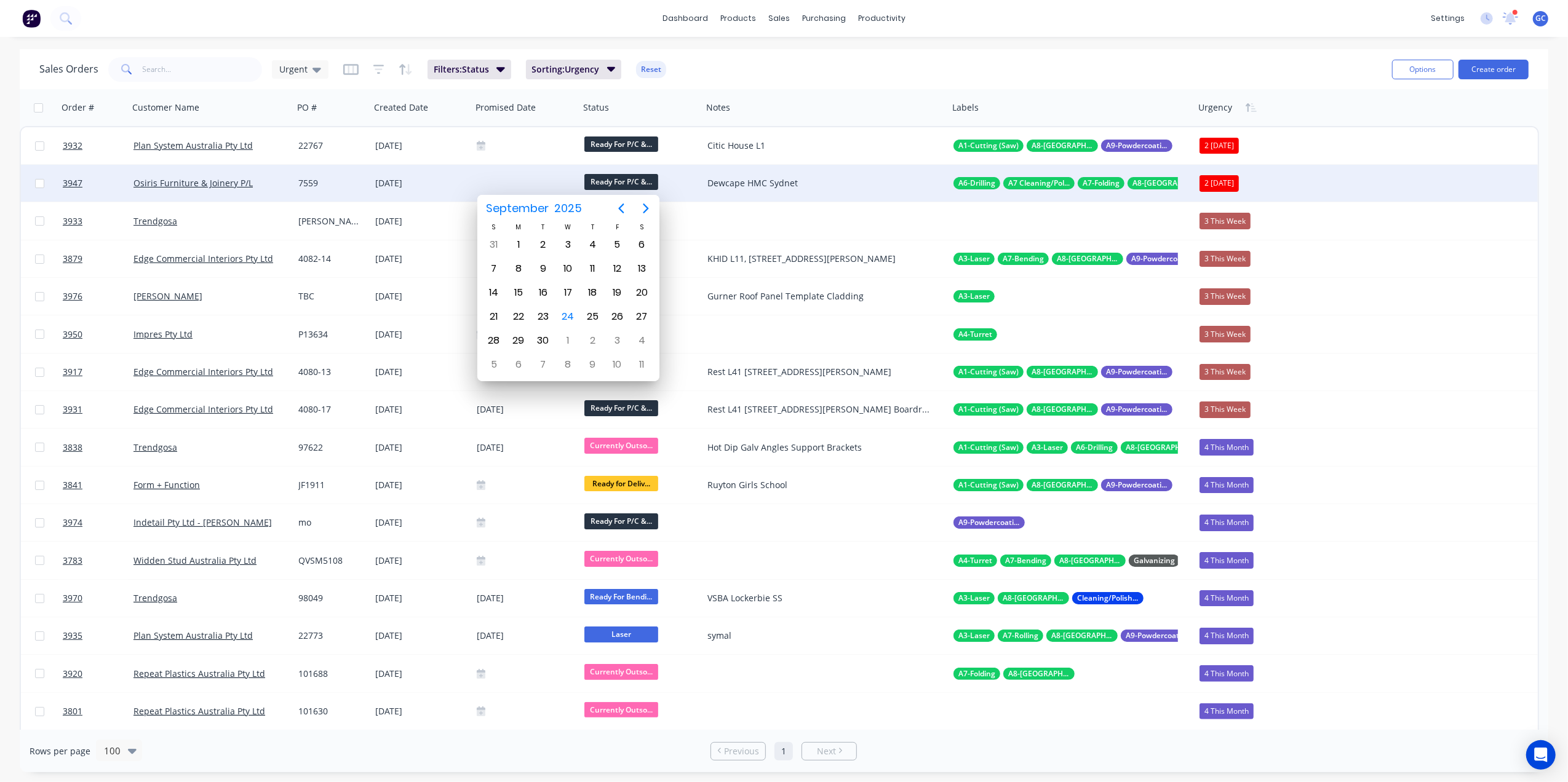
click at [598, 174] on span "Ready For P/C &..." at bounding box center [621, 182] width 74 height 16
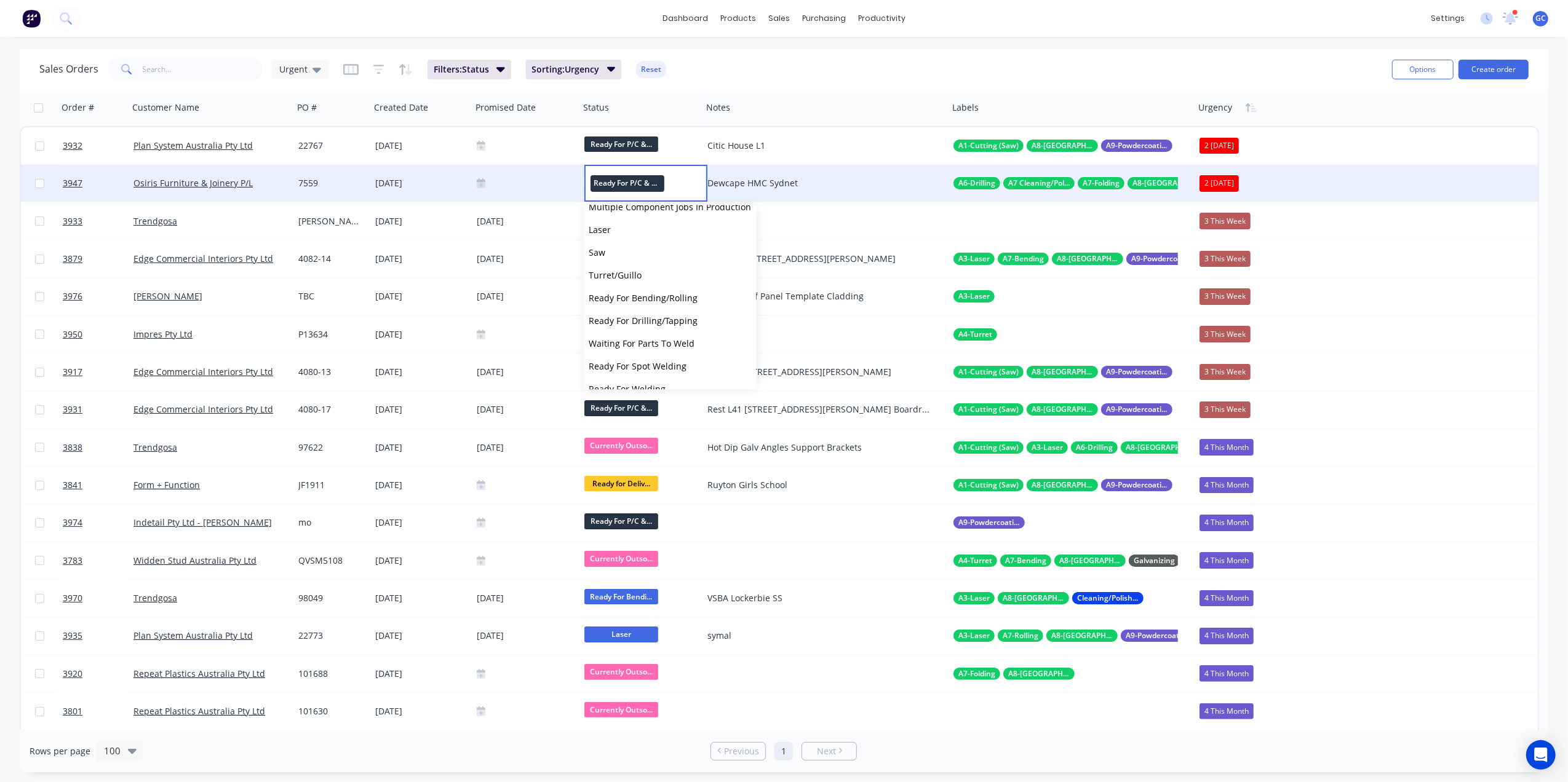
scroll to position [348, 0]
click at [623, 375] on span "Picked Up" at bounding box center [609, 373] width 41 height 12
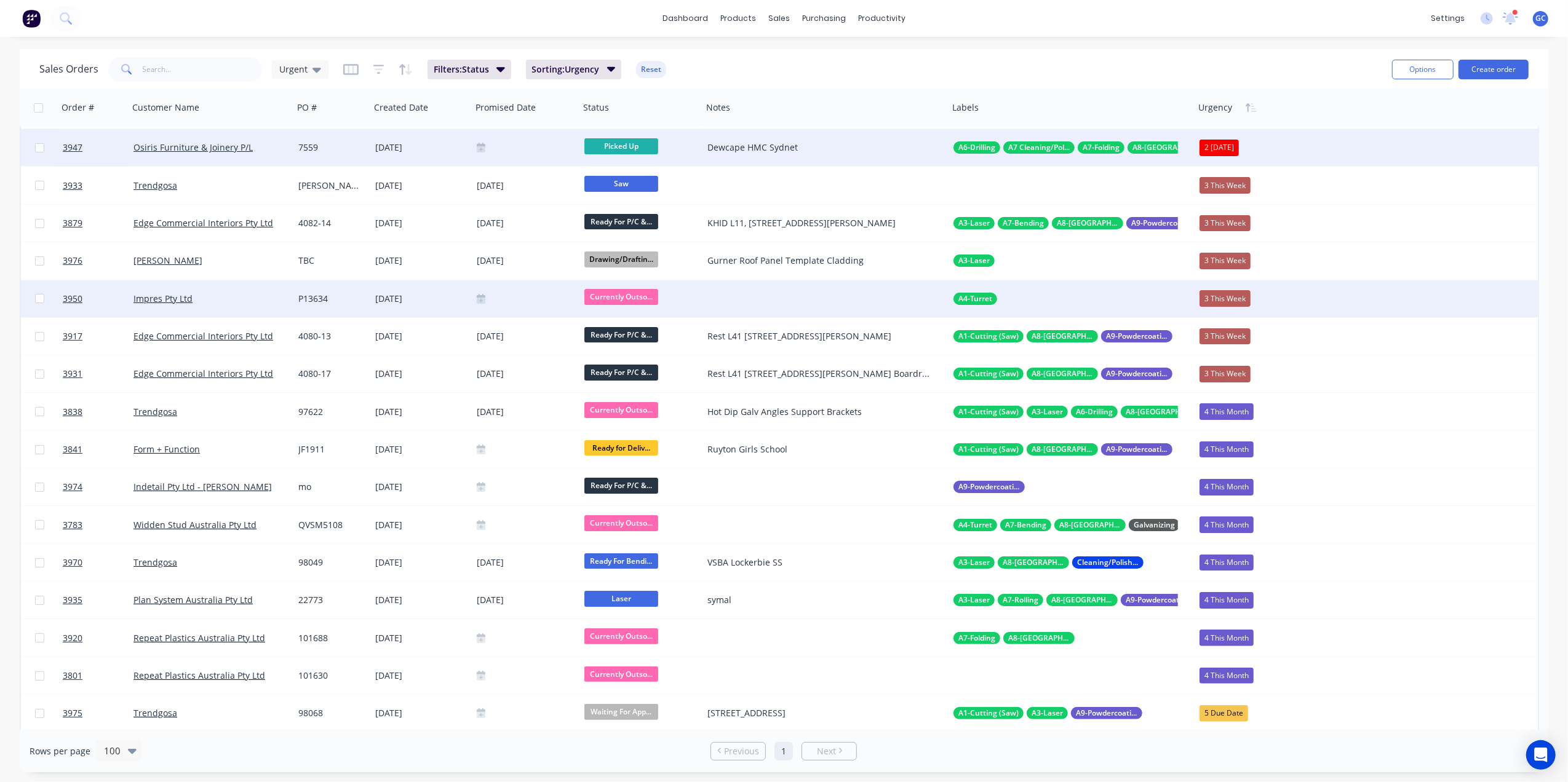
scroll to position [0, 0]
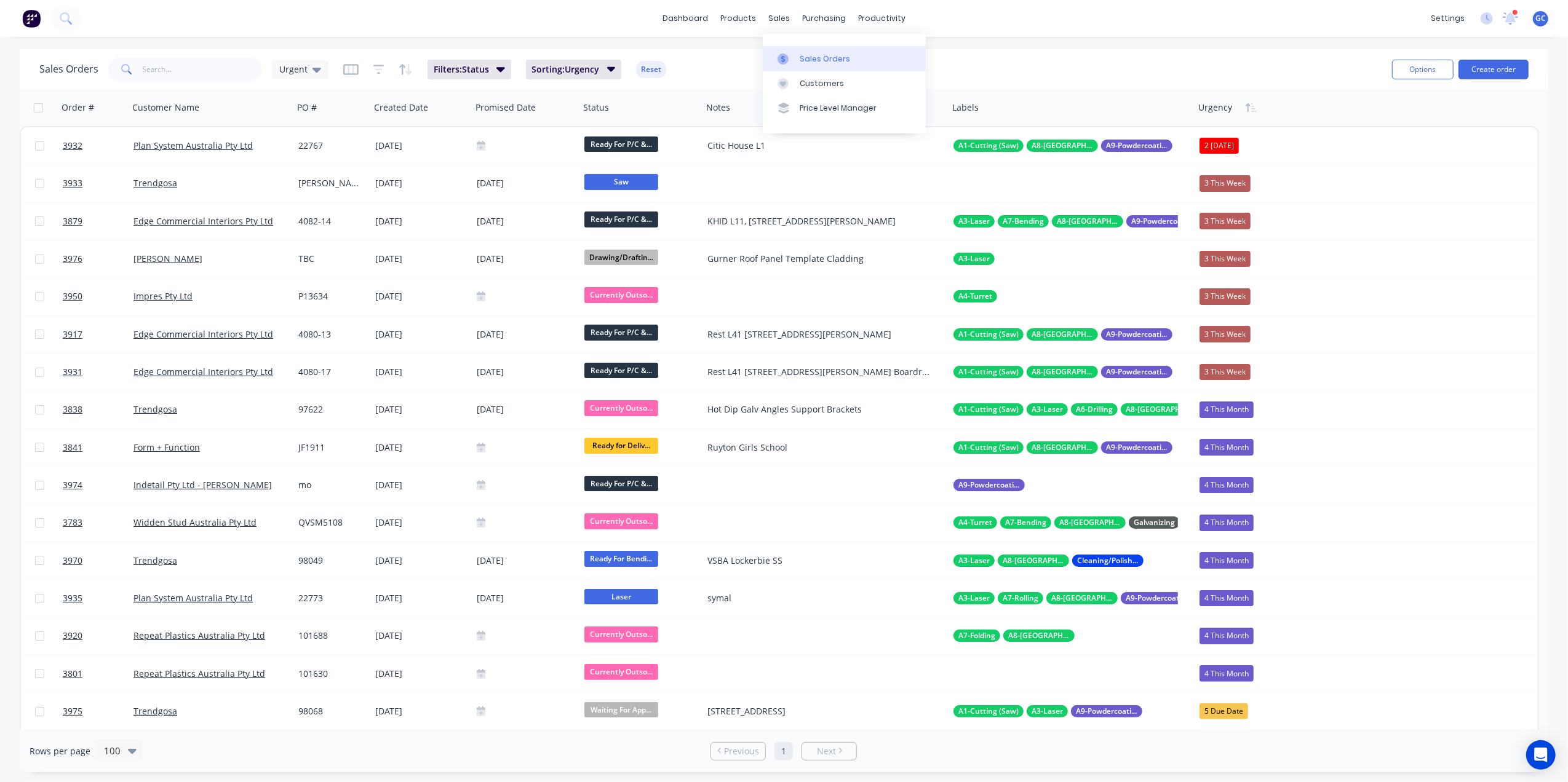
click at [812, 50] on link "Sales Orders" at bounding box center [844, 59] width 163 height 24
click at [284, 65] on span "Urgent" at bounding box center [293, 69] width 28 height 13
click at [291, 246] on button "Drafts" at bounding box center [345, 247] width 141 height 14
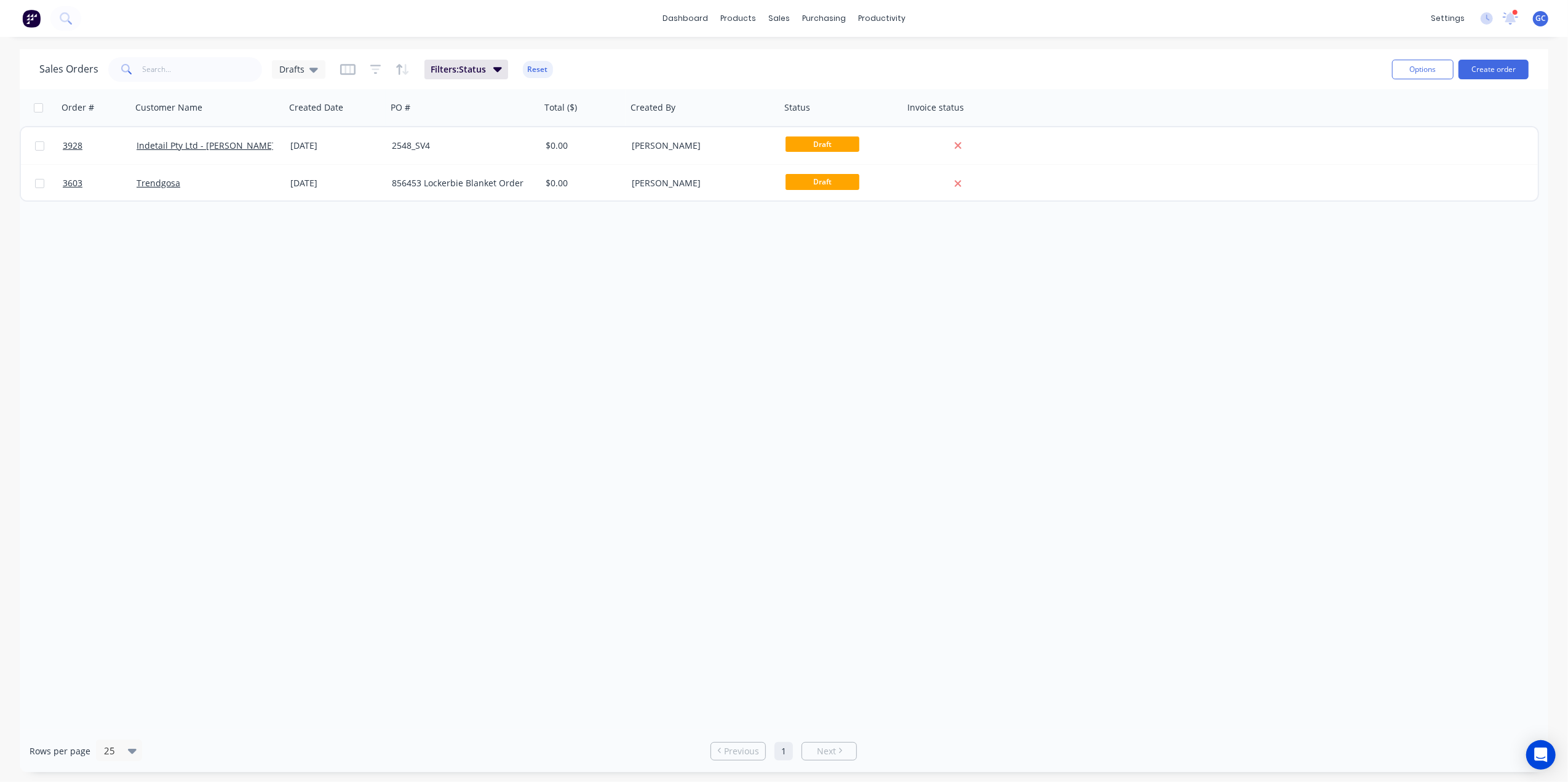
click at [394, 362] on div "Order # Customer Name Created Date PO # Total ($) Created By Status Invoice sta…" at bounding box center [784, 410] width 1529 height 640
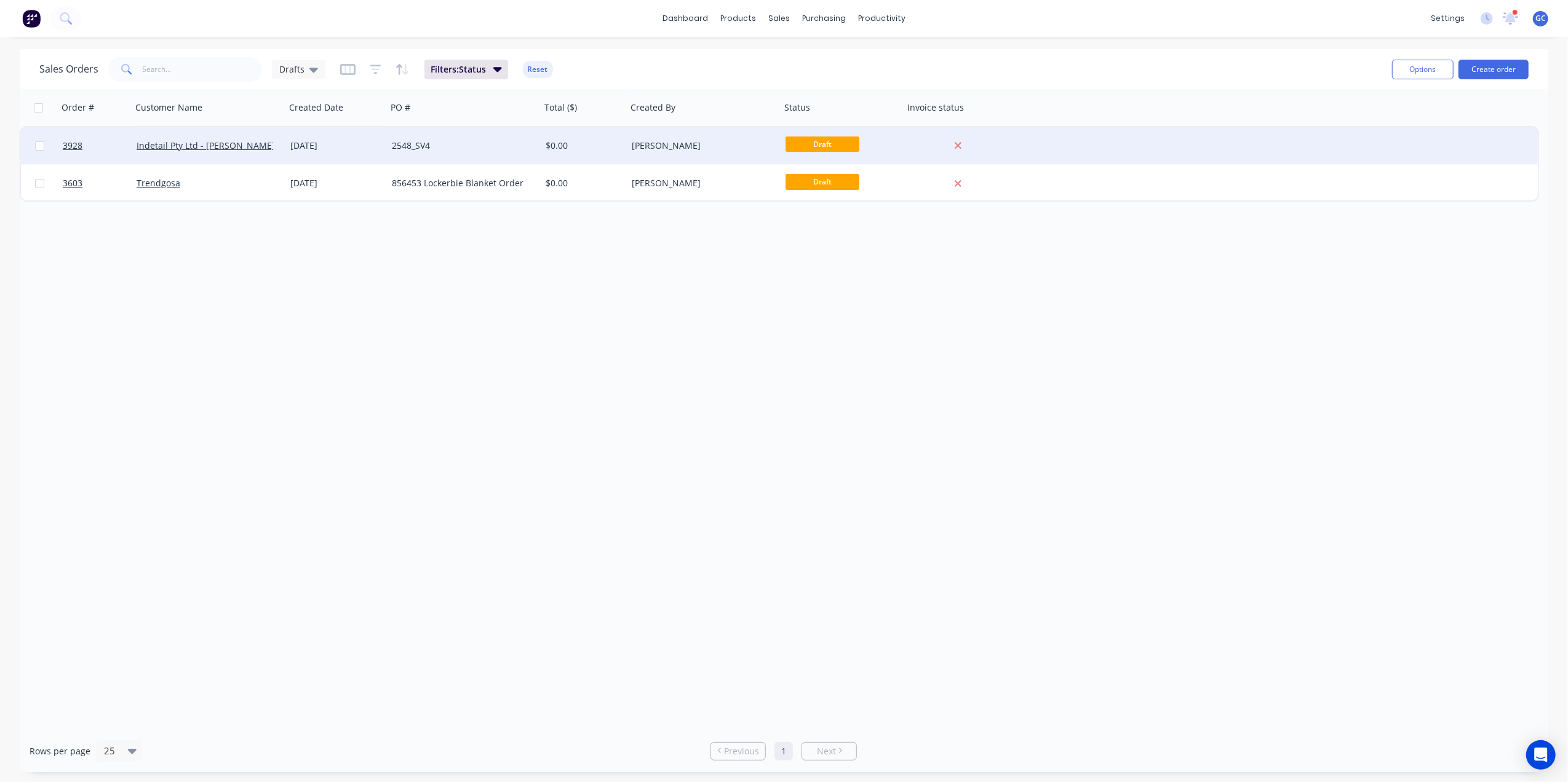
click at [451, 135] on div "2548_SV4" at bounding box center [464, 146] width 154 height 37
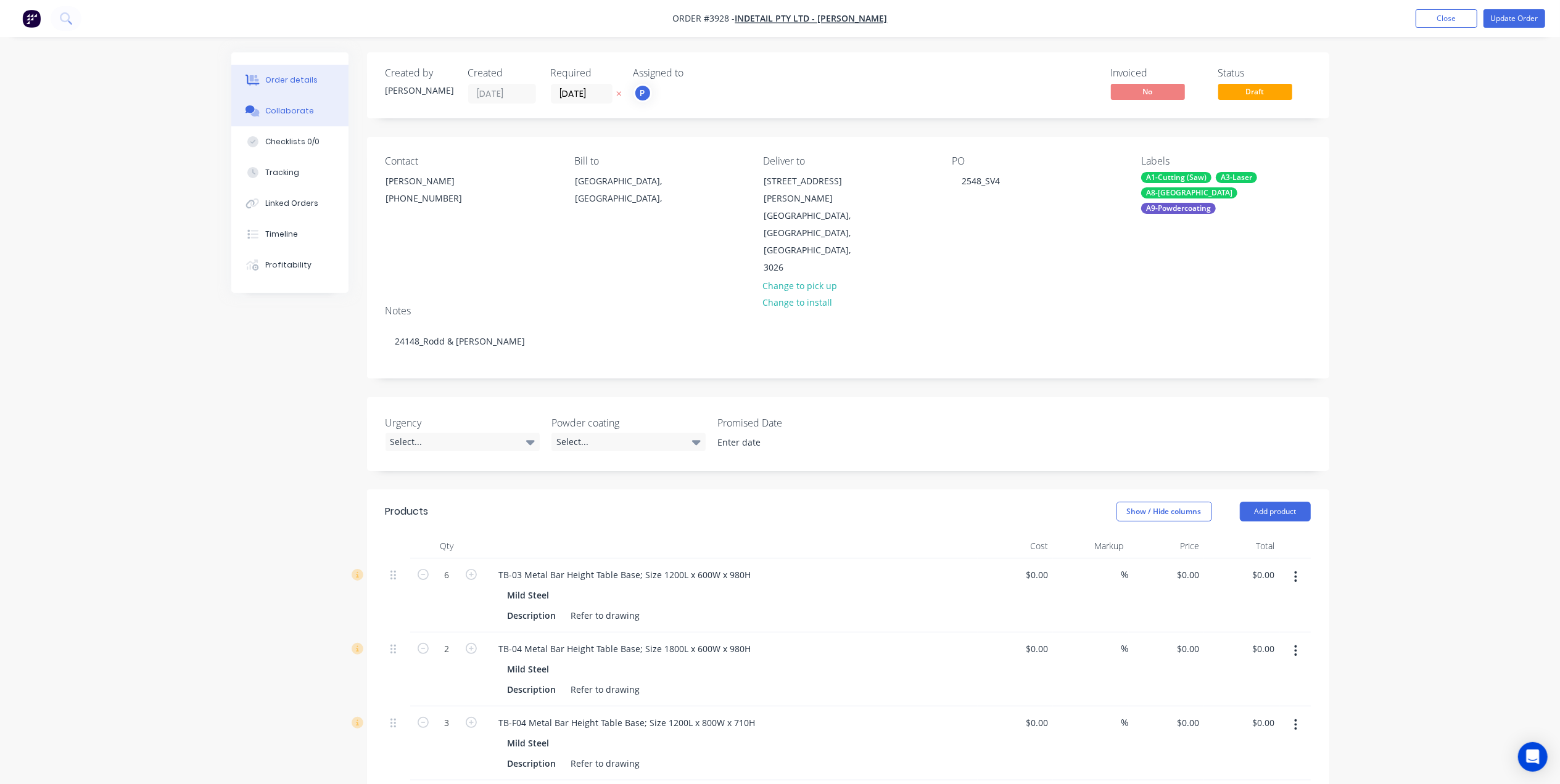
click at [318, 105] on button "Collaborate" at bounding box center [290, 110] width 118 height 31
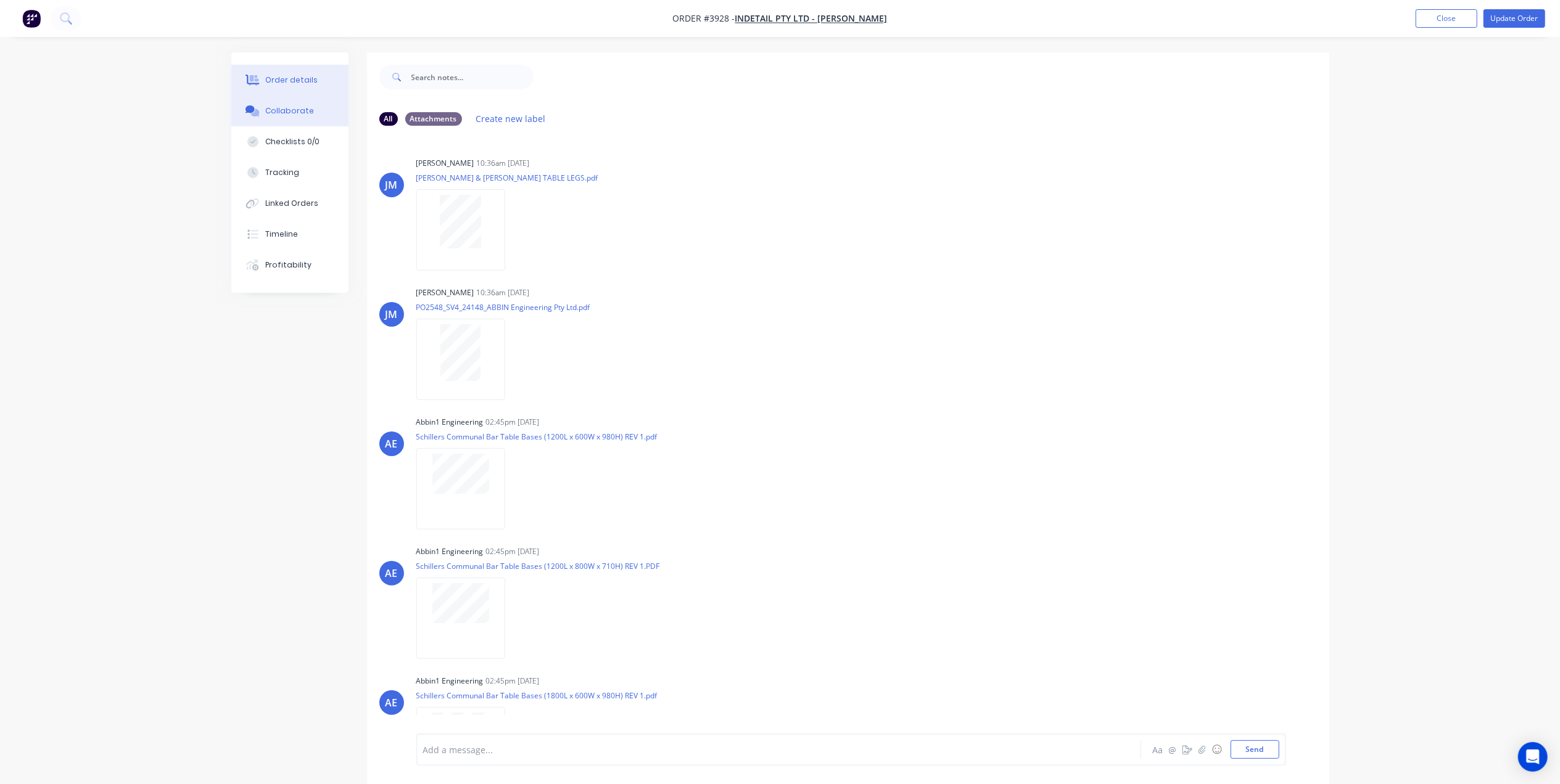
click at [314, 85] on button "Order details" at bounding box center [290, 79] width 118 height 31
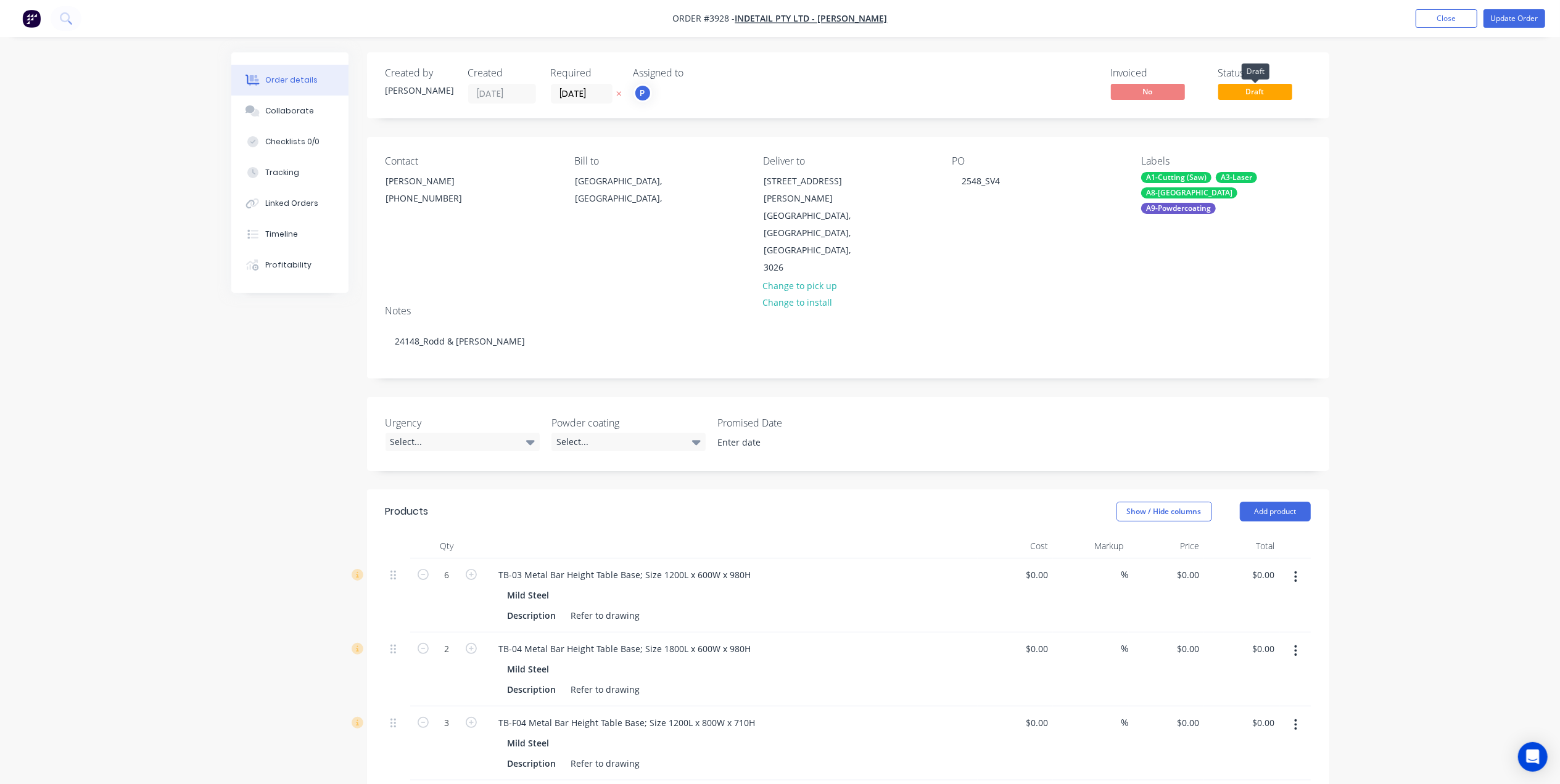
click at [1261, 91] on span "Draft" at bounding box center [1255, 91] width 74 height 16
click at [1425, 16] on button "Close" at bounding box center [1446, 19] width 62 height 19
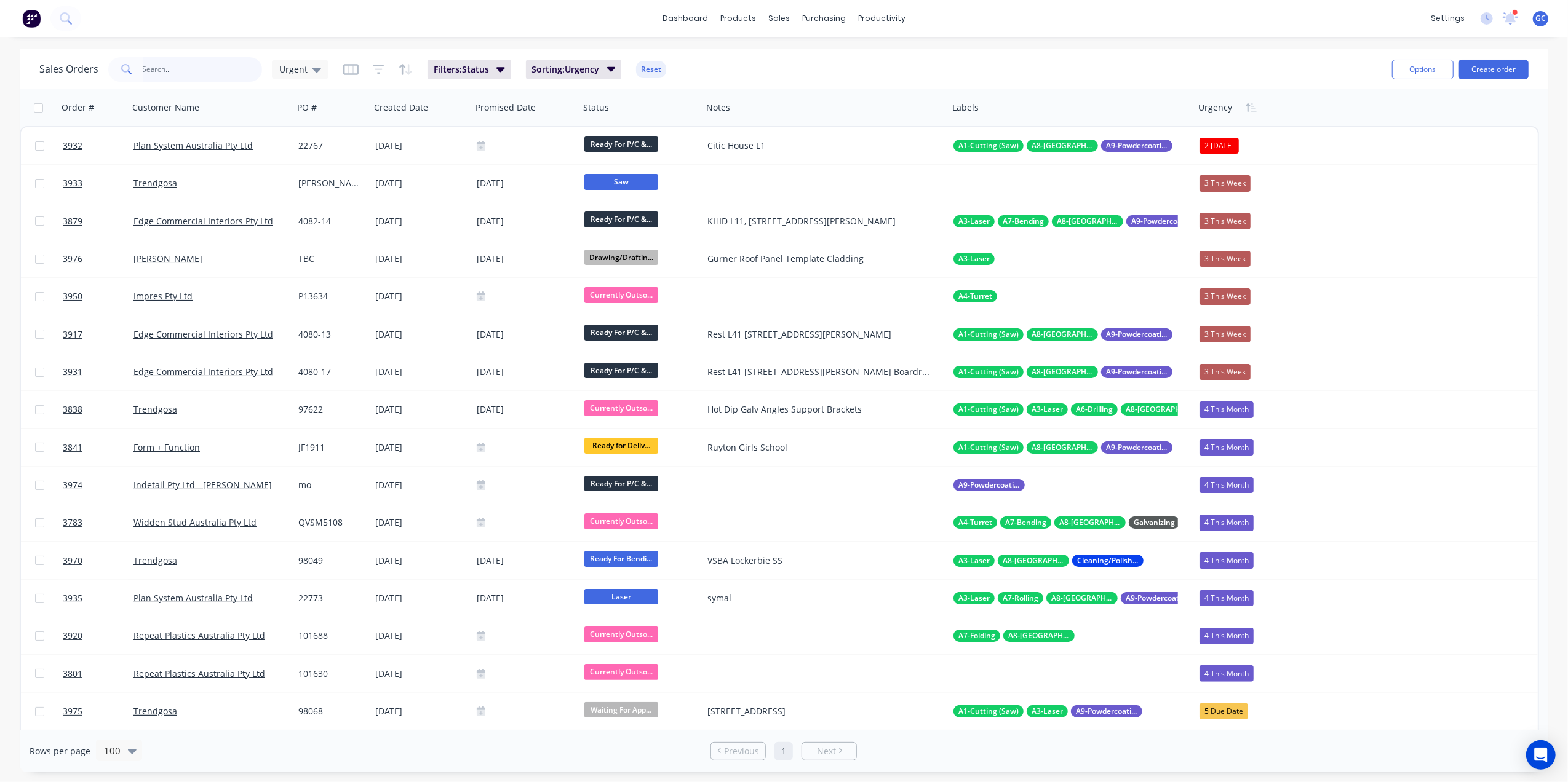
click at [220, 65] on input "text" at bounding box center [202, 69] width 120 height 24
click at [279, 65] on span "Urgent" at bounding box center [293, 69] width 28 height 13
click at [301, 269] on button "[PERSON_NAME]" at bounding box center [345, 272] width 141 height 14
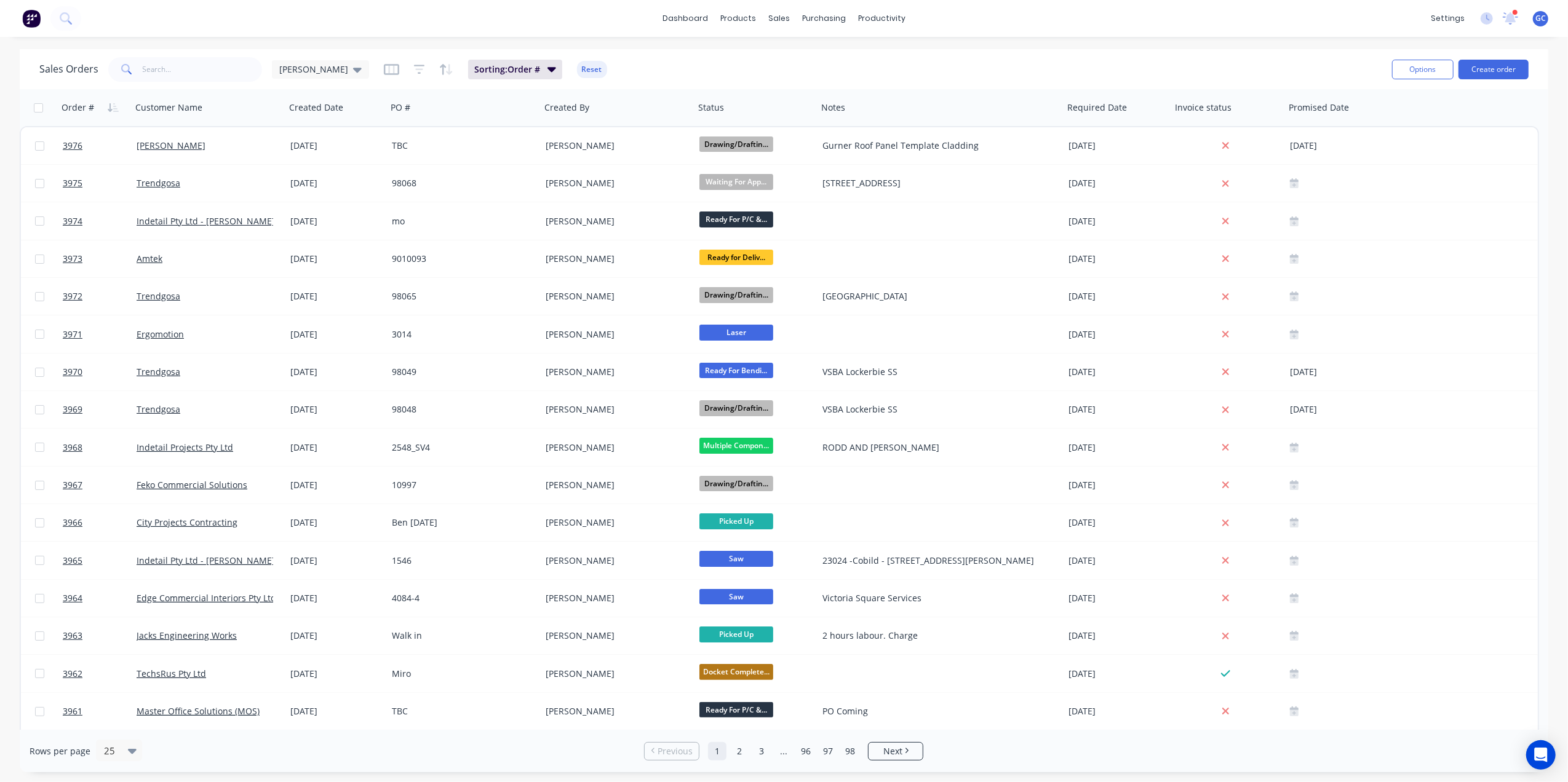
drag, startPoint x: 188, startPoint y: 55, endPoint x: 181, endPoint y: 79, distance: 25.0
click at [187, 57] on div "Sales Orders [PERSON_NAME]: Order # Reset" at bounding box center [710, 69] width 1343 height 30
click at [181, 79] on input "text" at bounding box center [202, 69] width 120 height 24
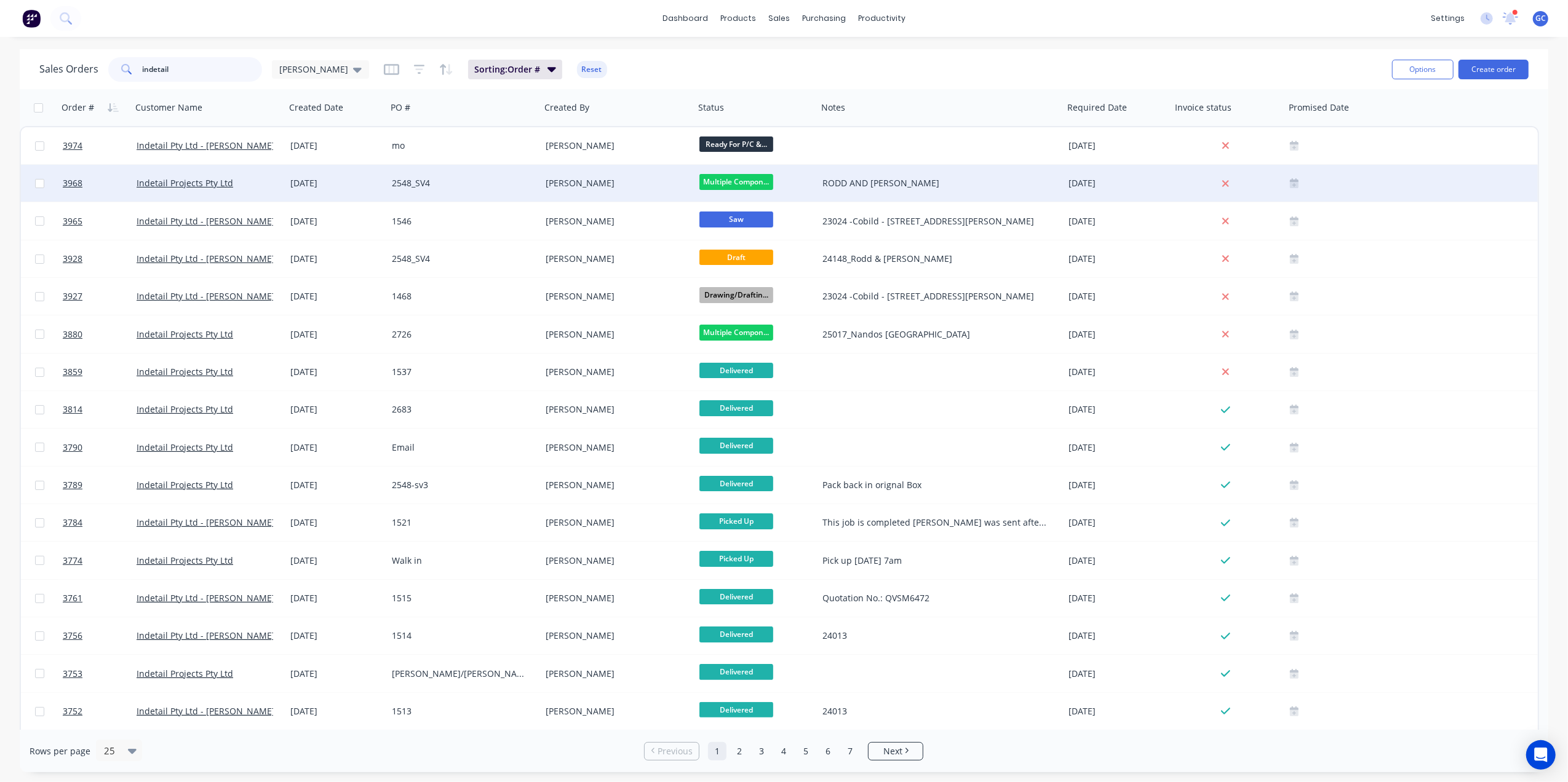
type input "indetail"
click at [480, 181] on div "2548_SV4" at bounding box center [460, 182] width 137 height 12
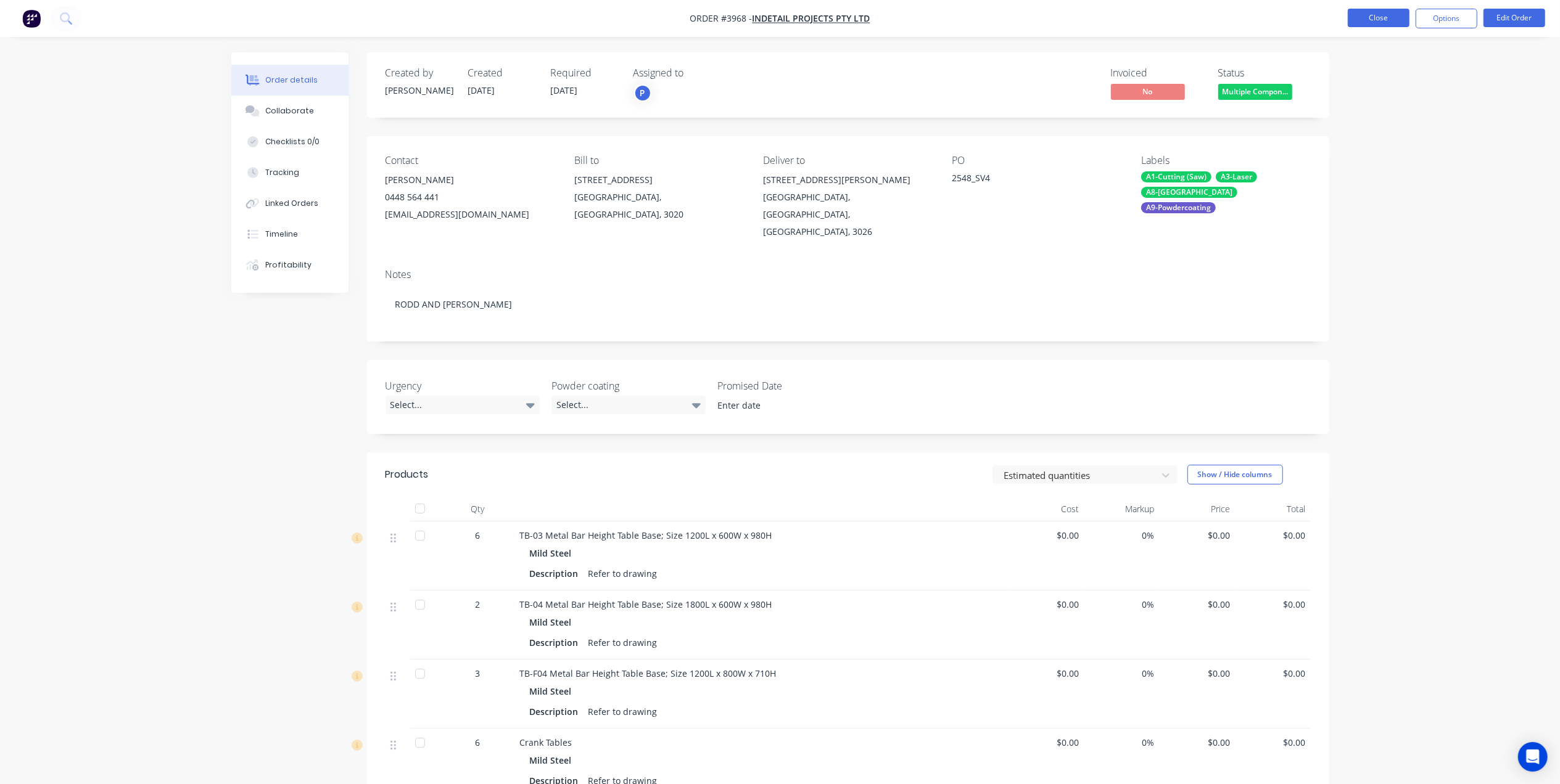
click at [1377, 19] on button "Close" at bounding box center [1379, 18] width 62 height 19
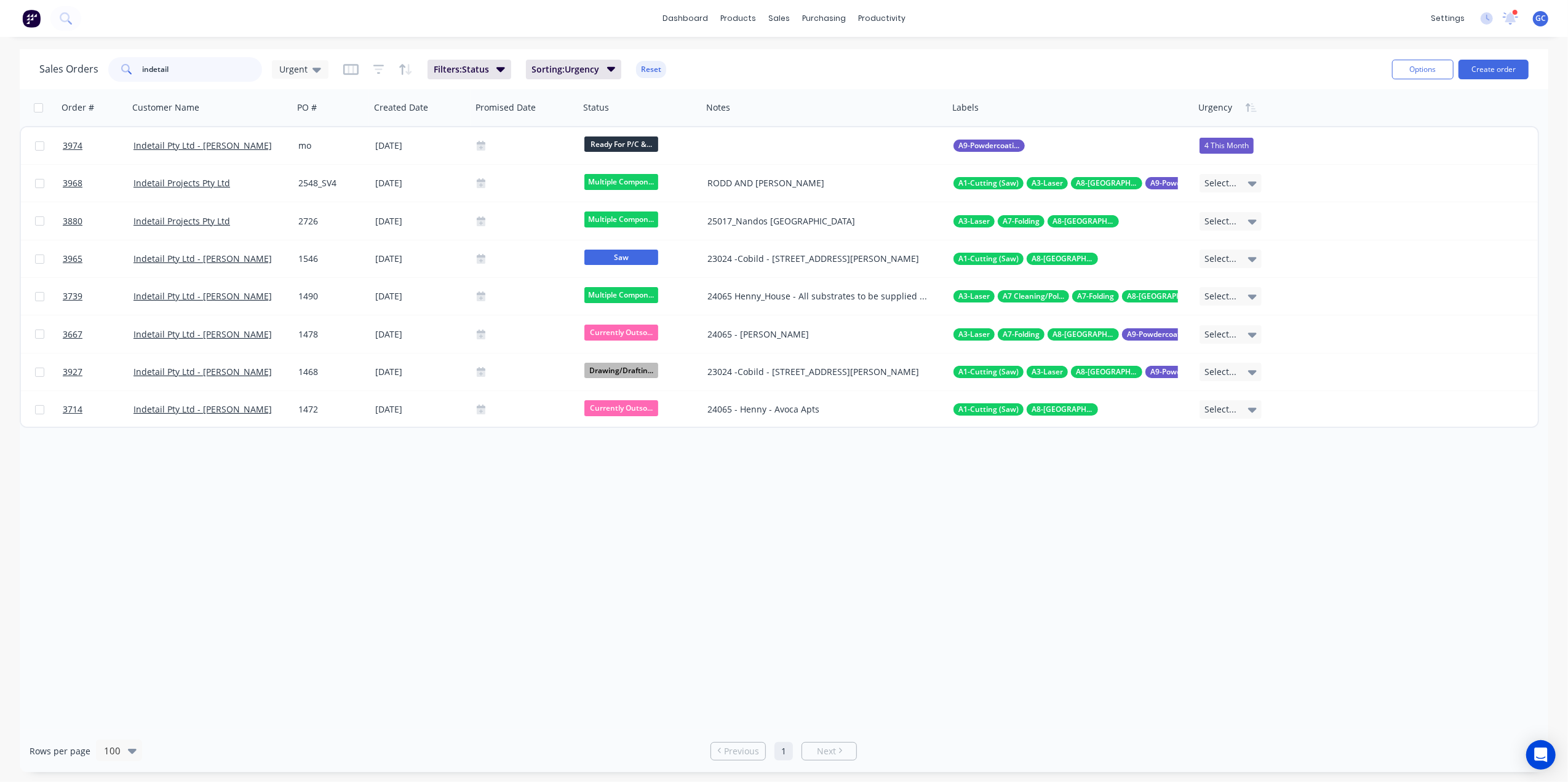
drag, startPoint x: 208, startPoint y: 64, endPoint x: 107, endPoint y: 70, distance: 101.2
click at [108, 70] on div "indetail" at bounding box center [184, 69] width 154 height 24
click at [307, 74] on div "Urgent" at bounding box center [300, 70] width 42 height 11
click at [291, 248] on button "Drafts" at bounding box center [345, 247] width 141 height 14
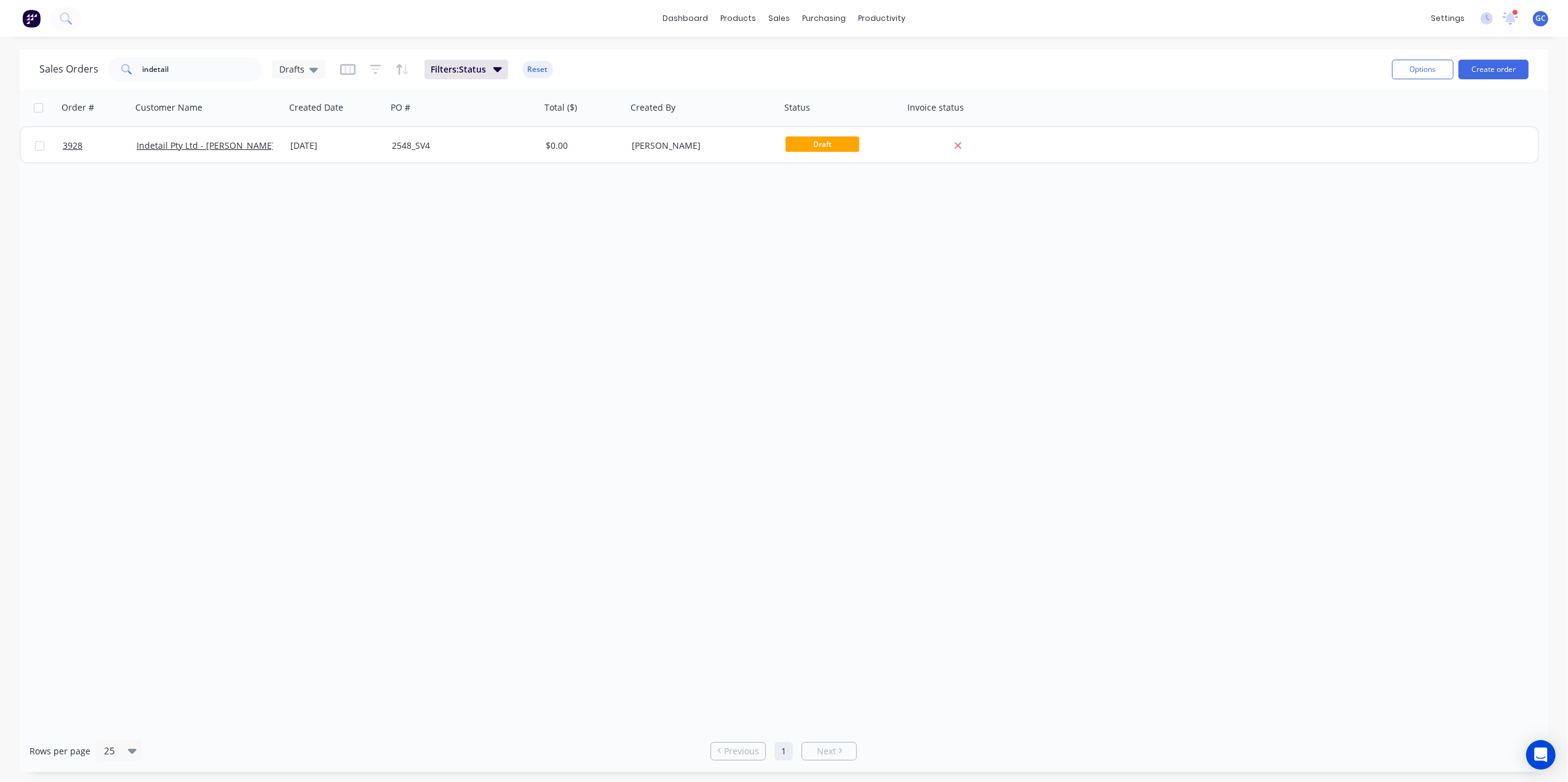
click at [429, 278] on div "Order # Customer Name Created Date PO # Total ($) Created By Status Invoice sta…" at bounding box center [784, 410] width 1529 height 640
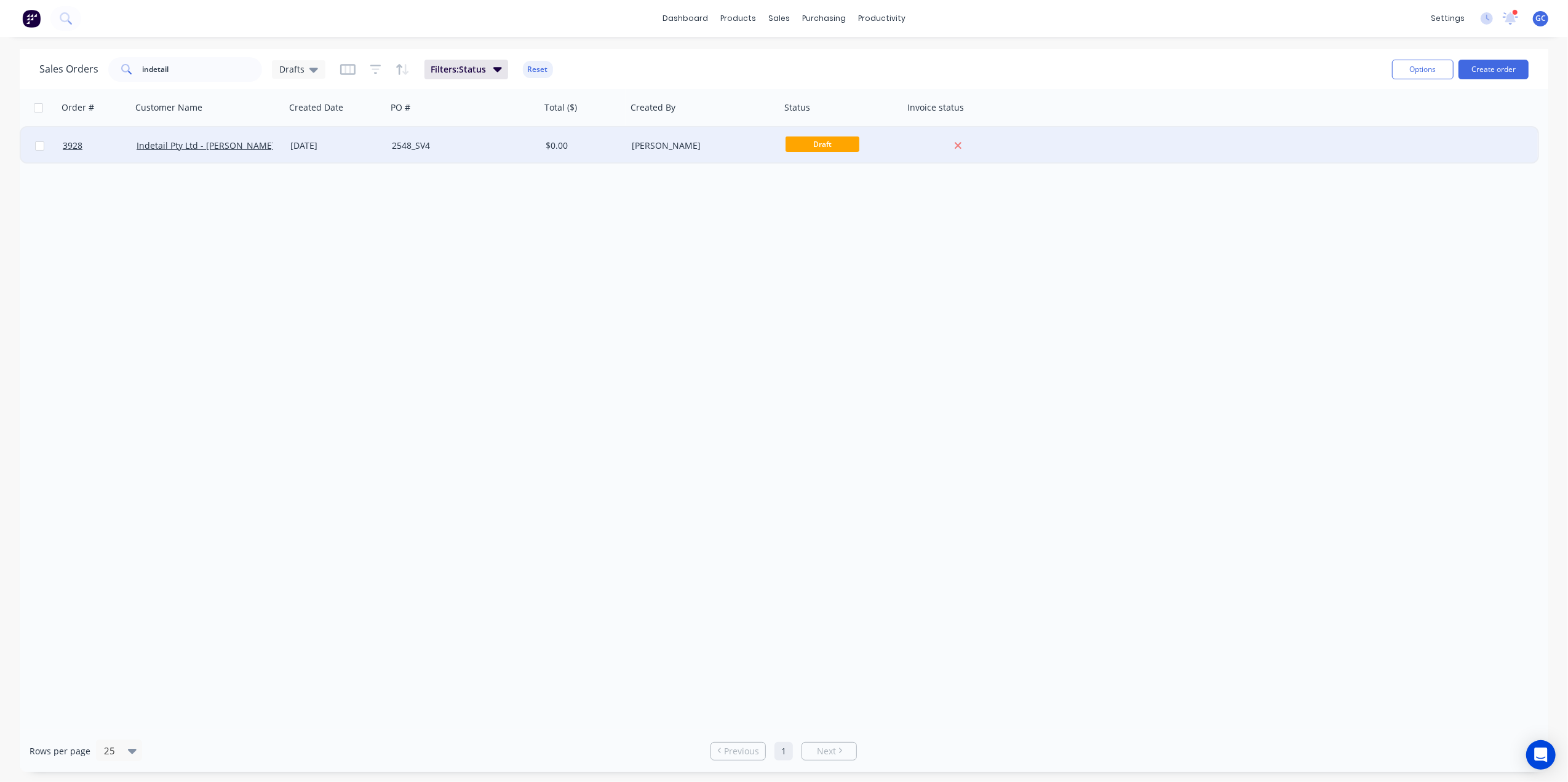
click at [471, 136] on div "2548_SV4" at bounding box center [464, 146] width 154 height 37
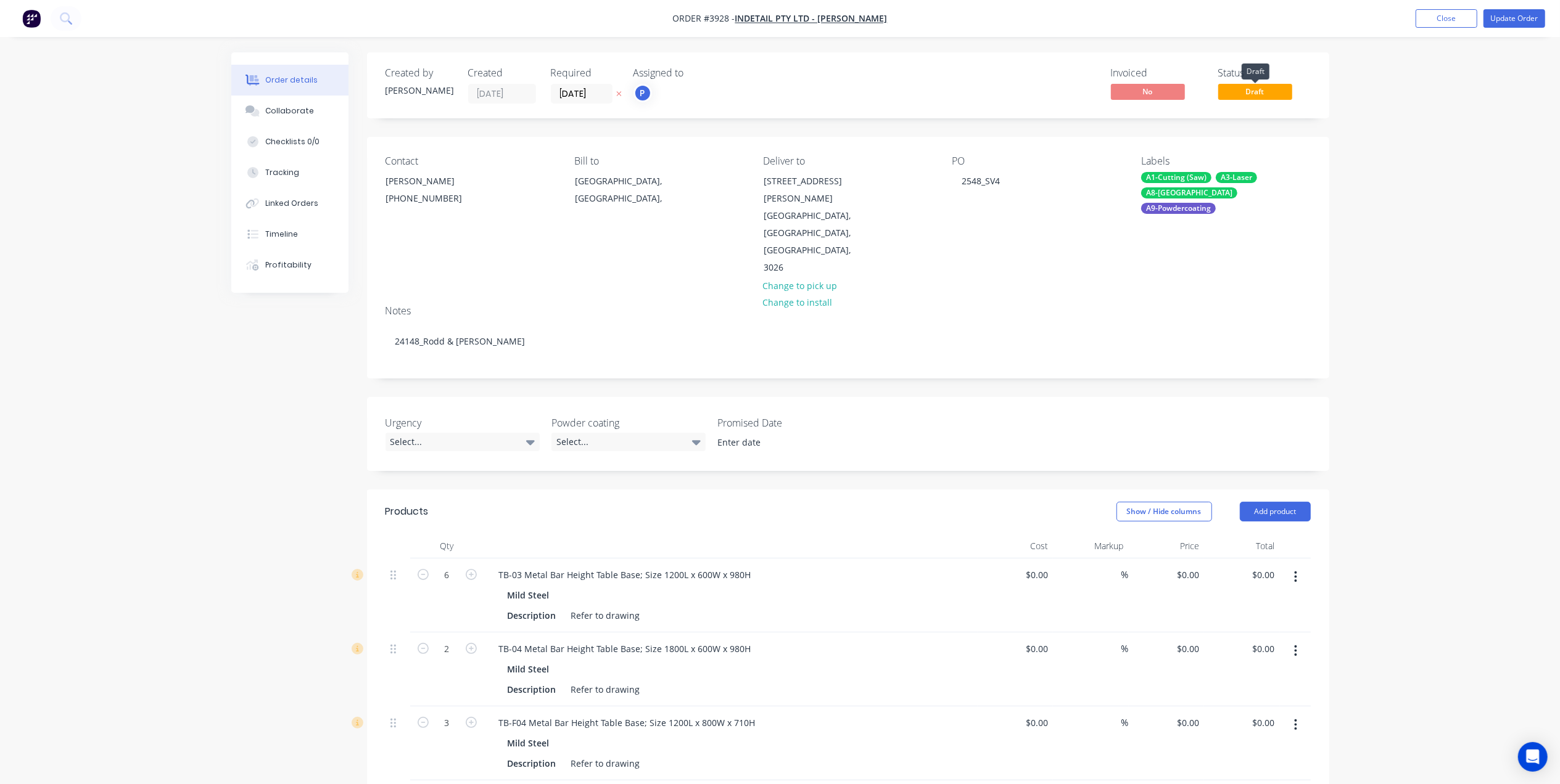
click at [1257, 99] on span "Draft" at bounding box center [1255, 91] width 74 height 16
click at [1255, 90] on span "Draft" at bounding box center [1255, 91] width 74 height 16
click at [1510, 12] on button "Update Order" at bounding box center [1514, 19] width 62 height 19
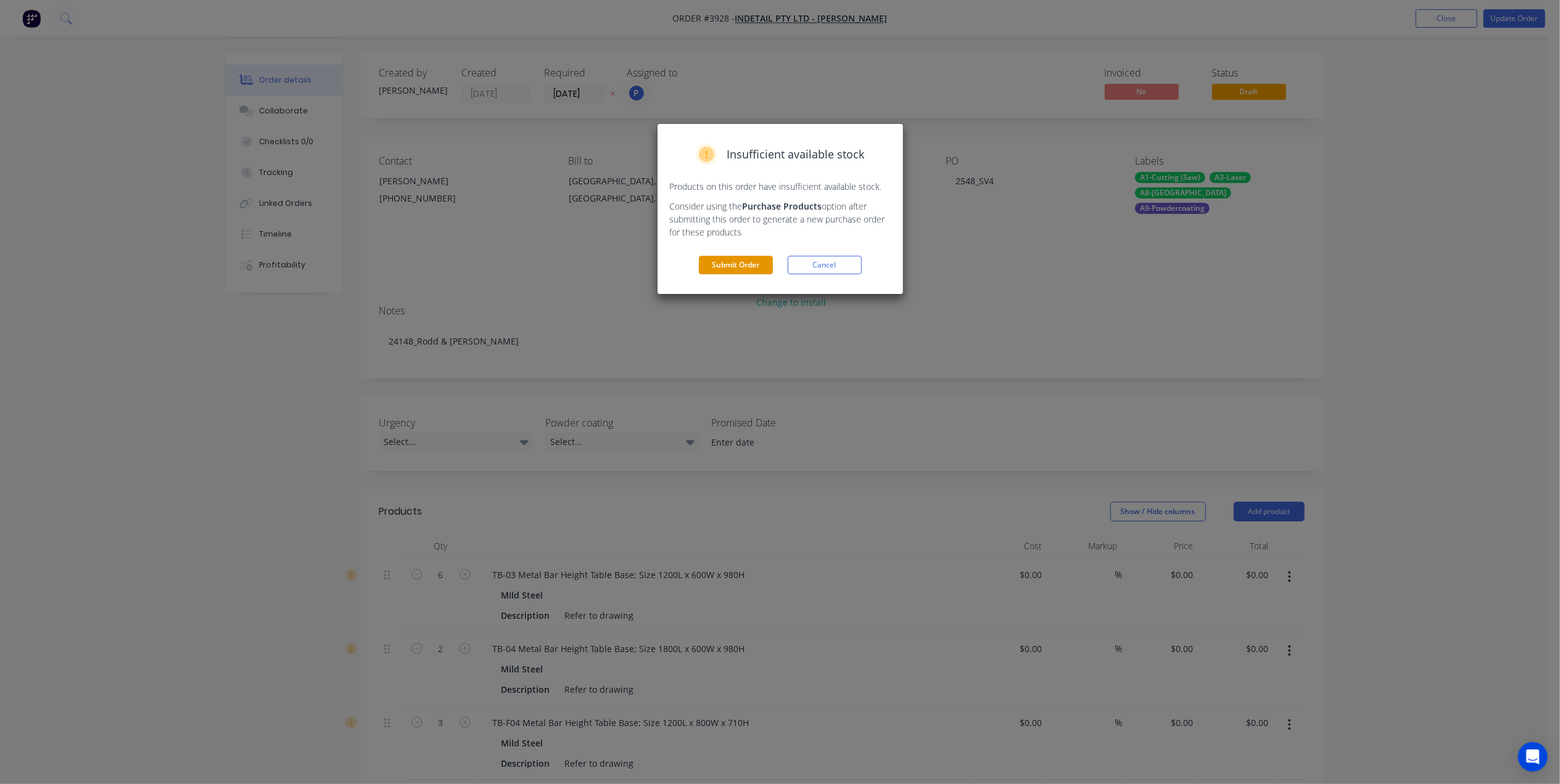
click at [713, 261] on button "Submit Order" at bounding box center [736, 265] width 74 height 19
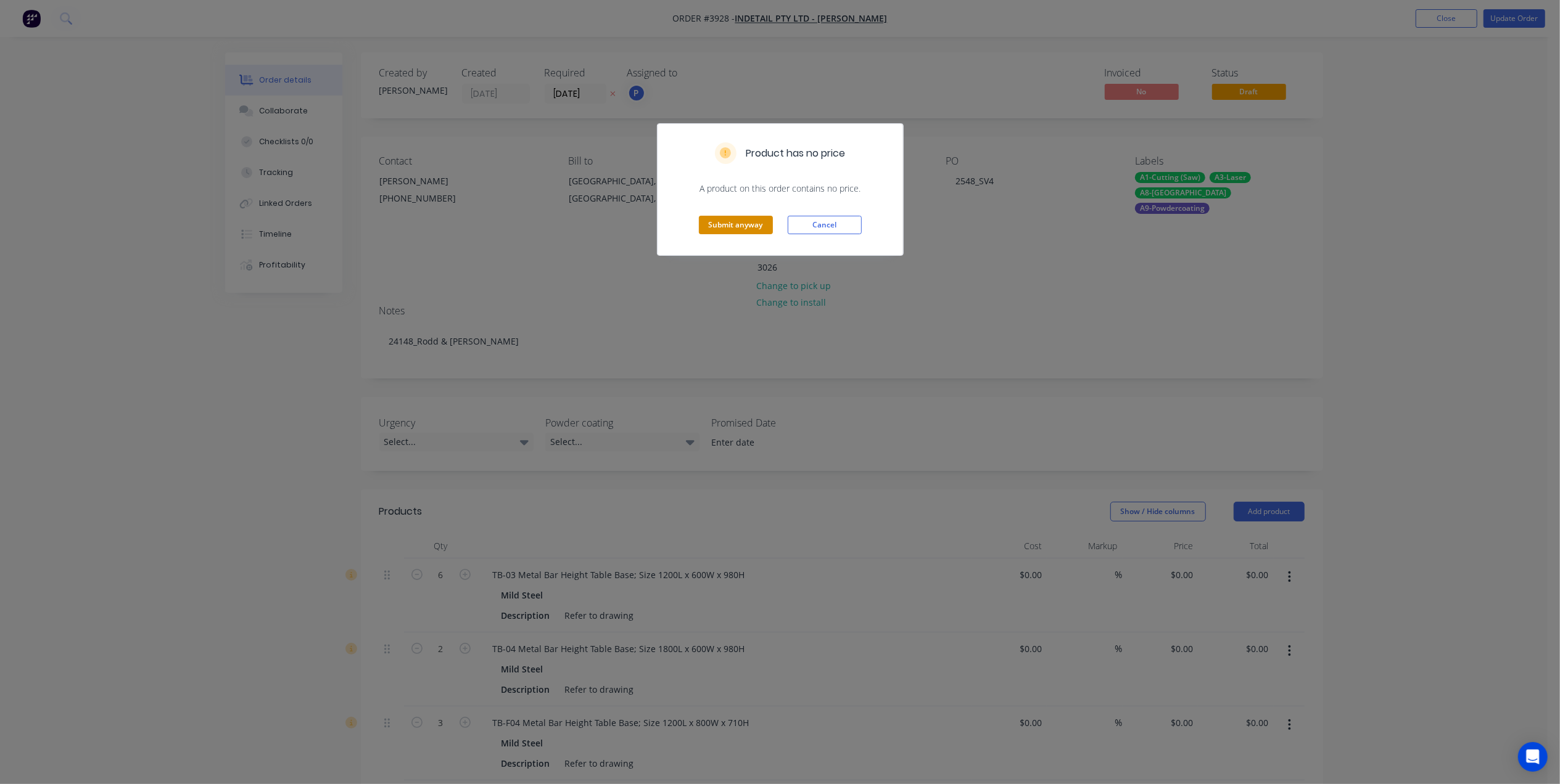
click at [739, 230] on button "Submit anyway" at bounding box center [736, 225] width 74 height 19
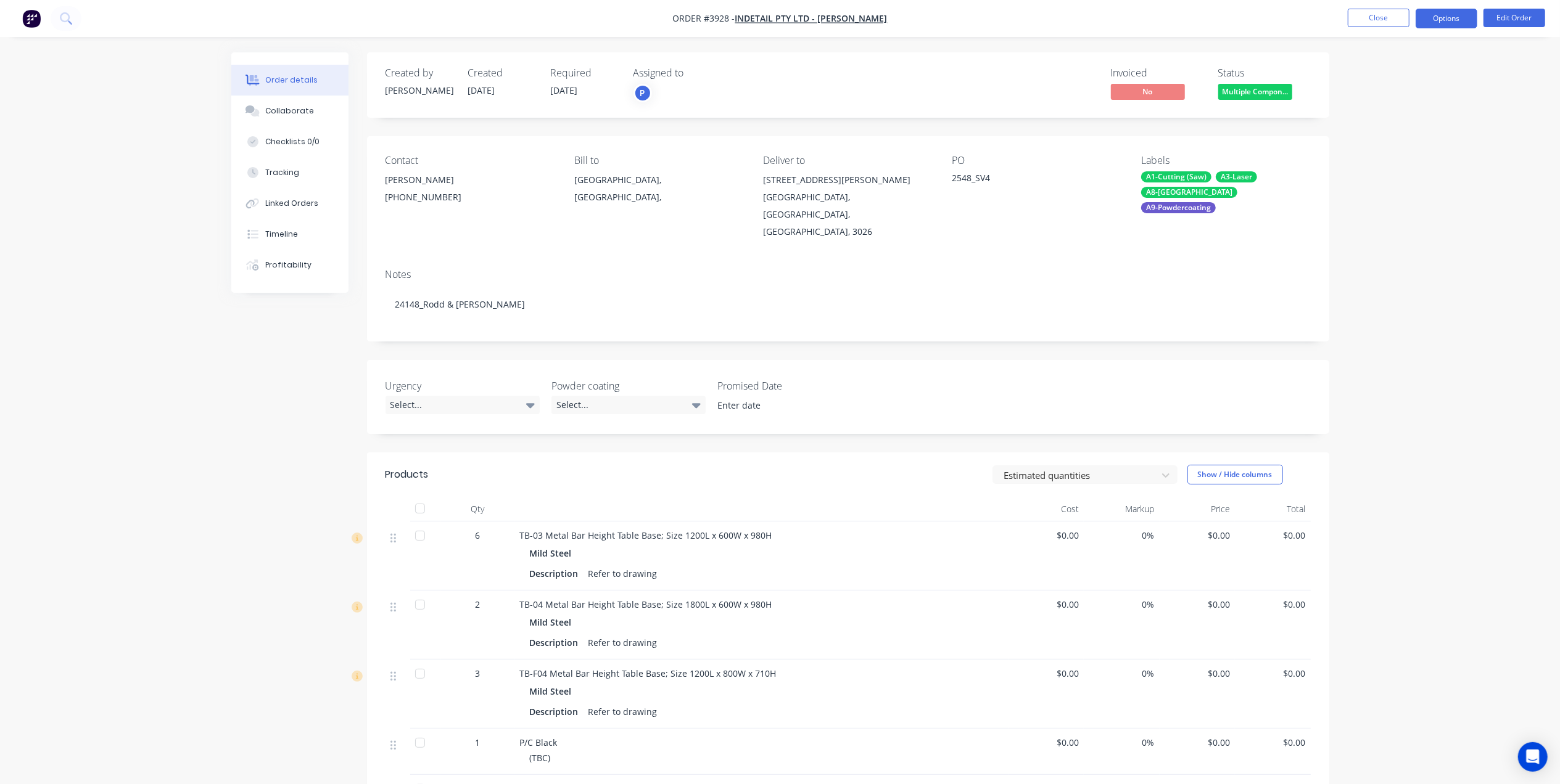
click at [1458, 18] on button "Options" at bounding box center [1446, 18] width 62 height 20
click at [303, 119] on button "Collaborate" at bounding box center [290, 110] width 118 height 31
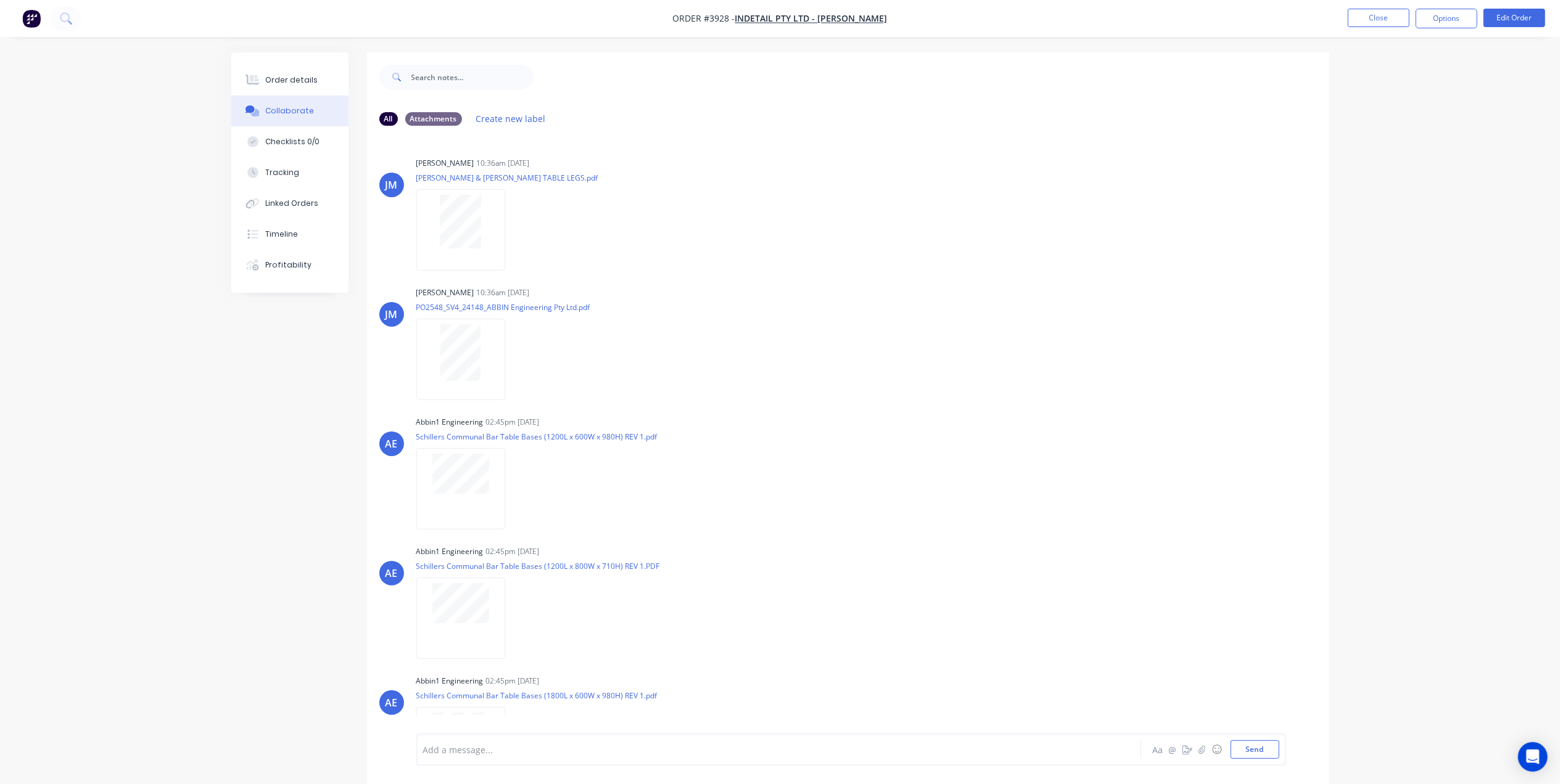
click at [528, 752] on div at bounding box center [744, 750] width 641 height 13
click at [276, 85] on div "Order details" at bounding box center [291, 80] width 52 height 11
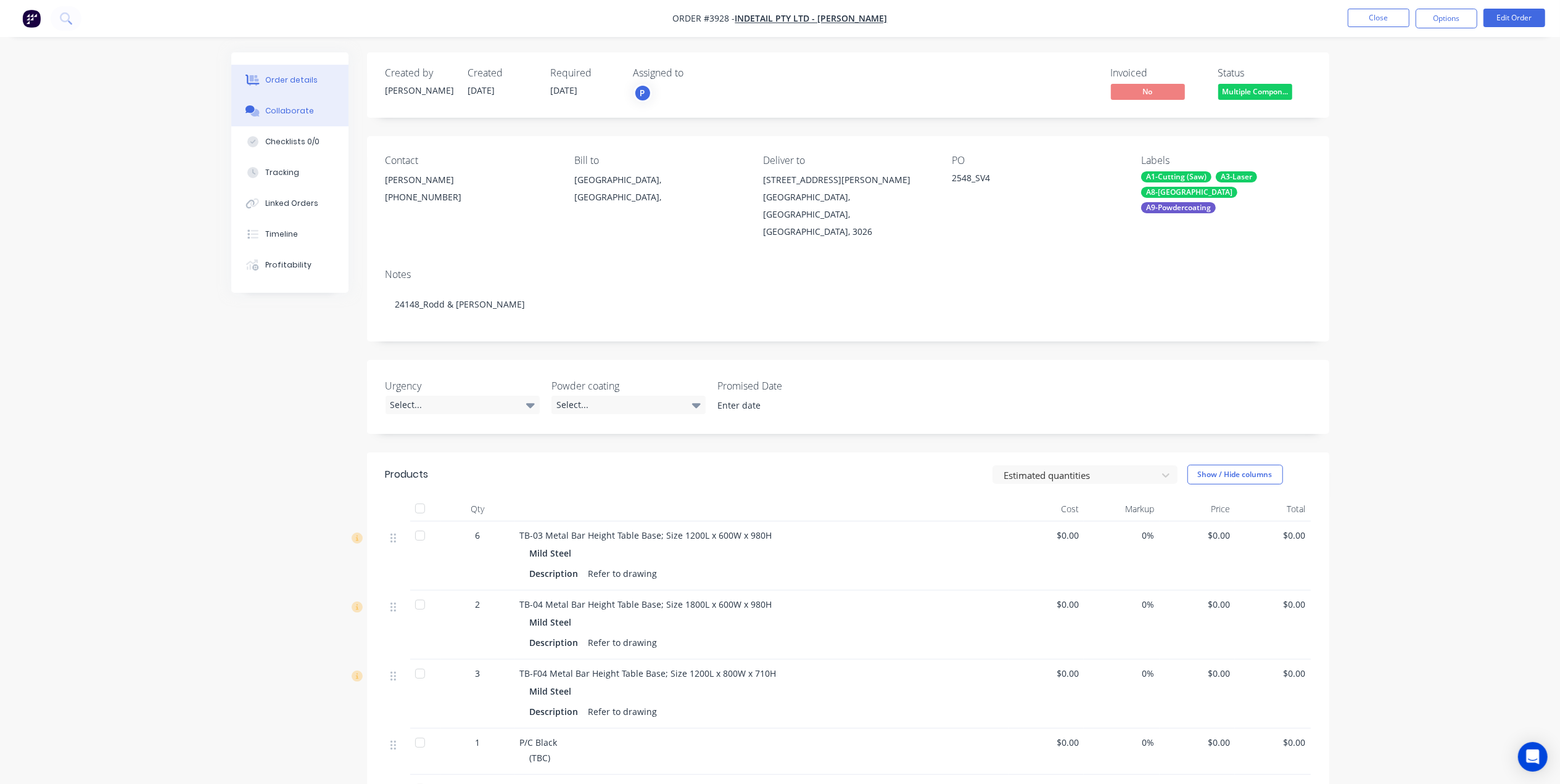
click at [308, 112] on div "Collaborate" at bounding box center [289, 111] width 49 height 11
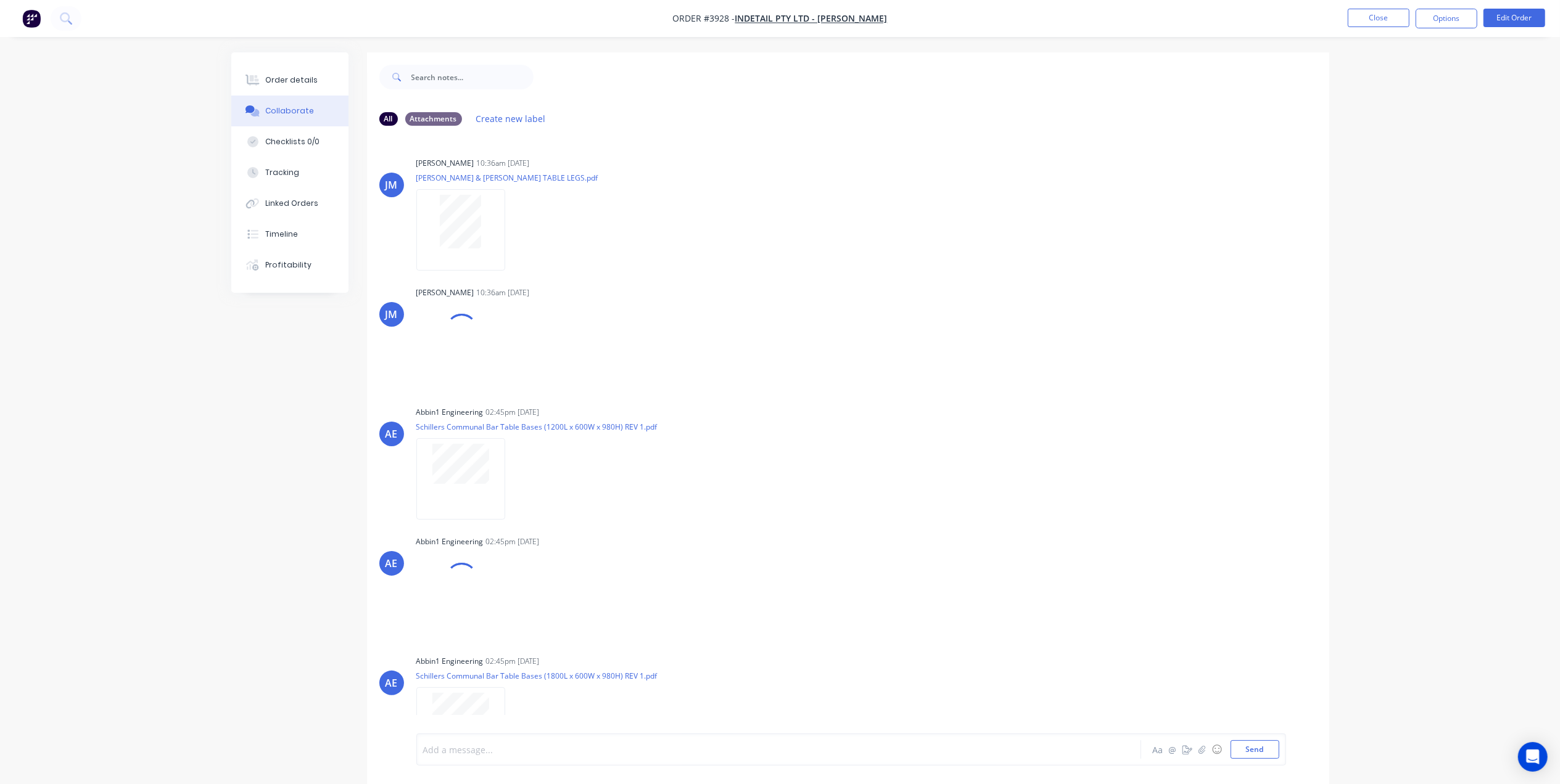
click at [492, 749] on div at bounding box center [744, 750] width 641 height 13
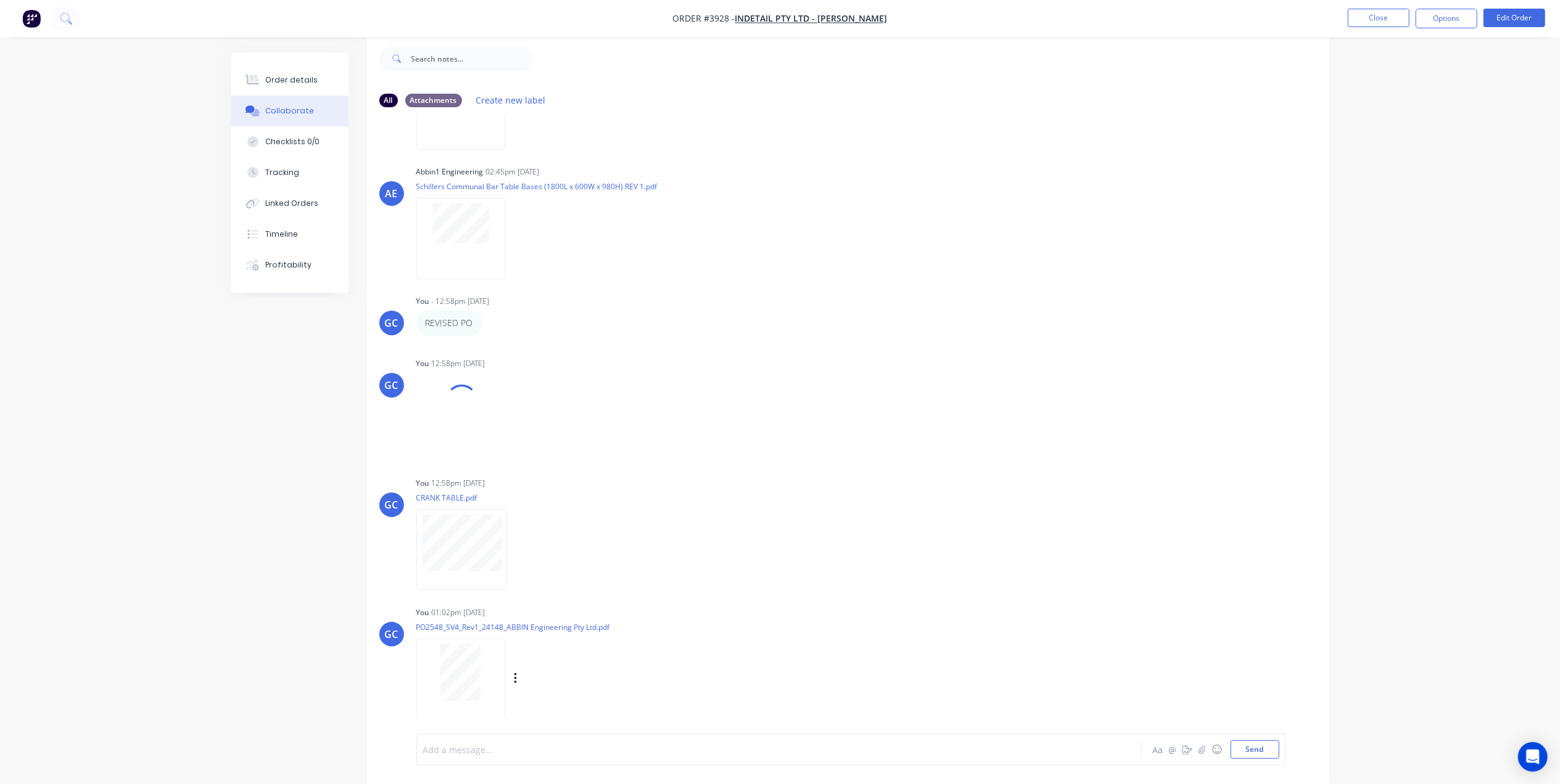
scroll to position [501, 0]
click at [494, 738] on div "Add a message... Aa @ ☺ Send" at bounding box center [851, 749] width 870 height 32
click at [485, 755] on div at bounding box center [744, 750] width 641 height 13
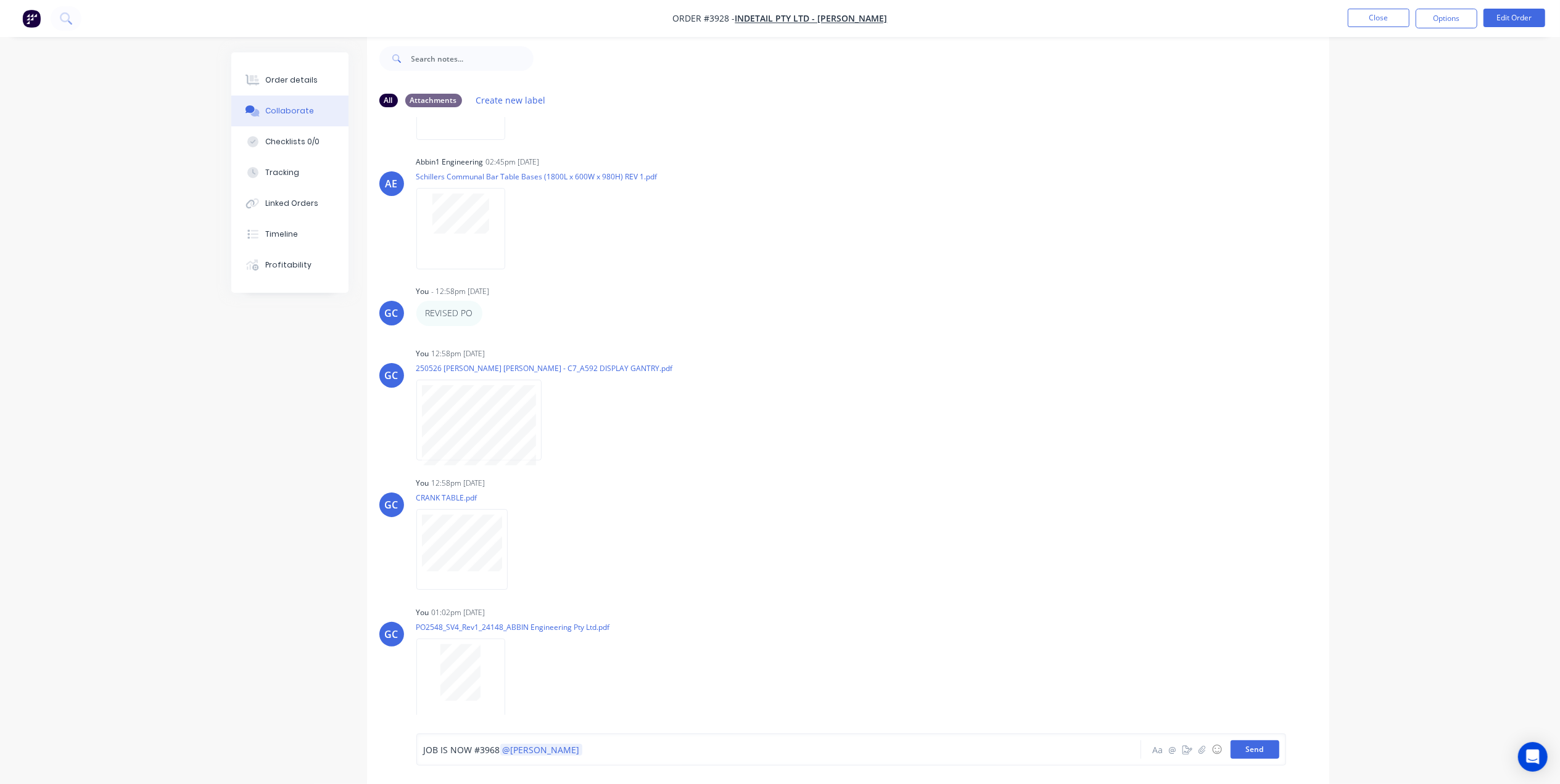
click at [1259, 748] on button "Send" at bounding box center [1255, 750] width 49 height 19
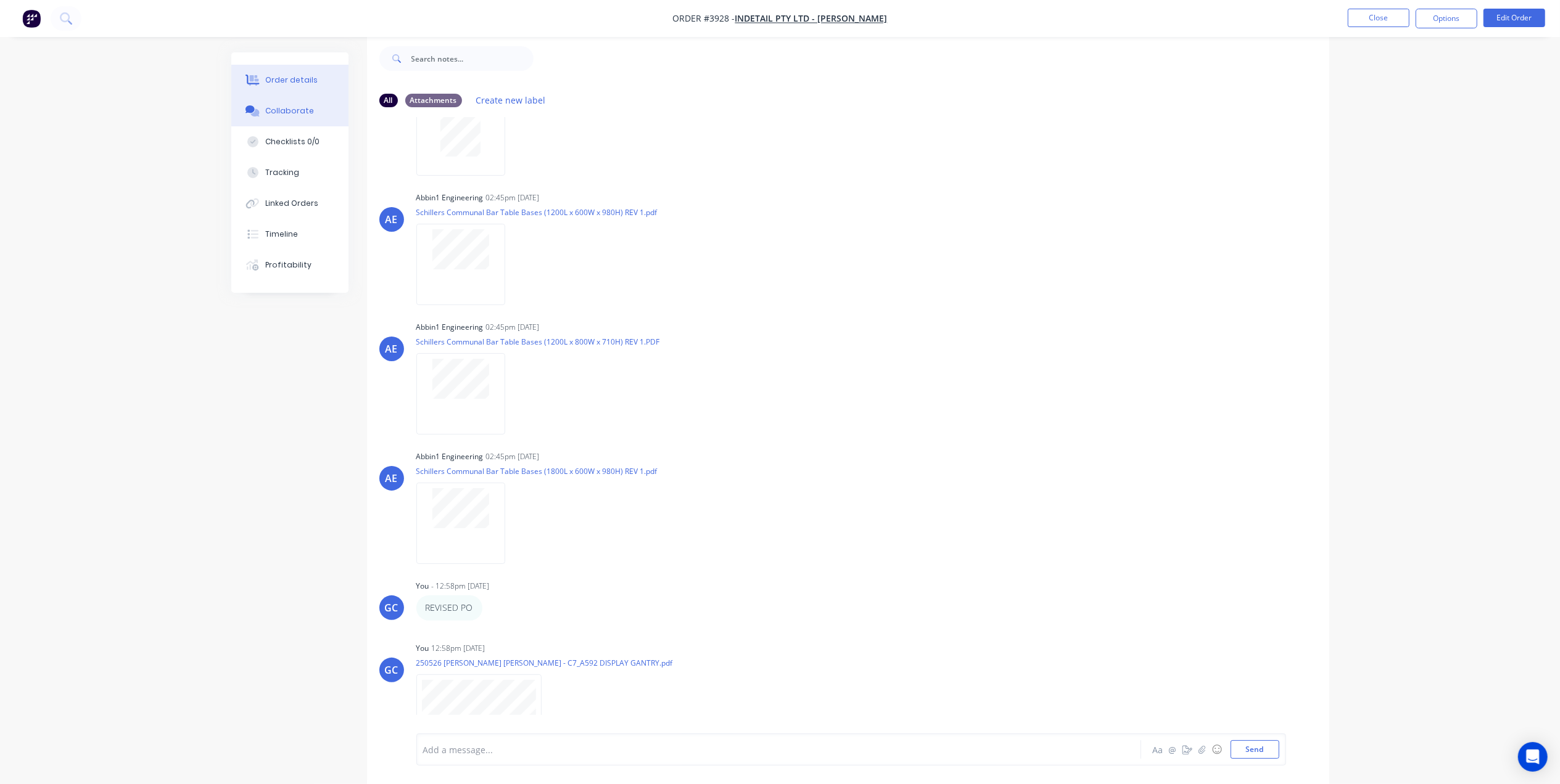
scroll to position [0, 0]
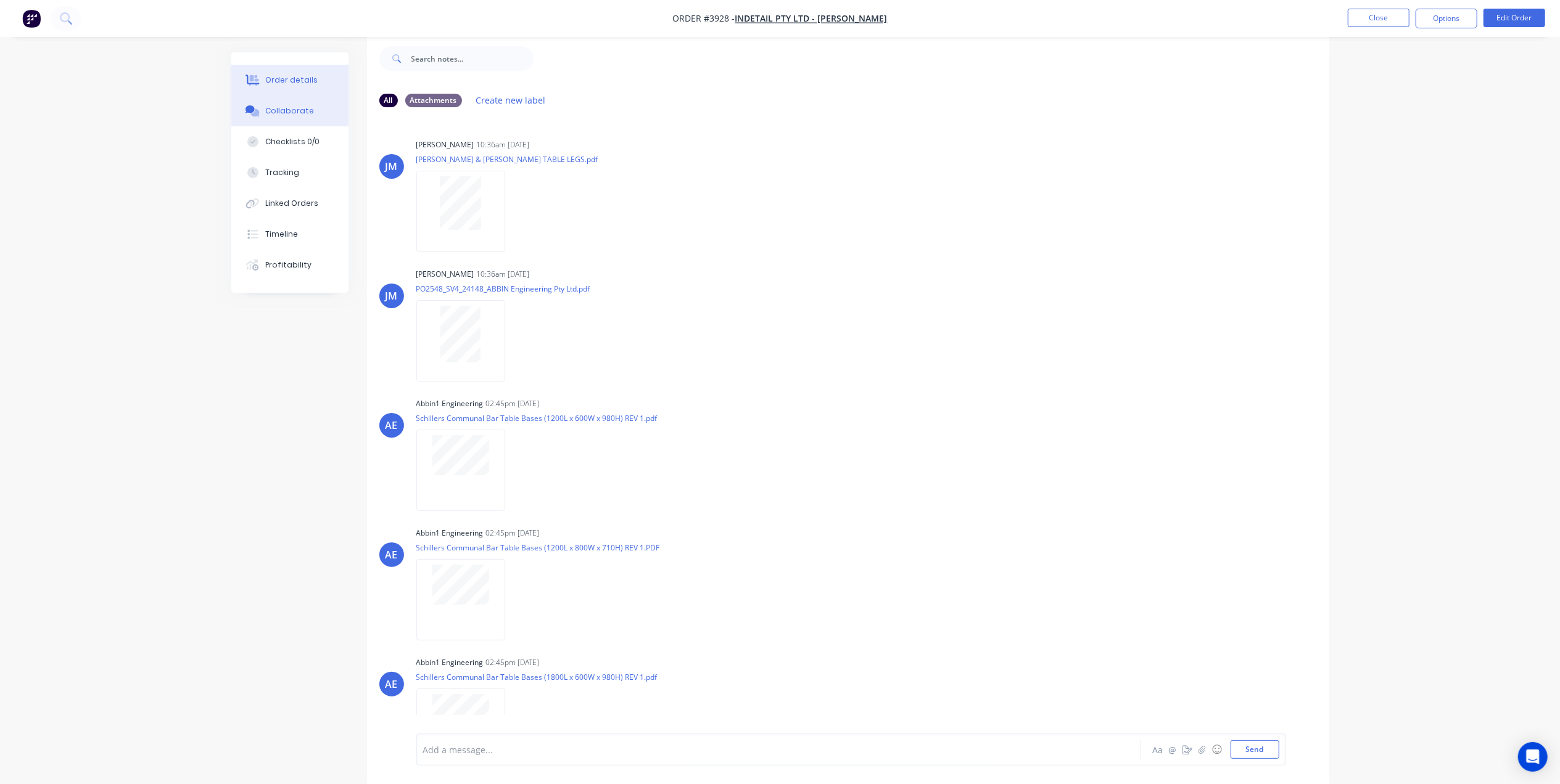
click at [303, 87] on button "Order details" at bounding box center [290, 79] width 118 height 31
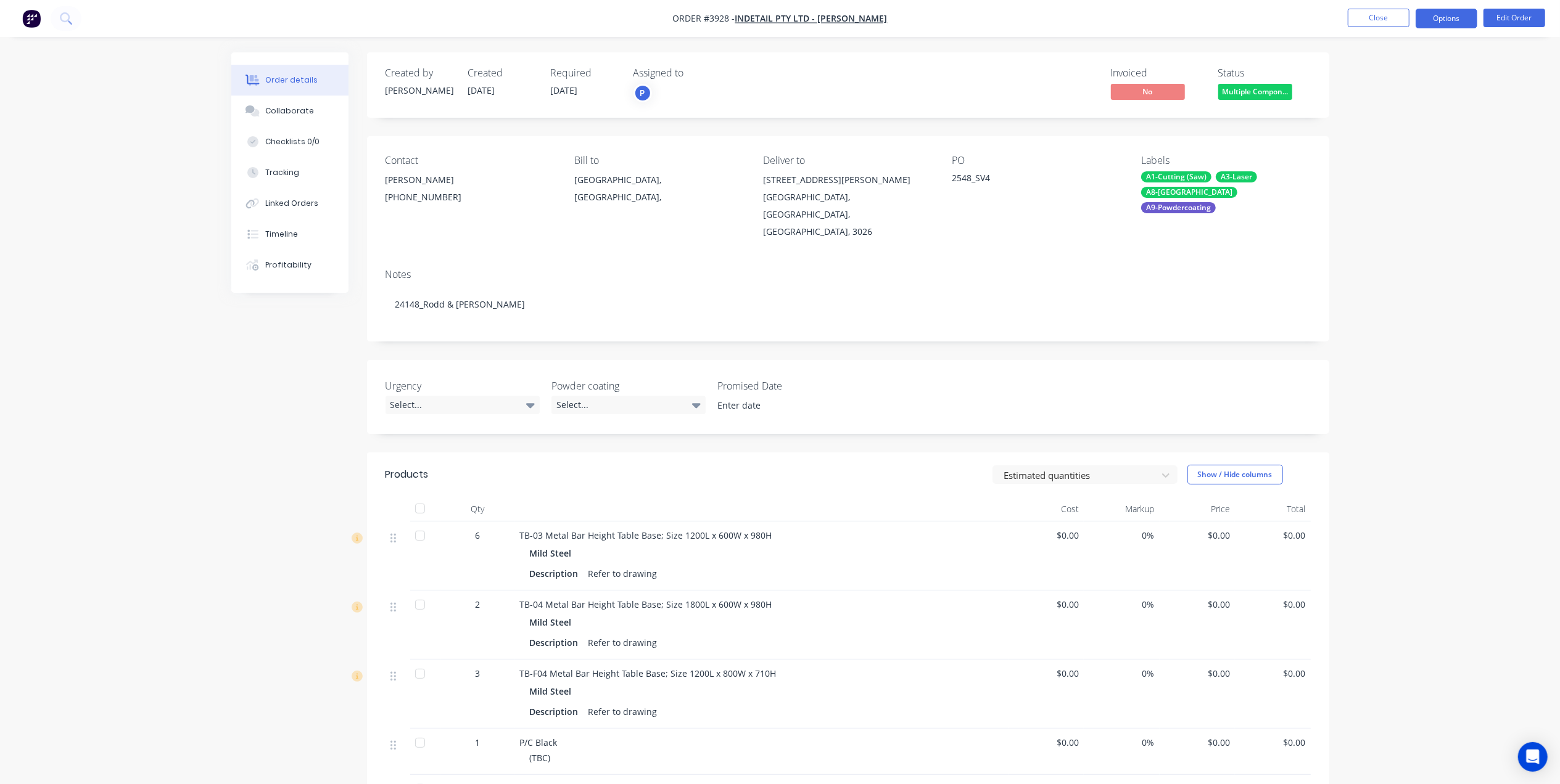
click at [1443, 16] on button "Options" at bounding box center [1446, 18] width 62 height 20
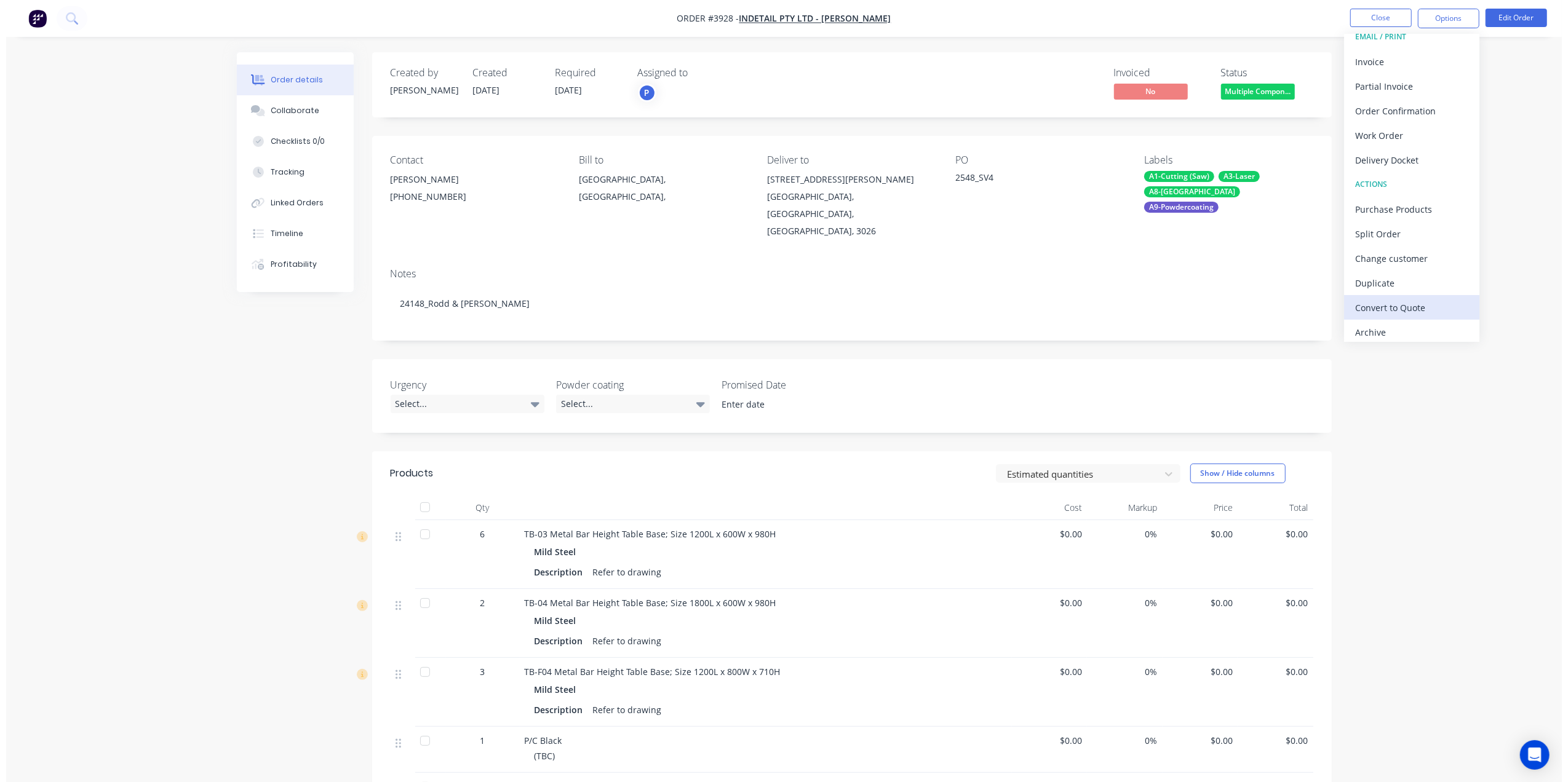
scroll to position [19, 0]
click at [1381, 318] on div "Archive" at bounding box center [1406, 327] width 114 height 18
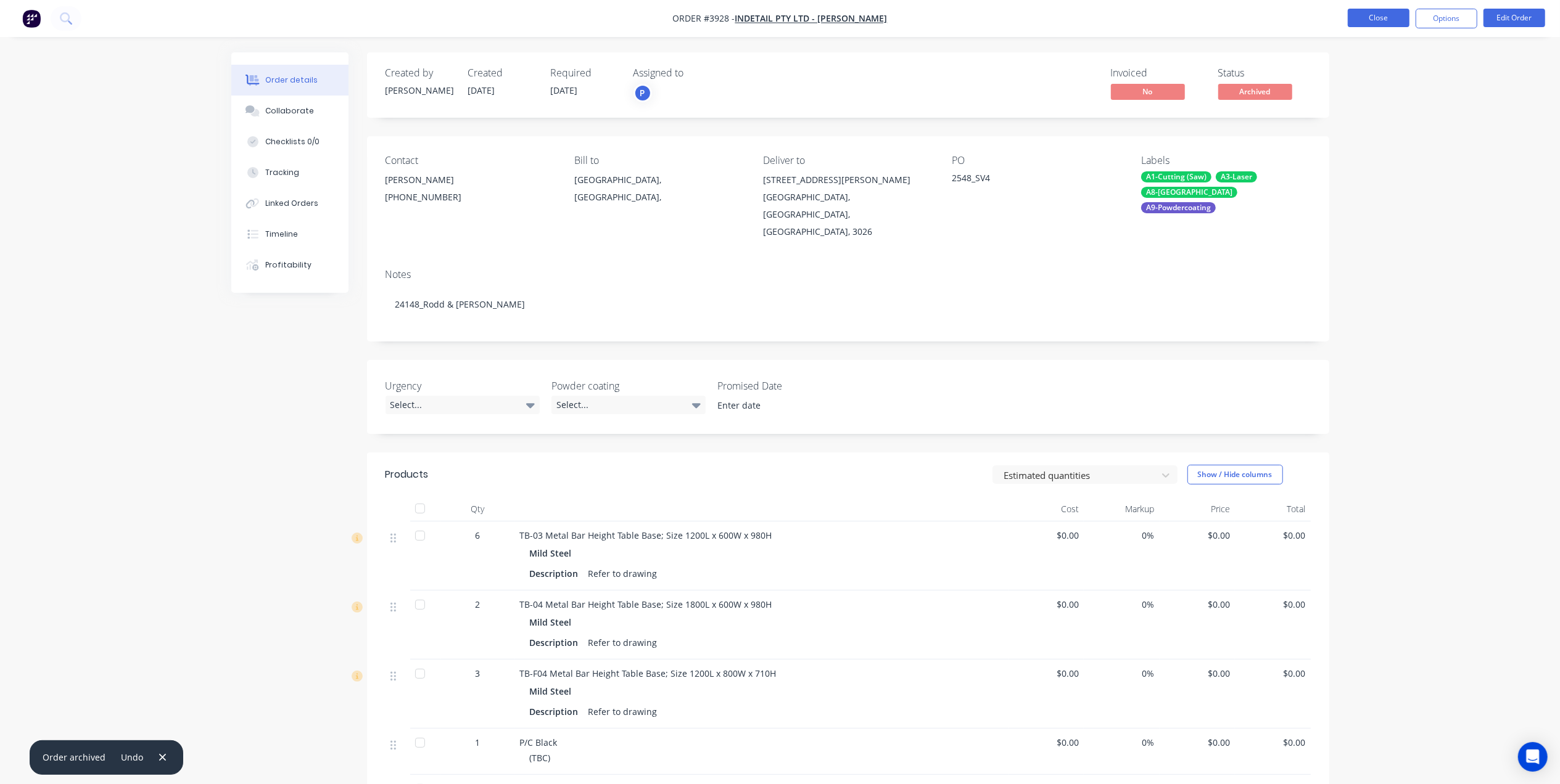
click at [1378, 23] on button "Close" at bounding box center [1379, 18] width 62 height 19
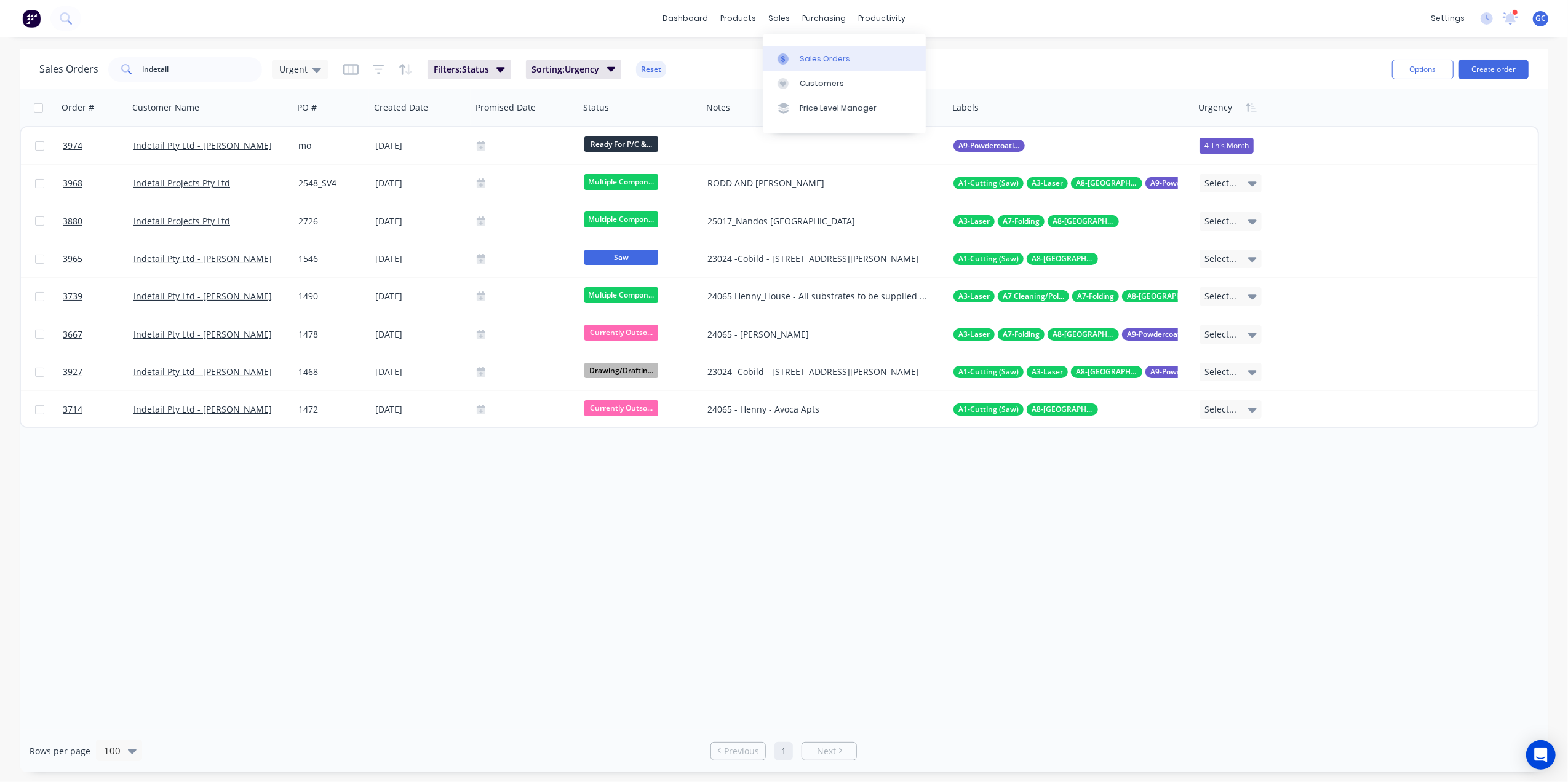
click at [831, 60] on div "Sales Orders" at bounding box center [825, 59] width 50 height 11
click at [1086, 24] on div "dashboard products sales purchasing productivity dashboard products Product Cat…" at bounding box center [784, 19] width 1568 height 37
click at [776, 541] on div "Order # Customer Name PO # Created Date Promised Date Status Notes Labels Urgen…" at bounding box center [784, 410] width 1529 height 640
click at [363, 20] on div "dashboard products sales purchasing productivity dashboard products Product Cat…" at bounding box center [784, 19] width 1568 height 37
click at [287, 70] on span "Urgent" at bounding box center [293, 69] width 28 height 13
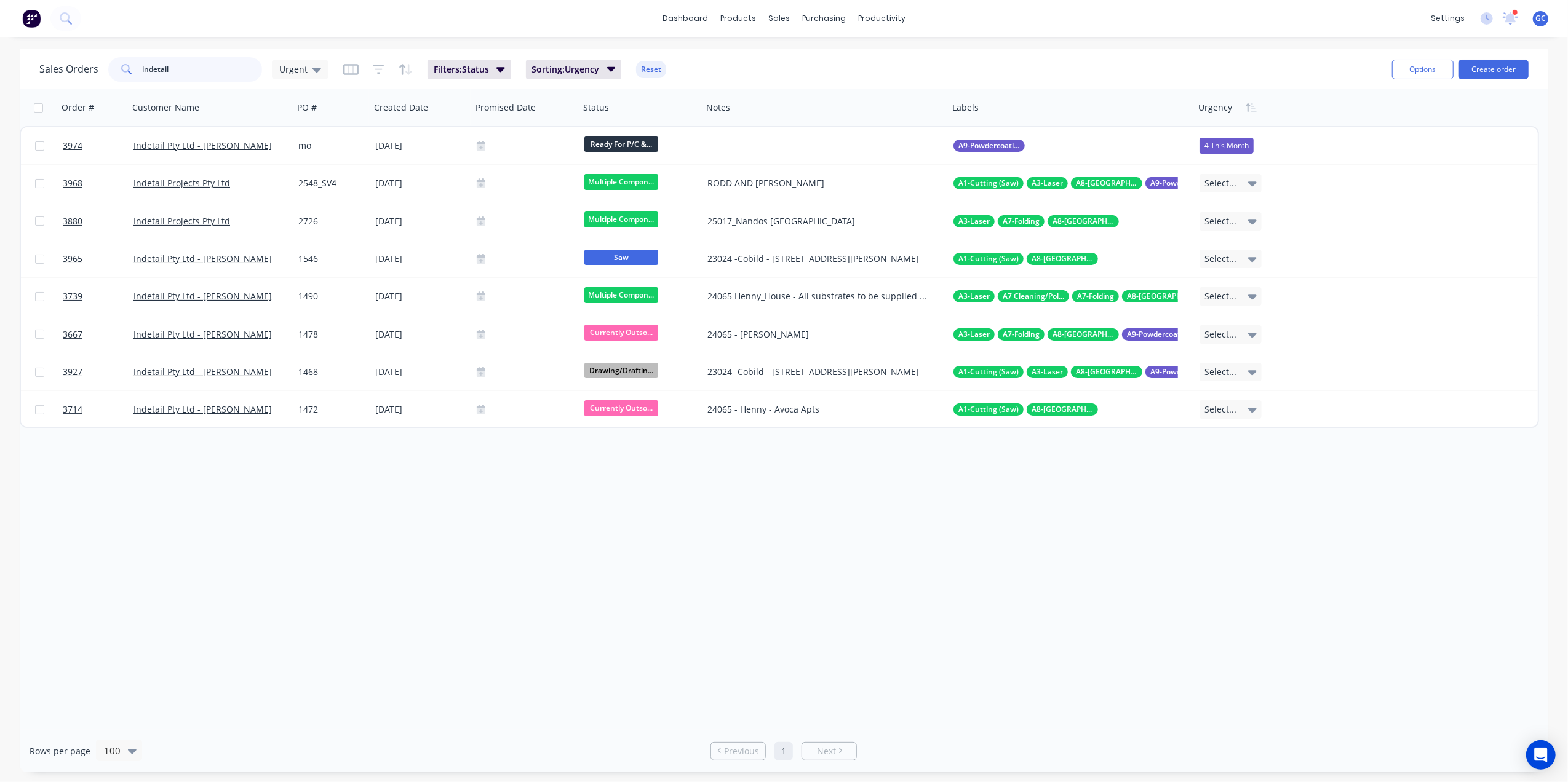
drag, startPoint x: 180, startPoint y: 66, endPoint x: 48, endPoint y: 74, distance: 132.2
click at [48, 74] on div "Sales Orders indetail Urgent" at bounding box center [183, 69] width 290 height 24
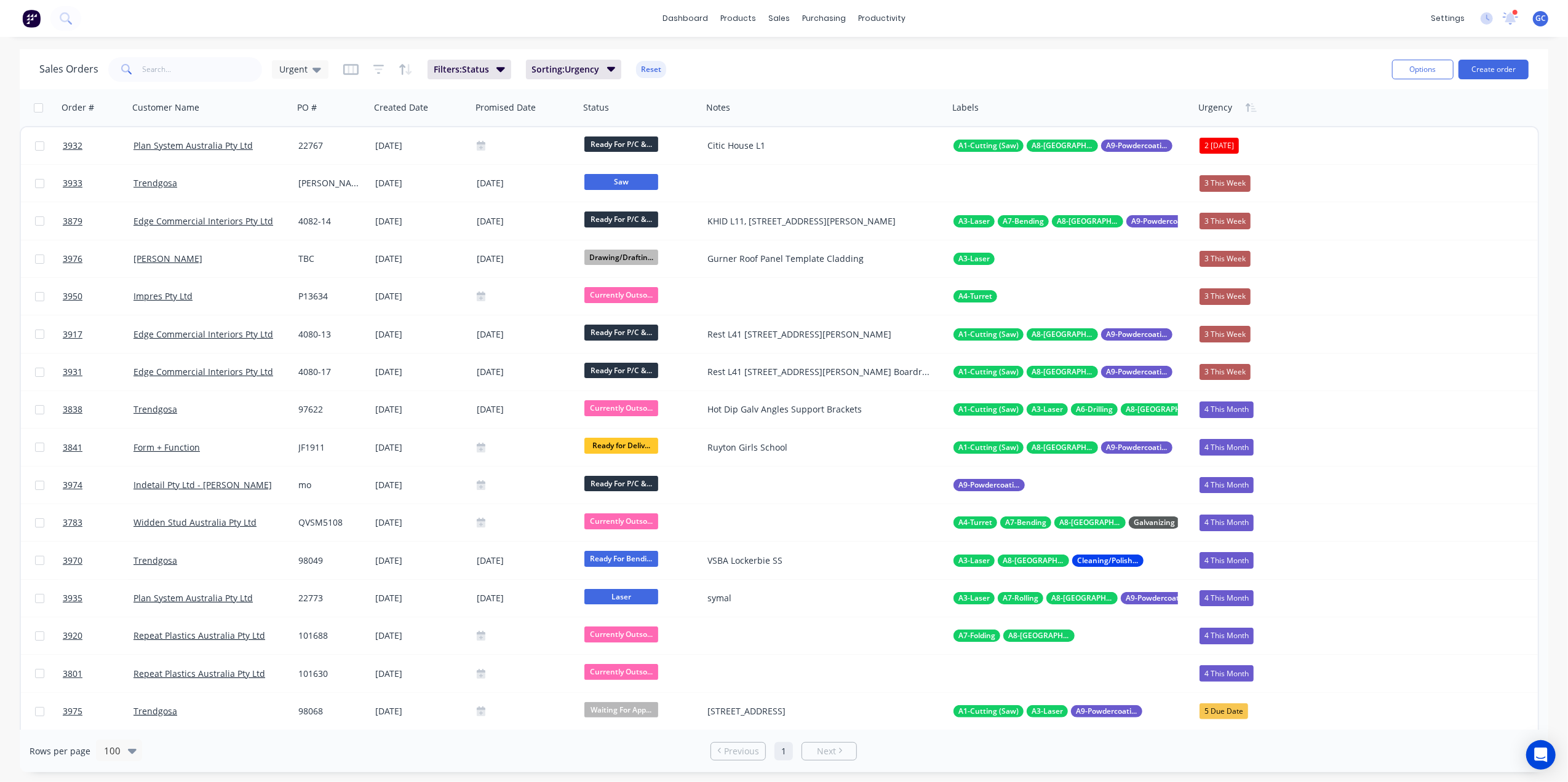
click at [375, 20] on div "dashboard products sales purchasing productivity dashboard products Product Cat…" at bounding box center [784, 19] width 1568 height 37
click at [777, 30] on div "dashboard products sales purchasing productivity dashboard products Product Cat…" at bounding box center [784, 19] width 1568 height 37
click at [1497, 60] on button "Create order" at bounding box center [1494, 69] width 70 height 20
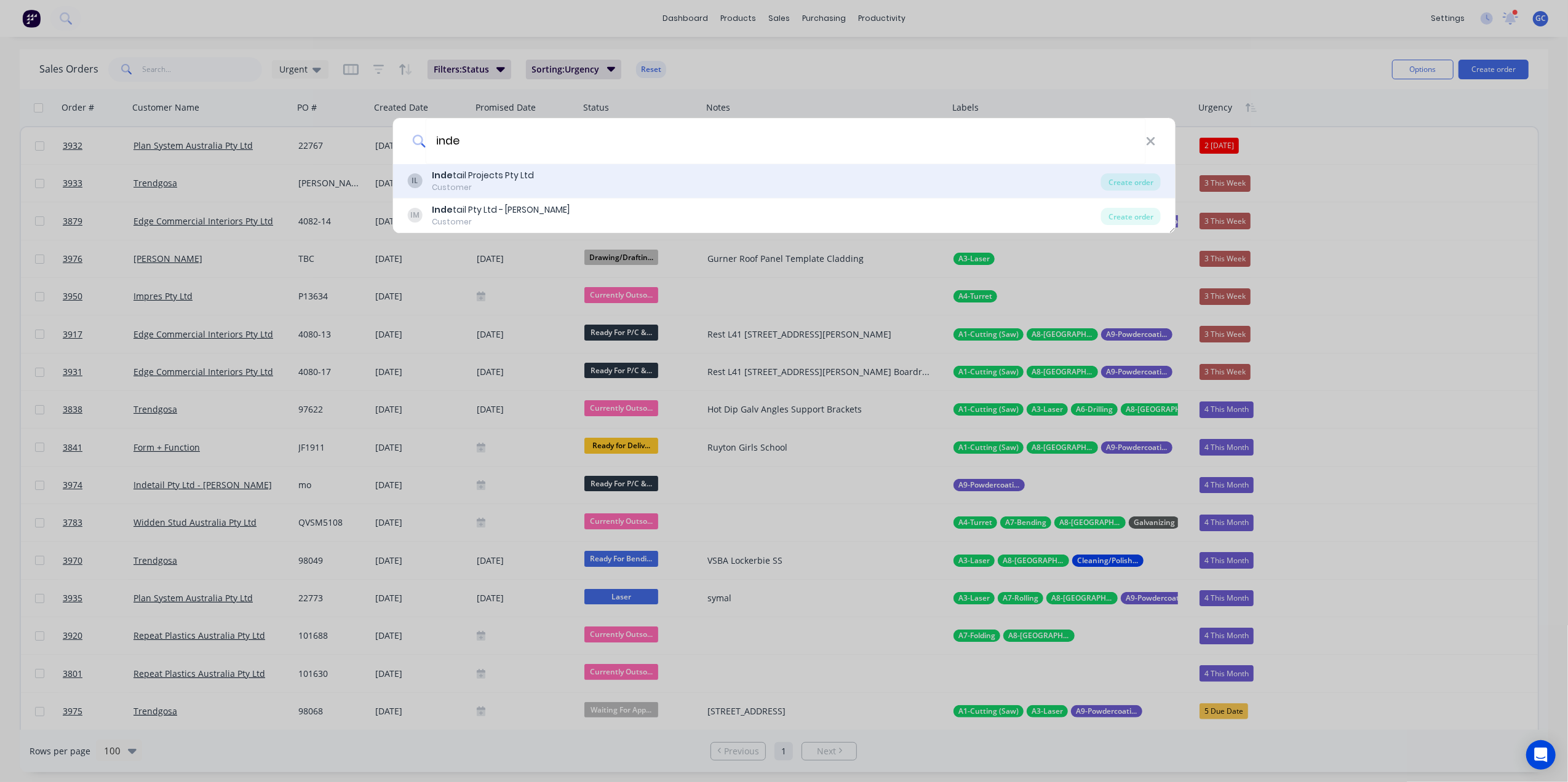
type input "inde"
click at [496, 186] on div "Customer" at bounding box center [483, 188] width 102 height 11
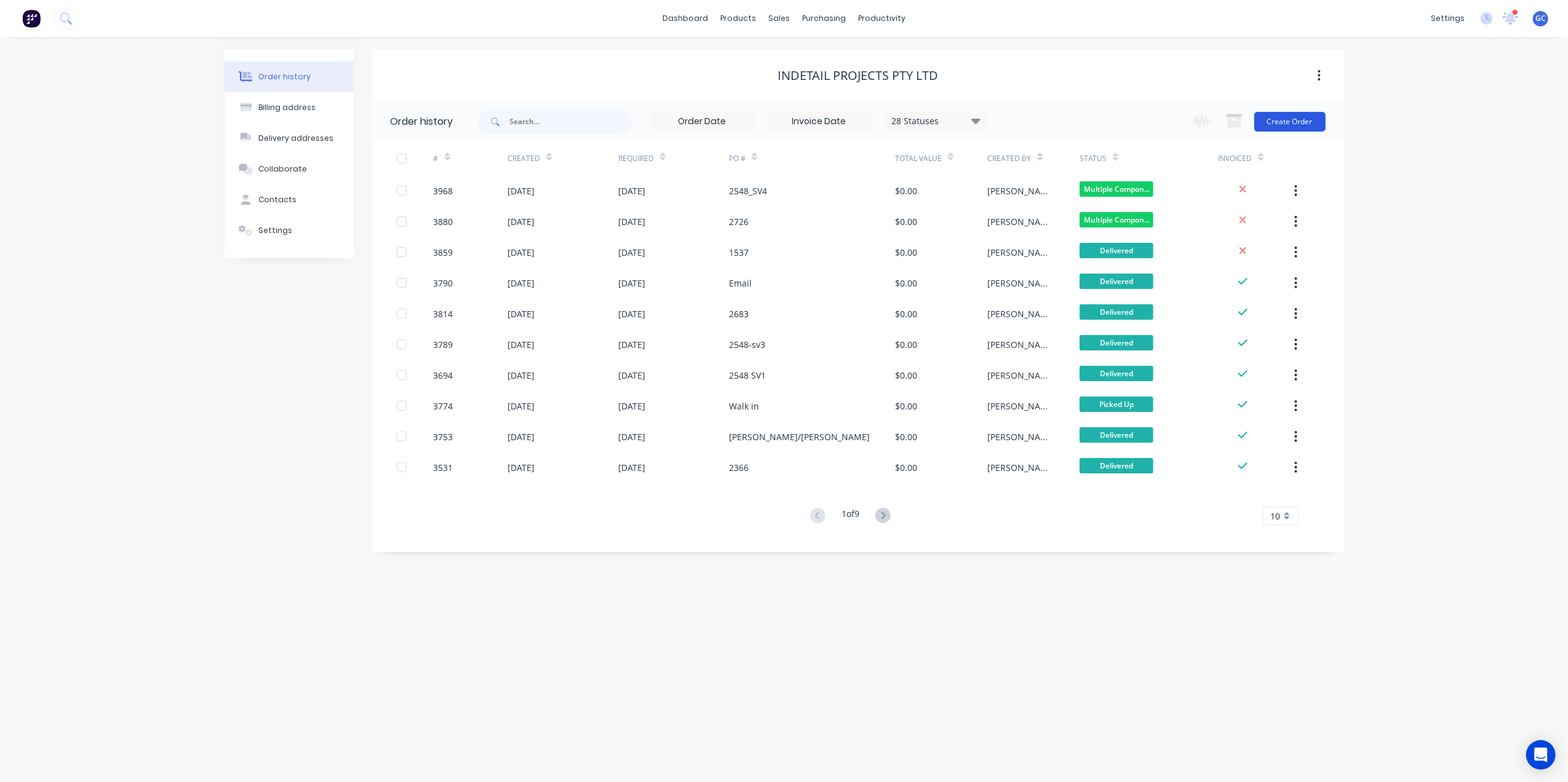
click at [1301, 128] on button "Create Order" at bounding box center [1290, 121] width 72 height 20
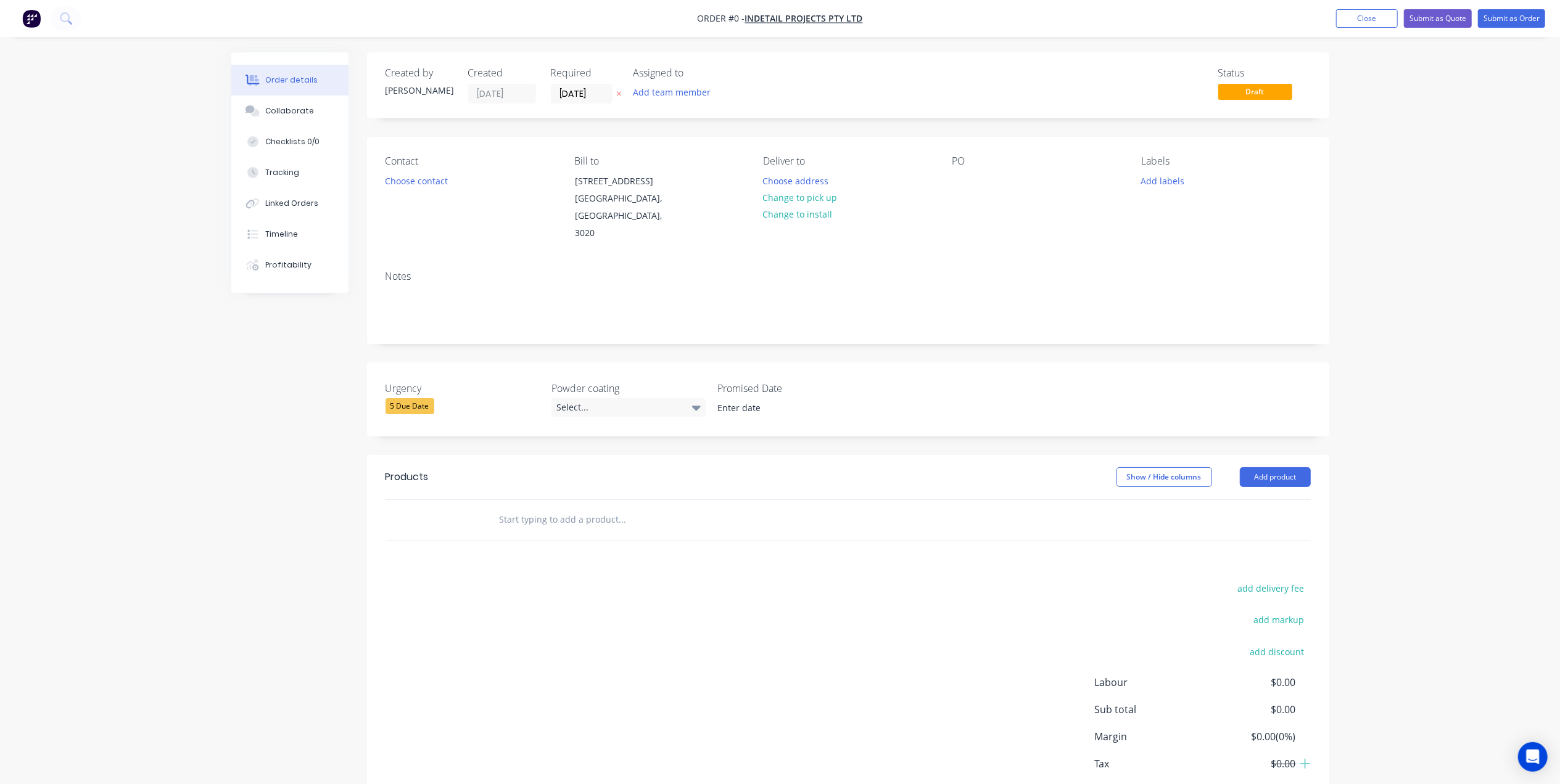
click at [417, 399] on div "5 Due Date" at bounding box center [410, 406] width 49 height 16
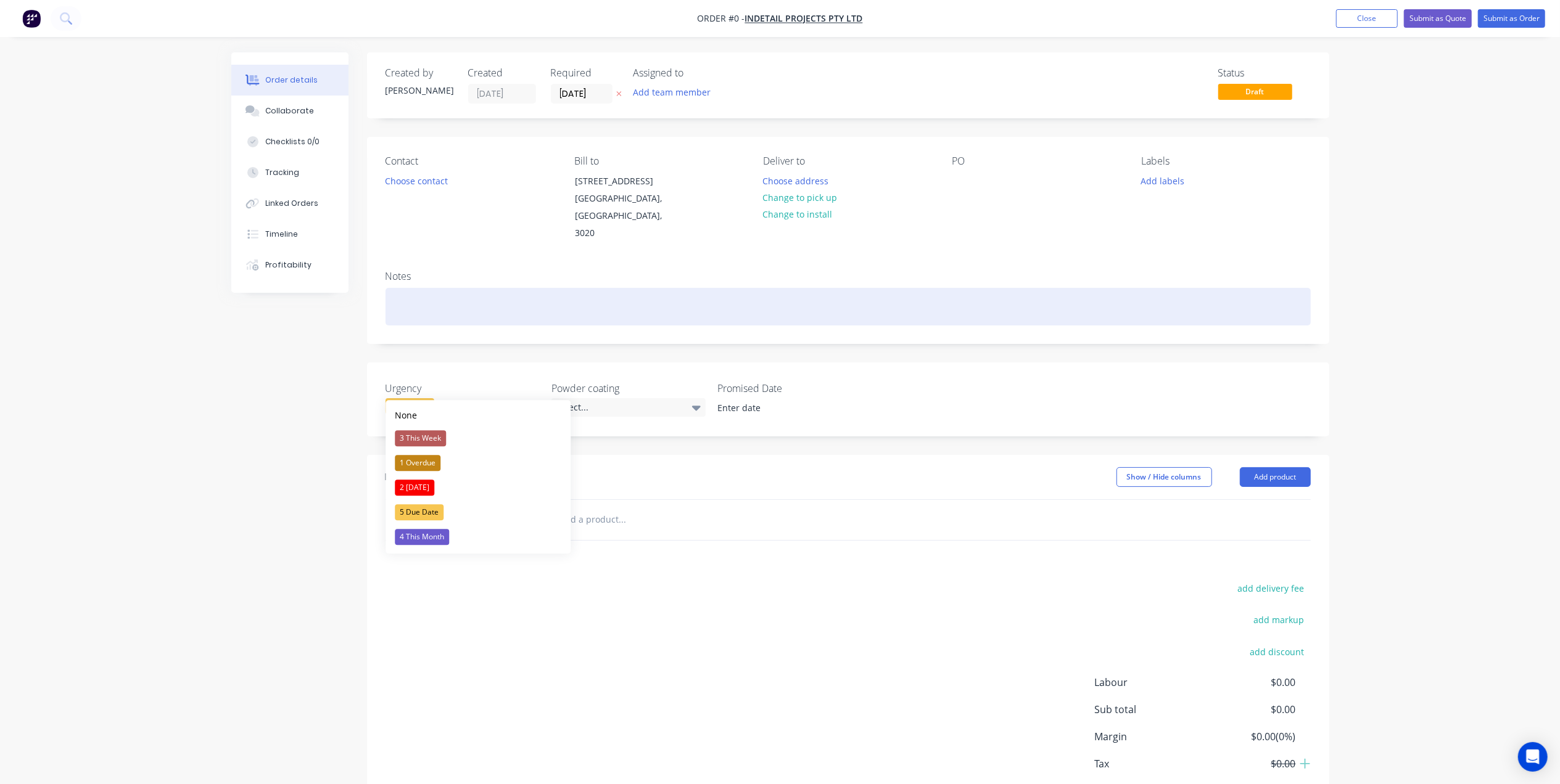
click at [460, 308] on div "Order details Collaborate Checklists 0/0 Tracking Linked Orders Timeline Profit…" at bounding box center [780, 454] width 1123 height 803
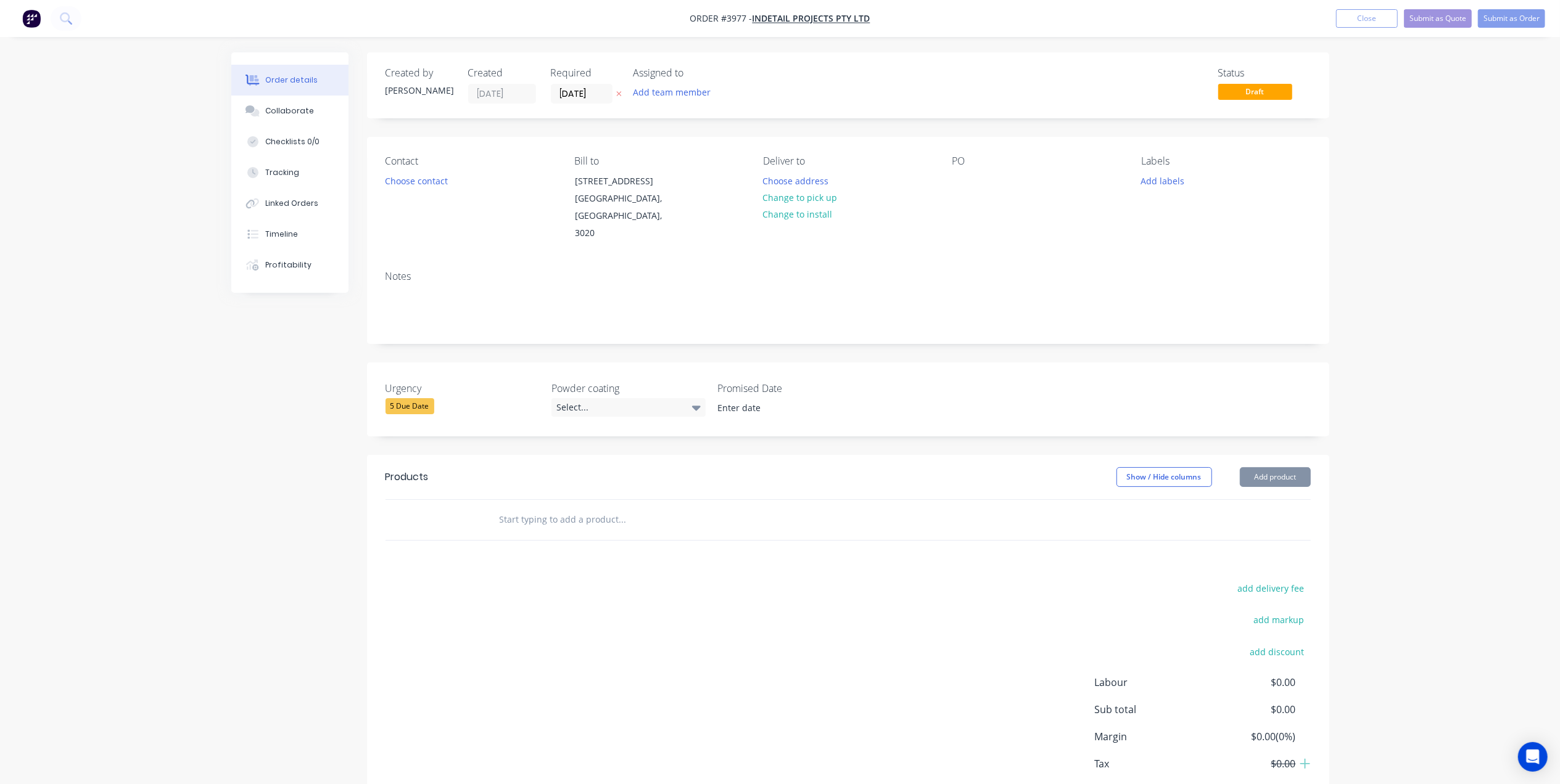
click at [406, 399] on div "5 Due Date" at bounding box center [410, 406] width 49 height 16
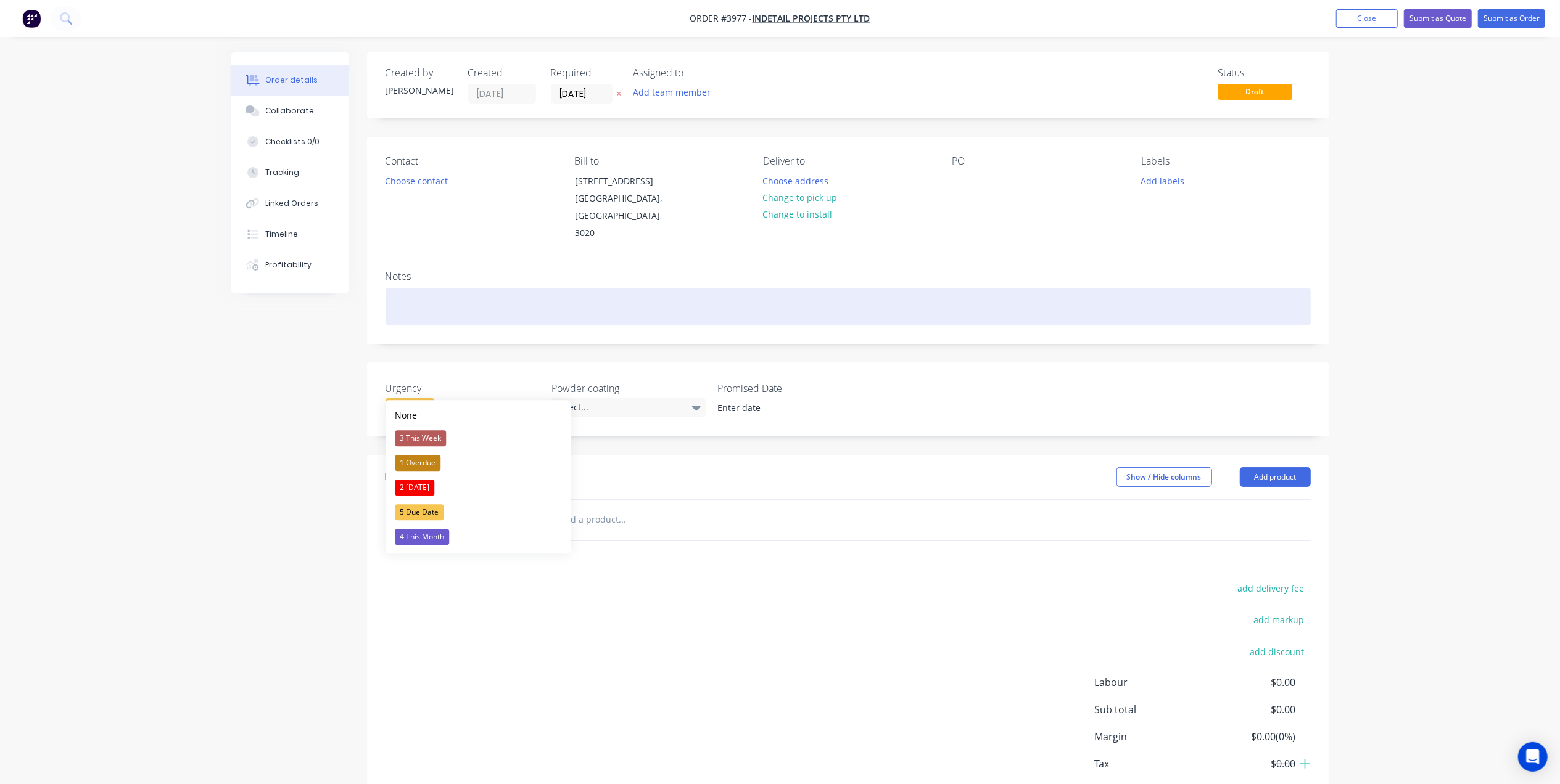
click at [483, 297] on div at bounding box center [848, 307] width 925 height 37
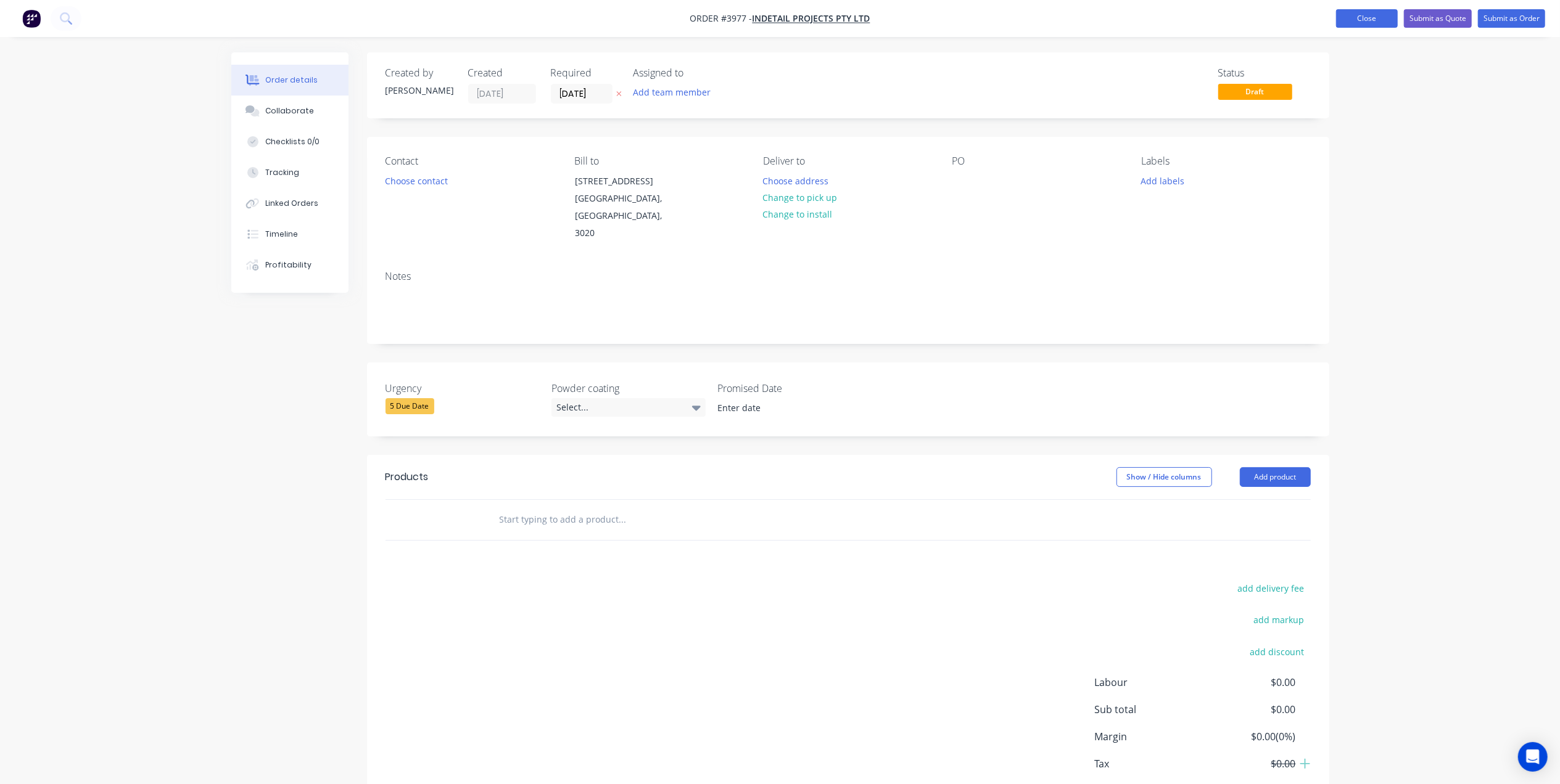
click at [1339, 14] on button "Close" at bounding box center [1367, 19] width 62 height 19
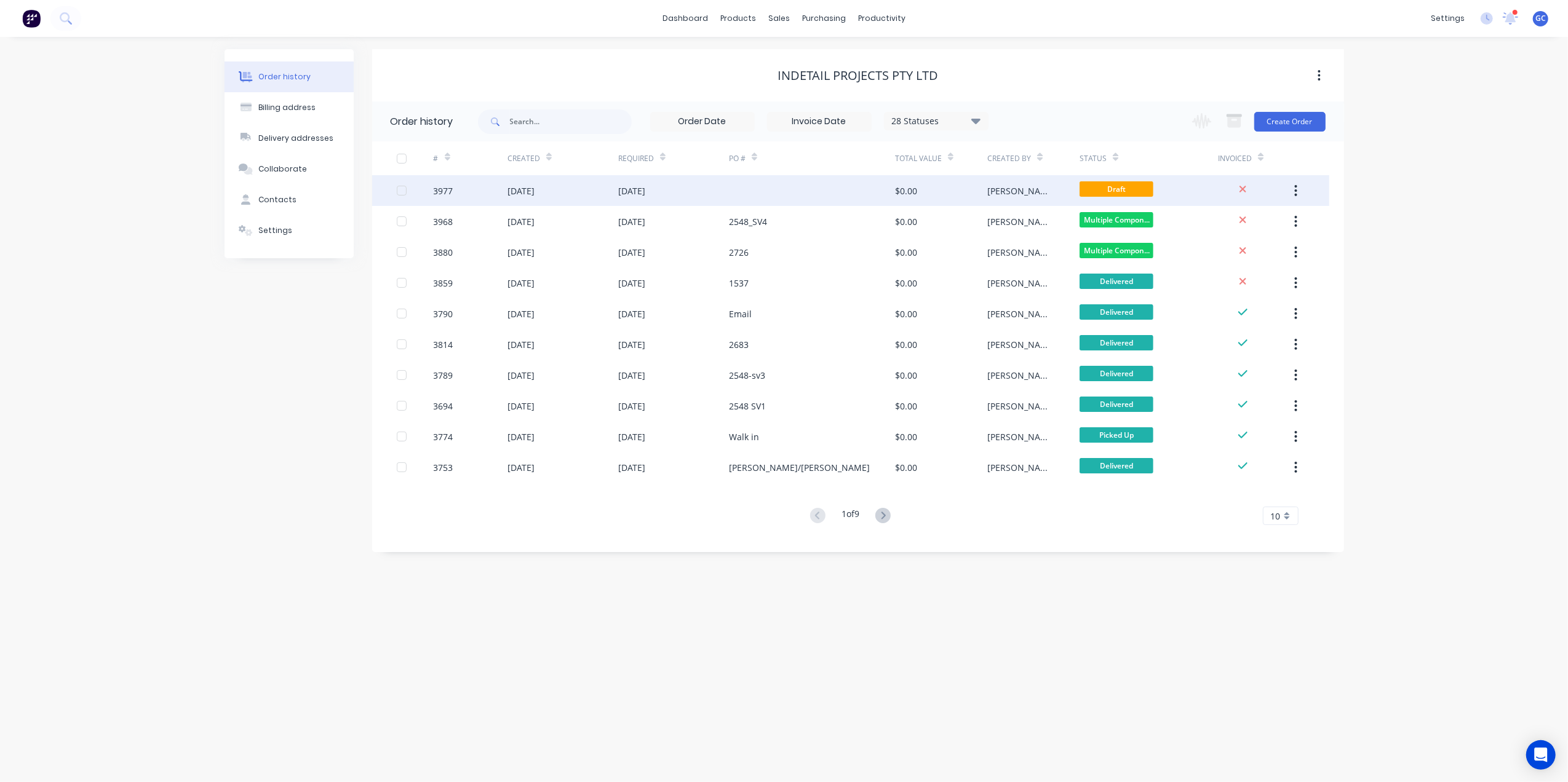
click at [1295, 195] on icon "button" at bounding box center [1296, 191] width 3 height 11
click at [1241, 221] on div "Archive" at bounding box center [1252, 222] width 95 height 18
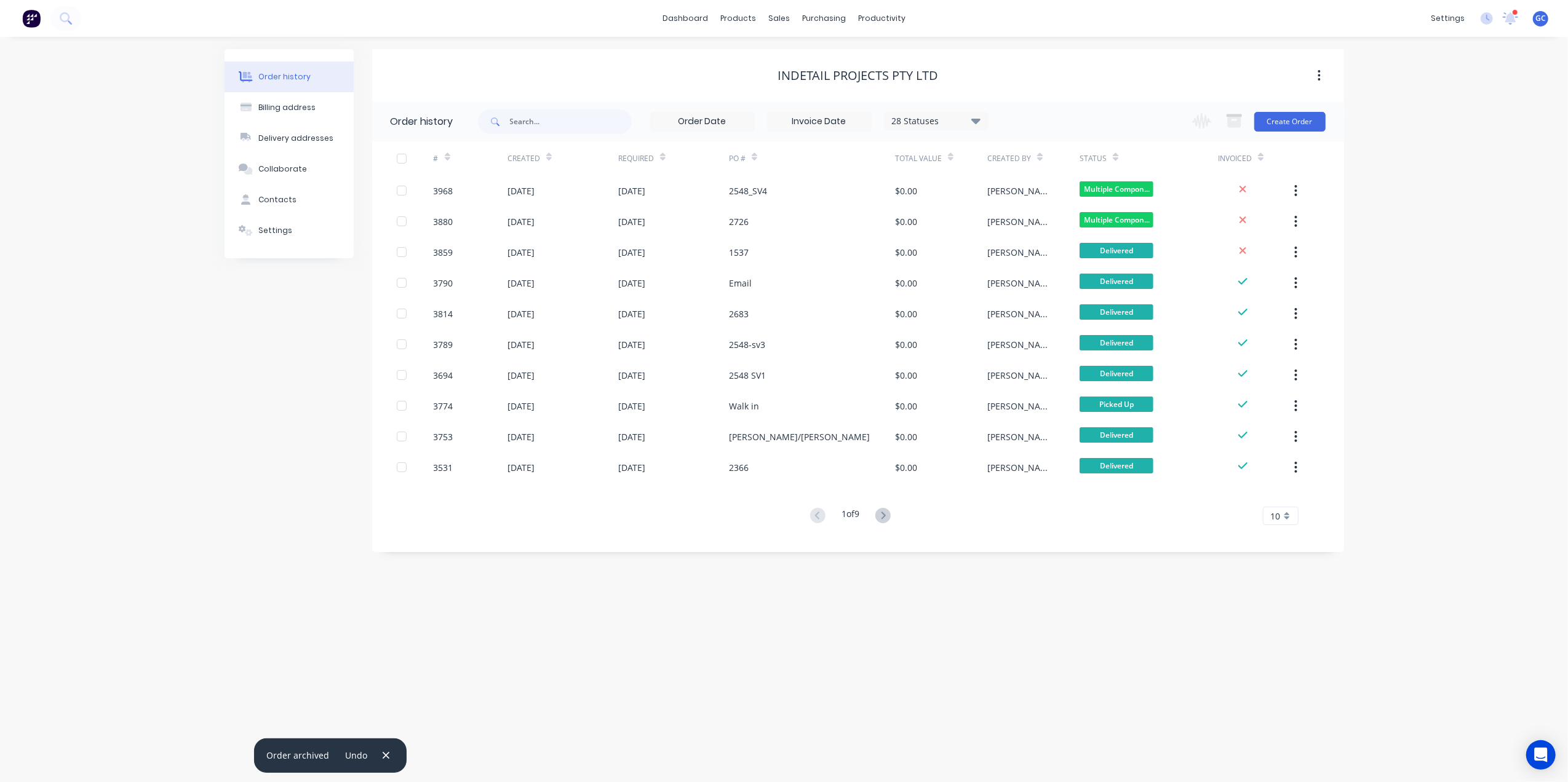
click at [1148, 39] on div "Order history Billing address Delivery addresses Collaborate Contacts Settings …" at bounding box center [784, 410] width 1568 height 746
click at [793, 53] on div at bounding box center [787, 59] width 19 height 11
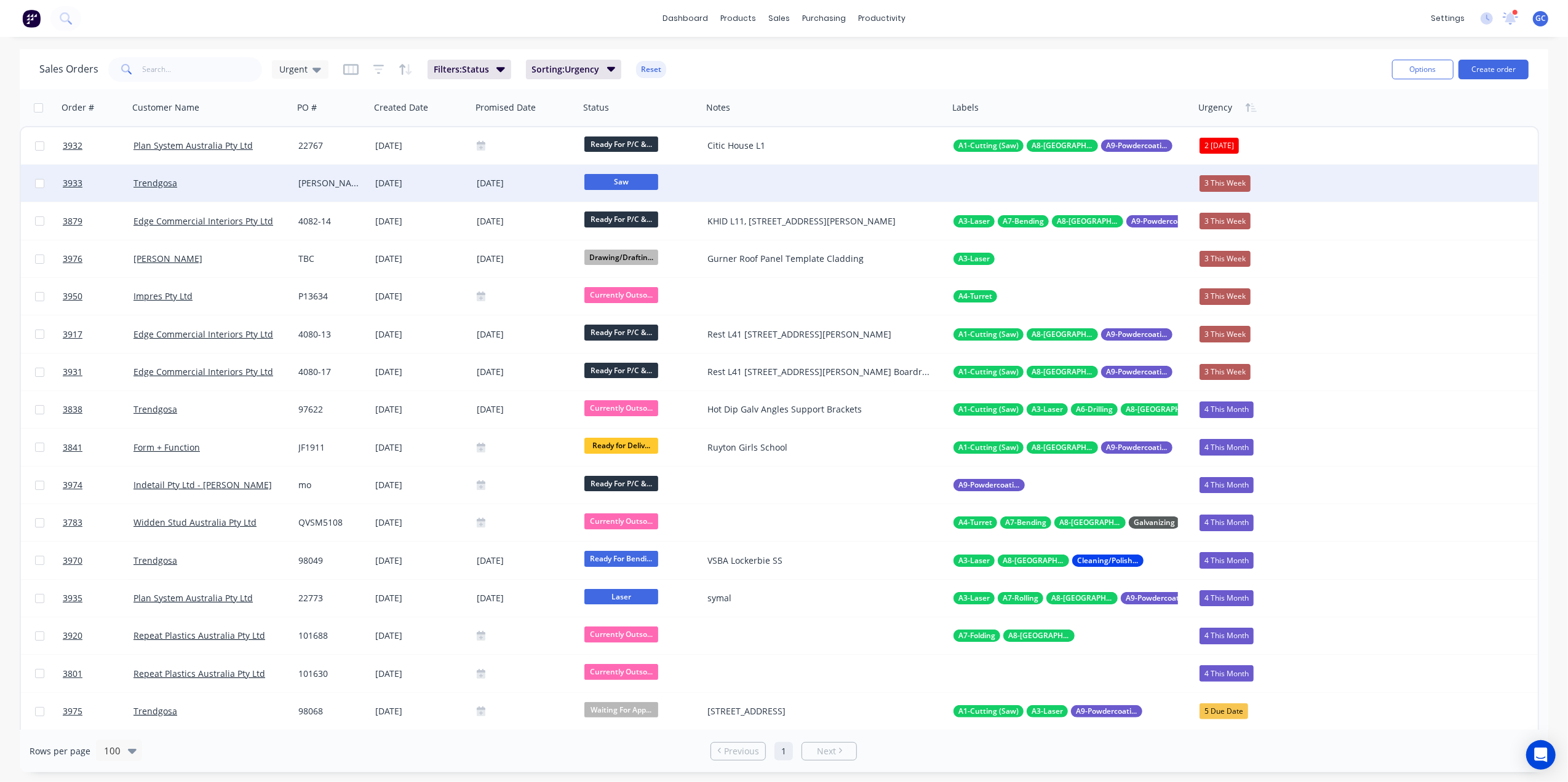
click at [241, 178] on div "Trendgosa" at bounding box center [207, 182] width 147 height 12
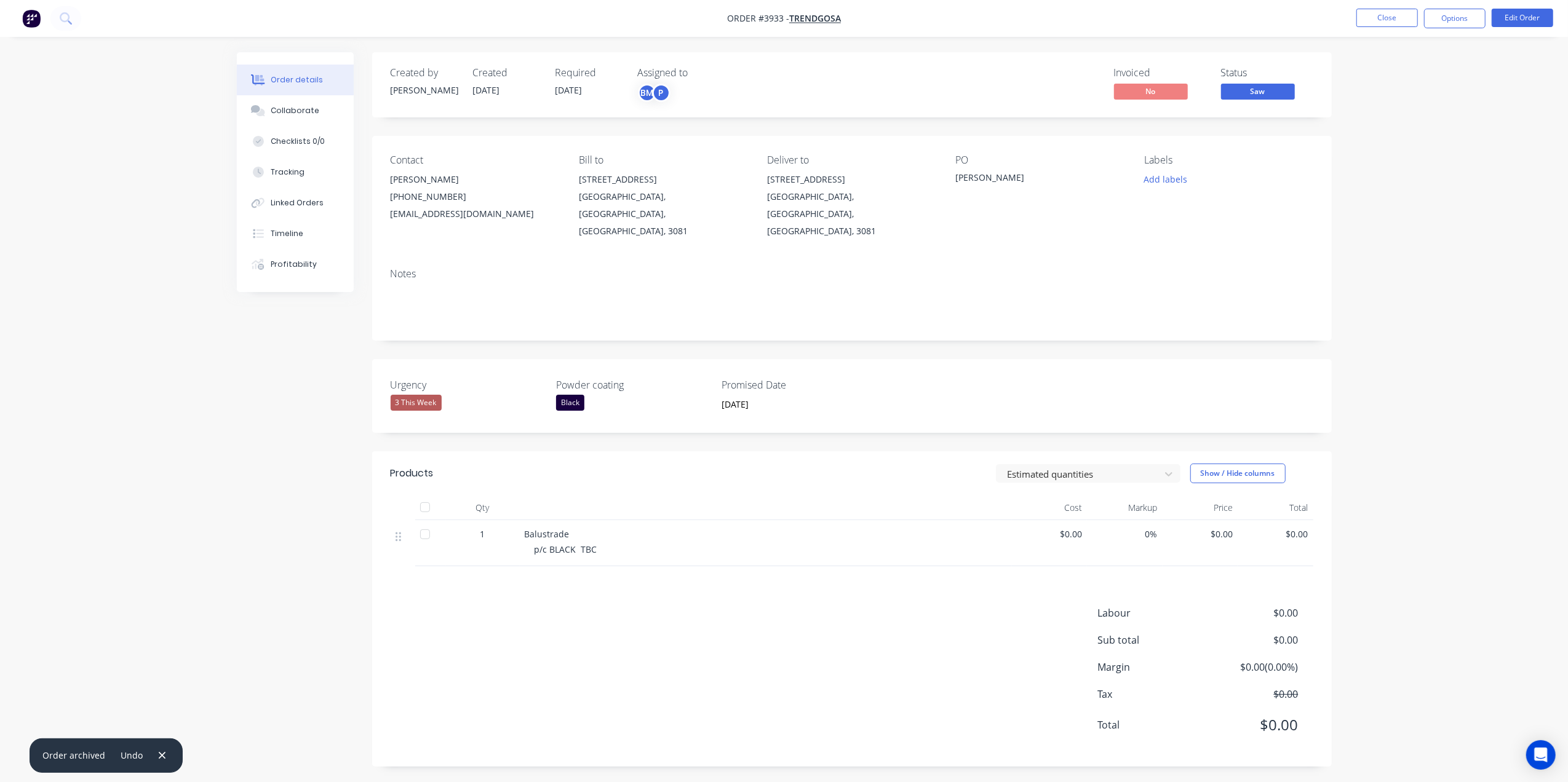
drag, startPoint x: 557, startPoint y: 85, endPoint x: 586, endPoint y: 85, distance: 29.0
click at [583, 85] on span "[DATE]" at bounding box center [569, 90] width 27 height 12
click at [1388, 23] on button "Close" at bounding box center [1387, 18] width 61 height 19
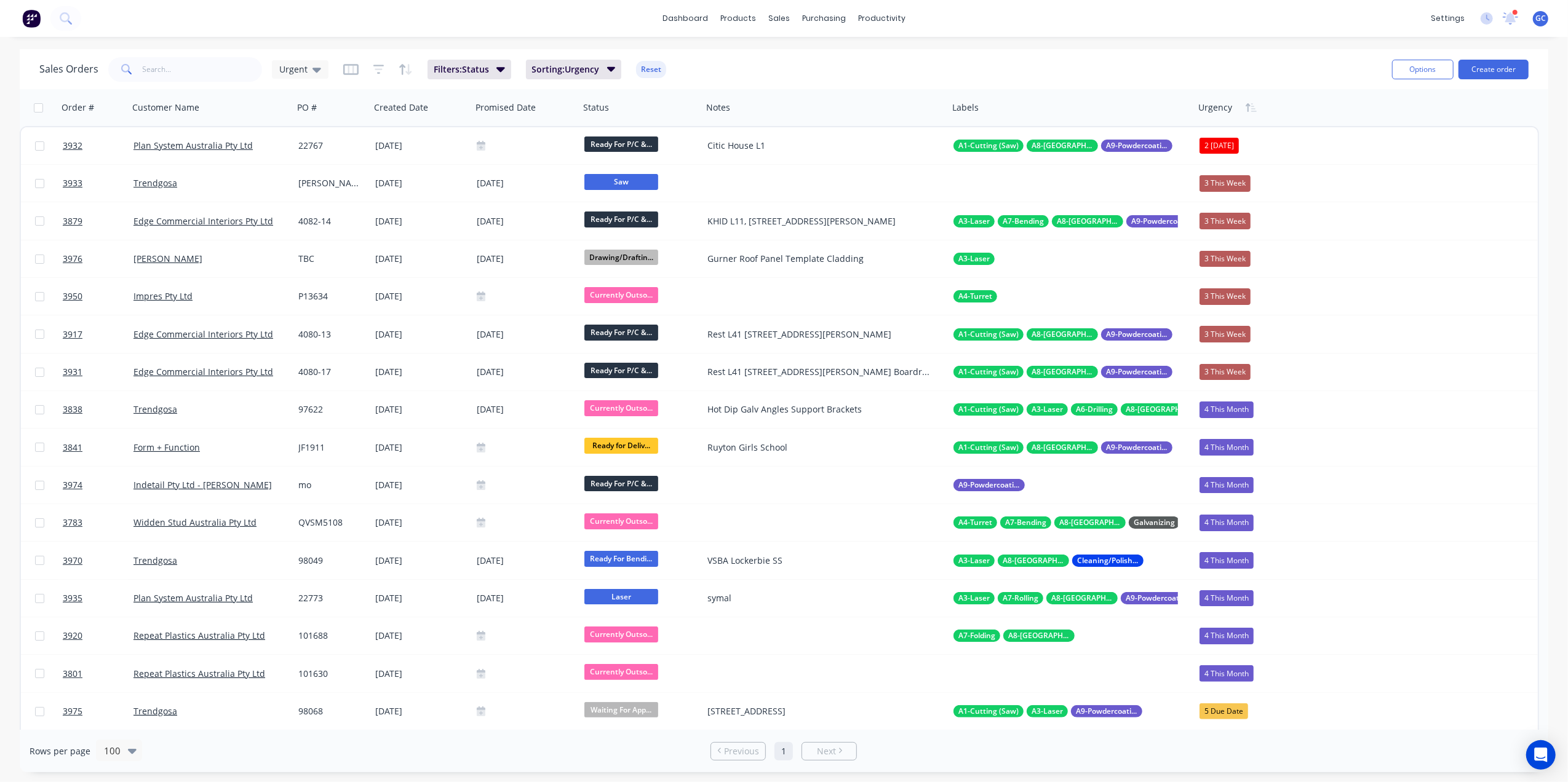
click at [786, 54] on div "Sales Orders Urgent Filters: Status Sorting: Urgency Reset" at bounding box center [710, 69] width 1343 height 30
click at [1098, 40] on div "dashboard products sales purchasing productivity dashboard products Product Cat…" at bounding box center [784, 391] width 1568 height 782
click at [777, 22] on div "sales" at bounding box center [779, 19] width 34 height 19
click at [812, 48] on link "Sales Orders" at bounding box center [844, 59] width 163 height 24
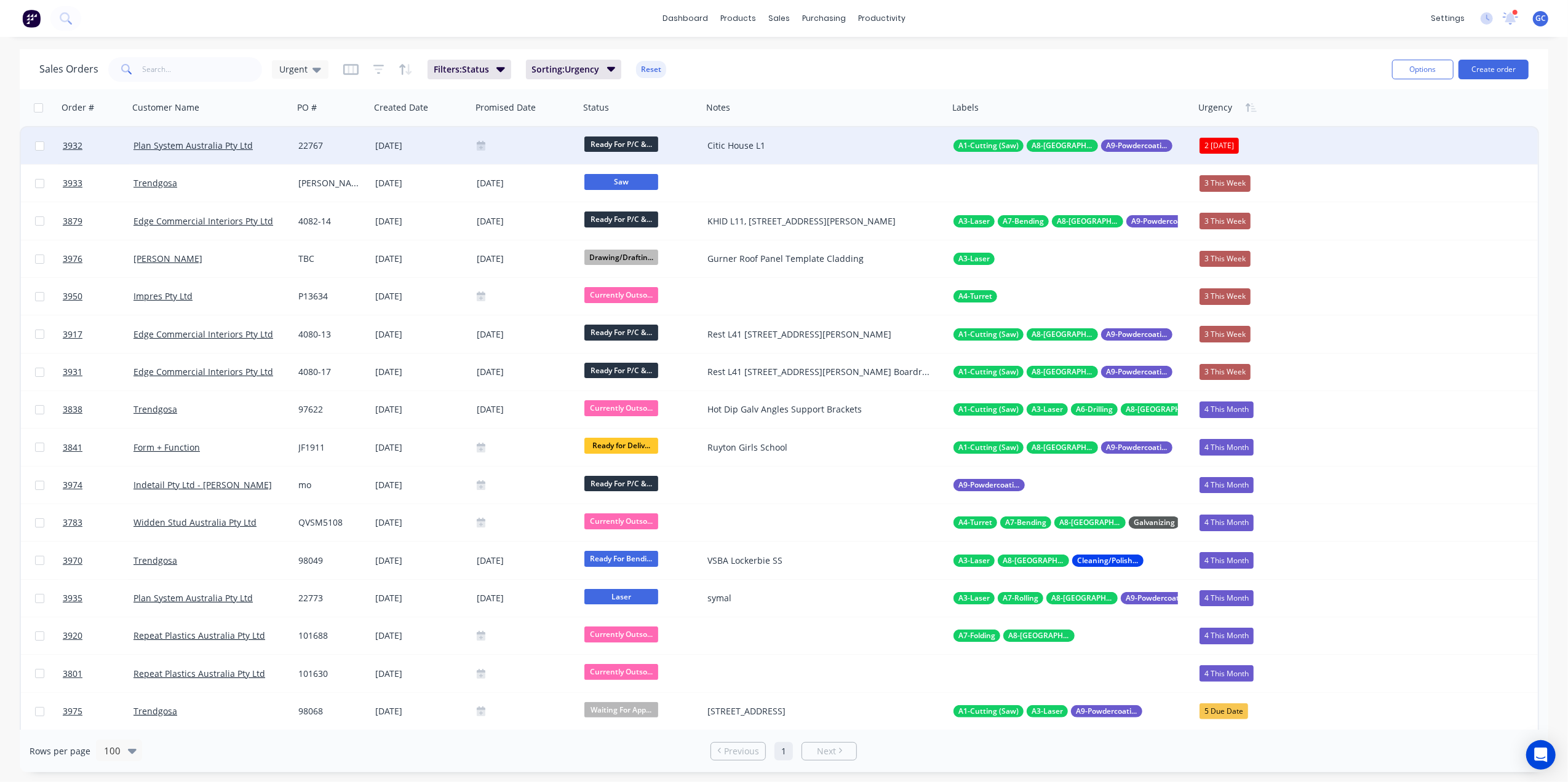
click at [271, 144] on div "Plan System Australia Pty Ltd" at bounding box center [207, 145] width 147 height 12
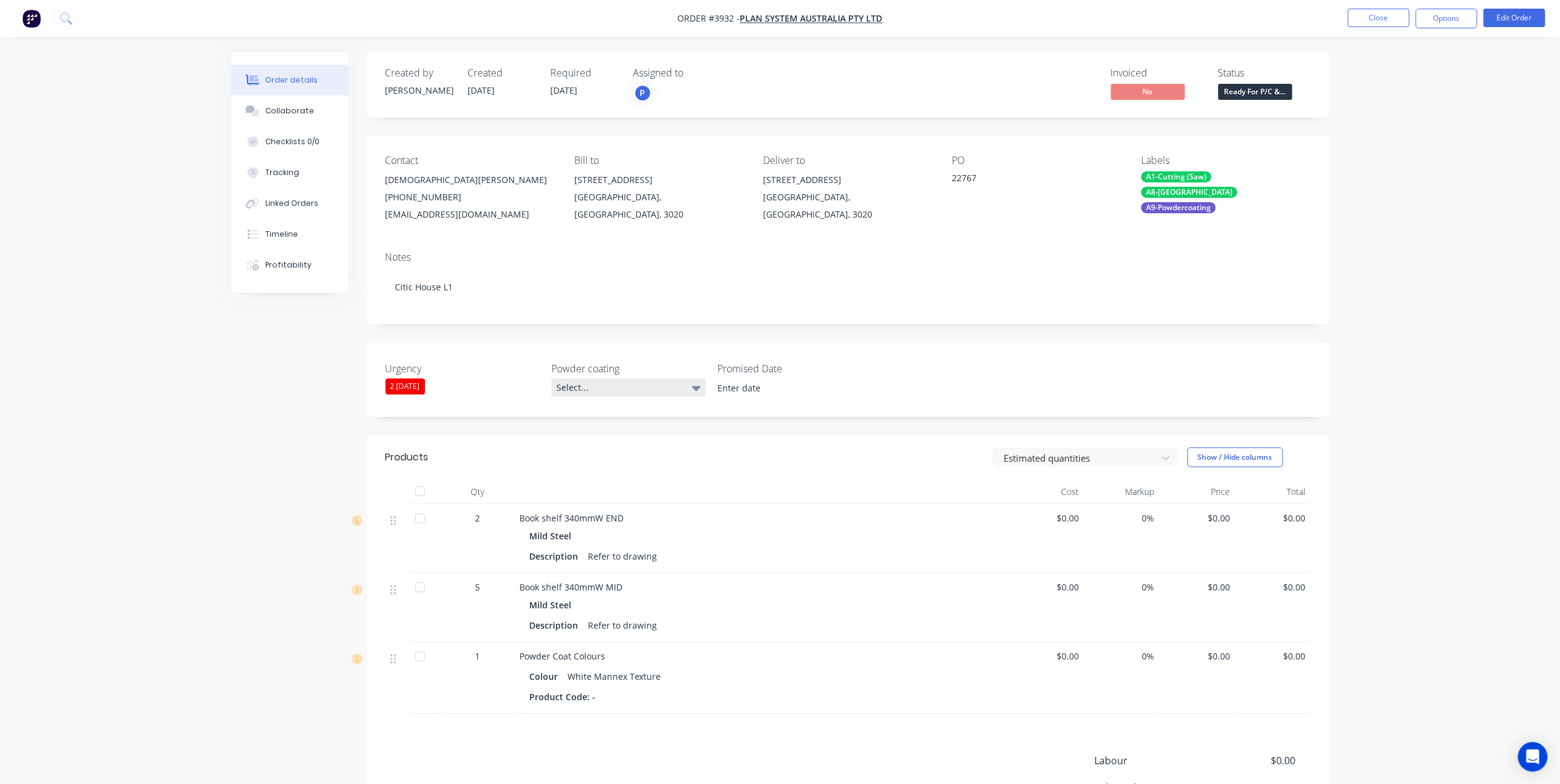
click at [597, 395] on div "Select..." at bounding box center [628, 388] width 154 height 19
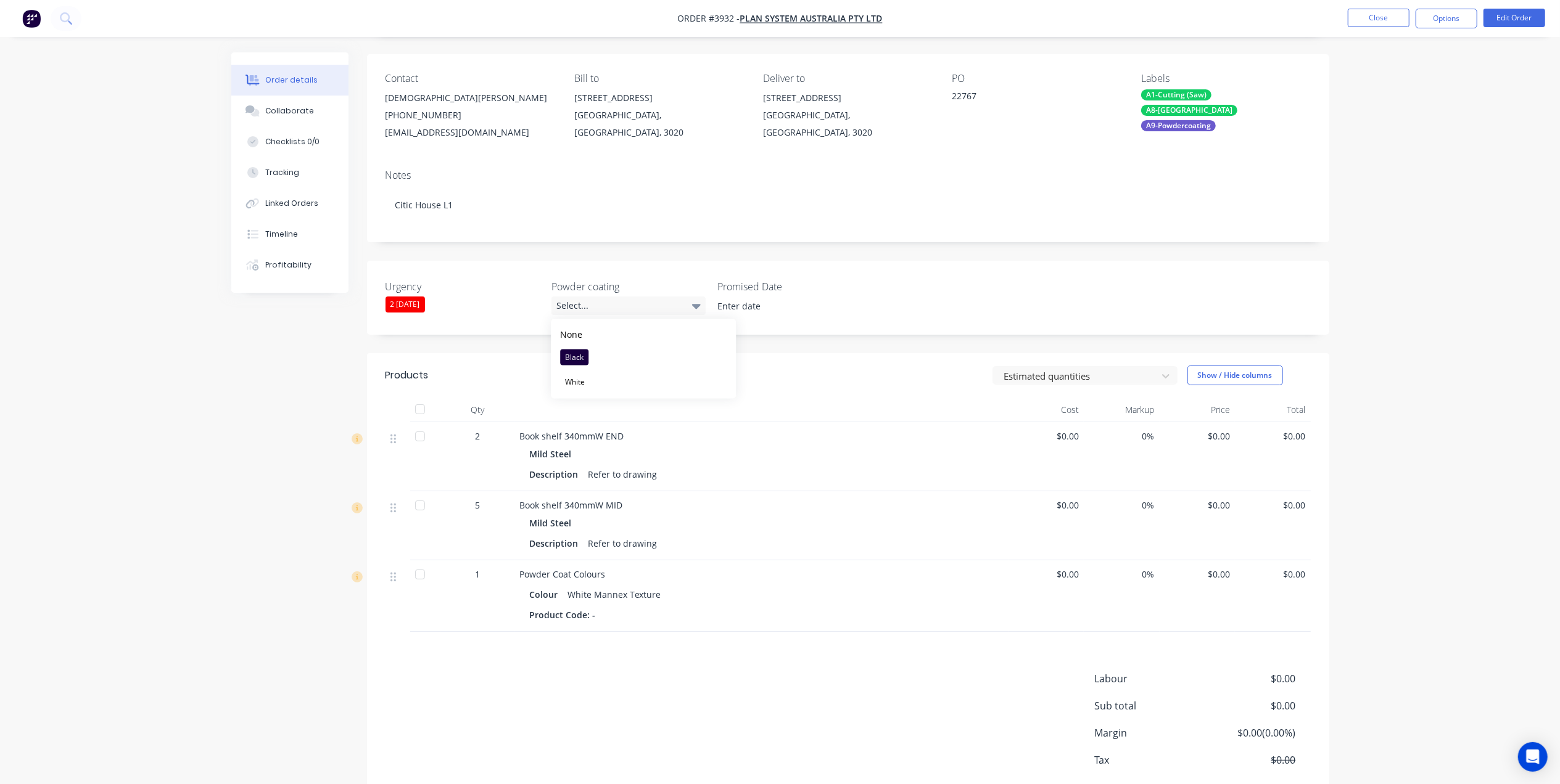
click at [622, 242] on div "Notes Citic House L1" at bounding box center [848, 201] width 963 height 83
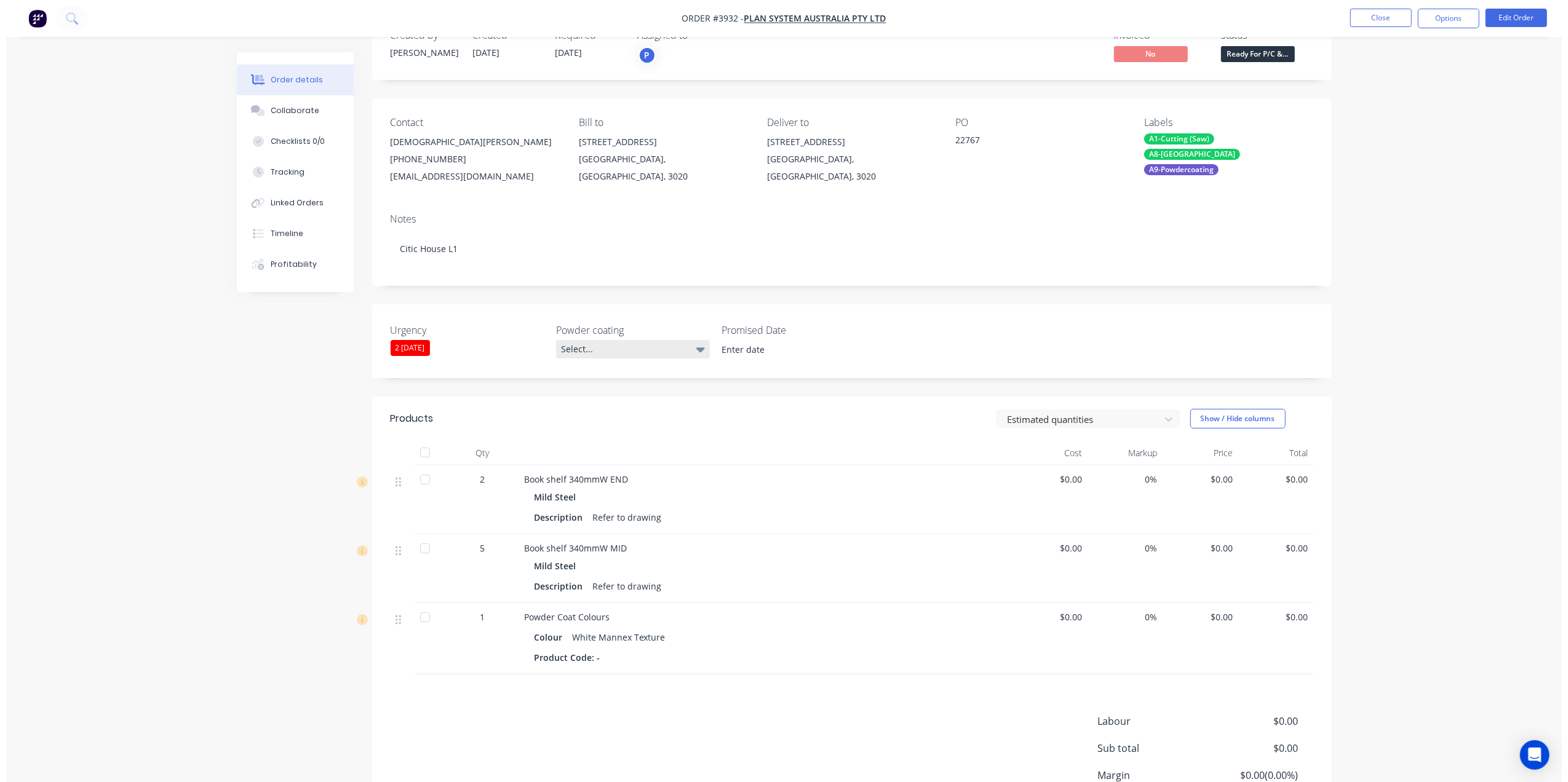
scroll to position [0, 0]
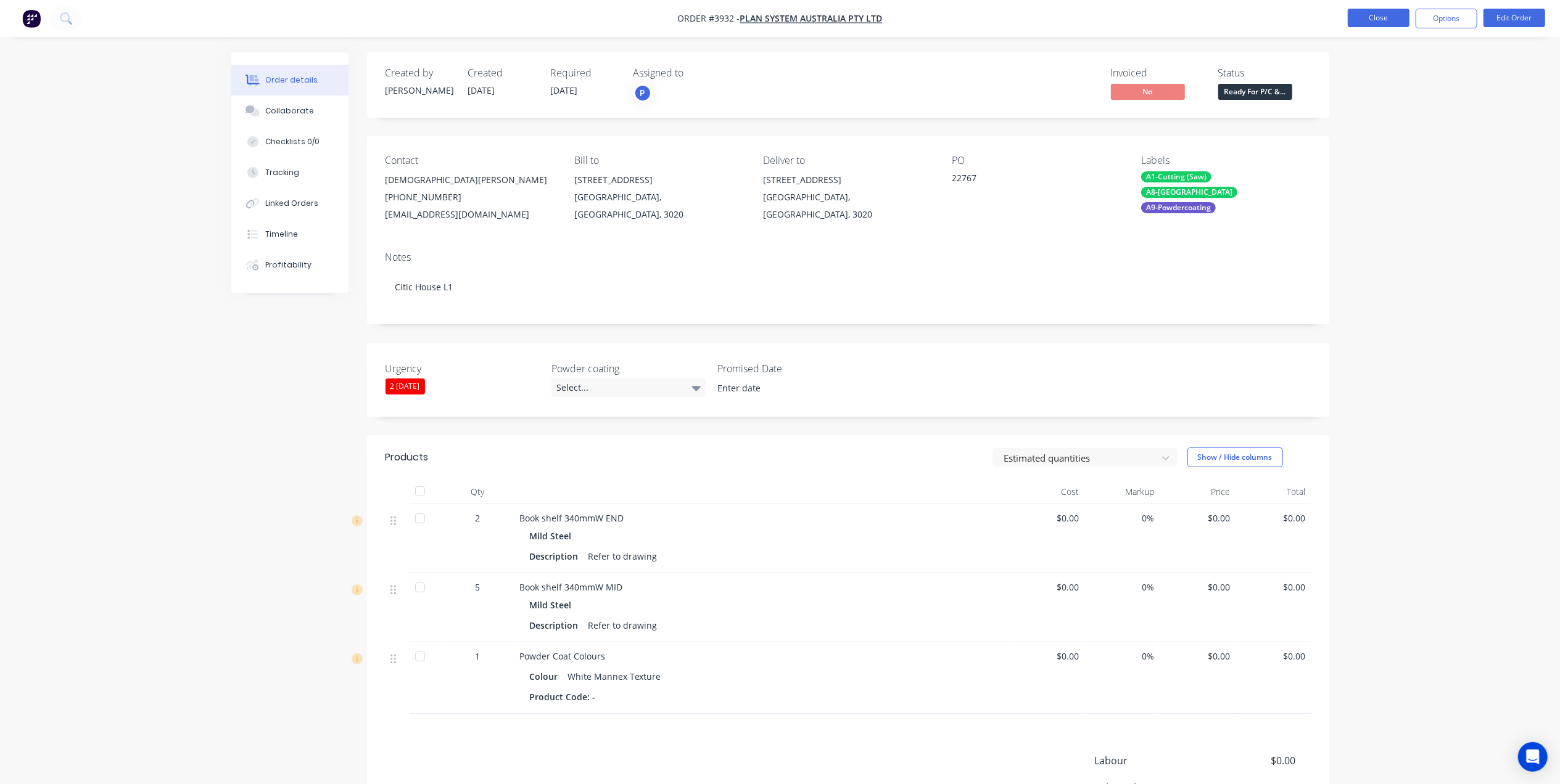
click at [1382, 20] on button "Close" at bounding box center [1379, 18] width 62 height 19
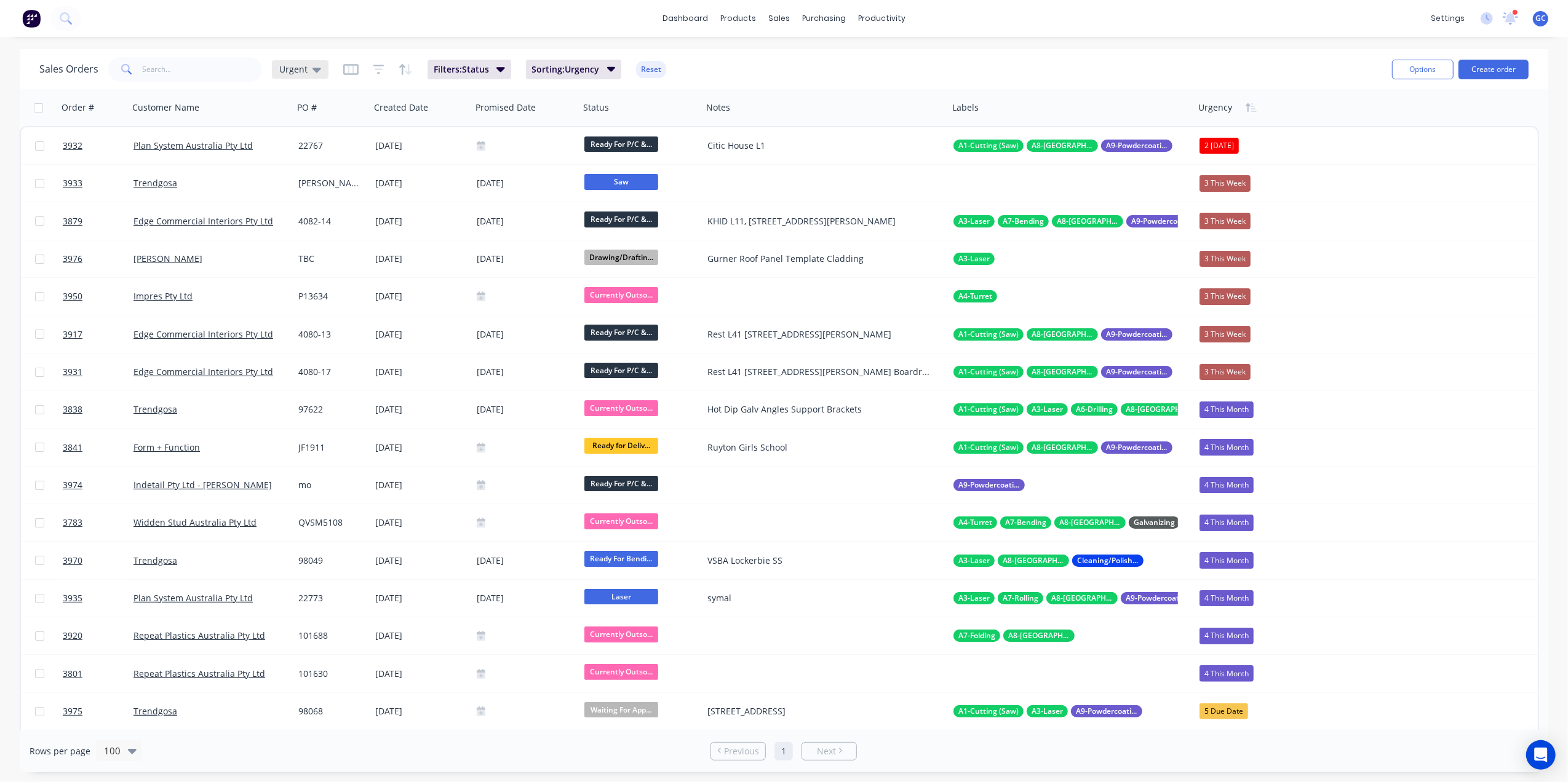
click at [302, 67] on span "Urgent" at bounding box center [293, 69] width 28 height 13
click at [347, 114] on input "text" at bounding box center [367, 115] width 133 height 24
click at [318, 146] on button "Save new view" at bounding box center [358, 147] width 165 height 19
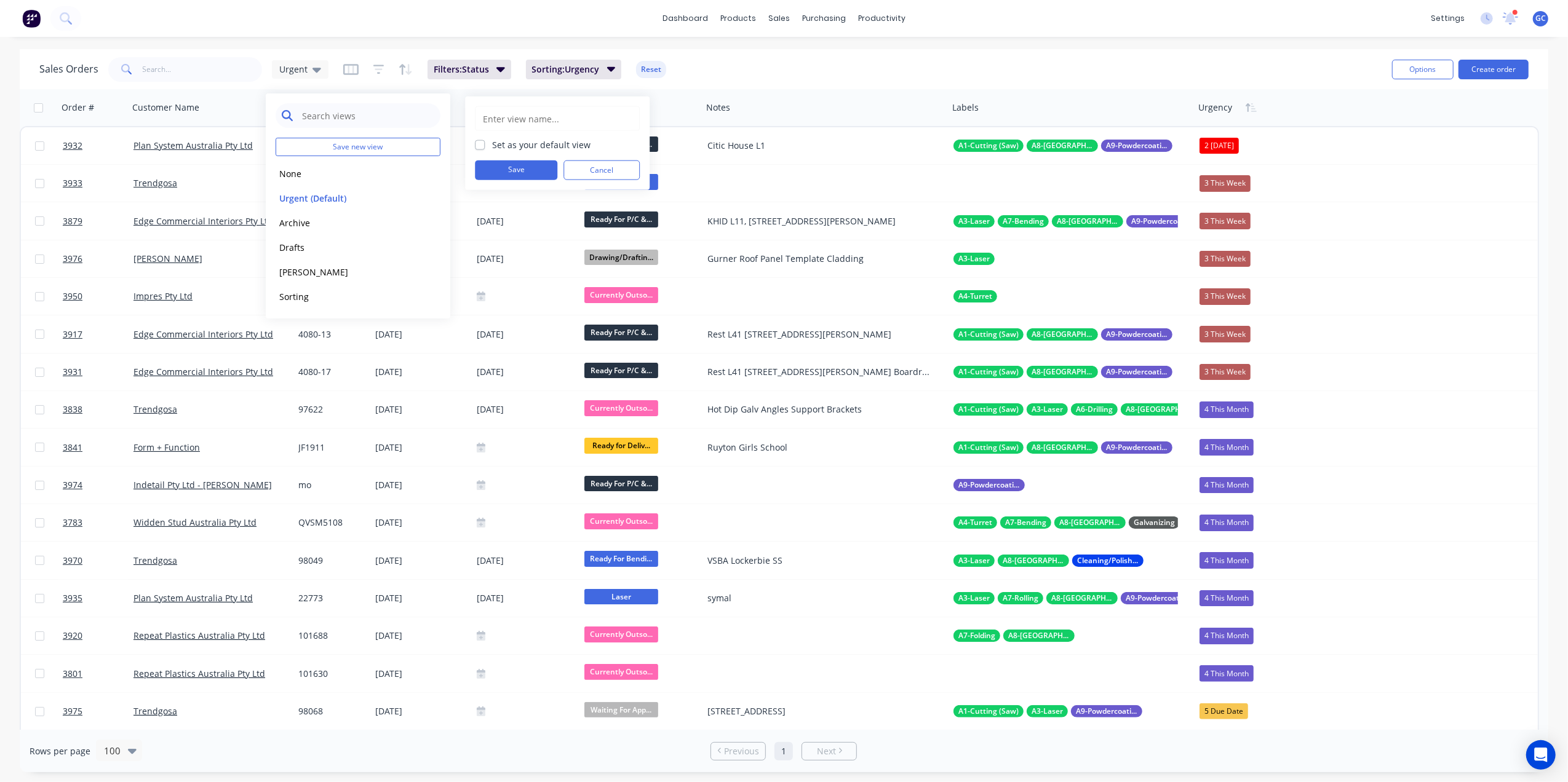
drag, startPoint x: 351, startPoint y: 116, endPoint x: 363, endPoint y: 115, distance: 12.0
click at [351, 116] on input "text" at bounding box center [367, 115] width 133 height 24
click at [362, 114] on input "text" at bounding box center [367, 115] width 133 height 24
click at [344, 65] on icon "button" at bounding box center [351, 70] width 16 height 11
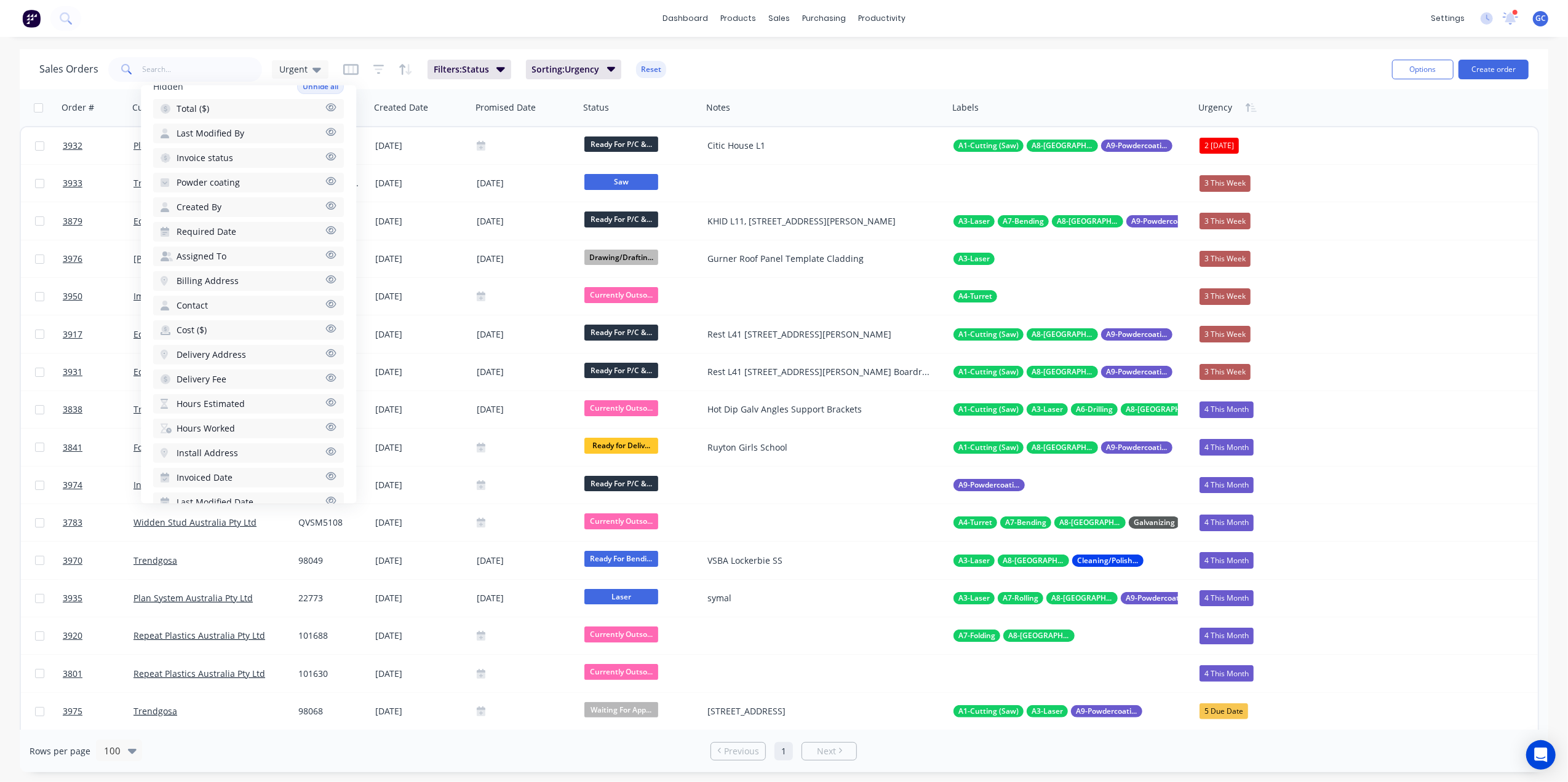
scroll to position [295, 0]
click at [234, 216] on span "Powder coating" at bounding box center [209, 222] width 63 height 12
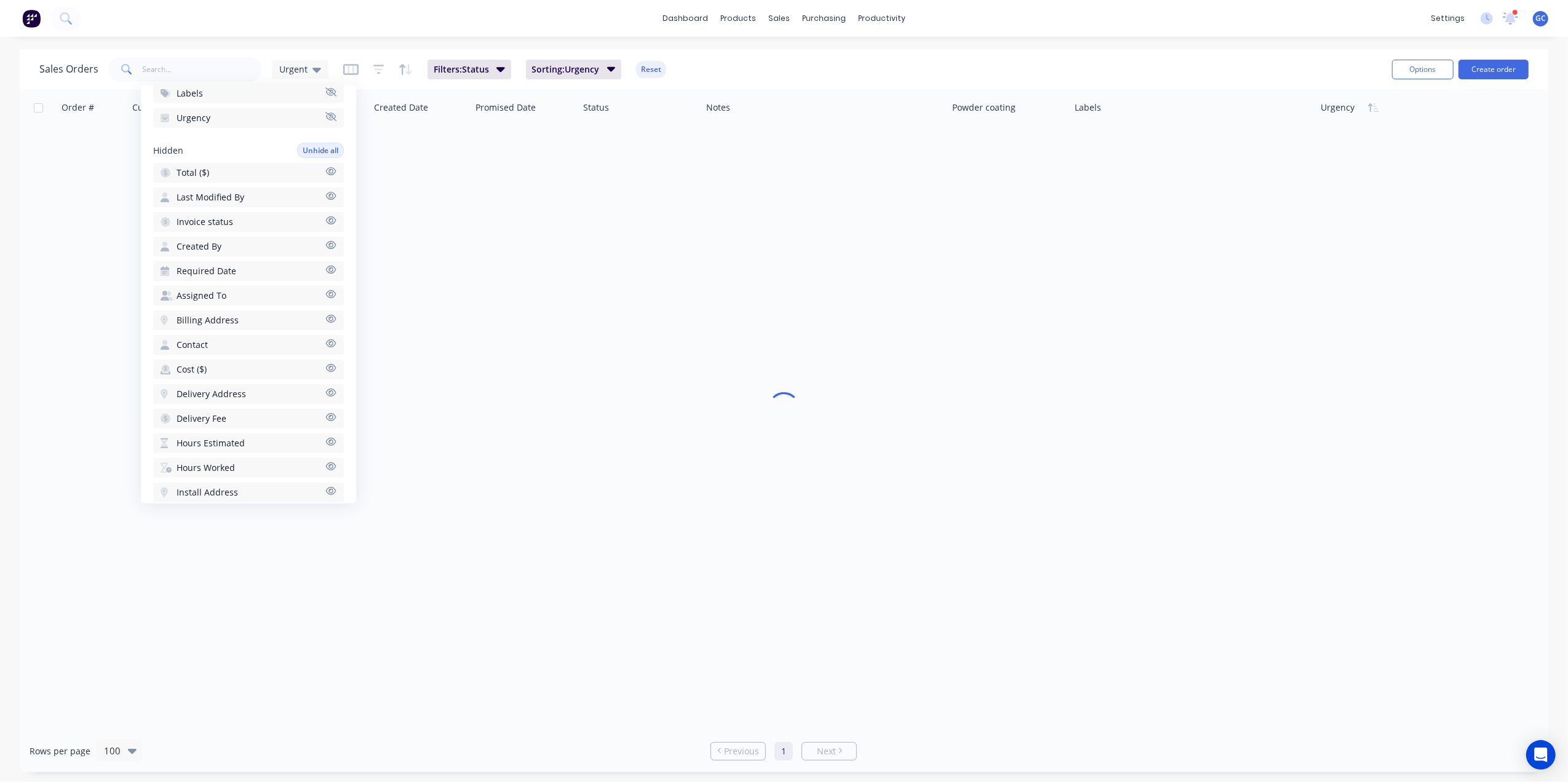
scroll to position [318, 0]
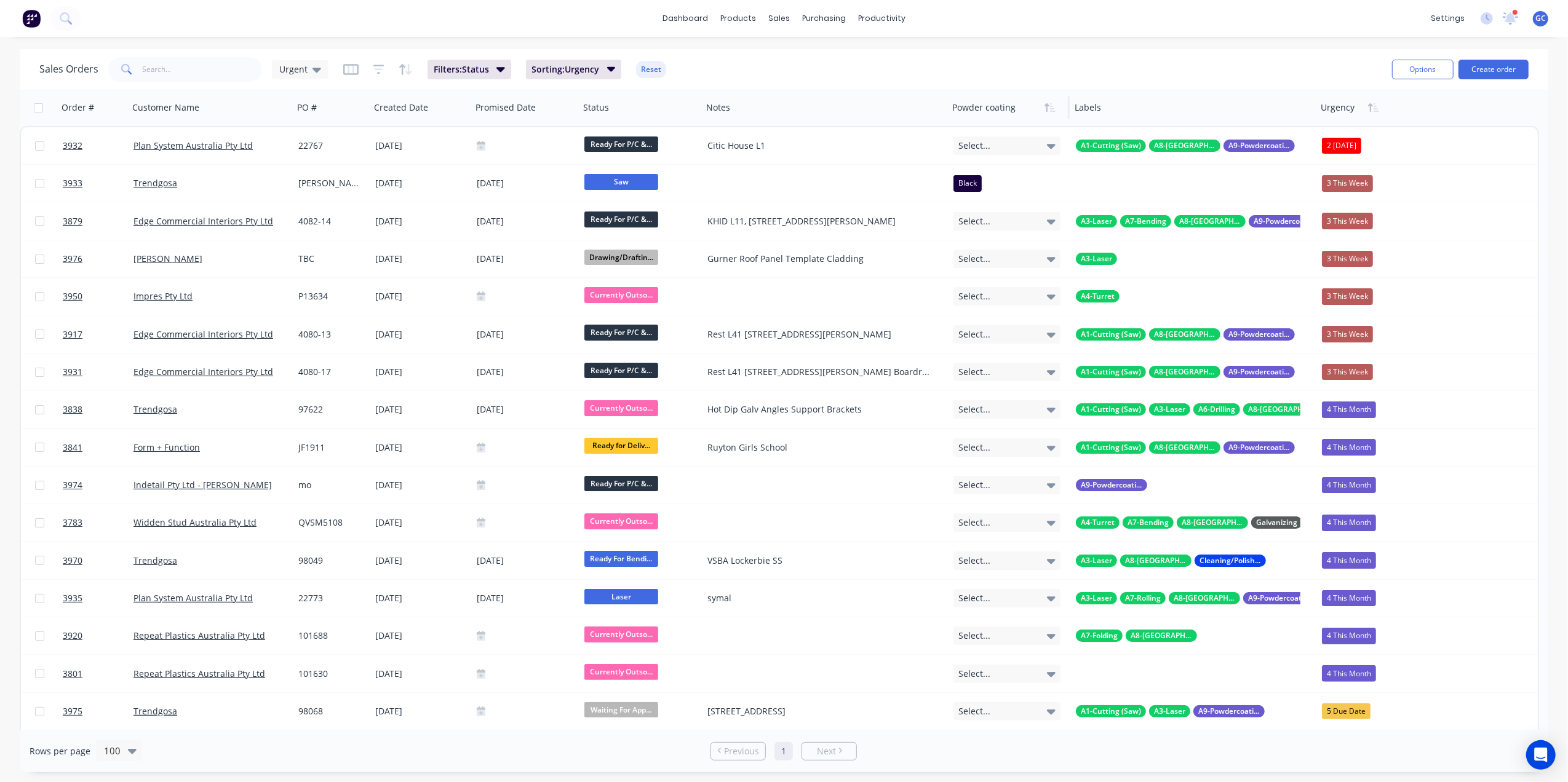
drag, startPoint x: 982, startPoint y: 112, endPoint x: 1027, endPoint y: 107, distance: 45.3
click at [1027, 107] on div at bounding box center [1006, 107] width 107 height 24
click at [1068, 104] on div at bounding box center [1069, 108] width 2 height 22
click at [650, 67] on button "Reset" at bounding box center [651, 69] width 30 height 18
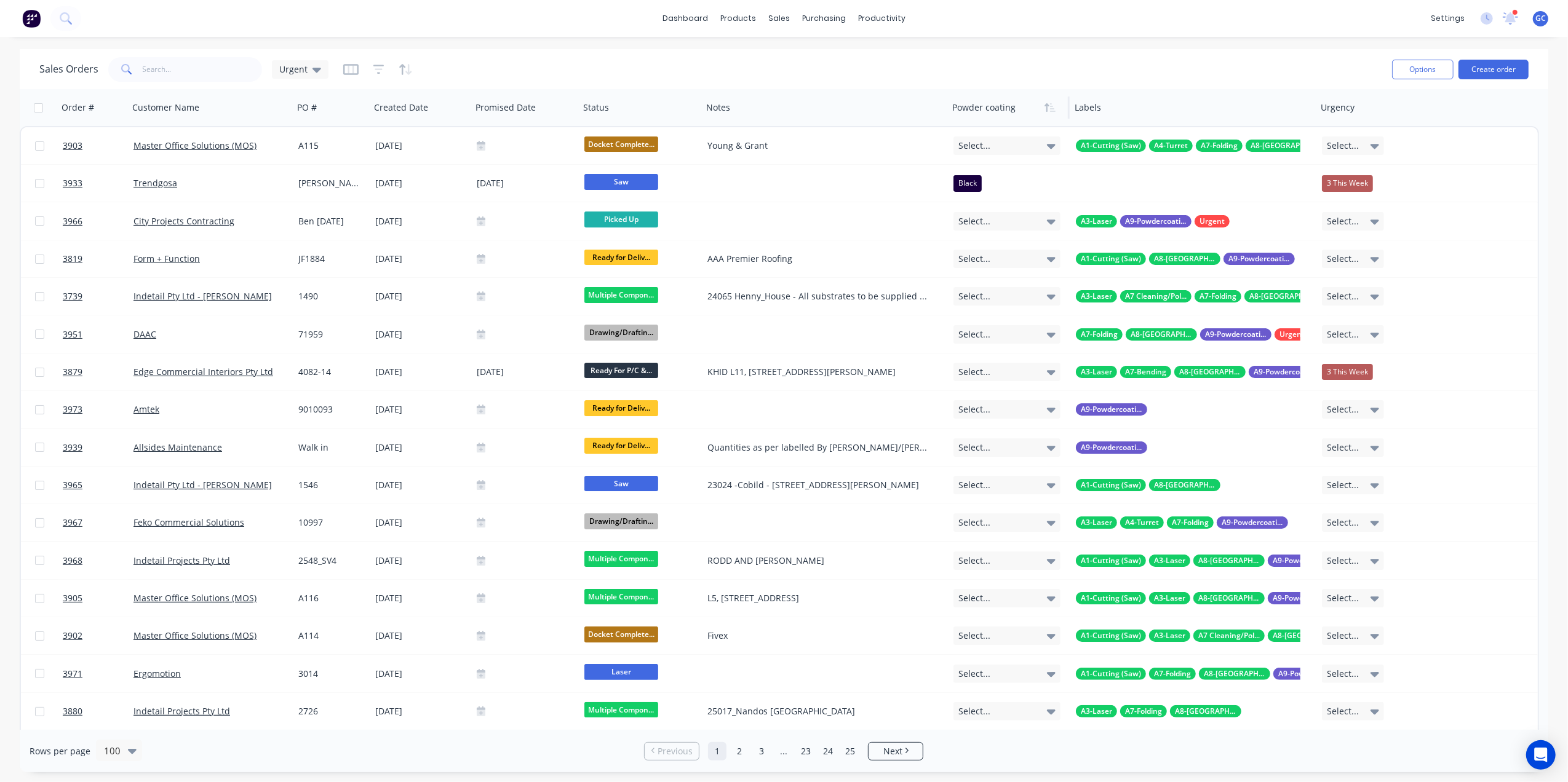
click at [983, 110] on div at bounding box center [1006, 107] width 107 height 24
click at [291, 73] on span "Urgent" at bounding box center [293, 69] width 28 height 13
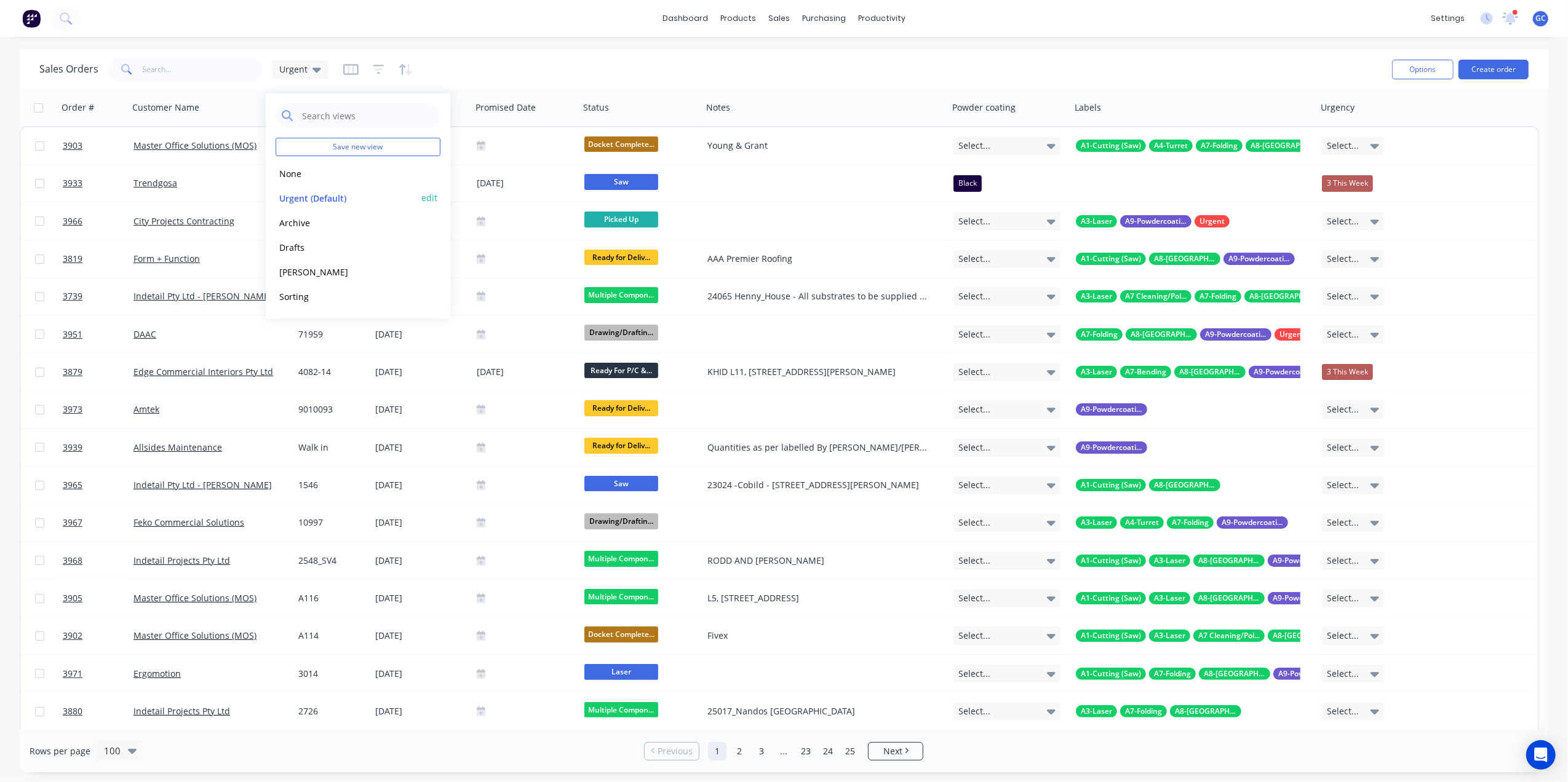
click at [296, 196] on button "Urgent (Default)" at bounding box center [345, 197] width 141 height 14
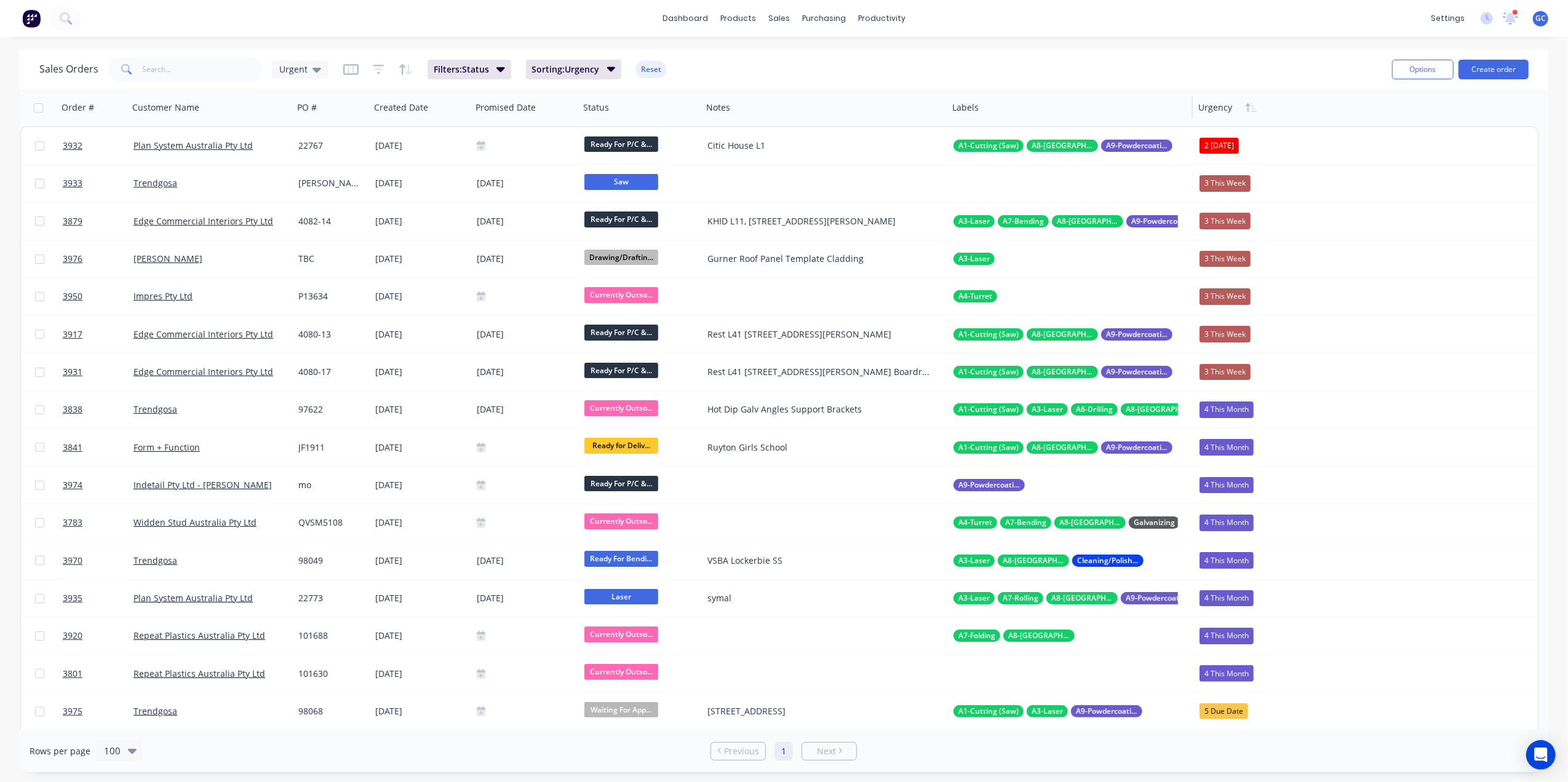
drag, startPoint x: 979, startPoint y: 111, endPoint x: 1044, endPoint y: 99, distance: 66.1
click at [1044, 99] on div at bounding box center [1064, 107] width 224 height 24
click at [1034, 64] on div "Sales Orders Urgent Filters: Status Sorting: Urgency Reset" at bounding box center [710, 69] width 1343 height 30
click at [356, 70] on icon "button" at bounding box center [351, 70] width 16 height 11
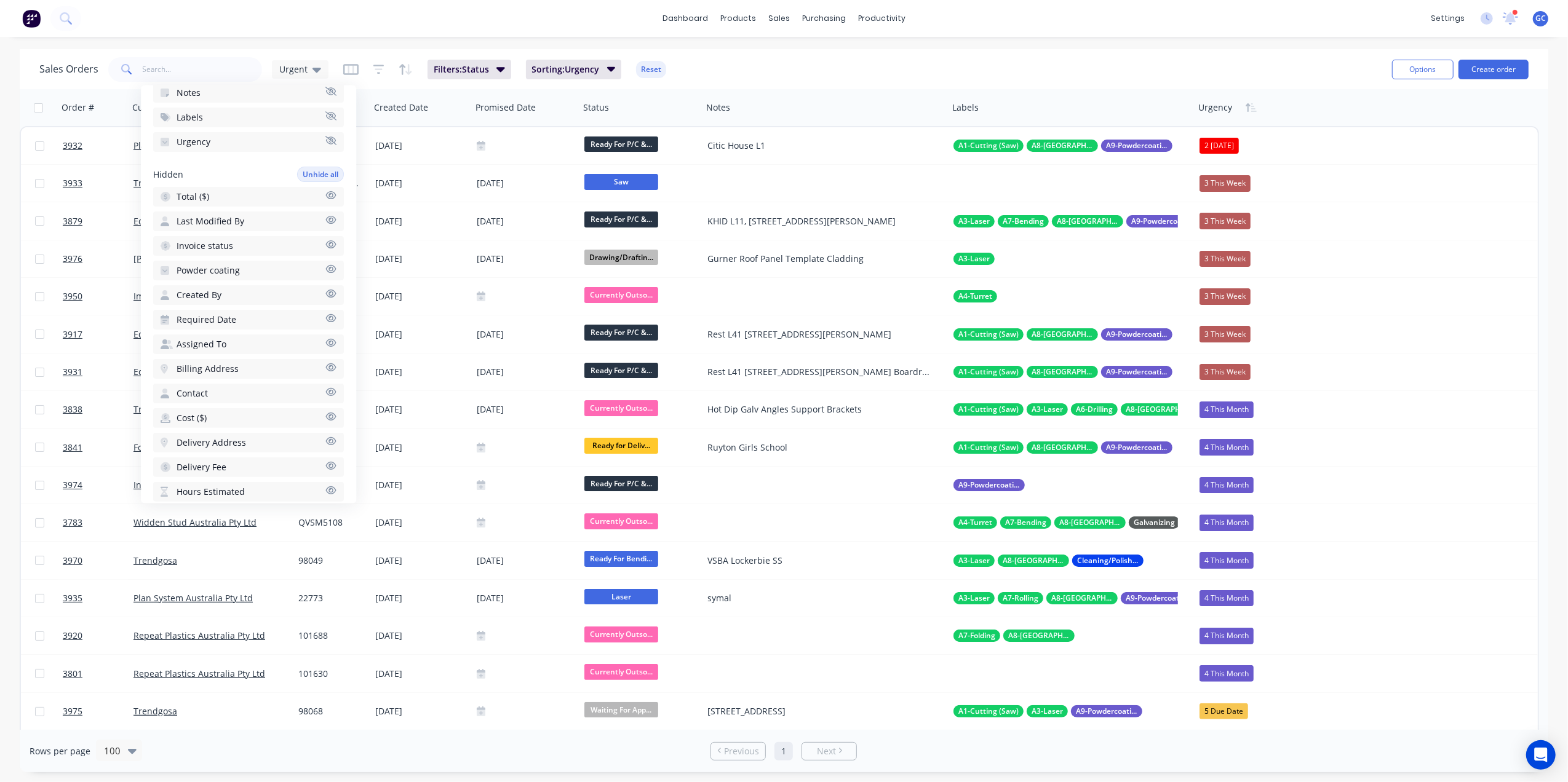
scroll to position [246, 0]
click at [237, 265] on span "Powder coating" at bounding box center [209, 271] width 63 height 12
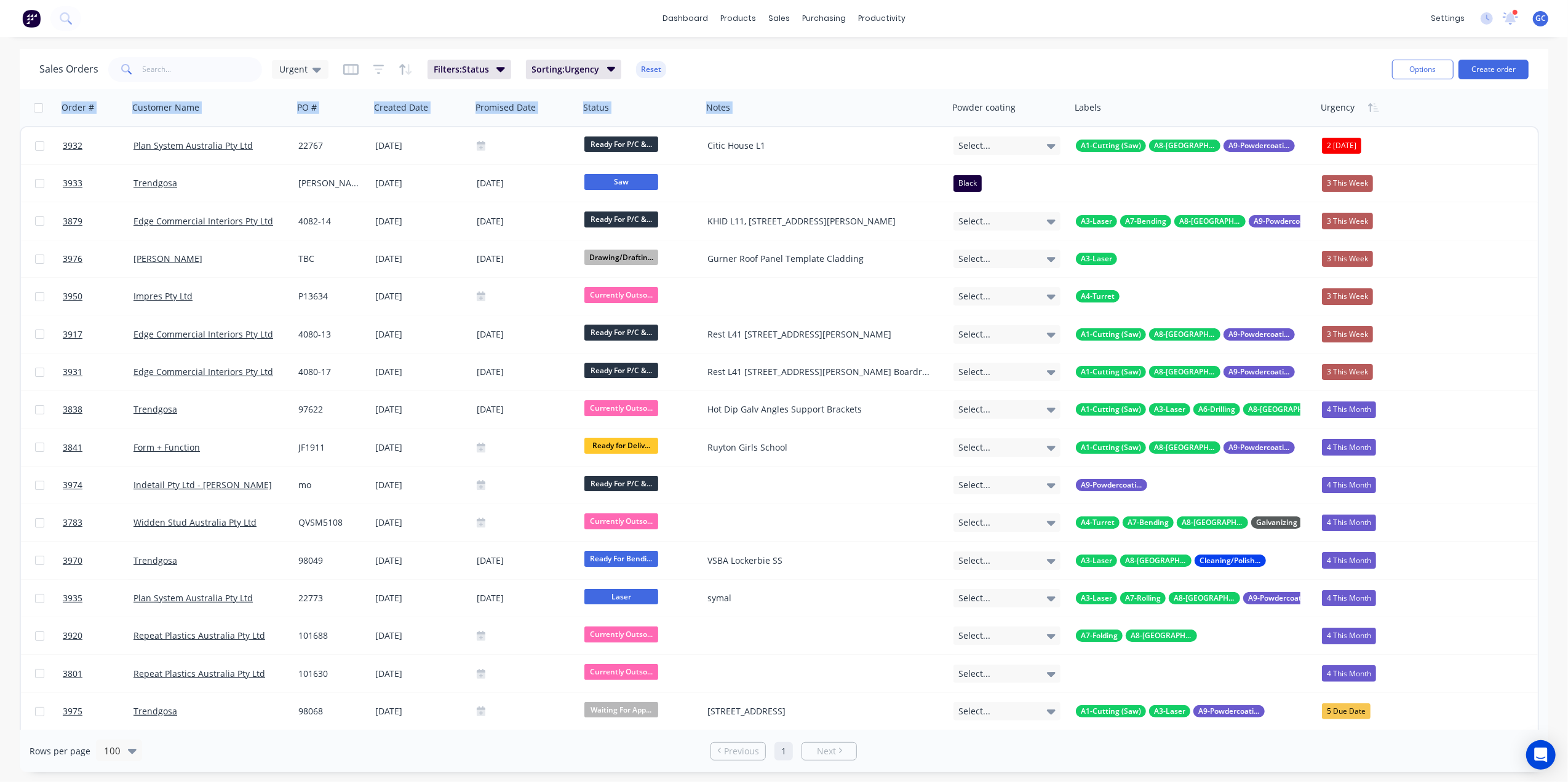
drag, startPoint x: 999, startPoint y: 111, endPoint x: 1034, endPoint y: 72, distance: 52.4
click at [1044, 83] on div "Sales Orders Urgent Filters: Status Sorting: Urgency Reset Options Create order…" at bounding box center [784, 411] width 1529 height 723
click at [1030, 57] on div "Sales Orders Urgent Filters: Status Sorting: Urgency Reset" at bounding box center [710, 69] width 1343 height 30
click at [982, 131] on button "Edit" at bounding box center [998, 132] width 92 height 24
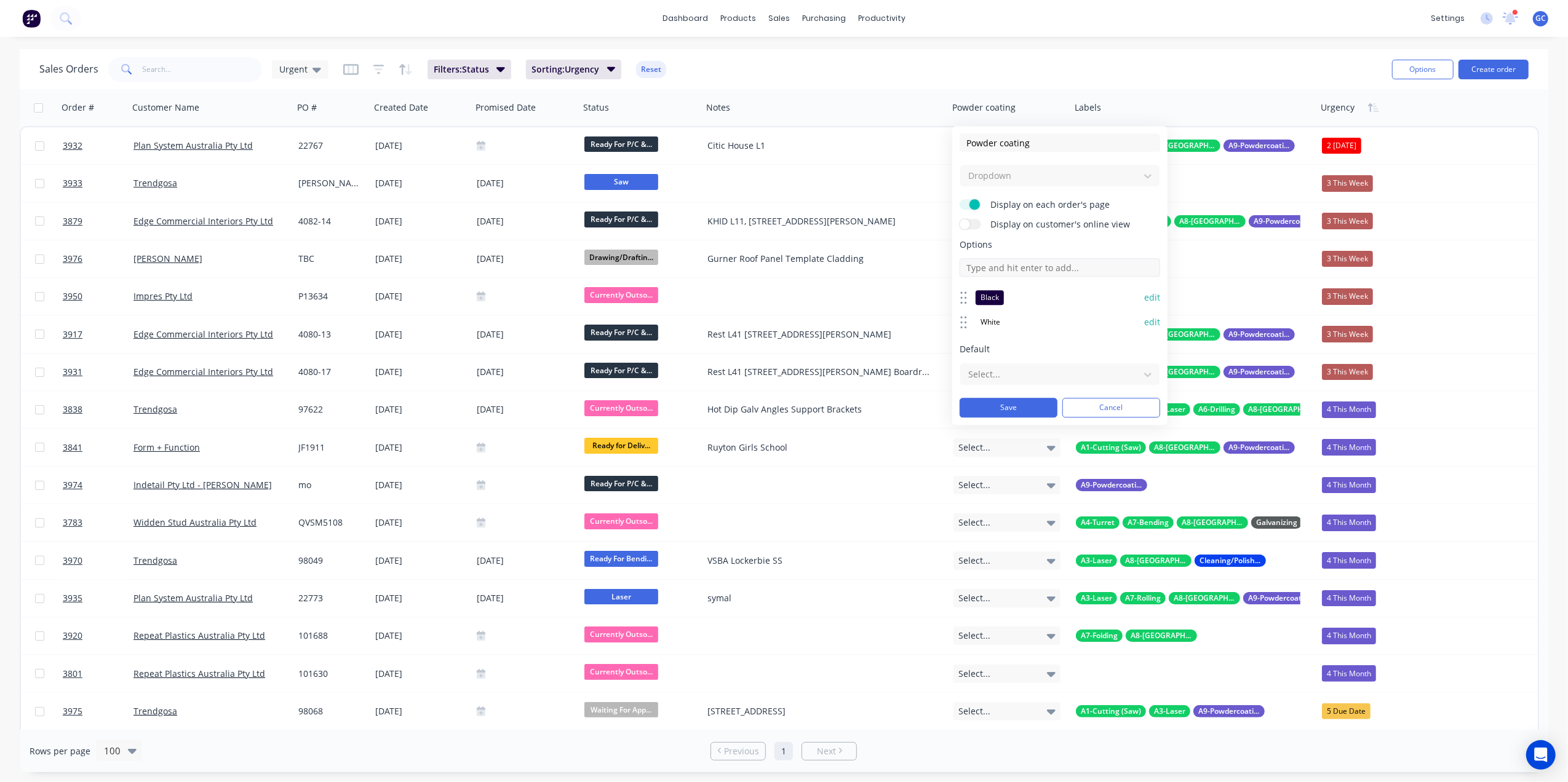
click at [1042, 275] on input at bounding box center [1060, 268] width 200 height 19
click at [1189, 58] on div "Sales Orders Urgent Filters: Status Sorting: Urgency Reset" at bounding box center [710, 69] width 1343 height 30
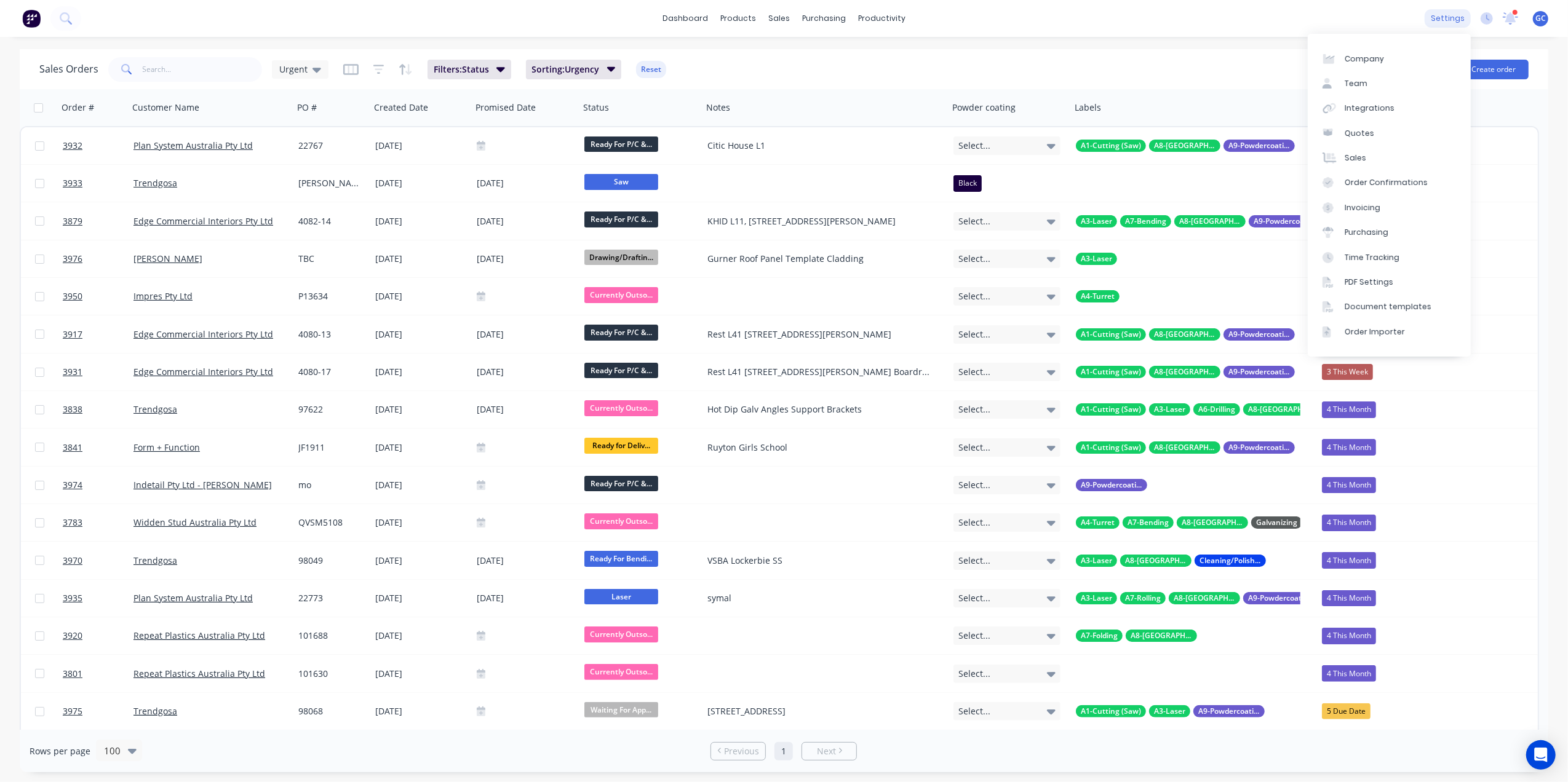
click at [1446, 15] on div "settings" at bounding box center [1448, 19] width 47 height 19
click at [1363, 279] on div "PDF Settings" at bounding box center [1369, 282] width 48 height 11
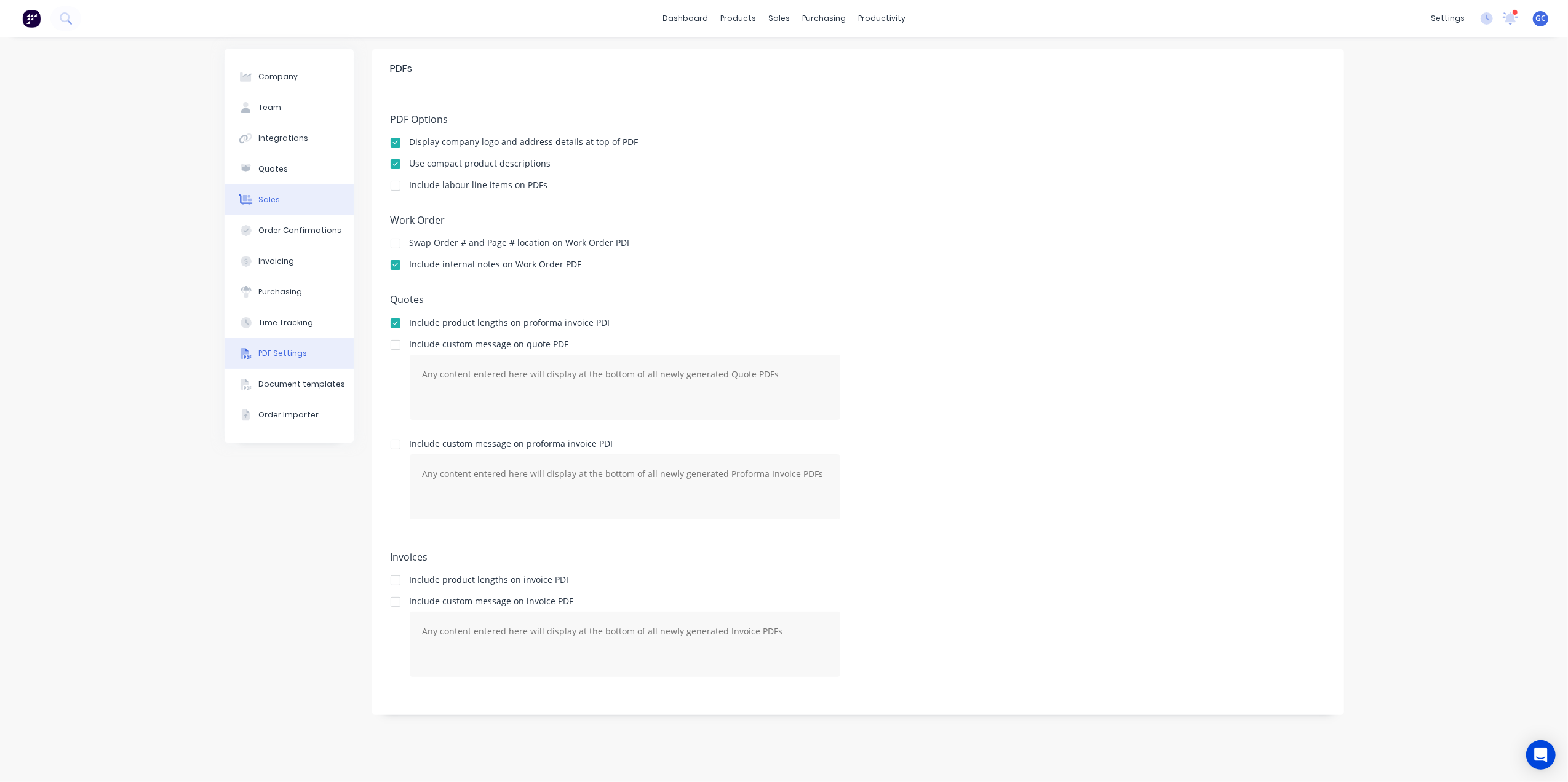
click at [284, 199] on button "Sales" at bounding box center [289, 199] width 129 height 31
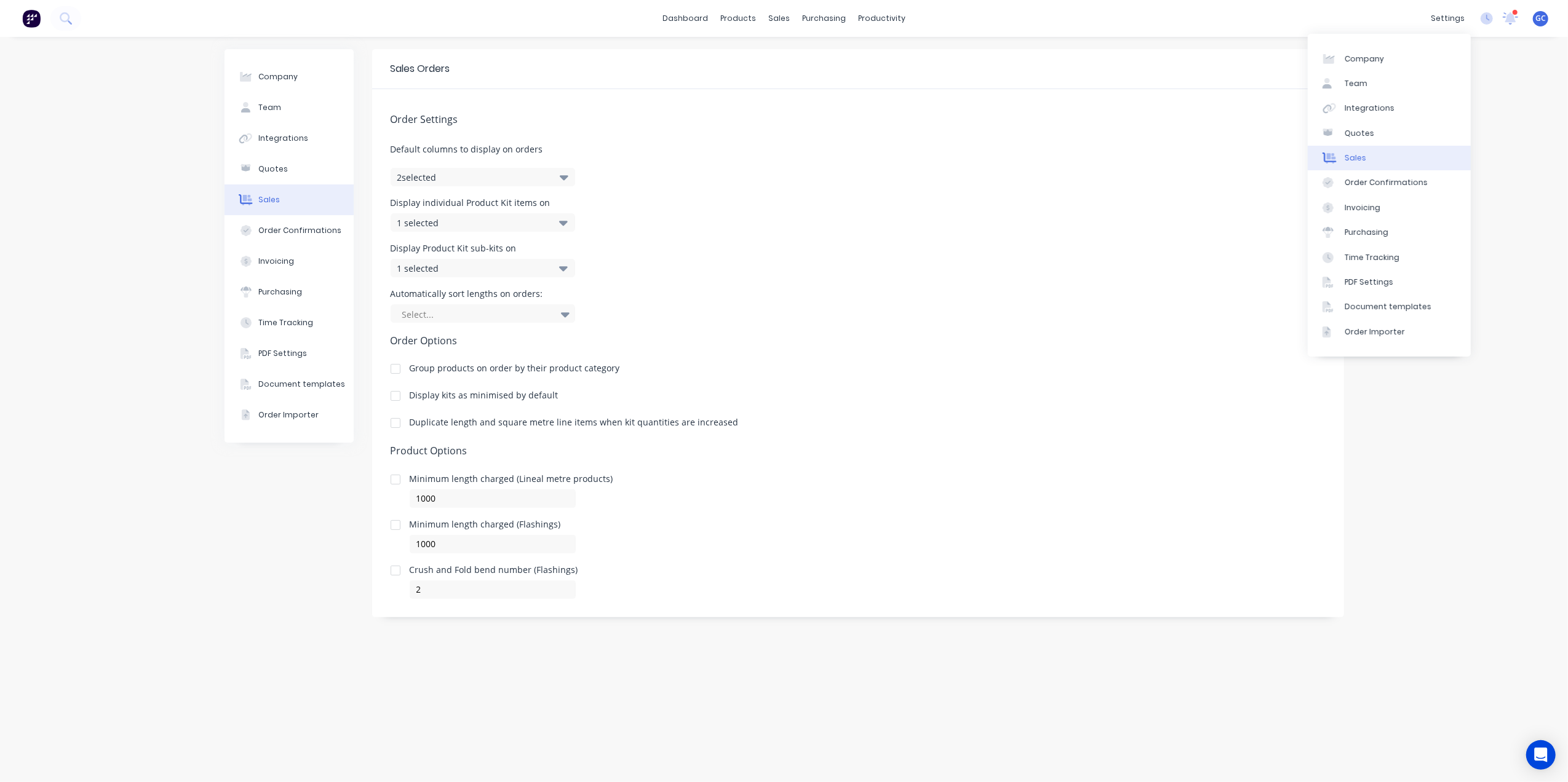
click at [1236, 181] on div "Order Settings Default columns to display on orders 2 selected Display individu…" at bounding box center [858, 344] width 972 height 510
